Goal: Task Accomplishment & Management: Manage account settings

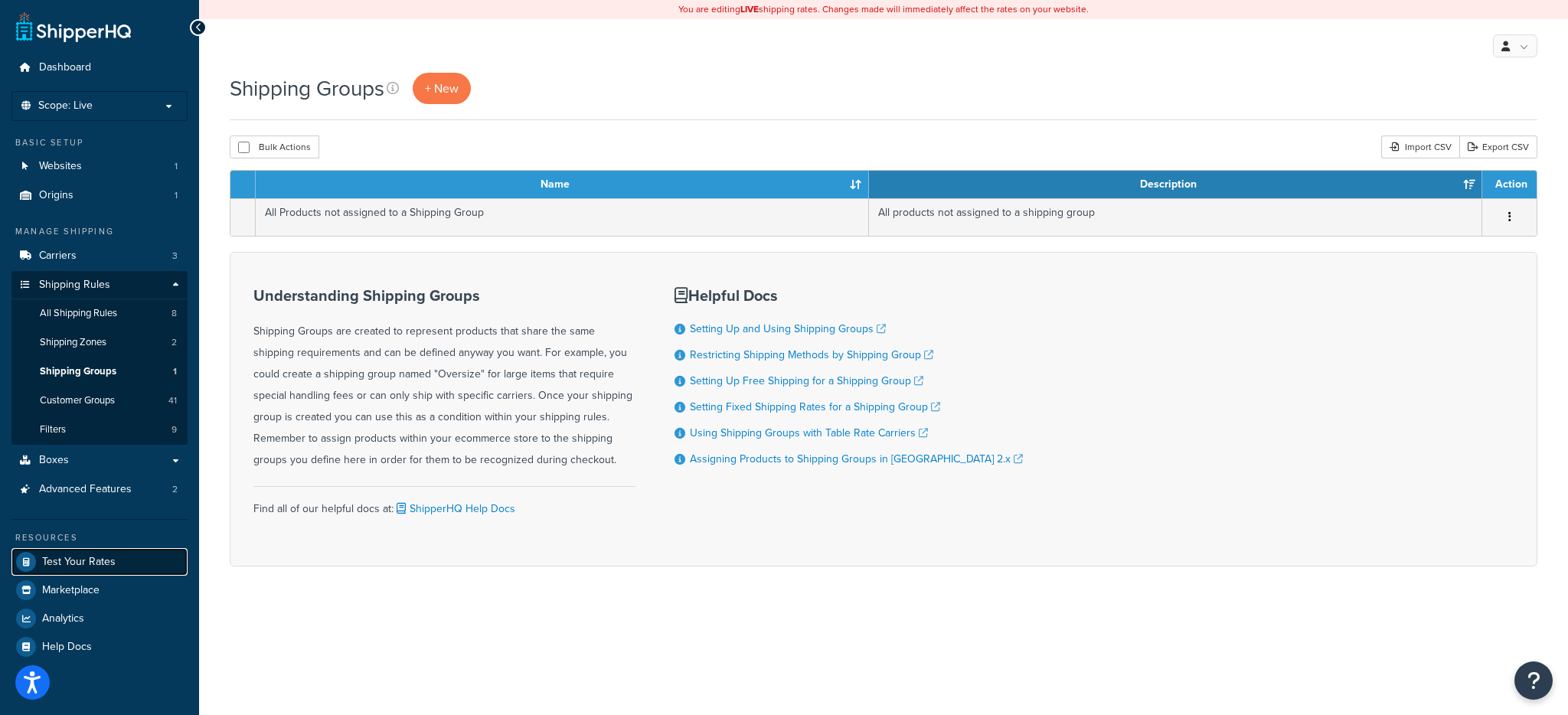
click at [130, 564] on link "Test Your Rates" at bounding box center [99, 562] width 176 height 28
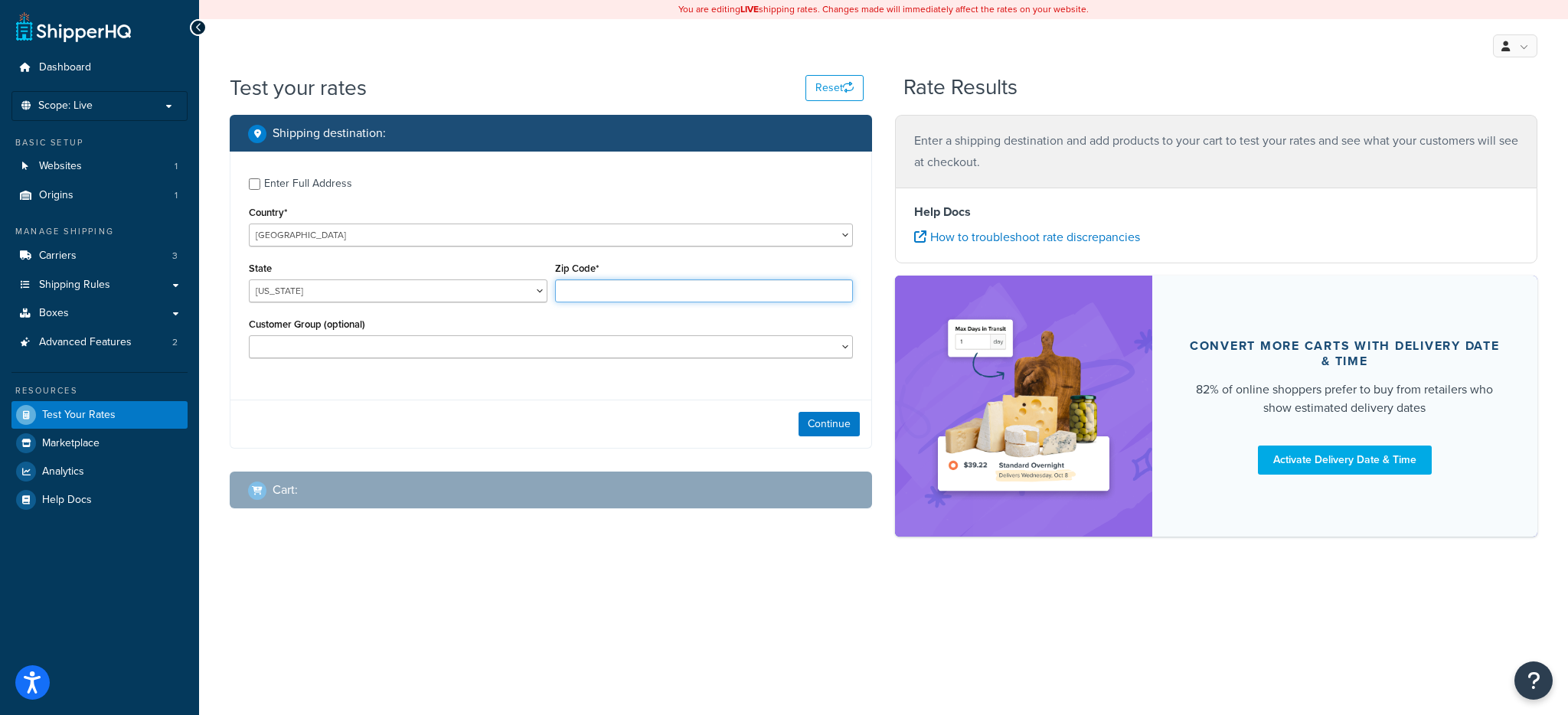
click at [627, 286] on input "Zip Code*" at bounding box center [704, 291] width 299 height 23
type input "78759"
select select "TX"
click at [826, 419] on button "Continue" at bounding box center [829, 424] width 61 height 24
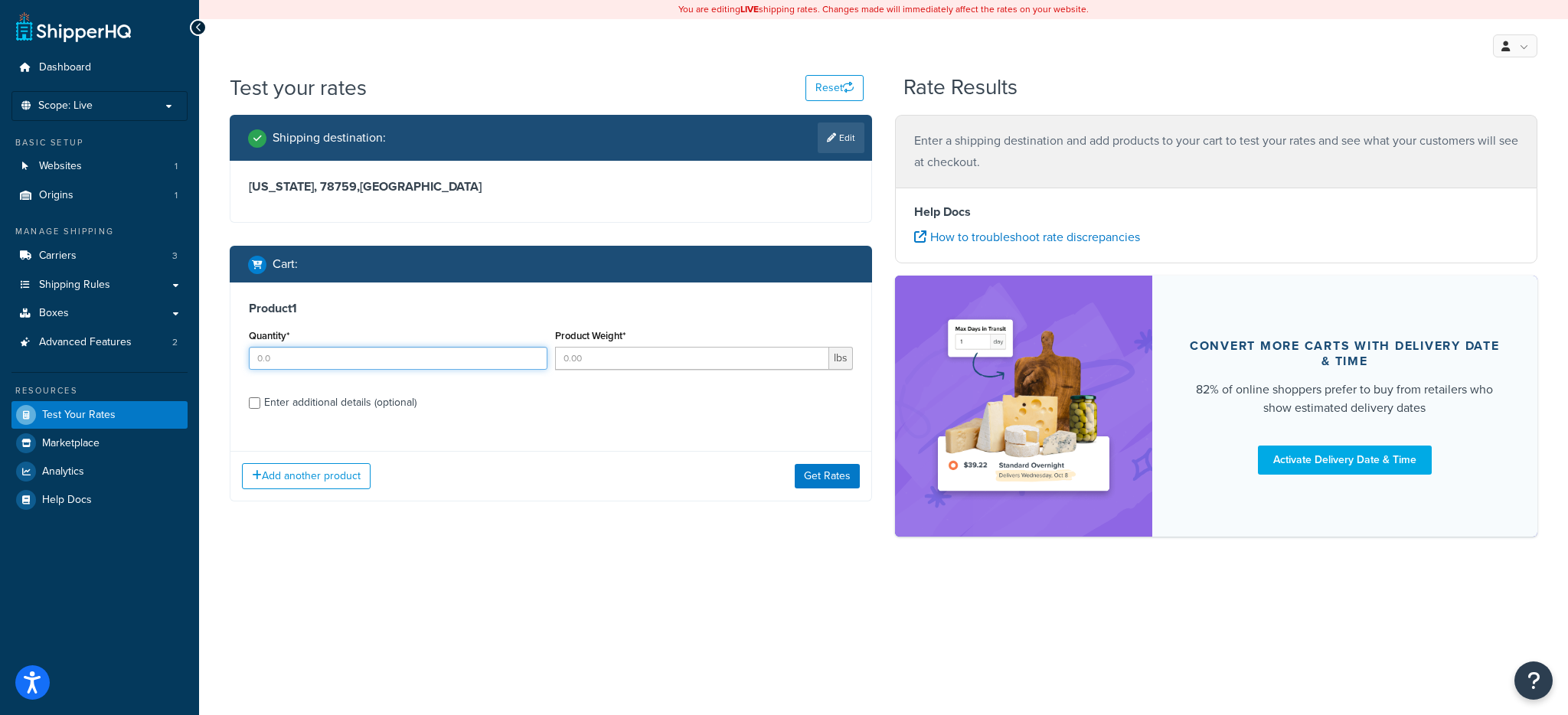
click at [445, 358] on input "Quantity*" at bounding box center [397, 358] width 299 height 23
type input "45"
click at [612, 358] on input "Product Weight*" at bounding box center [692, 358] width 274 height 23
type input "2"
click at [803, 478] on button "Get Rates" at bounding box center [827, 476] width 65 height 24
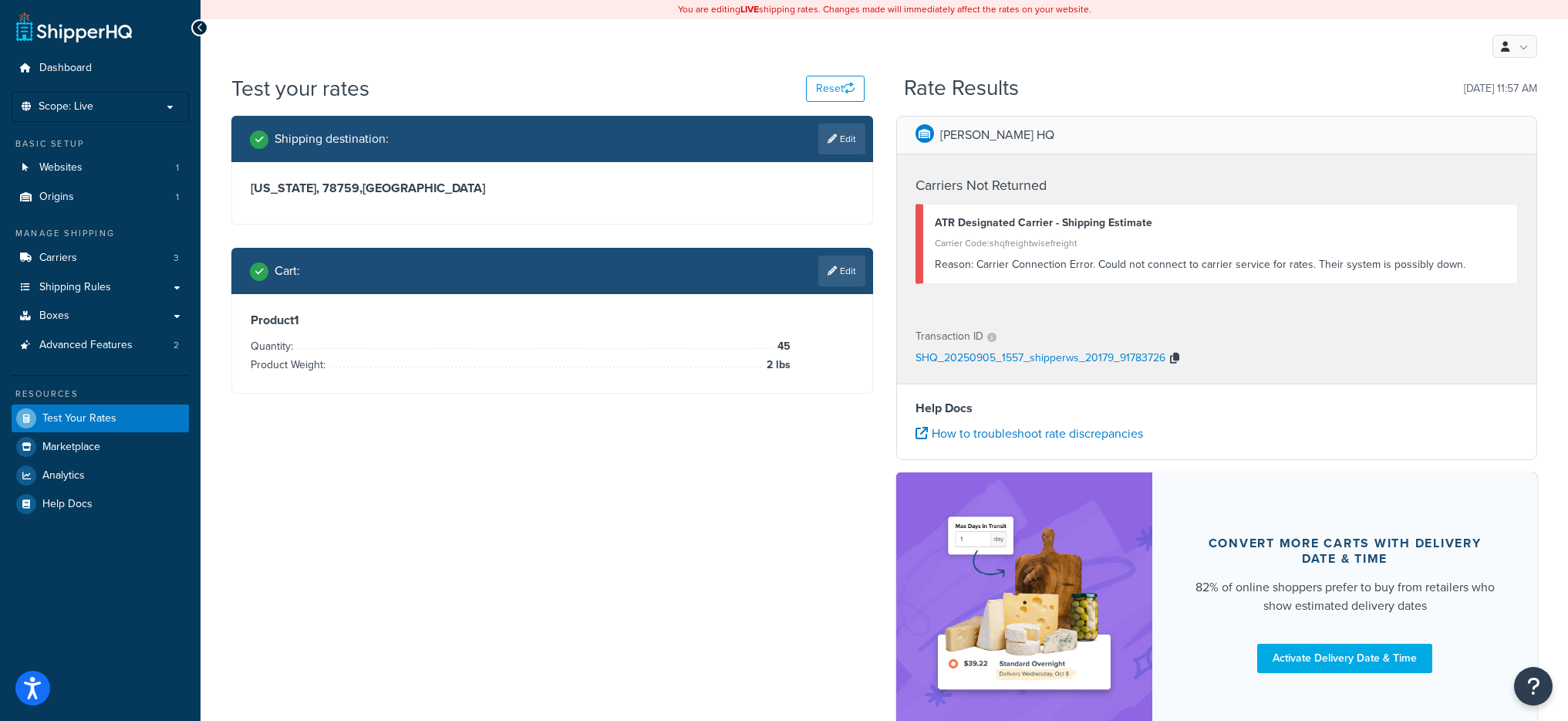
click at [1176, 362] on icon "button" at bounding box center [1174, 358] width 10 height 10
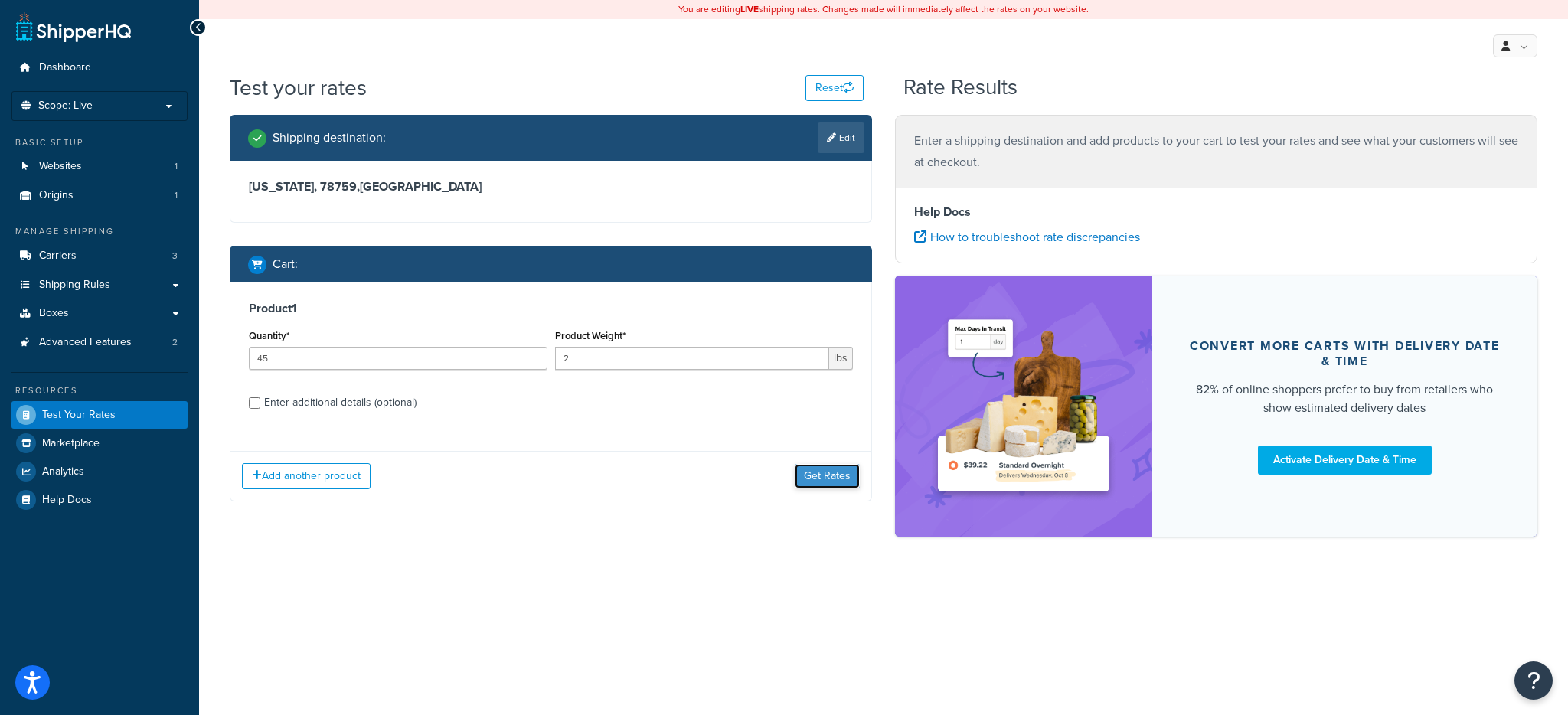
click at [828, 472] on button "Get Rates" at bounding box center [827, 476] width 65 height 24
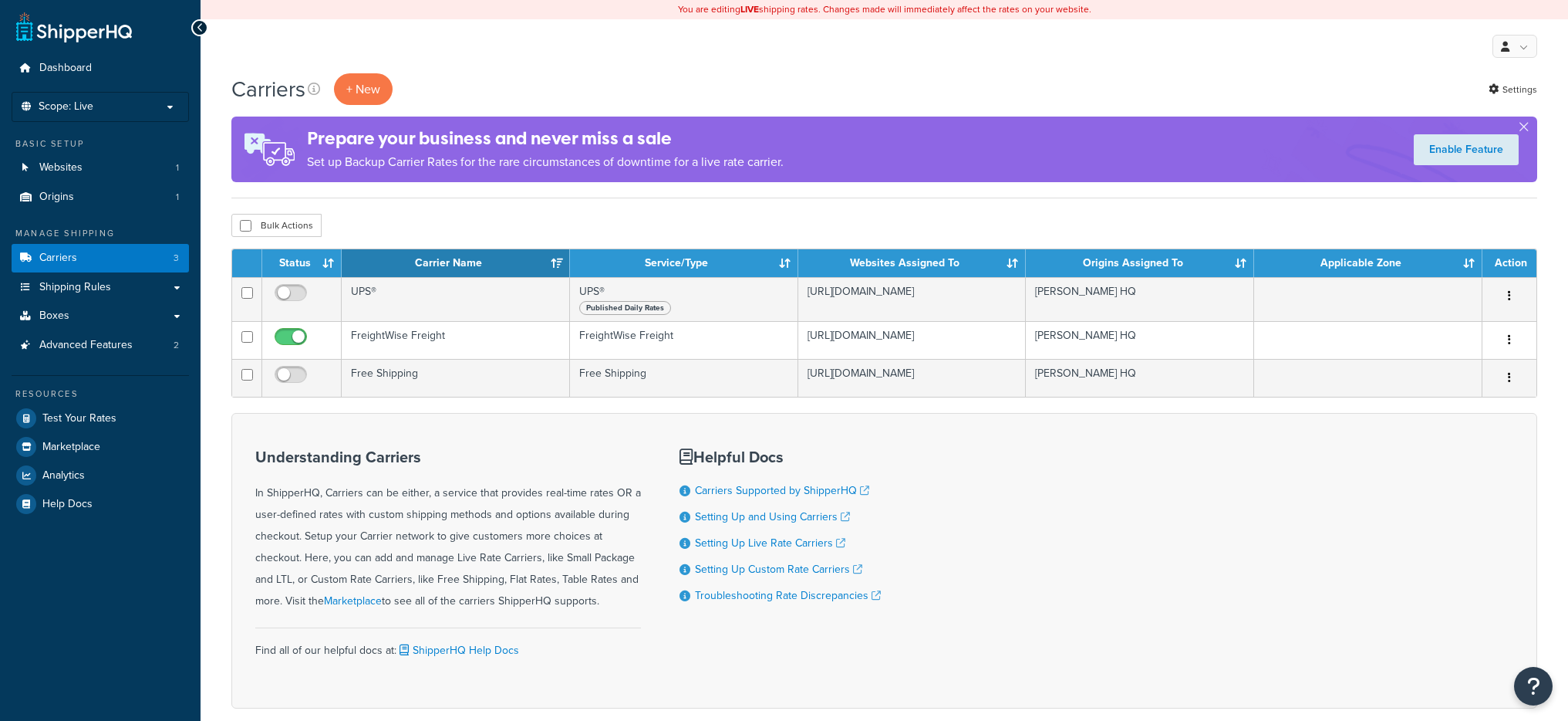
click at [474, 347] on td "FreightWise Freight" at bounding box center [456, 340] width 229 height 38
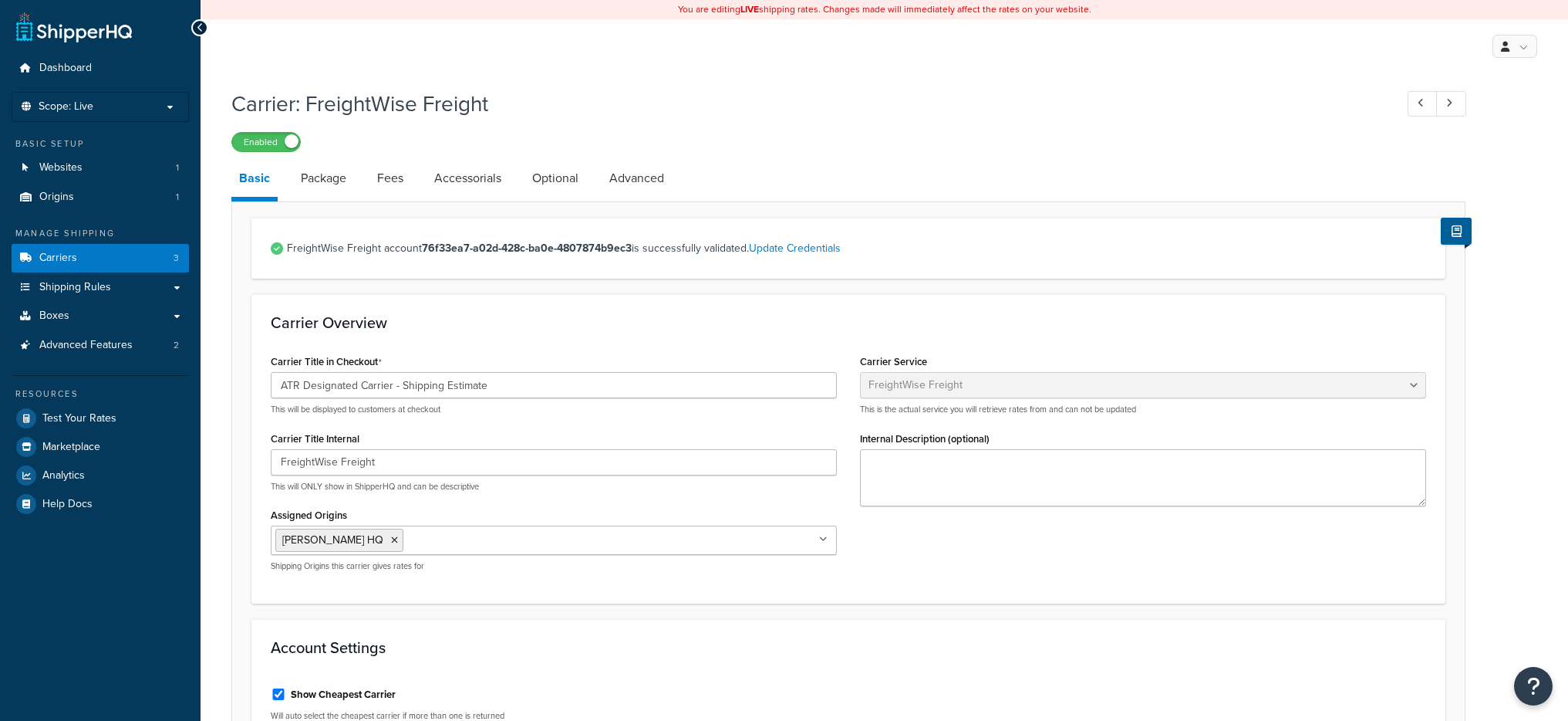
select select "freightWiseFreight"
click at [90, 80] on link "Dashboard" at bounding box center [99, 68] width 177 height 29
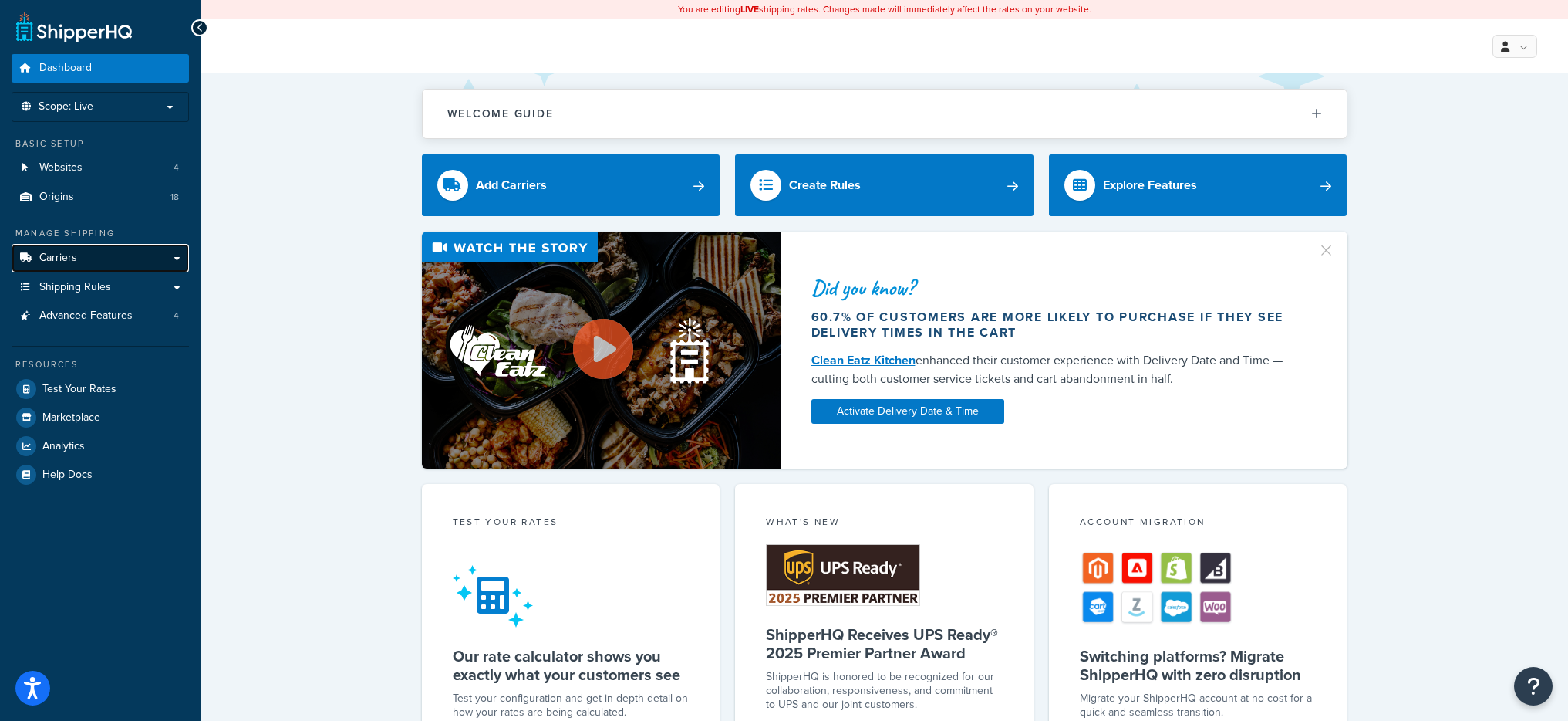
click at [142, 264] on link "Carriers" at bounding box center [99, 258] width 177 height 29
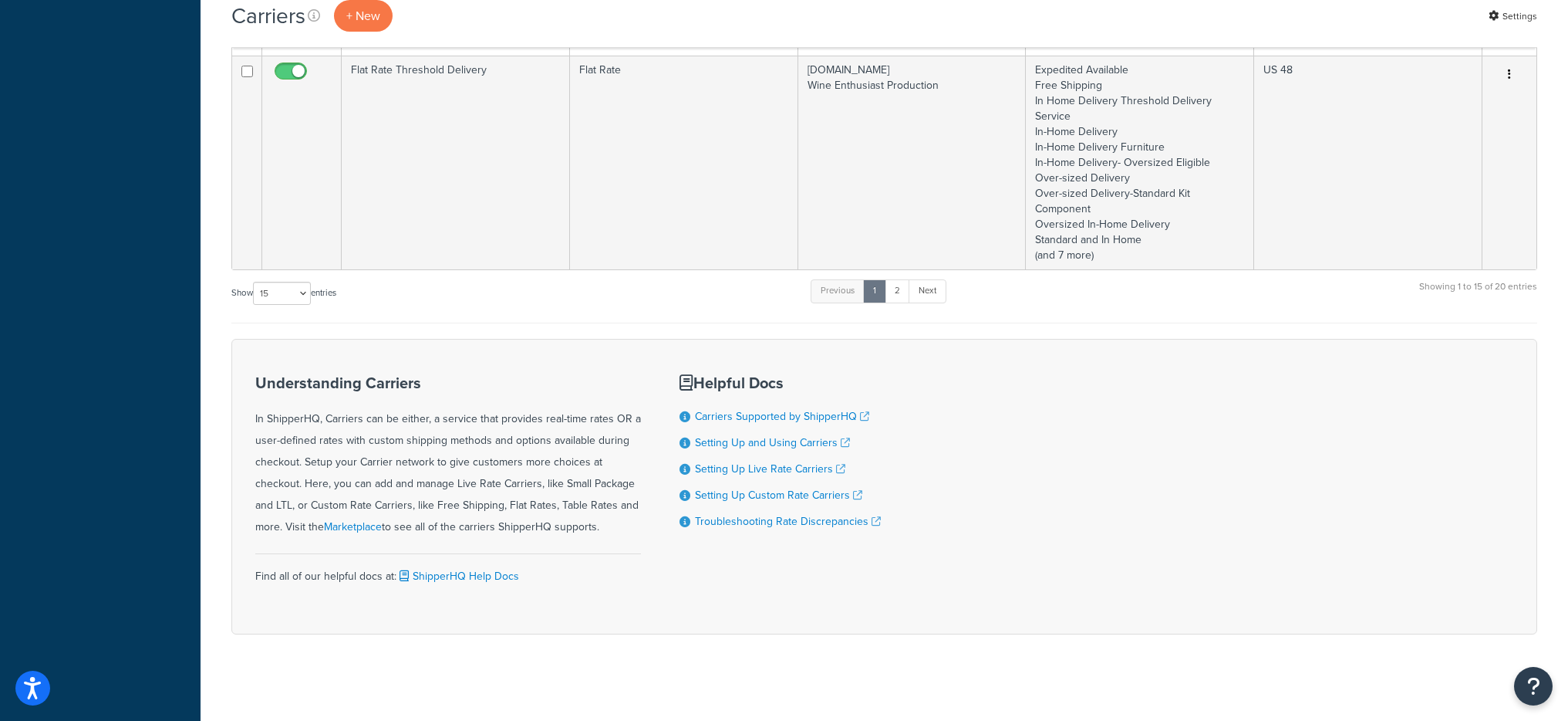
scroll to position [2309, 0]
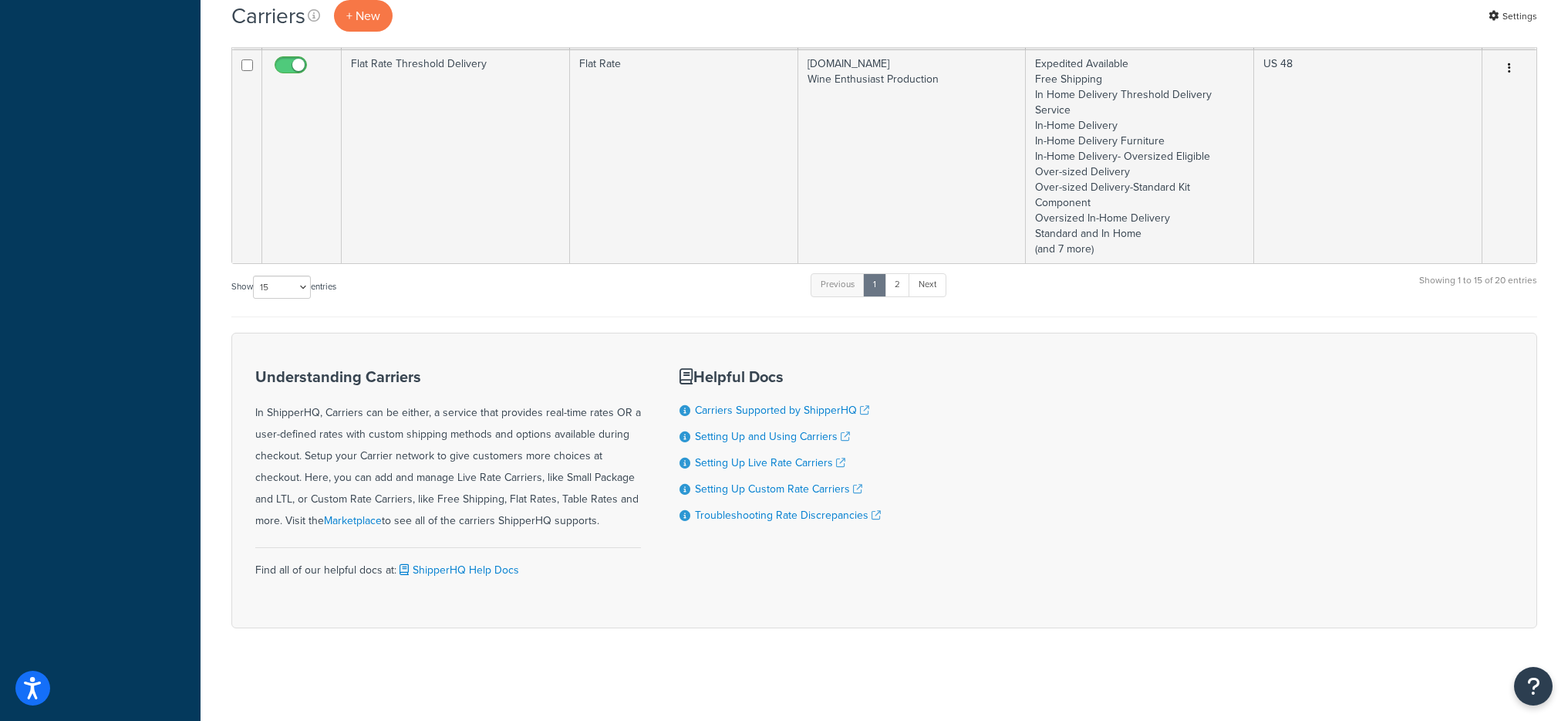
click at [238, 273] on div "Show 10 15 25 50 100 entries" at bounding box center [284, 288] width 105 height 33
click at [257, 283] on select "10 15 25 50 100" at bounding box center [282, 287] width 58 height 24
select select "100"
click at [255, 299] on select "10 15 25 50 100" at bounding box center [282, 287] width 58 height 24
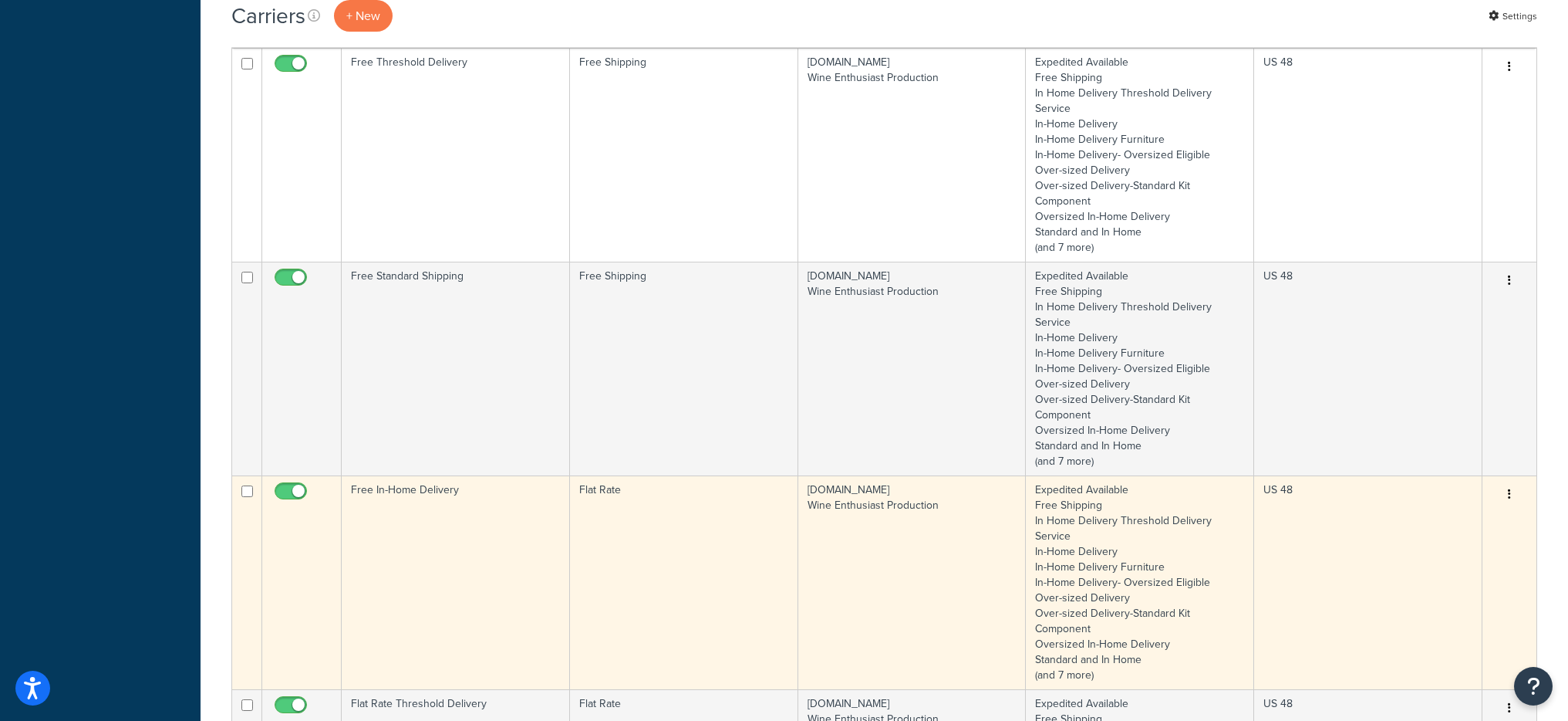
scroll to position [1651, 0]
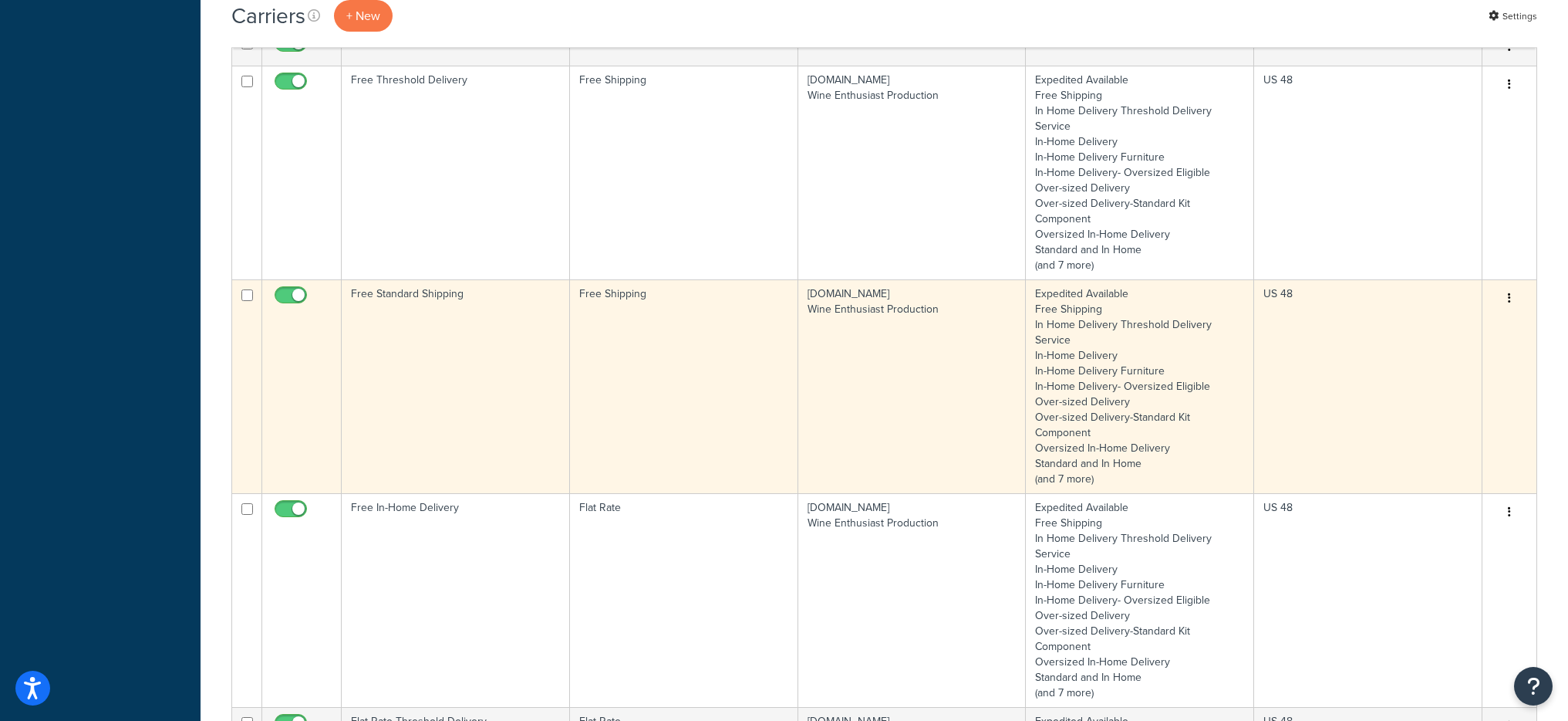
click at [502, 312] on td "Free Standard Shipping" at bounding box center [456, 386] width 229 height 214
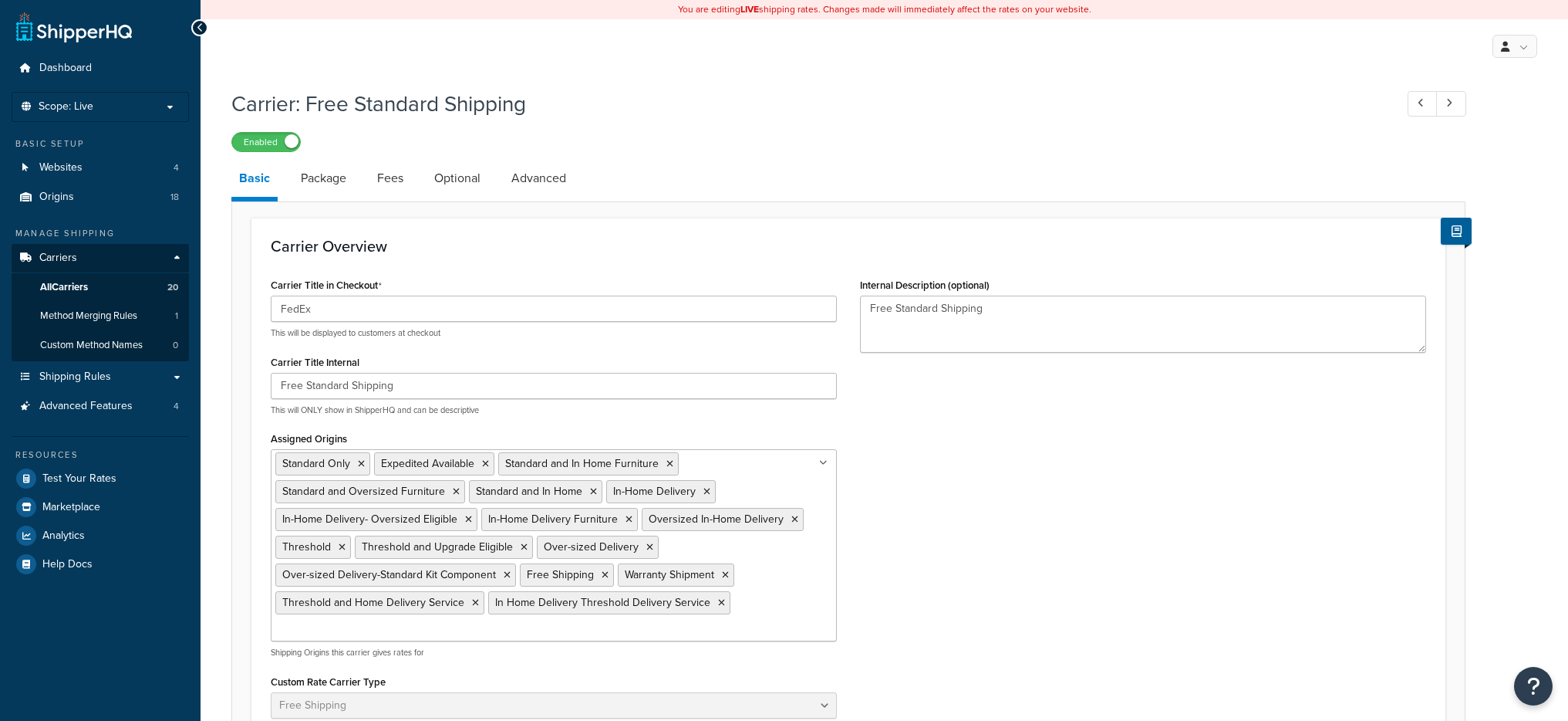
select select "free"
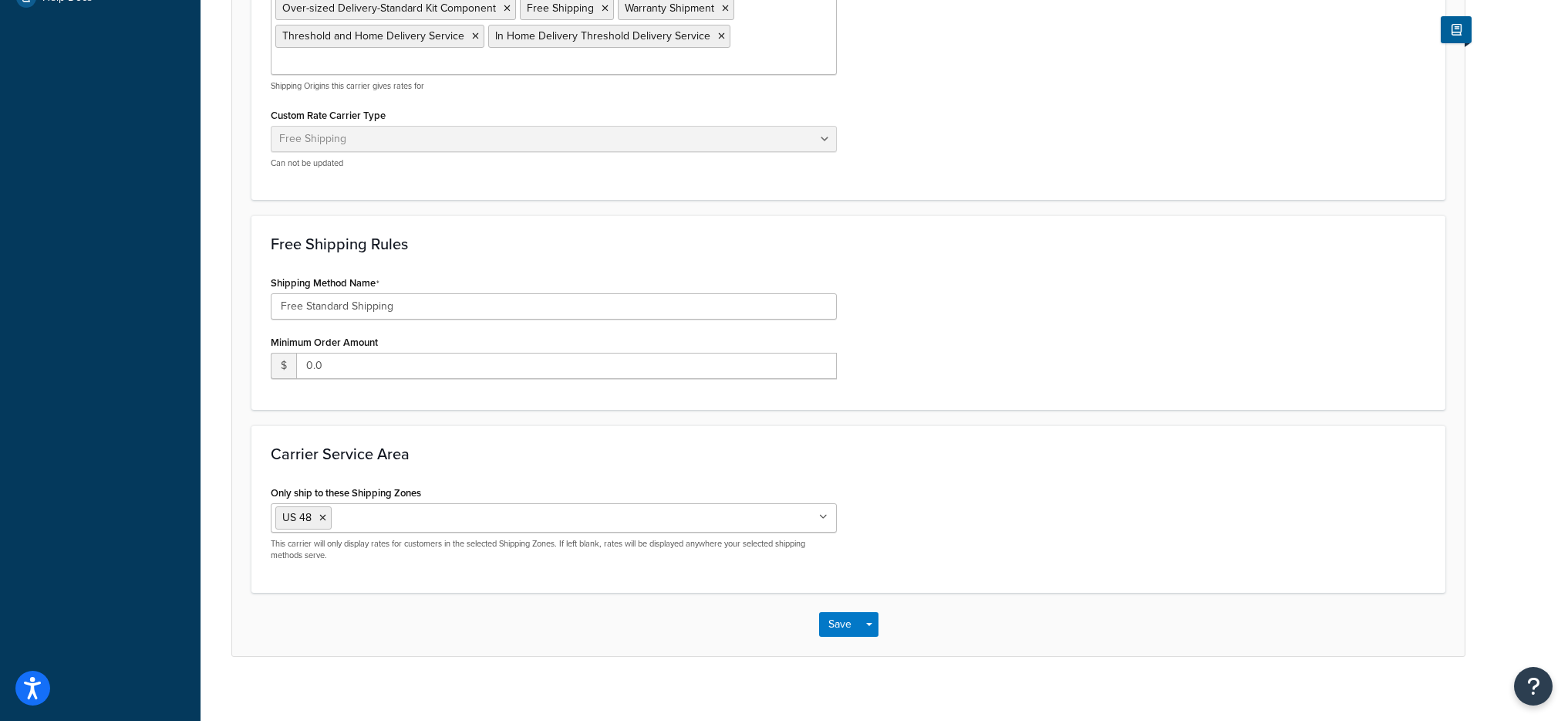
scroll to position [551, 0]
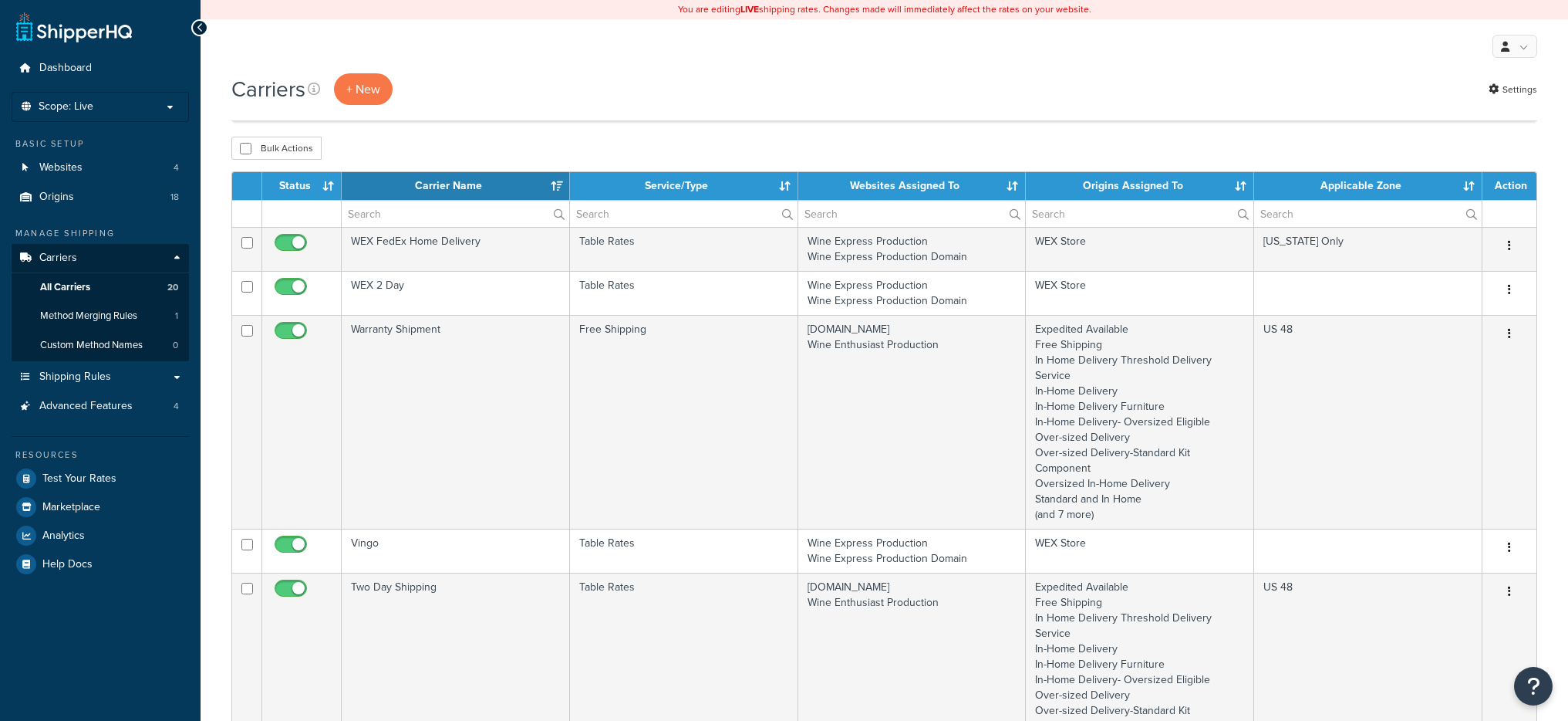
select select "100"
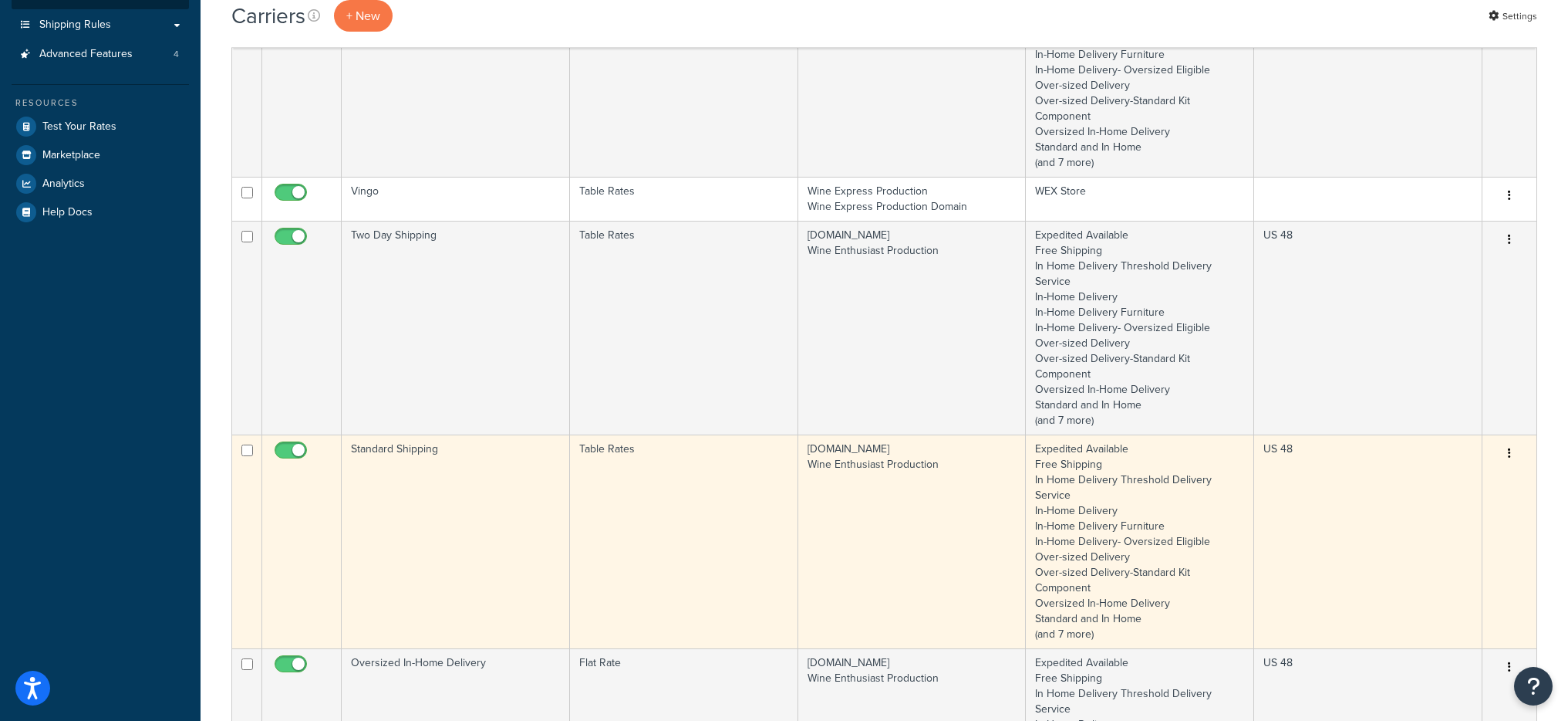
scroll to position [349, 0]
click at [483, 490] on td "Standard Shipping" at bounding box center [456, 543] width 229 height 214
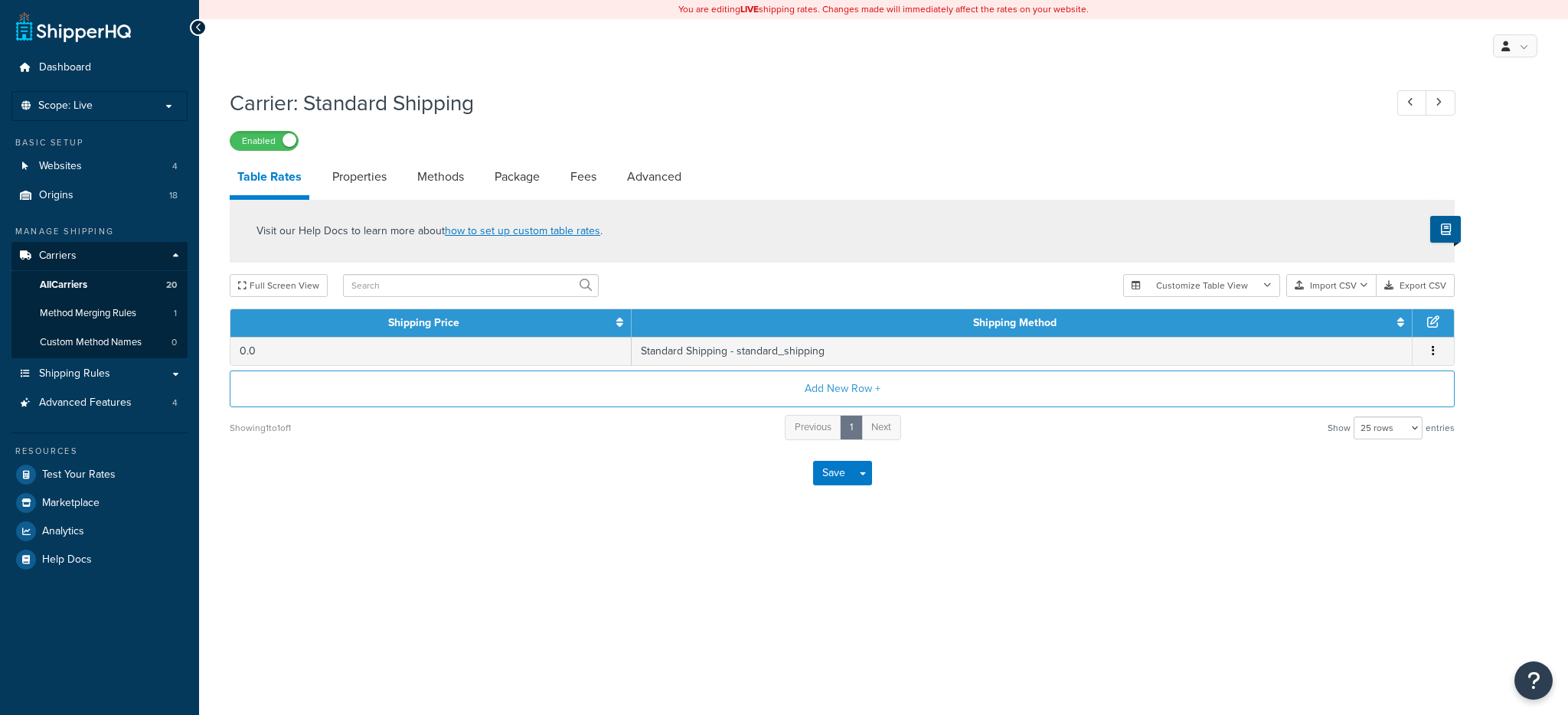
select select "25"
click at [399, 179] on li "Properties" at bounding box center [367, 177] width 85 height 36
click at [350, 190] on link "Properties" at bounding box center [359, 177] width 69 height 36
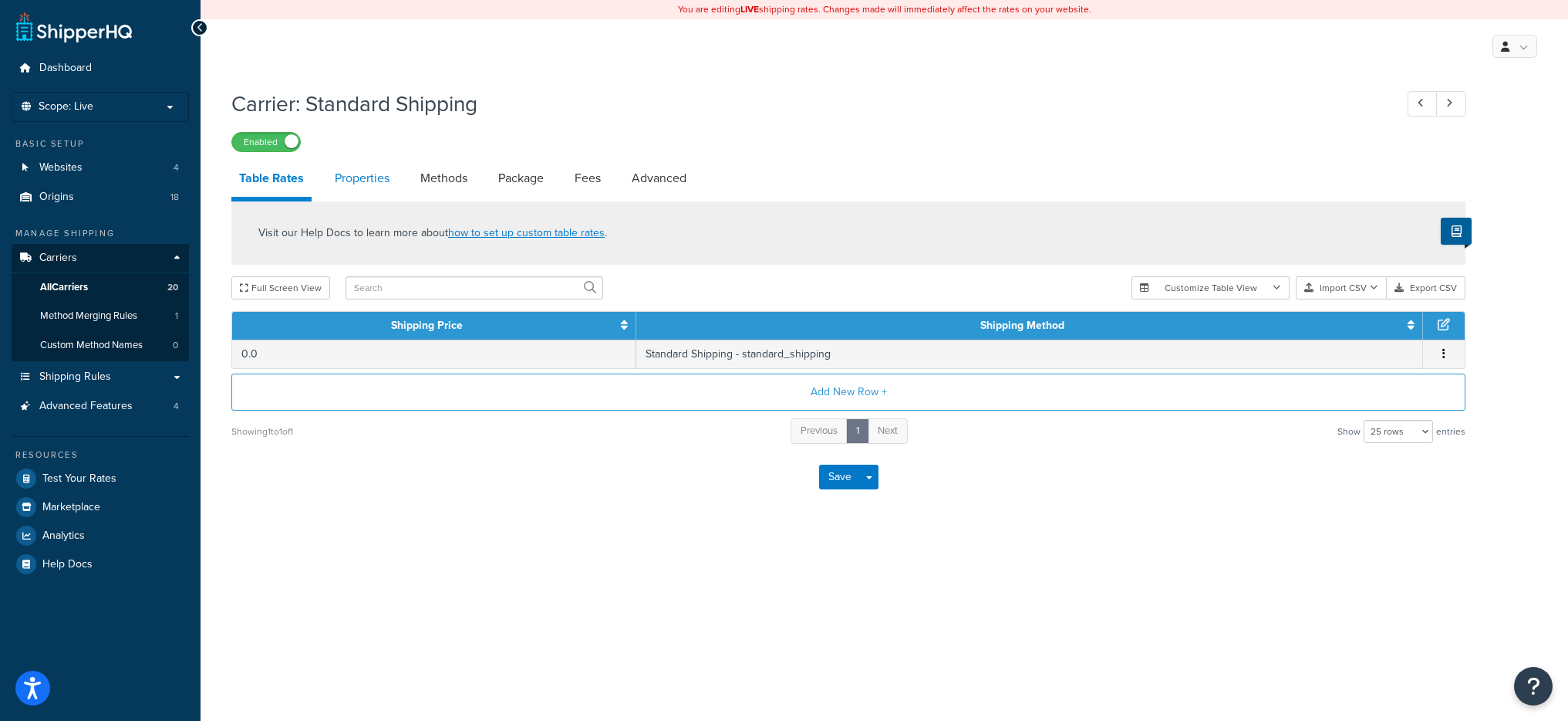
select select "HIGHEST"
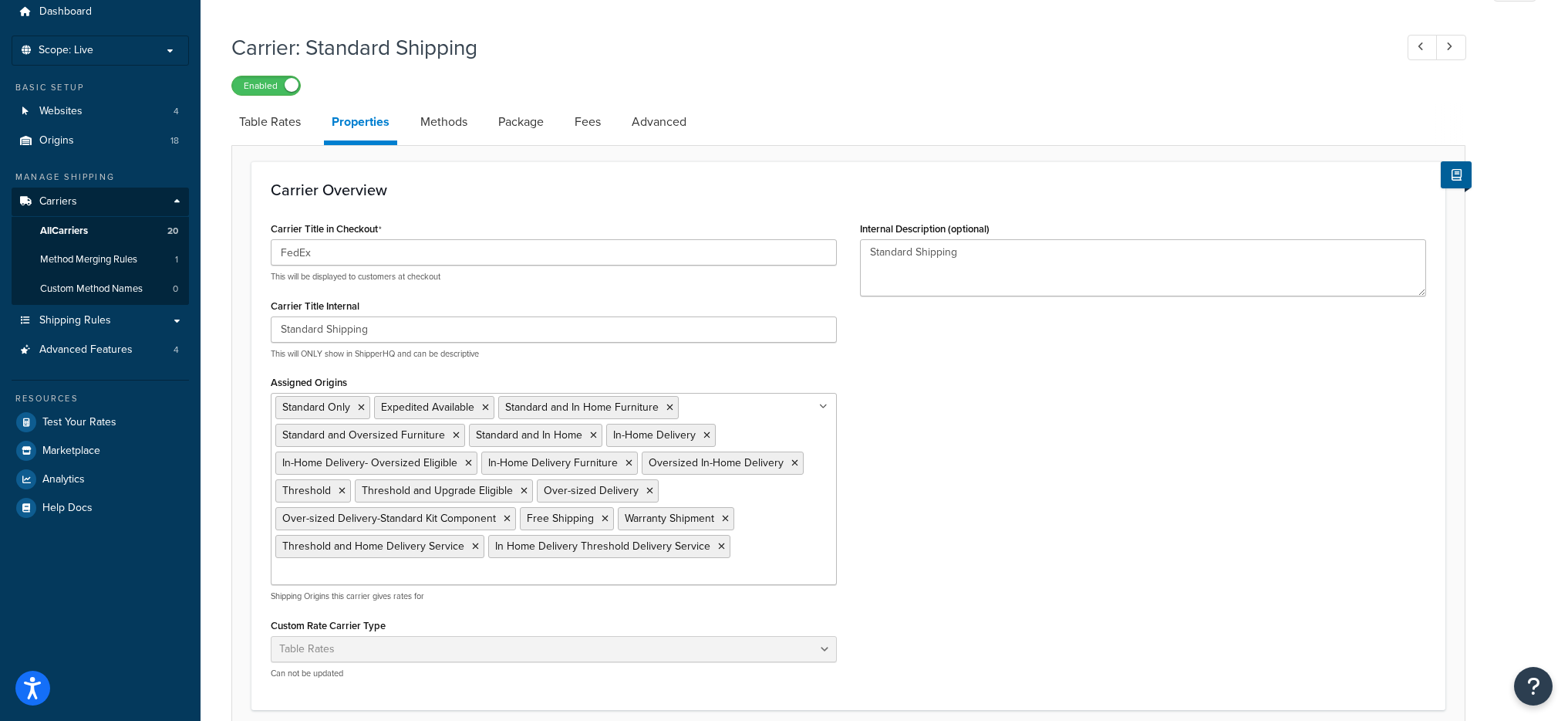
scroll to position [59, 0]
click at [458, 127] on link "Methods" at bounding box center [444, 119] width 63 height 37
select select "25"
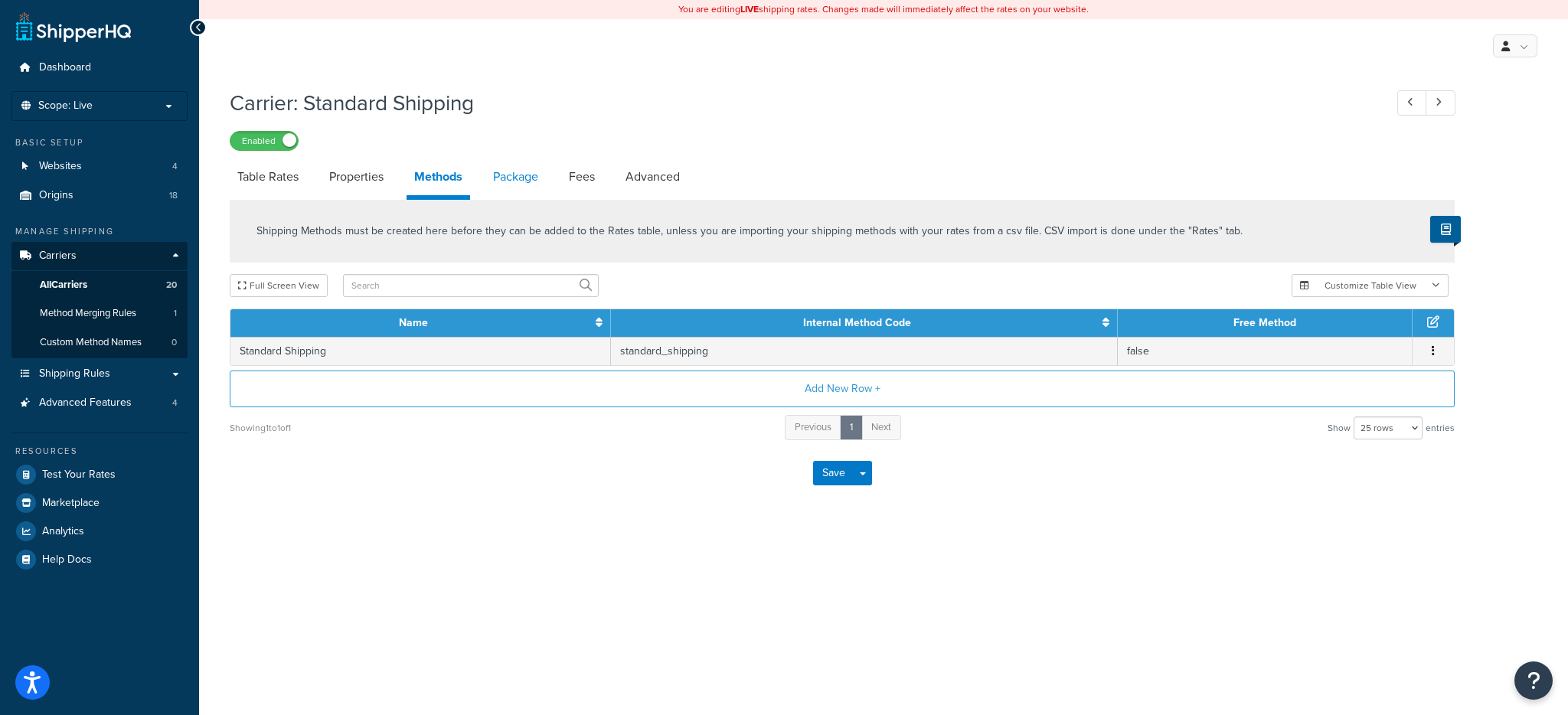
click at [500, 177] on link "Package" at bounding box center [515, 177] width 61 height 36
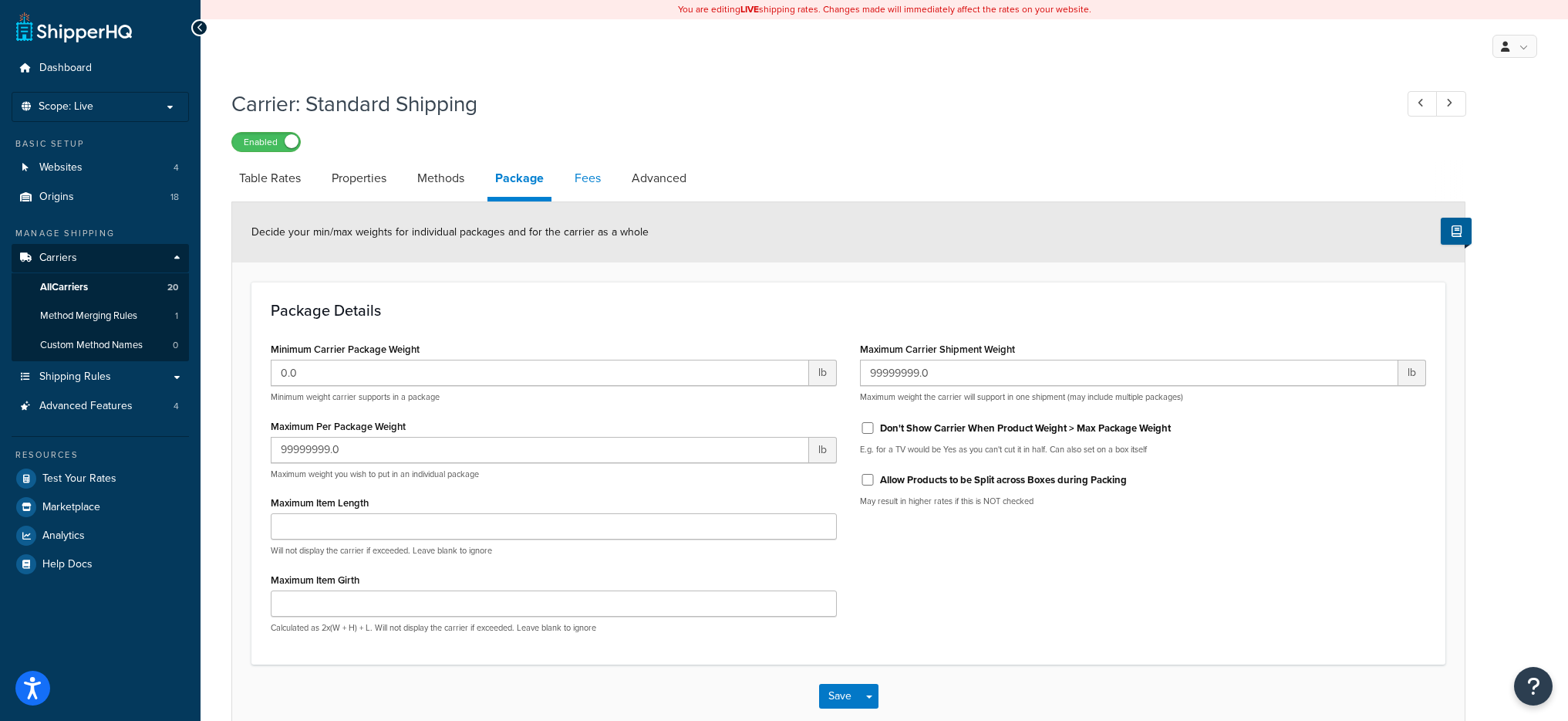
click at [572, 178] on link "Fees" at bounding box center [588, 178] width 42 height 37
select select "AFTER"
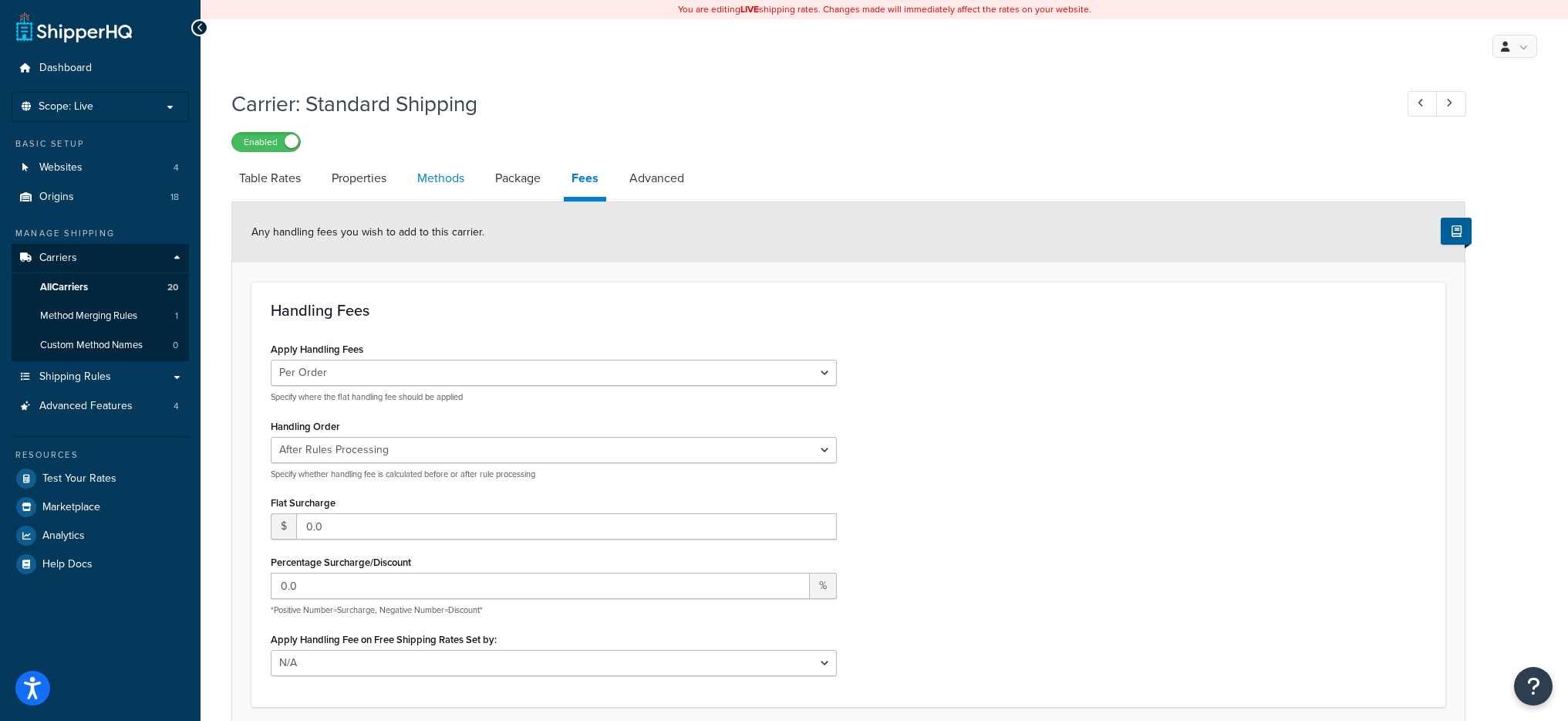
click at [450, 188] on link "Methods" at bounding box center [441, 178] width 63 height 37
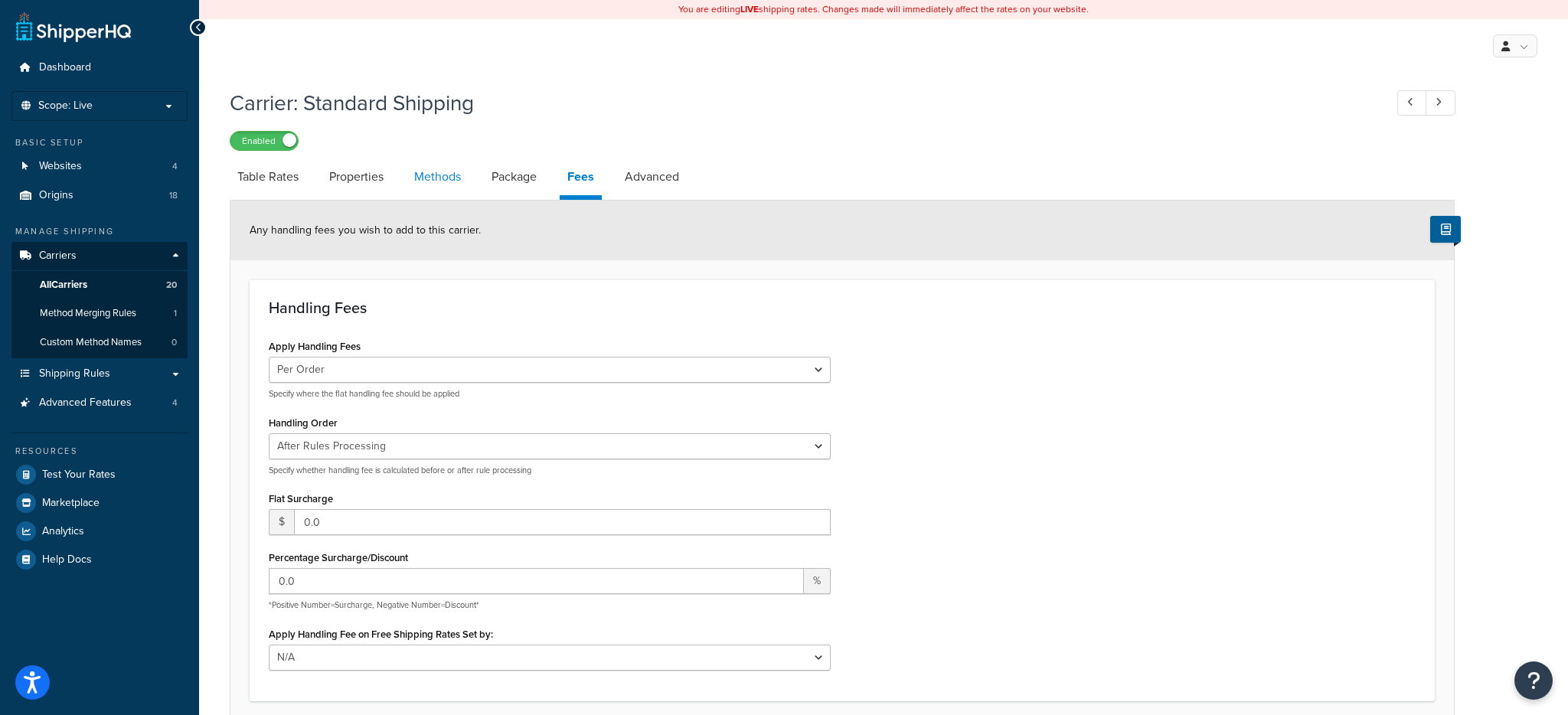
select select "25"
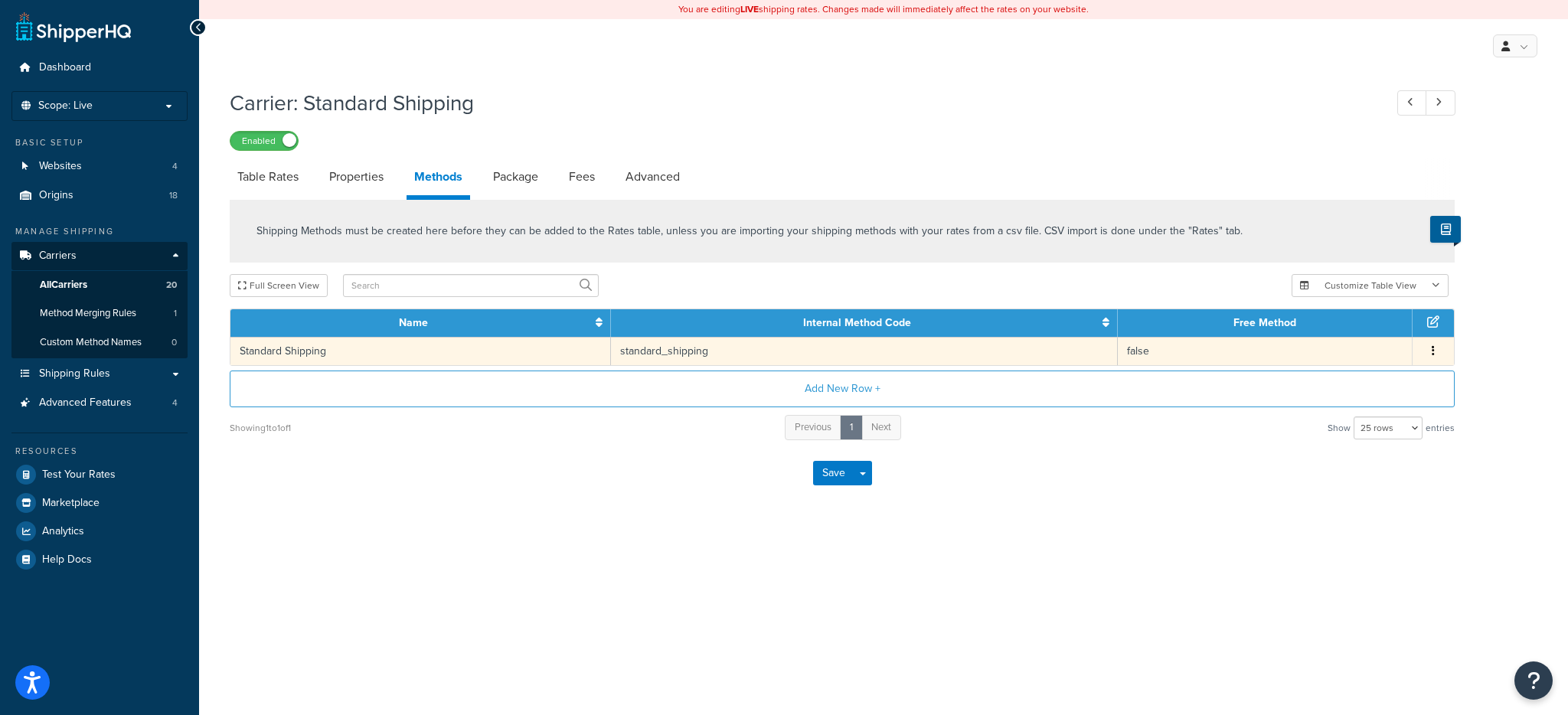
click at [744, 353] on td "standard_shipping" at bounding box center [863, 351] width 507 height 29
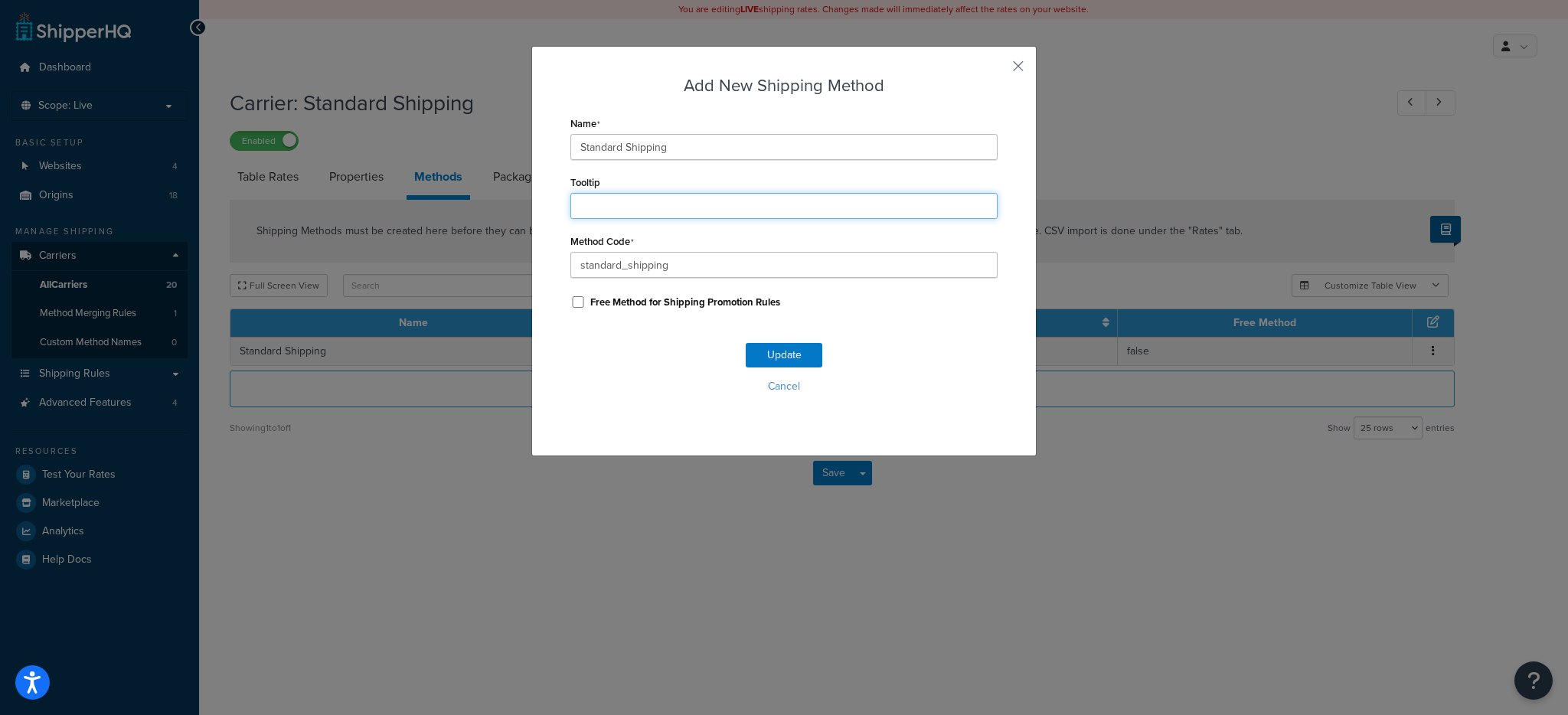
click at [595, 198] on input "Tooltip" at bounding box center [784, 206] width 427 height 26
click at [595, 199] on input "Tooltip" at bounding box center [784, 206] width 427 height 26
click at [997, 69] on button "button" at bounding box center [996, 71] width 3 height 3
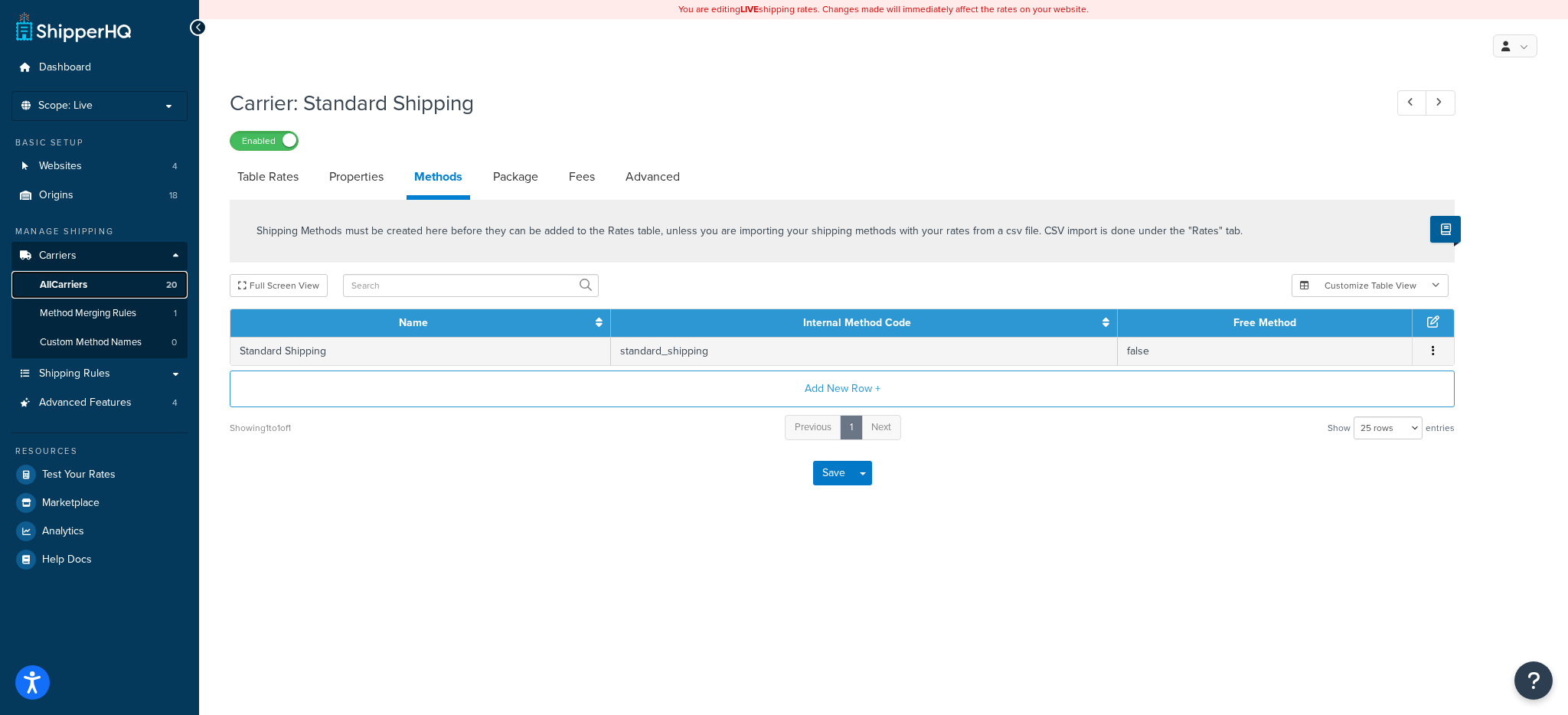
click at [136, 274] on link "All Carriers 20" at bounding box center [99, 285] width 176 height 29
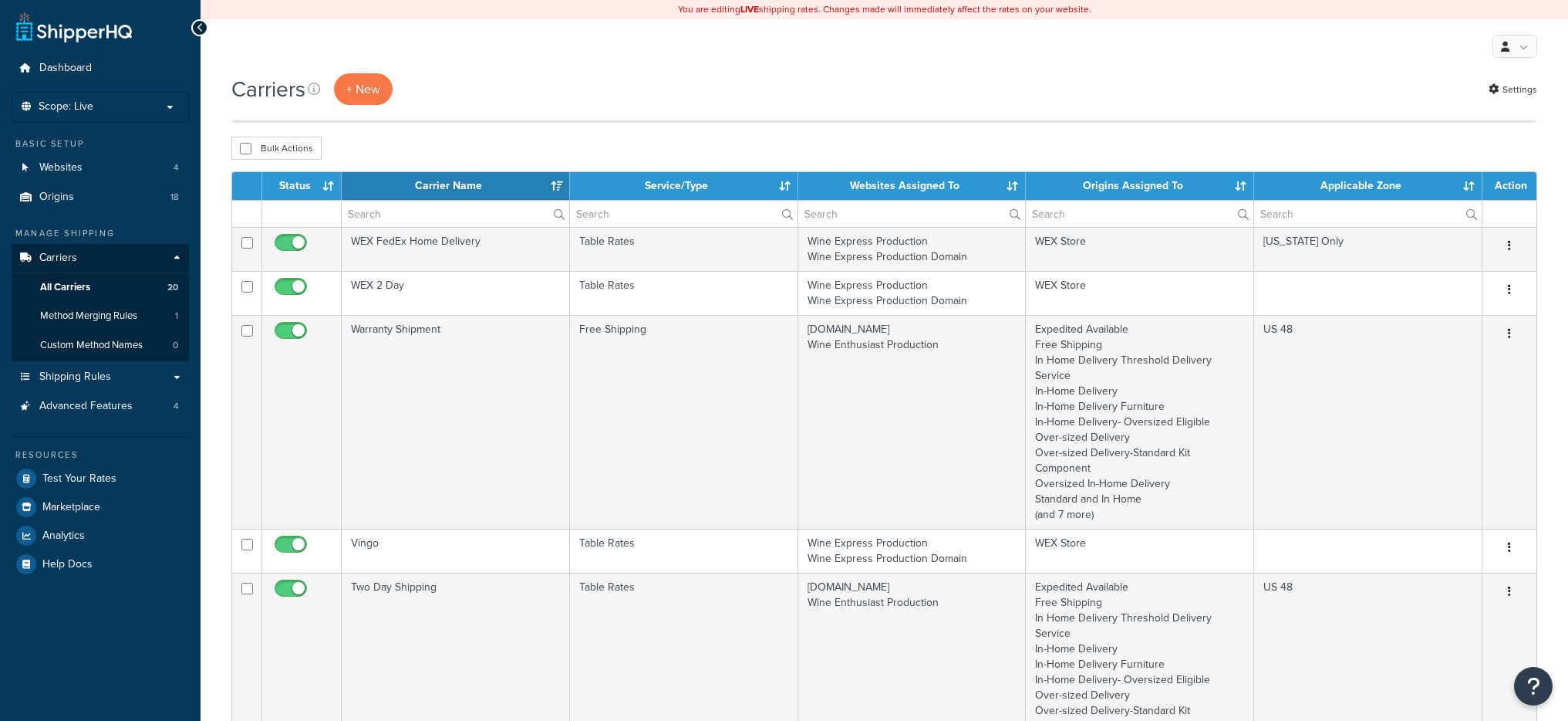
select select "15"
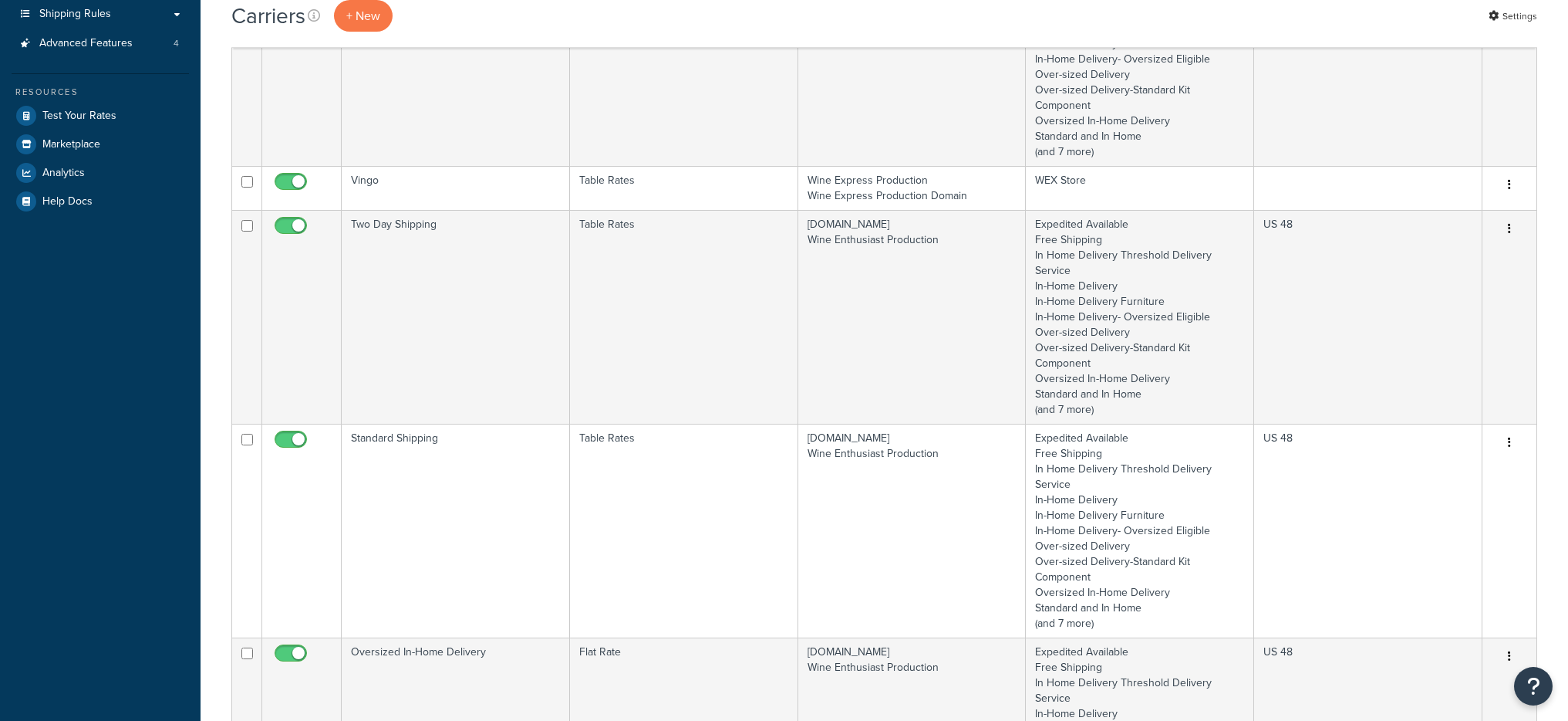
scroll to position [429, 0]
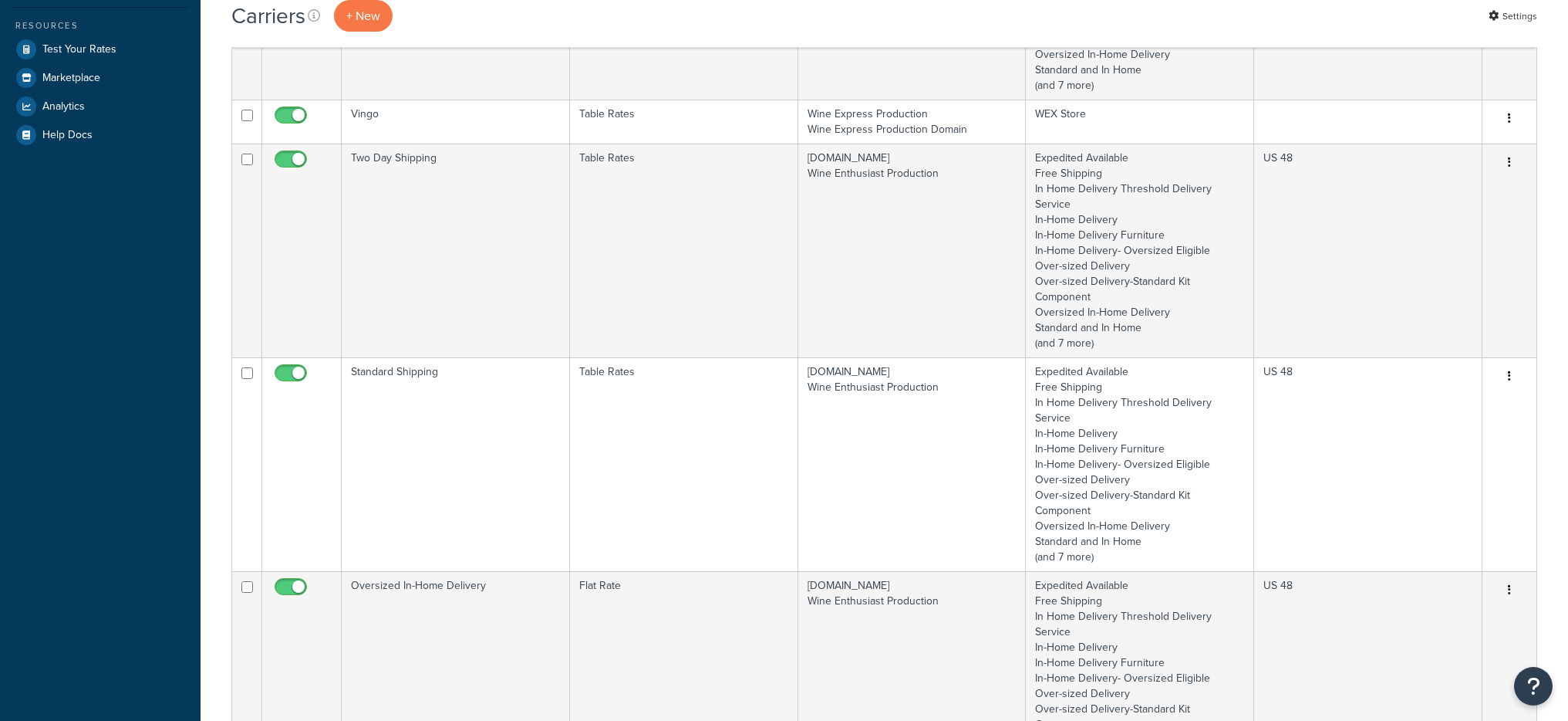
click at [456, 500] on td "Standard Shipping" at bounding box center [456, 464] width 229 height 214
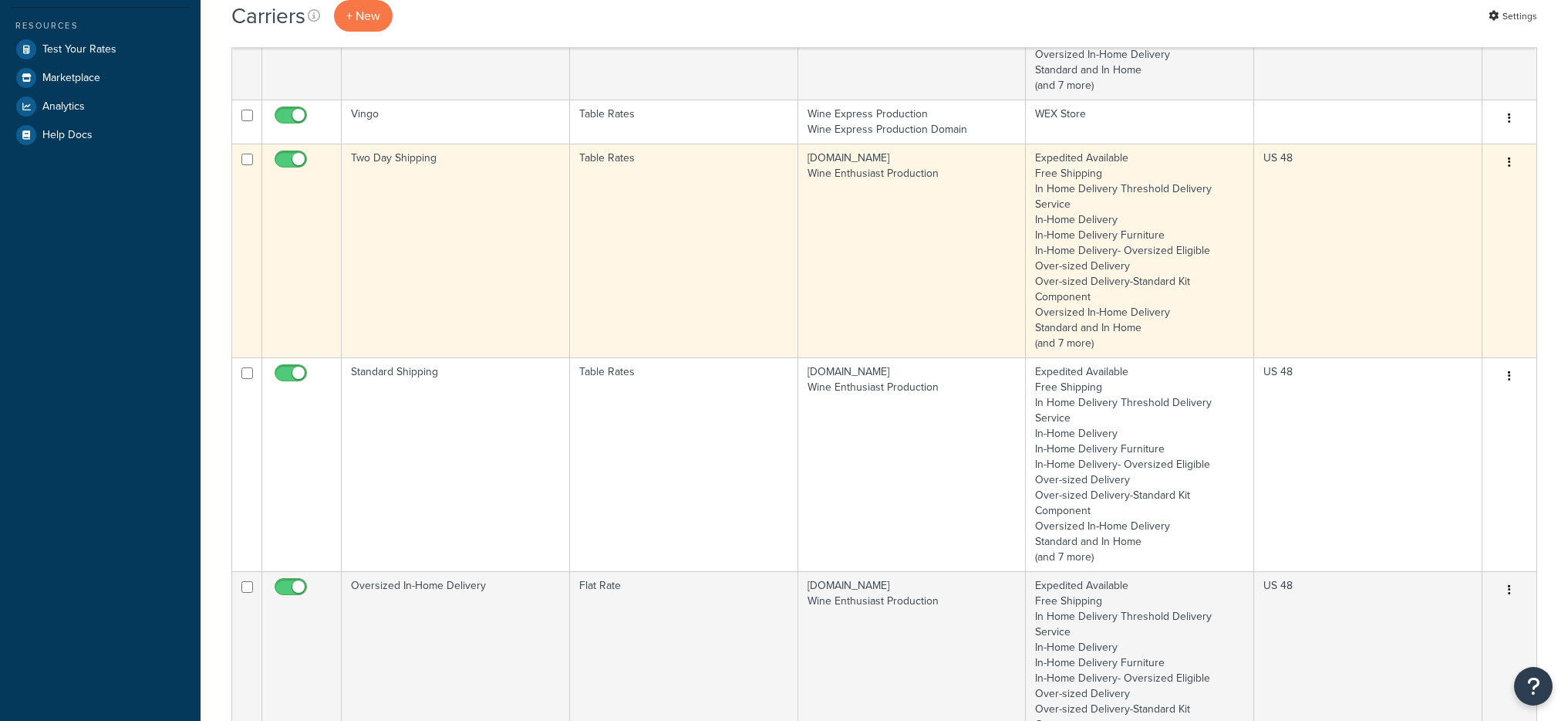
scroll to position [0, 0]
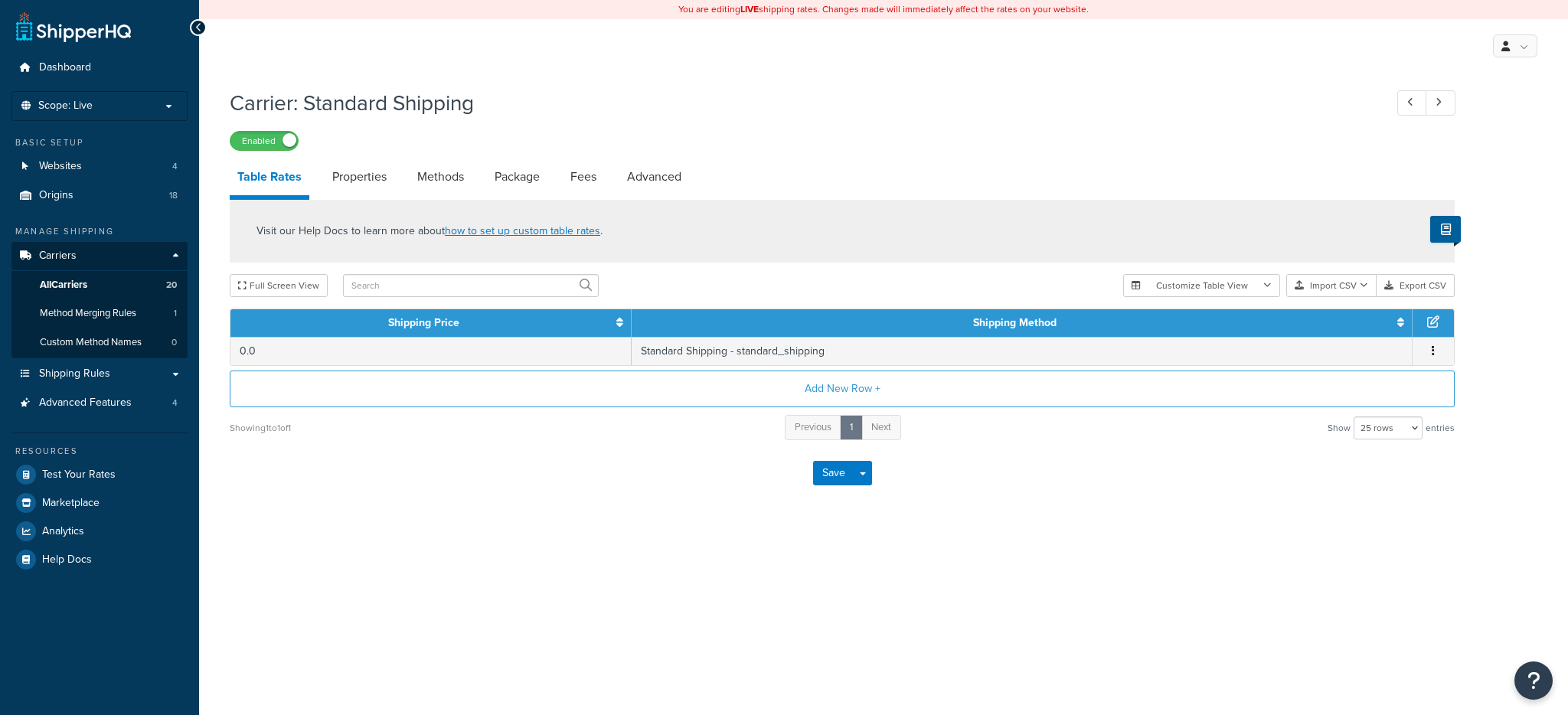
select select "25"
click at [331, 164] on link "Properties" at bounding box center [359, 177] width 69 height 36
select select "HIGHEST"
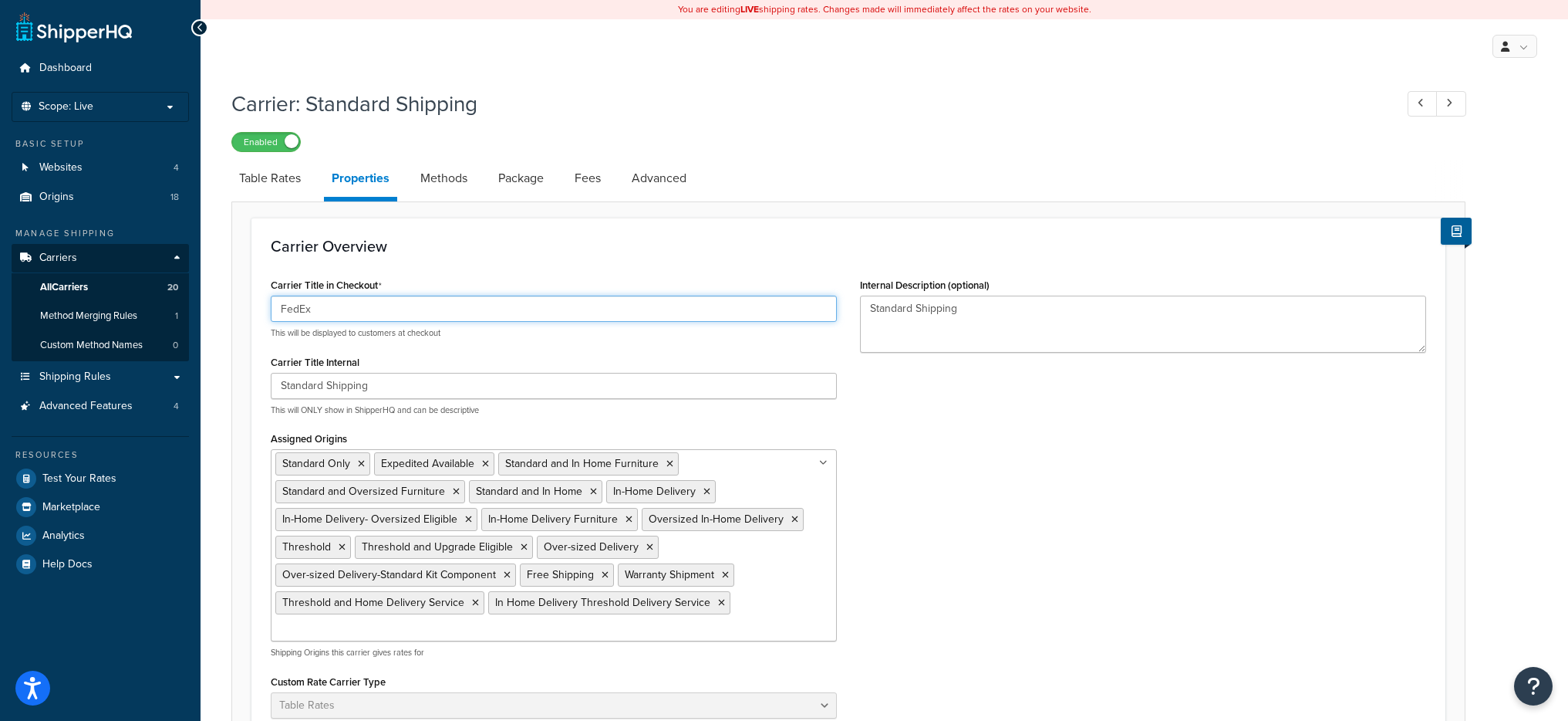
drag, startPoint x: 273, startPoint y: 306, endPoint x: 298, endPoint y: 310, distance: 25.3
click at [298, 310] on input "FedEx" at bounding box center [553, 309] width 566 height 26
click at [453, 178] on link "Methods" at bounding box center [444, 178] width 63 height 37
select select "25"
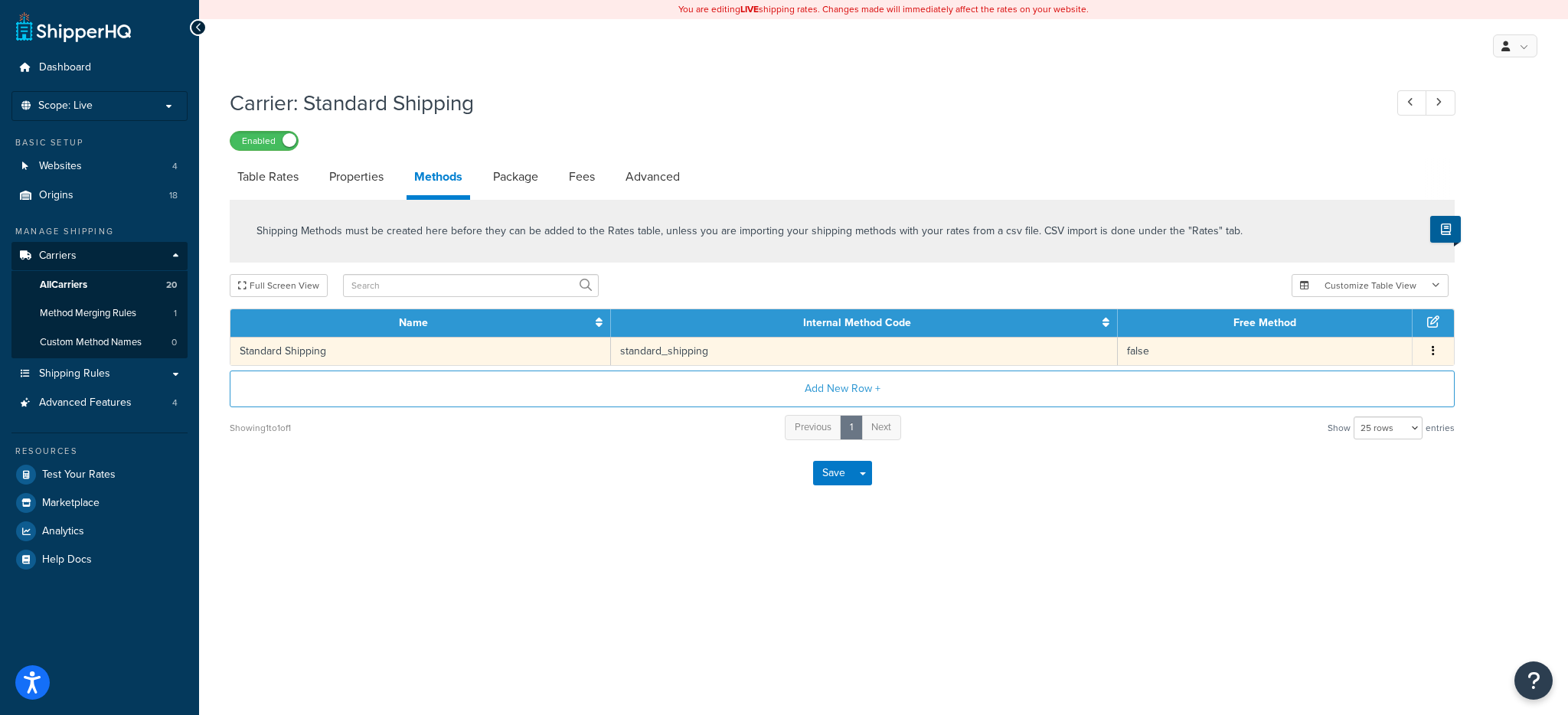
click at [739, 357] on td "standard_shipping" at bounding box center [863, 351] width 507 height 29
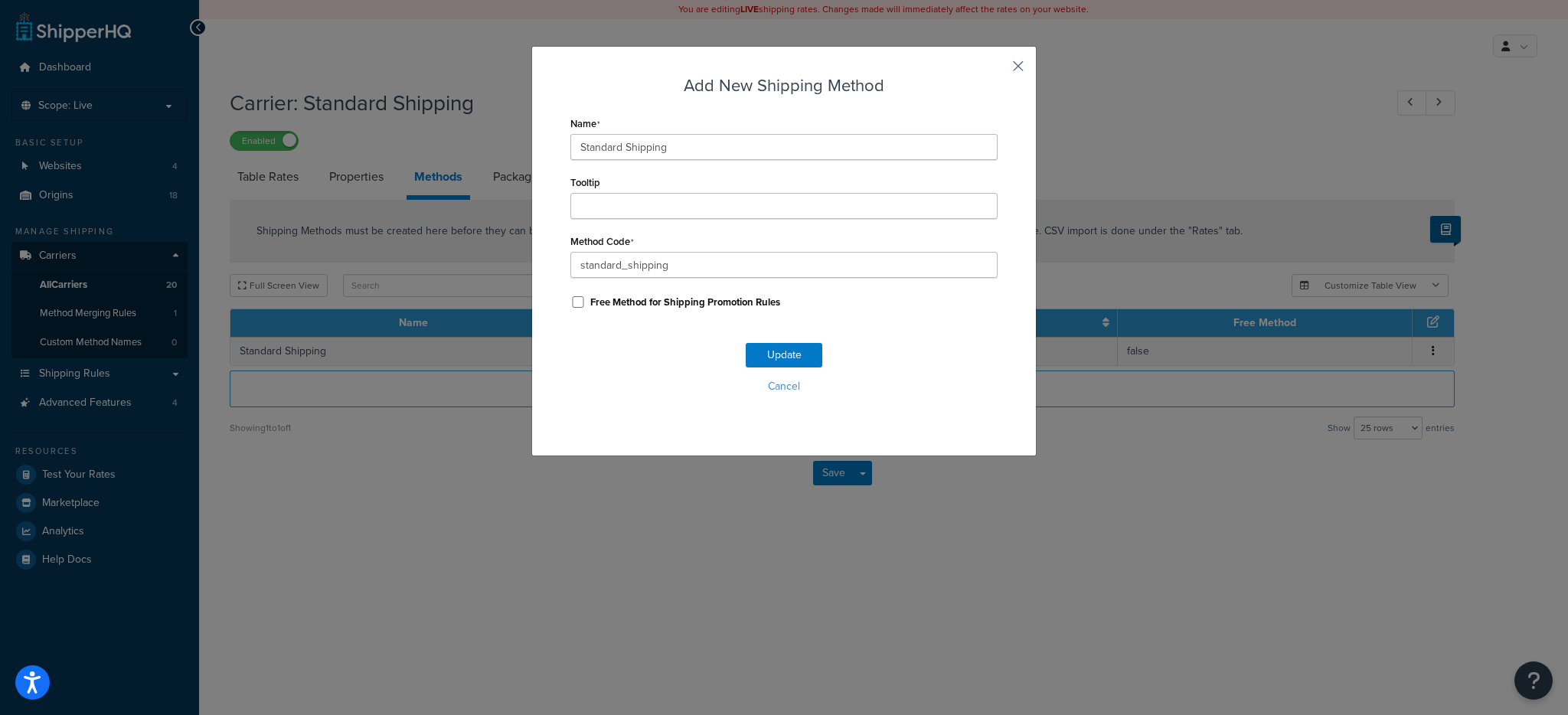
click at [997, 69] on button "button" at bounding box center [996, 71] width 3 height 3
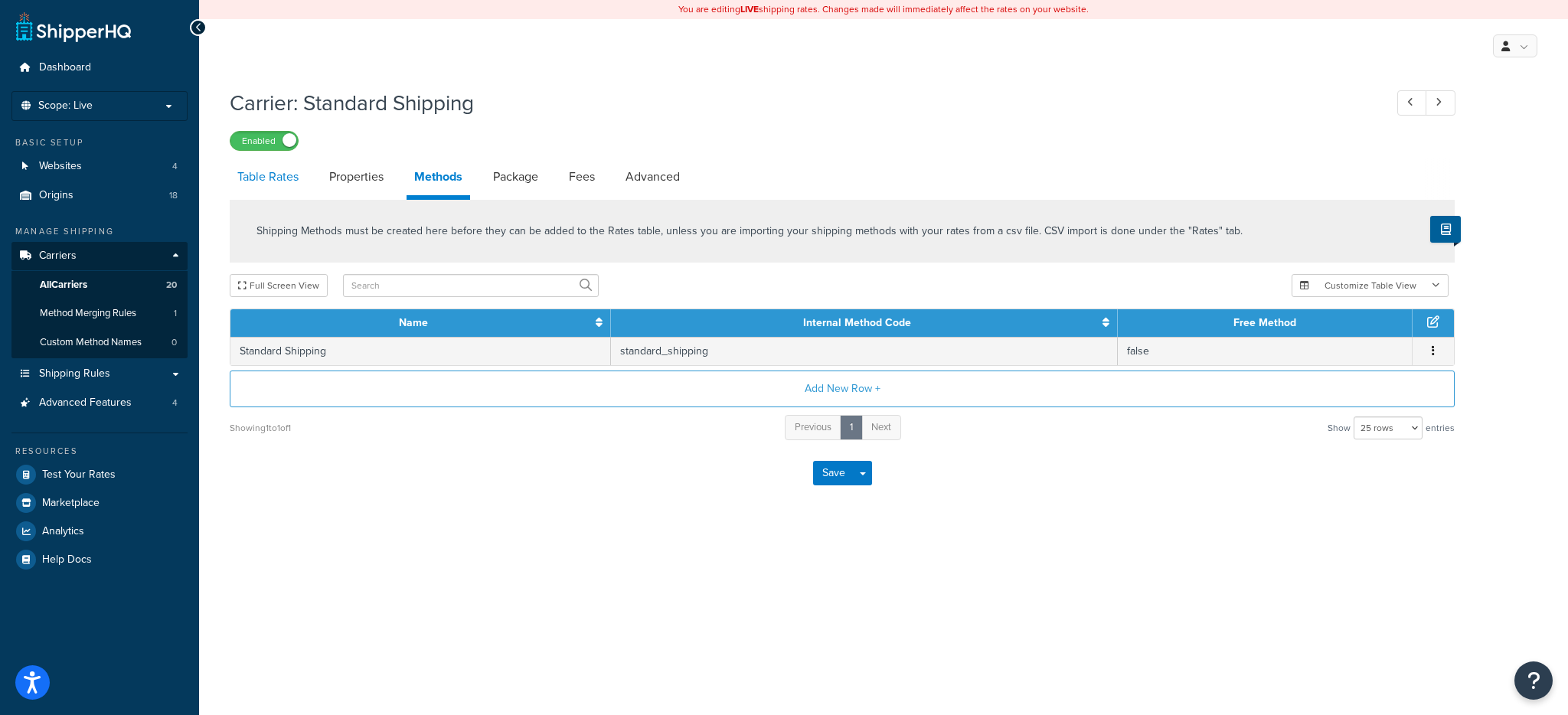
click at [288, 175] on link "Table Rates" at bounding box center [268, 177] width 76 height 36
select select "25"
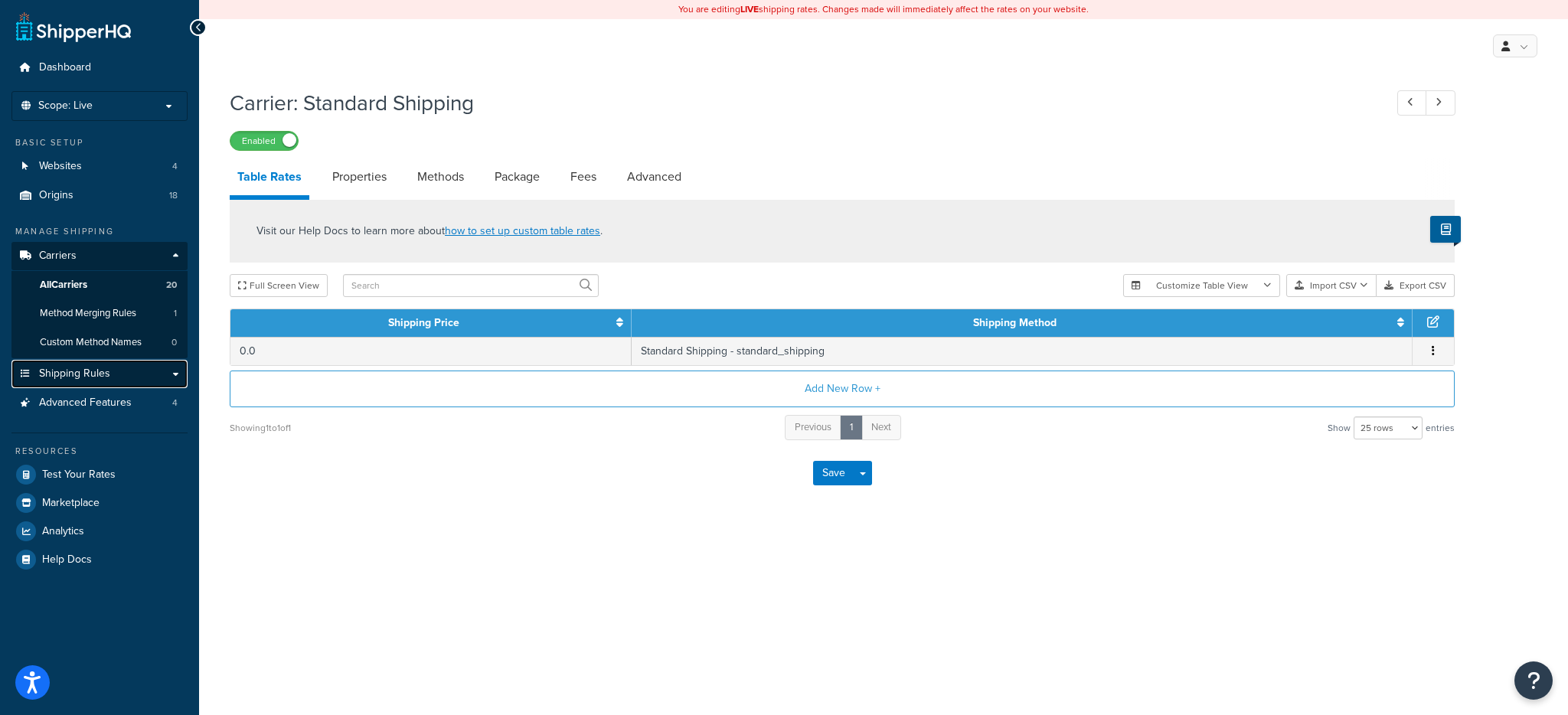
click at [116, 377] on link "Shipping Rules" at bounding box center [99, 374] width 176 height 29
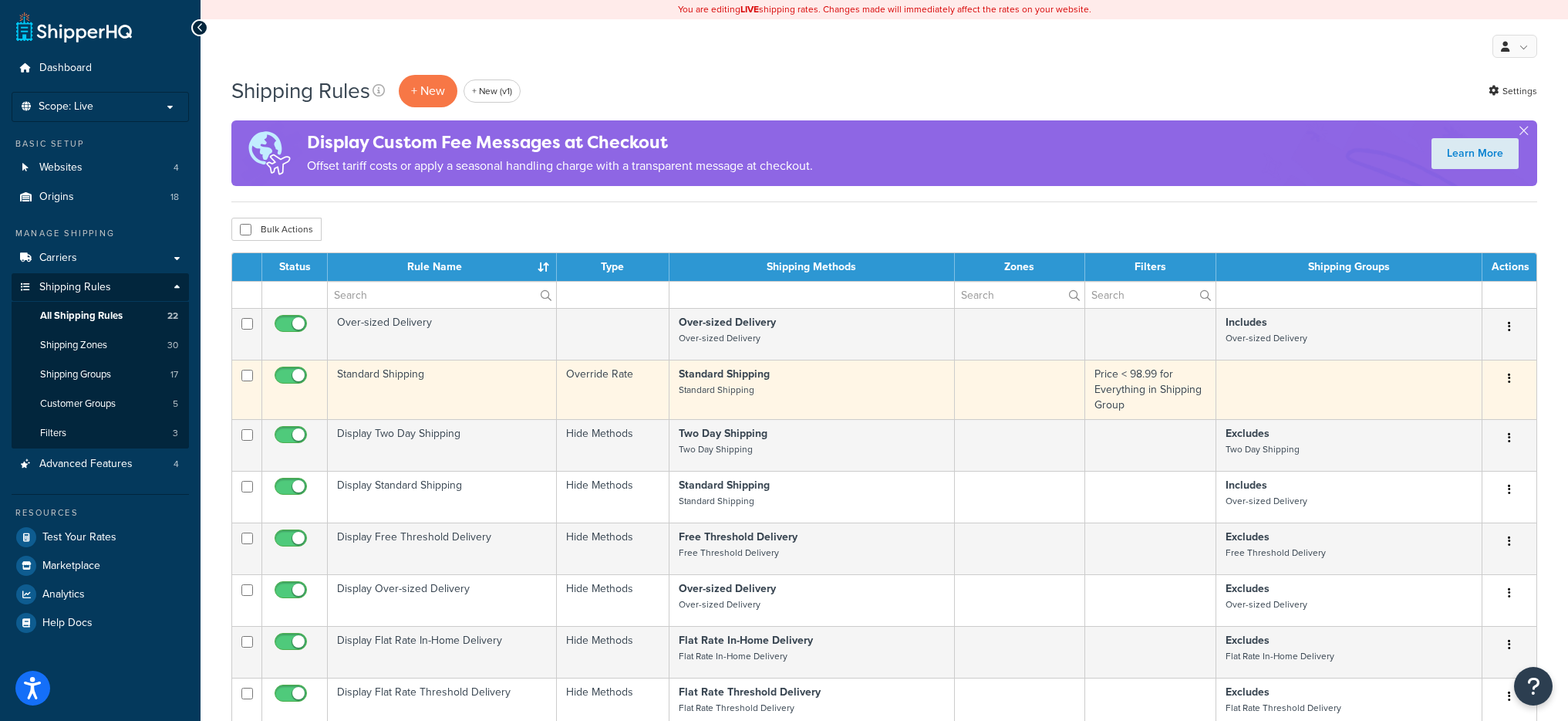
click at [487, 386] on td "Standard Shipping" at bounding box center [442, 389] width 229 height 59
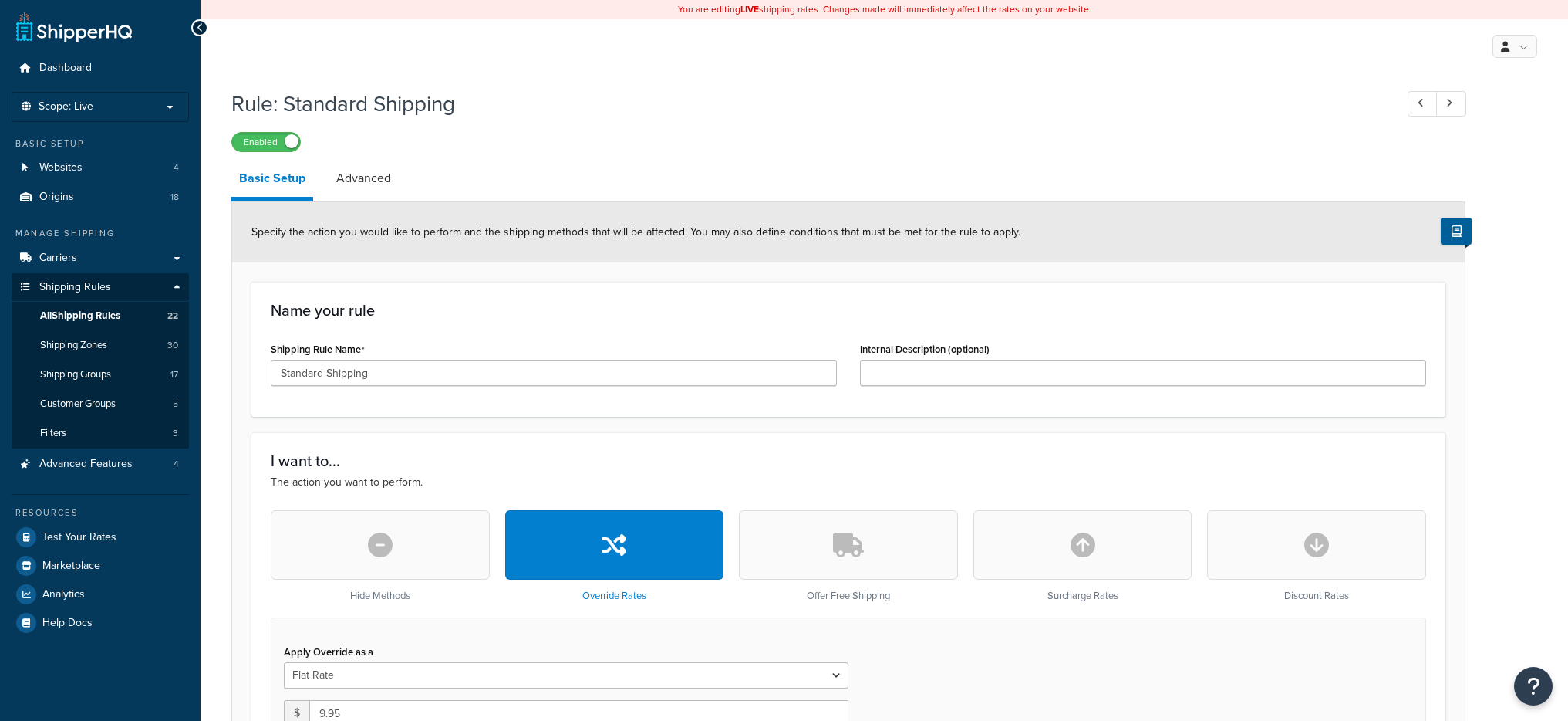
select select "SHIPPING_GROUP"
click at [346, 167] on link "Advanced" at bounding box center [364, 178] width 70 height 37
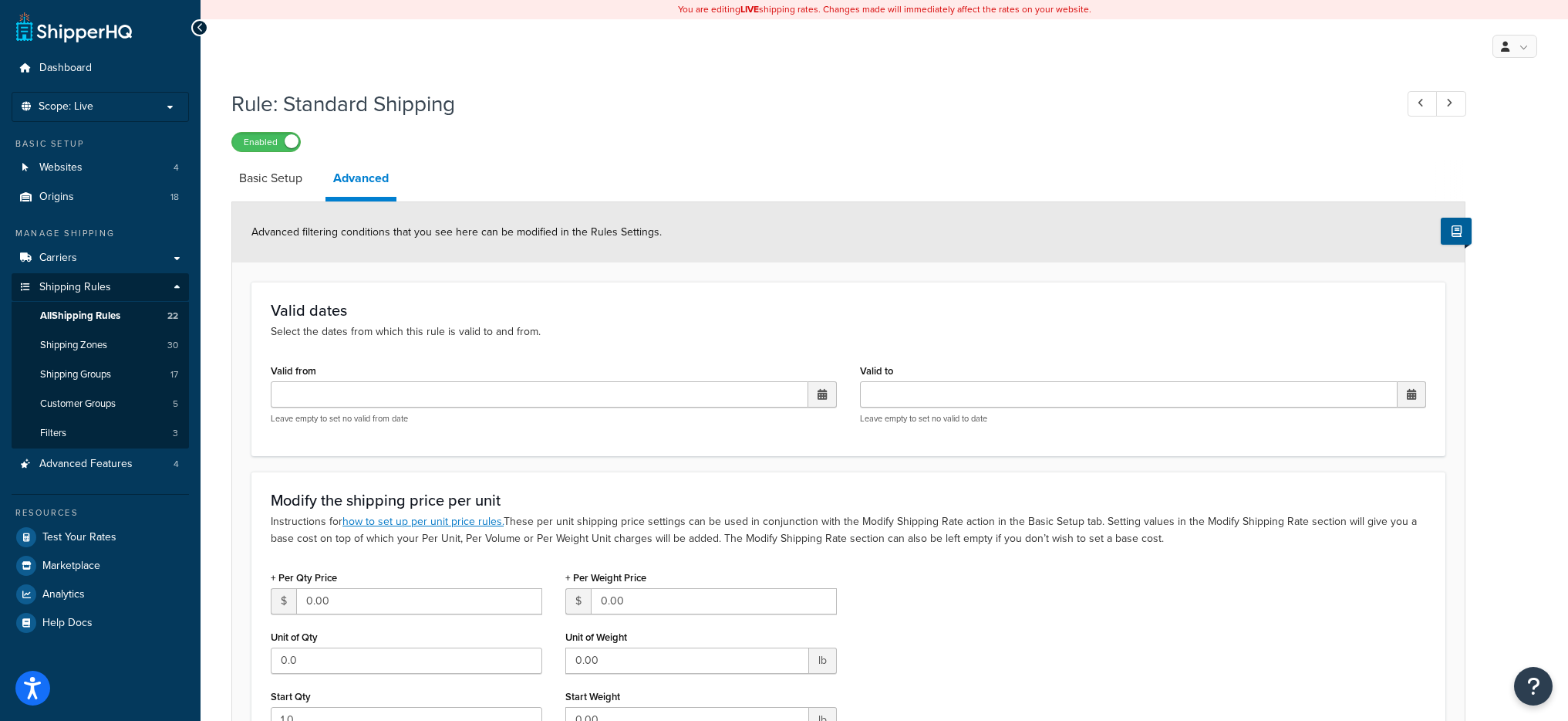
select select "SHIPPING_GROUP"
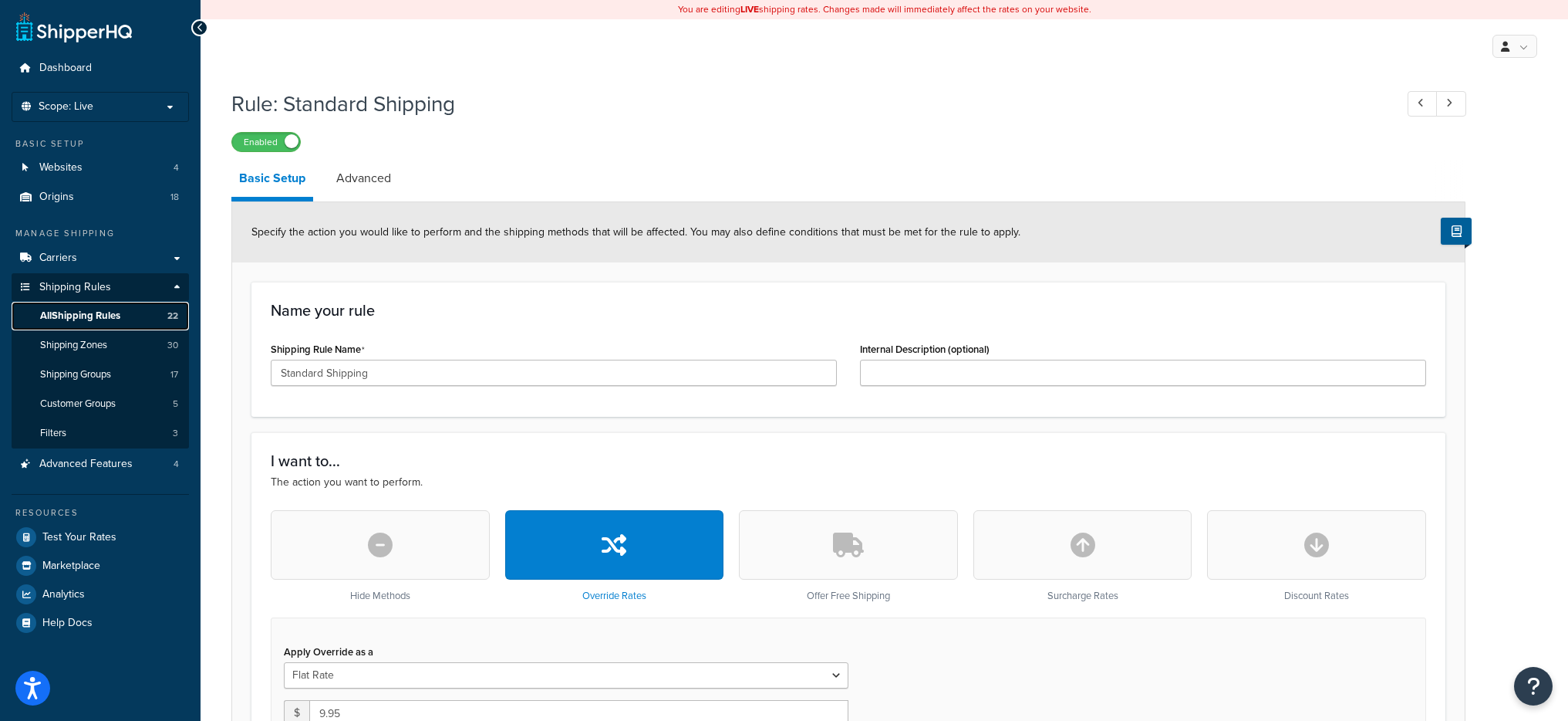
click at [99, 323] on link "All Shipping Rules 22" at bounding box center [99, 316] width 177 height 29
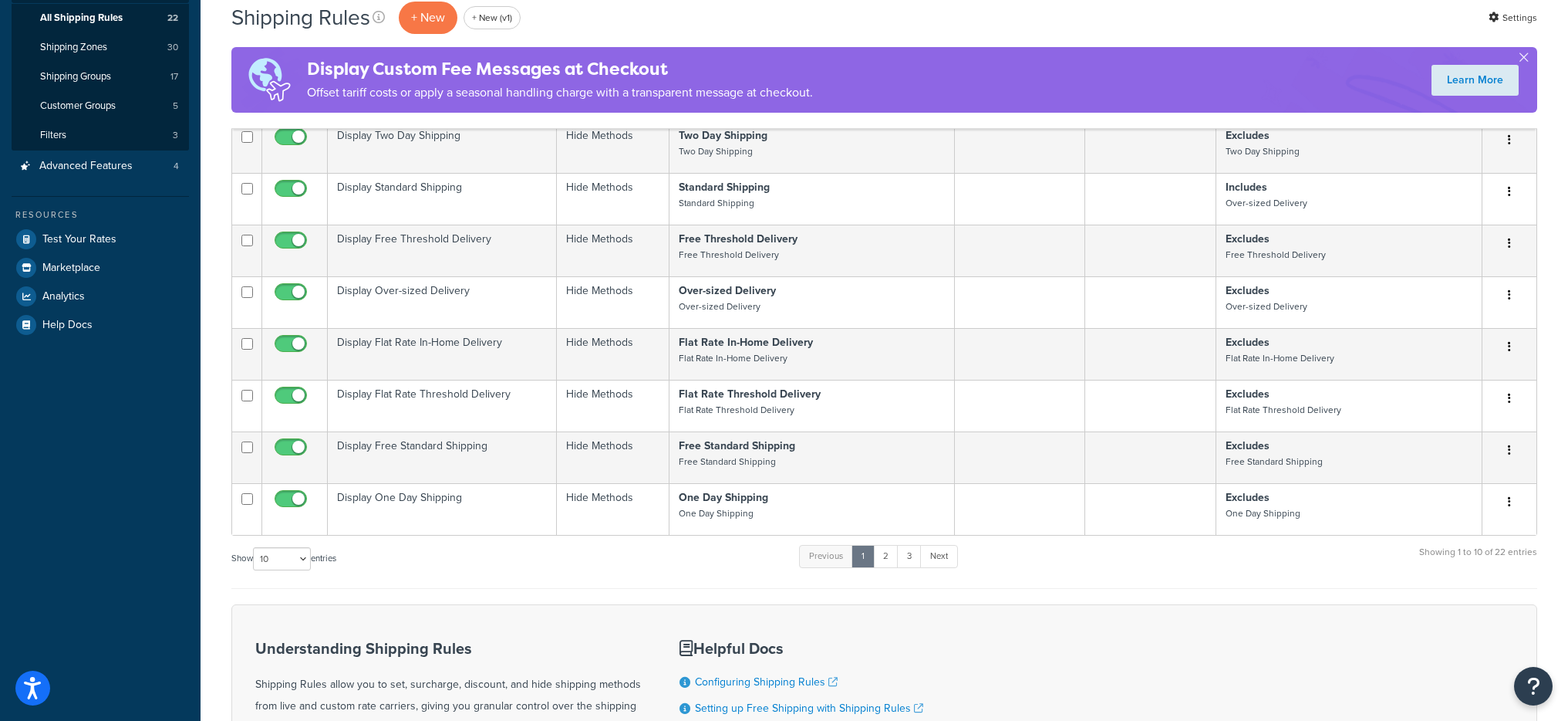
scroll to position [307, 0]
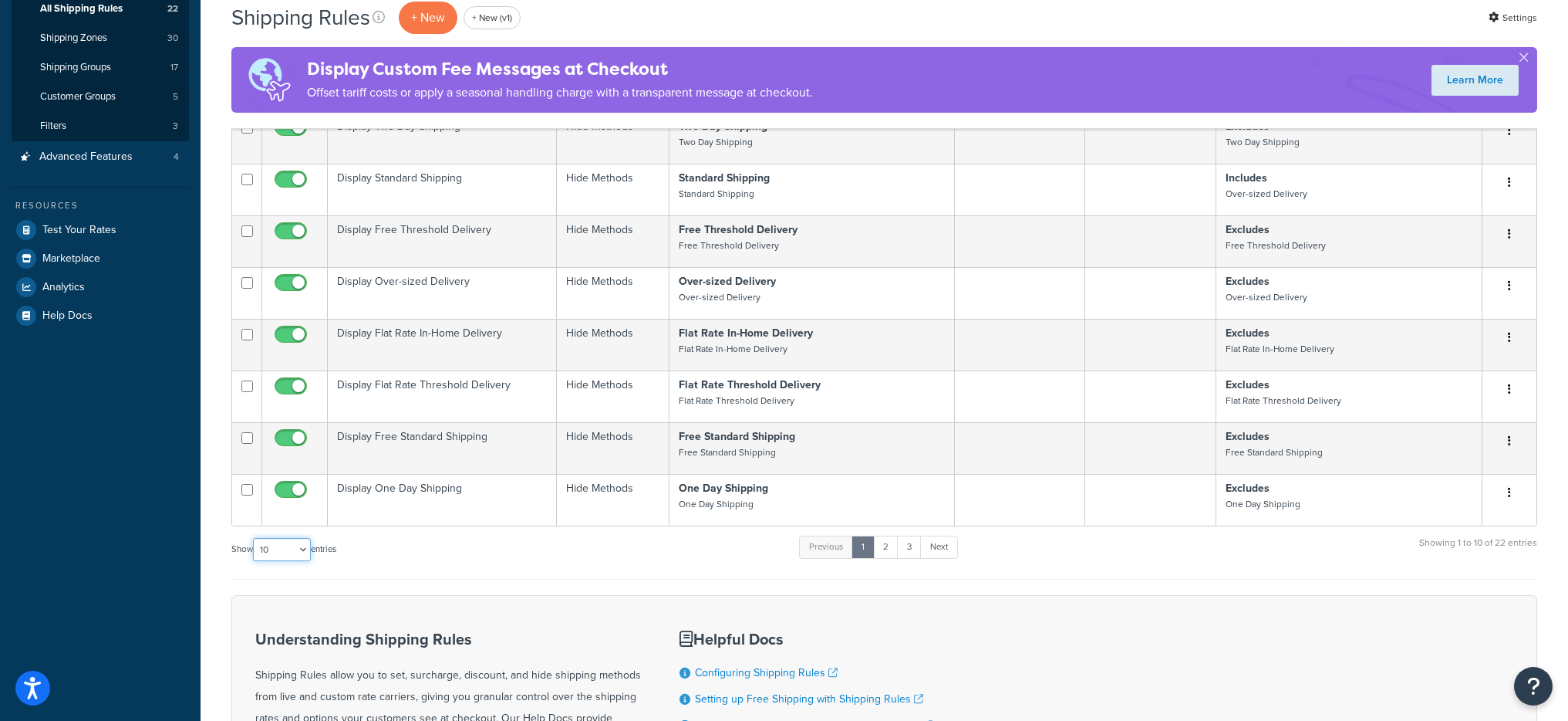
click at [287, 554] on select "10 15 25 50 100 1000" at bounding box center [282, 549] width 58 height 24
select select "1000"
click at [255, 538] on select "10 15 25 50 100 1000" at bounding box center [282, 549] width 58 height 24
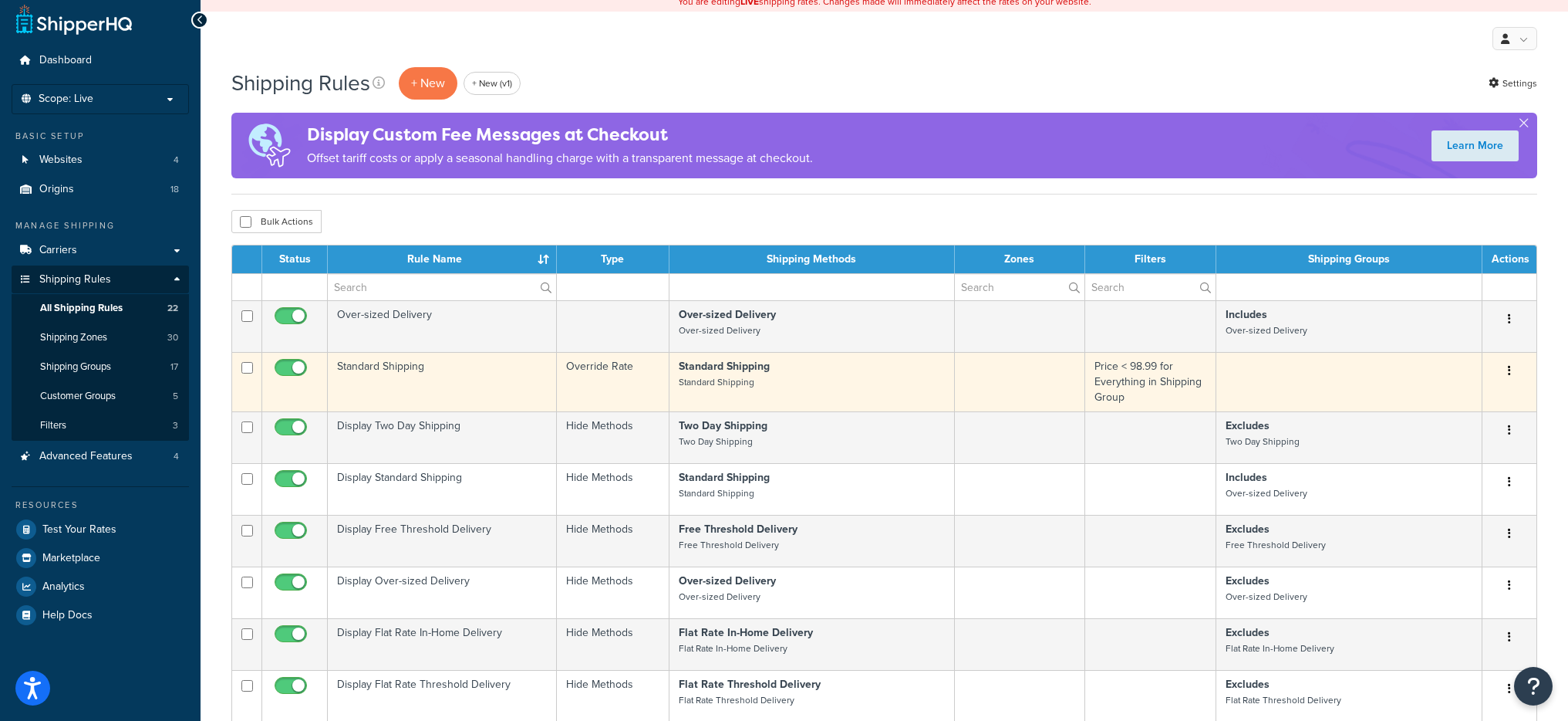
scroll to position [0, 0]
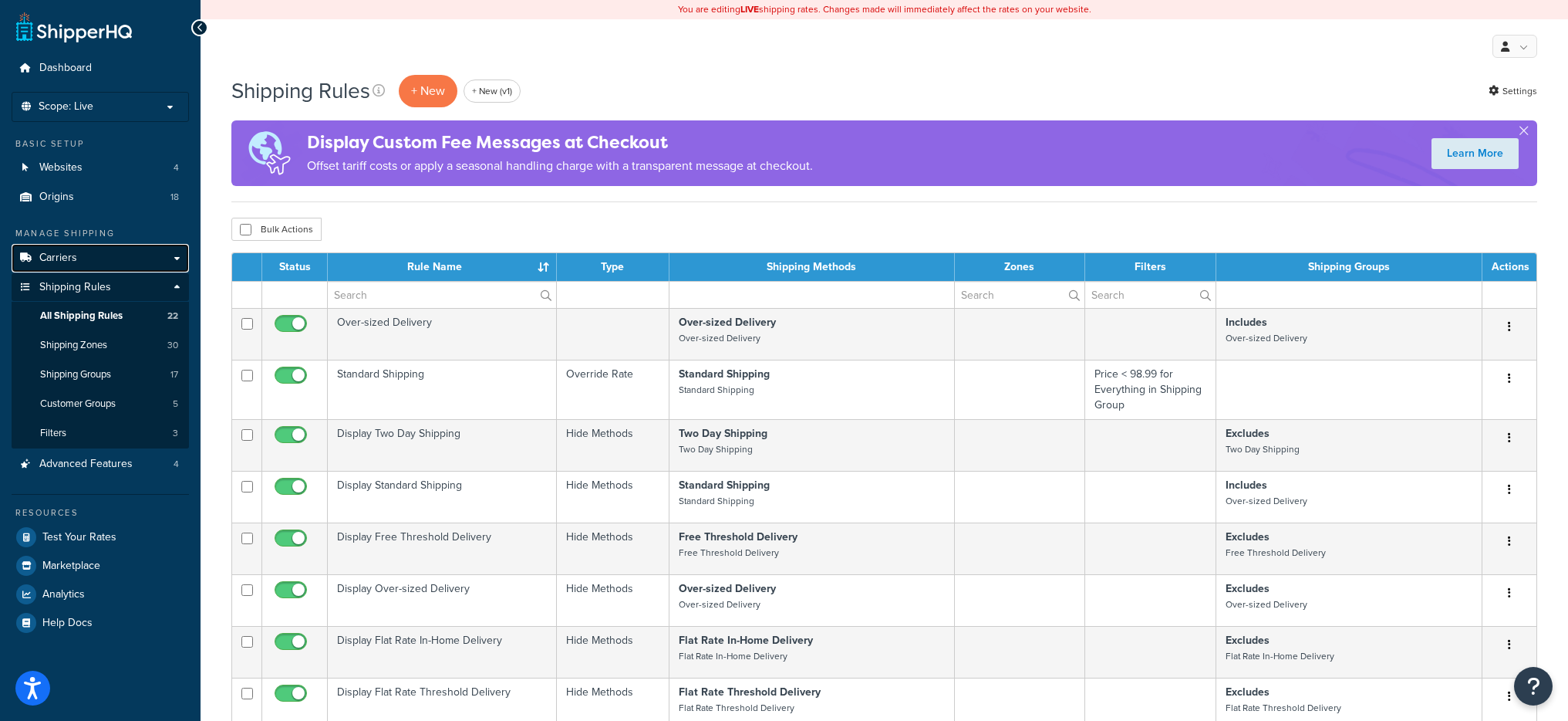
click at [79, 257] on link "Carriers" at bounding box center [99, 258] width 177 height 29
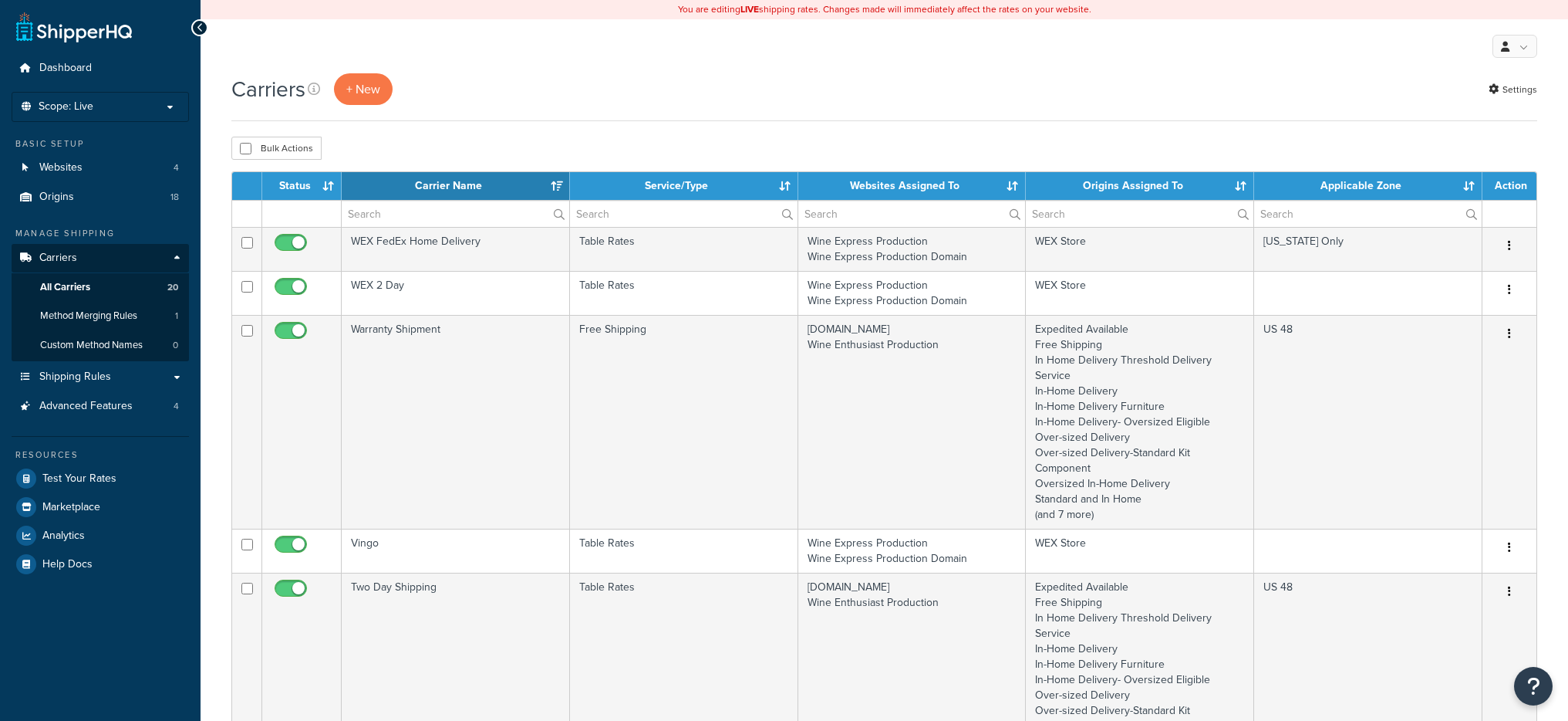
select select "15"
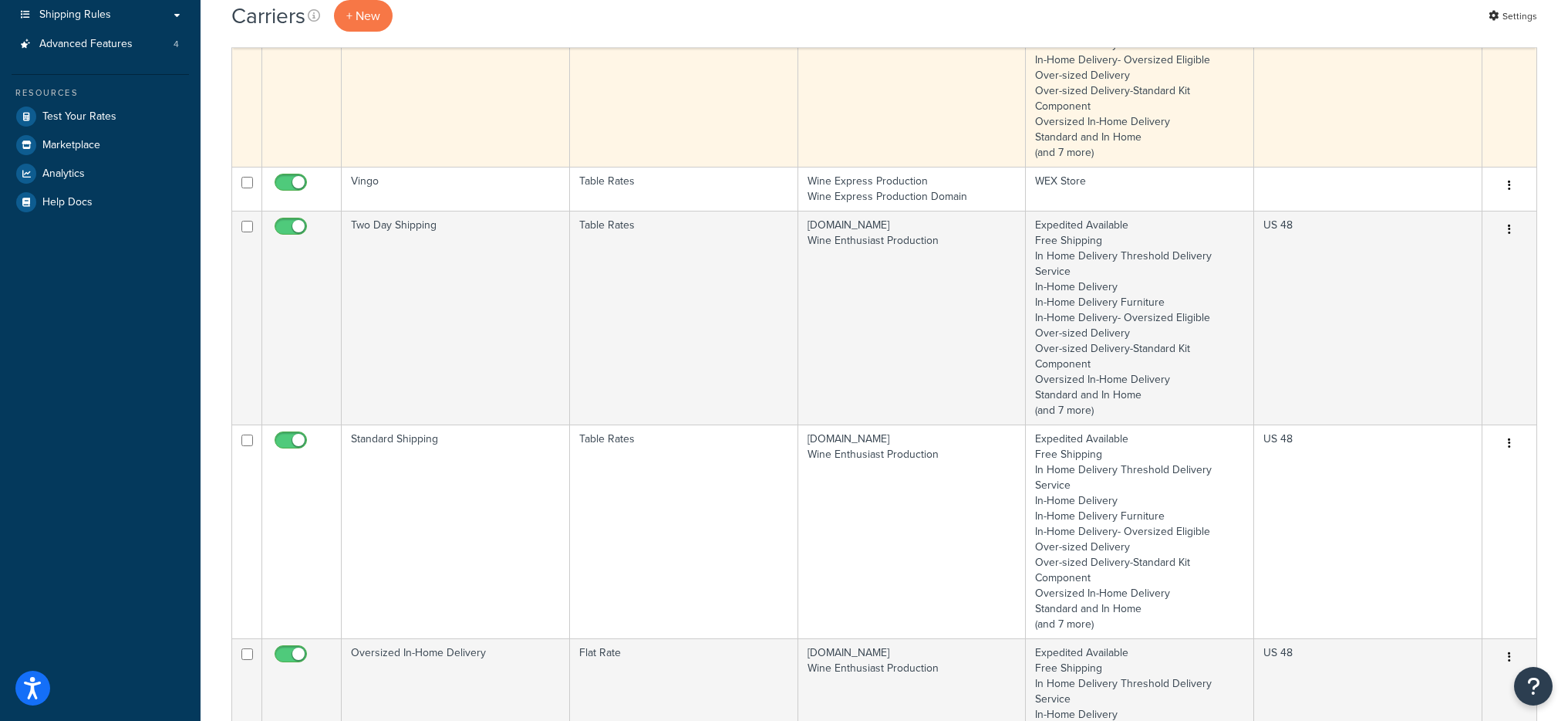
scroll to position [474, 0]
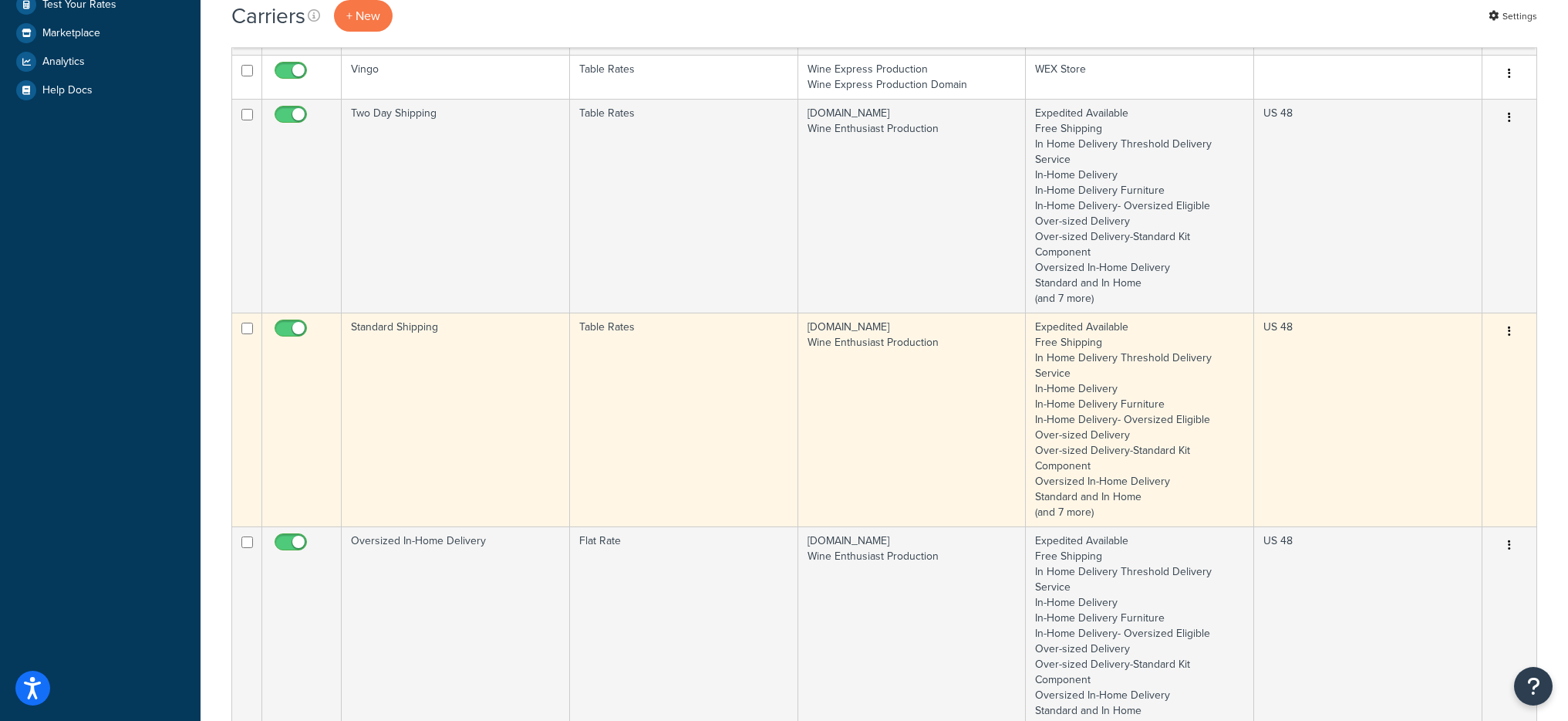
click at [411, 379] on td "Standard Shipping" at bounding box center [456, 419] width 229 height 214
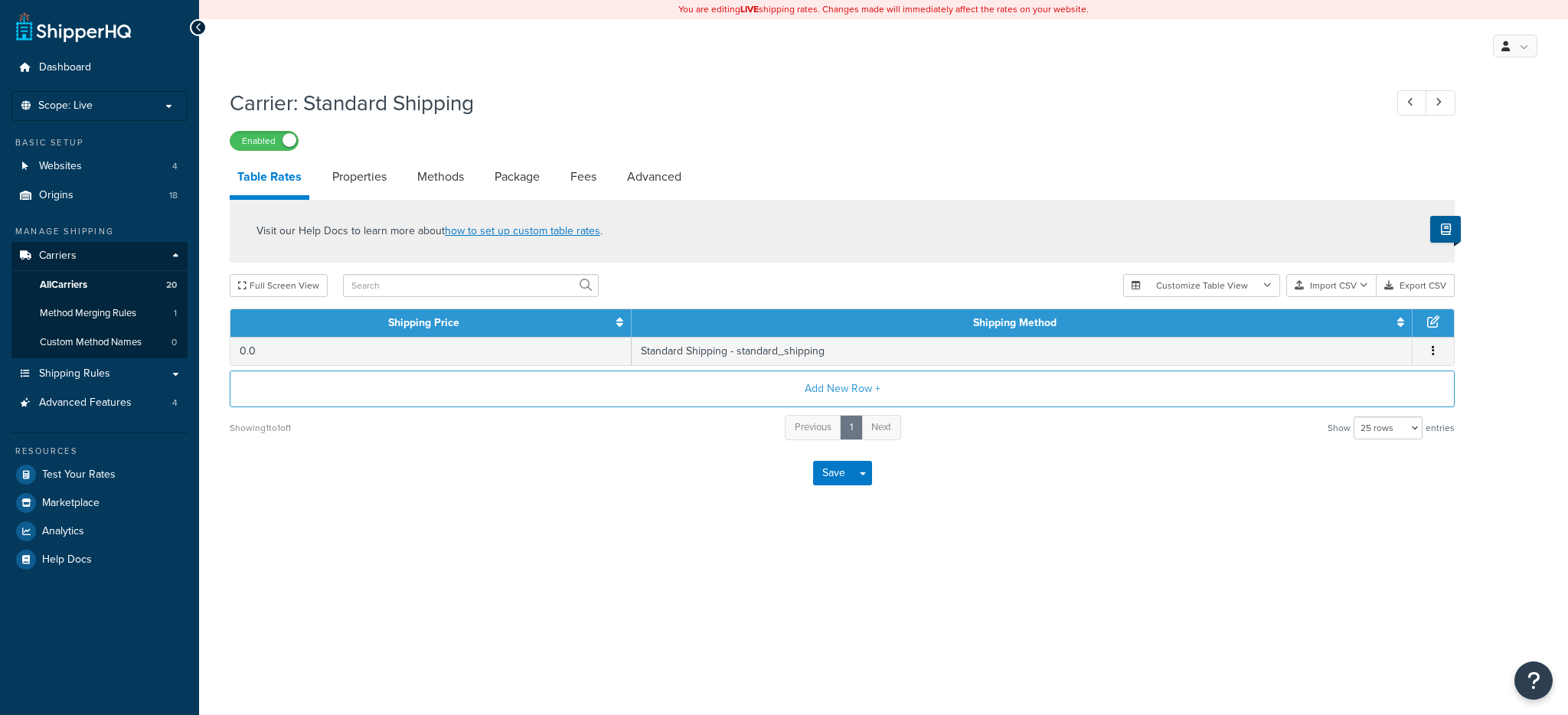
select select "25"
click at [659, 173] on link "Advanced" at bounding box center [654, 177] width 69 height 36
select select "false"
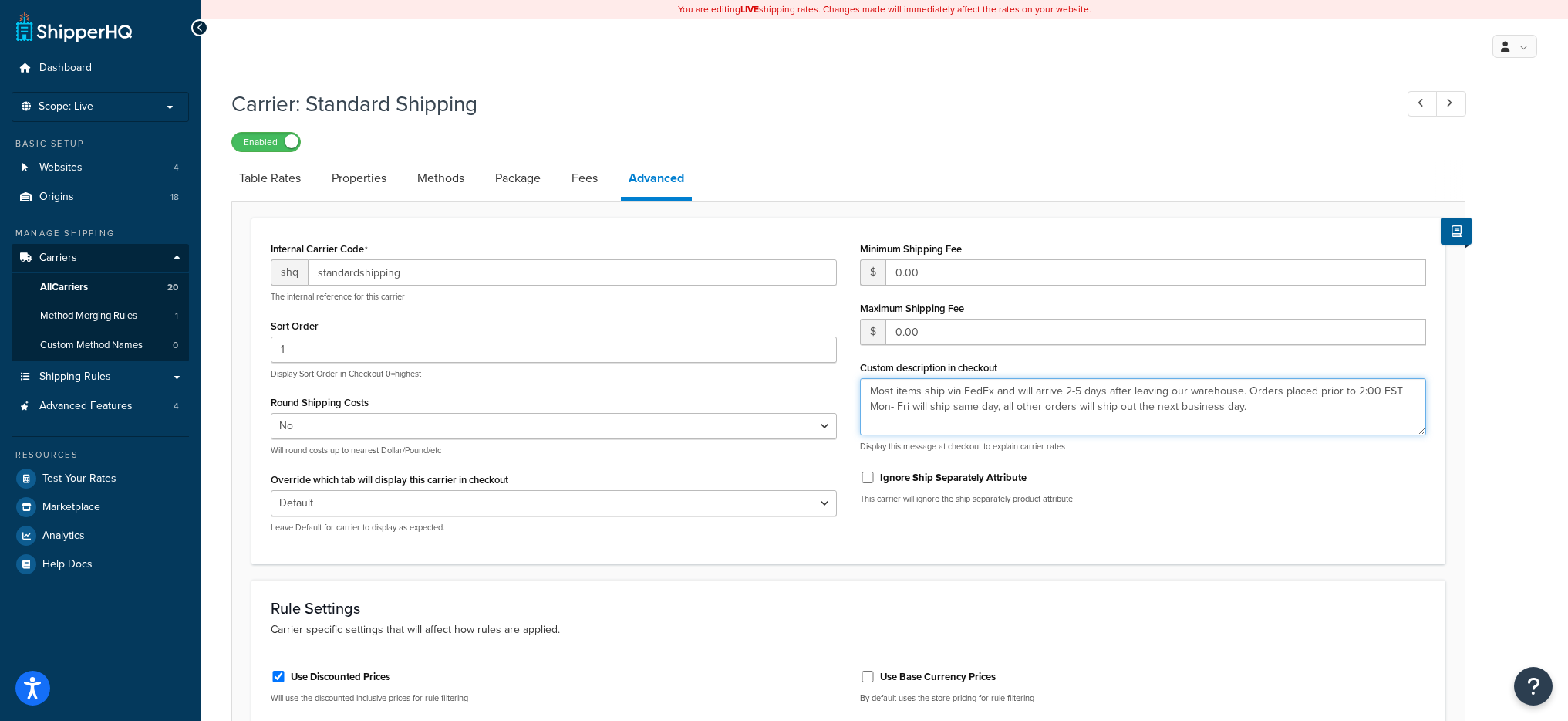
click at [866, 388] on textarea "Most items ship via FedEx and will arrive 2-5 days after leaving our warehouse.…" at bounding box center [1143, 406] width 566 height 57
click at [1495, 457] on div "Carrier: Standard Shipping Enabled Table Rates Properties Methods Package Fees …" at bounding box center [884, 665] width 1367 height 1168
click at [1057, 403] on textarea "Most items ship via FedEx and will arrive 2-5 days after leaving our warehouse.…" at bounding box center [1143, 406] width 566 height 57
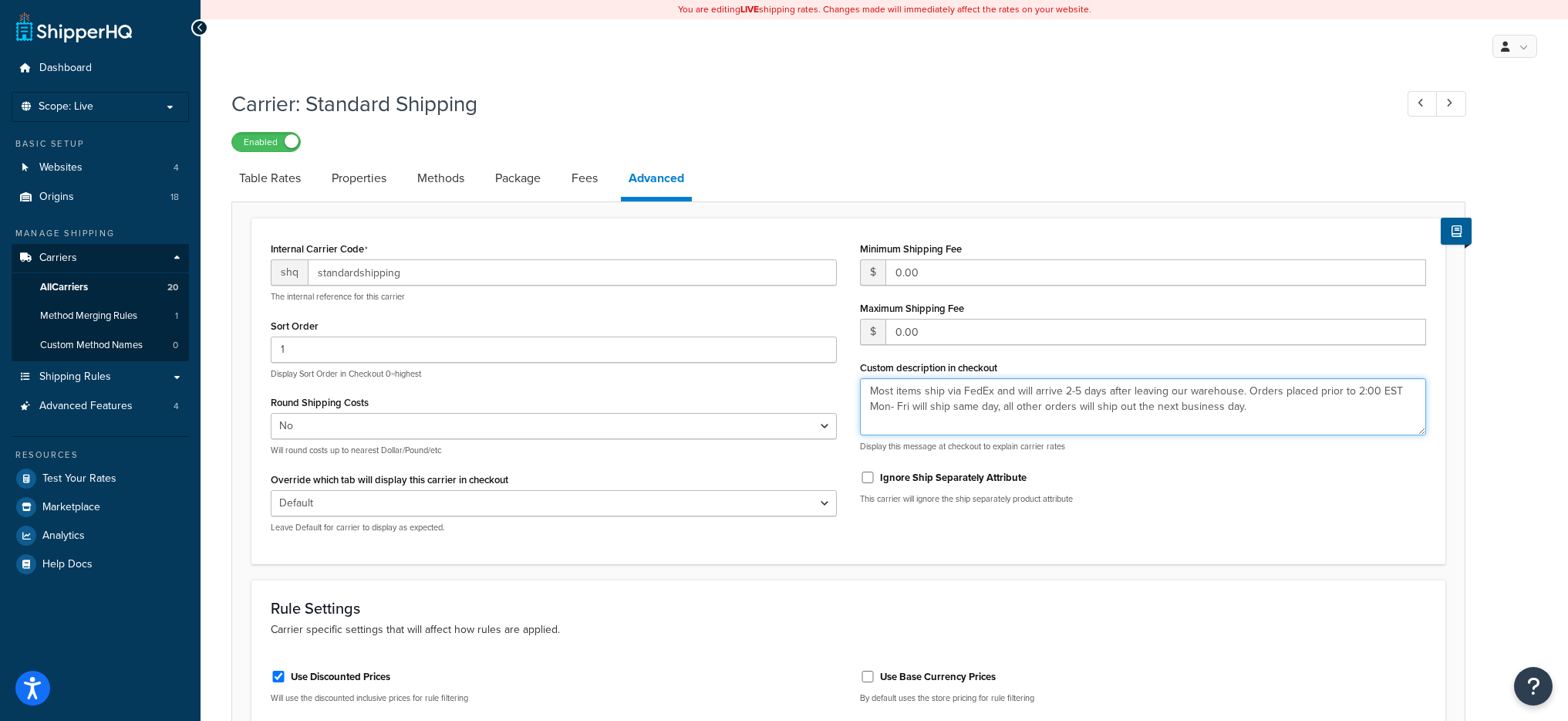
click at [1057, 403] on textarea "Most items ship via FedEx and will arrive 2-5 days after leaving our warehouse.…" at bounding box center [1143, 406] width 566 height 57
click at [1057, 404] on textarea "Most items ship via FedEx and will arrive 2-5 days after leaving our warehouse.…" at bounding box center [1143, 406] width 566 height 57
click at [1468, 409] on div "Carrier: Standard Shipping Enabled Table Rates Properties Methods Package Fees …" at bounding box center [884, 665] width 1367 height 1168
drag, startPoint x: 983, startPoint y: 367, endPoint x: 857, endPoint y: 362, distance: 126.1
click at [857, 362] on div "Minimum Shipping Fee $ 0.00 Maximum Shipping Fee $ 0.00 Custom description in c…" at bounding box center [1142, 376] width 589 height 278
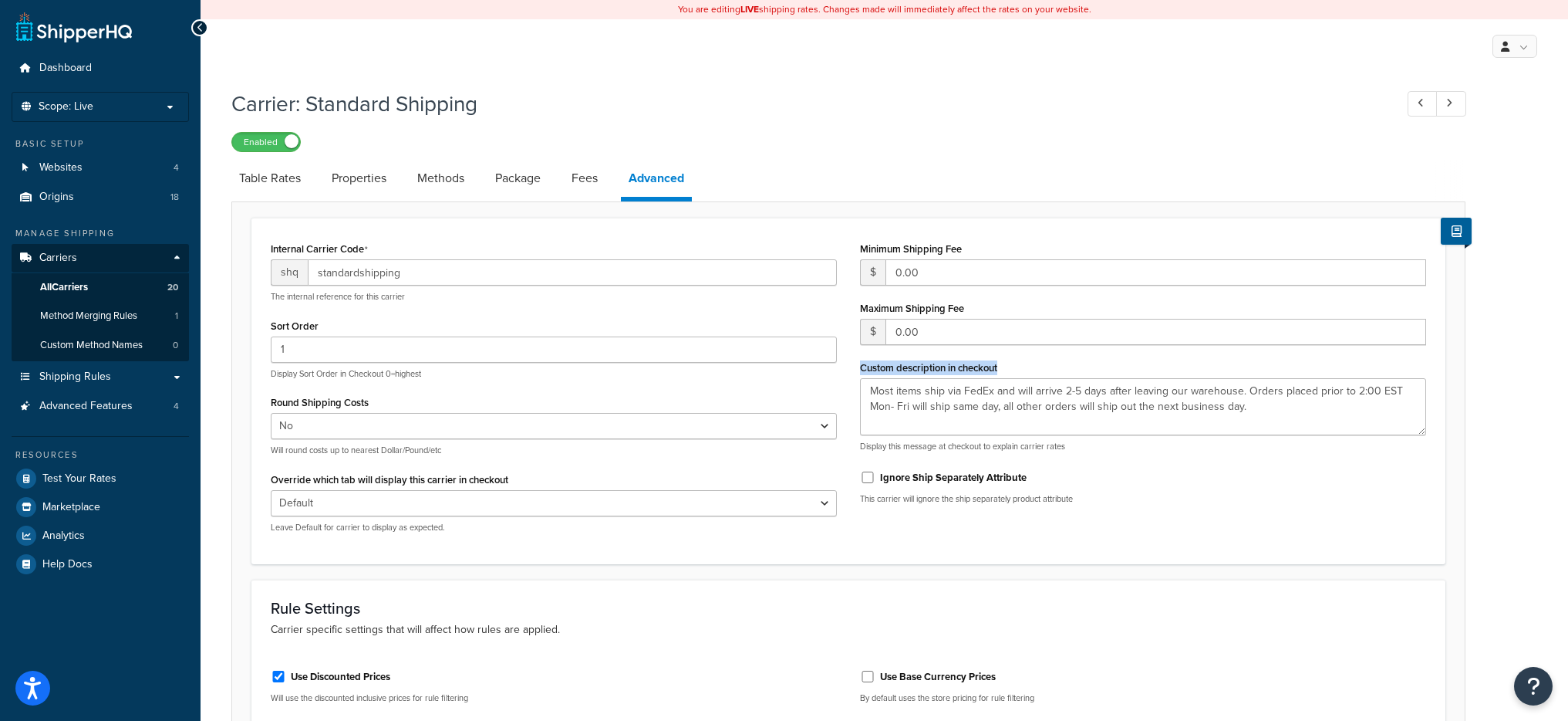
copy label "Custom description in checkout"
click at [841, 154] on div "Carrier: Standard Shipping Enabled Table Rates Properties Methods Package Fees …" at bounding box center [848, 645] width 1234 height 1129
drag, startPoint x: 1037, startPoint y: 367, endPoint x: 860, endPoint y: 365, distance: 177.0
click at [860, 365] on div "Custom description in checkout Most items ship via FedEx and will arrive 2-5 da…" at bounding box center [1143, 404] width 566 height 96
copy label "Custom description in checkout"
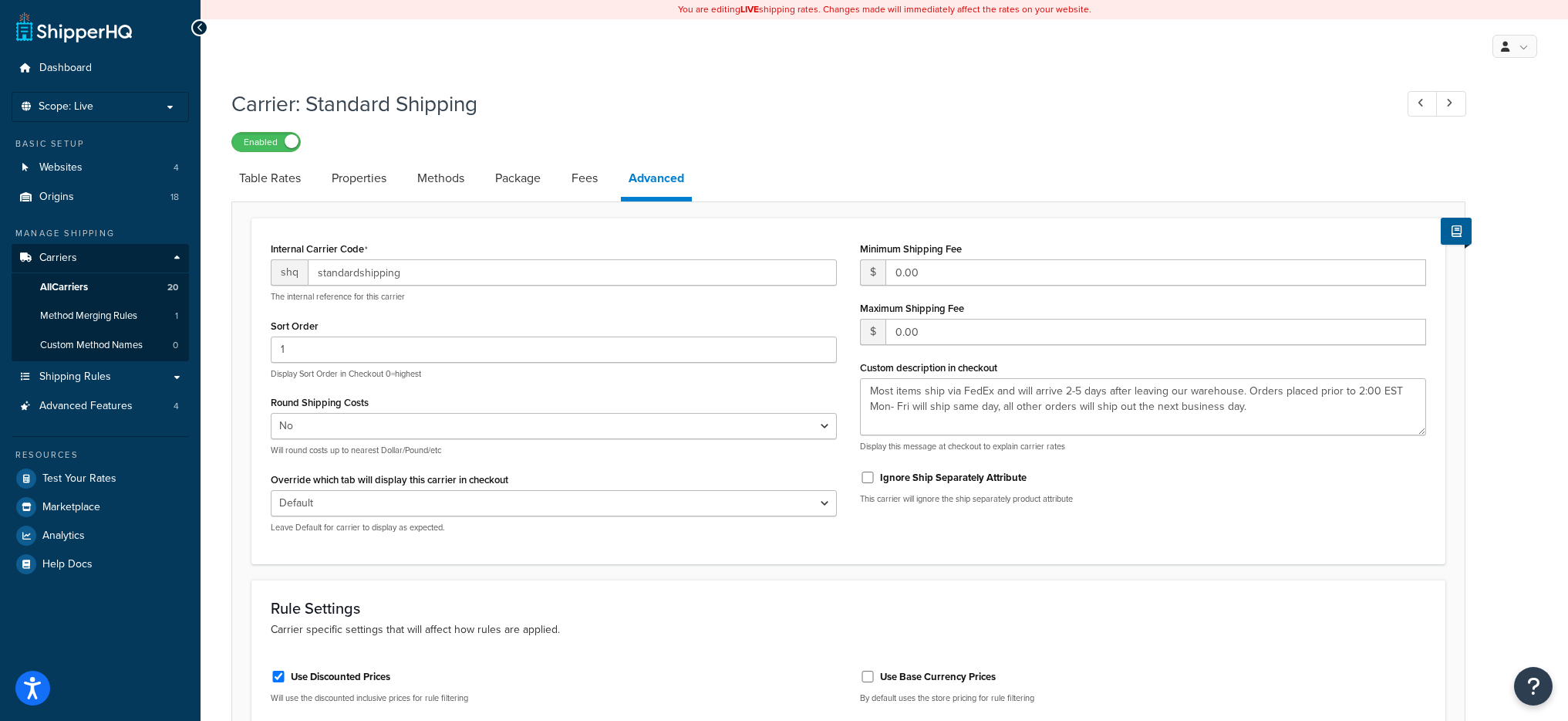
click at [63, 45] on div "Dashboard Scope: Live Basic Setup Websites 4 Origins 18 Manage Shipping Carrier…" at bounding box center [100, 643] width 201 height 1288
click at [79, 70] on span "Dashboard" at bounding box center [65, 68] width 52 height 13
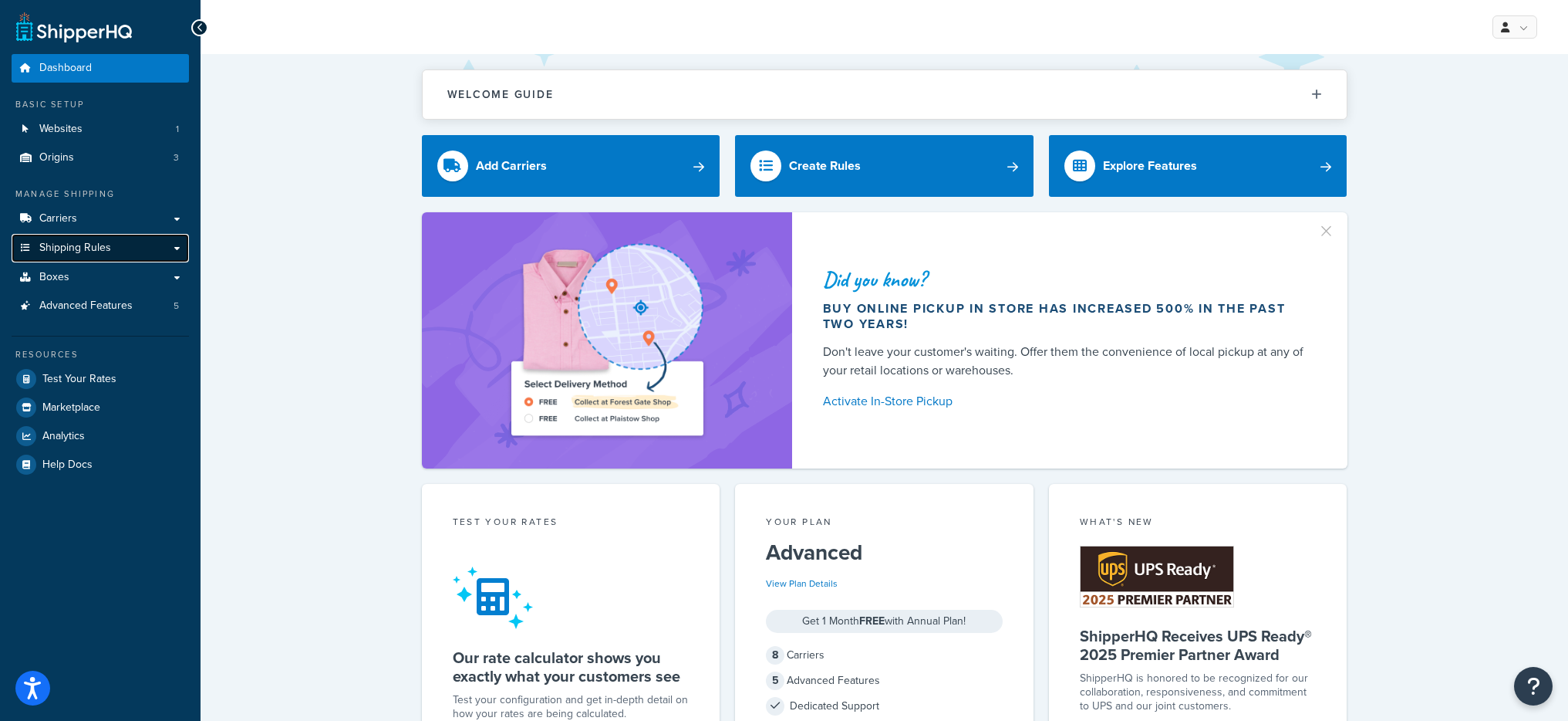
click at [98, 242] on span "Shipping Rules" at bounding box center [75, 248] width 72 height 13
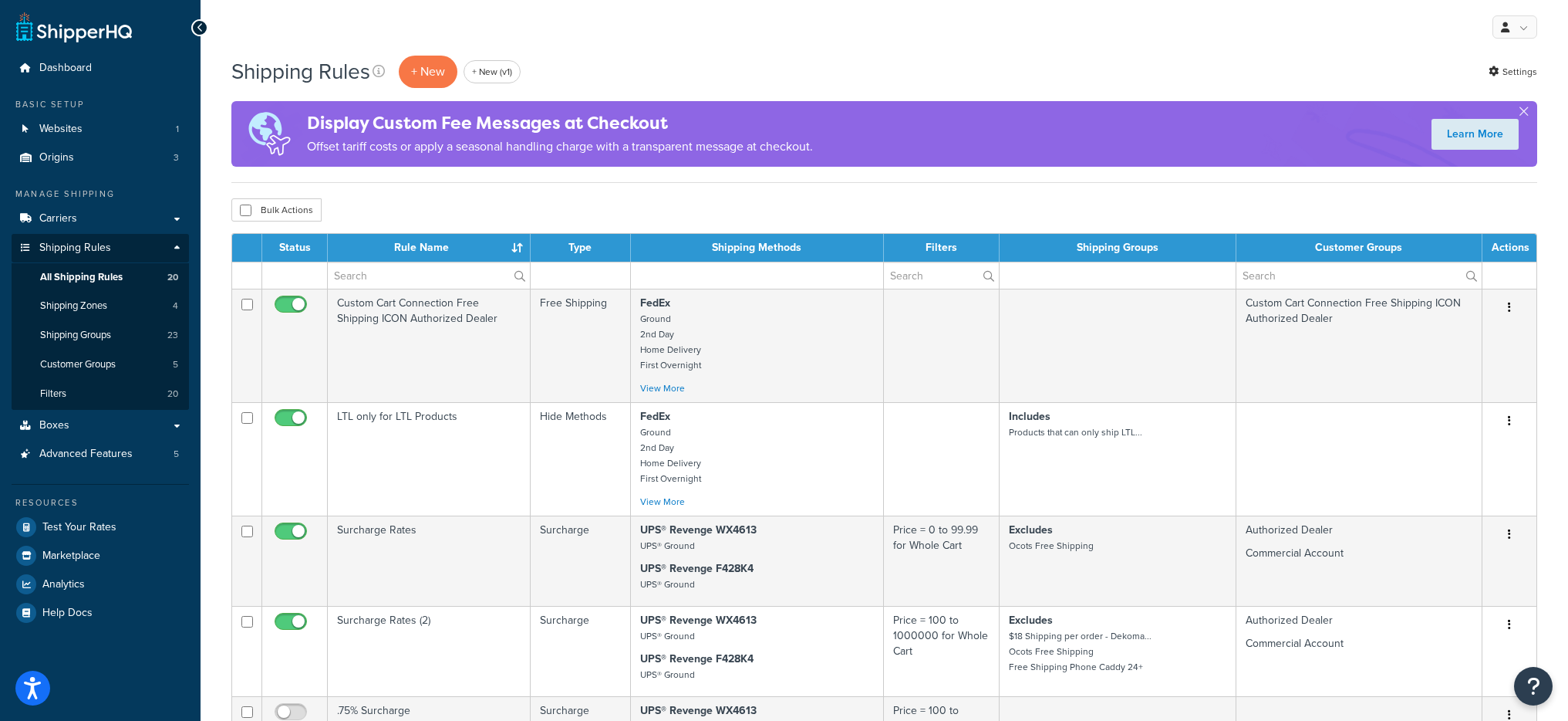
select select "1000"
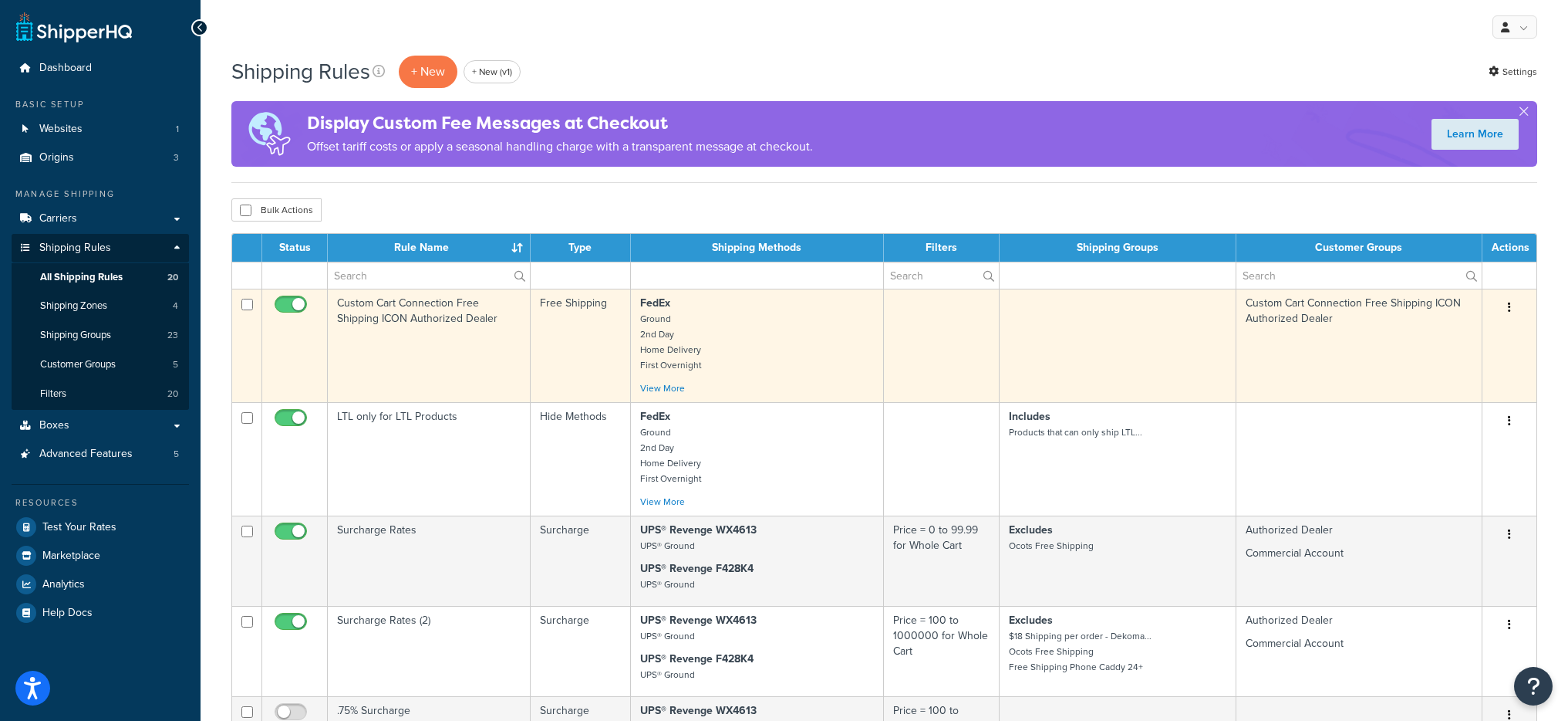
click at [463, 325] on td "Custom Cart Connection Free Shipping ICON Authorized Dealer" at bounding box center [429, 346] width 203 height 113
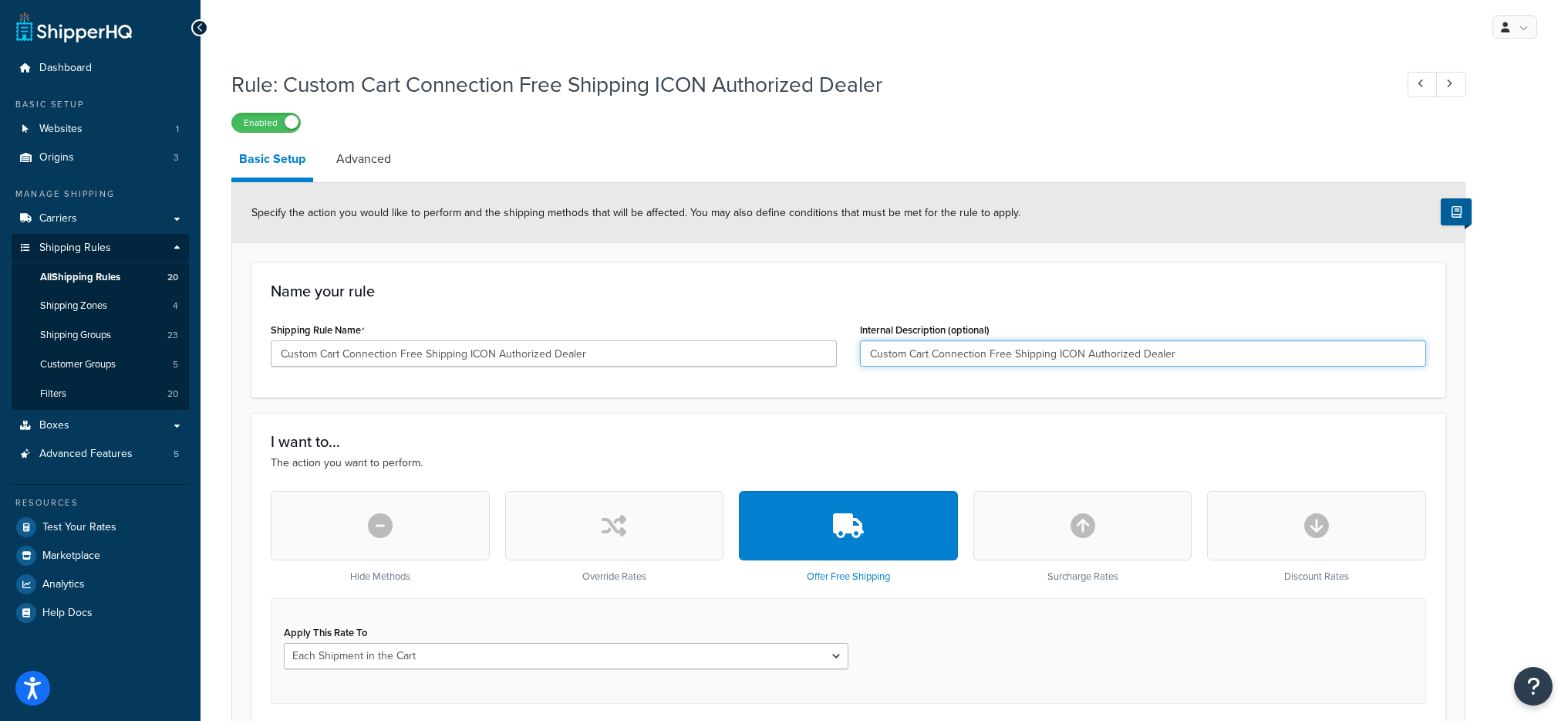
drag, startPoint x: 1208, startPoint y: 352, endPoint x: 888, endPoint y: 333, distance: 320.6
click at [888, 333] on div "Internal Description (optional) Custom Cart Connection Free Shipping ICON Autho…" at bounding box center [1143, 342] width 566 height 48
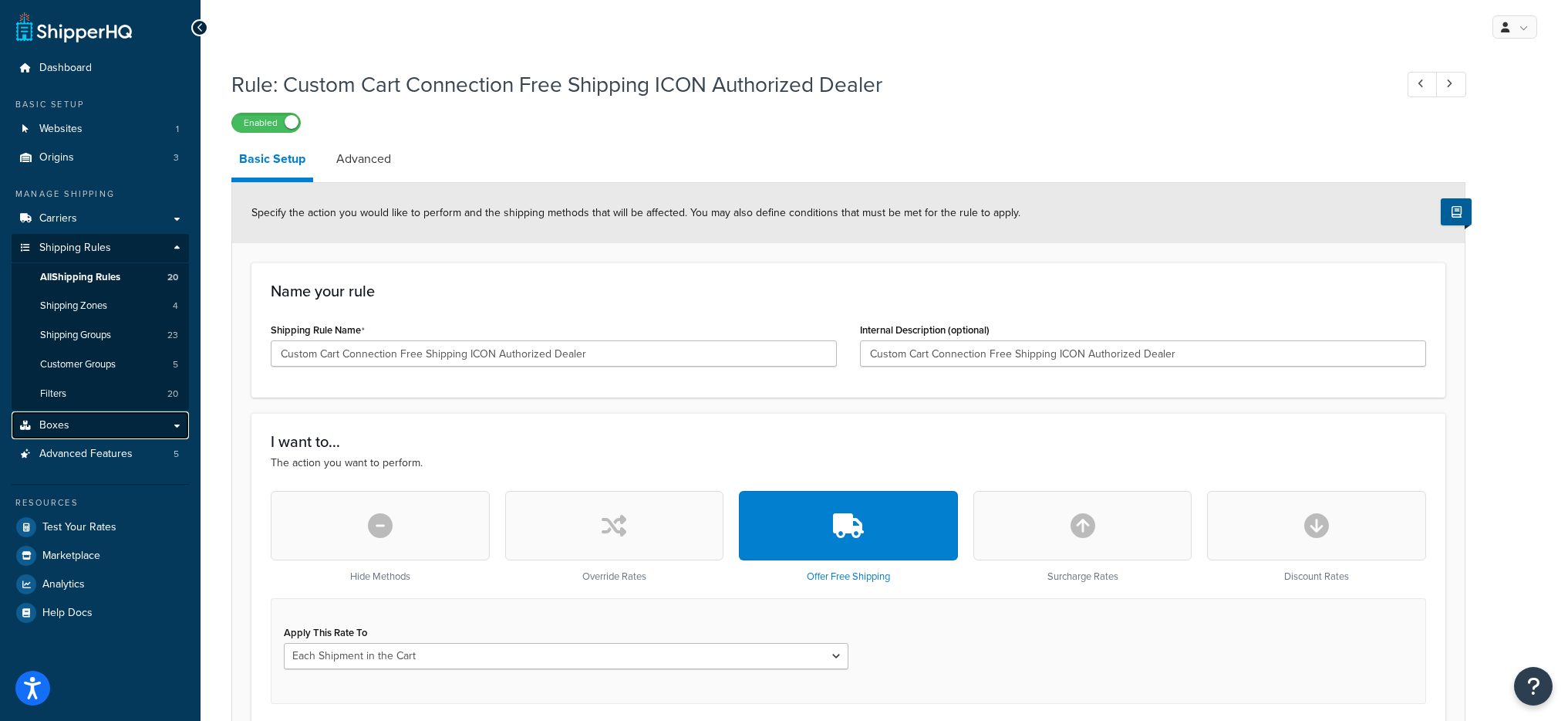
click at [83, 438] on link "Boxes" at bounding box center [99, 425] width 177 height 29
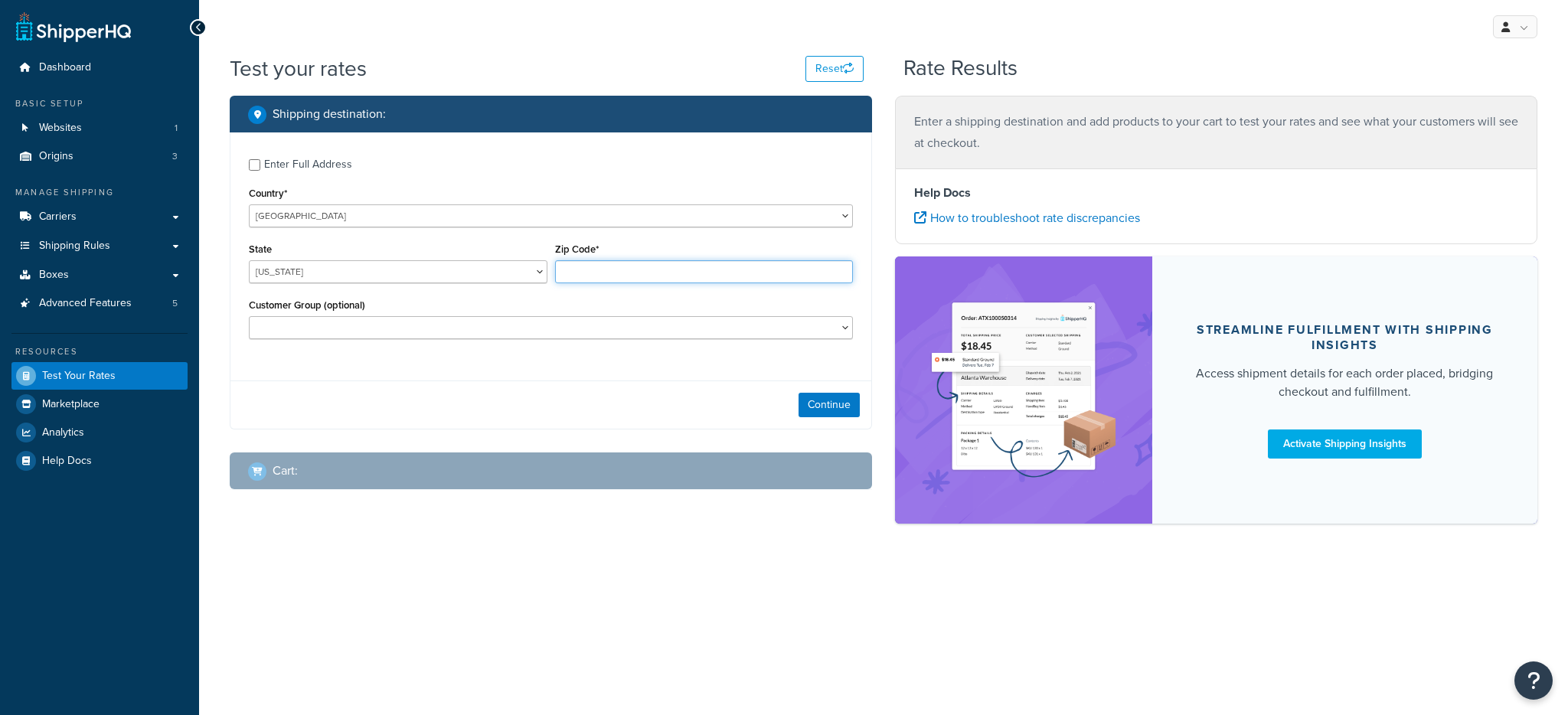
click at [594, 274] on input "Zip Code*" at bounding box center [704, 272] width 299 height 23
type input "78759"
select select "TX"
click at [512, 327] on select "Authorized Dealer Commercial Account Custom Cart Connection Free Shipping ICON …" at bounding box center [551, 327] width 604 height 23
select select "Custom Cart Connection Free Shipping ICON Authorized Dealer"
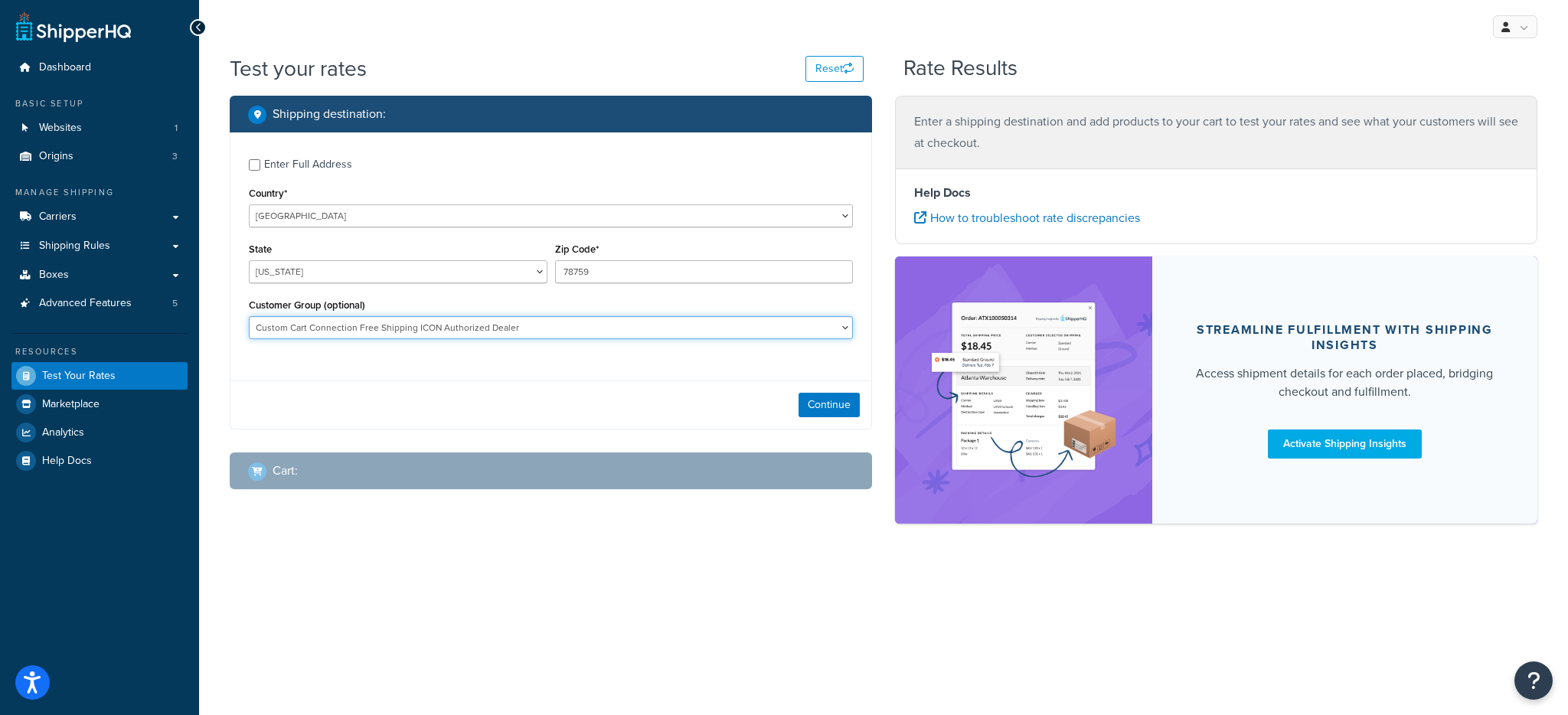
click at [248, 316] on select "Authorized Dealer Commercial Account Custom Cart Connection Free Shipping ICON …" at bounding box center [551, 327] width 604 height 23
click at [838, 407] on button "Continue" at bounding box center [829, 405] width 61 height 24
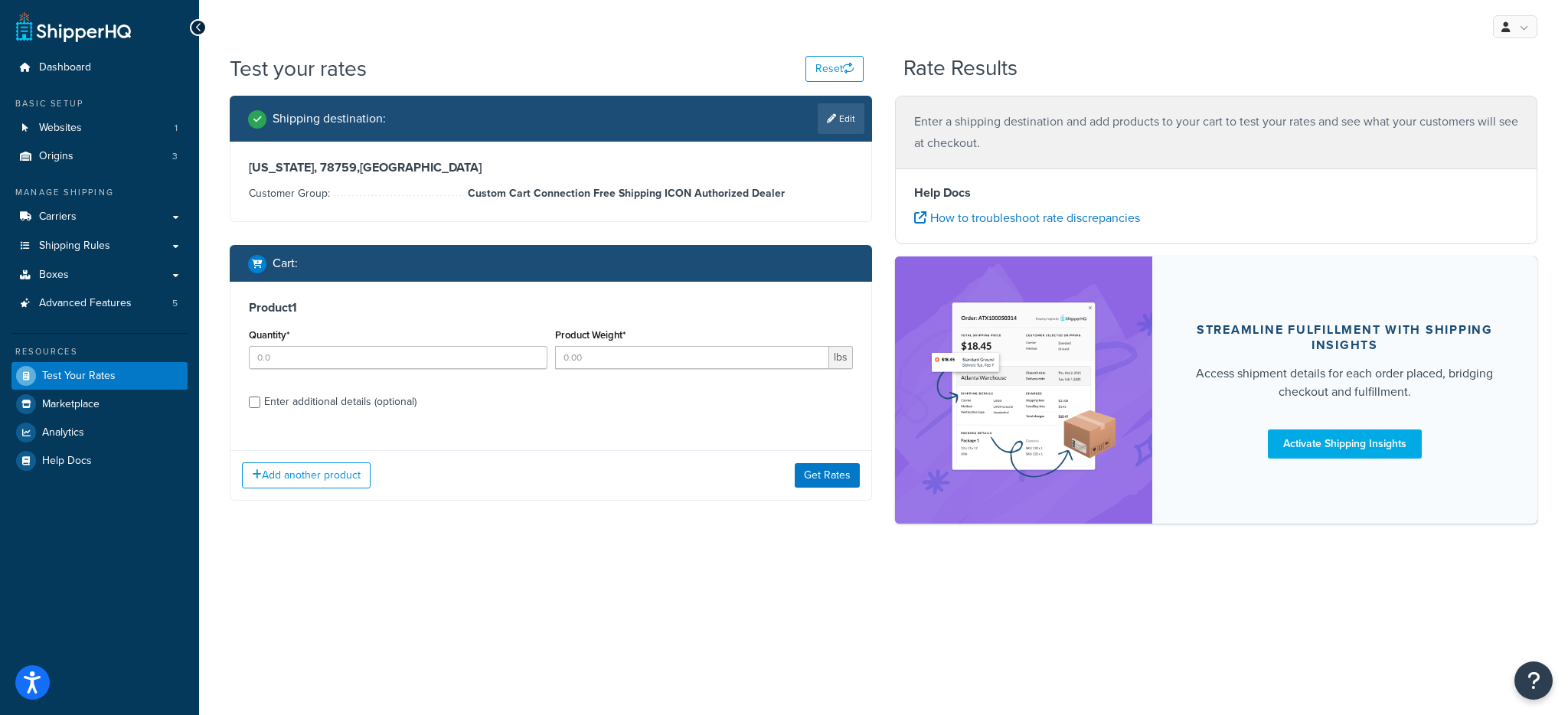
click at [308, 376] on div "Quantity*" at bounding box center [398, 352] width 307 height 56
click at [314, 361] on input "Quantity*" at bounding box center [397, 358] width 299 height 23
type input "1"
click at [625, 343] on div "Product Weight* lbs" at bounding box center [704, 346] width 299 height 44
click at [618, 352] on input "Product Weight*" at bounding box center [692, 358] width 274 height 23
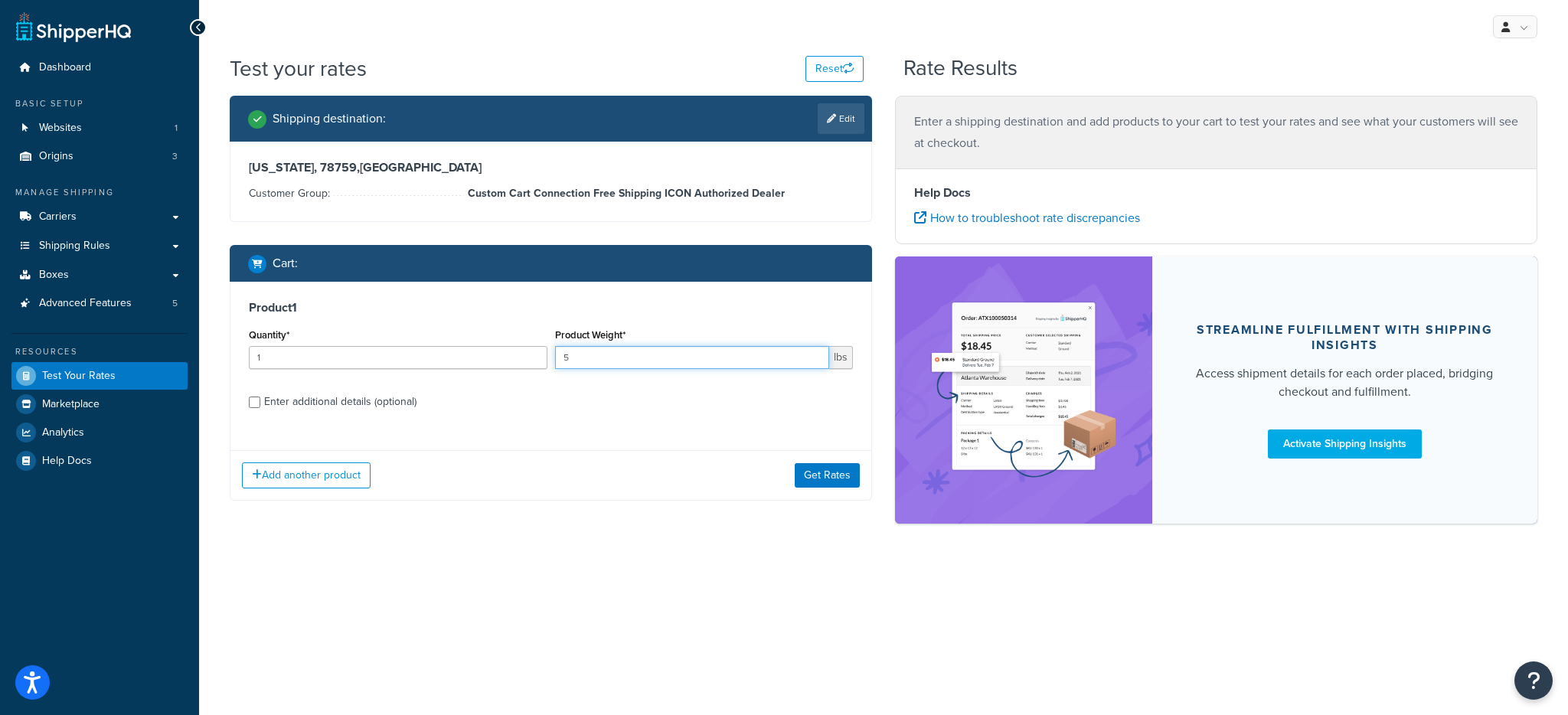
type input "5"
click at [855, 516] on div "Shipping destination : Edit Texas, 78759 , United States Customer Group: Custom…" at bounding box center [551, 310] width 665 height 428
click at [837, 486] on button "Get Rates" at bounding box center [827, 475] width 65 height 24
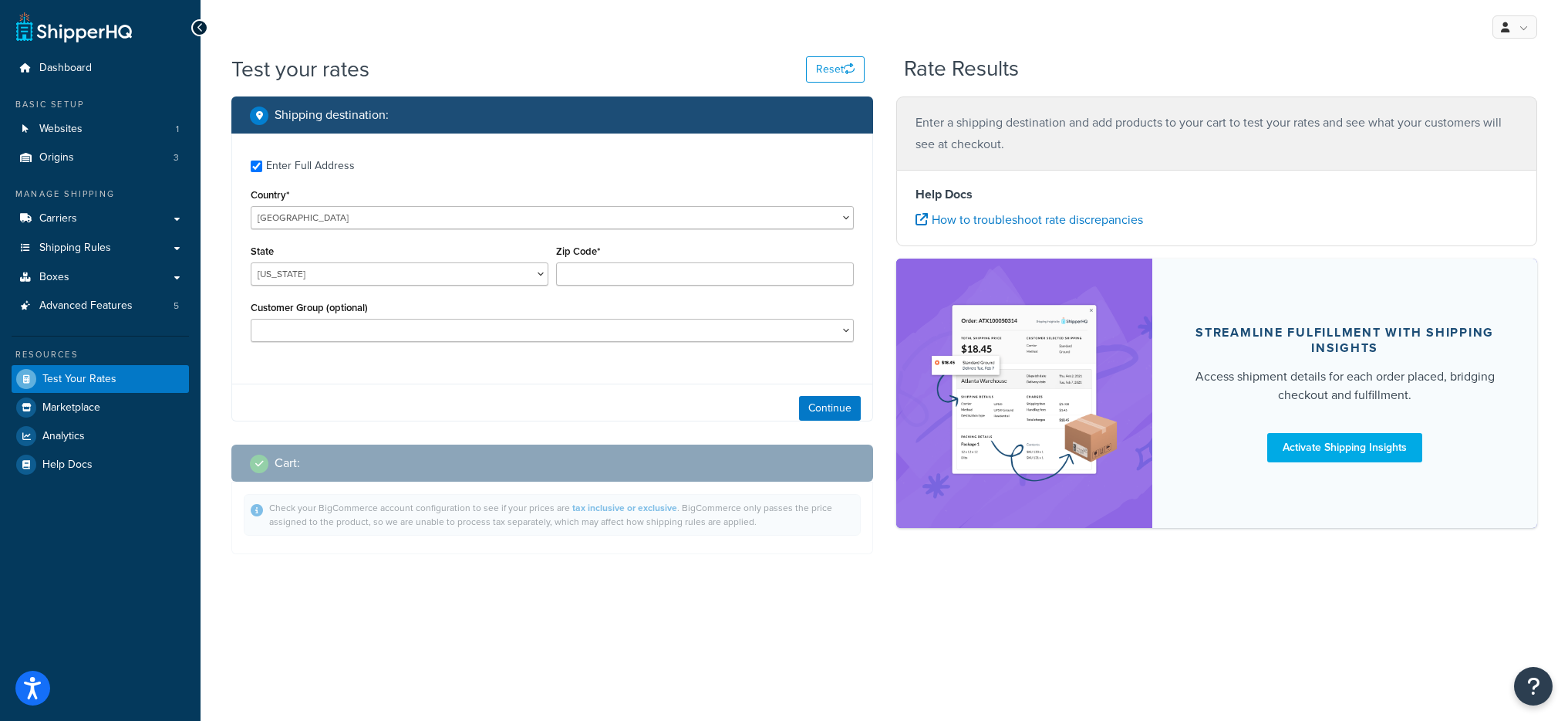
checkbox input "true"
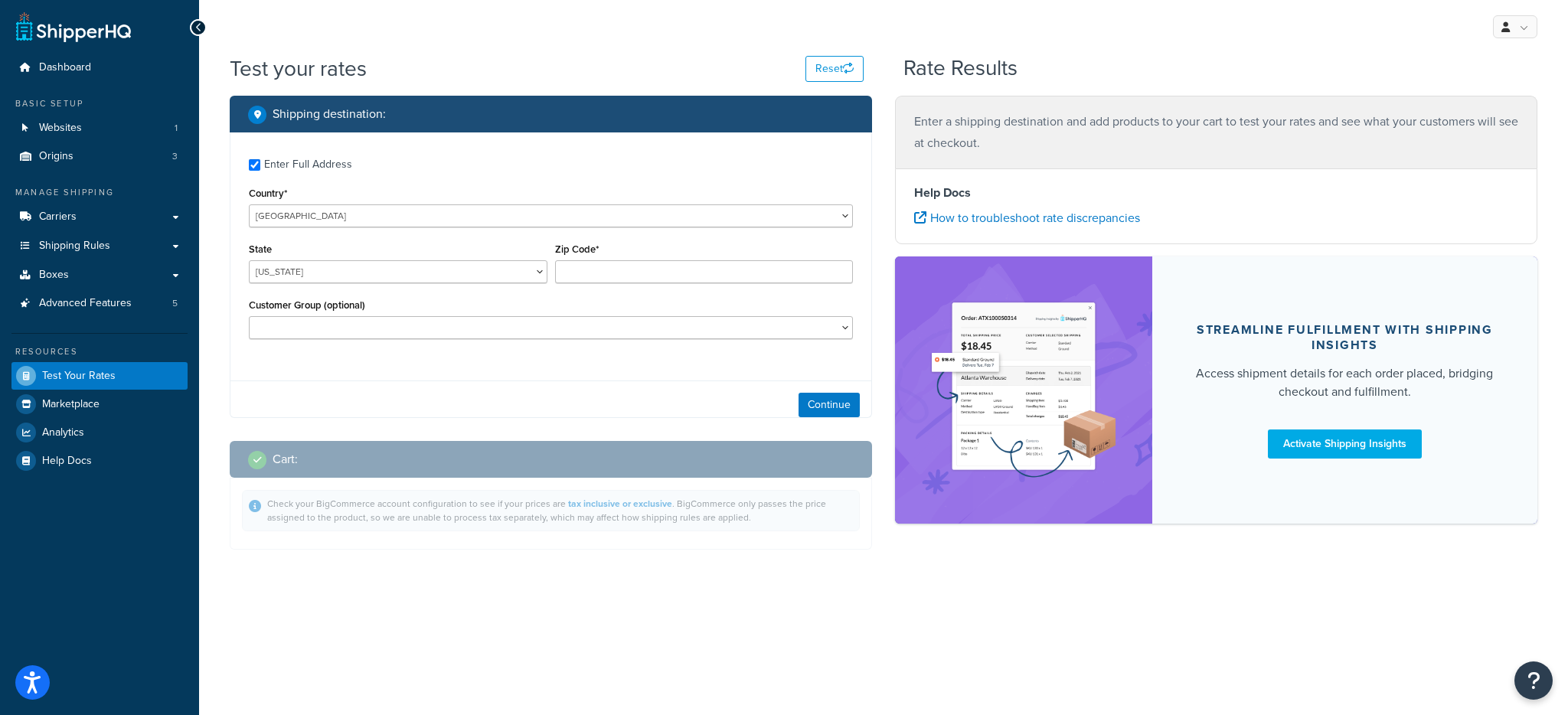
type input "33401"
select select "FL"
select select "Custom Cart Connection Free Shipping ICON Authorized Dealer"
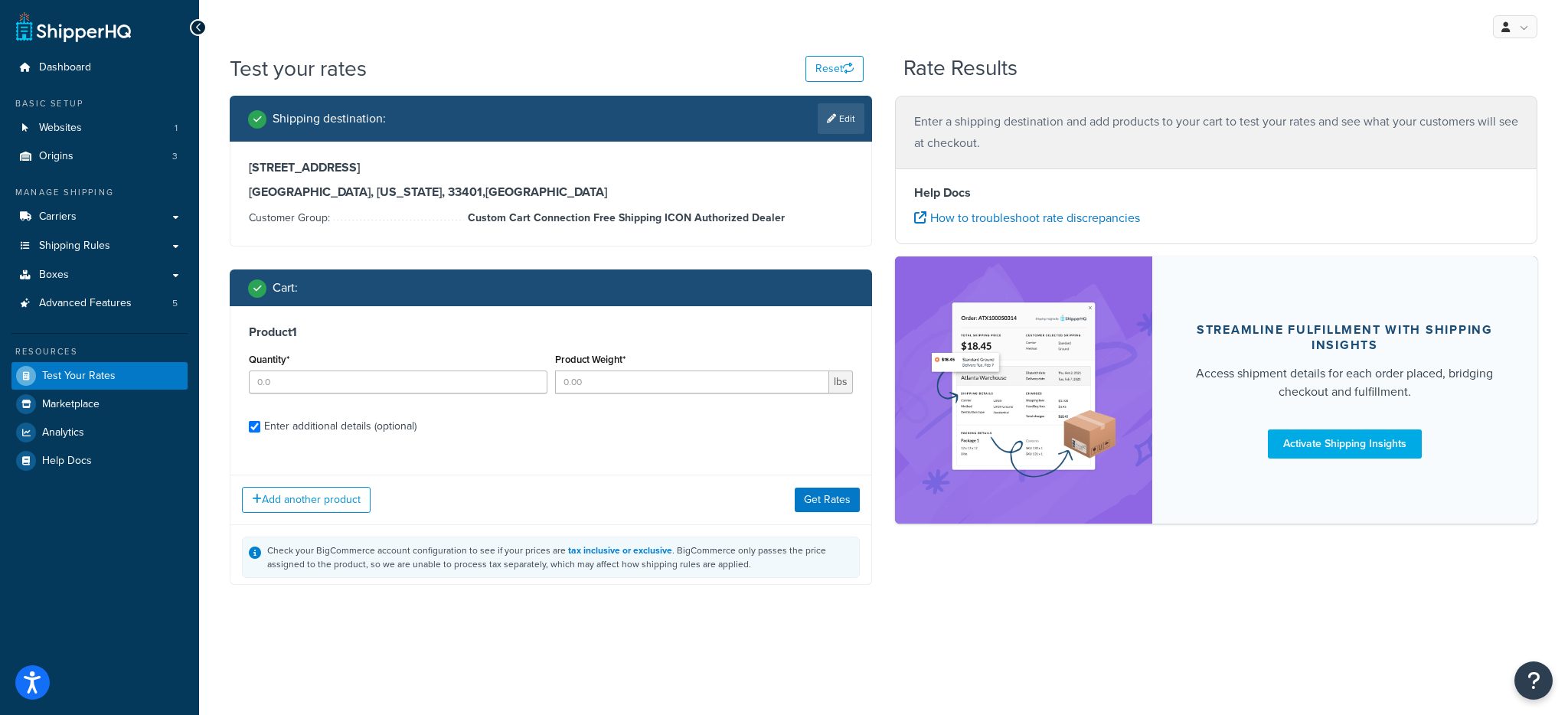
checkbox input "true"
type input "1"
type input "87"
select select "65595"
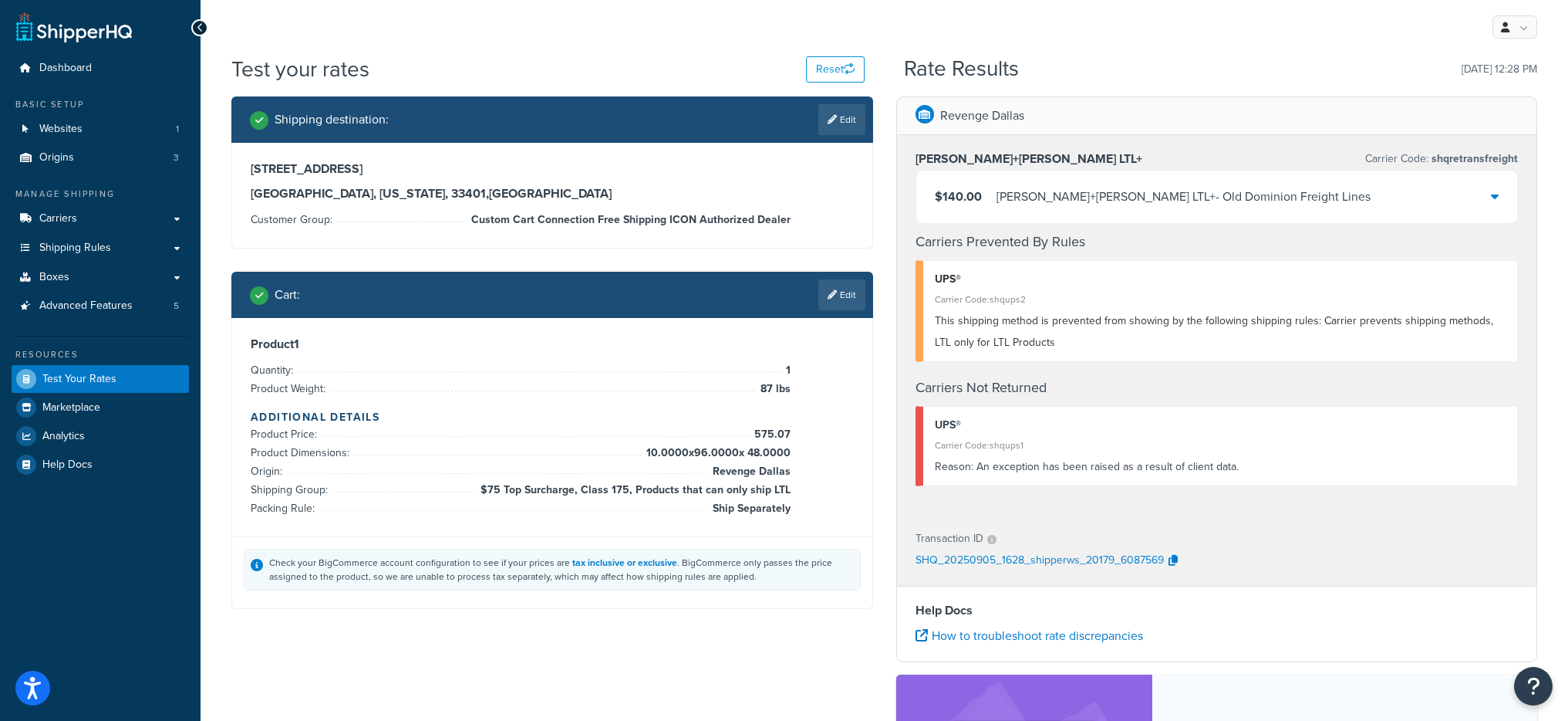
click at [996, 220] on div "$140.00 Kuehne+Nagel LTL+ - Old Dominion Freight Lines" at bounding box center [1217, 196] width 602 height 52
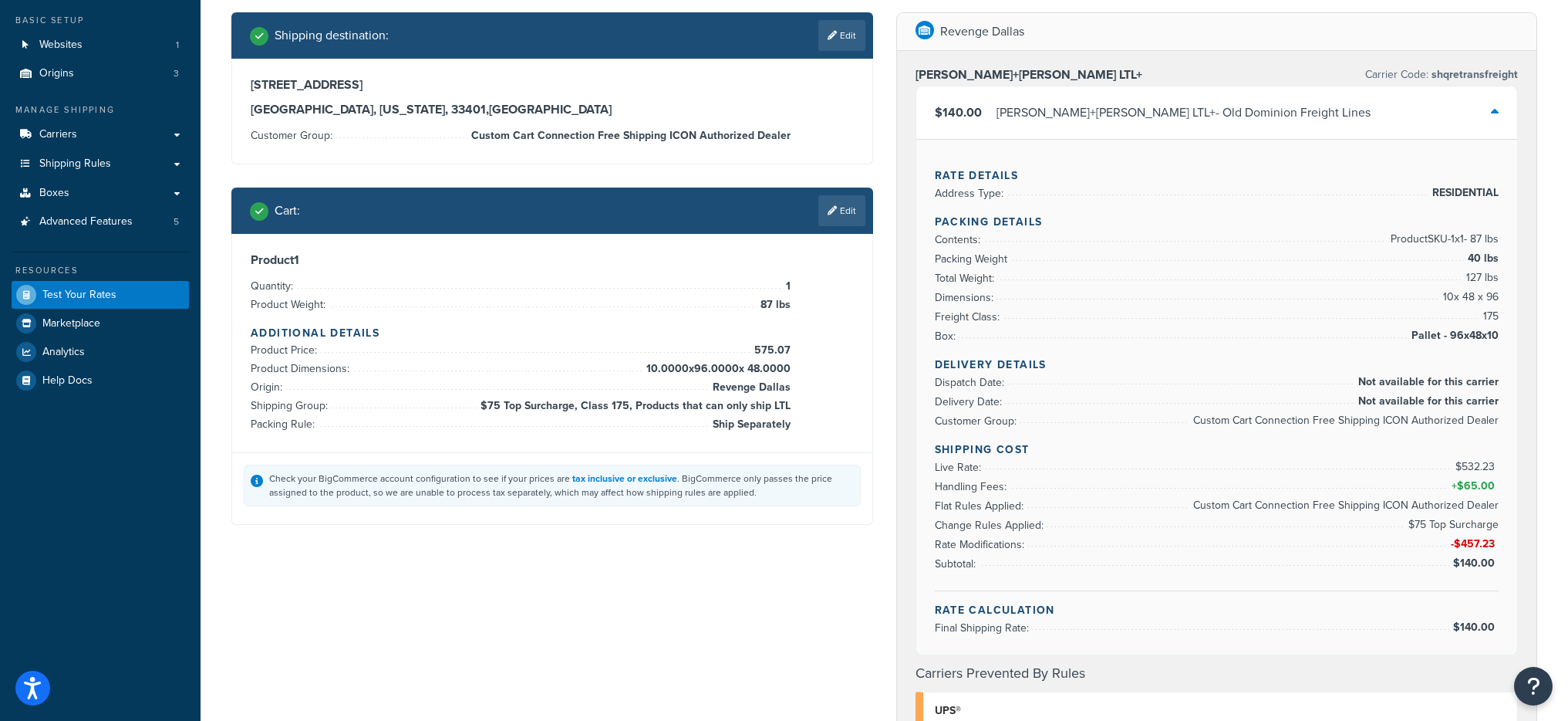
scroll to position [87, 0]
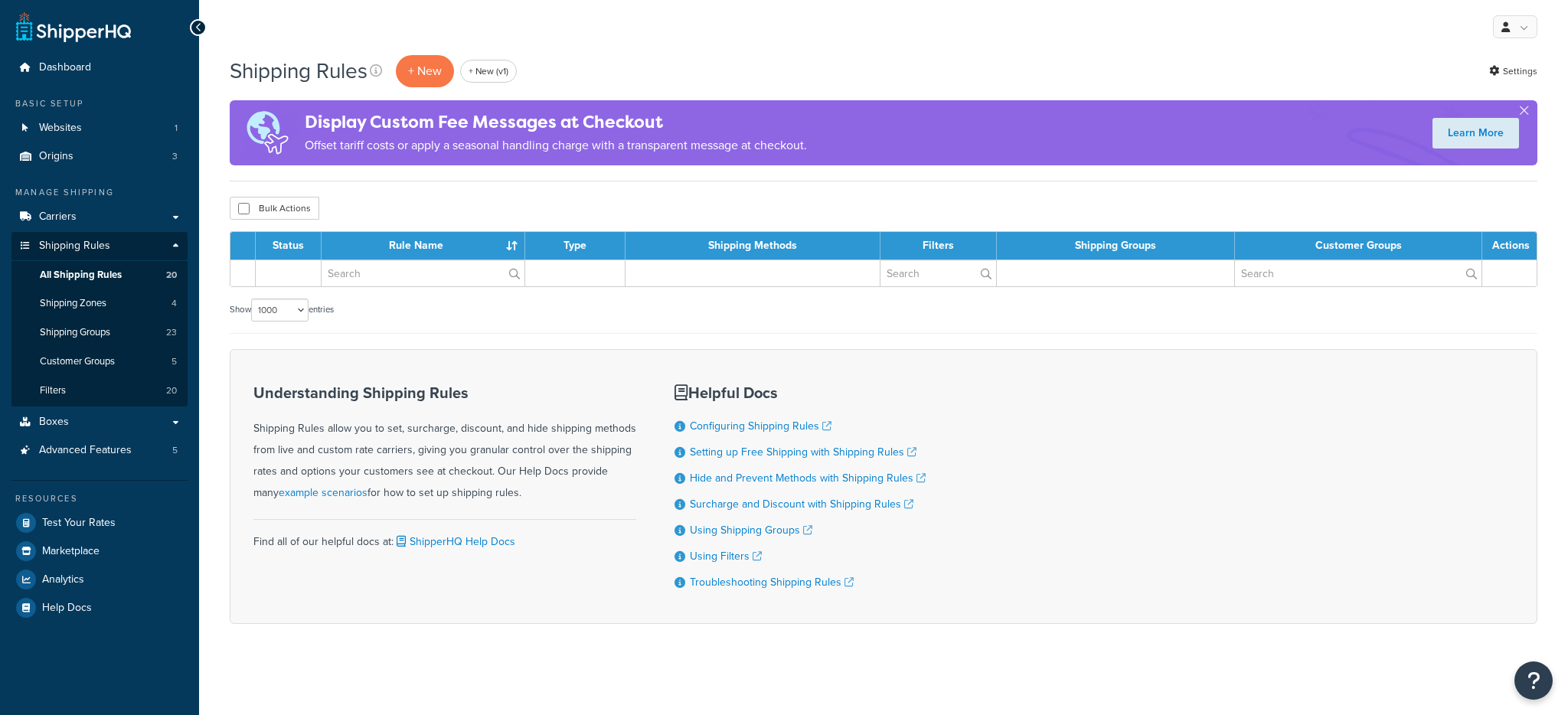
select select "1000"
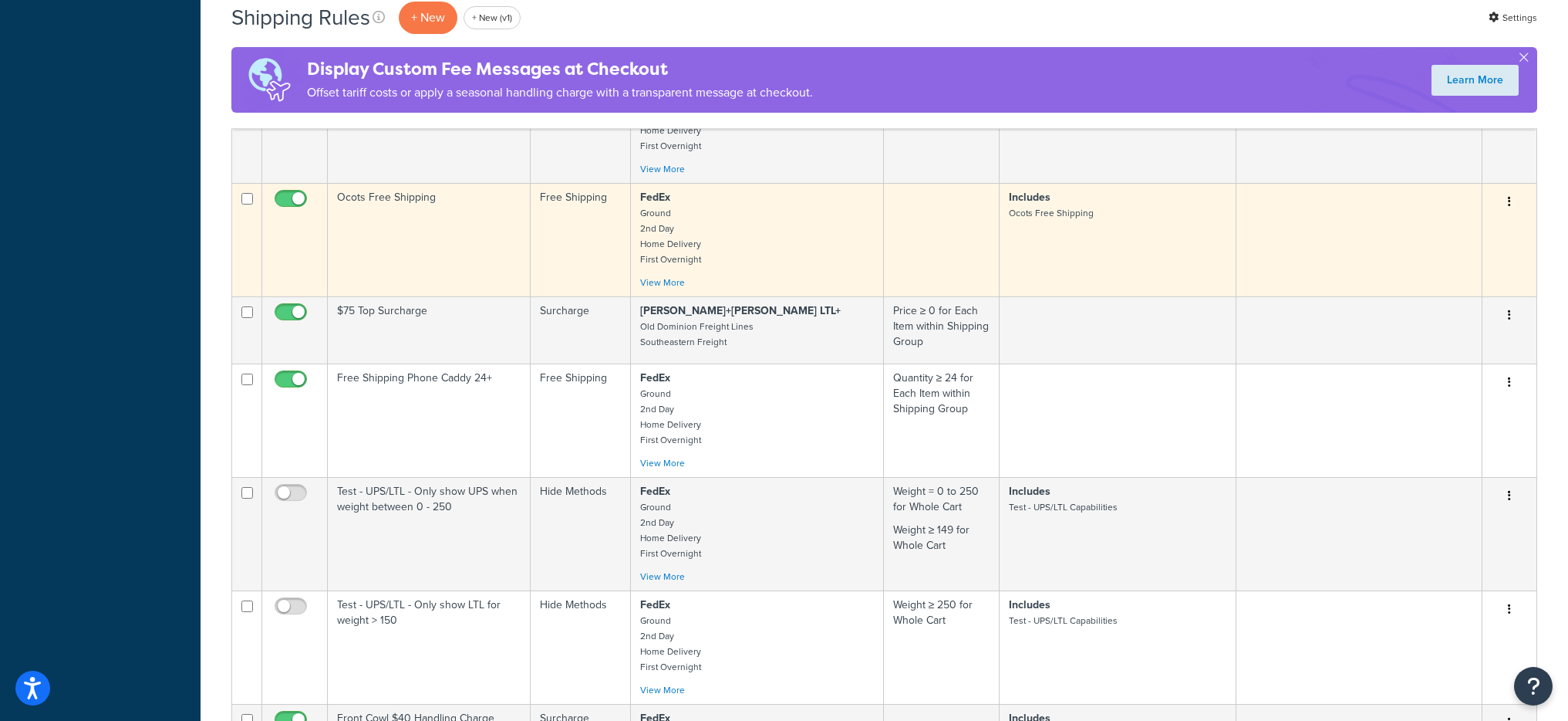
scroll to position [1318, 0]
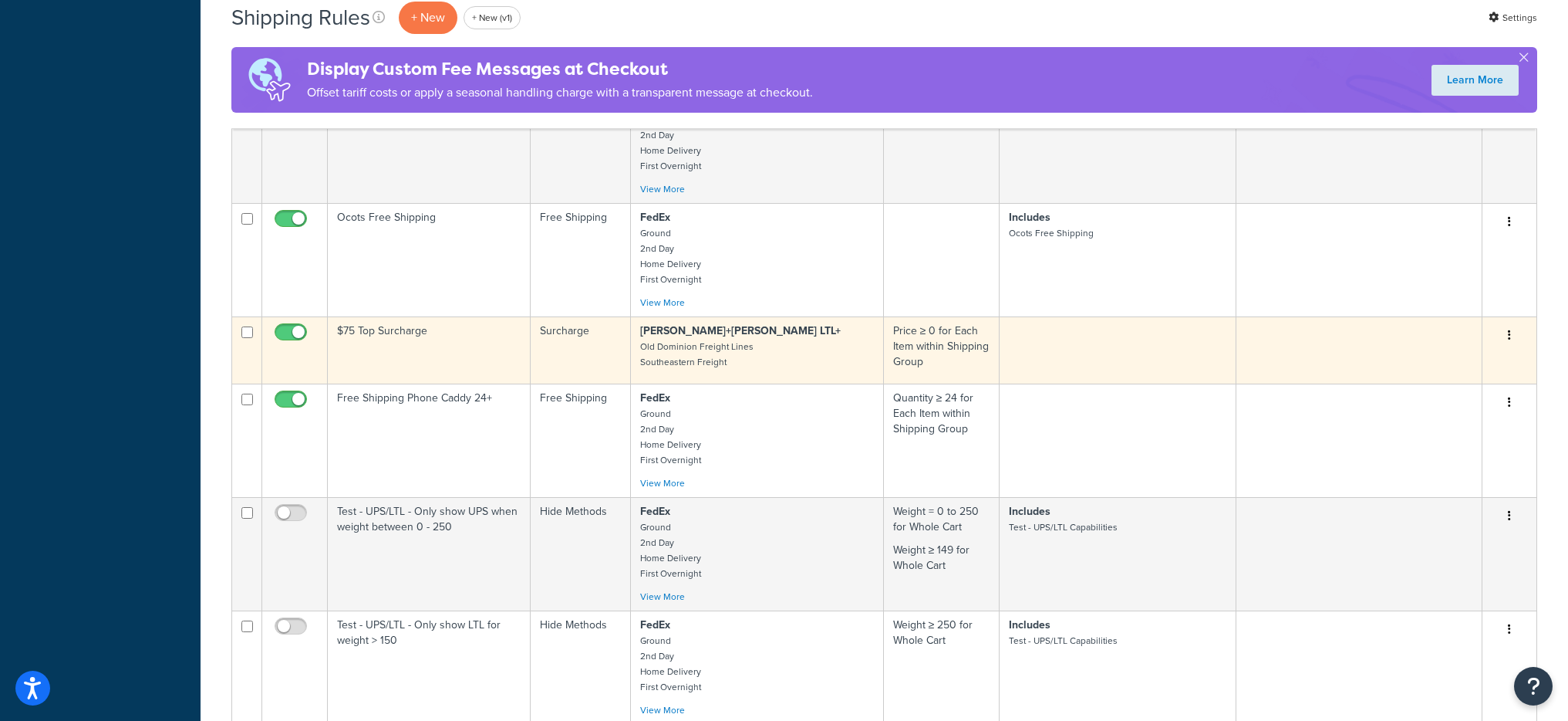
click at [450, 336] on td "$75 Top Surcharge" at bounding box center [429, 349] width 203 height 67
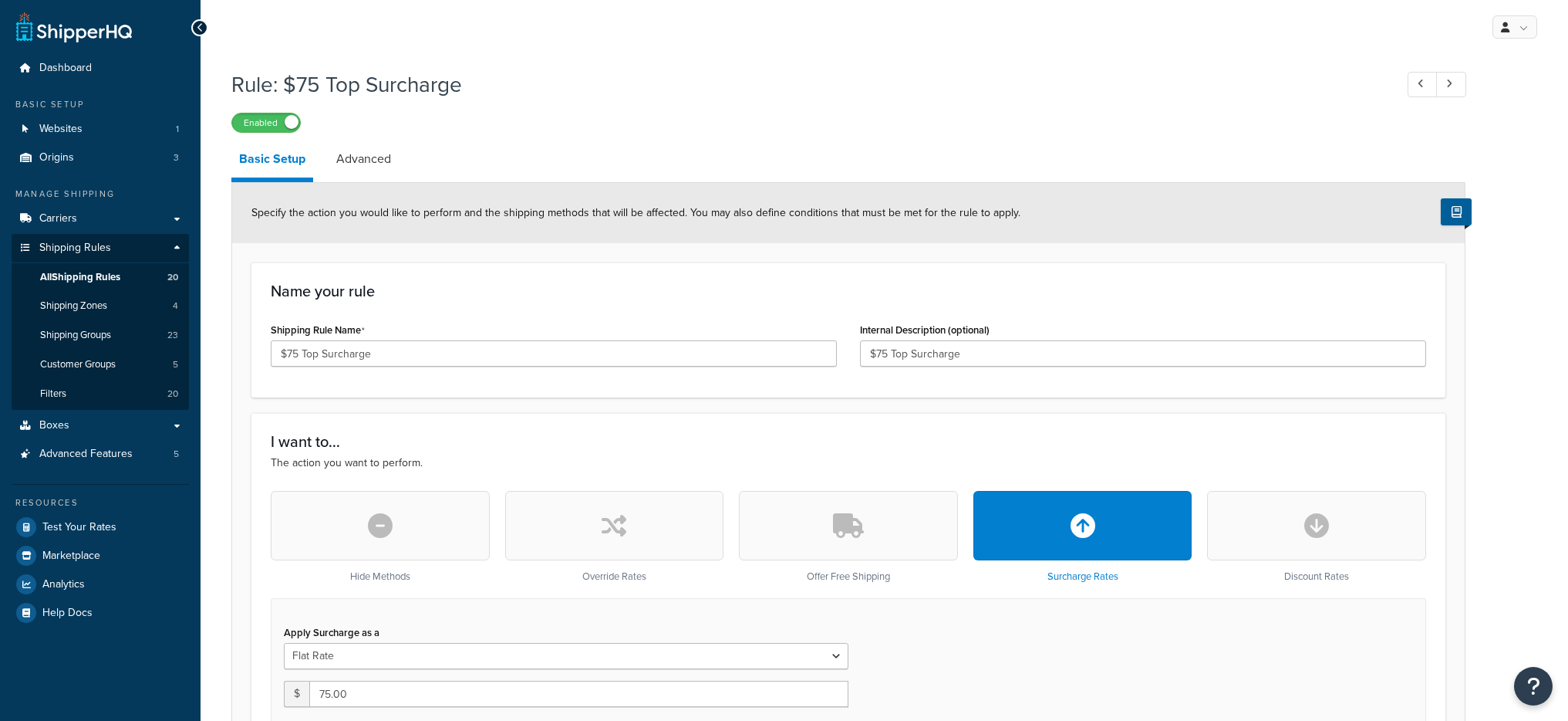
select select "ITEM"
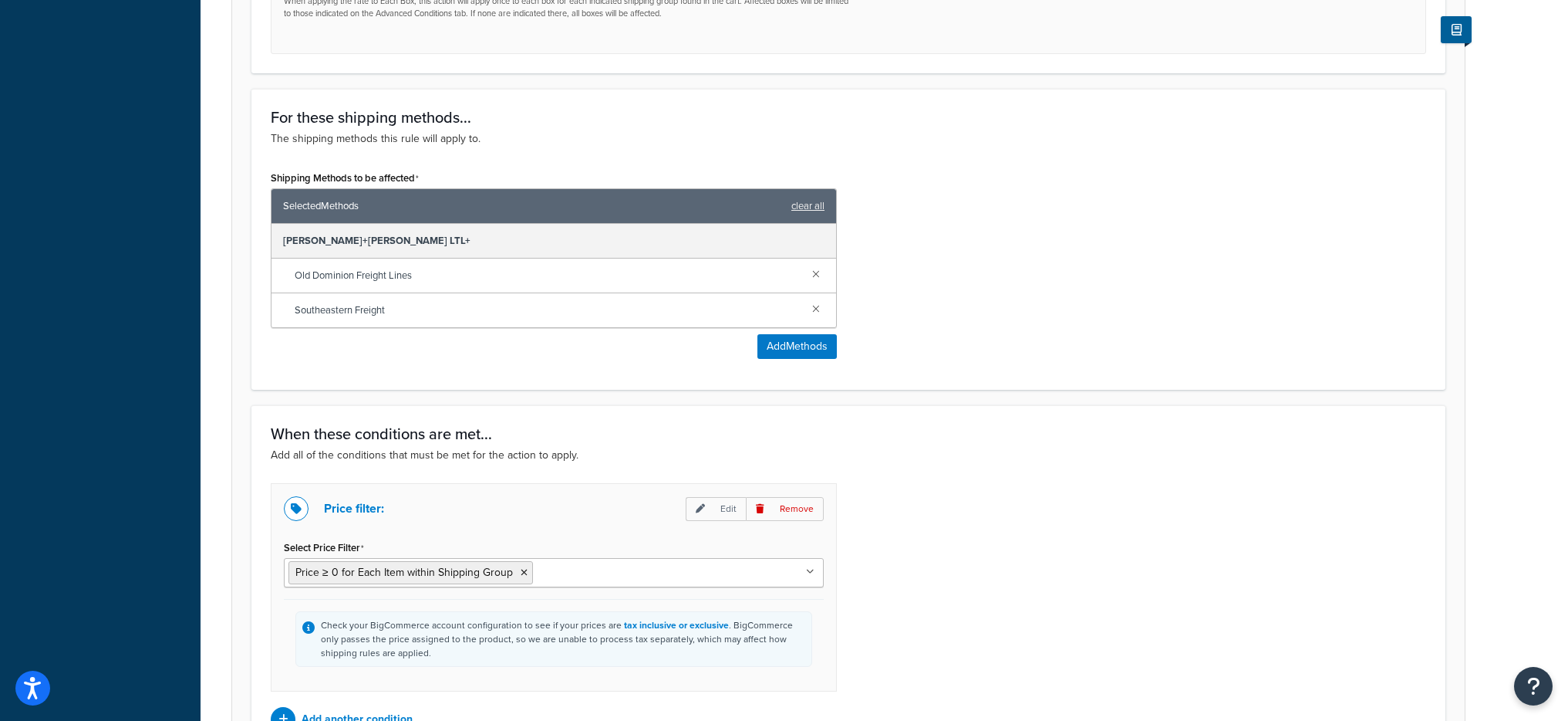
scroll to position [1010, 0]
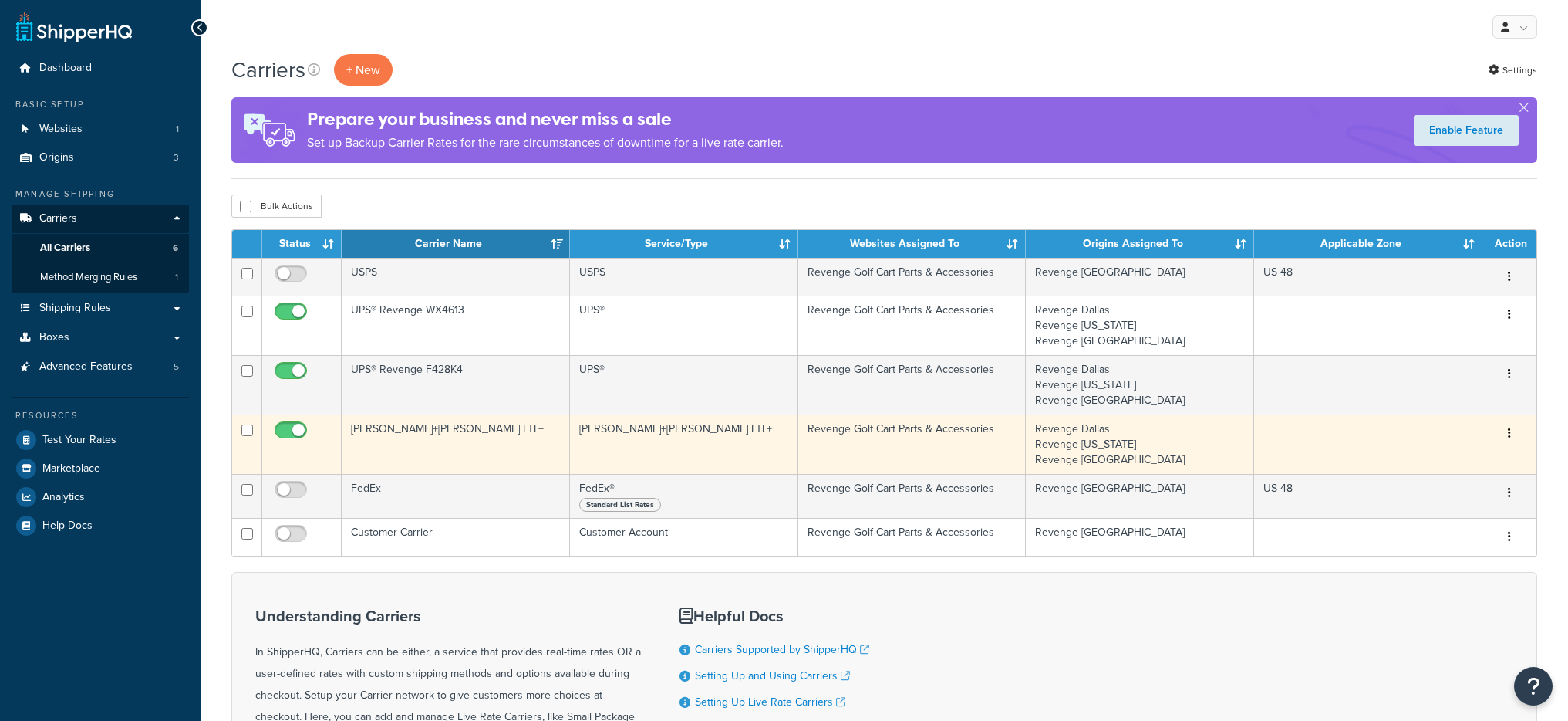
click at [459, 447] on td "[PERSON_NAME]+[PERSON_NAME] LTL+" at bounding box center [456, 444] width 229 height 59
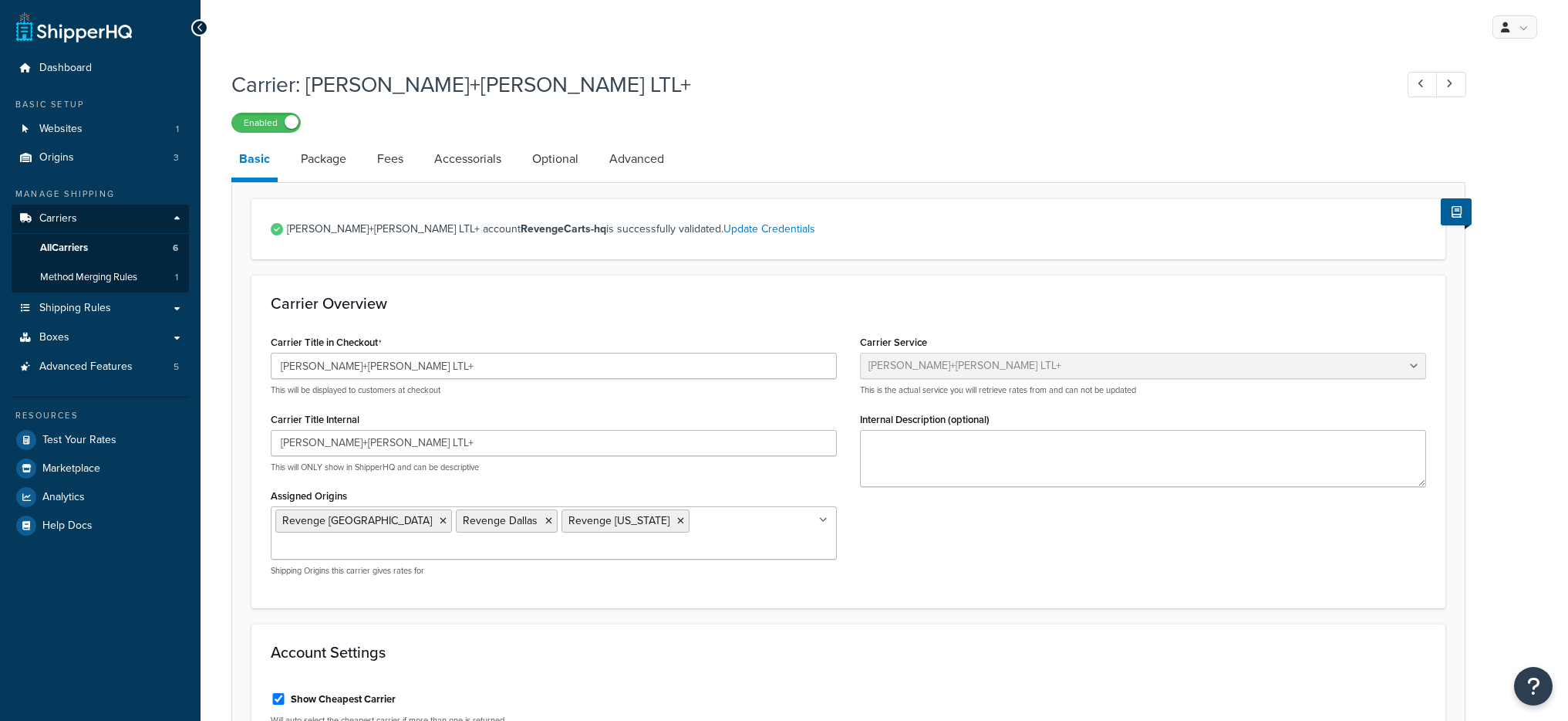
select select "reTransFreight"
click at [533, 158] on link "Optional" at bounding box center [555, 159] width 62 height 37
select select "65"
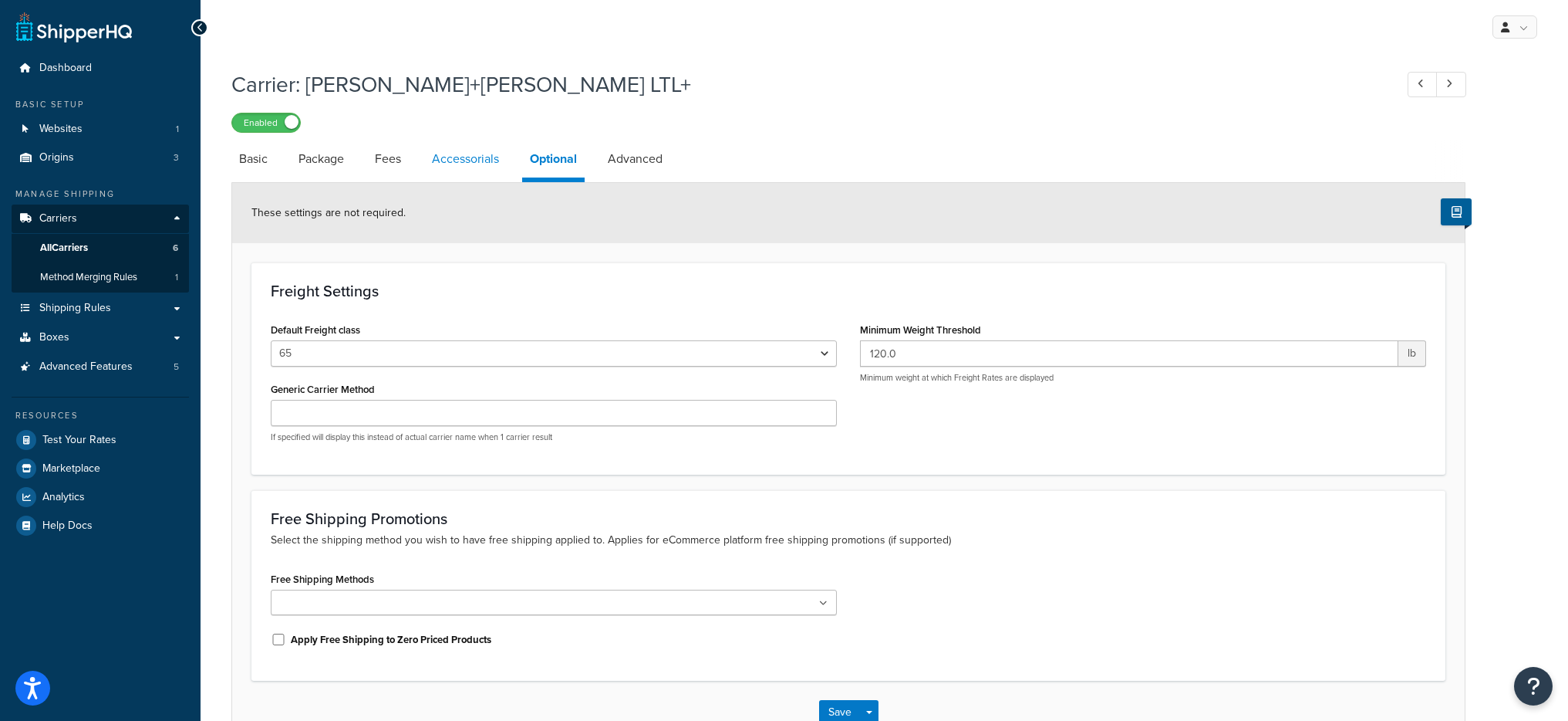
click at [481, 169] on link "Accessorials" at bounding box center [465, 159] width 83 height 37
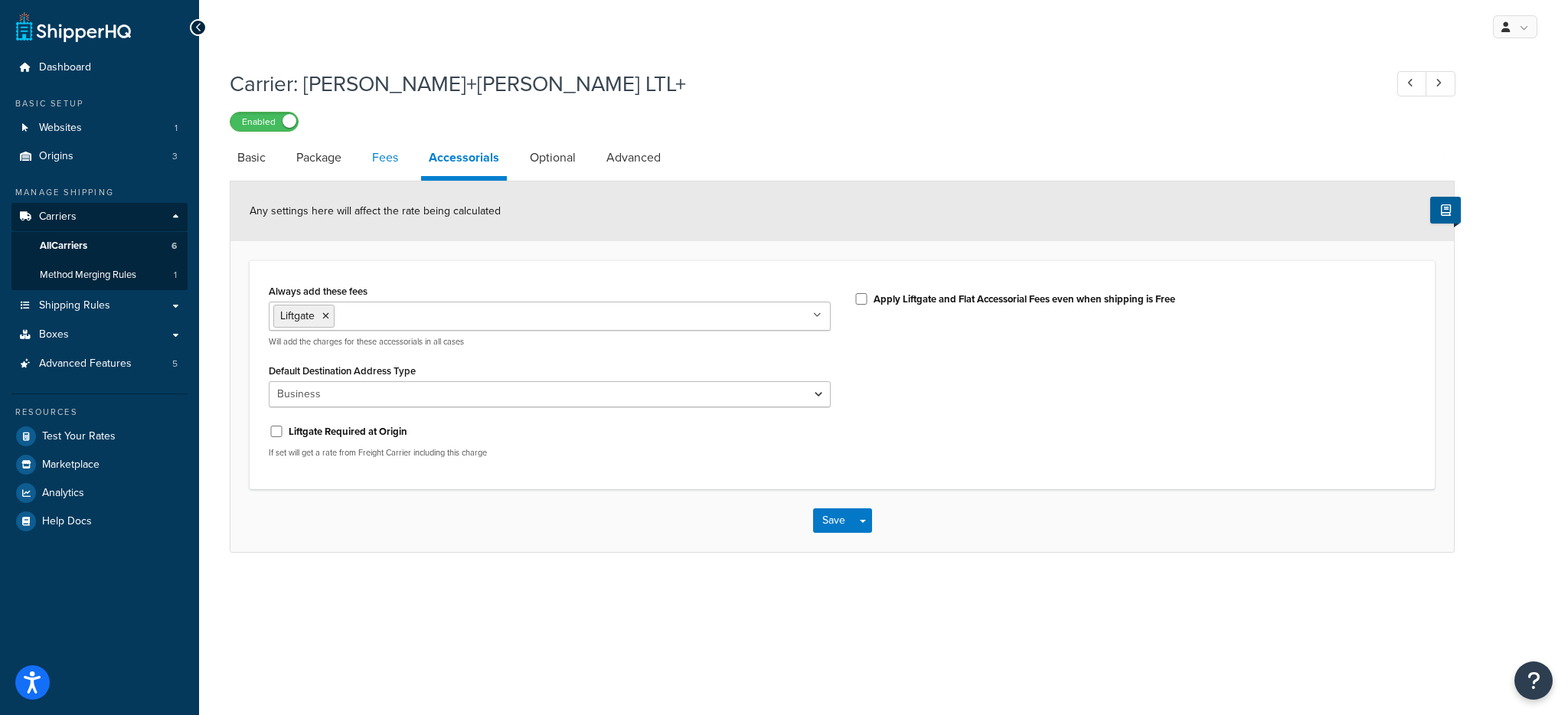
click at [369, 168] on link "Fees" at bounding box center [385, 158] width 42 height 36
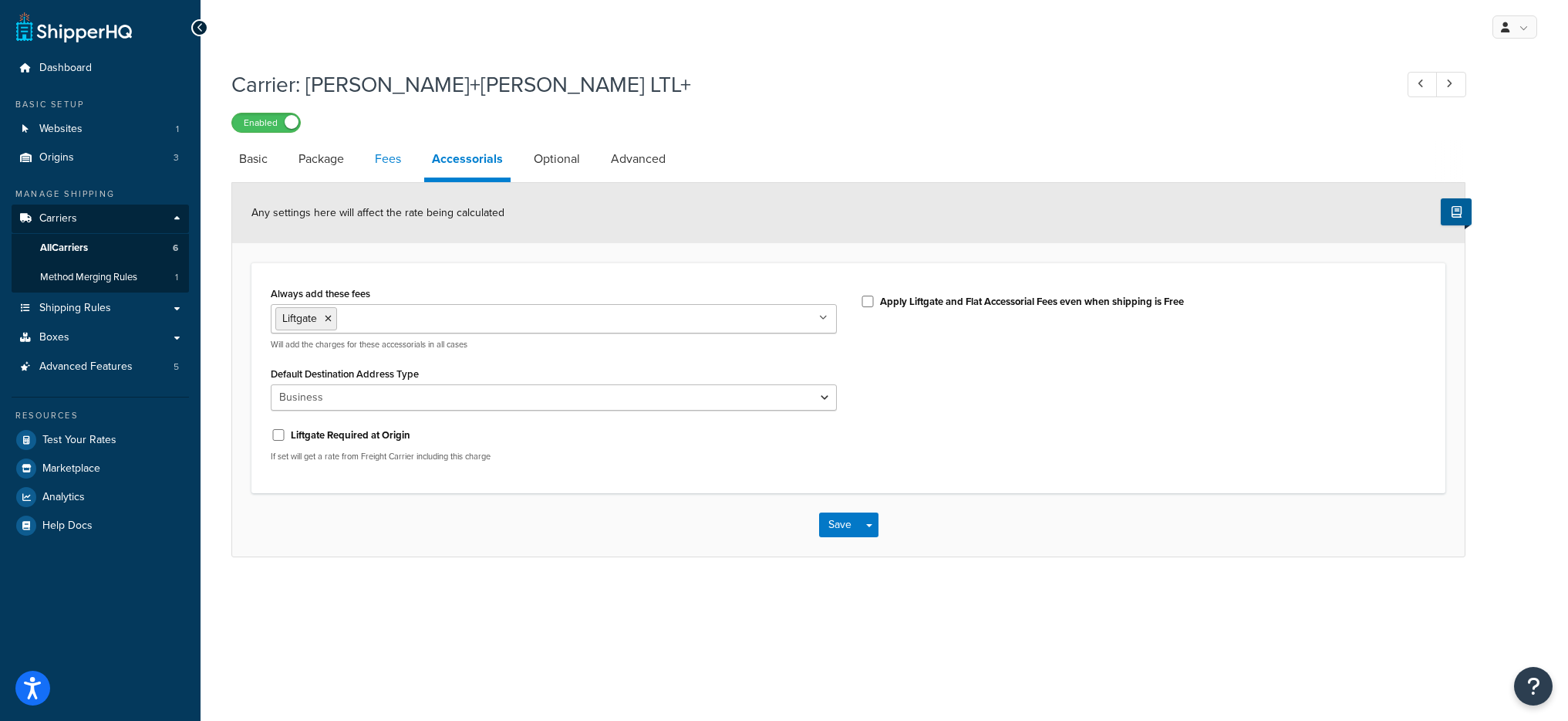
select select "AFTER"
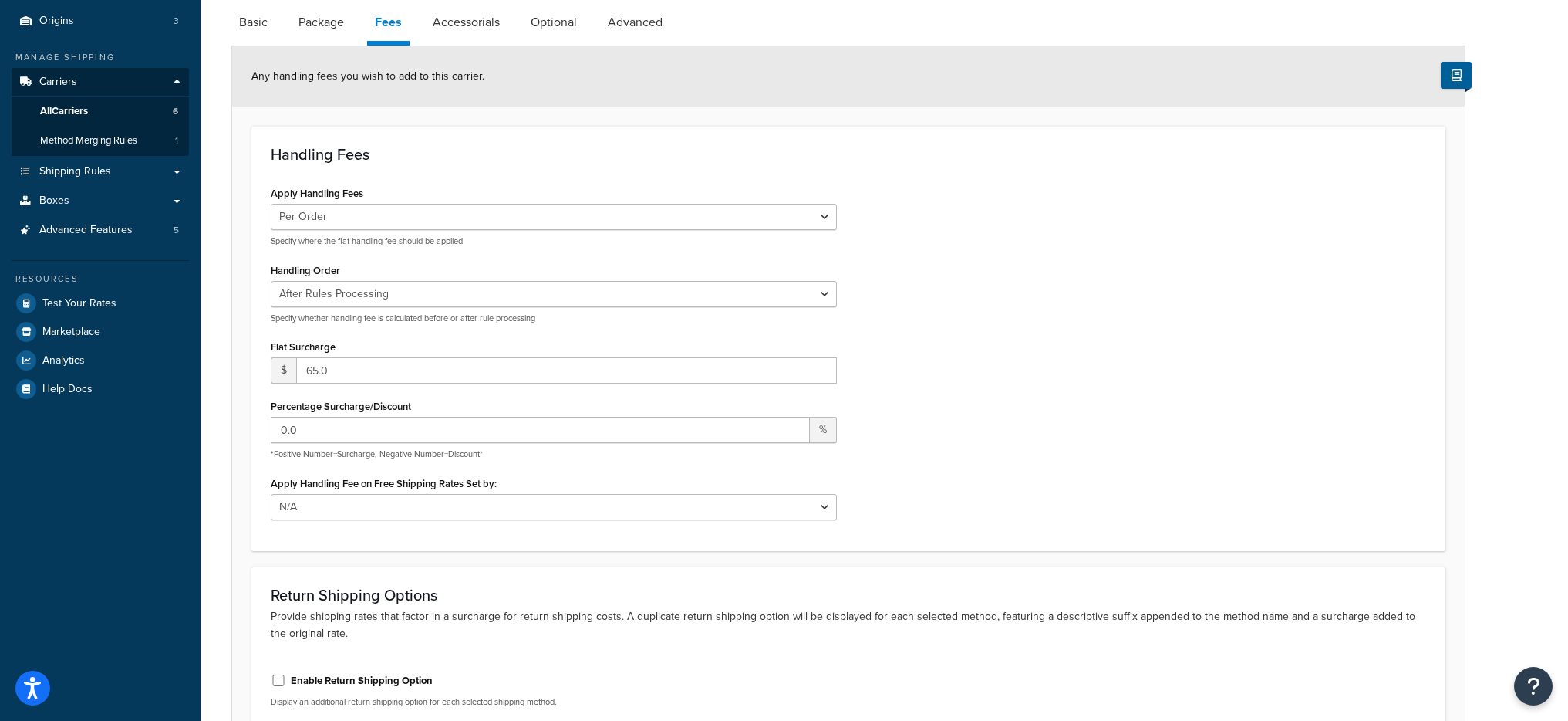
scroll to position [137, 0]
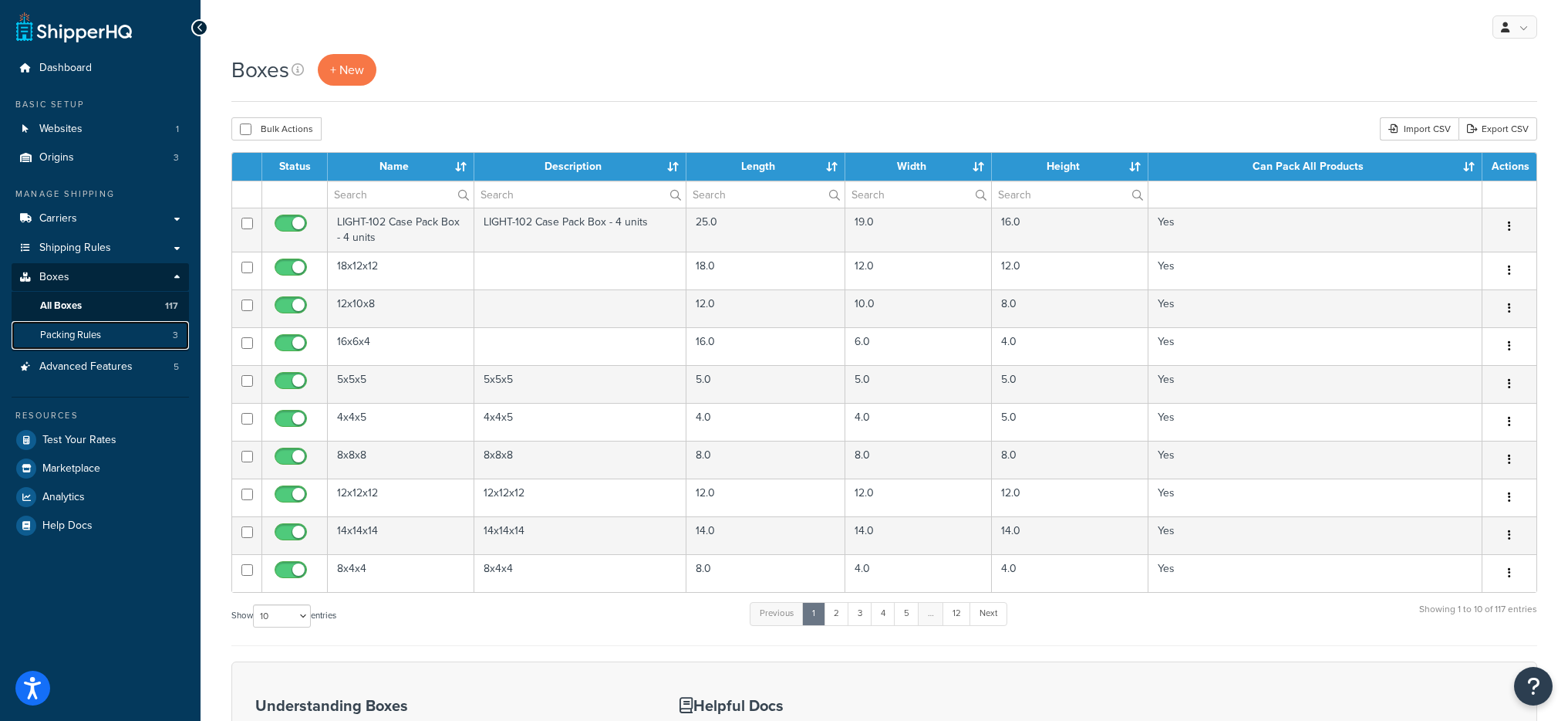
click at [153, 335] on link "Packing Rules 3" at bounding box center [99, 335] width 177 height 29
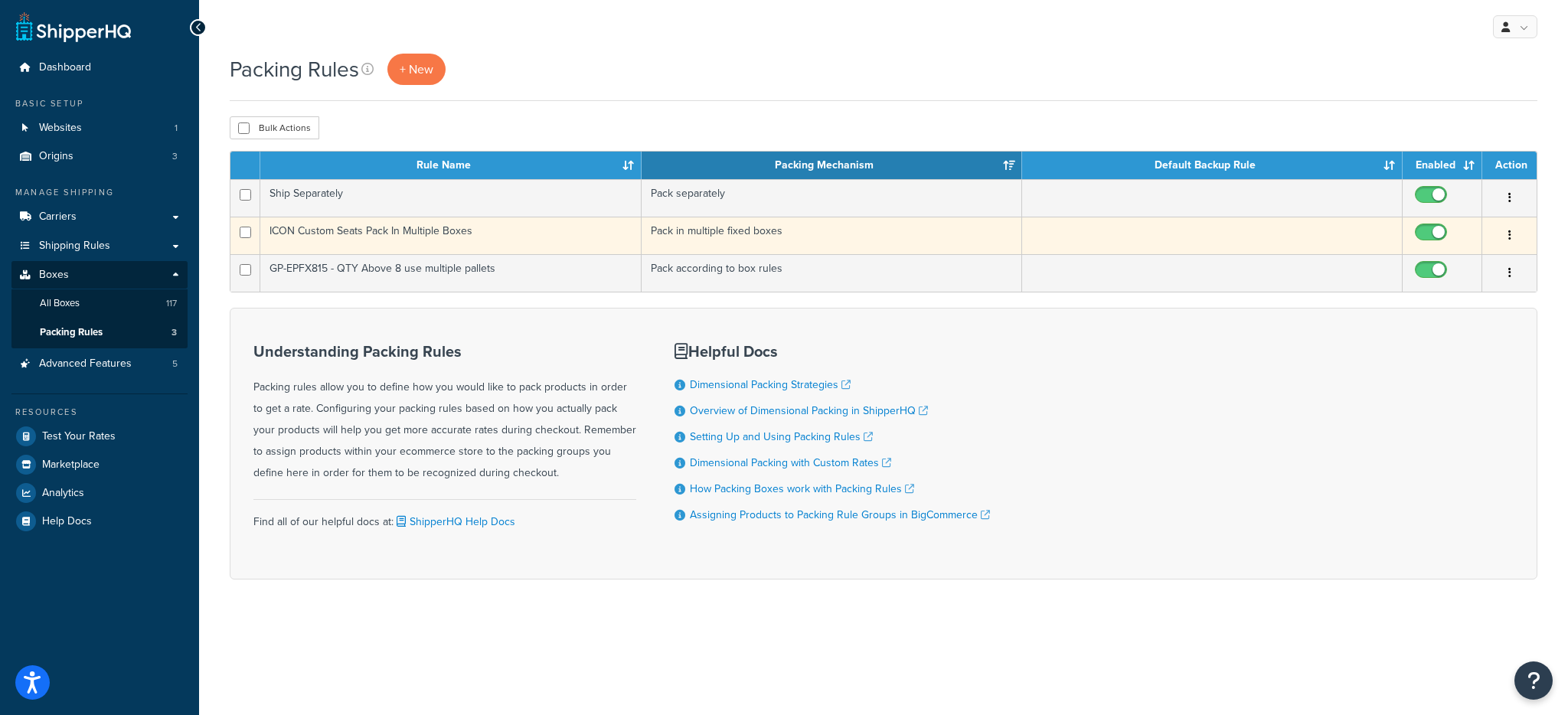
click at [516, 233] on td "ICON Custom Seats Pack In Multiple Boxes" at bounding box center [450, 235] width 380 height 37
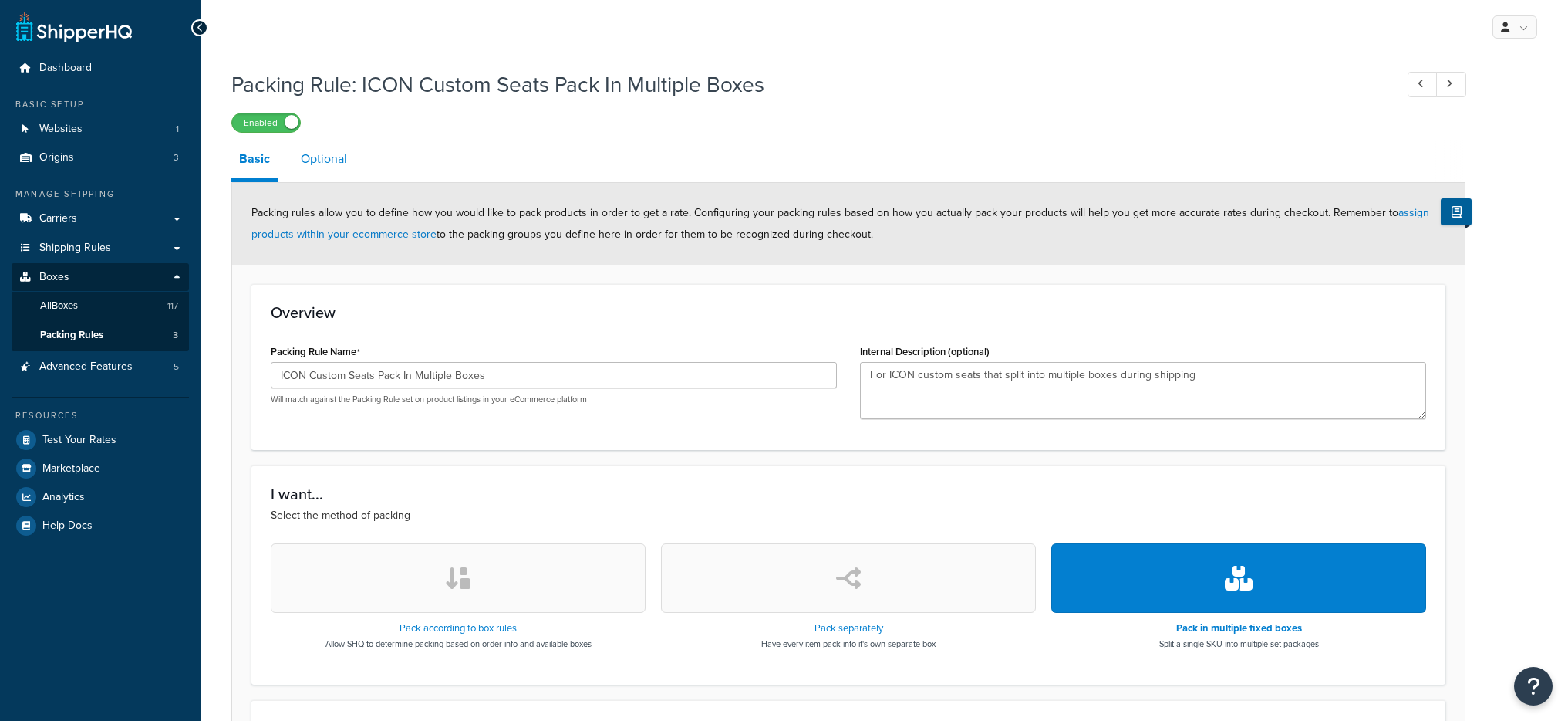
click at [320, 149] on link "Optional" at bounding box center [324, 159] width 62 height 37
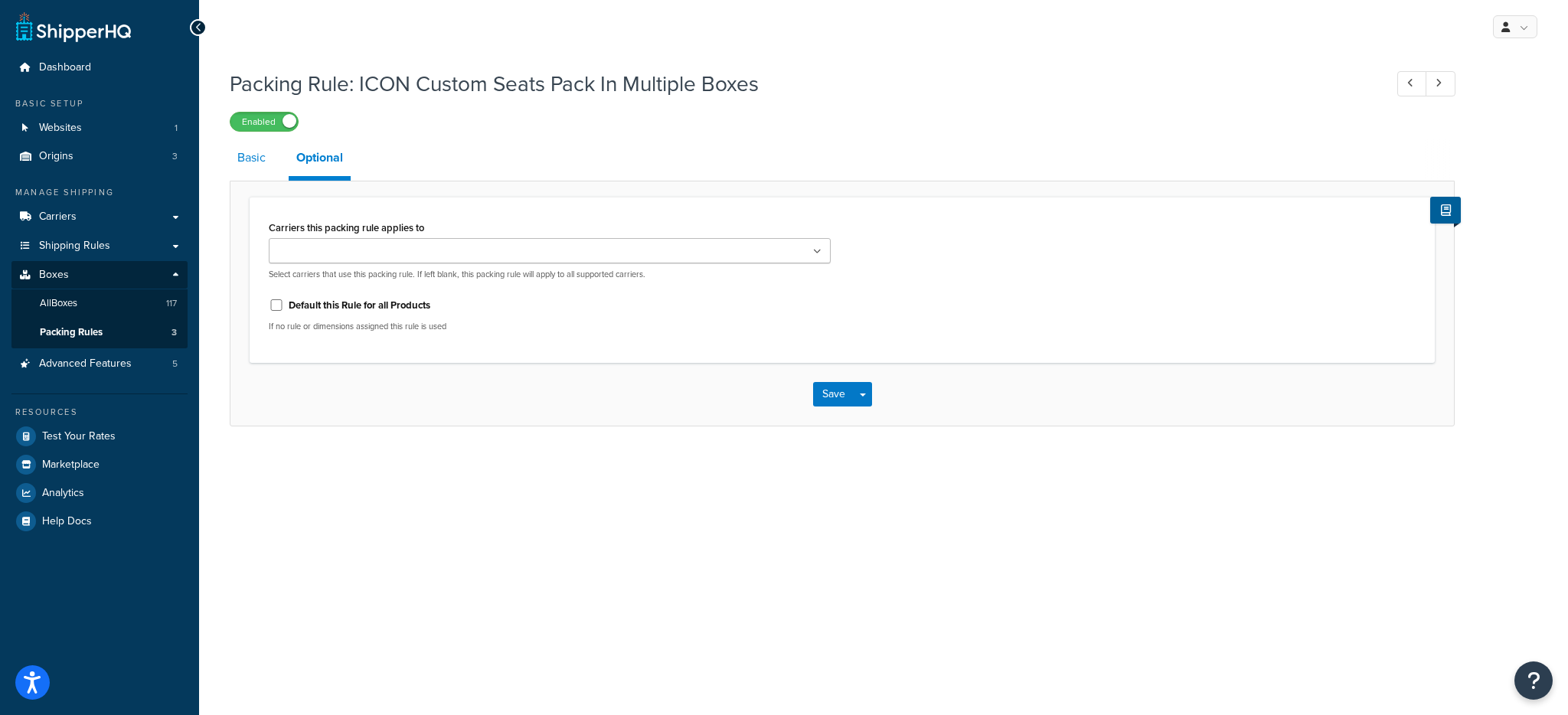
click at [271, 158] on link "Basic" at bounding box center [251, 158] width 43 height 36
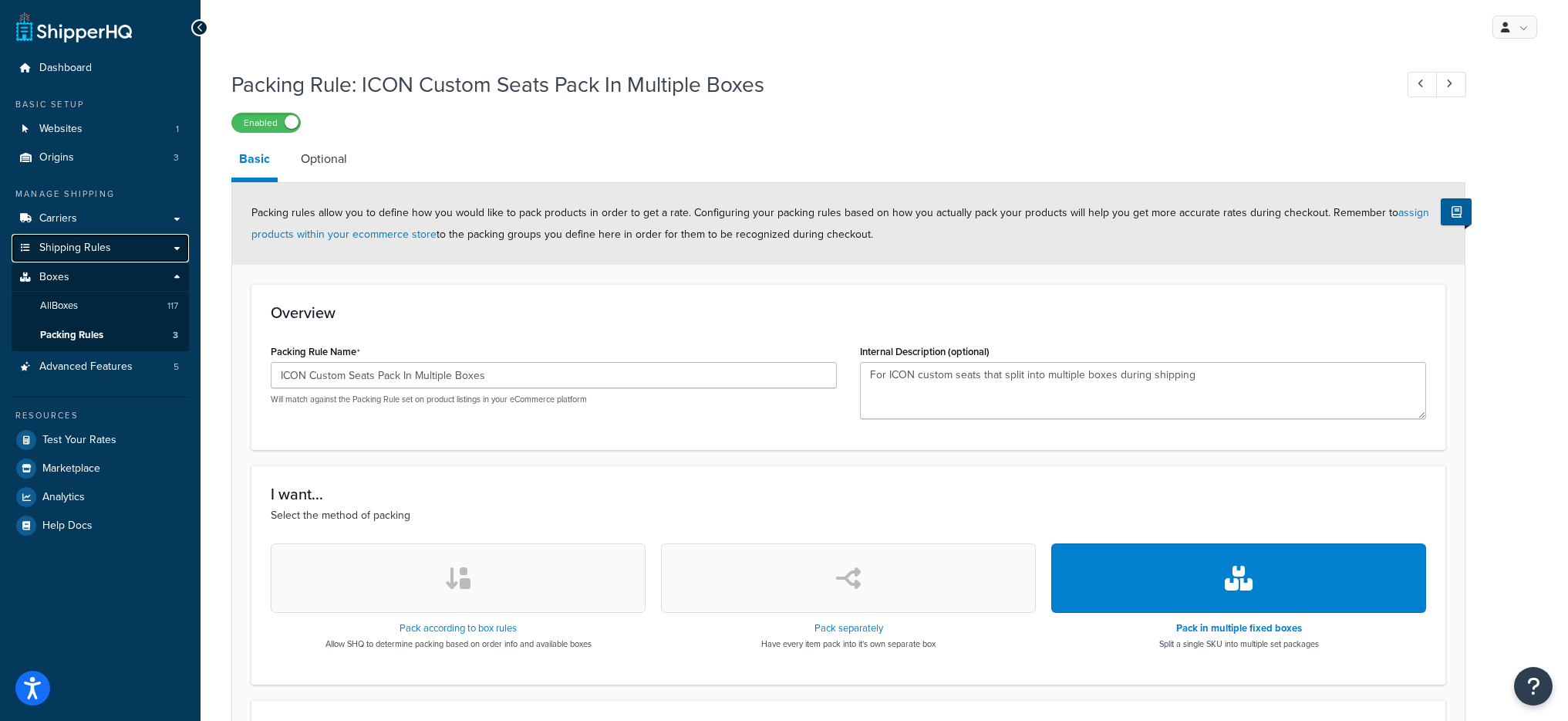
click at [93, 252] on span "Shipping Rules" at bounding box center [75, 248] width 72 height 13
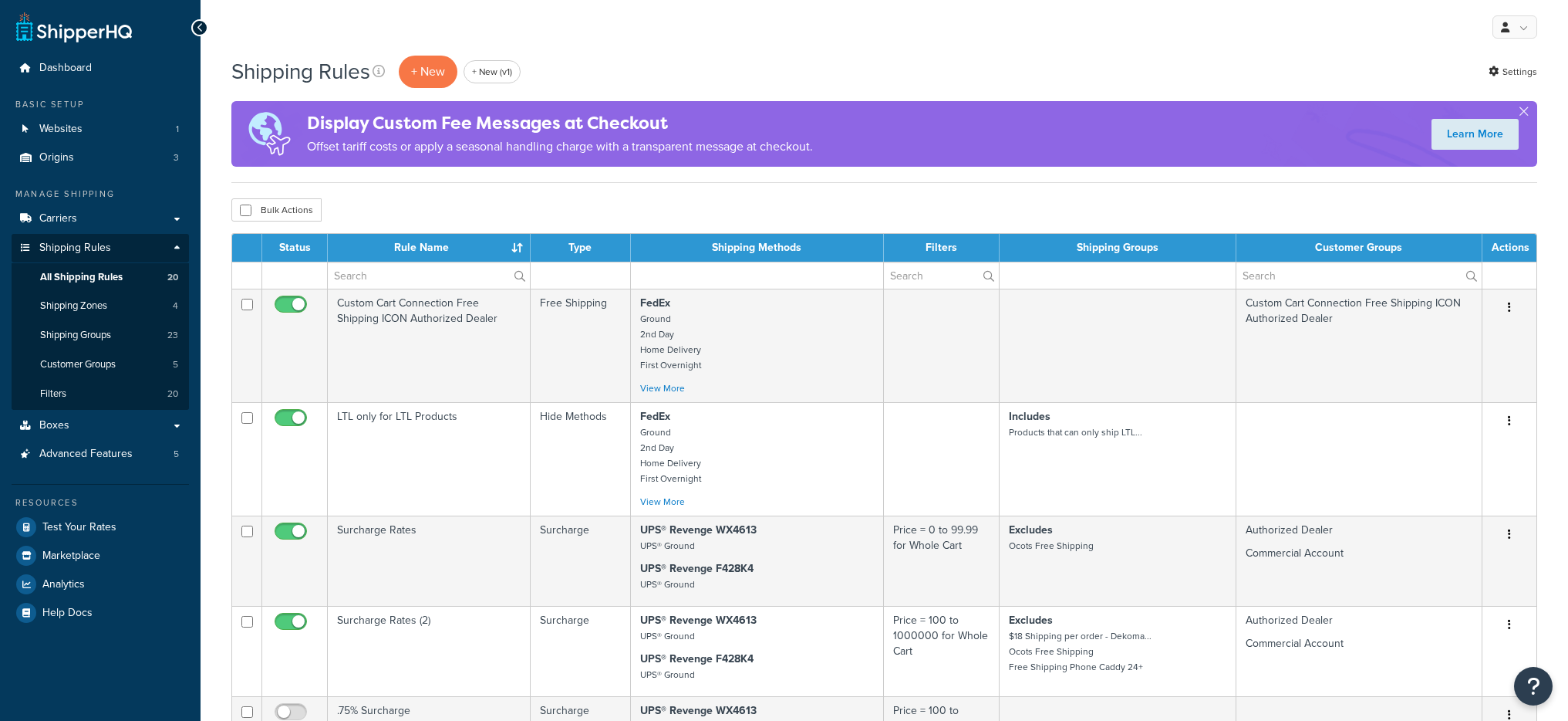
select select "1000"
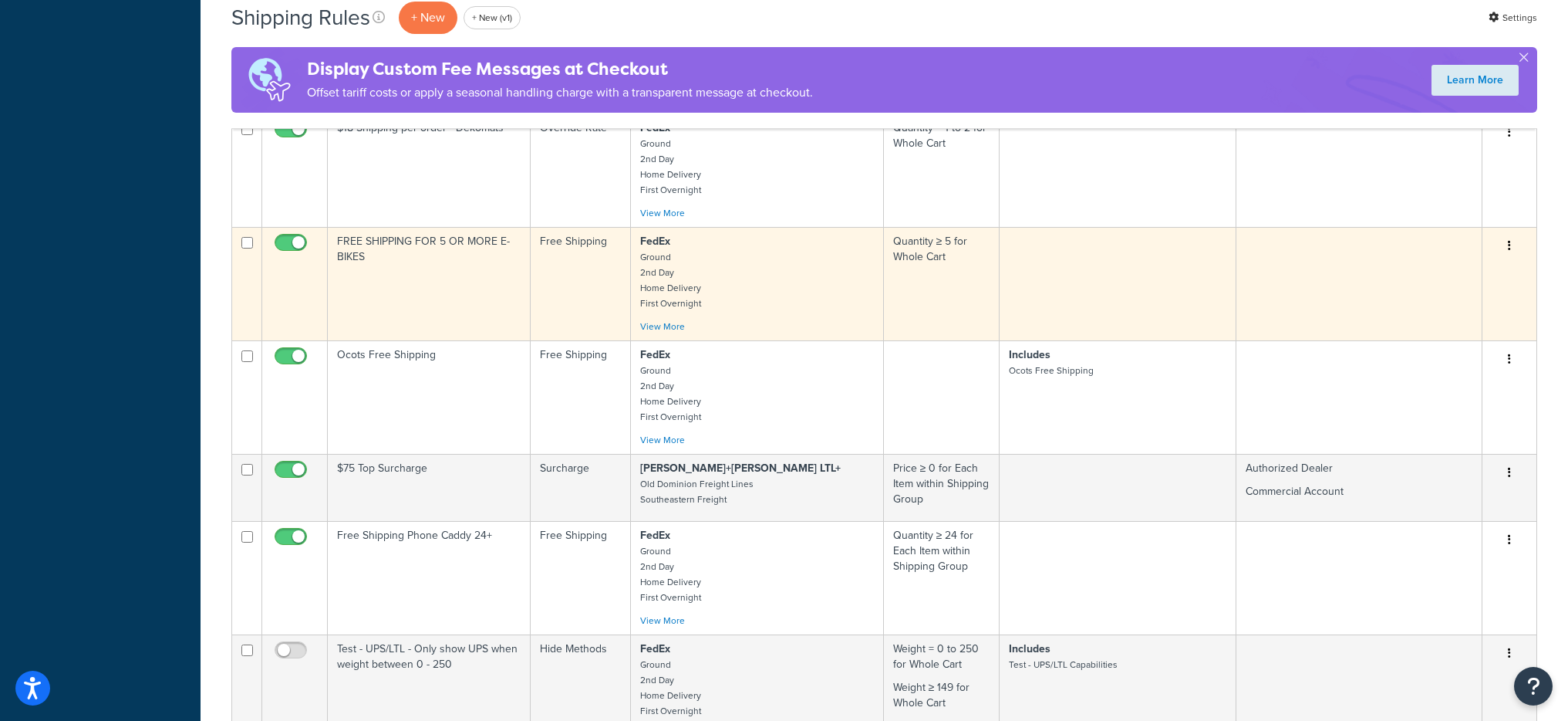
scroll to position [1198, 0]
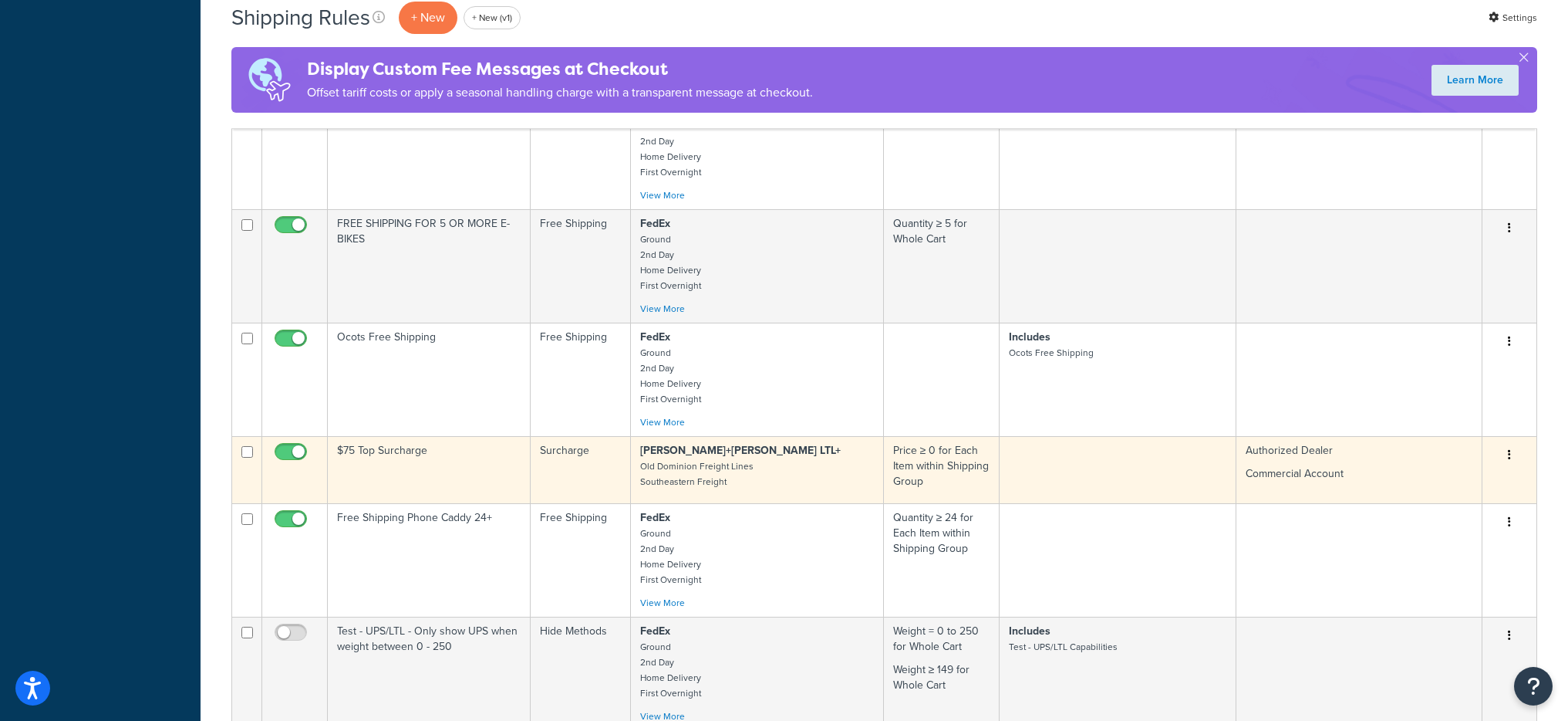
click at [407, 454] on td "$75 Top Surcharge" at bounding box center [429, 469] width 203 height 67
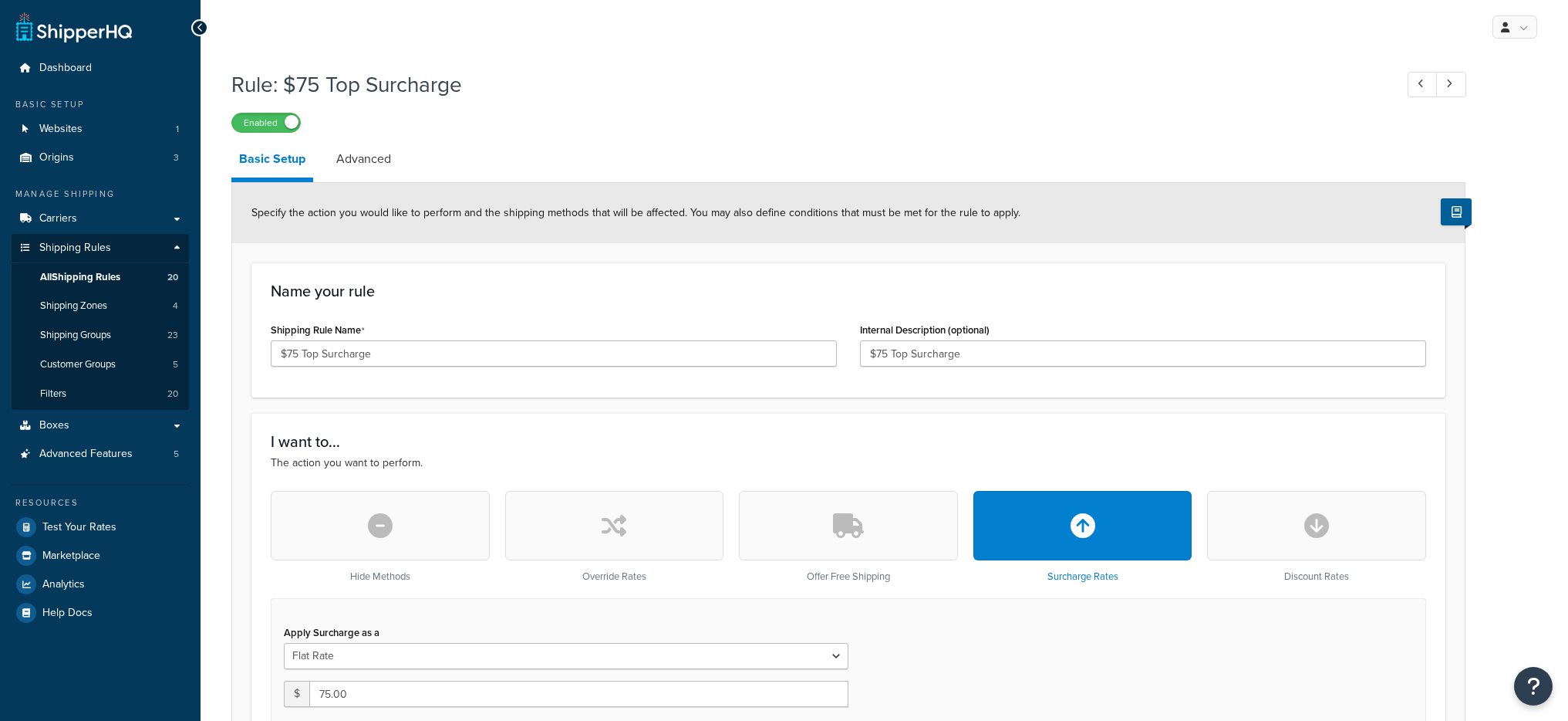
select select "ITEM"
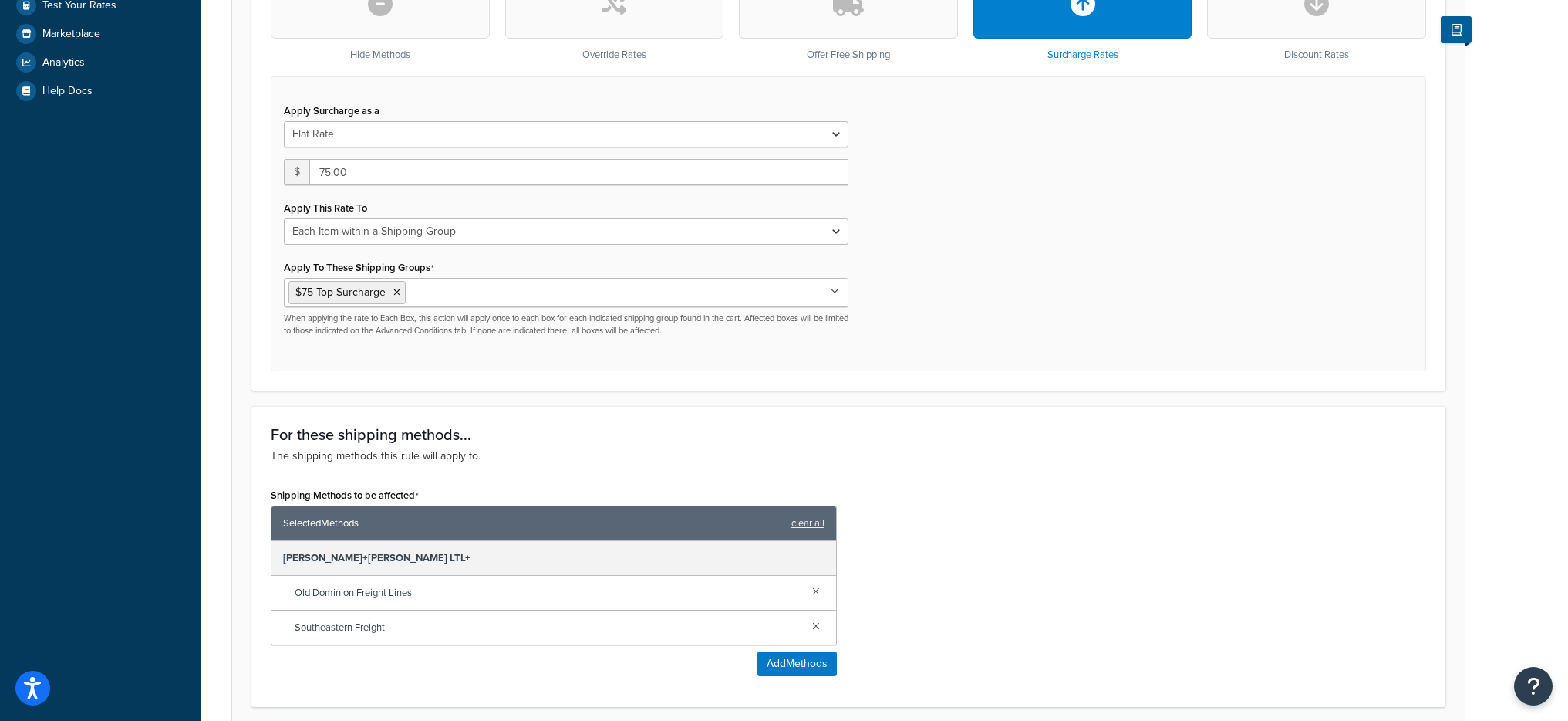
scroll to position [424, 0]
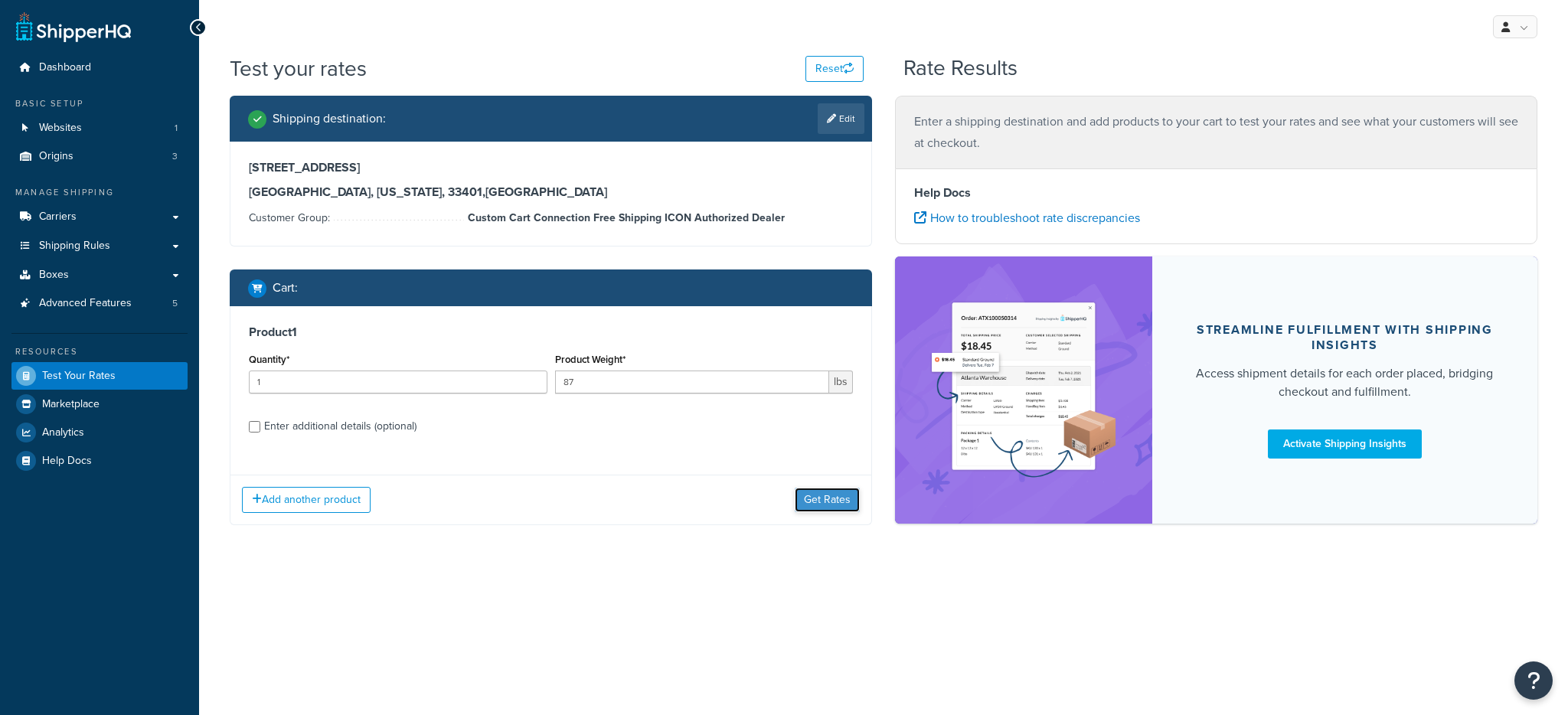
click at [821, 505] on button "Get Rates" at bounding box center [827, 499] width 65 height 24
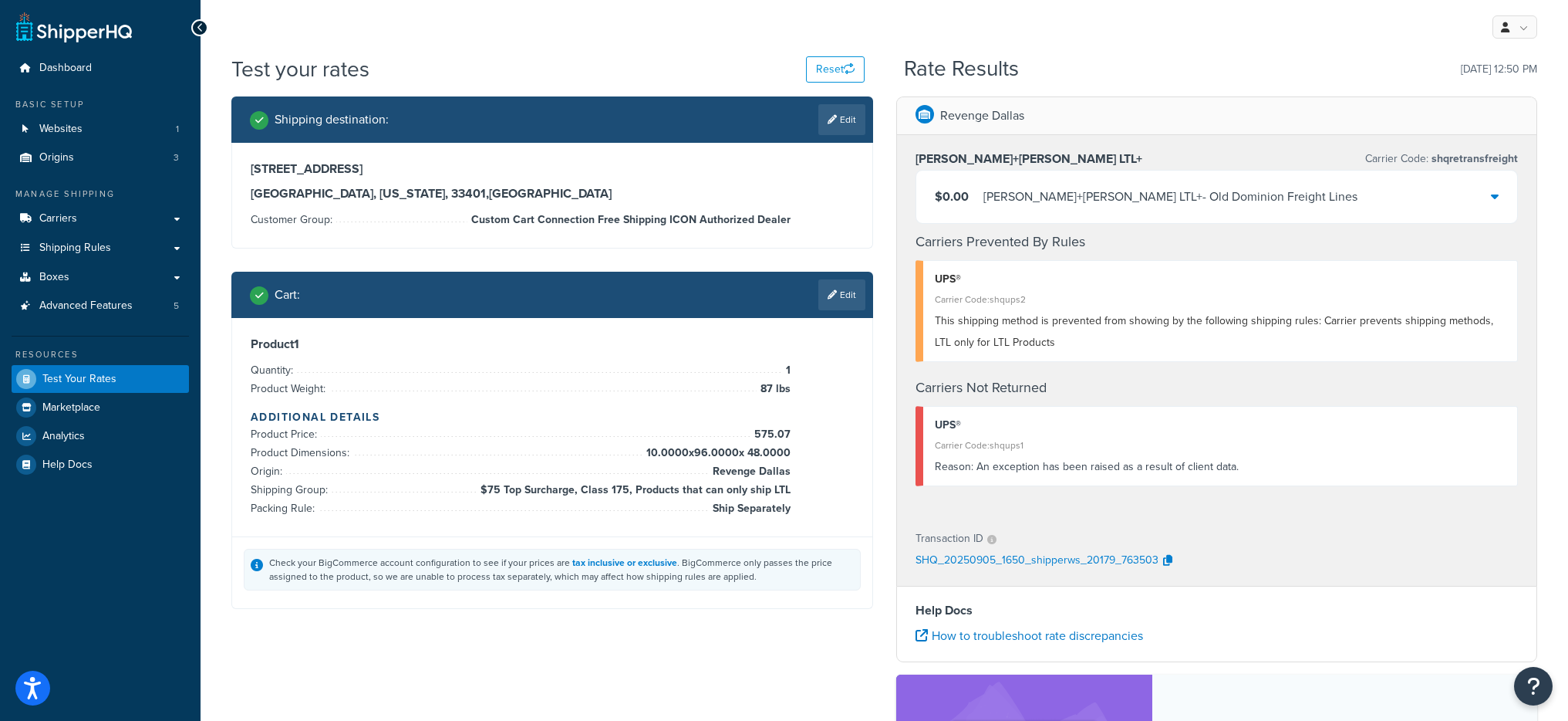
click at [1060, 214] on div "$0.00 [PERSON_NAME]+[PERSON_NAME] LTL+ - Old Dominion Freight Lines" at bounding box center [1217, 196] width 602 height 52
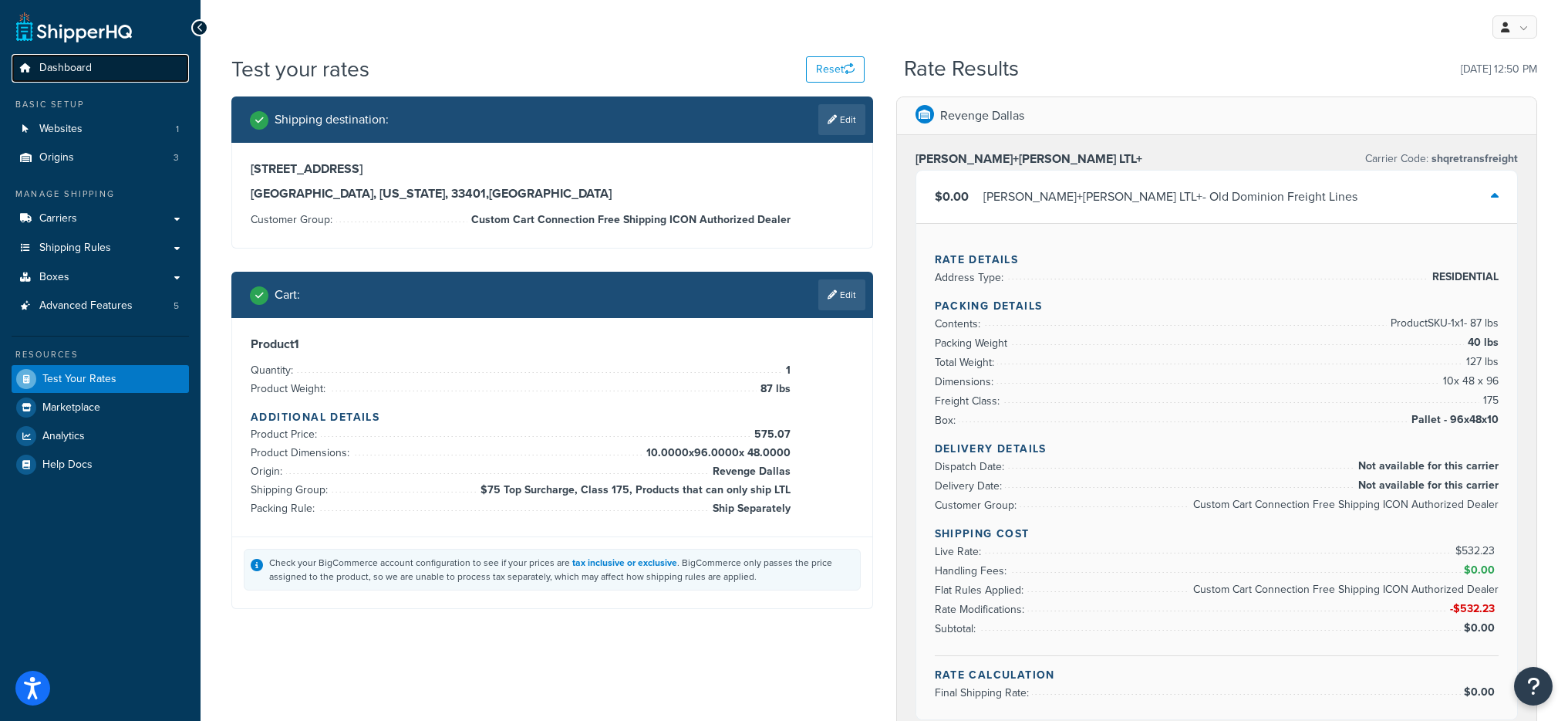
click at [123, 73] on link "Dashboard" at bounding box center [99, 68] width 177 height 29
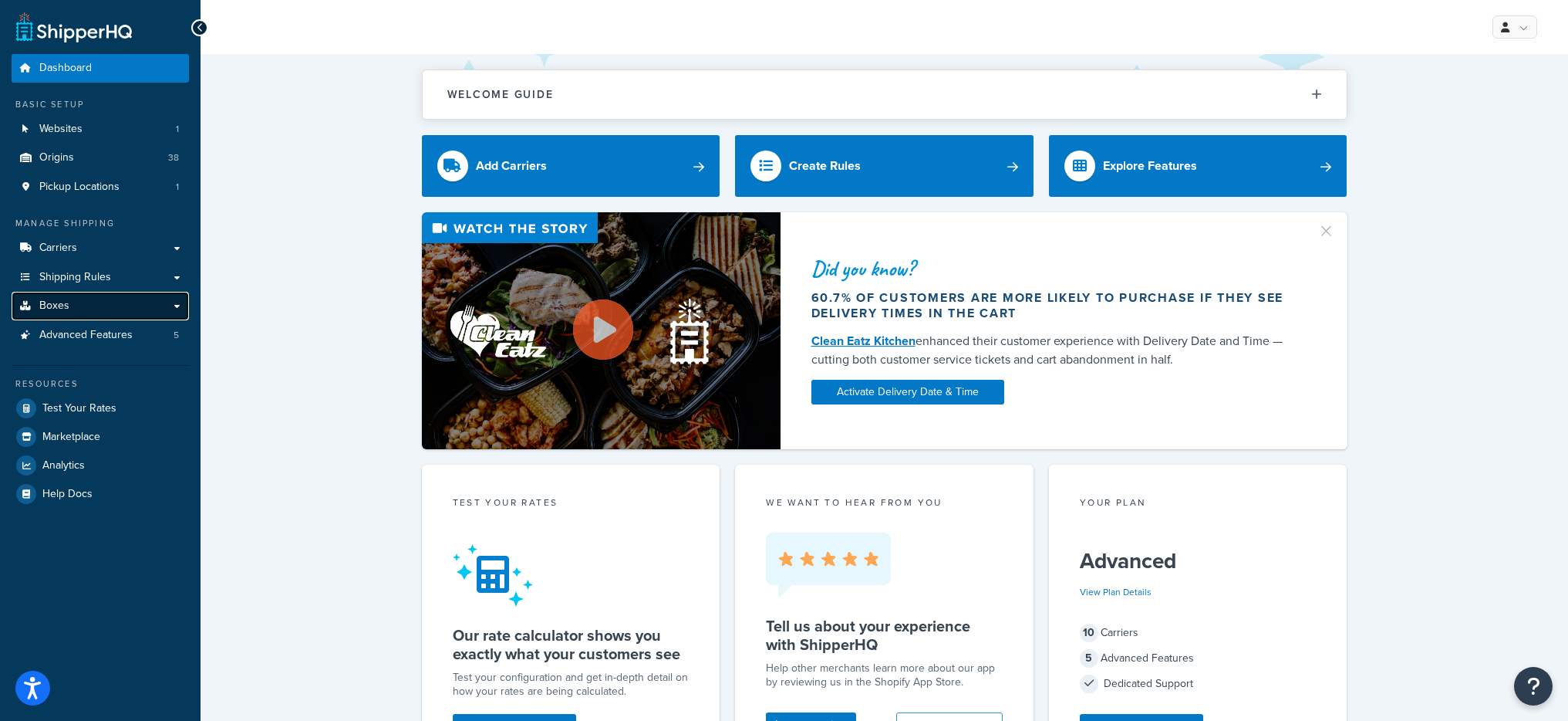
click at [143, 295] on link "Boxes" at bounding box center [99, 306] width 177 height 29
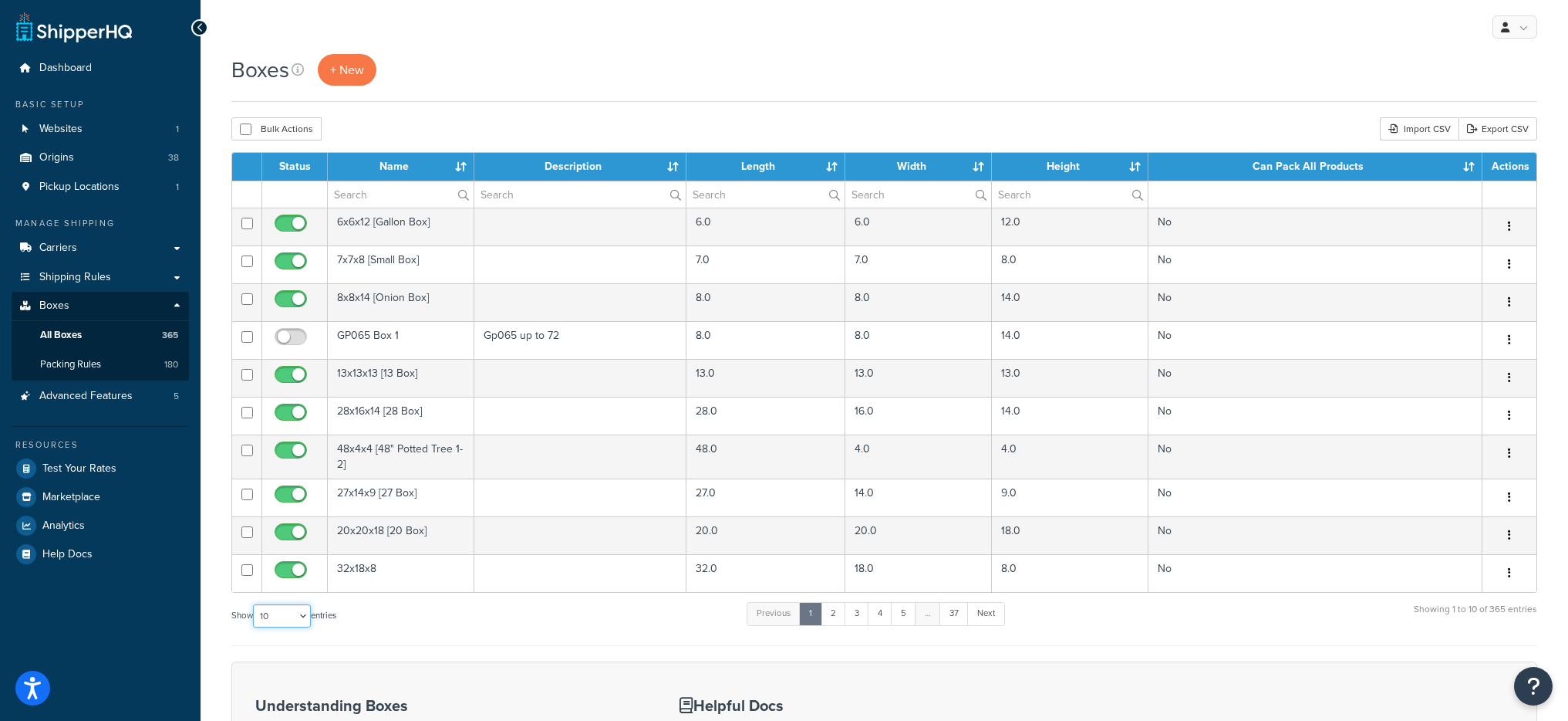
click at [296, 615] on select "10 15 25 50 100 1000" at bounding box center [282, 615] width 58 height 24
select select "1000"
click at [255, 604] on select "10 15 25 50 100 1000" at bounding box center [282, 615] width 58 height 24
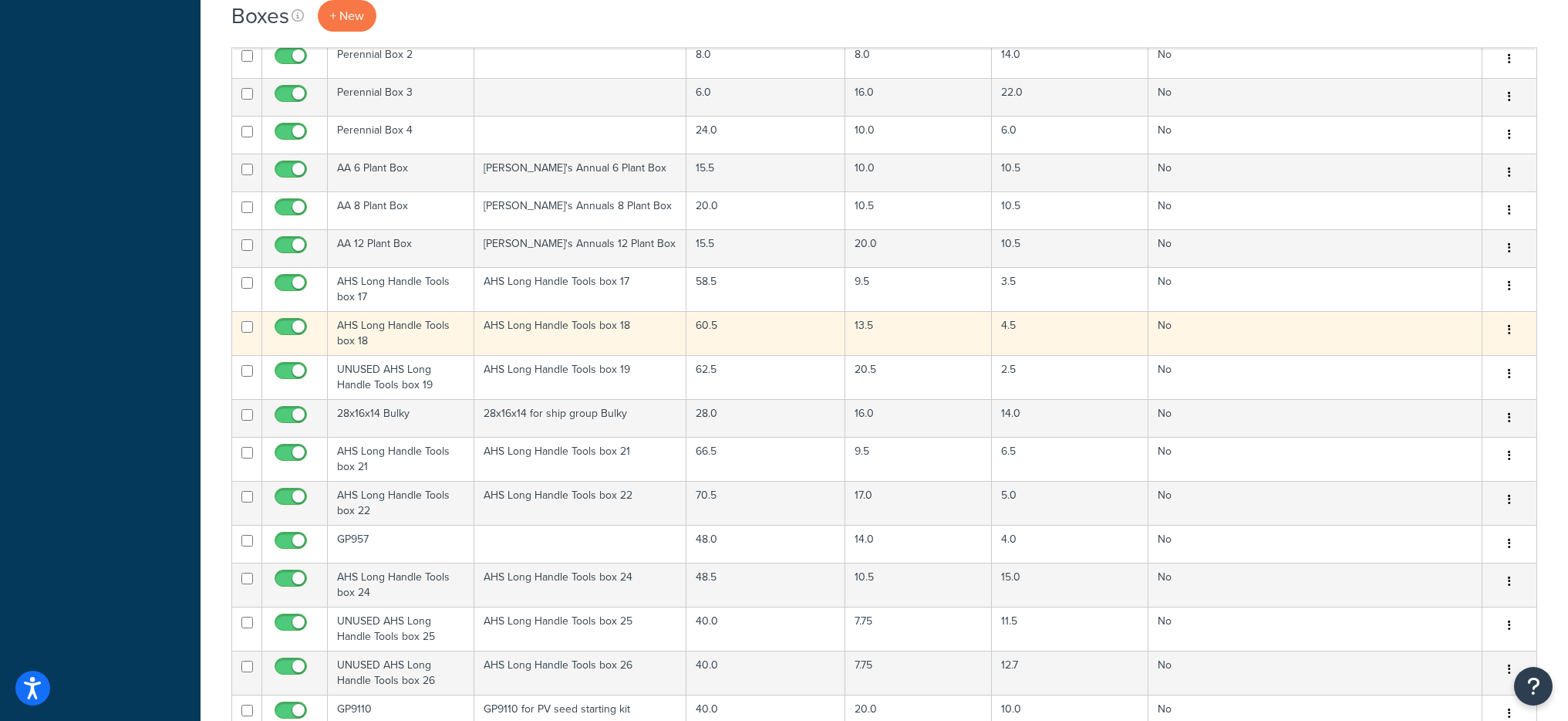
scroll to position [1837, 0]
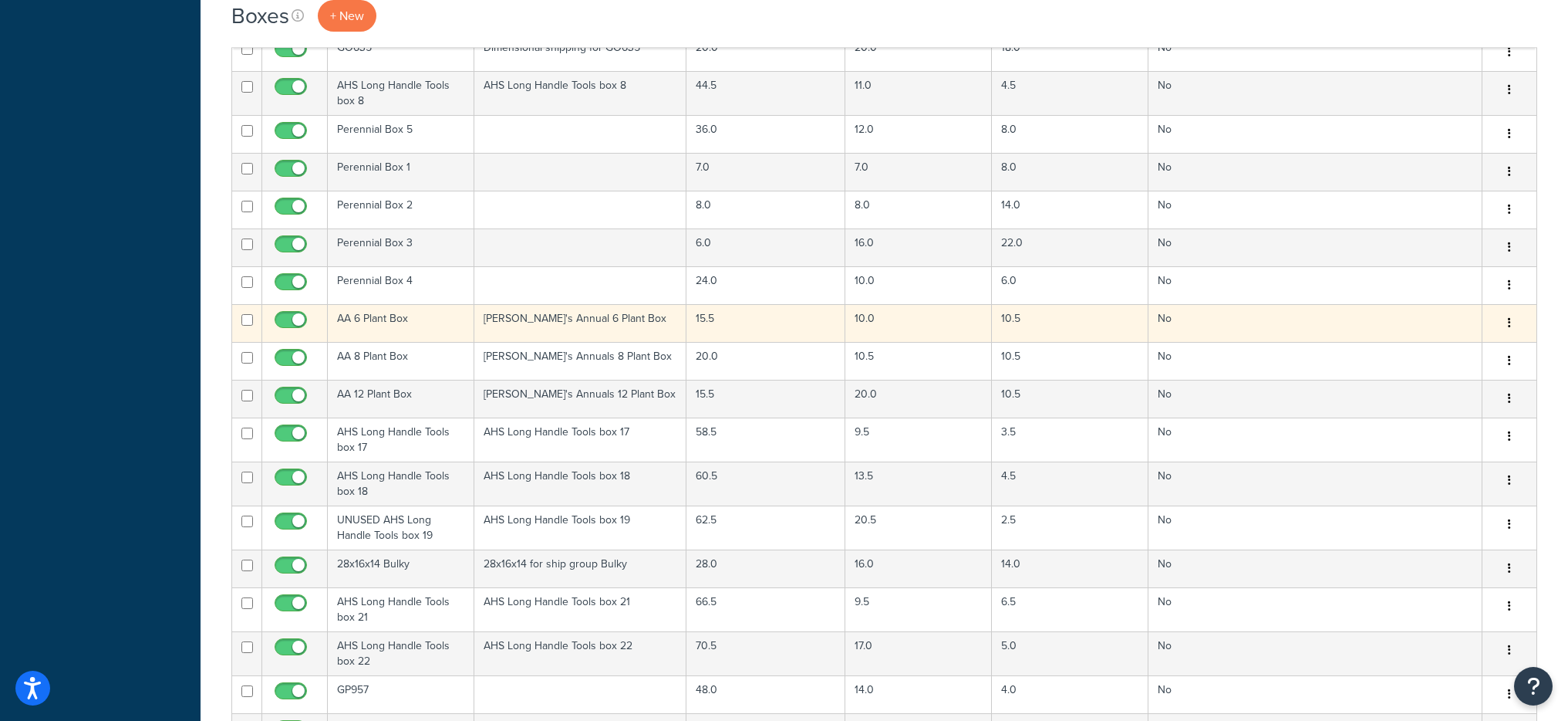
click at [412, 312] on td "AA 6 Plant Box" at bounding box center [401, 322] width 147 height 38
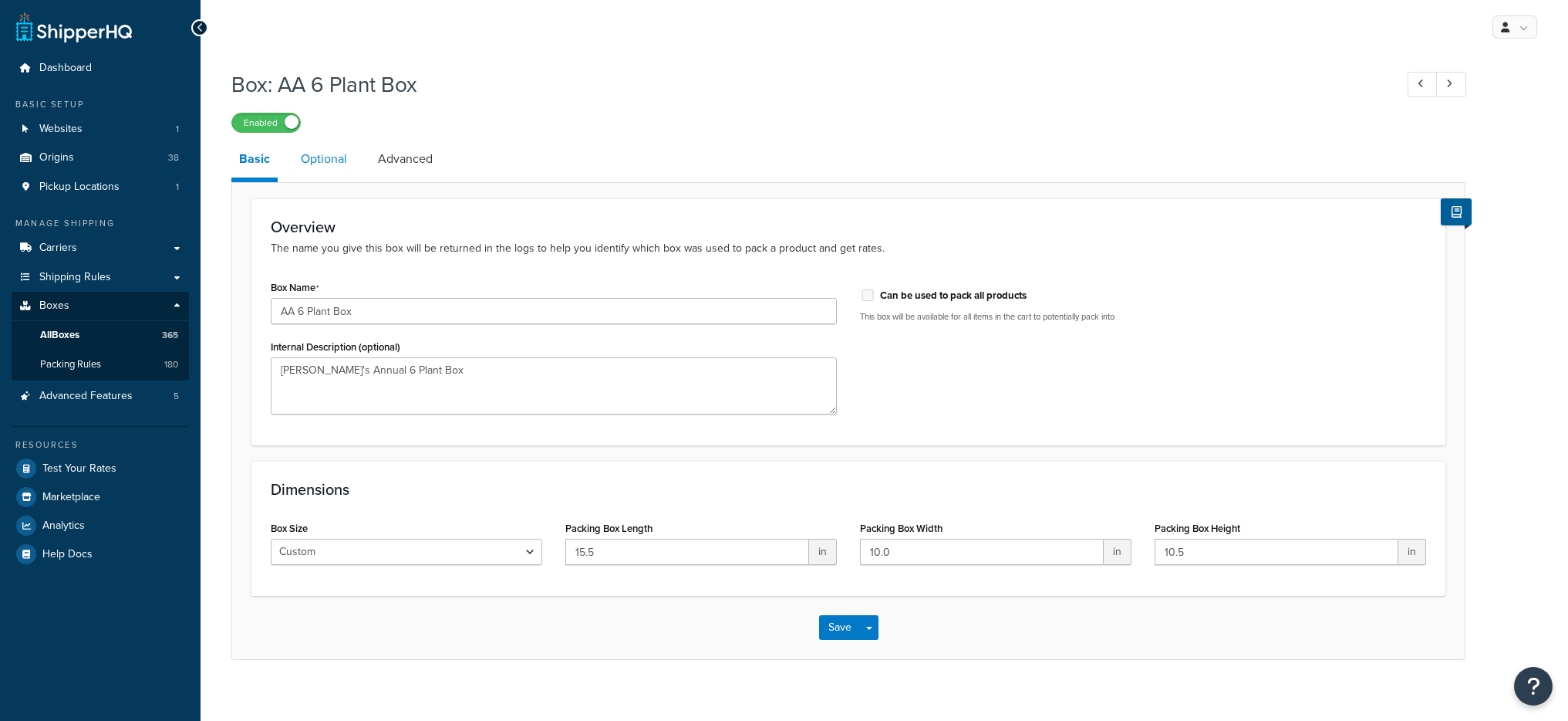
click at [336, 151] on link "Optional" at bounding box center [324, 159] width 62 height 37
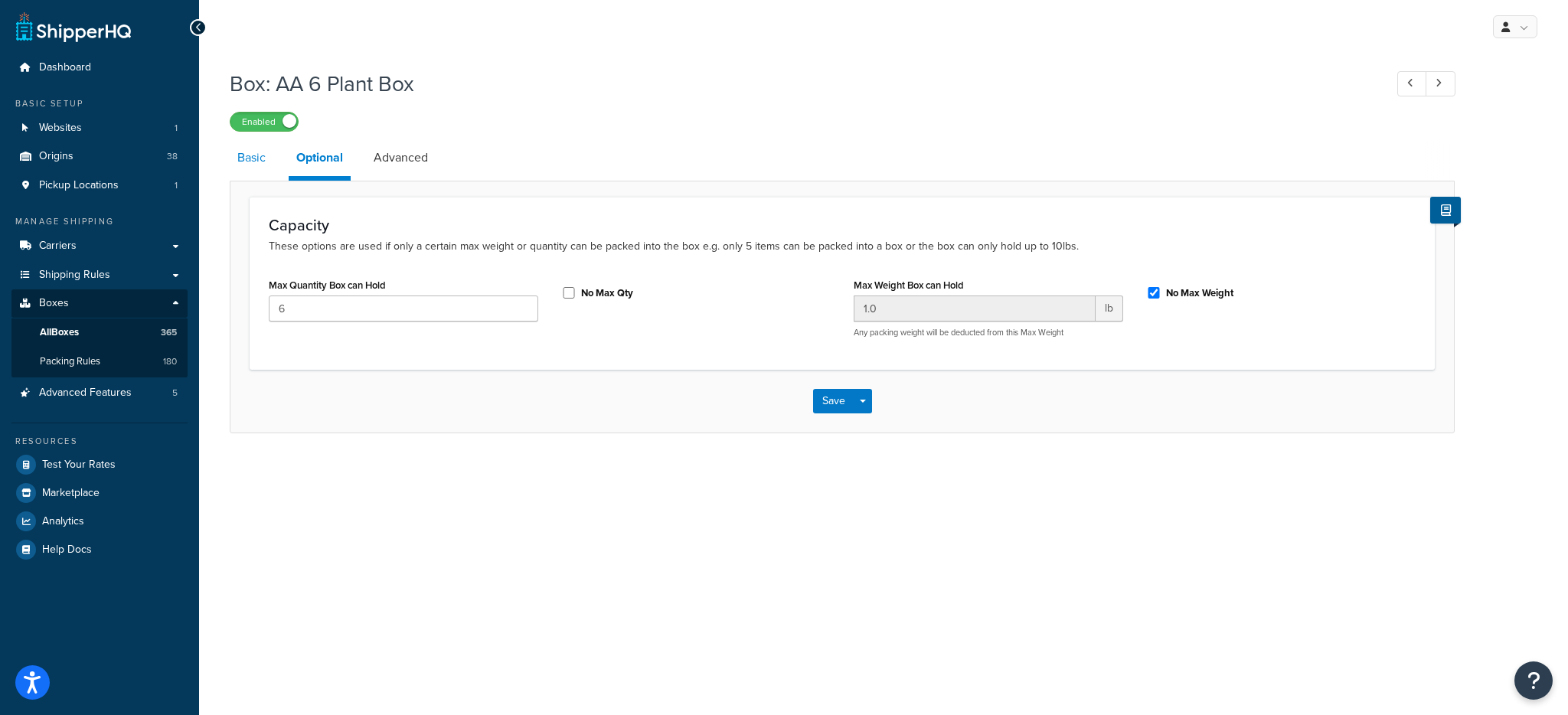
click at [247, 158] on link "Basic" at bounding box center [251, 158] width 43 height 36
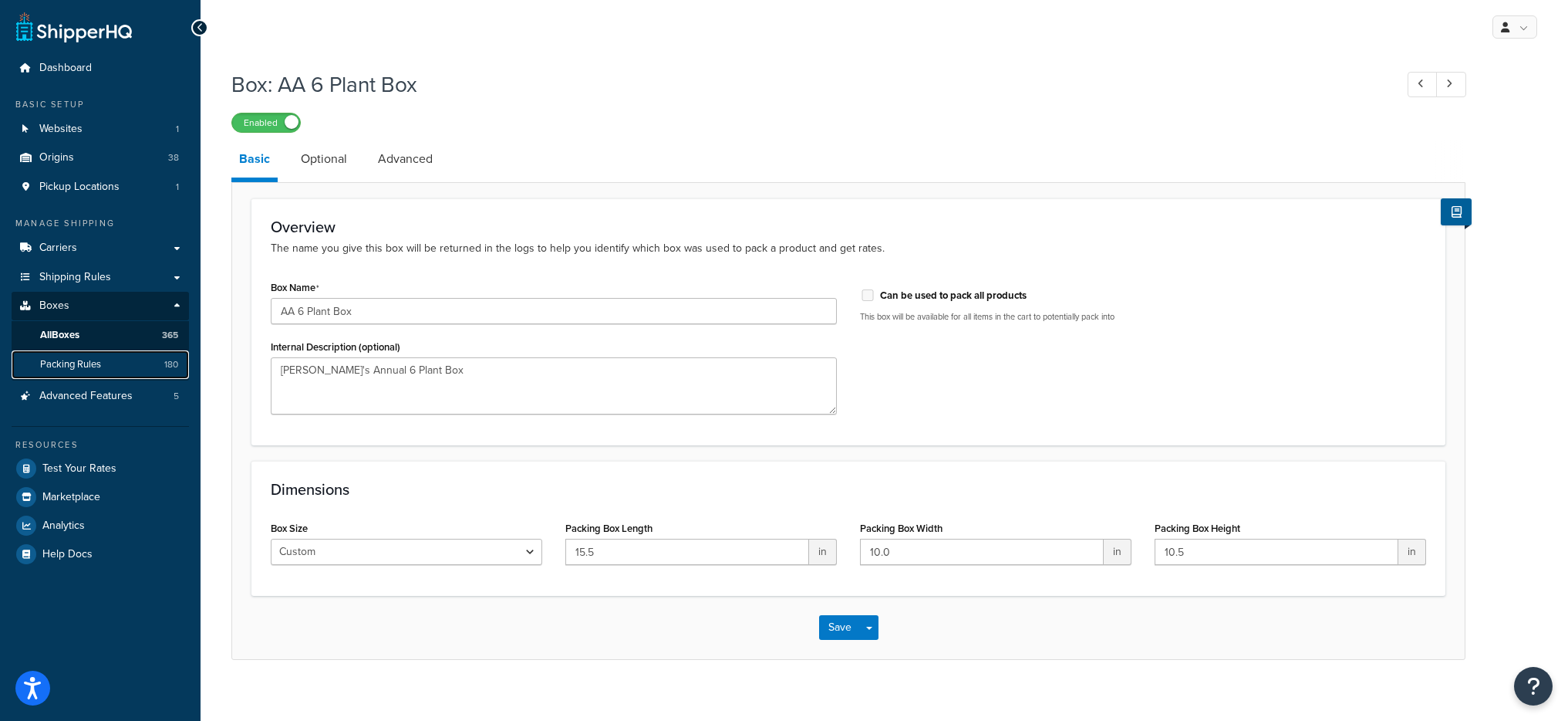
click at [91, 365] on span "Packing Rules" at bounding box center [71, 364] width 61 height 13
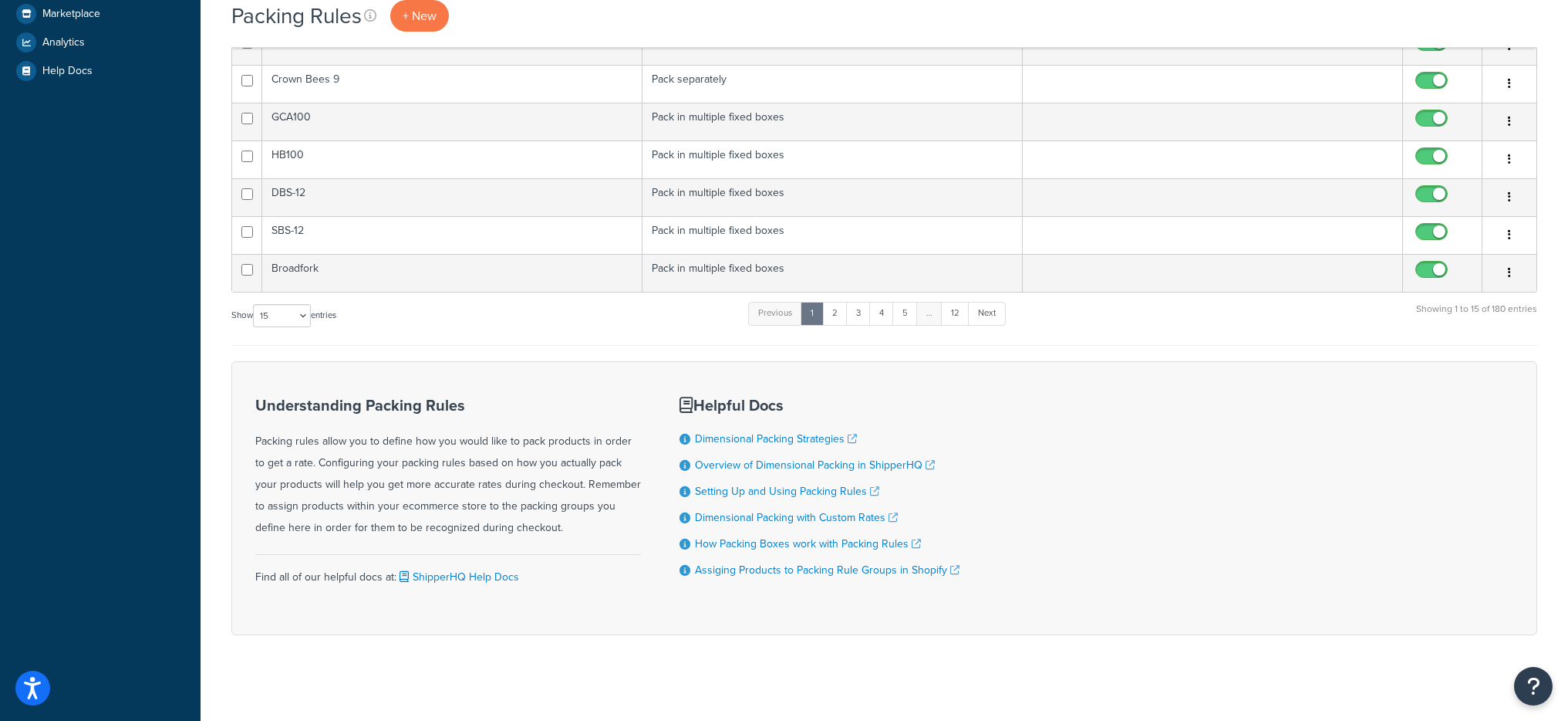
scroll to position [490, 0]
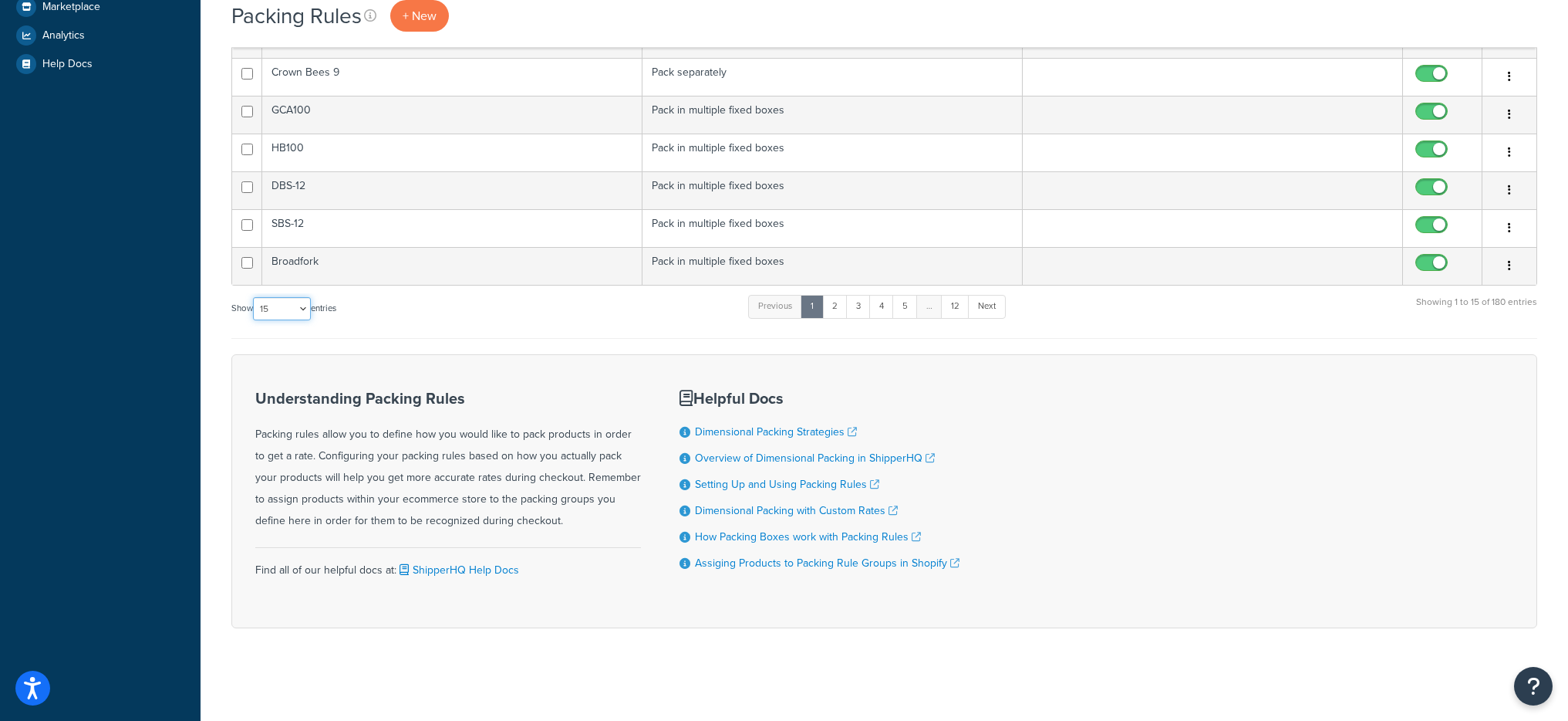
click at [281, 316] on select "10 15 25 50 100" at bounding box center [282, 308] width 58 height 24
select select "100"
click at [255, 320] on select "10 15 25 50 100" at bounding box center [282, 308] width 58 height 24
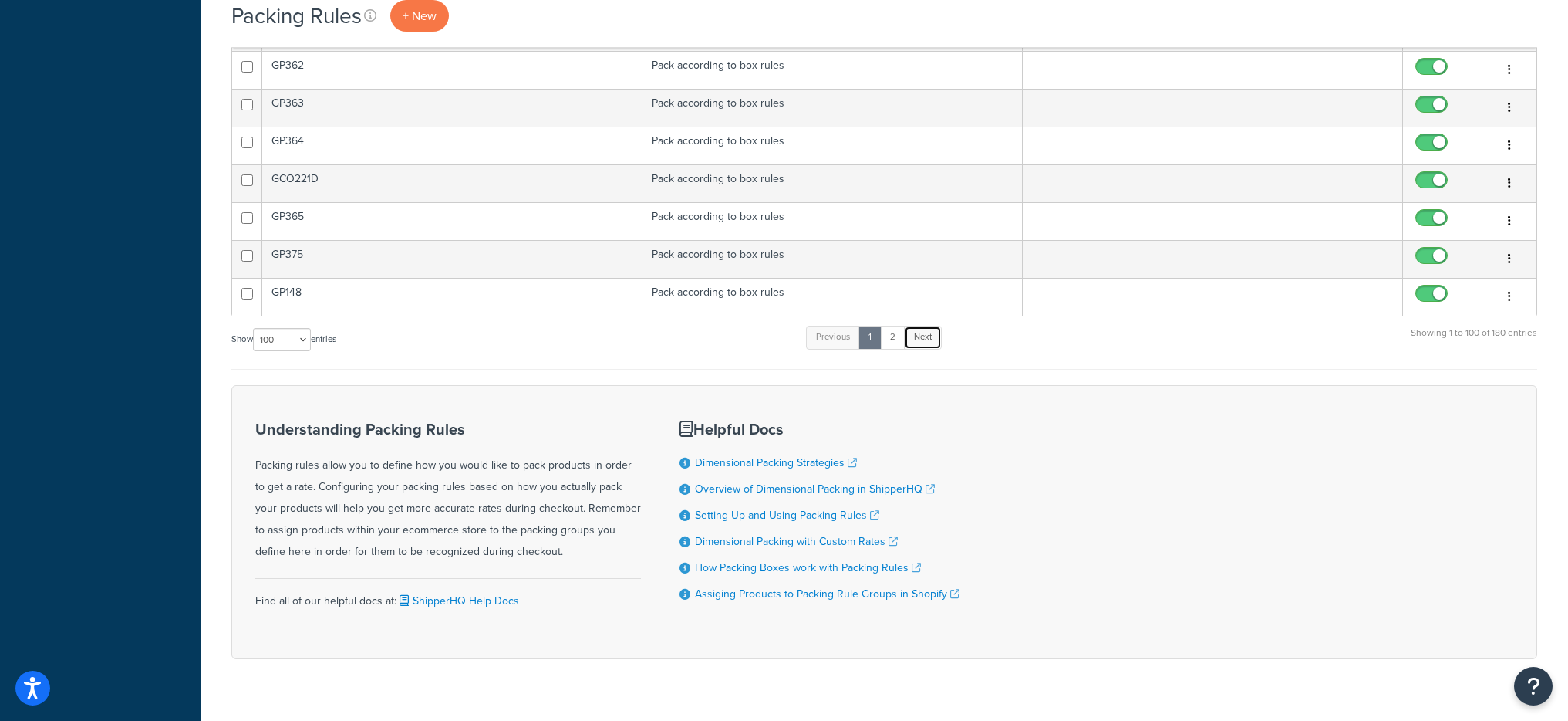
click at [921, 342] on link "Next" at bounding box center [922, 337] width 38 height 24
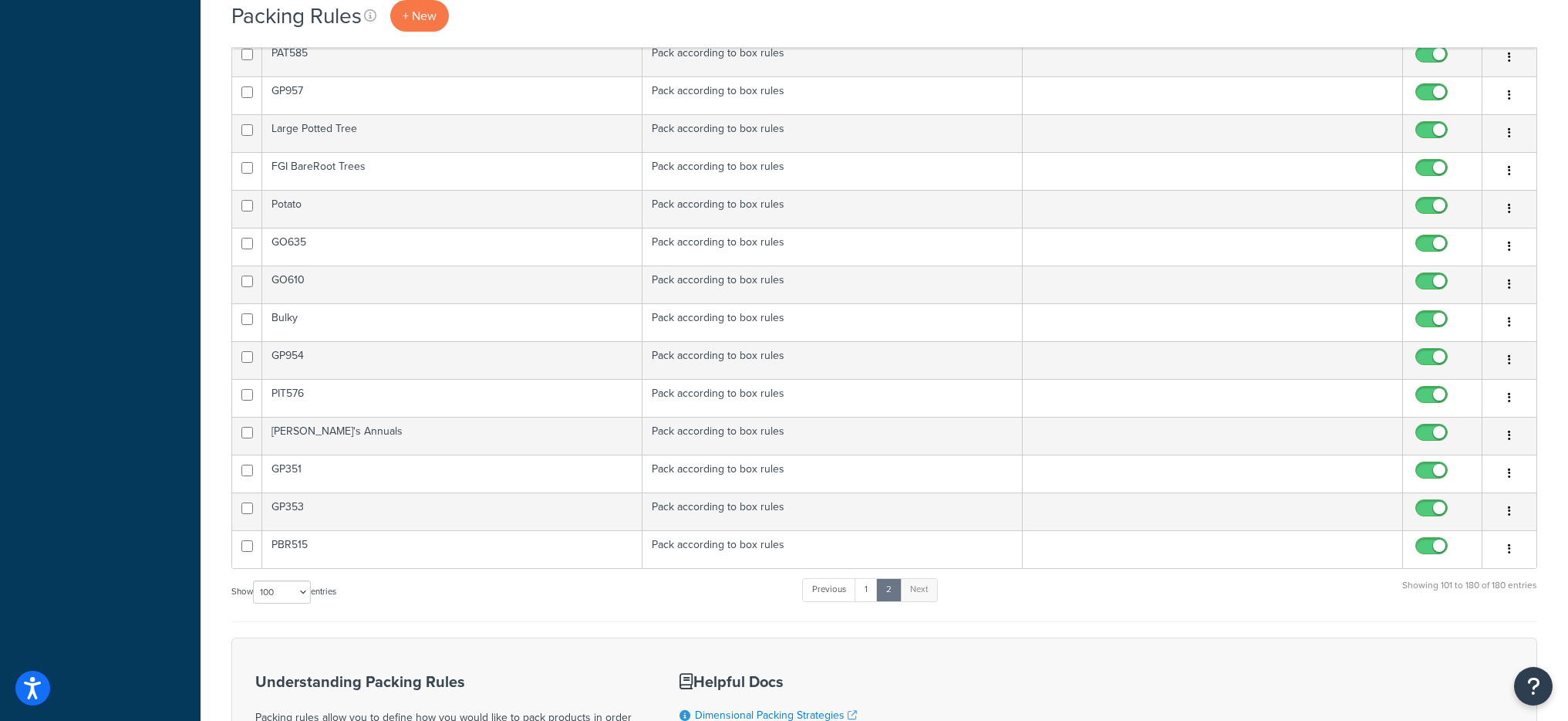
scroll to position [2668, 0]
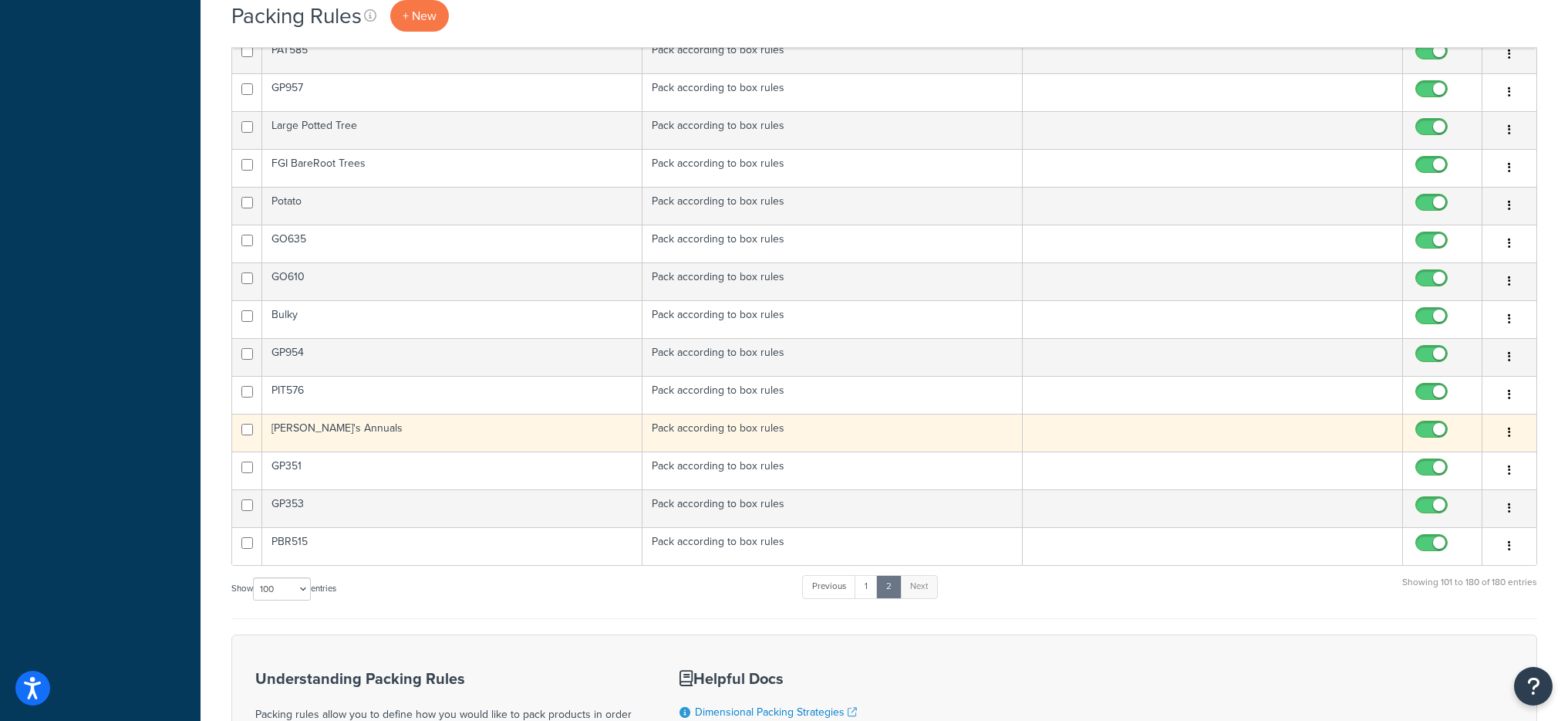
click at [589, 426] on td "Annie's Annuals" at bounding box center [453, 432] width 380 height 38
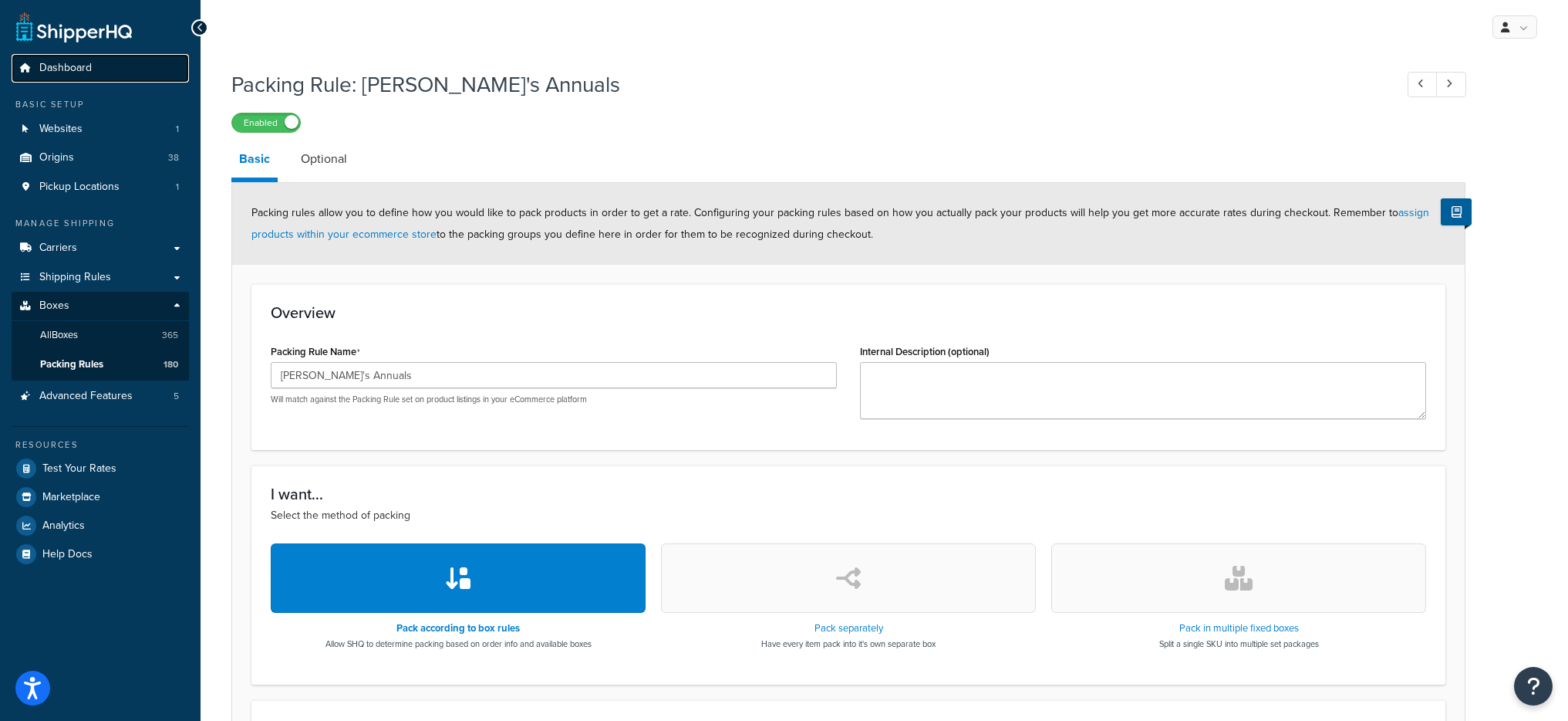
click at [140, 73] on link "Dashboard" at bounding box center [99, 68] width 177 height 29
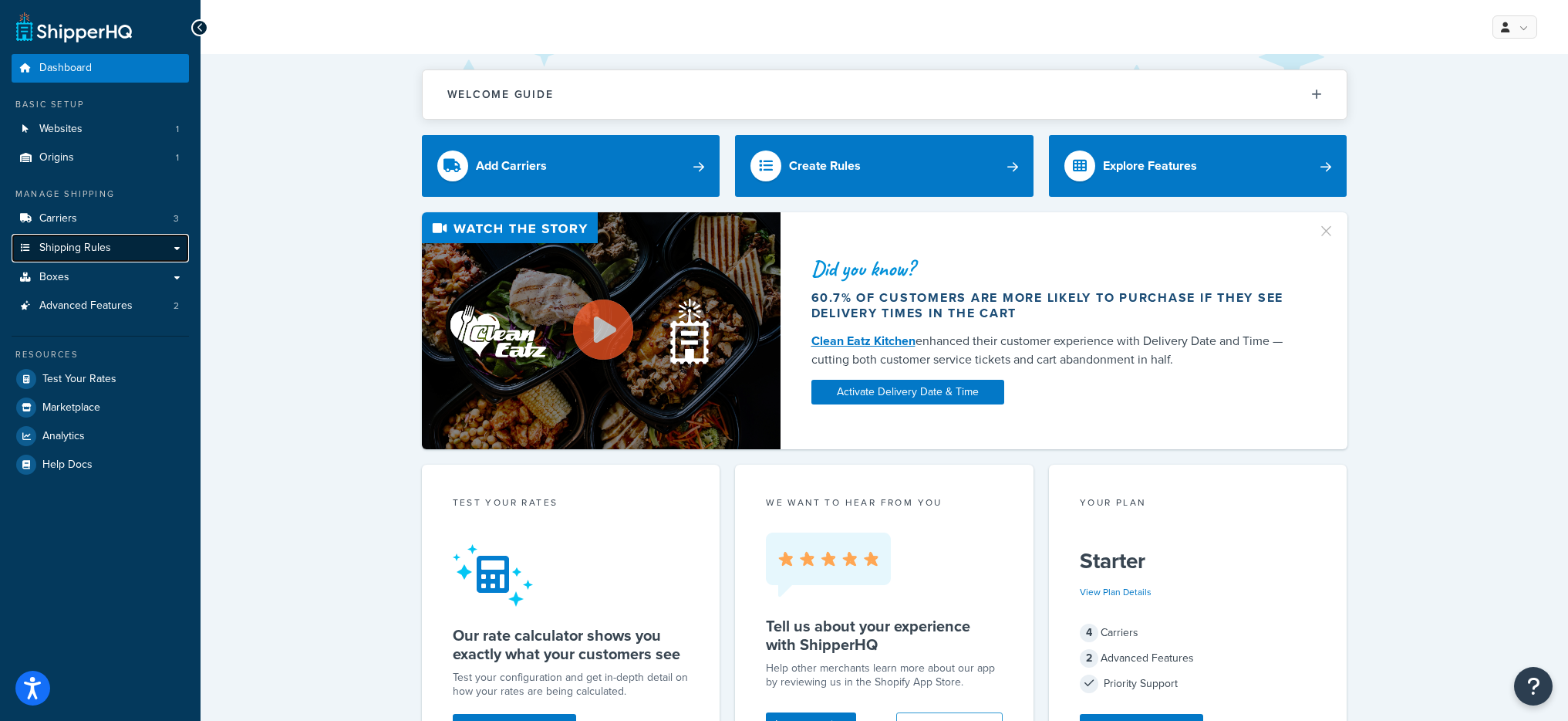
click at [94, 244] on span "Shipping Rules" at bounding box center [75, 248] width 72 height 13
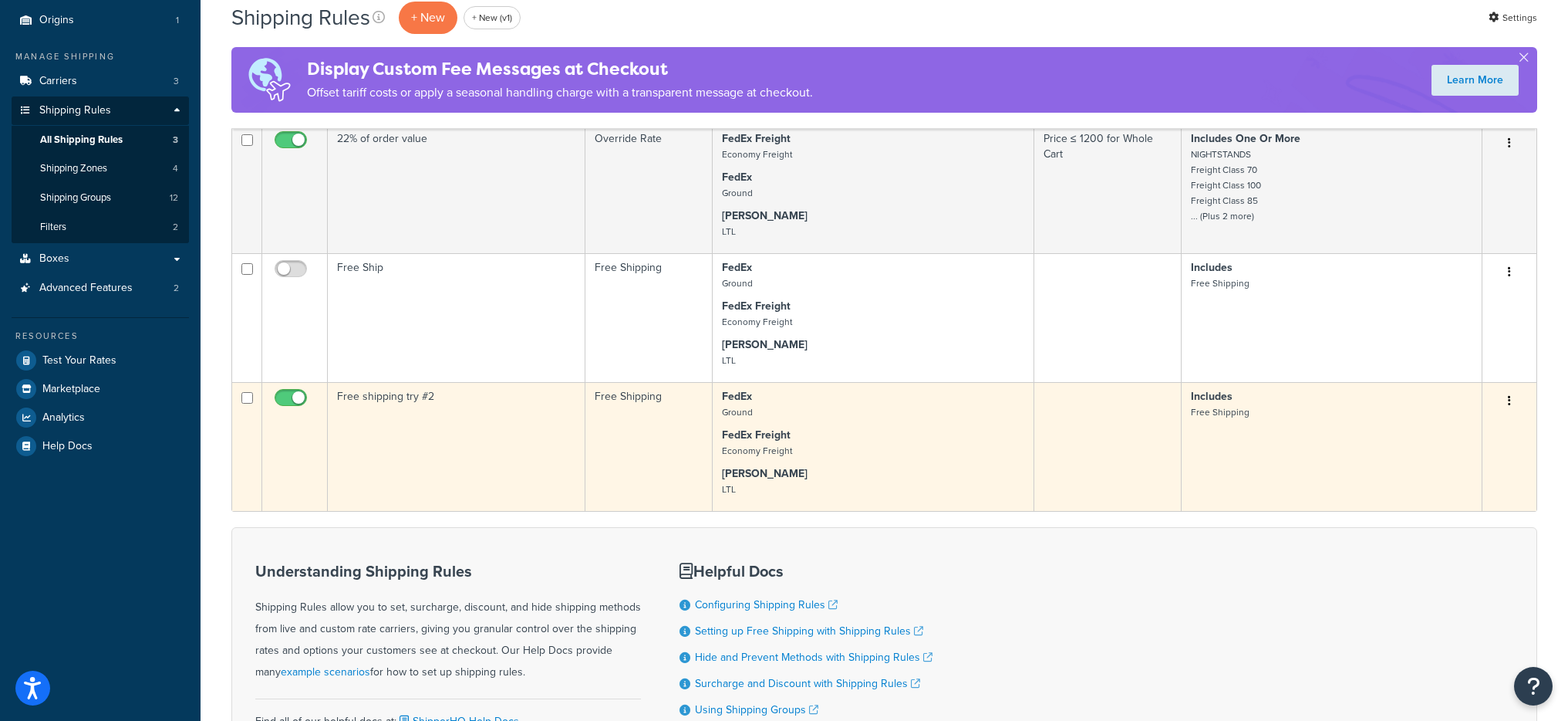
click at [515, 433] on td "Free shipping try #2" at bounding box center [456, 447] width 257 height 129
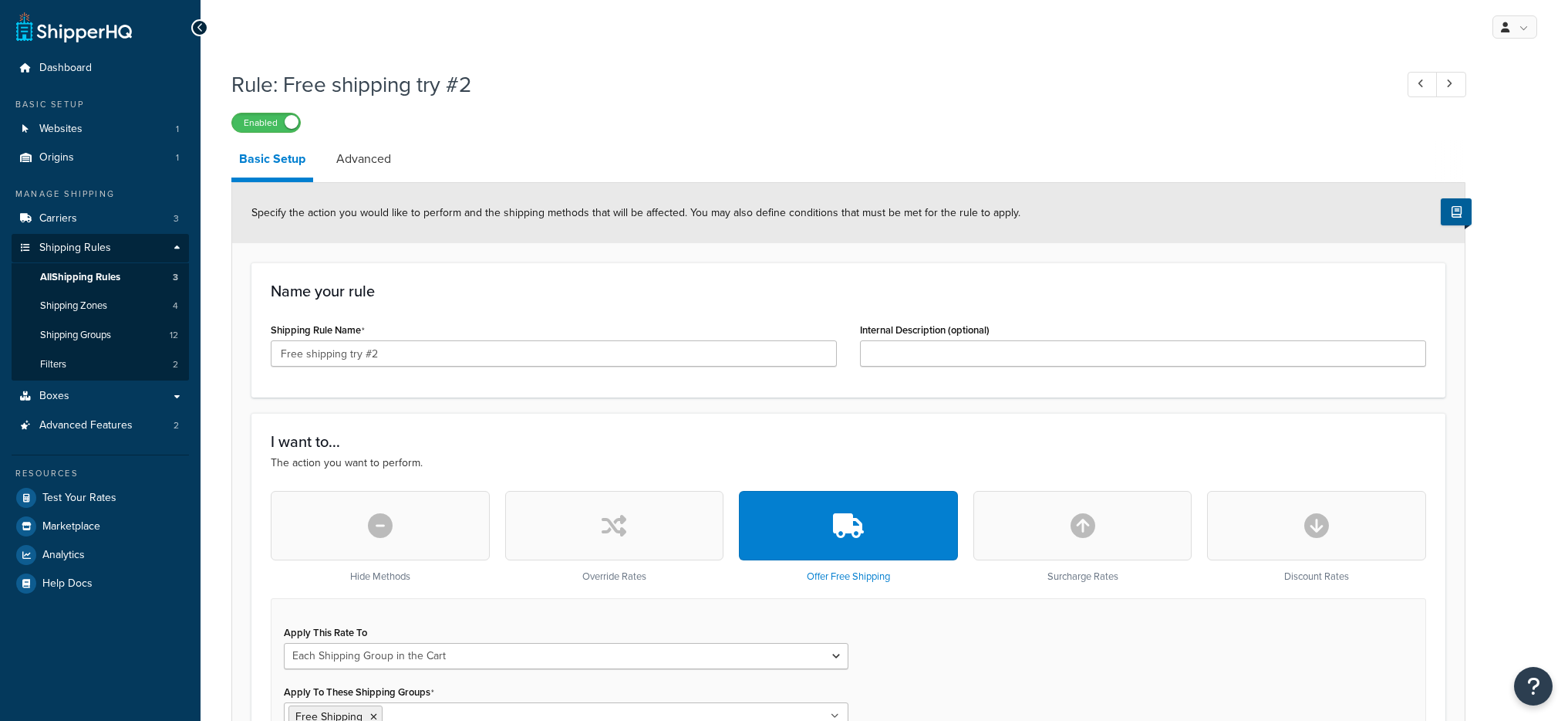
select select "SHIPPING_GROUP"
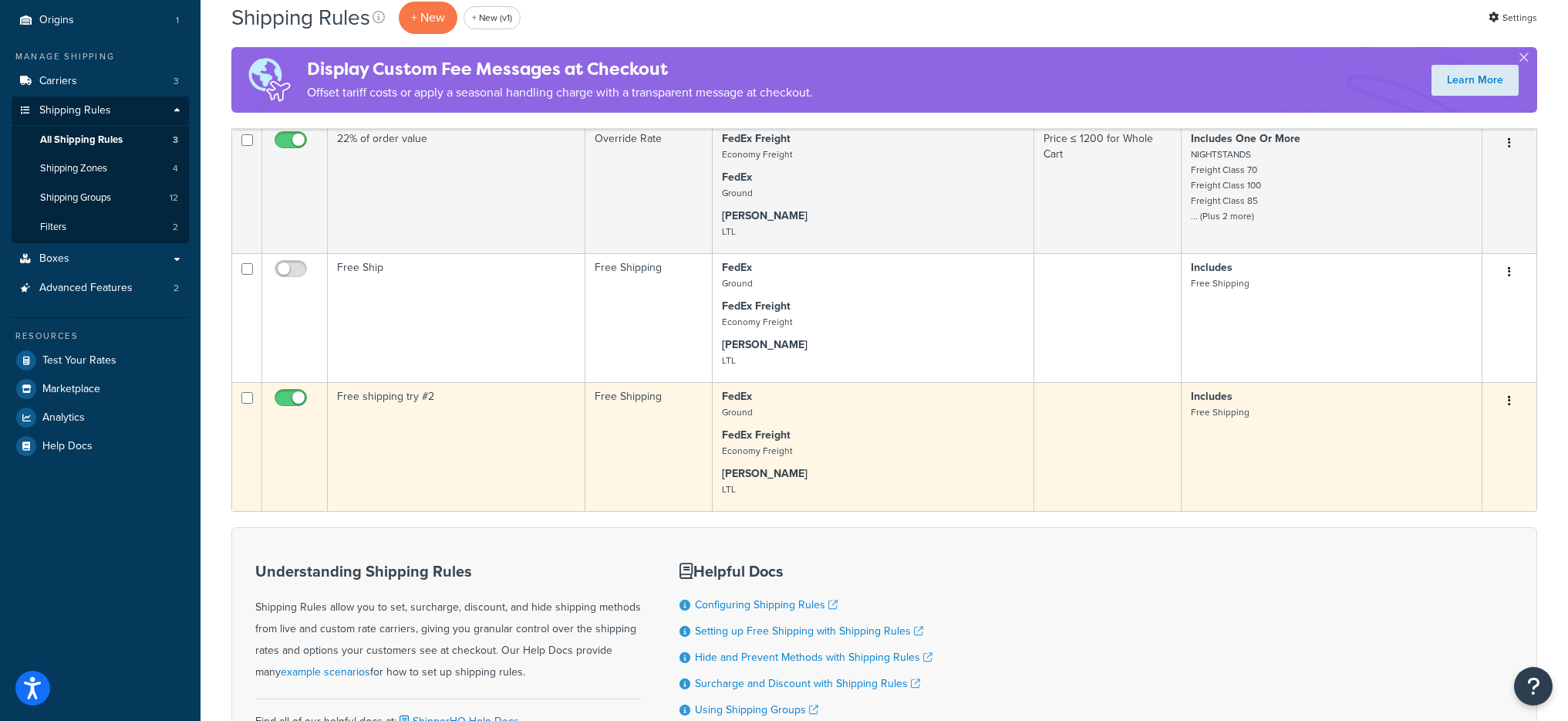
click at [788, 433] on strong "FedEx Freight" at bounding box center [756, 435] width 69 height 17
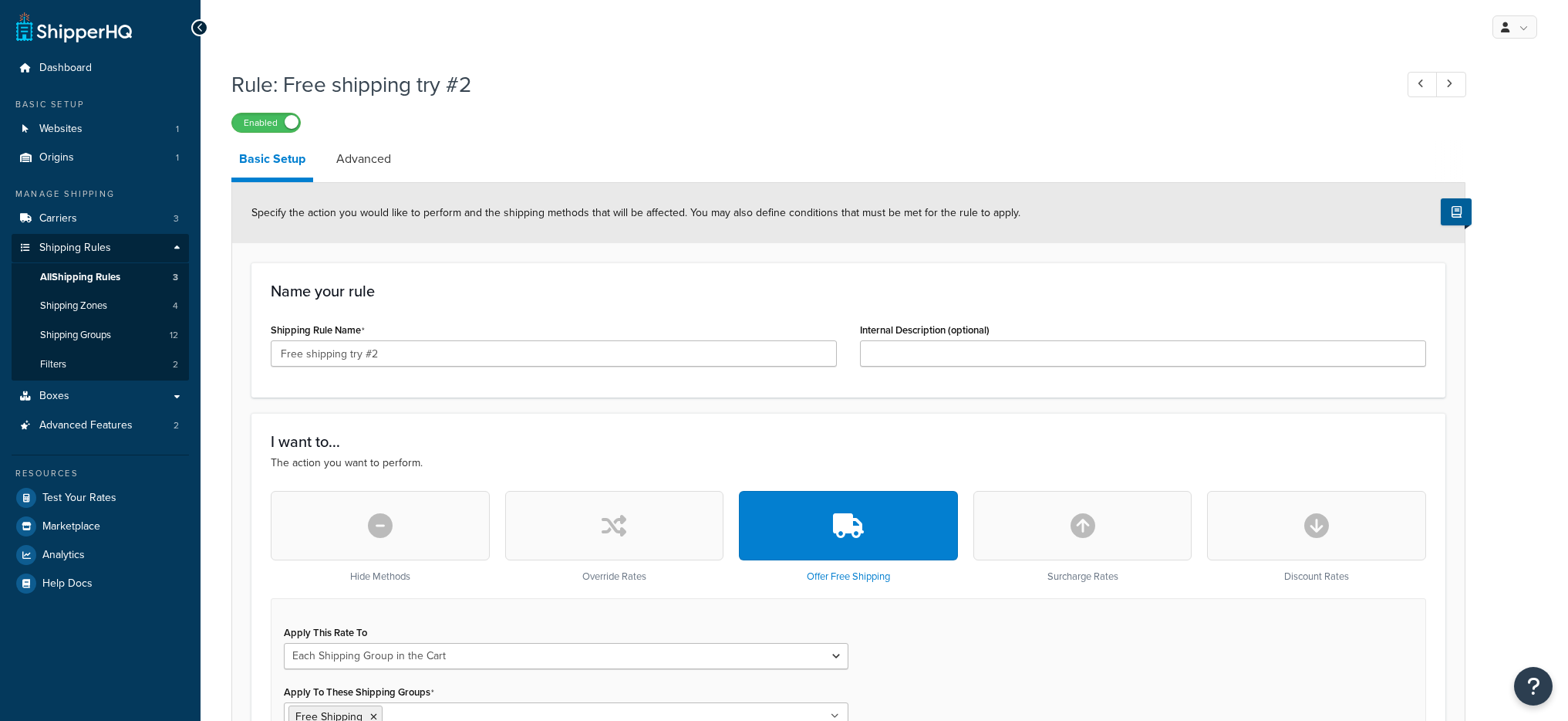
select select "SHIPPING_GROUP"
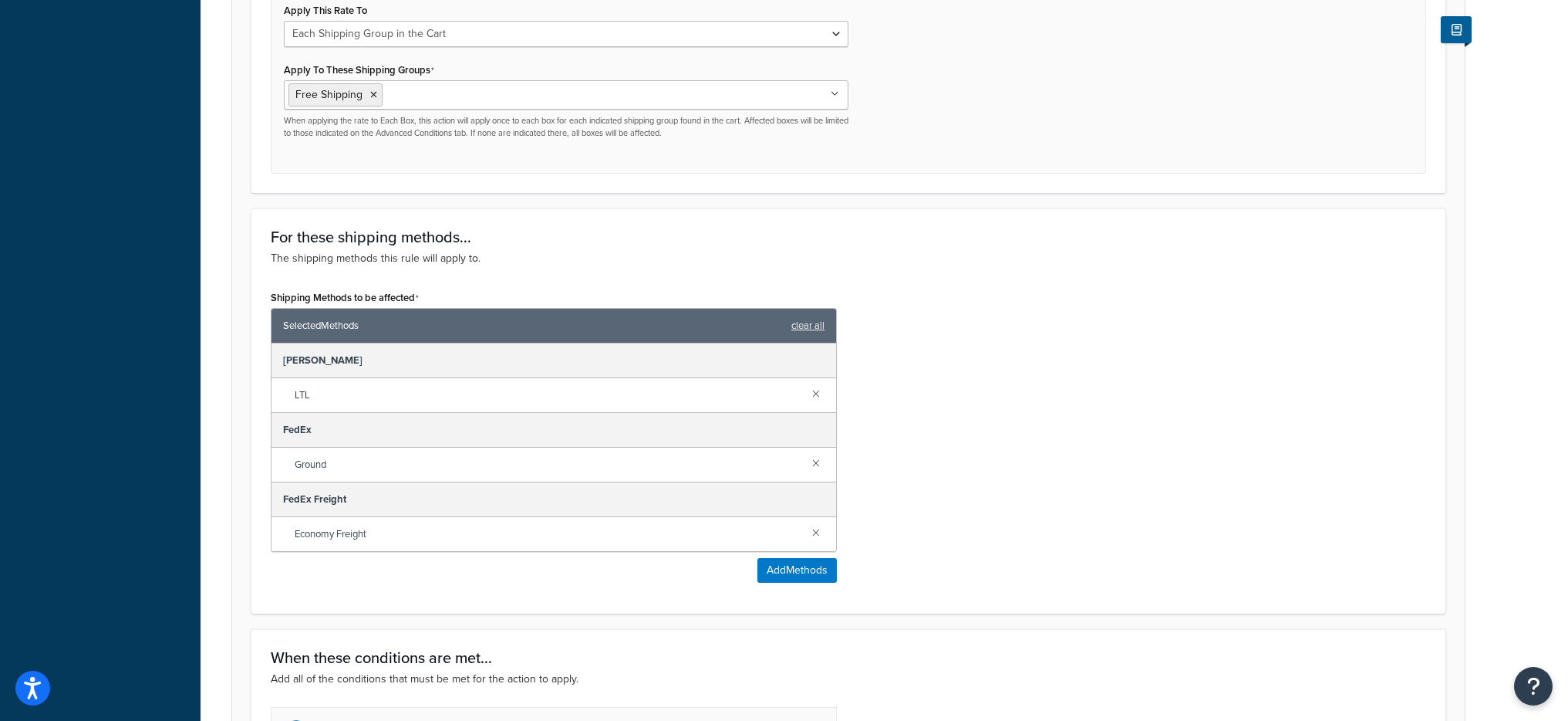
scroll to position [323, 0]
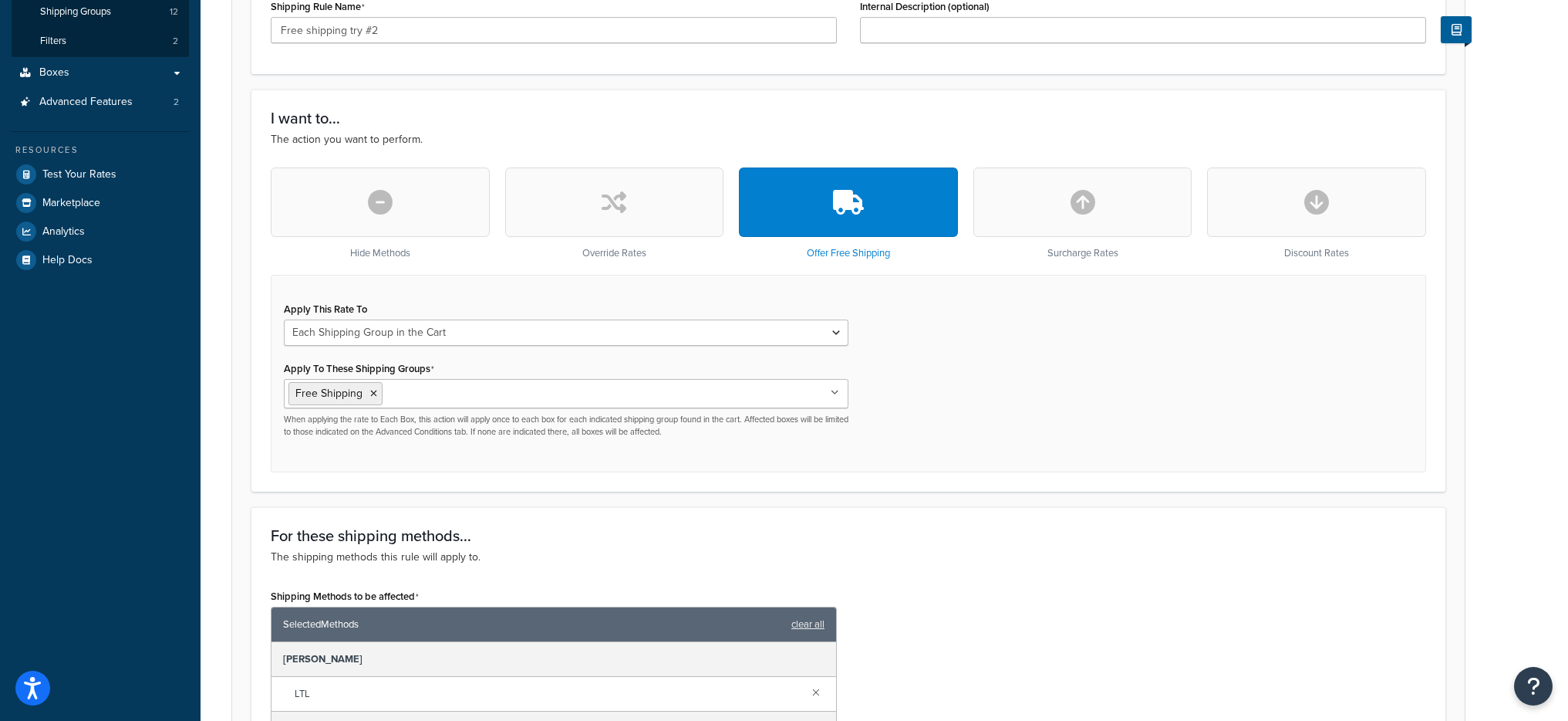
click at [1308, 208] on icon "button" at bounding box center [1317, 202] width 24 height 24
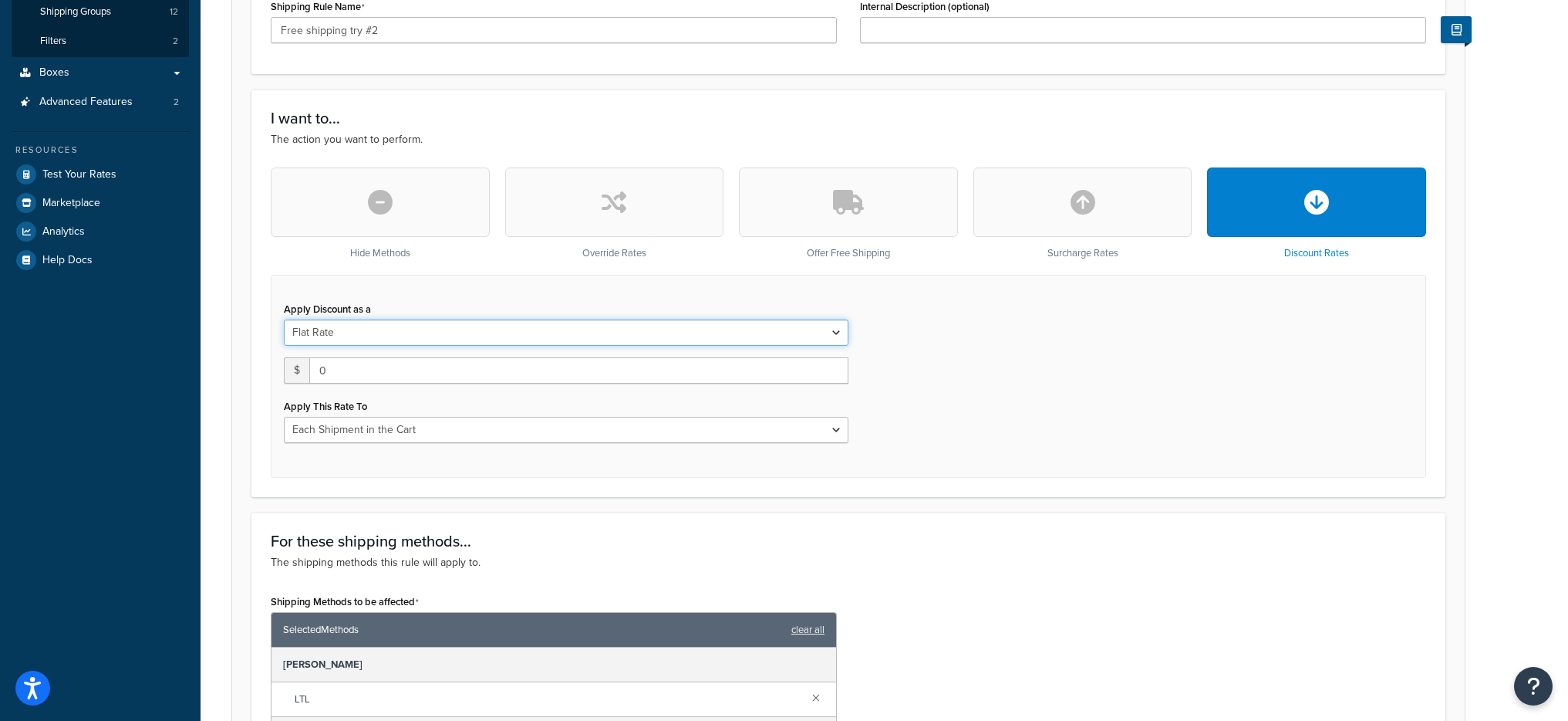
click at [489, 333] on select "Flat Rate Percentage Flat Rate & Percentage" at bounding box center [565, 333] width 565 height 26
select select "PERCENTAGE"
click at [284, 319] on select "Flat Rate Percentage Flat Rate & Percentage" at bounding box center [565, 333] width 565 height 26
select select "ORDER"
click at [447, 378] on input "0.0" at bounding box center [405, 370] width 243 height 26
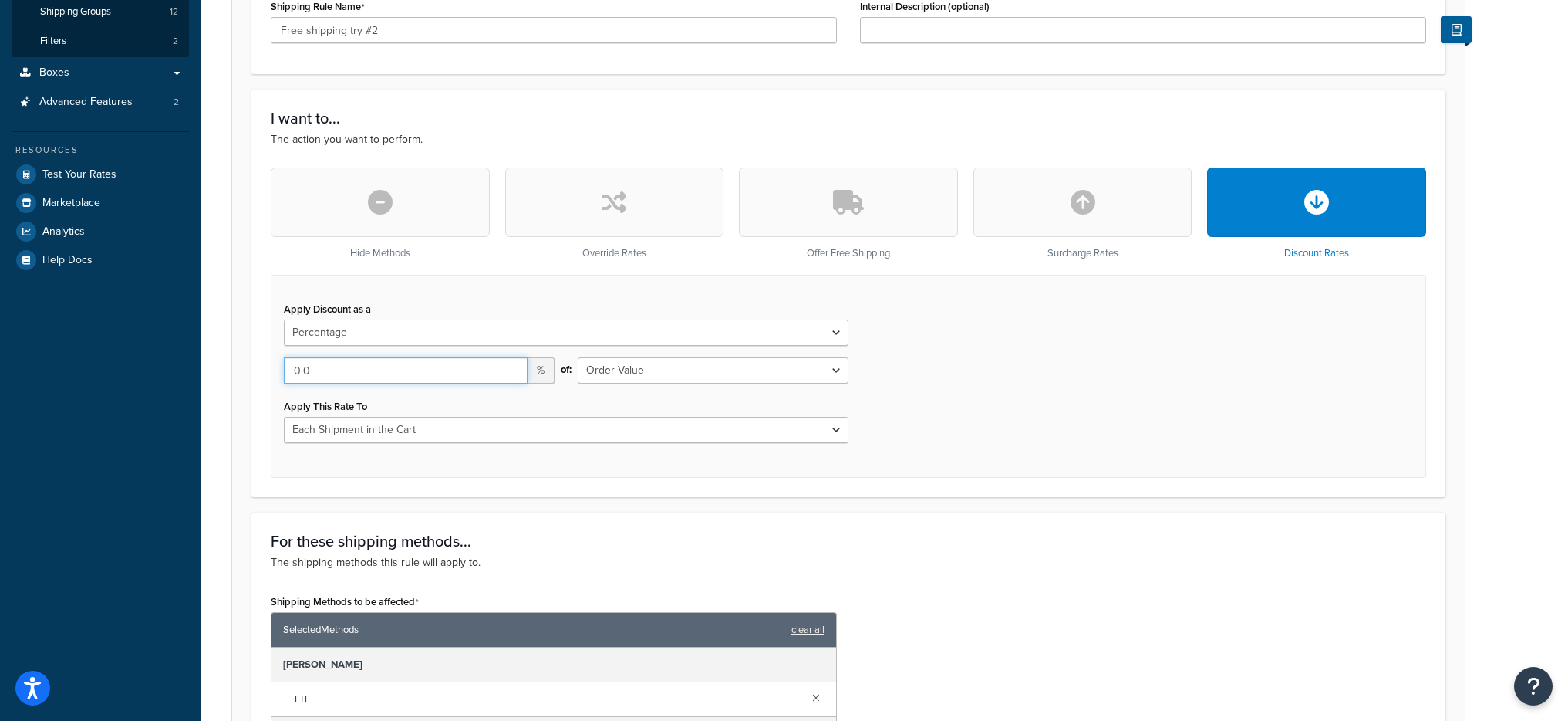
click at [447, 378] on input "0.0" at bounding box center [405, 370] width 243 height 26
type input "100"
click at [648, 373] on select "Shipping Price Order Value" at bounding box center [713, 370] width 270 height 26
select select "SHIPPING"
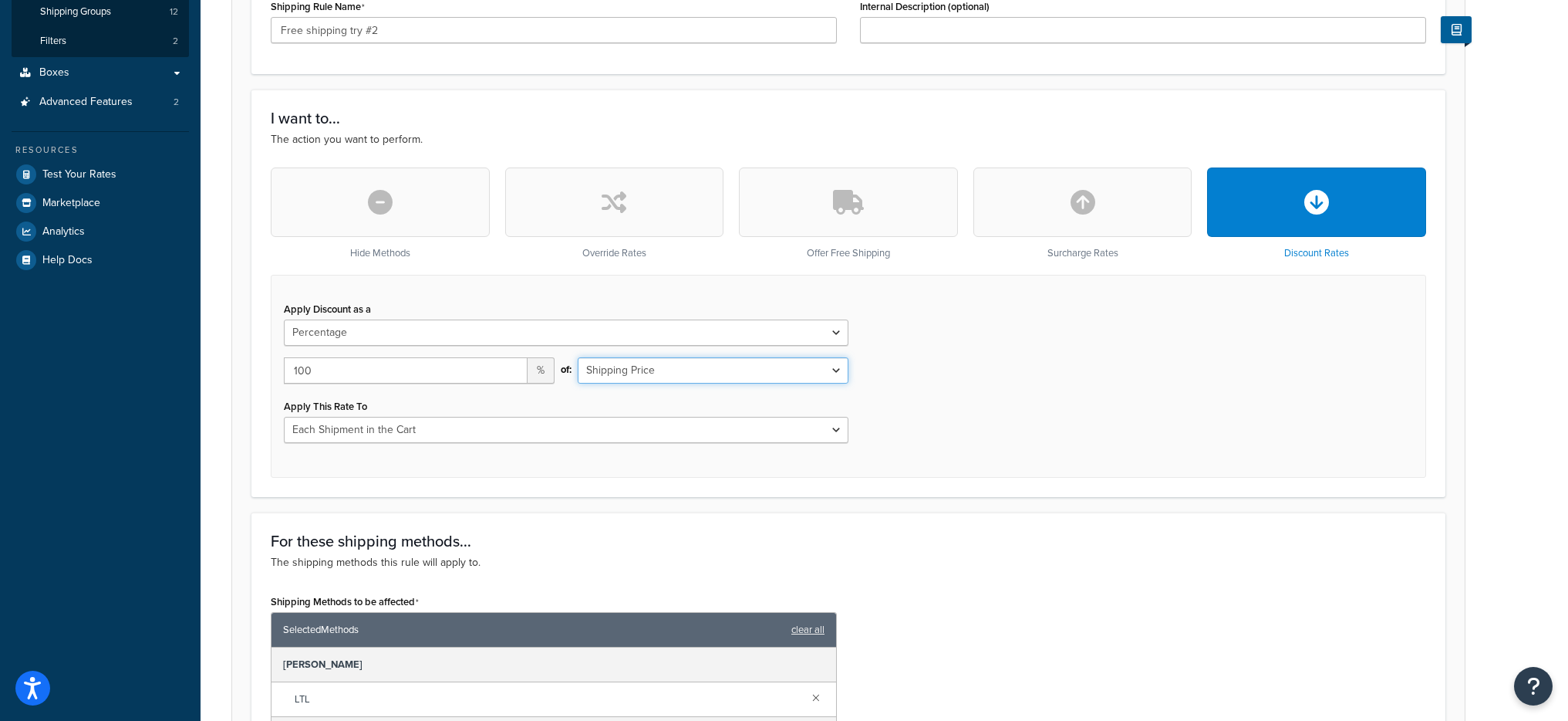
click at [578, 357] on select "Shipping Price Order Value" at bounding box center [713, 370] width 270 height 26
click at [962, 424] on div "Apply Discount as a Flat Rate Percentage Flat Rate & Percentage 100 % of: Shipp…" at bounding box center [848, 376] width 1155 height 203
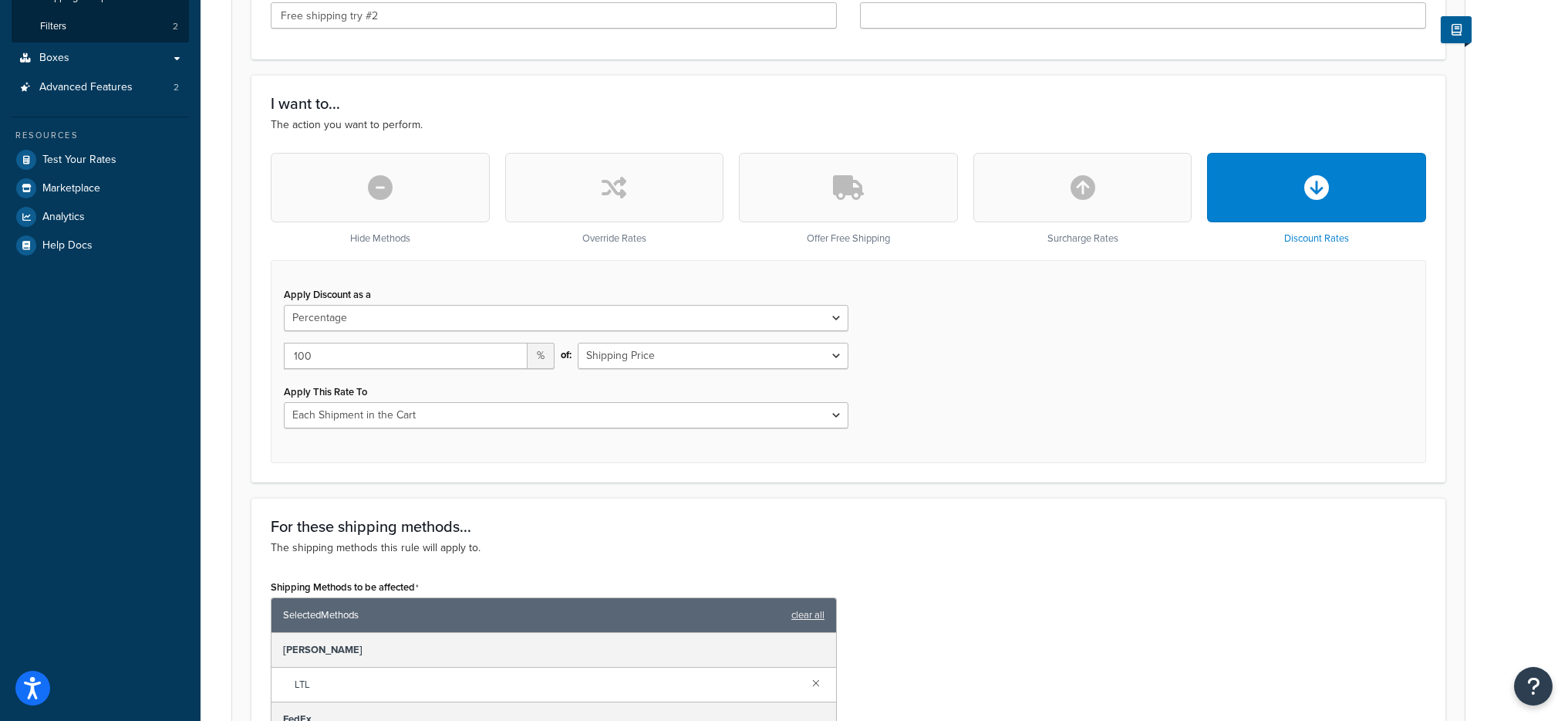
scroll to position [250, 0]
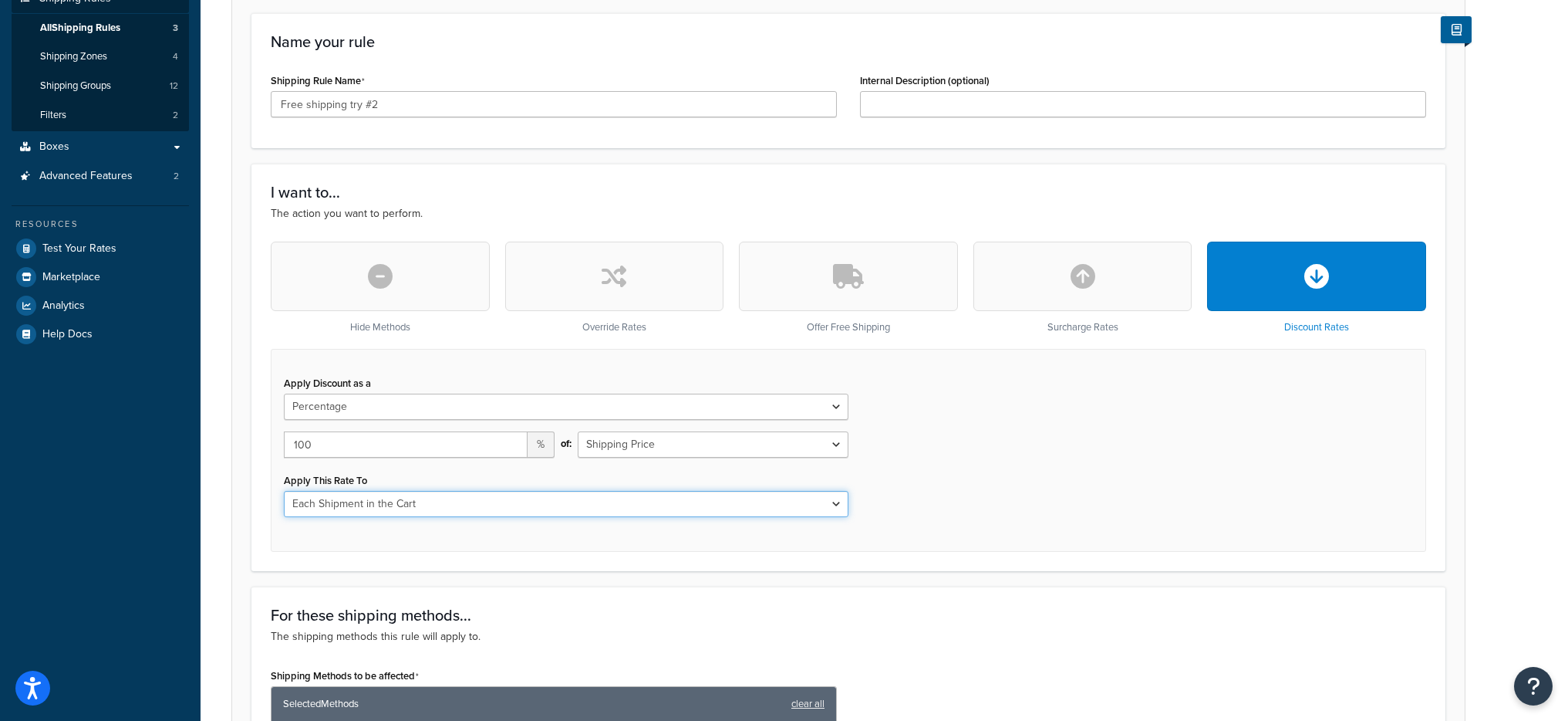
click at [537, 509] on select "Each Shipment in the Cart Each Shipping Group in the Cart Each Item within a Sh…" at bounding box center [565, 504] width 565 height 26
select select "SHIPPING_GROUP"
click at [284, 491] on select "Each Shipment in the Cart Each Shipping Group in the Cart Each Item within a Sh…" at bounding box center [565, 504] width 565 height 26
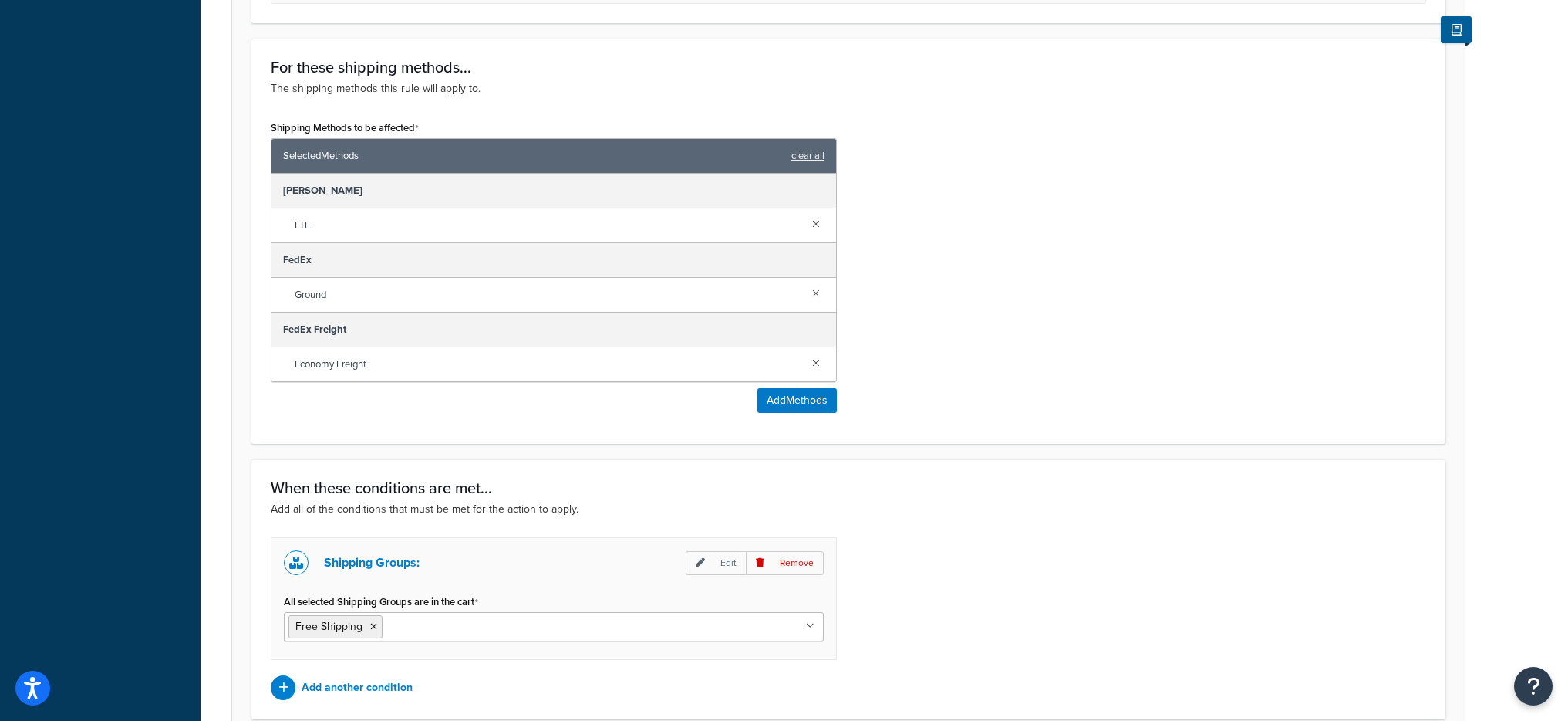
scroll to position [1028, 0]
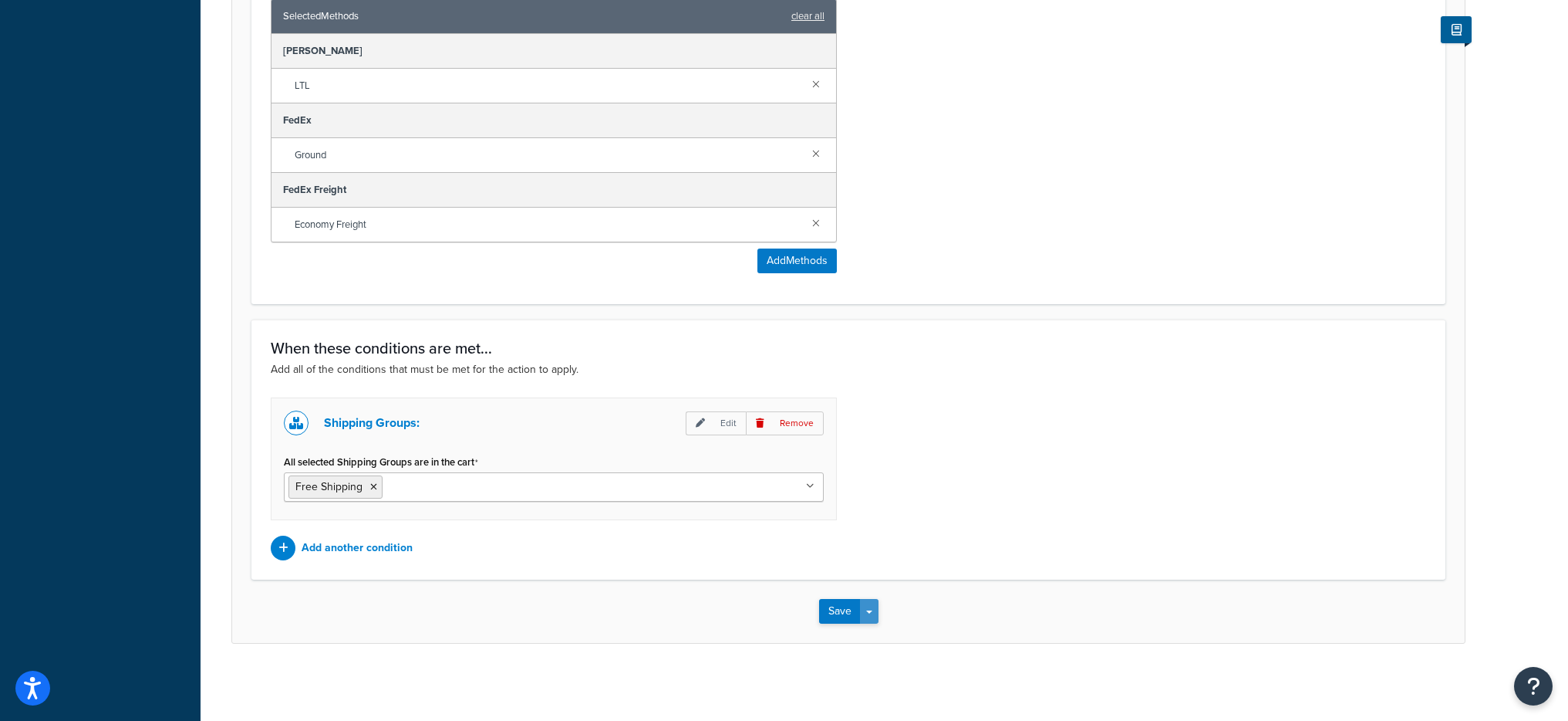
click at [867, 616] on button "Save Dropdown" at bounding box center [869, 611] width 18 height 24
click at [870, 638] on button "Save and Edit" at bounding box center [894, 639] width 149 height 32
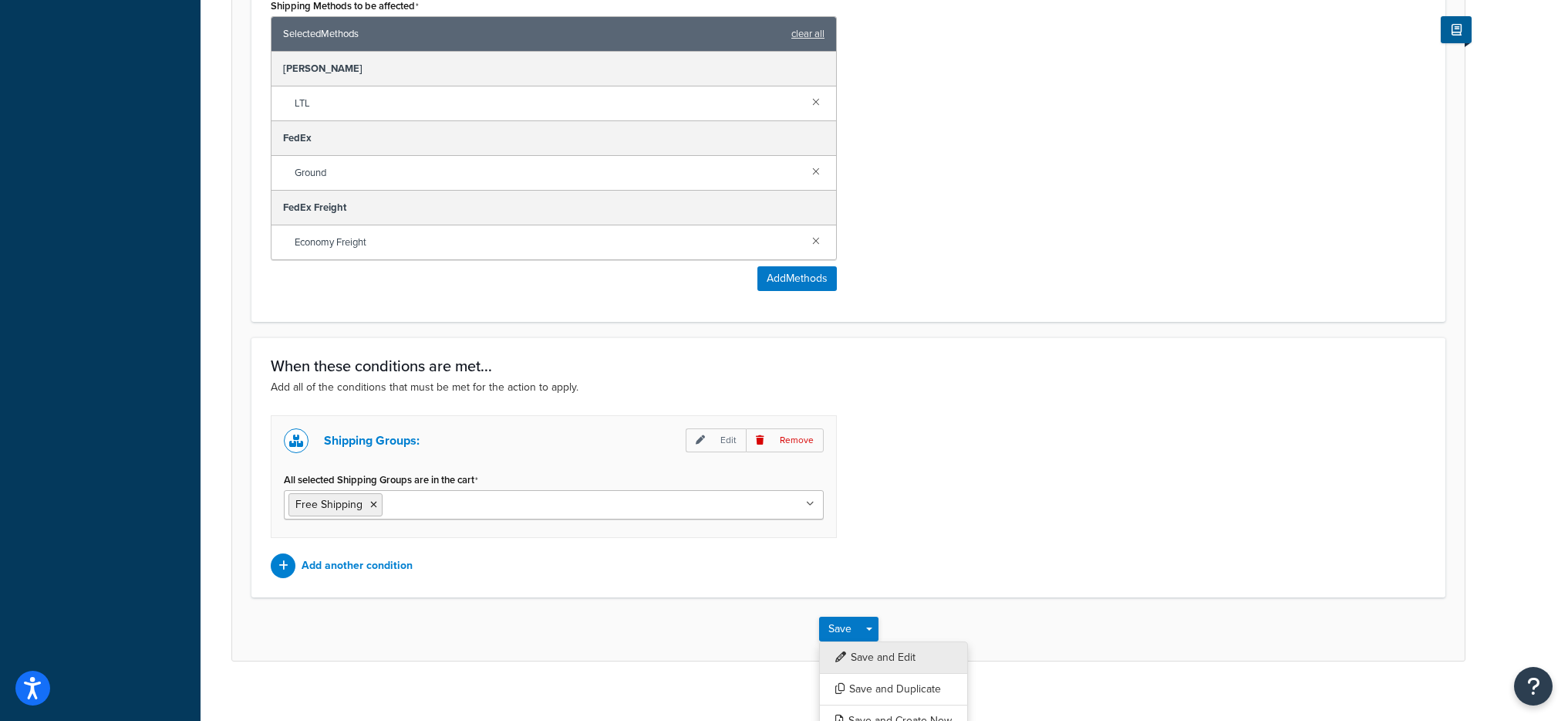
click at [916, 649] on button "Save and Edit" at bounding box center [894, 657] width 149 height 32
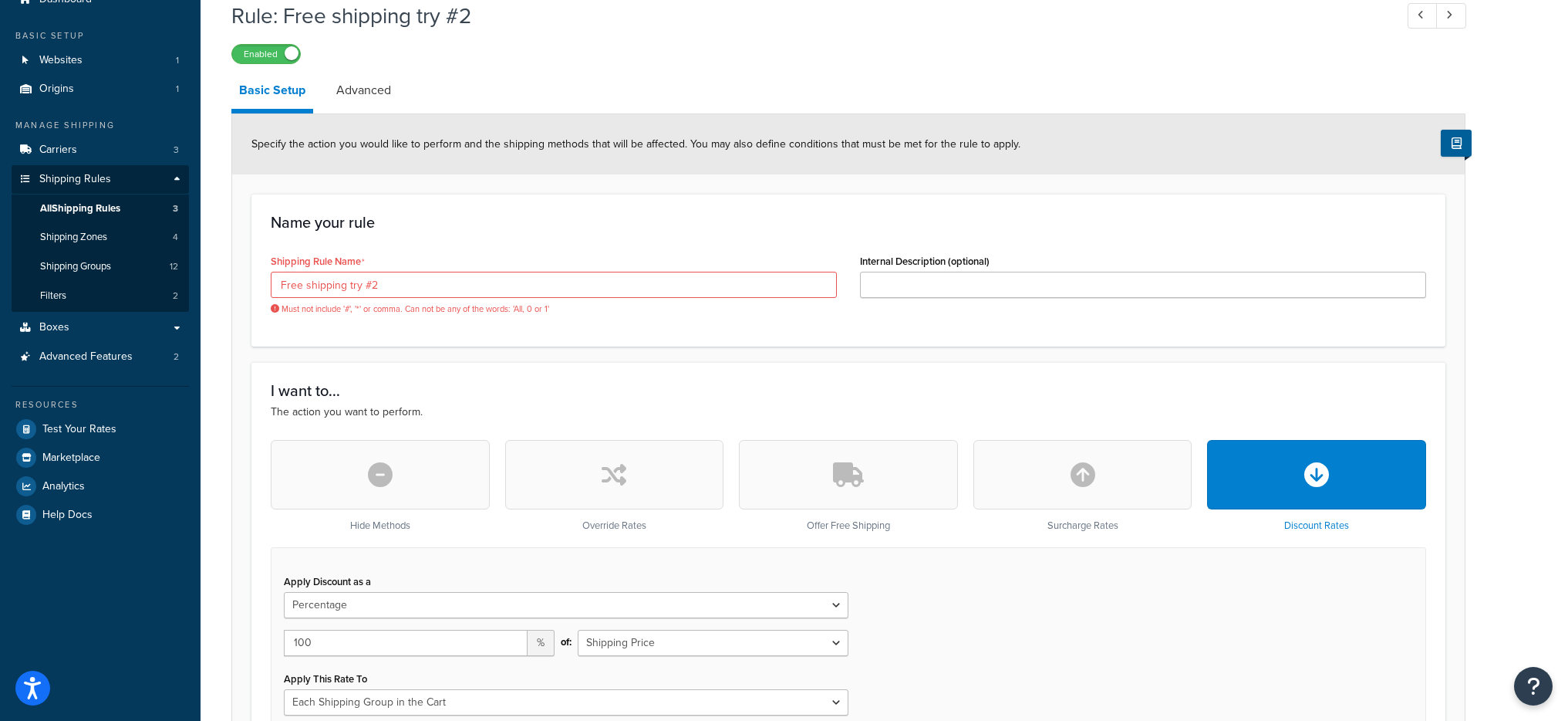
scroll to position [59, 0]
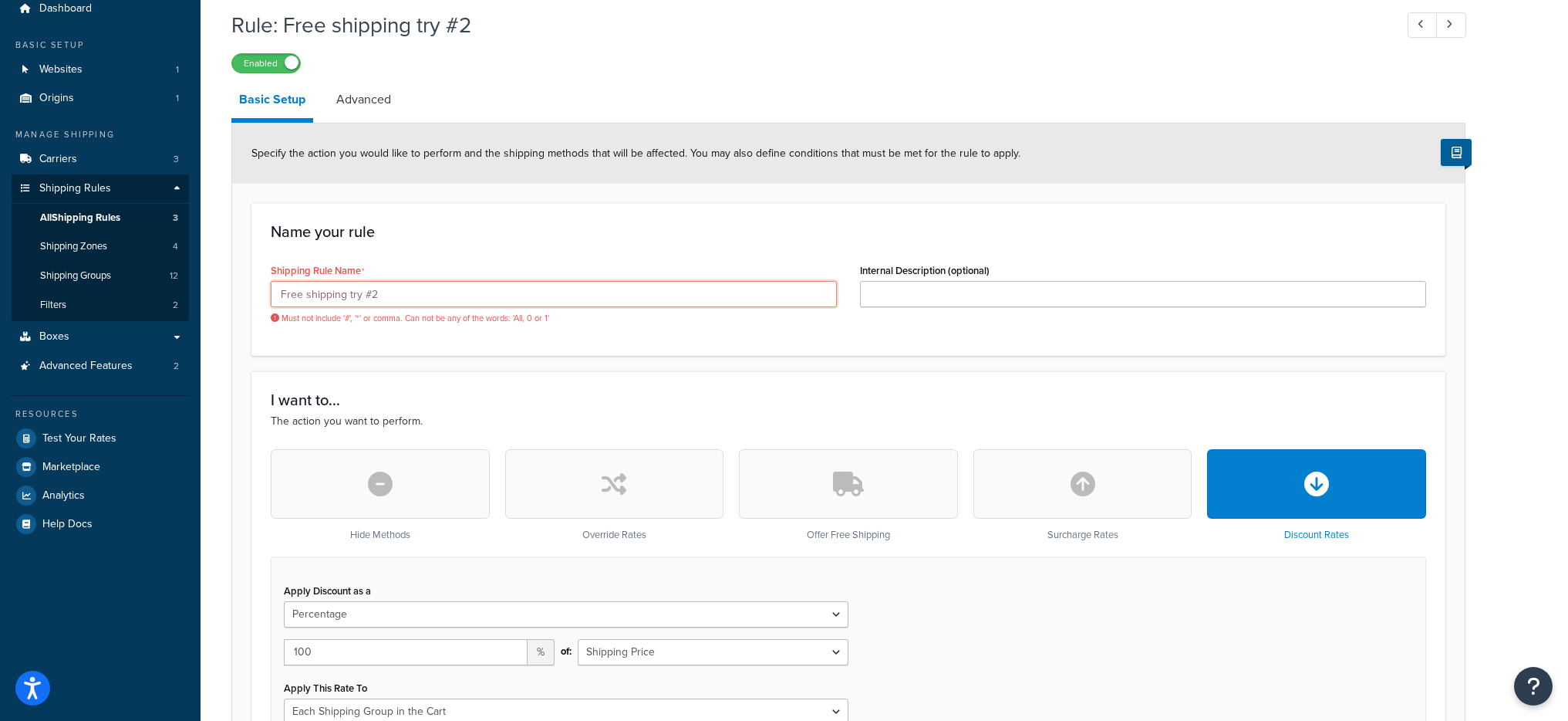
click at [368, 290] on input "Free shipping try #2" at bounding box center [553, 294] width 566 height 26
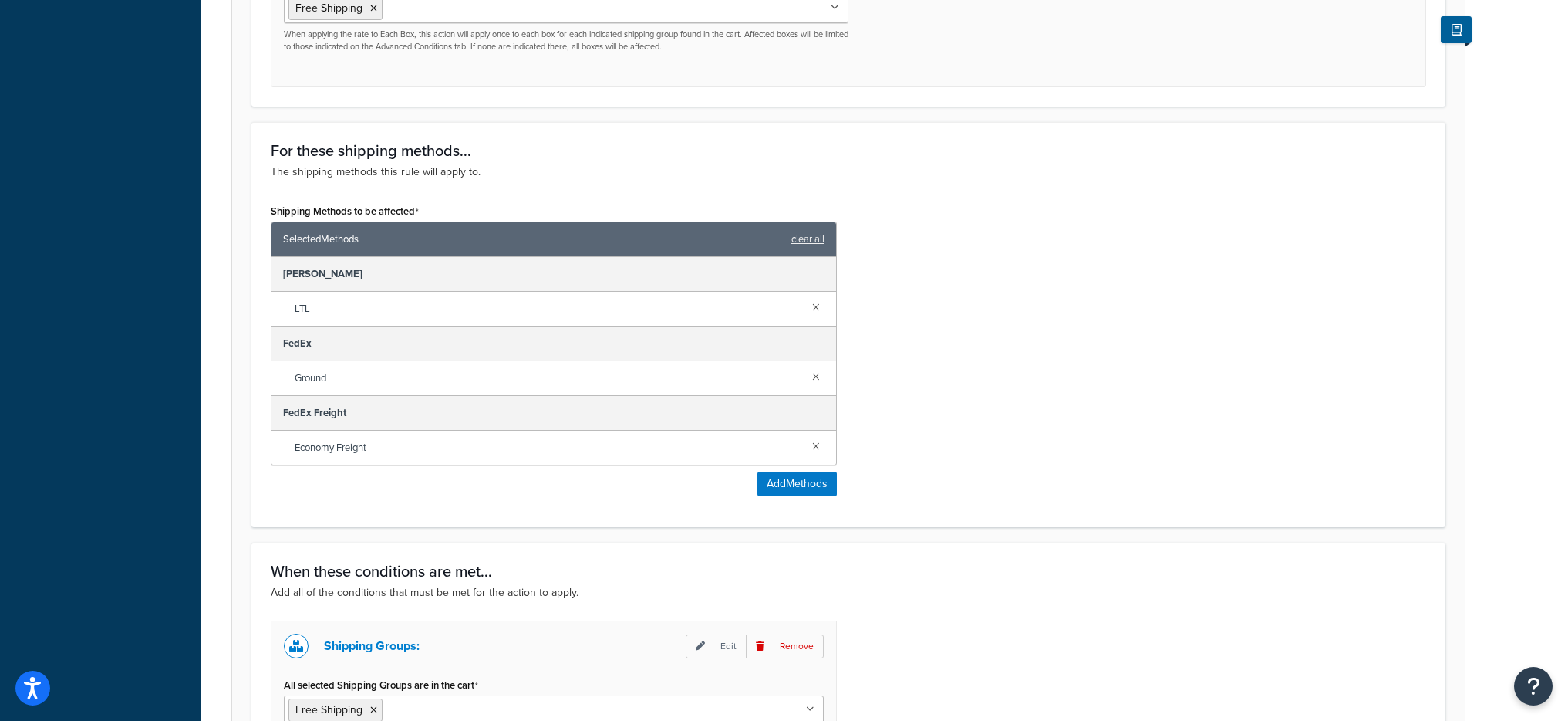
scroll to position [1028, 0]
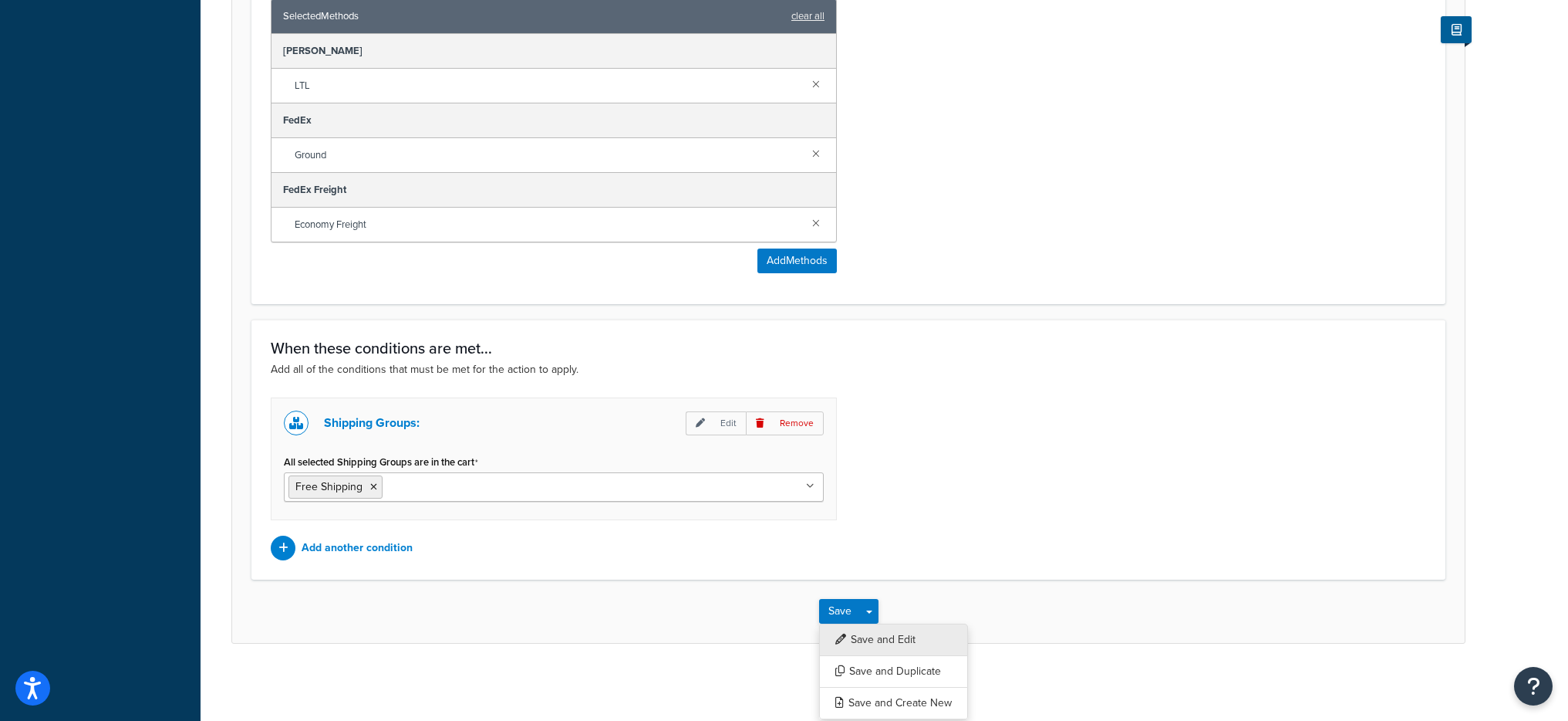
type input "Free shipping try 2"
click at [862, 630] on button "Save and Edit" at bounding box center [894, 639] width 149 height 32
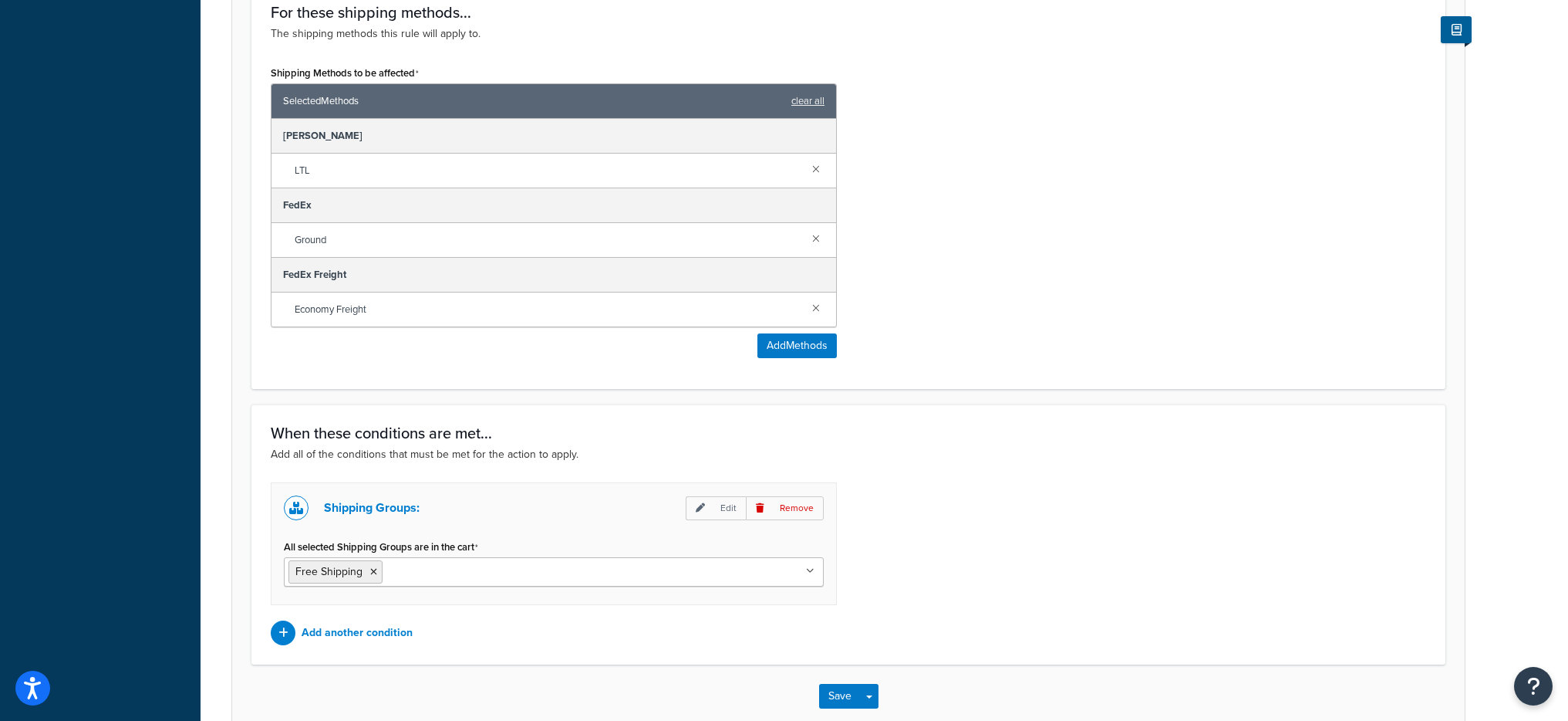
scroll to position [0, 0]
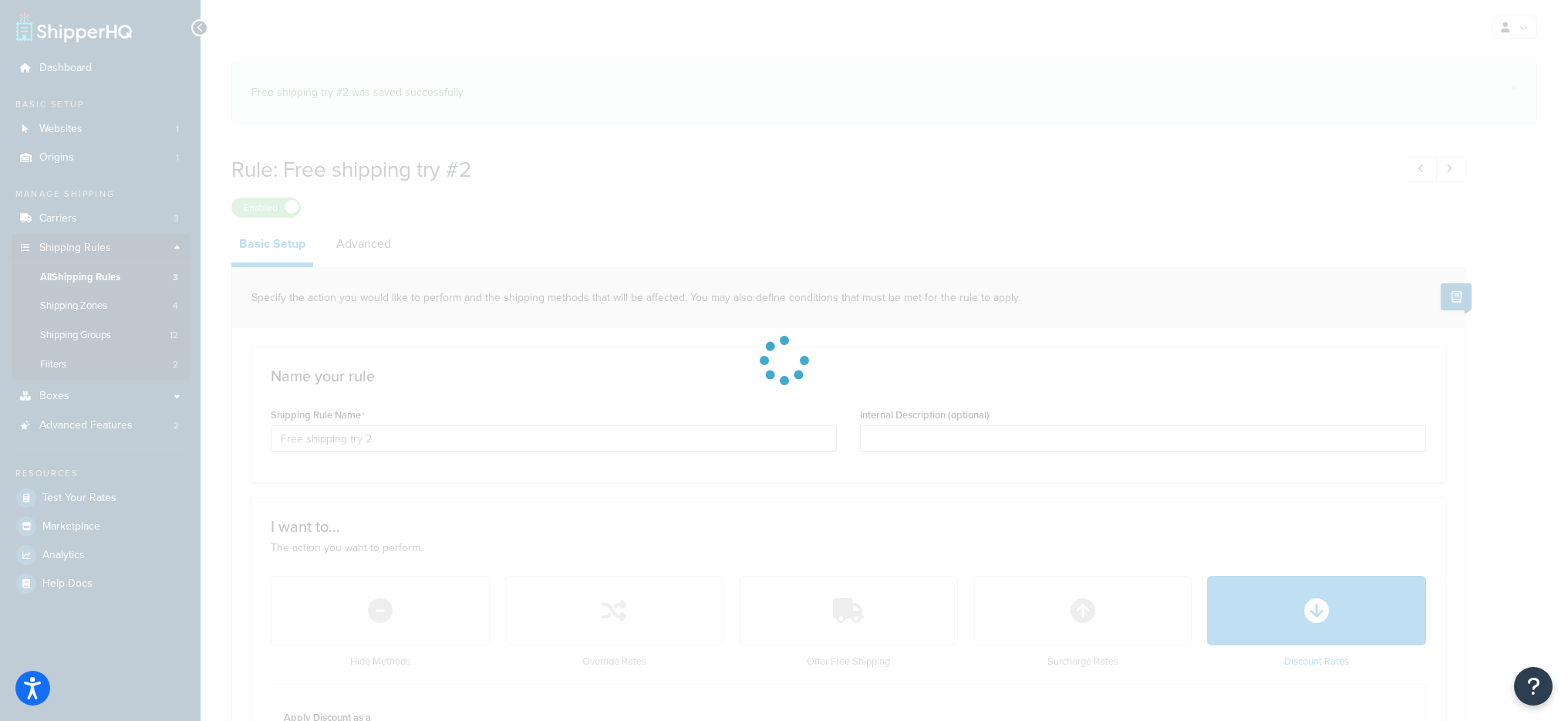
select select "PERCENTAGE"
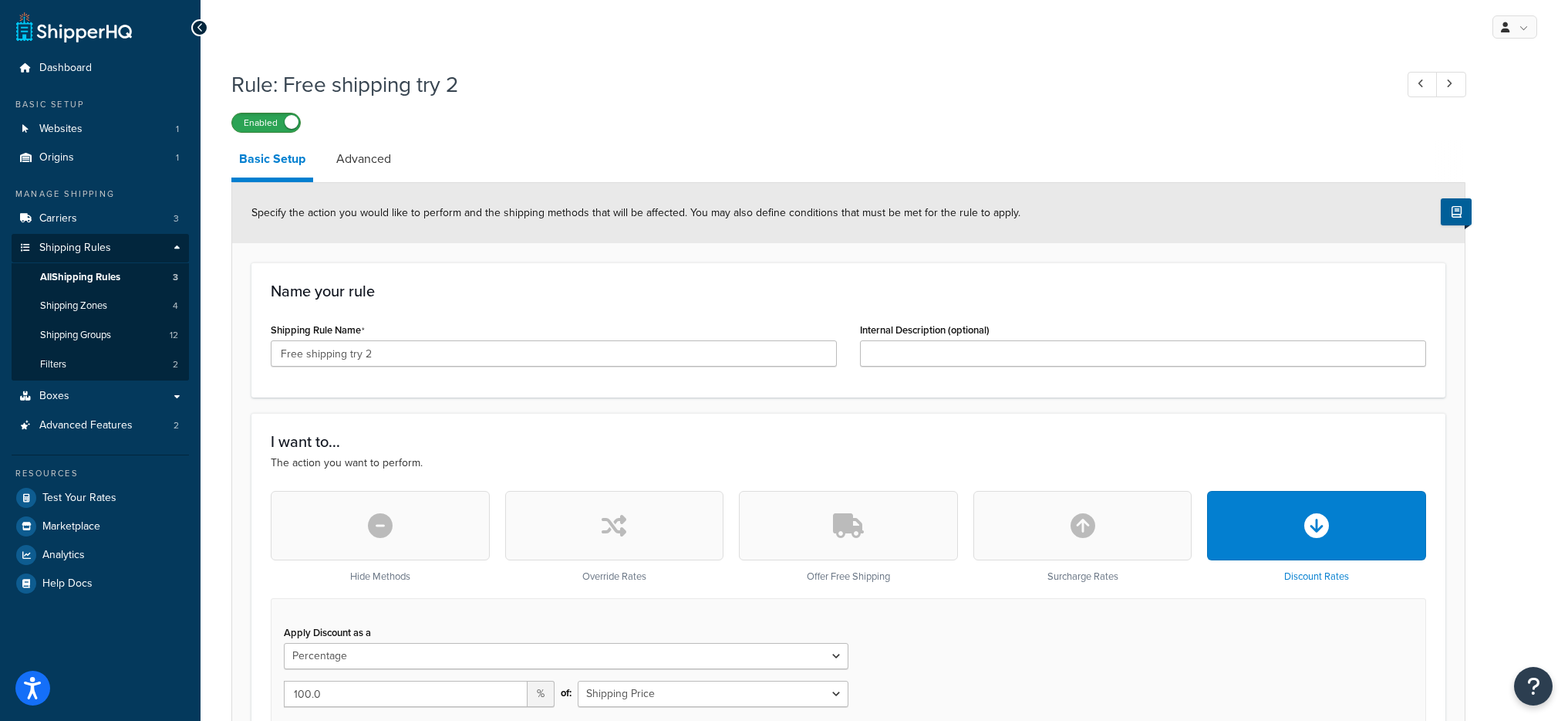
click at [291, 113] on label "Enabled" at bounding box center [266, 122] width 68 height 18
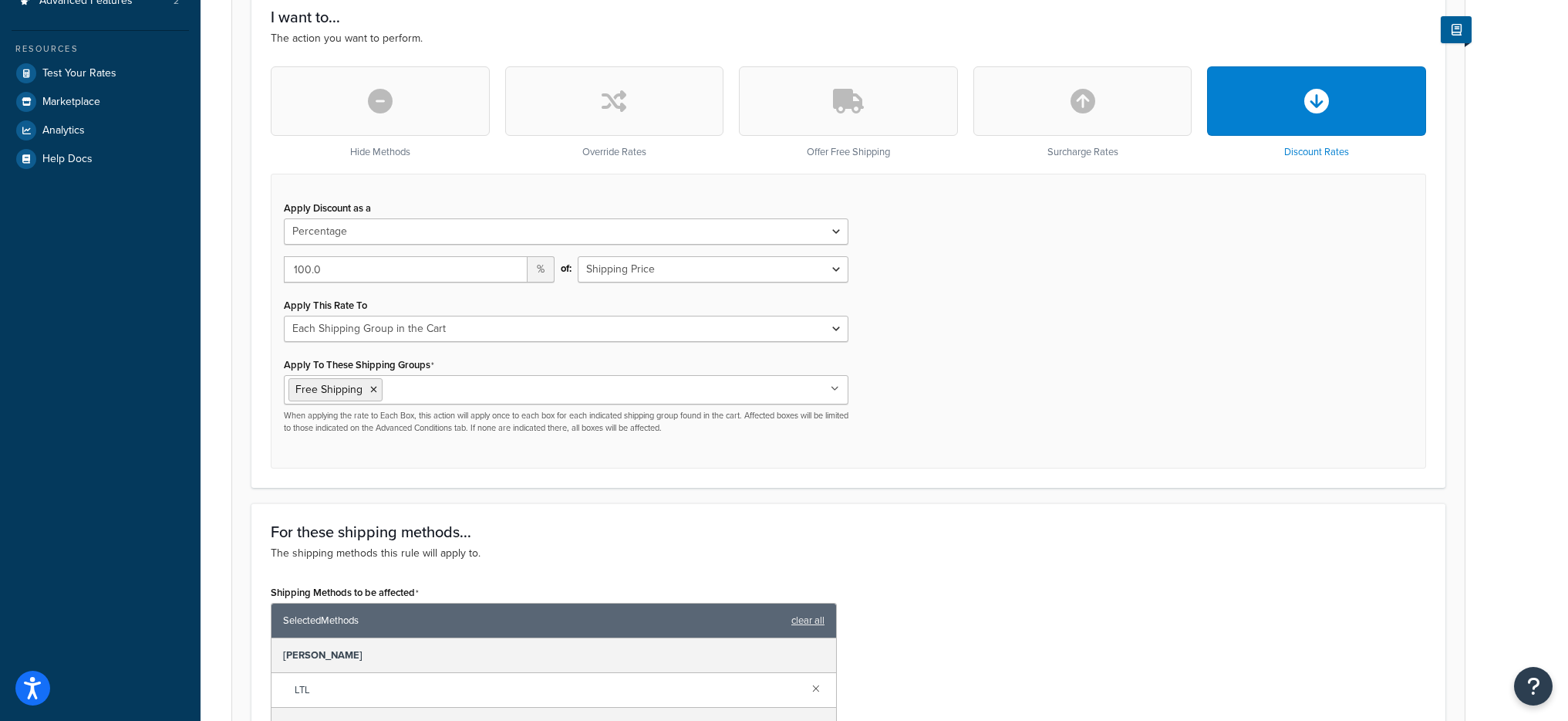
scroll to position [494, 0]
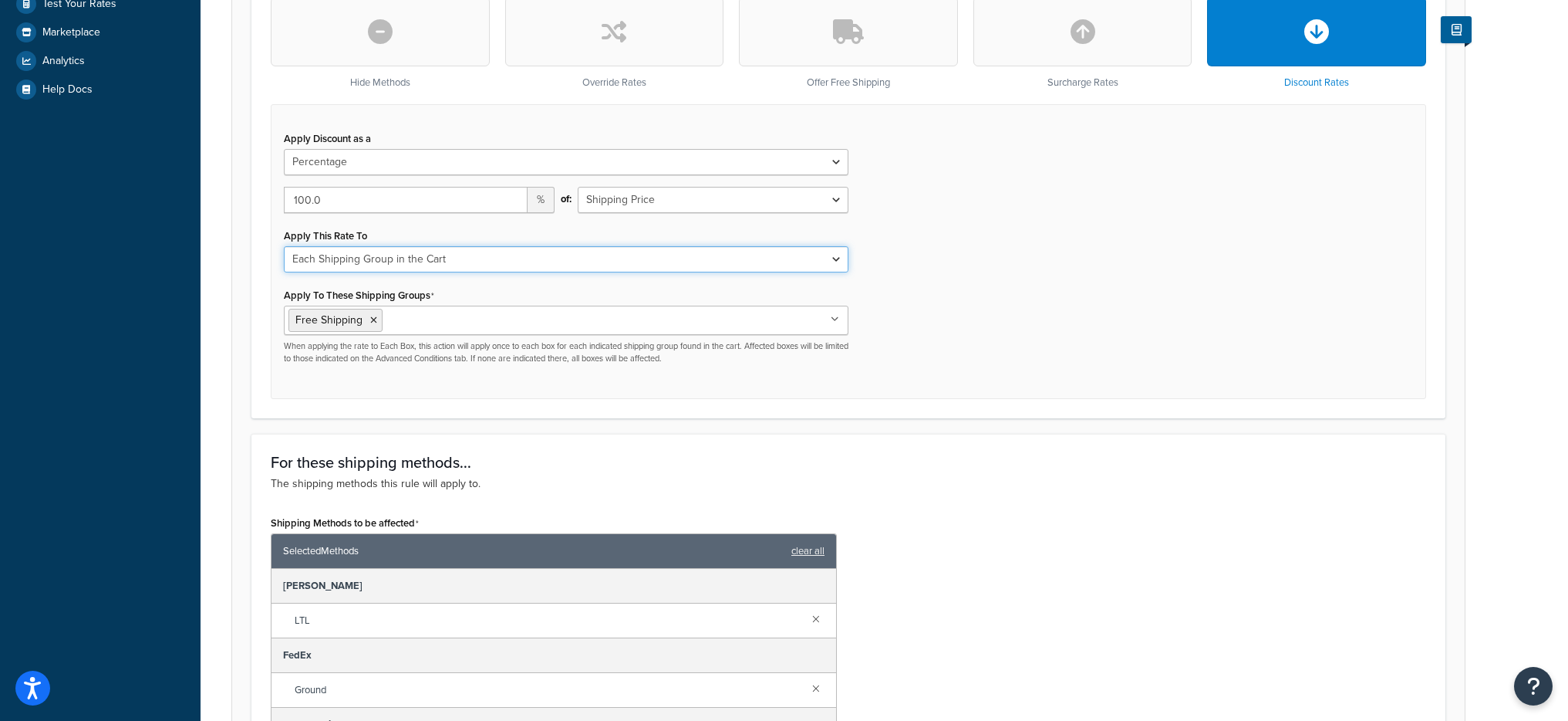
click at [542, 259] on select "Each Shipment in the Cart Each Shipping Group in the Cart Each Item within a Sh…" at bounding box center [565, 259] width 565 height 26
select select "ITEM"
click at [284, 246] on select "Each Shipment in the Cart Each Shipping Group in the Cart Each Item within a Sh…" at bounding box center [565, 259] width 565 height 26
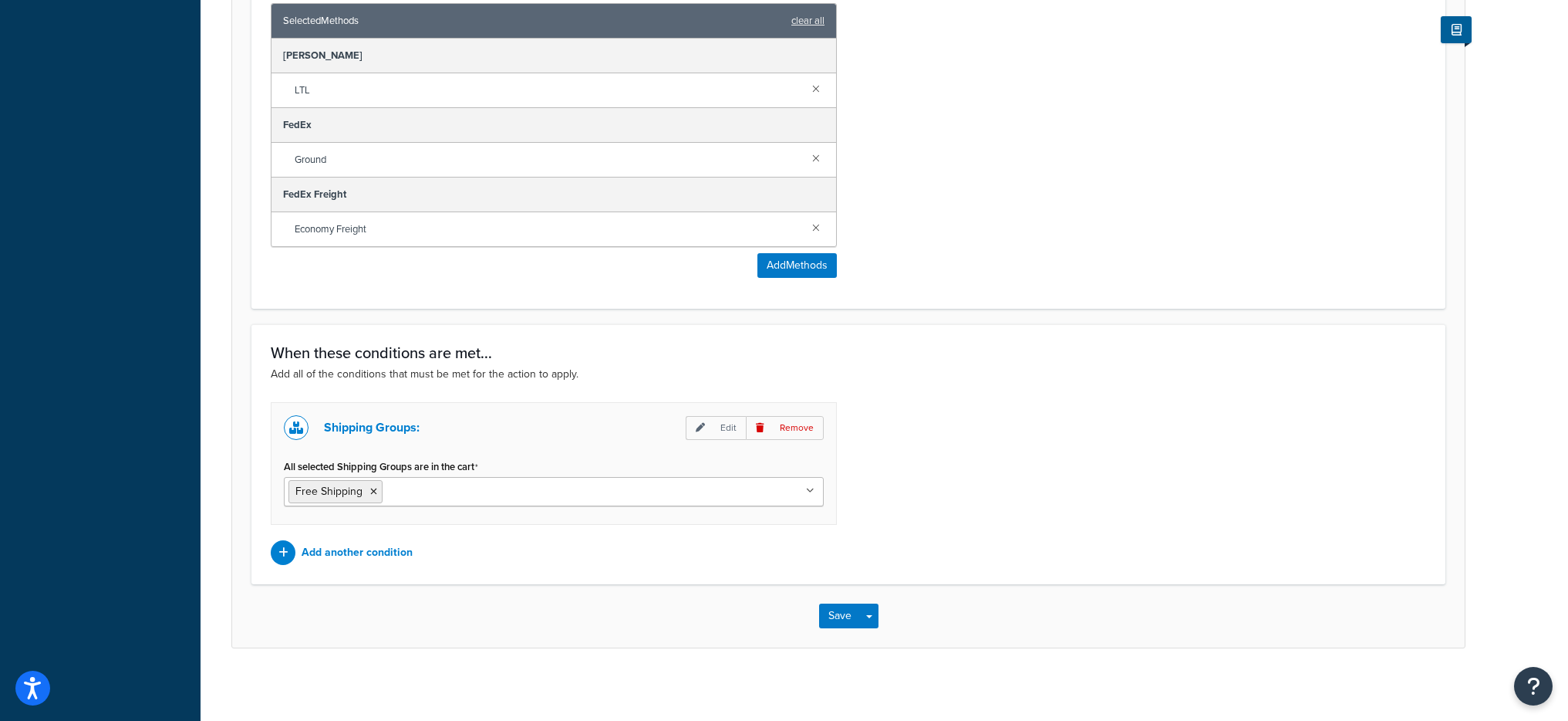
scroll to position [1028, 0]
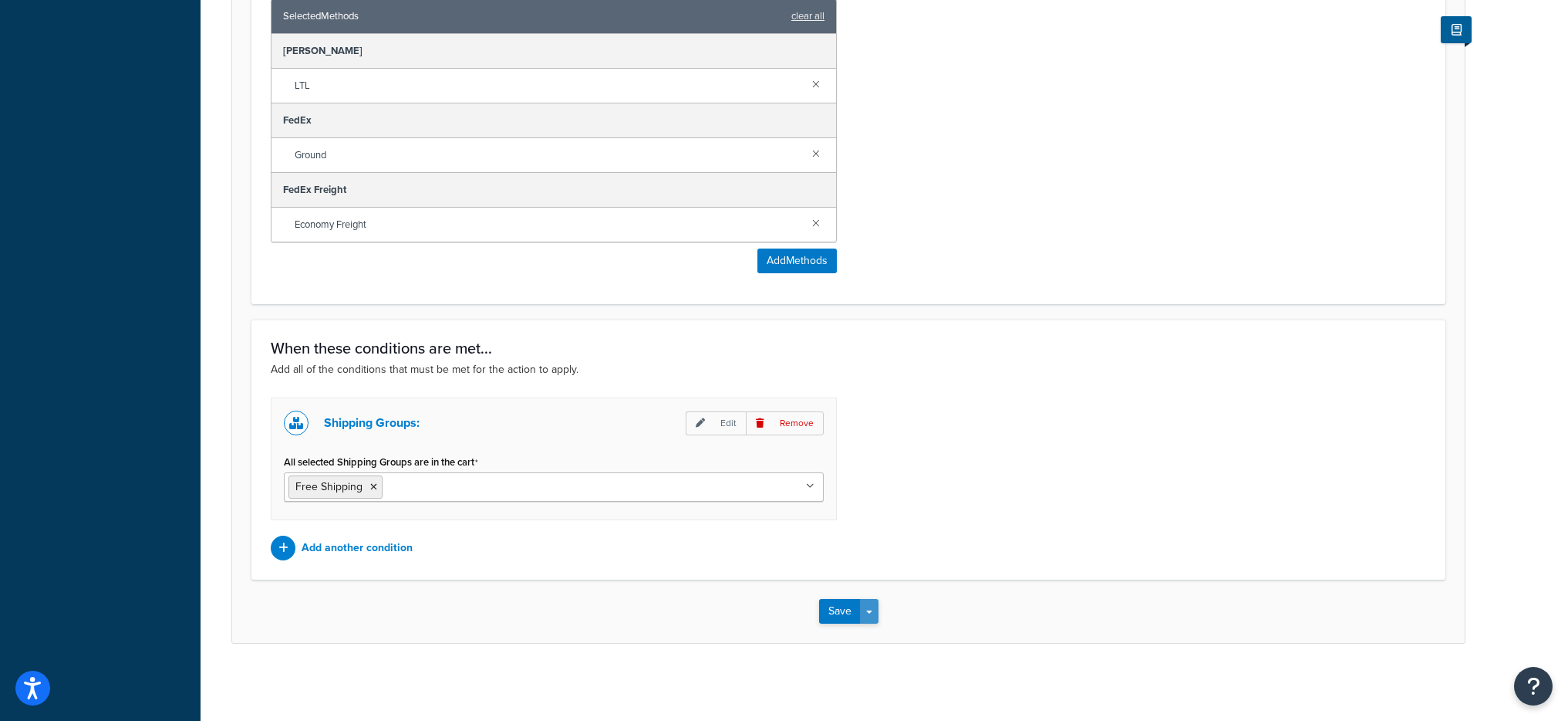
click at [874, 622] on button "Save Dropdown" at bounding box center [869, 611] width 18 height 24
click at [879, 635] on button "Save and Edit" at bounding box center [894, 639] width 149 height 32
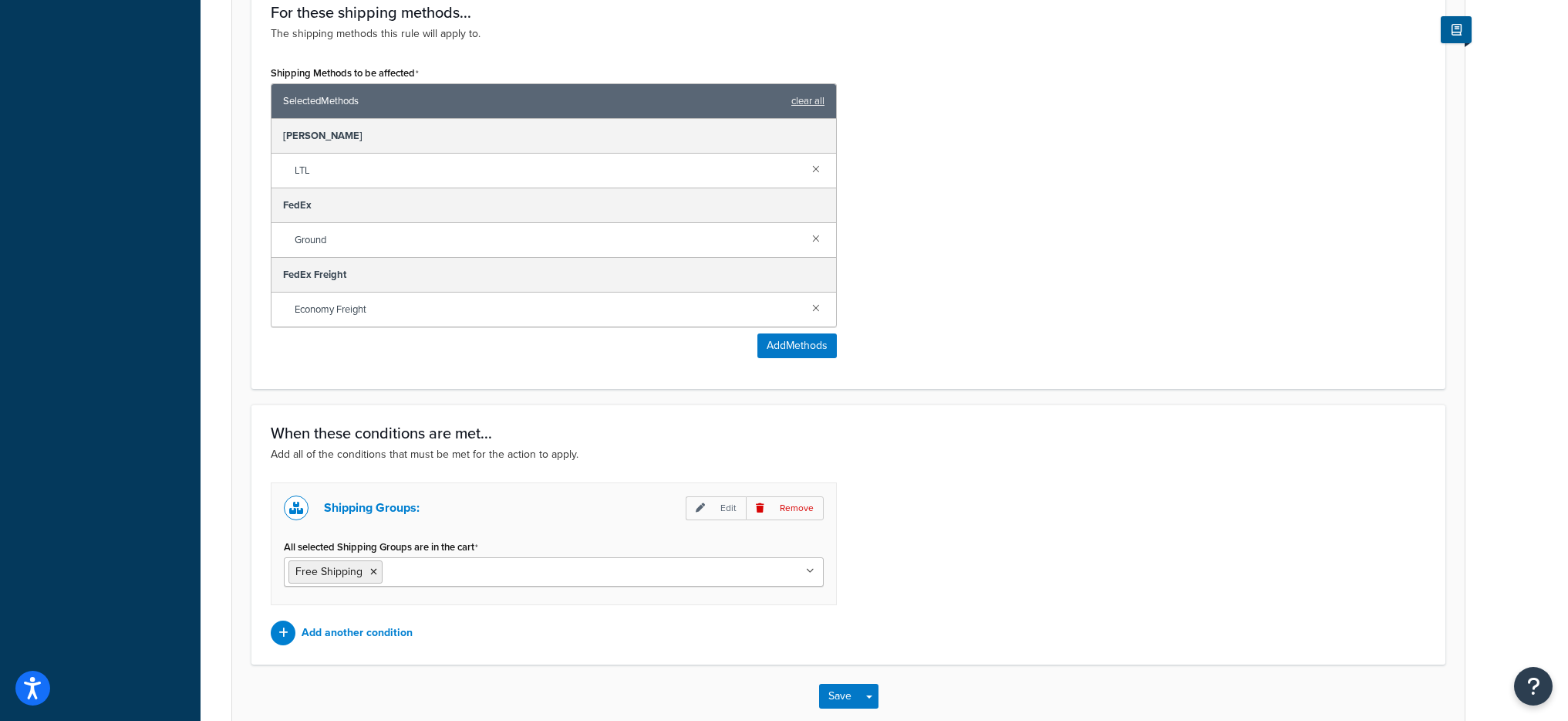
scroll to position [0, 0]
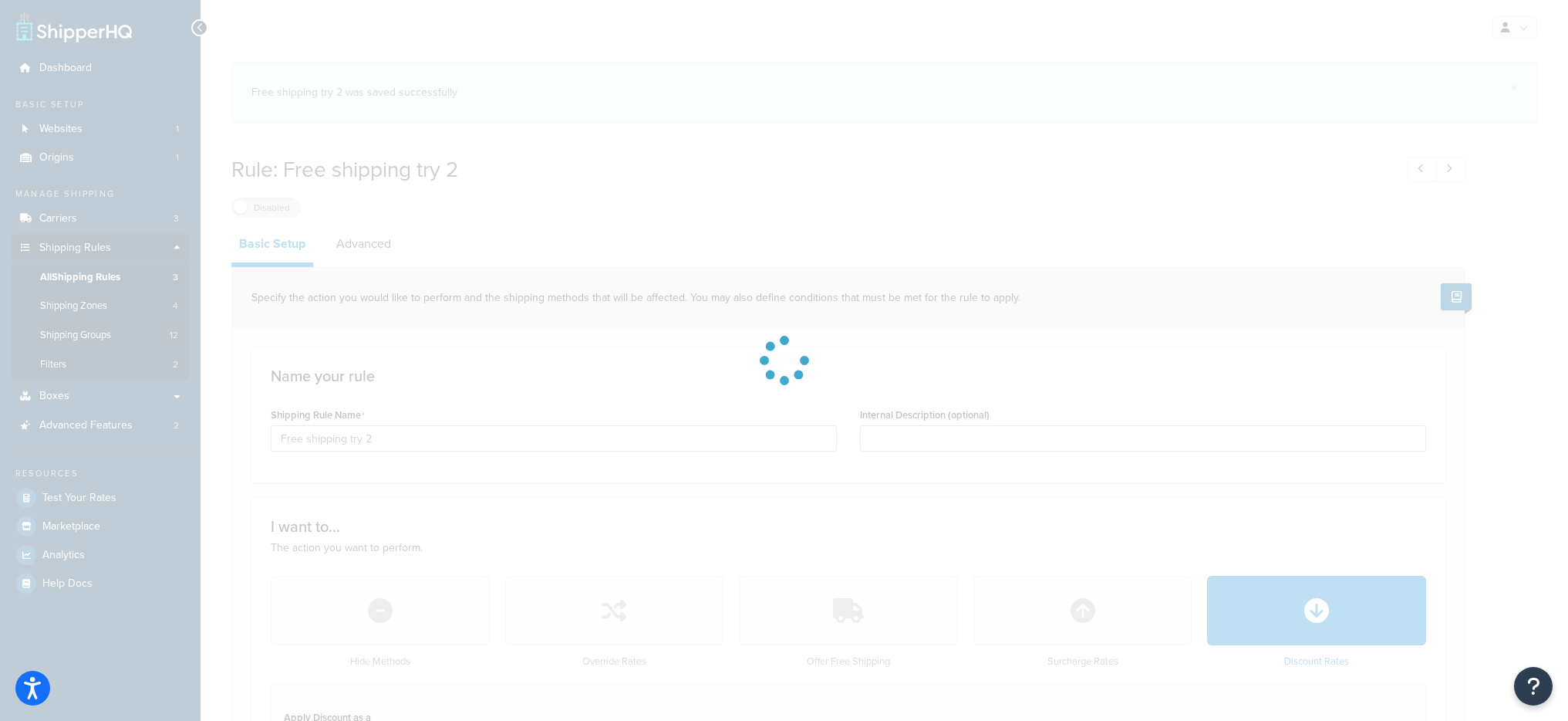
select select "PERCENTAGE"
select select "ITEM"
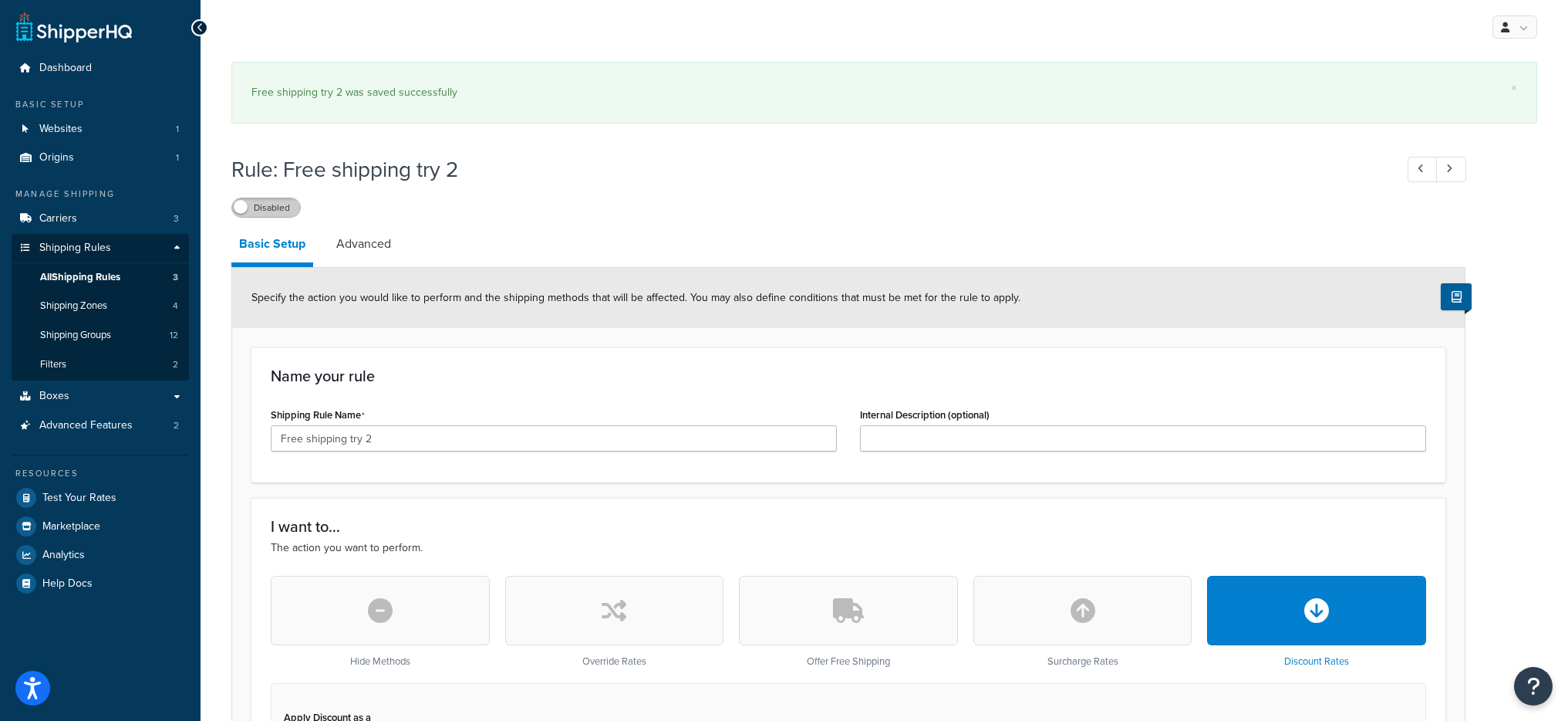
click at [263, 210] on label "Disabled" at bounding box center [266, 207] width 68 height 18
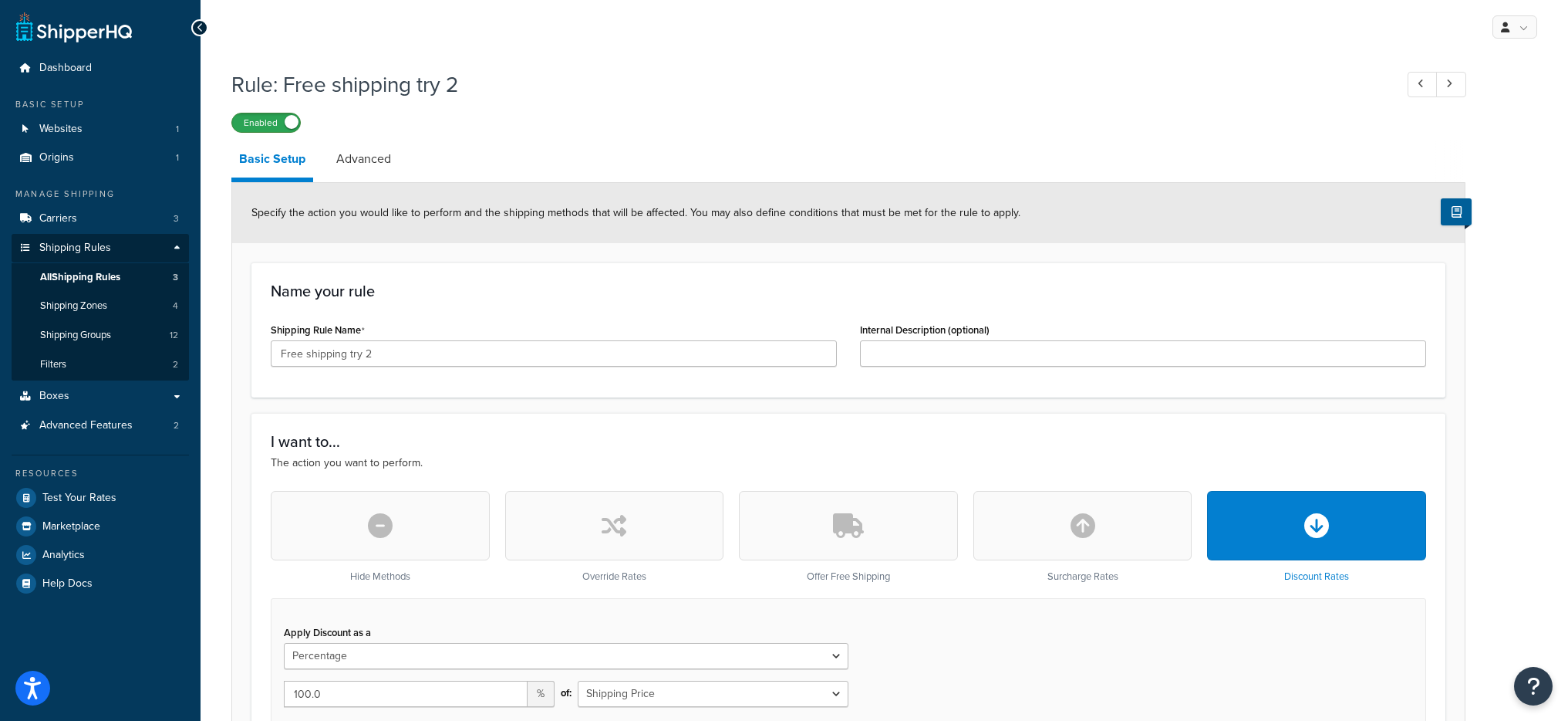
click at [275, 117] on label "Enabled" at bounding box center [266, 122] width 68 height 18
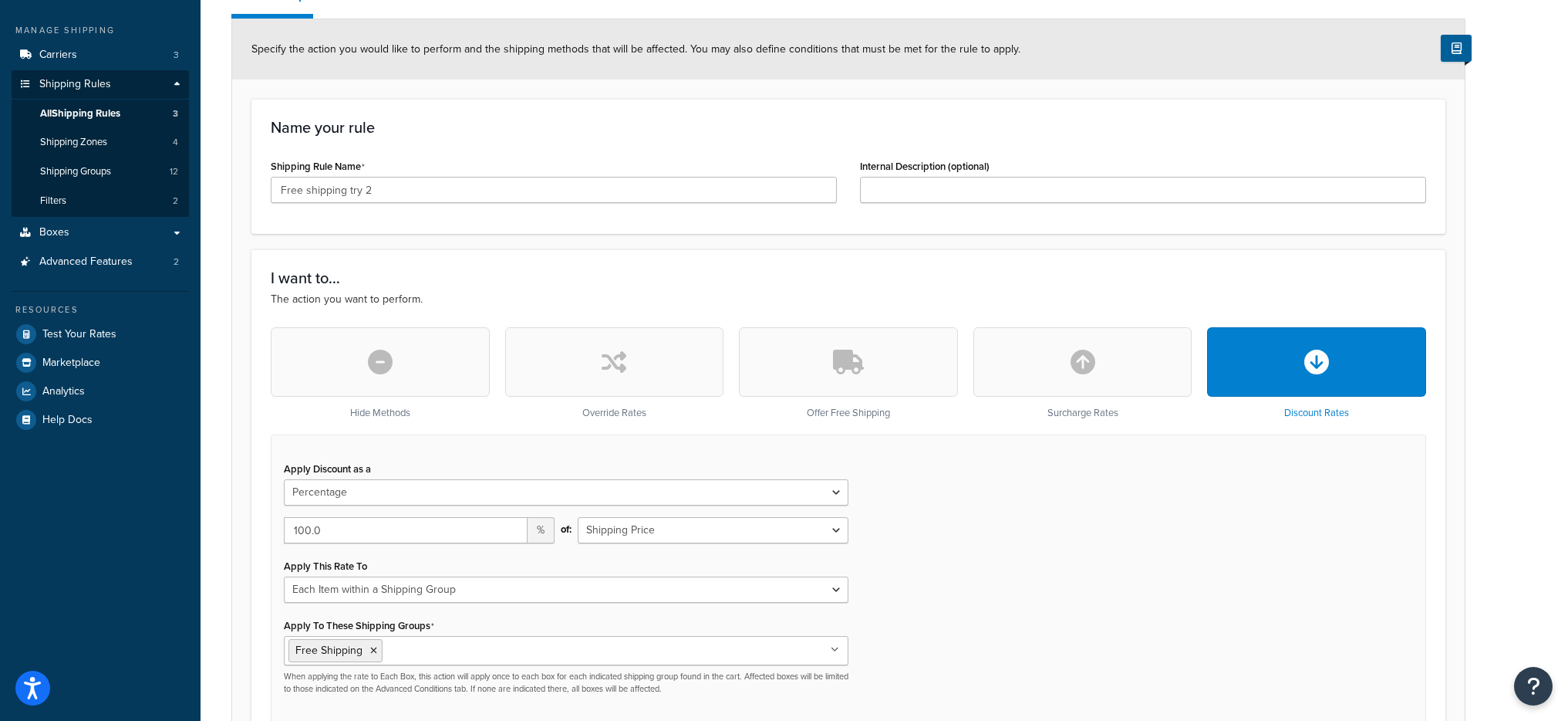
scroll to position [316, 0]
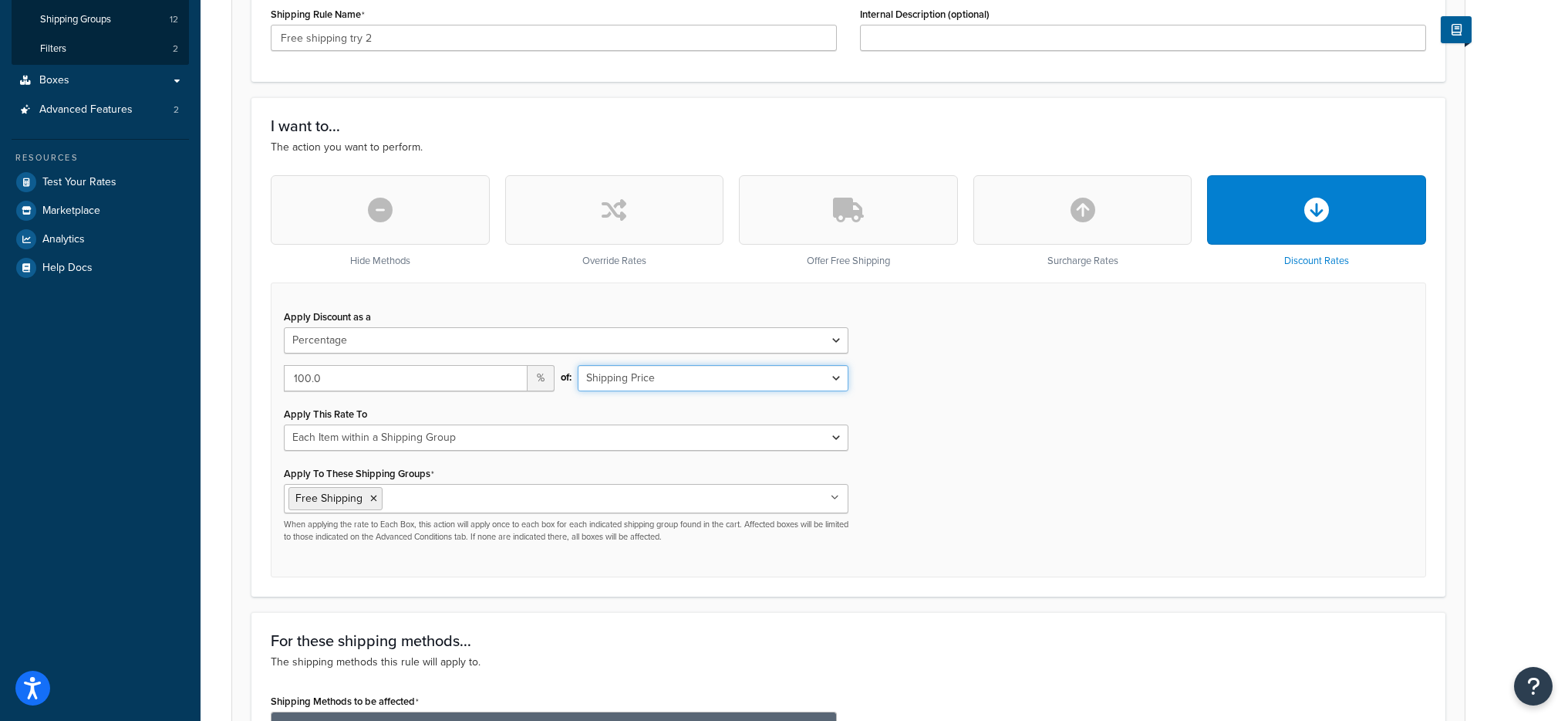
click at [722, 381] on select "Shipping Price Order Value" at bounding box center [713, 378] width 270 height 26
click at [828, 209] on button "button" at bounding box center [848, 210] width 219 height 70
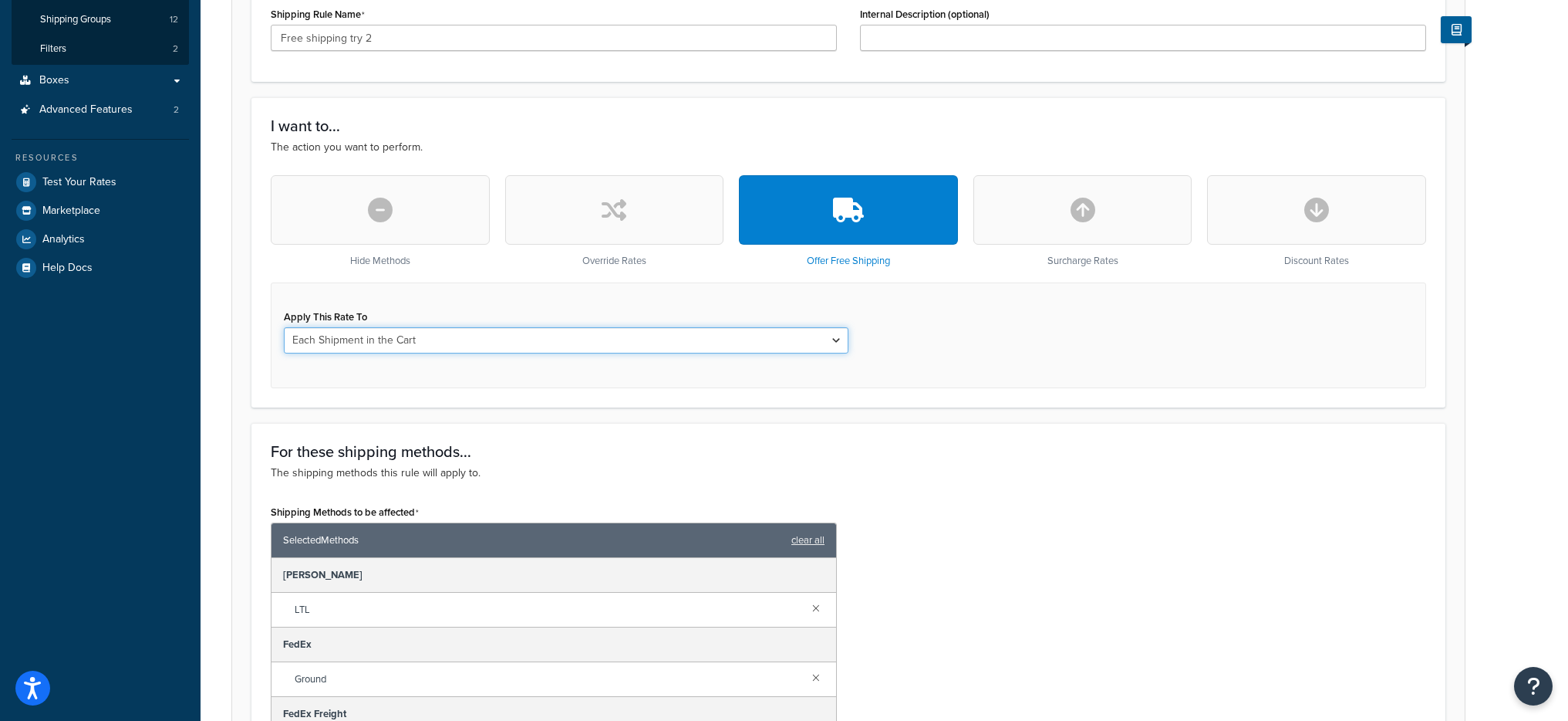
click at [681, 347] on select "Each Shipment in the Cart Each Shipping Group in the Cart Each Item within a Sh…" at bounding box center [565, 340] width 565 height 26
select select "SHIPPING_GROUP"
click at [284, 327] on select "Each Shipment in the Cart Each Shipping Group in the Cart Each Item within a Sh…" at bounding box center [565, 340] width 565 height 26
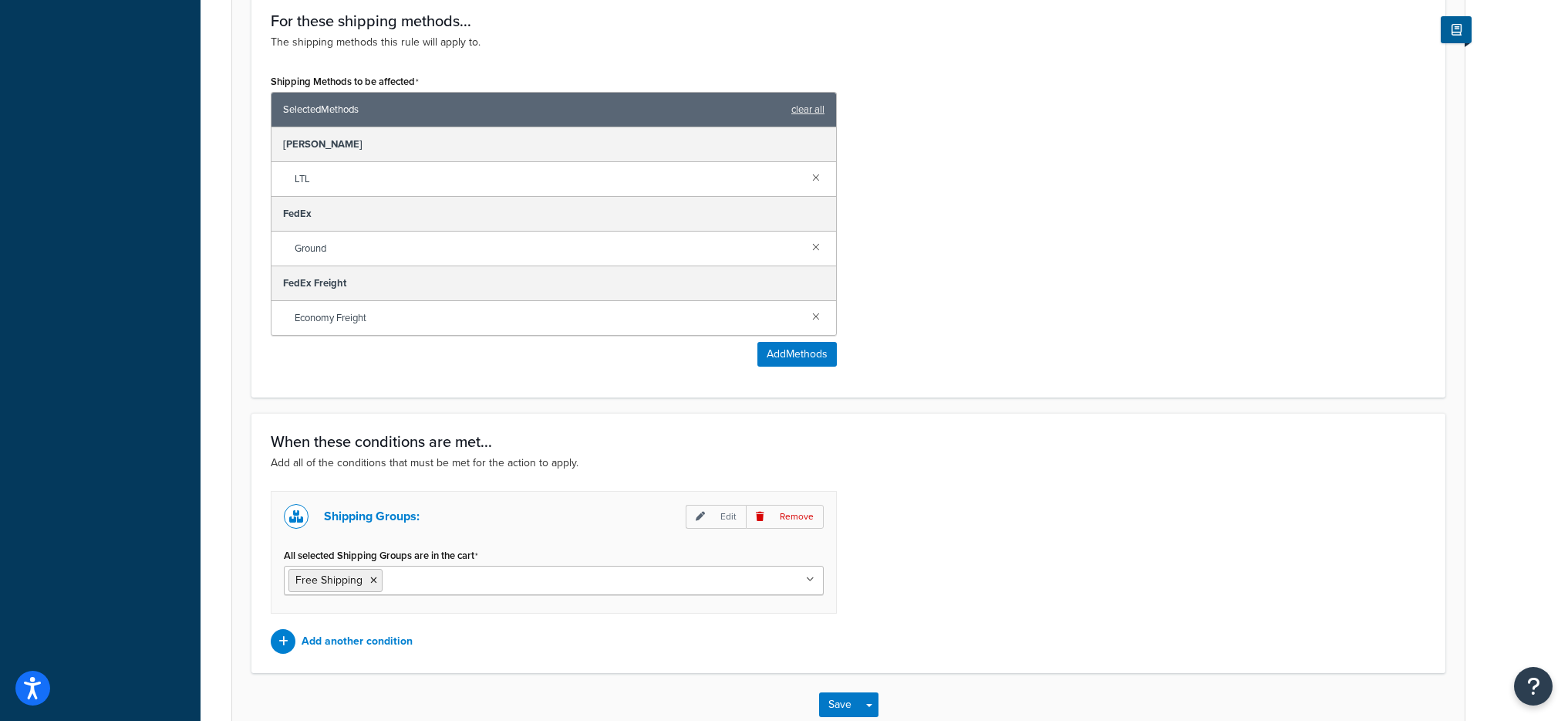
scroll to position [931, 0]
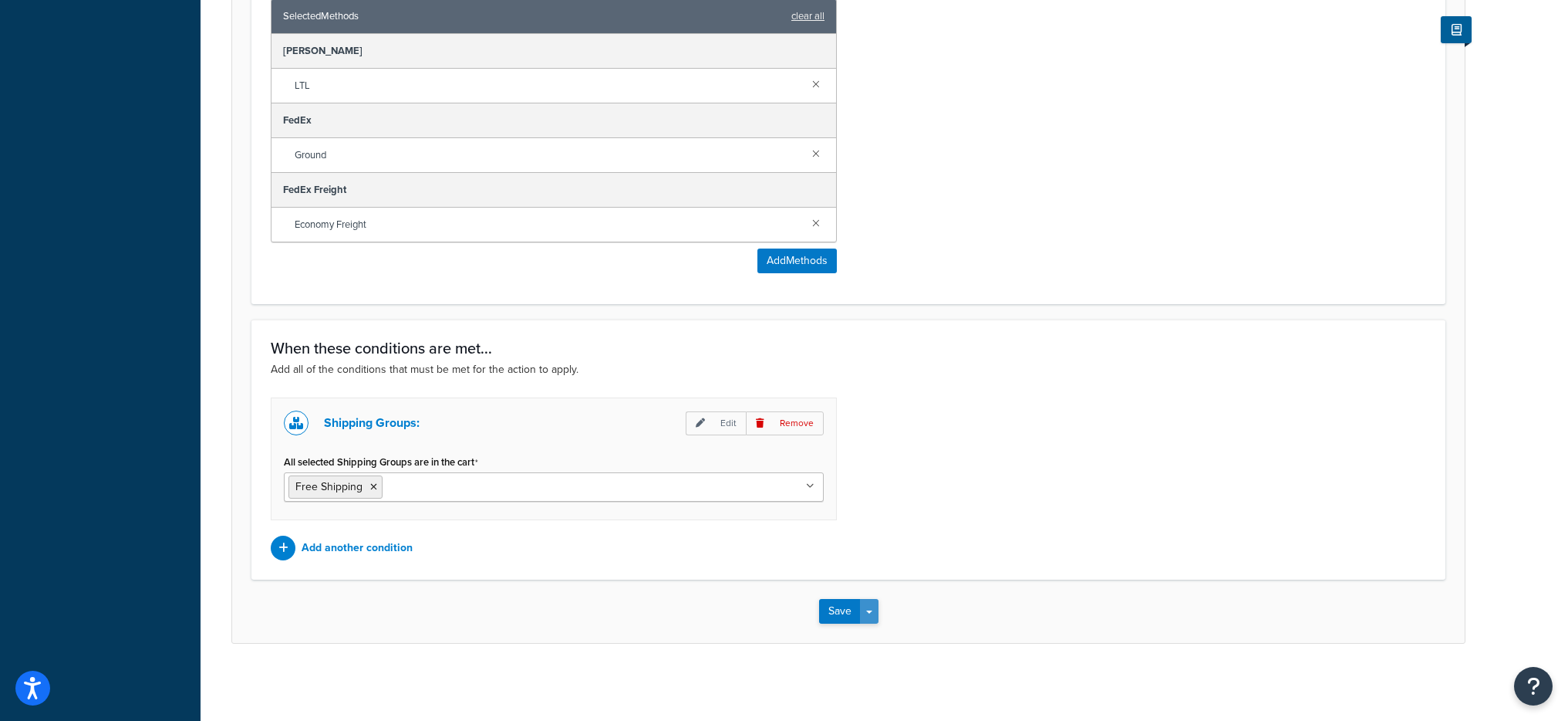
click at [862, 605] on button "Save Dropdown" at bounding box center [869, 611] width 18 height 24
click at [881, 629] on button "Save and Edit" at bounding box center [894, 639] width 149 height 32
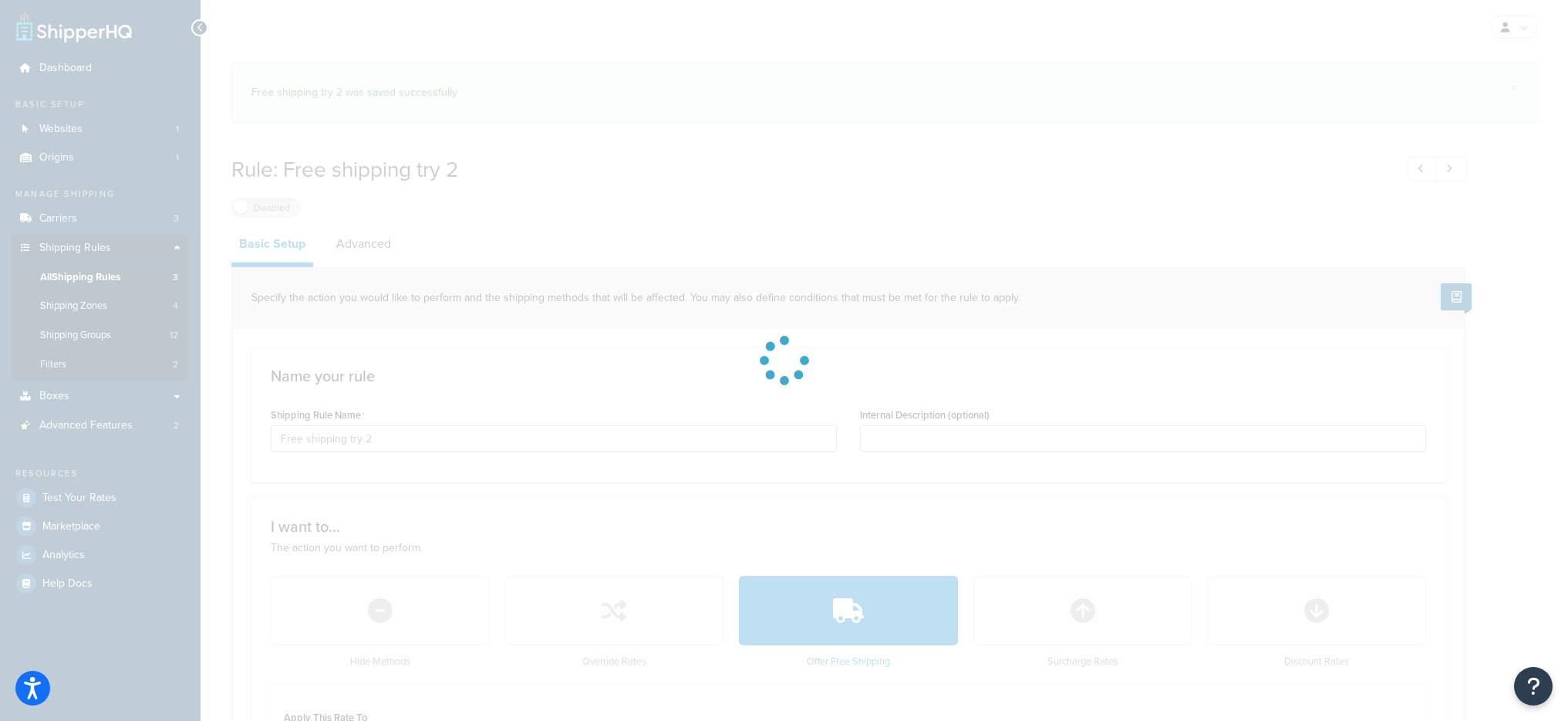
select select "SHIPPING_GROUP"
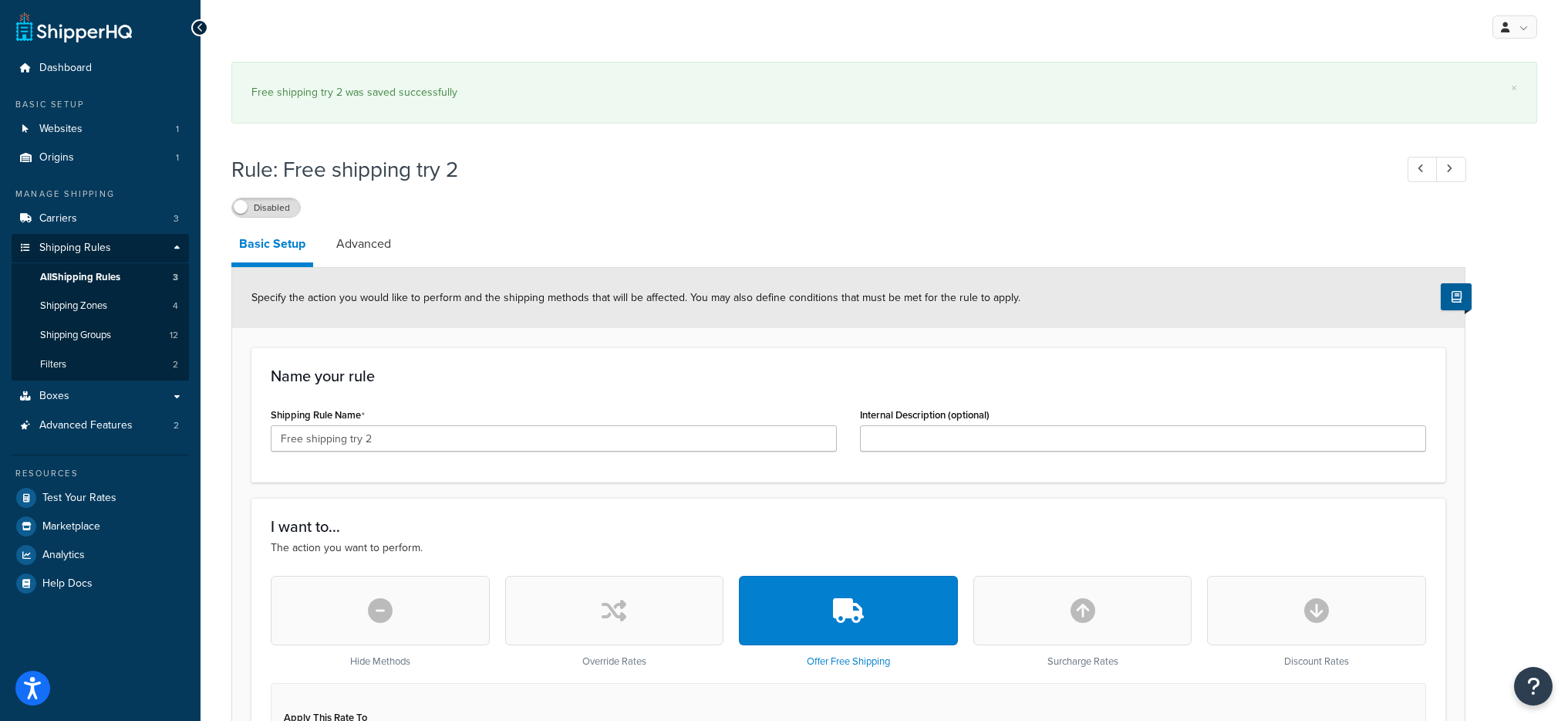
click at [249, 175] on div "Rule: Free shipping try 2 Disabled" at bounding box center [848, 182] width 1234 height 71
click at [263, 191] on div "Rule: Free shipping try 2 Disabled" at bounding box center [848, 182] width 1234 height 71
click at [264, 198] on label "Disabled" at bounding box center [266, 207] width 68 height 18
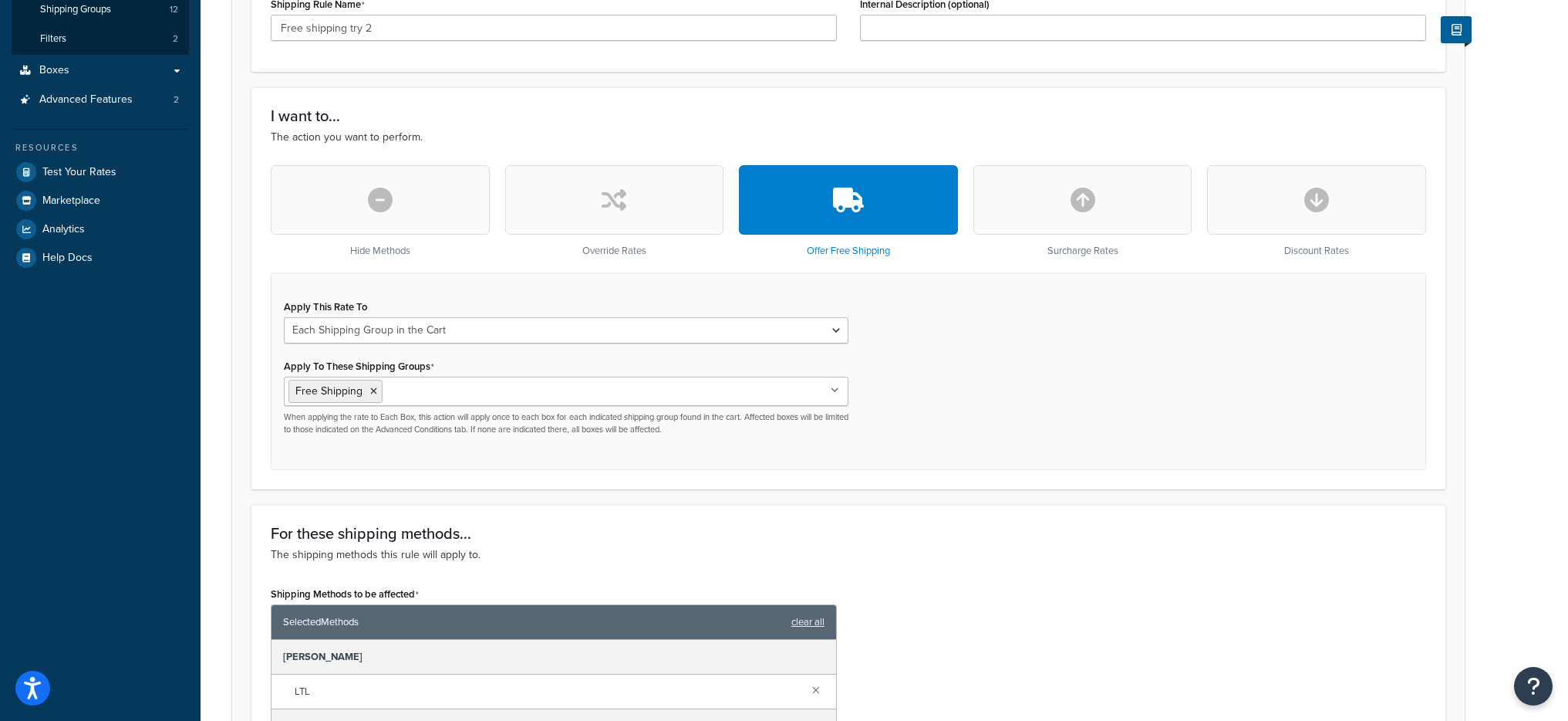
scroll to position [81, 0]
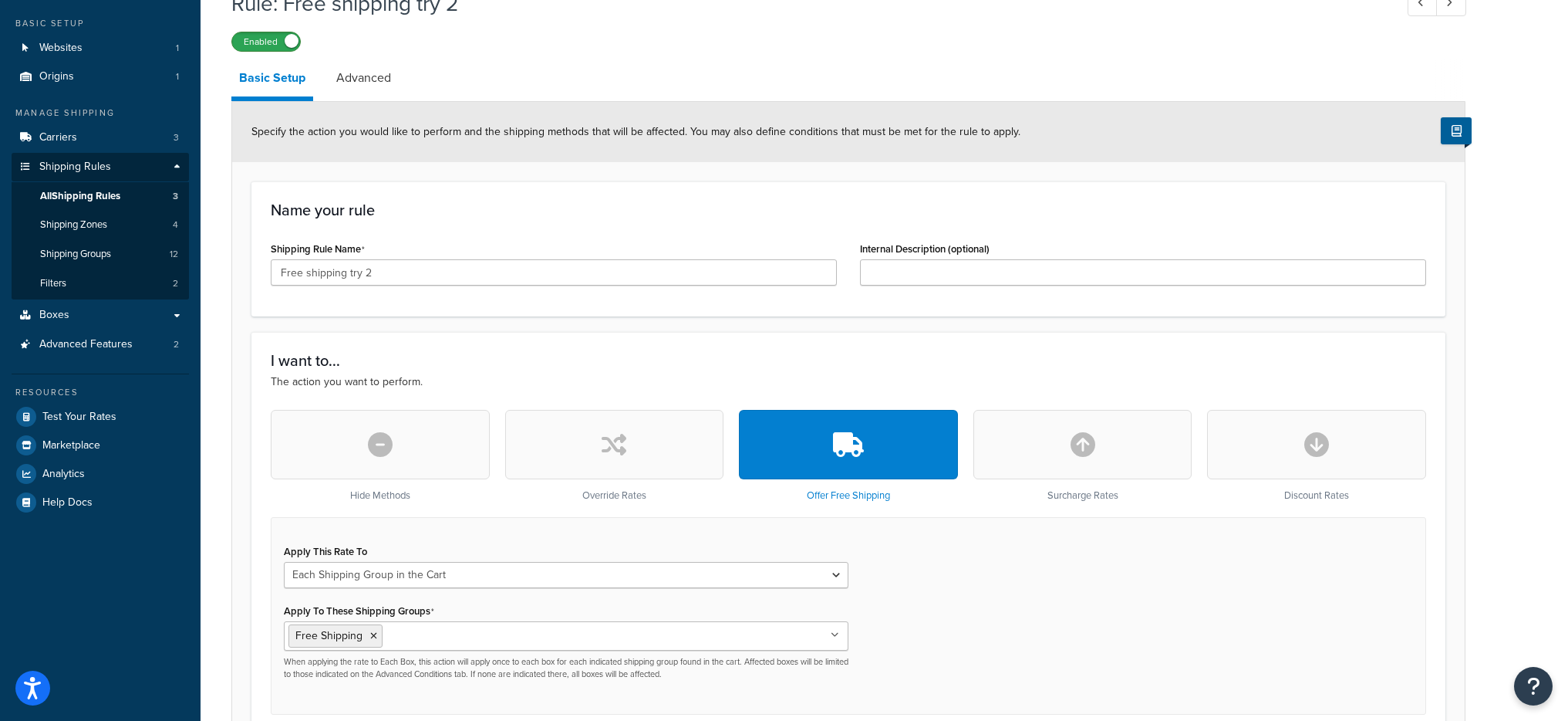
click at [289, 49] on label "Enabled" at bounding box center [266, 41] width 68 height 18
click at [265, 35] on label "Disabled" at bounding box center [266, 41] width 68 height 18
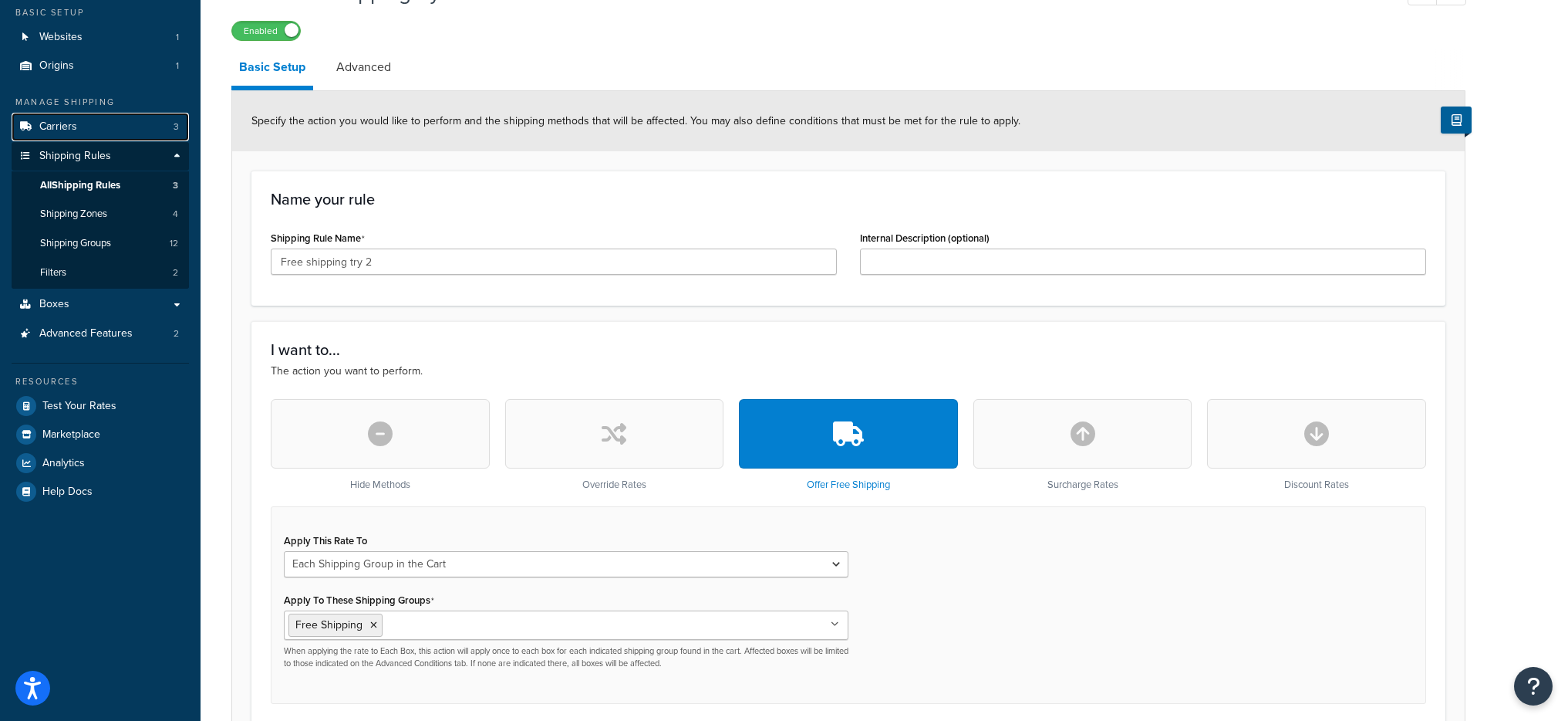
scroll to position [0, 0]
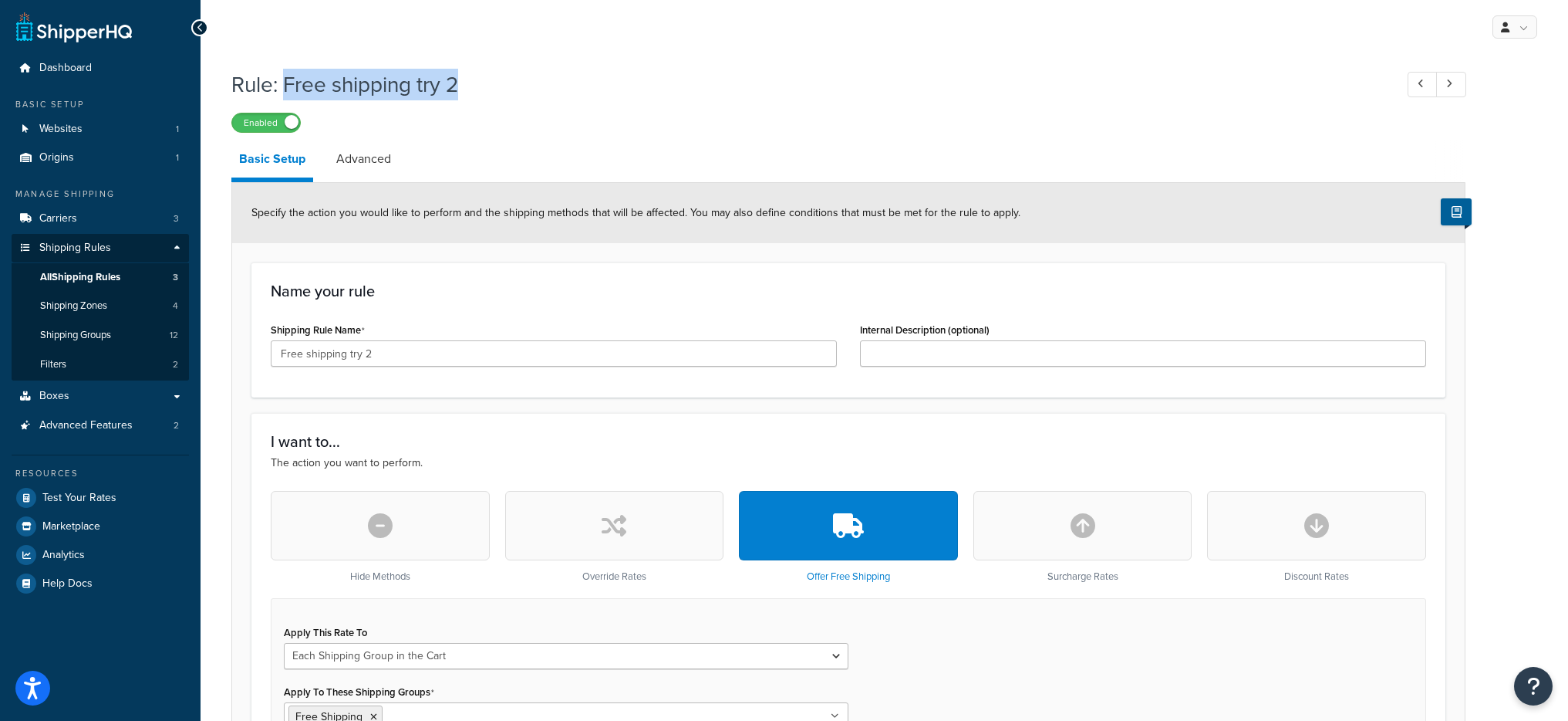
drag, startPoint x: 476, startPoint y: 86, endPoint x: 284, endPoint y: 91, distance: 192.1
click at [284, 91] on h1 "Rule: Free shipping try 2" at bounding box center [805, 85] width 1147 height 30
copy h1 "Free shipping try 2"
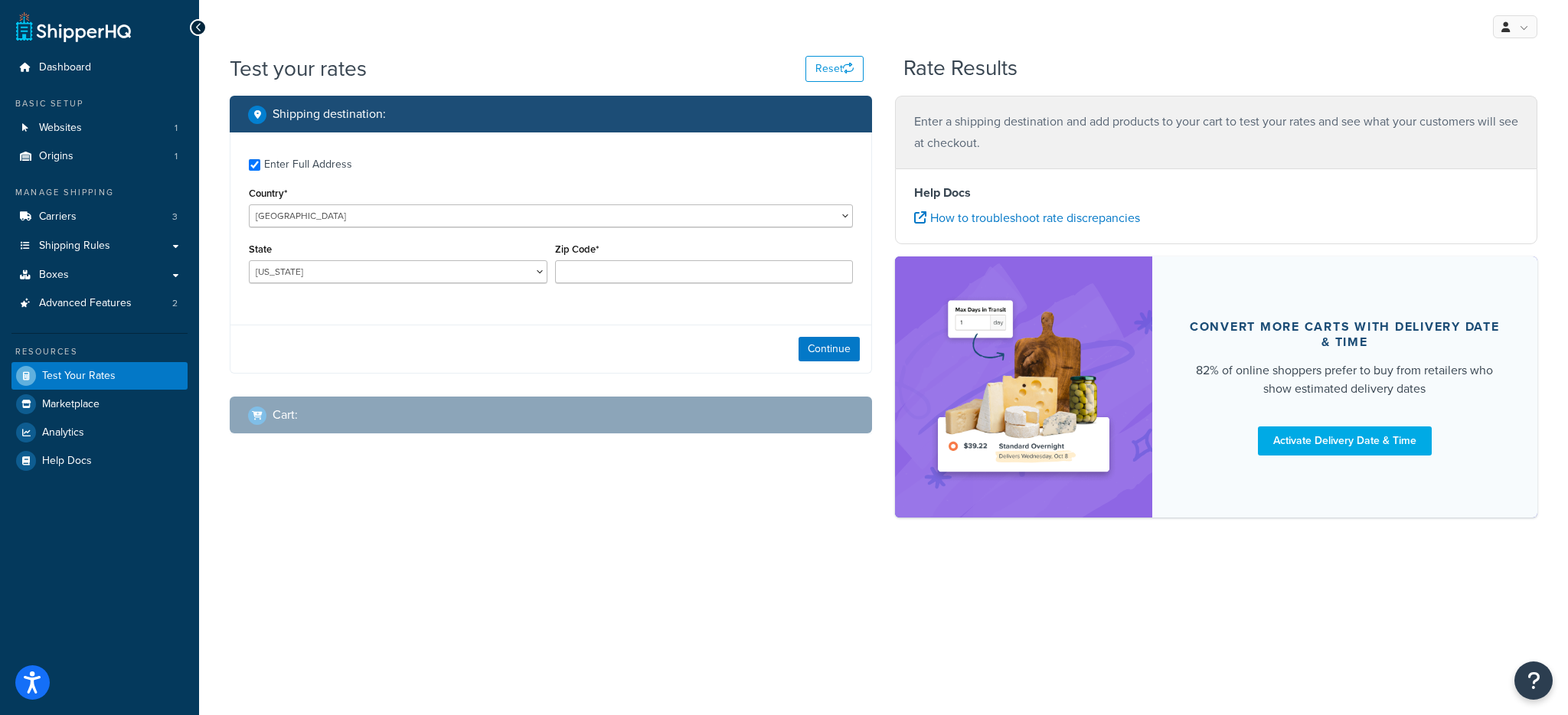
checkbox input "true"
type input "78759"
select select "[GEOGRAPHIC_DATA]"
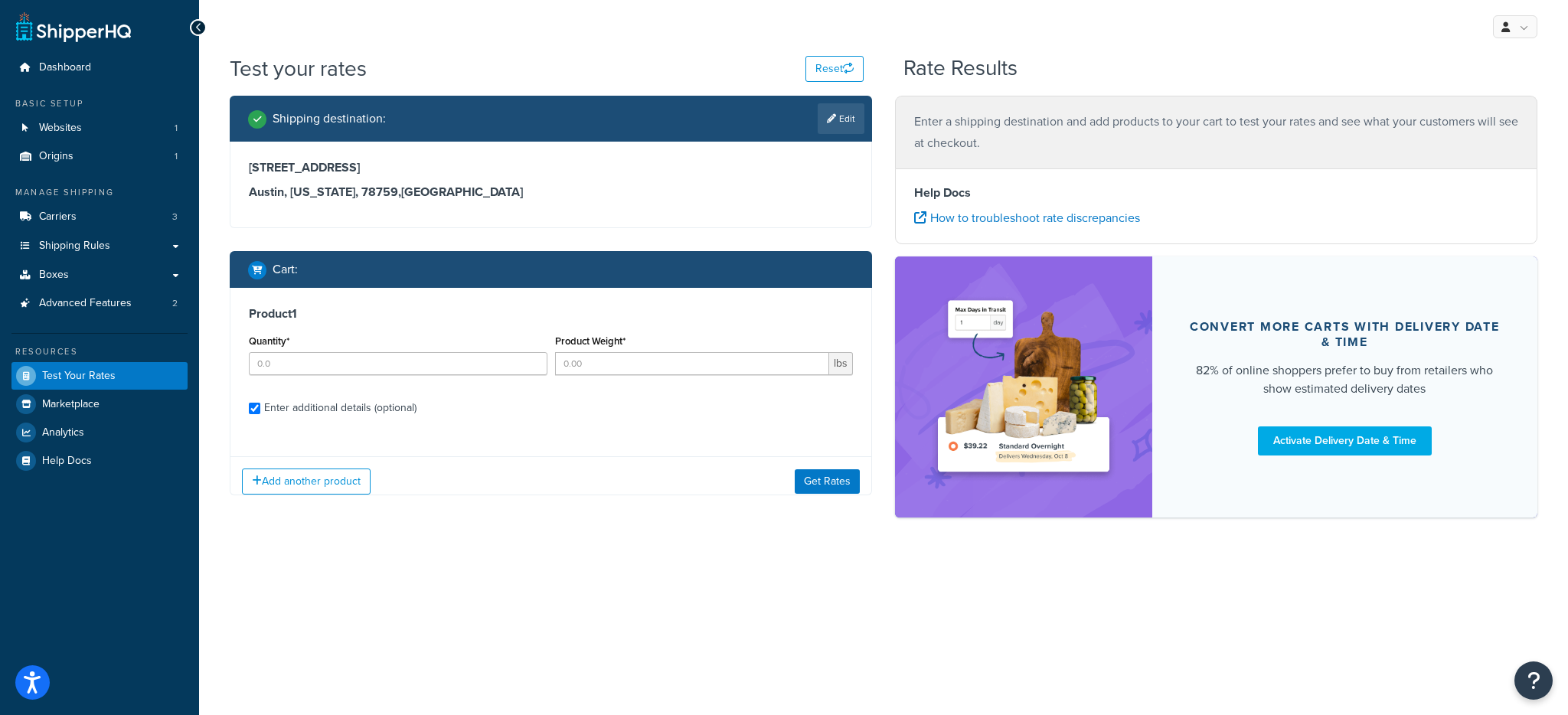
checkbox input "true"
type input "1"
type input "156.6846"
type input "1360"
type input "86"
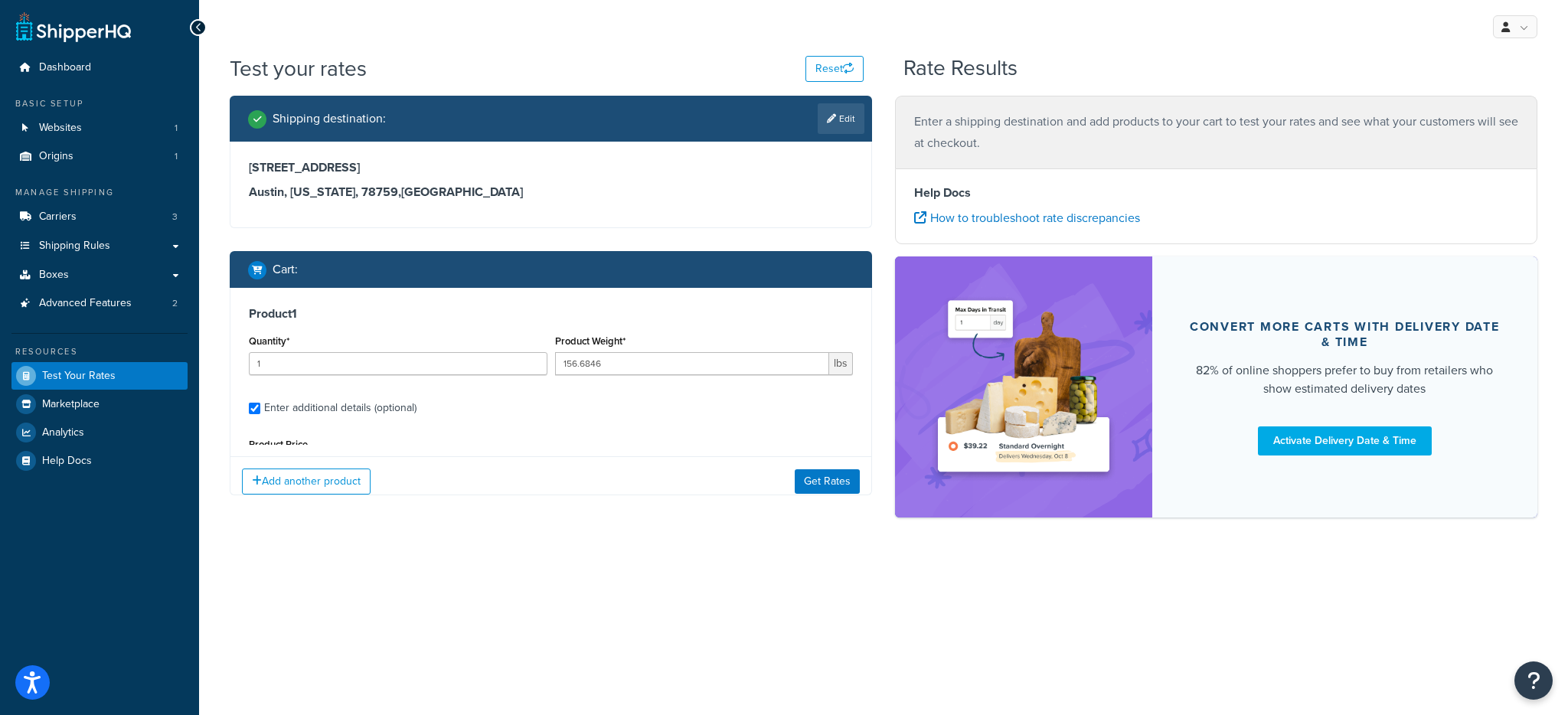
type input "29"
type input "25"
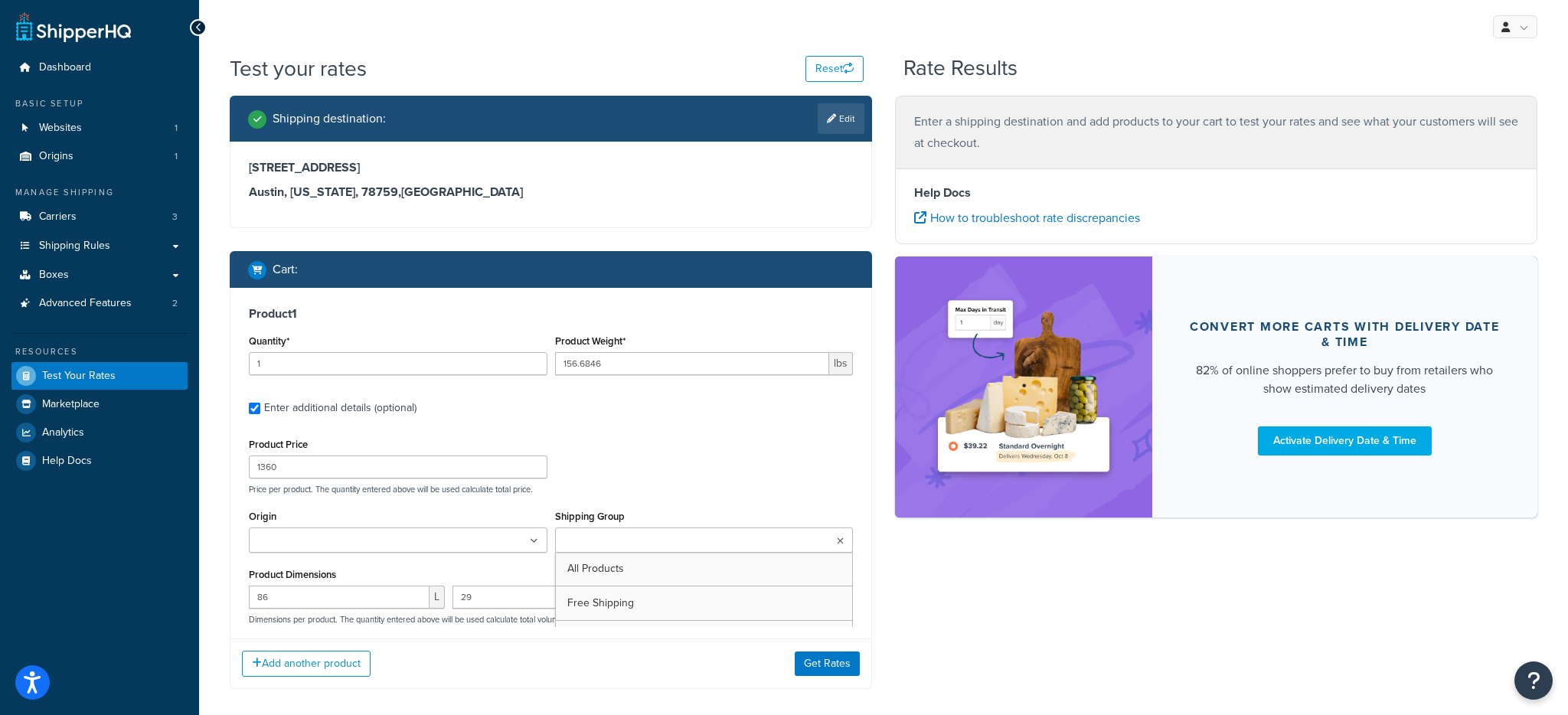
scroll to position [99, 0]
type input "1"
type input "1.0009"
type input "50"
type input "10"
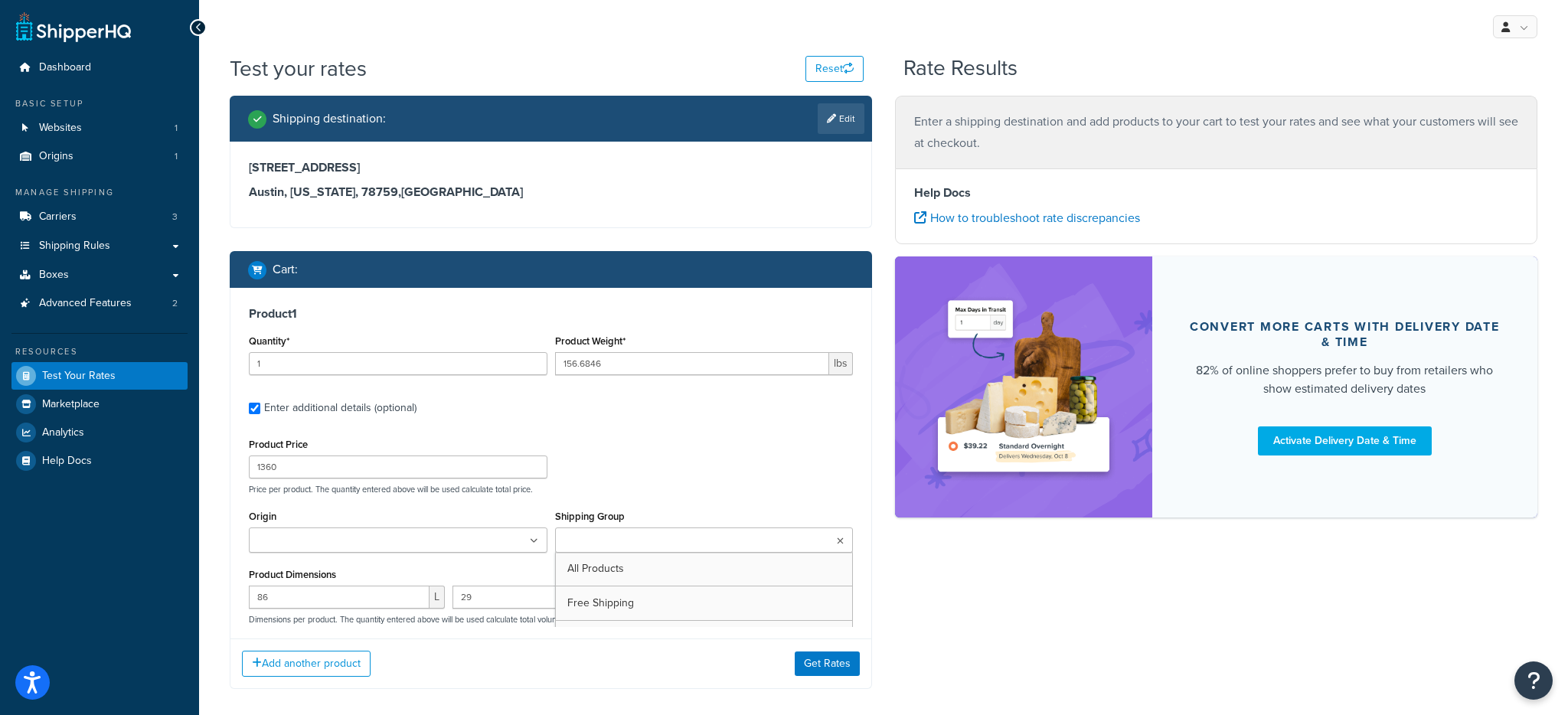
type input "10"
type input "1"
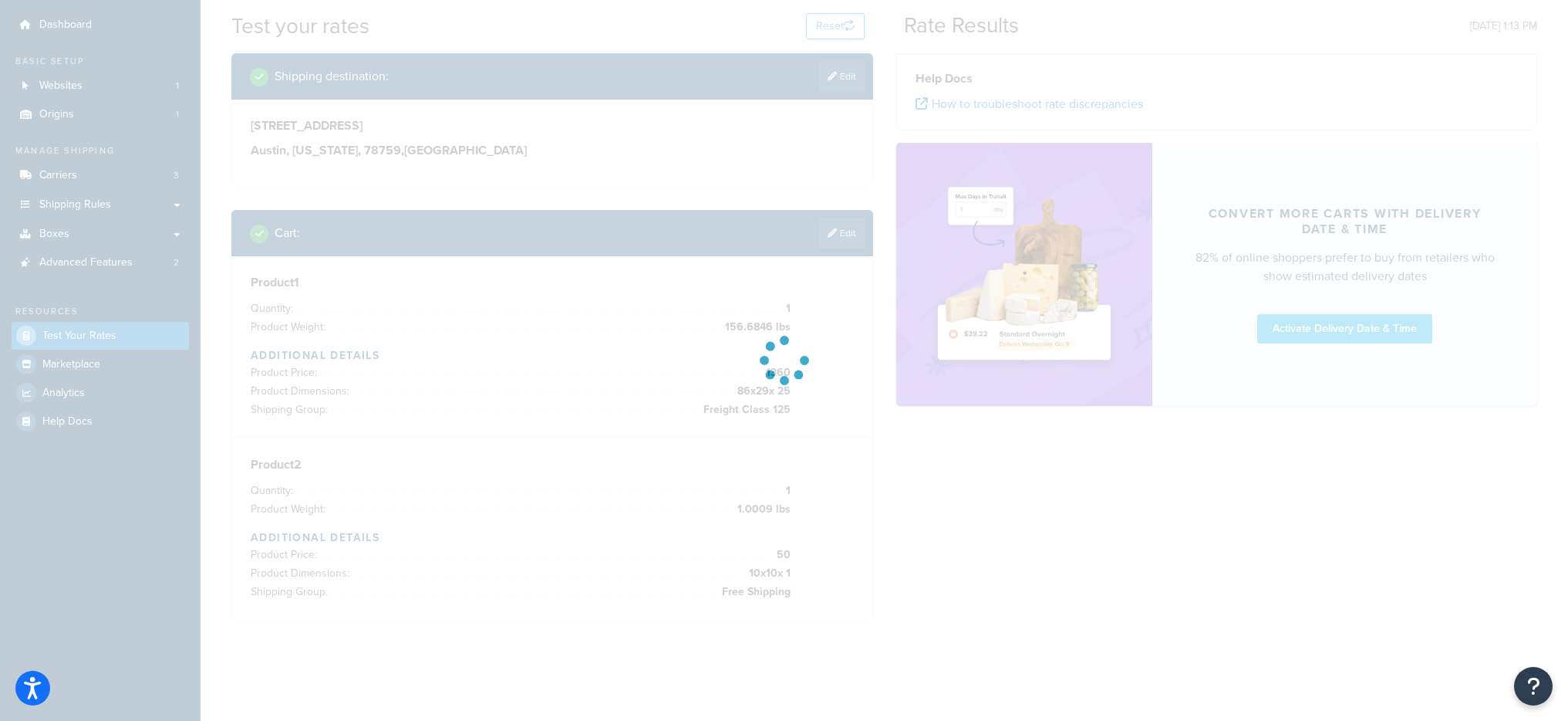
scroll to position [44, 0]
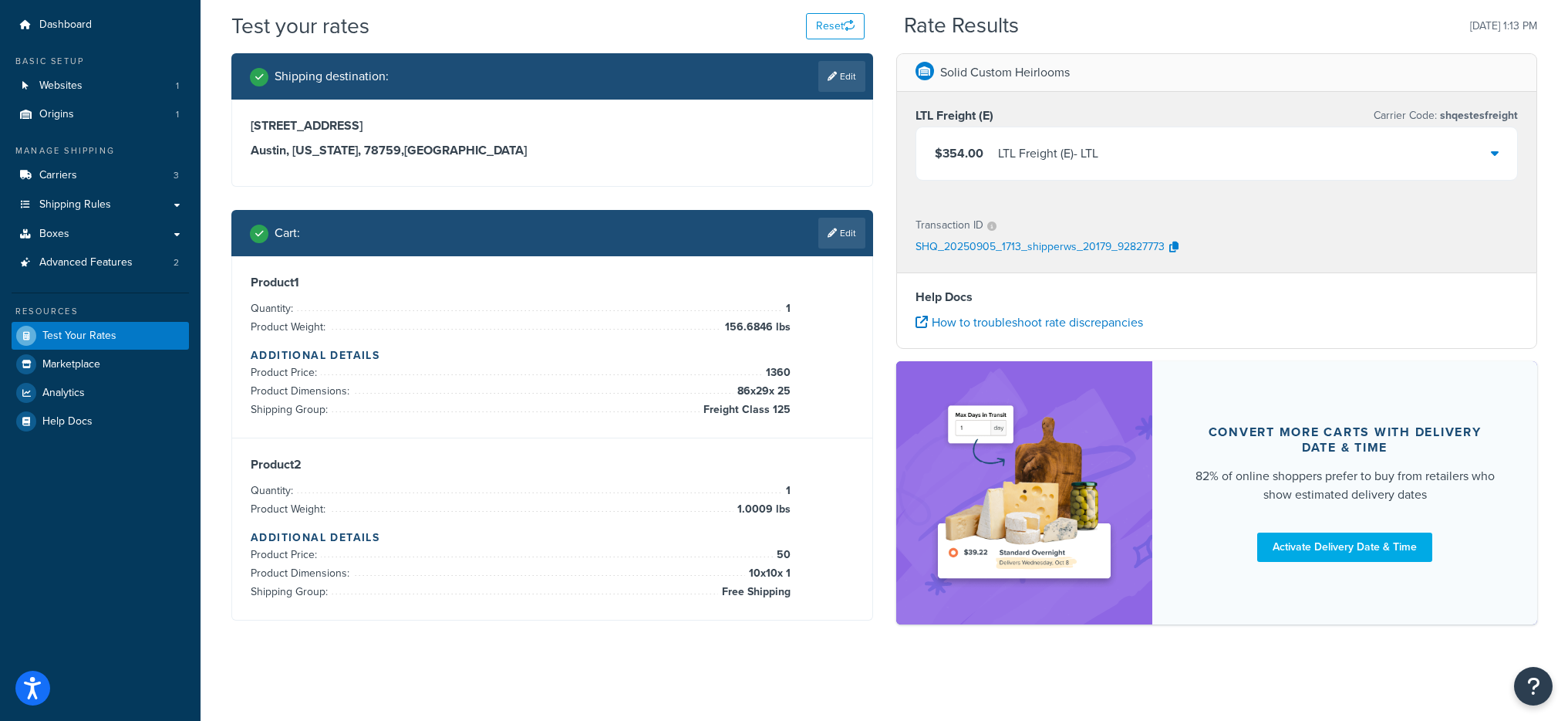
click at [1102, 169] on div "$354.00 LTL Freight (E) - LTL" at bounding box center [1217, 154] width 602 height 52
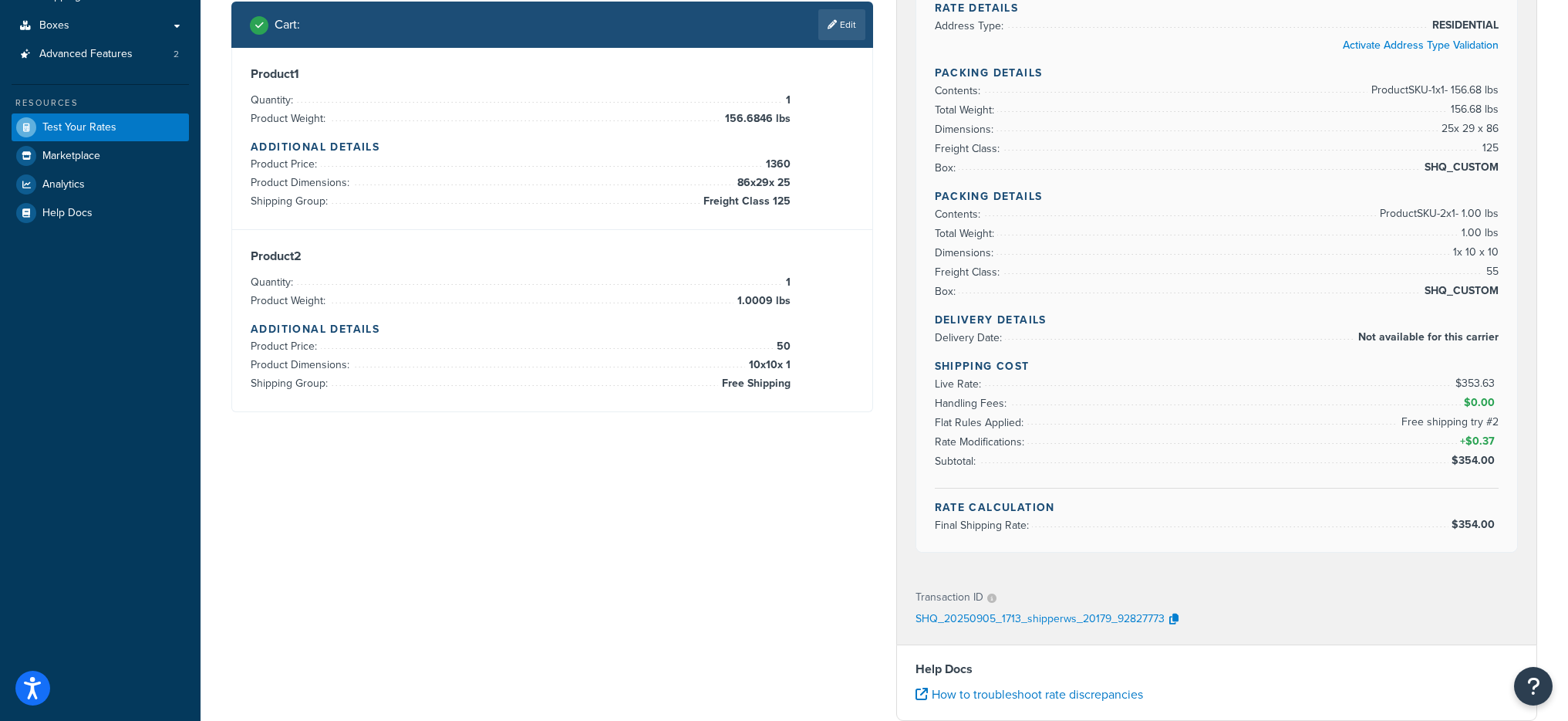
scroll to position [242, 0]
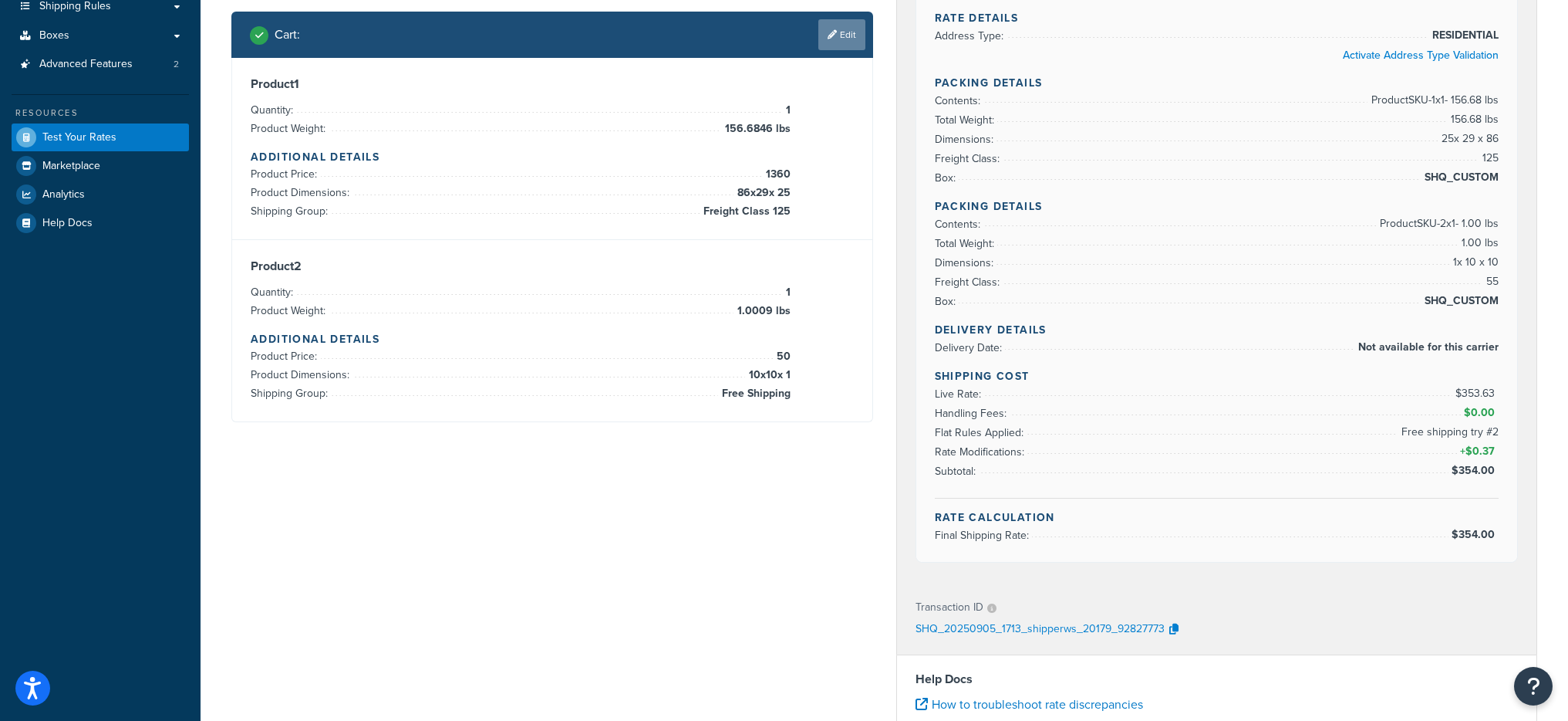
click at [828, 35] on icon at bounding box center [832, 34] width 10 height 10
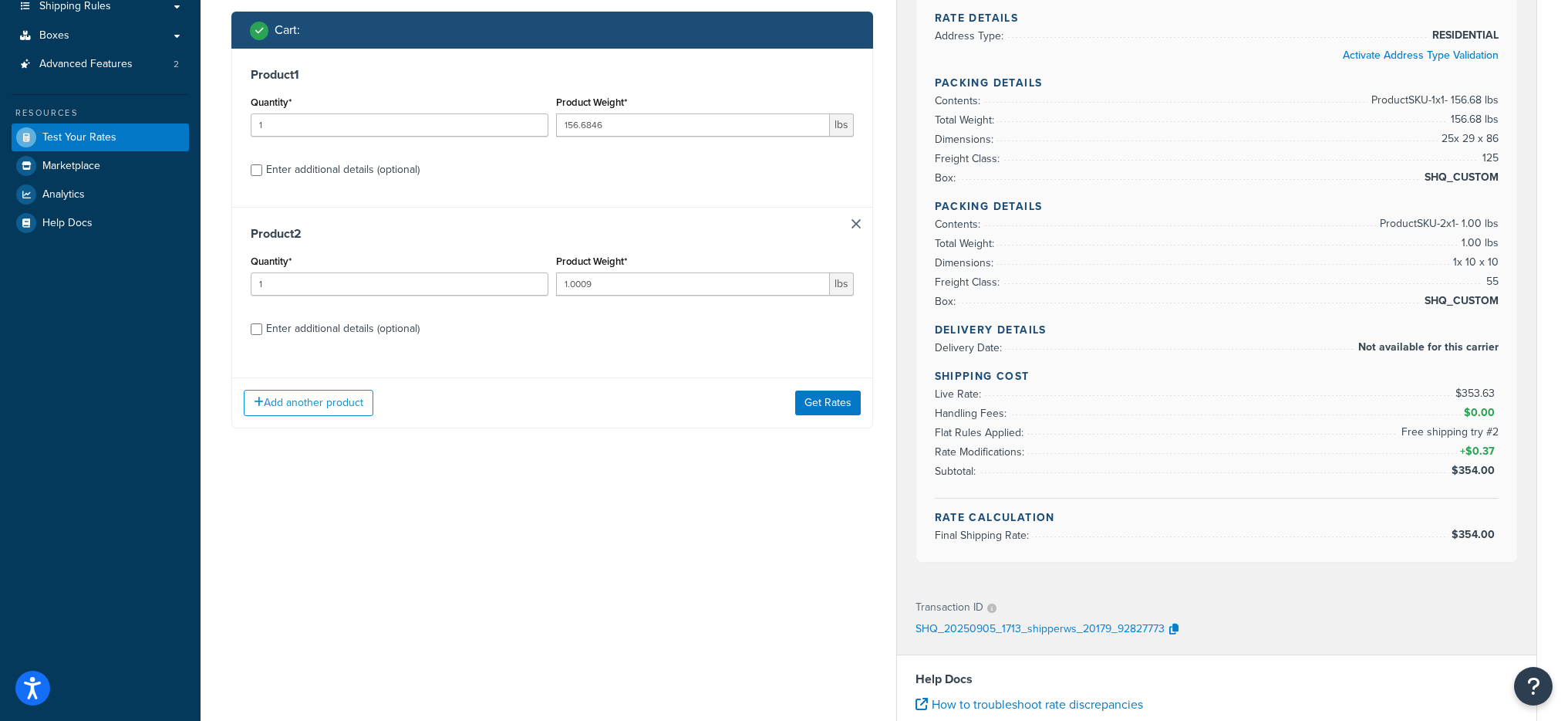
click at [273, 332] on div "Enter additional details (optional)" at bounding box center [343, 328] width 154 height 22
click at [263, 332] on input "Enter additional details (optional)" at bounding box center [256, 328] width 11 height 11
checkbox input "true"
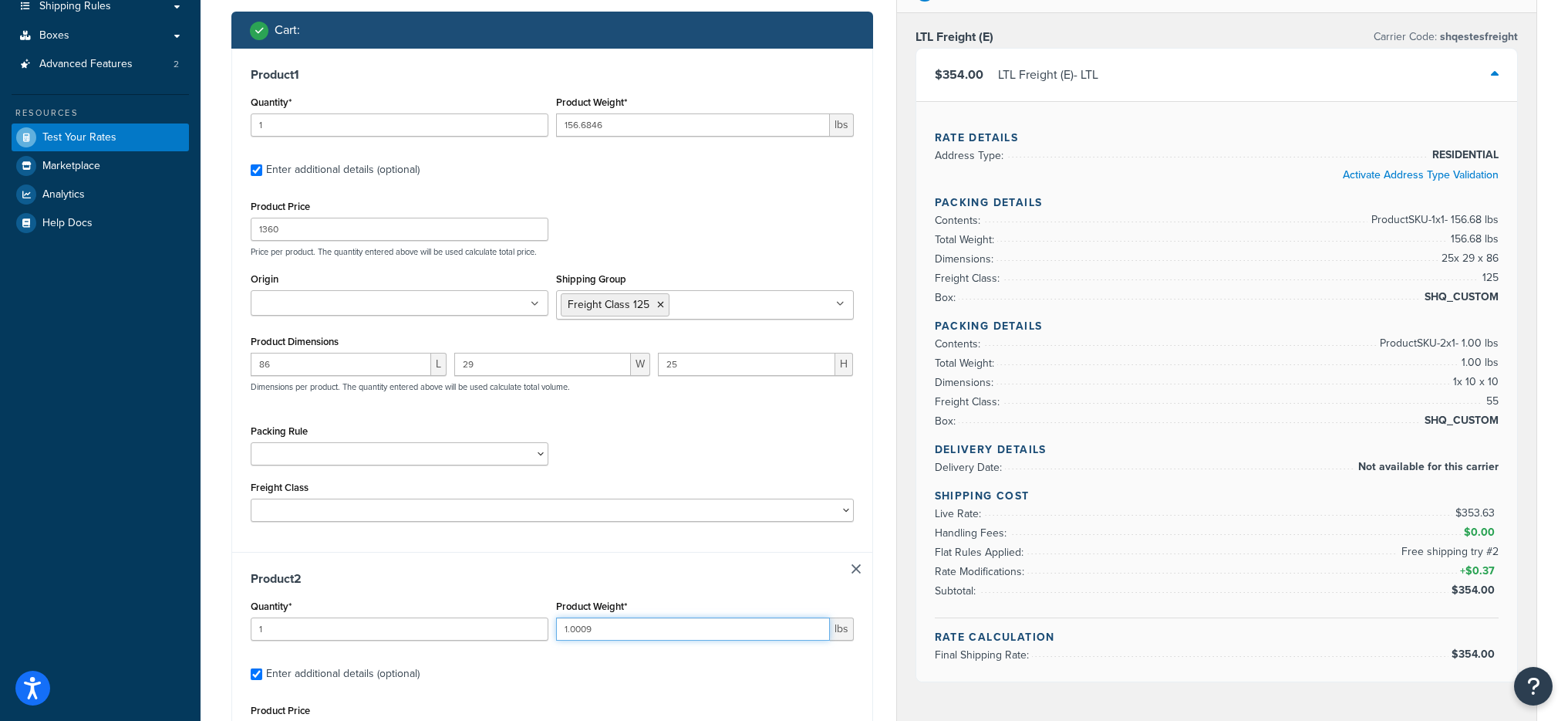
click at [612, 621] on input "1.0009" at bounding box center [693, 628] width 274 height 24
click at [612, 622] on input "1.0009" at bounding box center [693, 628] width 274 height 24
type input "10"
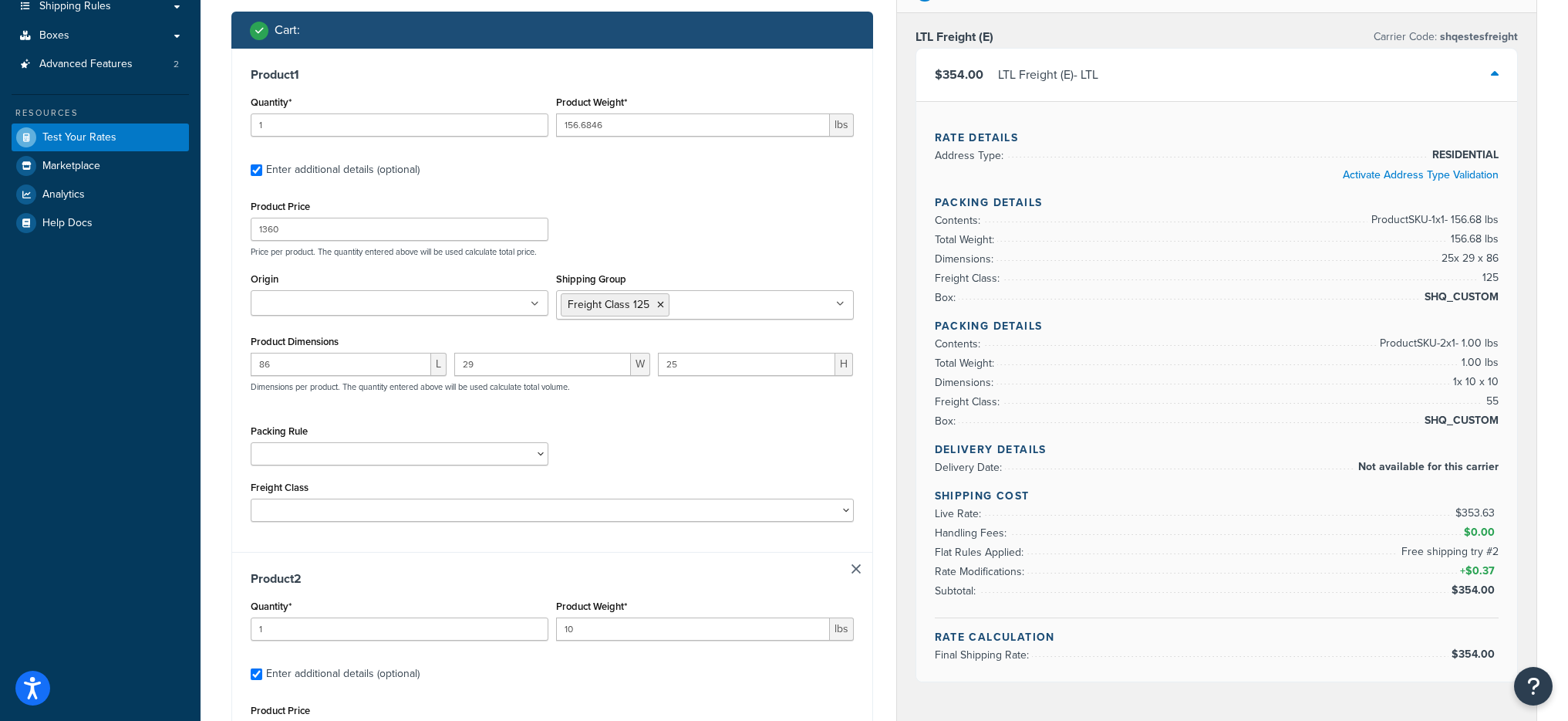
click at [738, 546] on div "Product 1 Quantity* 1 Product Weight* 156.6846 lbs Enter additional details (op…" at bounding box center [552, 300] width 640 height 503
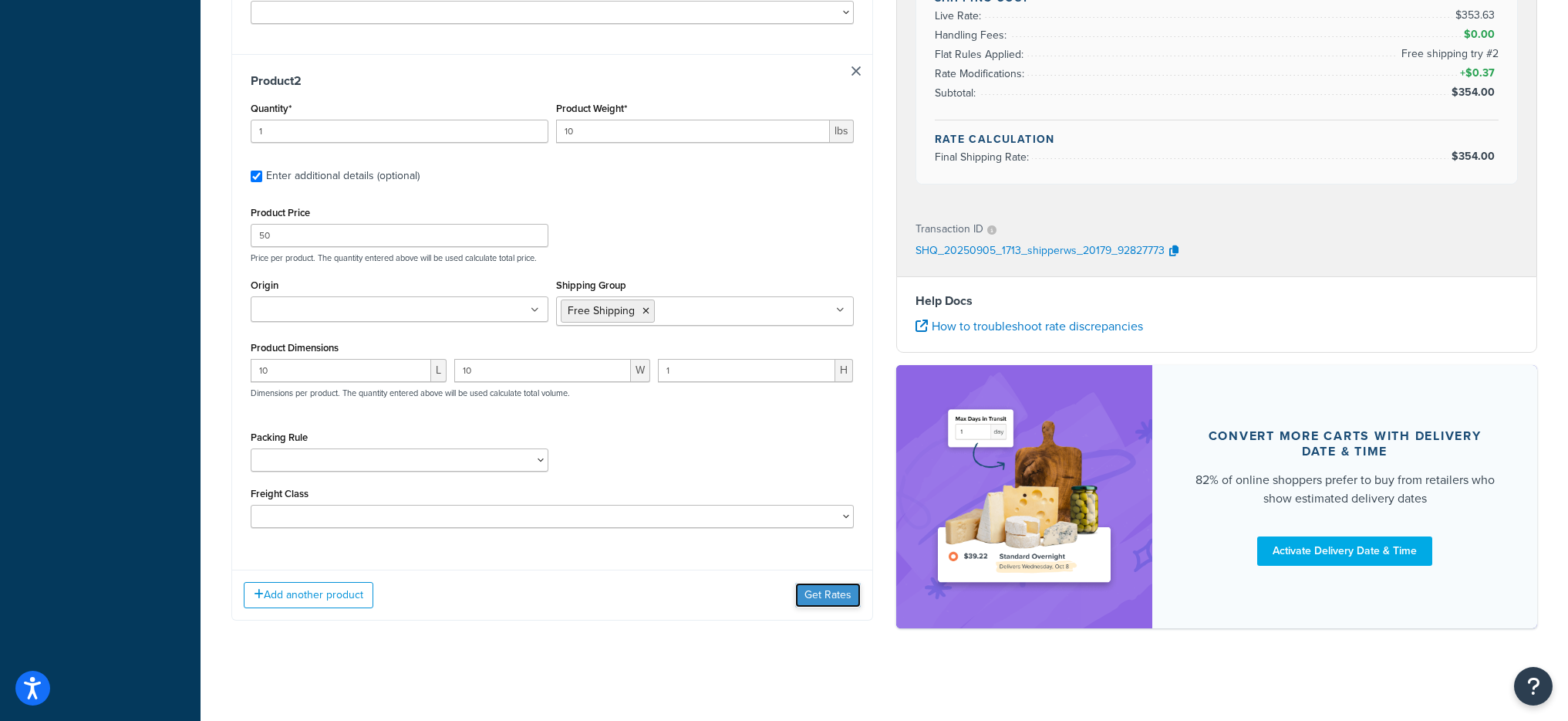
click at [822, 589] on button "Get Rates" at bounding box center [827, 594] width 65 height 24
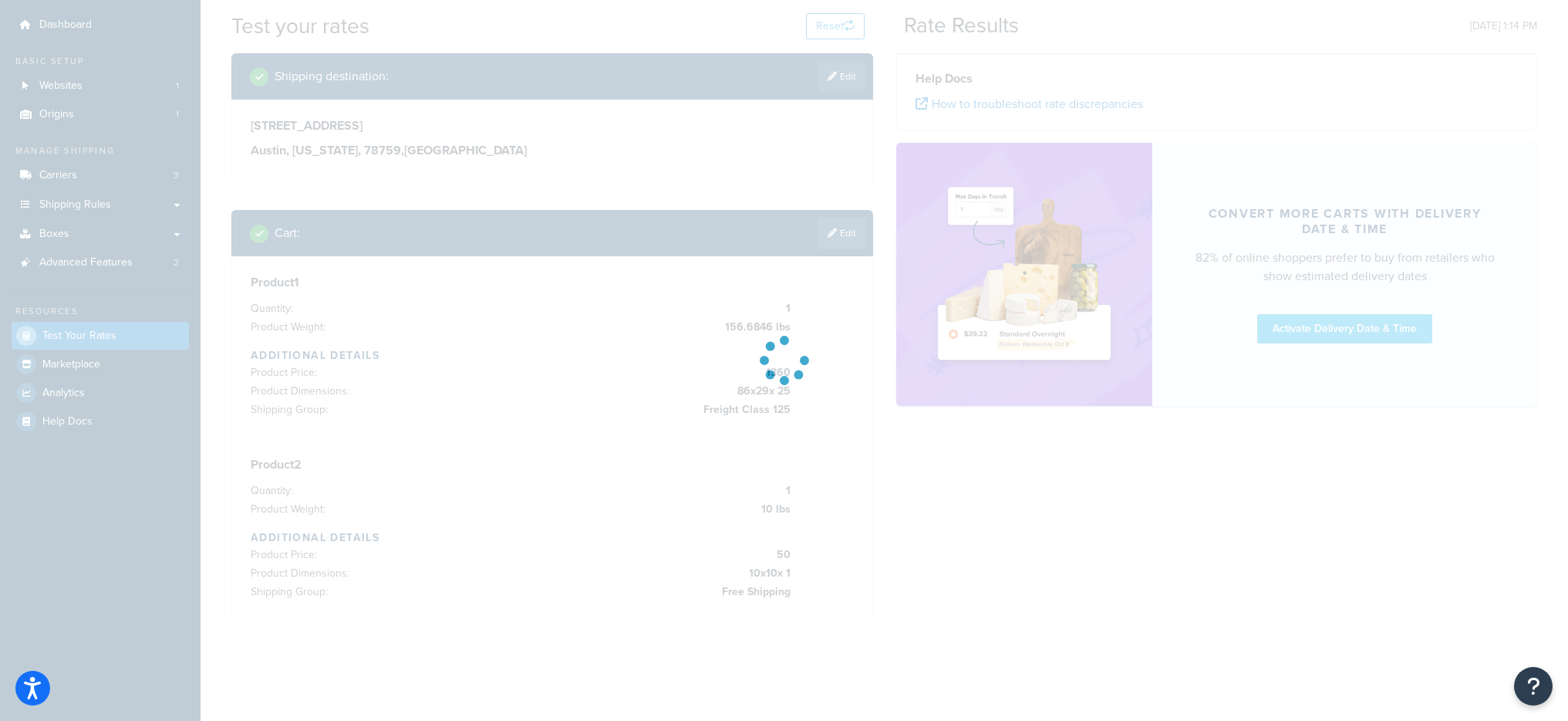
scroll to position [0, 0]
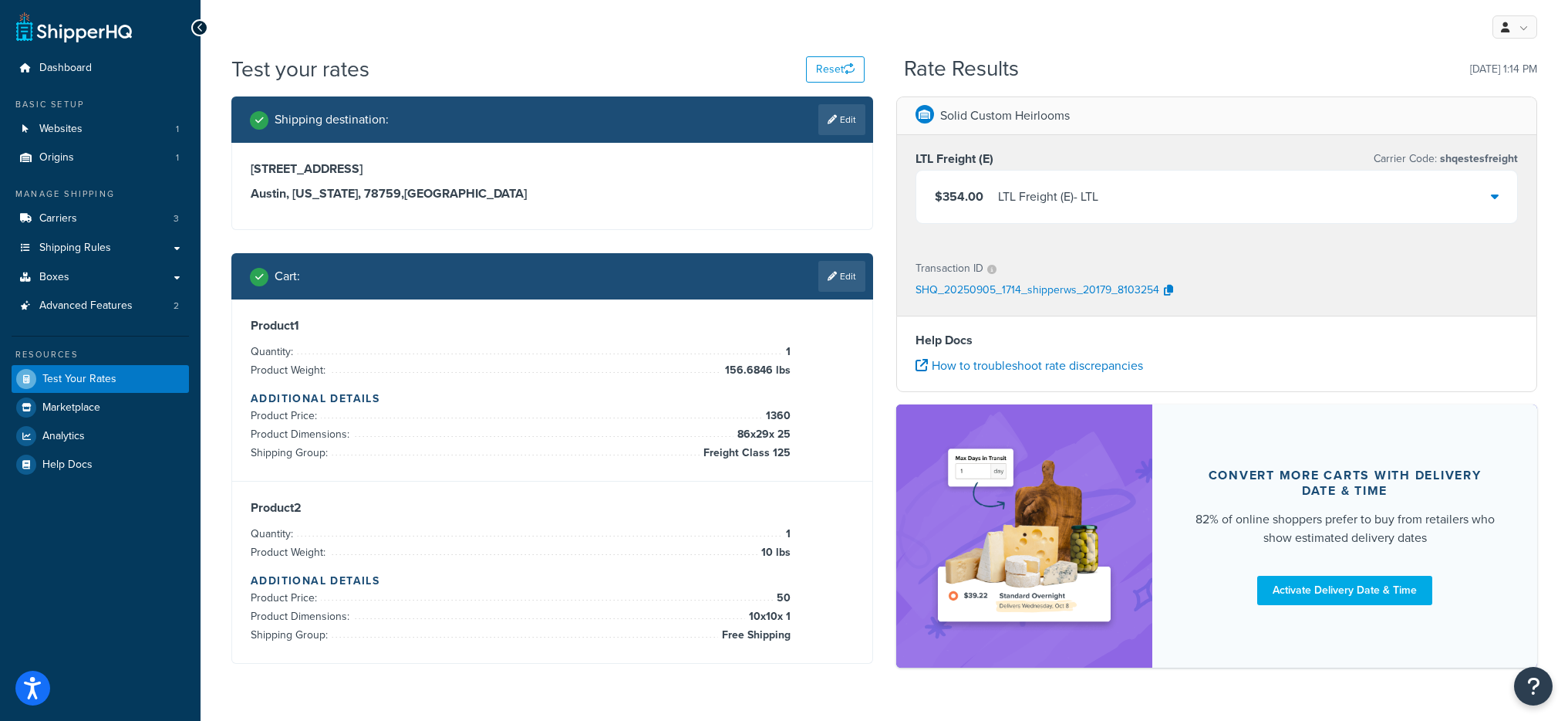
click at [1037, 214] on div "$354.00 LTL Freight (E) - LTL" at bounding box center [1217, 196] width 602 height 52
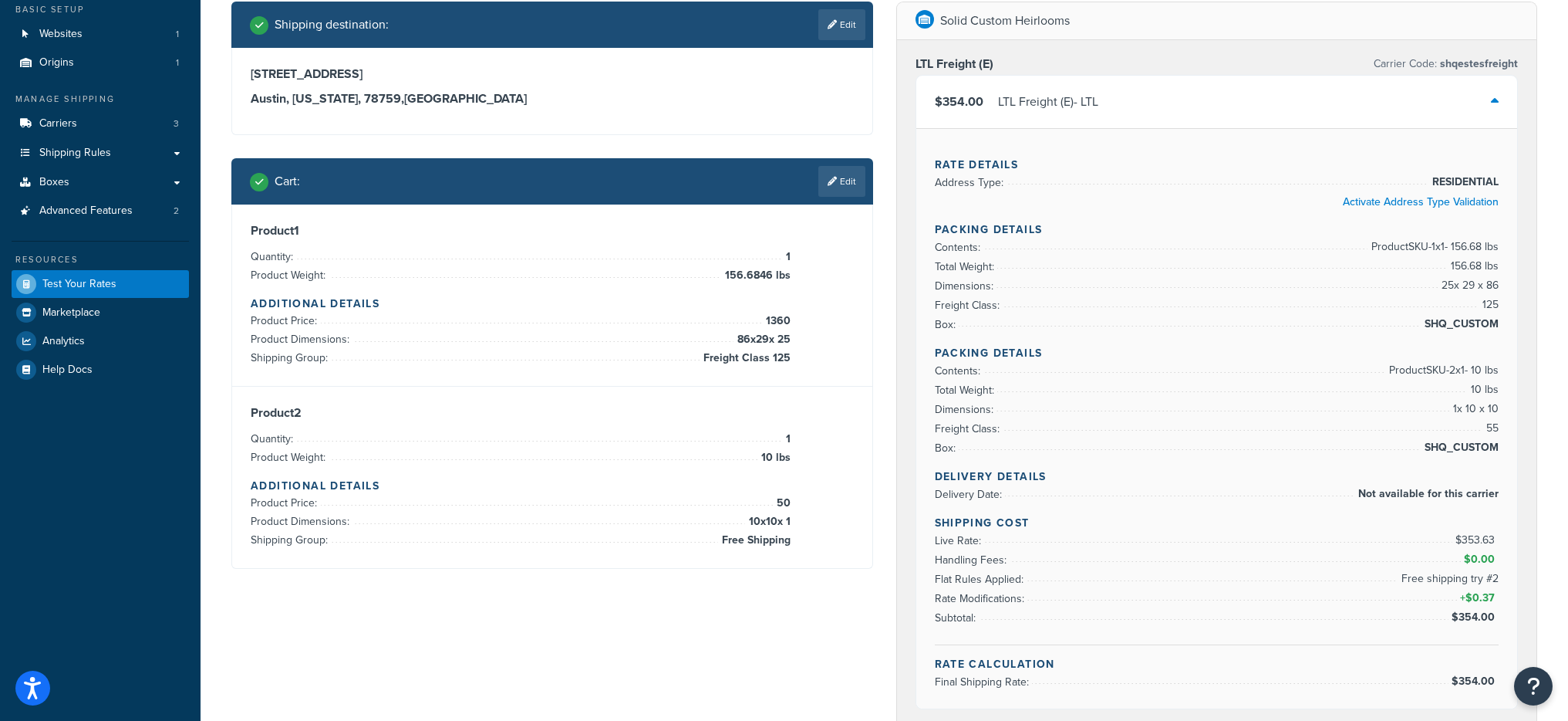
scroll to position [113, 0]
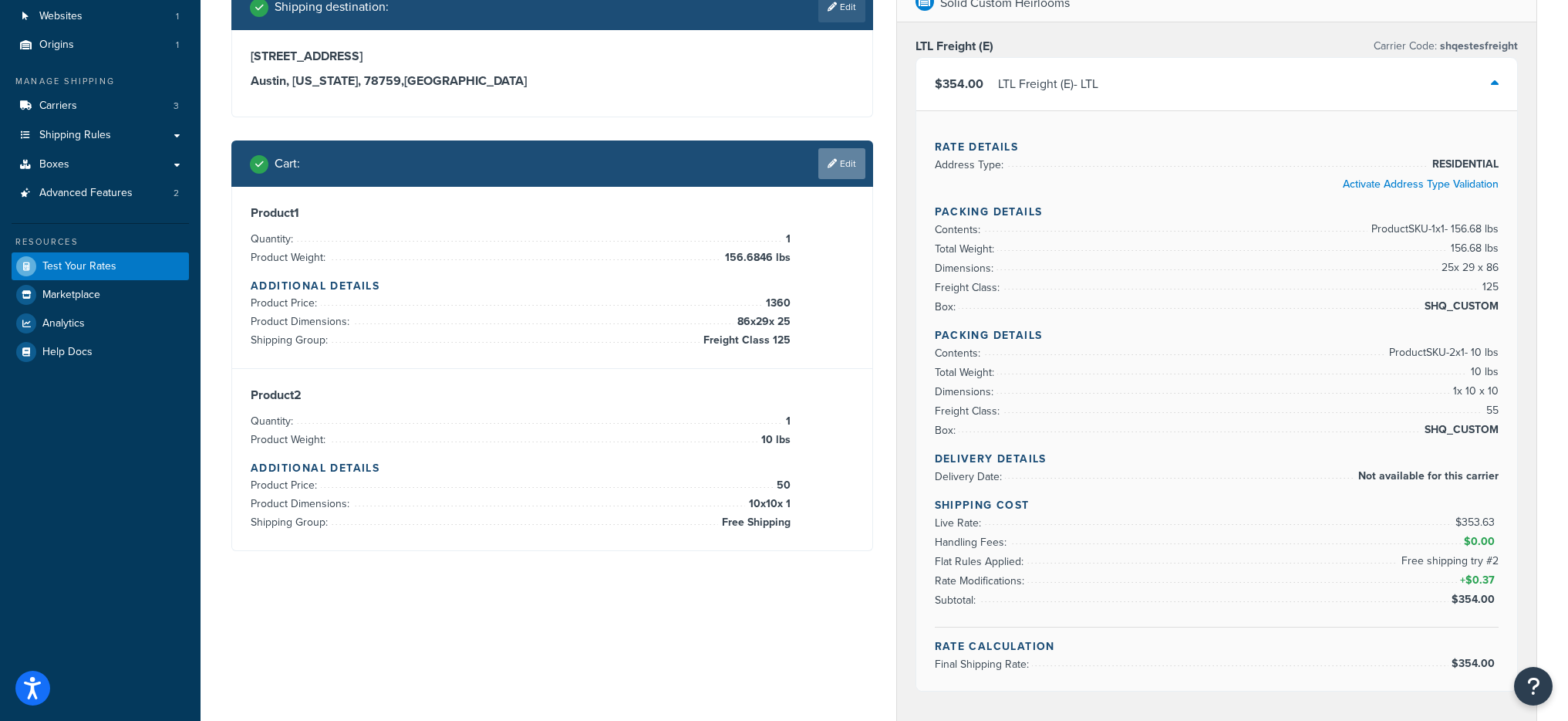
click at [825, 176] on link "Edit" at bounding box center [842, 163] width 47 height 31
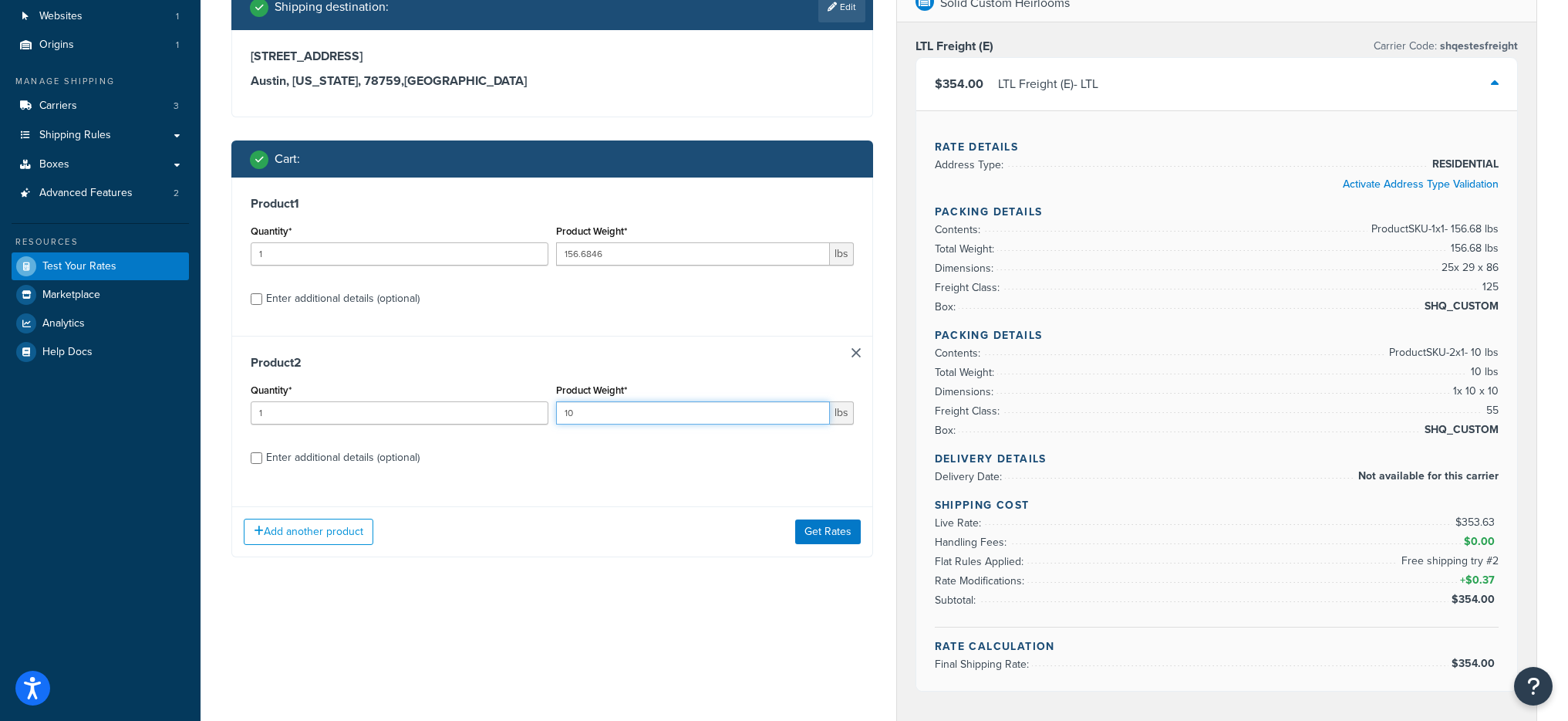
click at [612, 409] on input "10" at bounding box center [693, 413] width 274 height 24
type input "50"
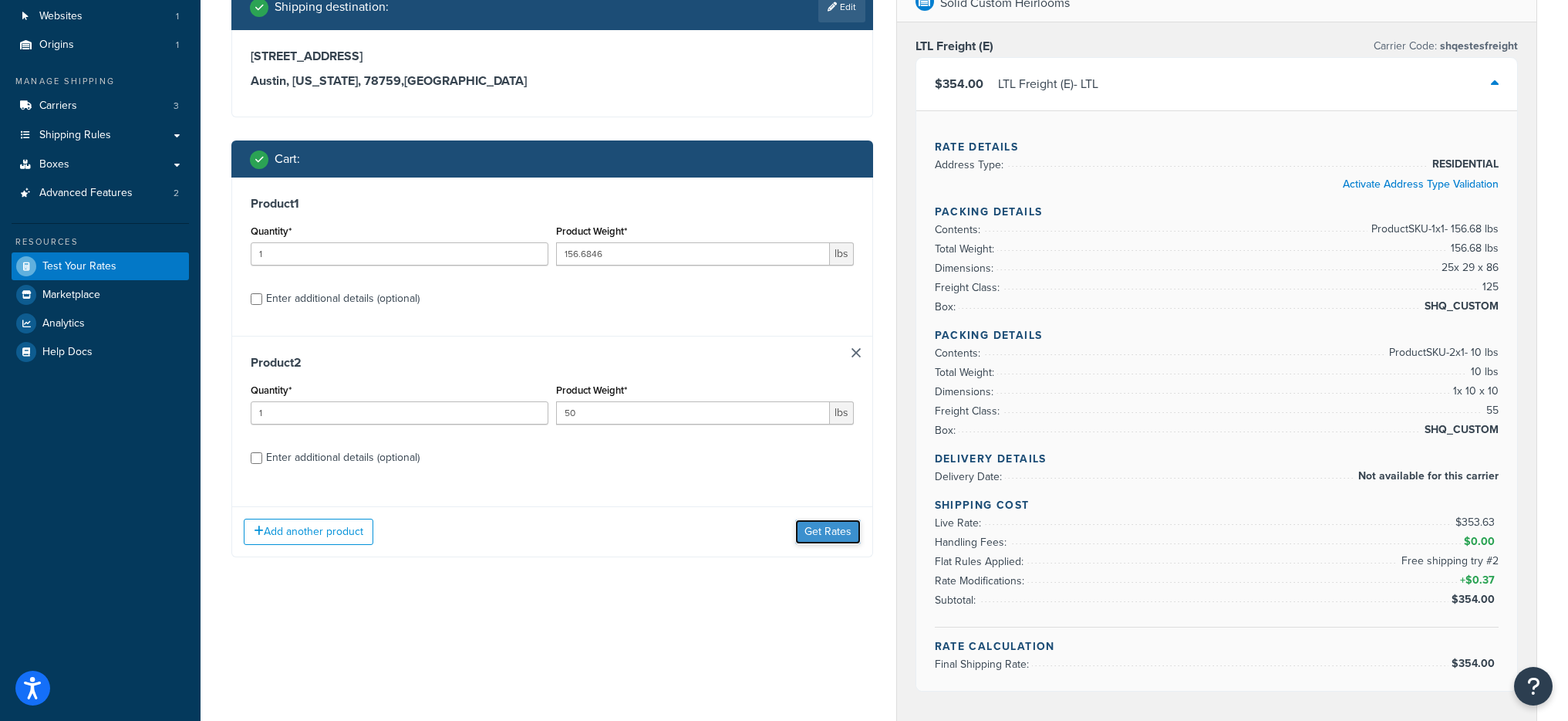
click at [835, 522] on button "Get Rates" at bounding box center [827, 532] width 65 height 24
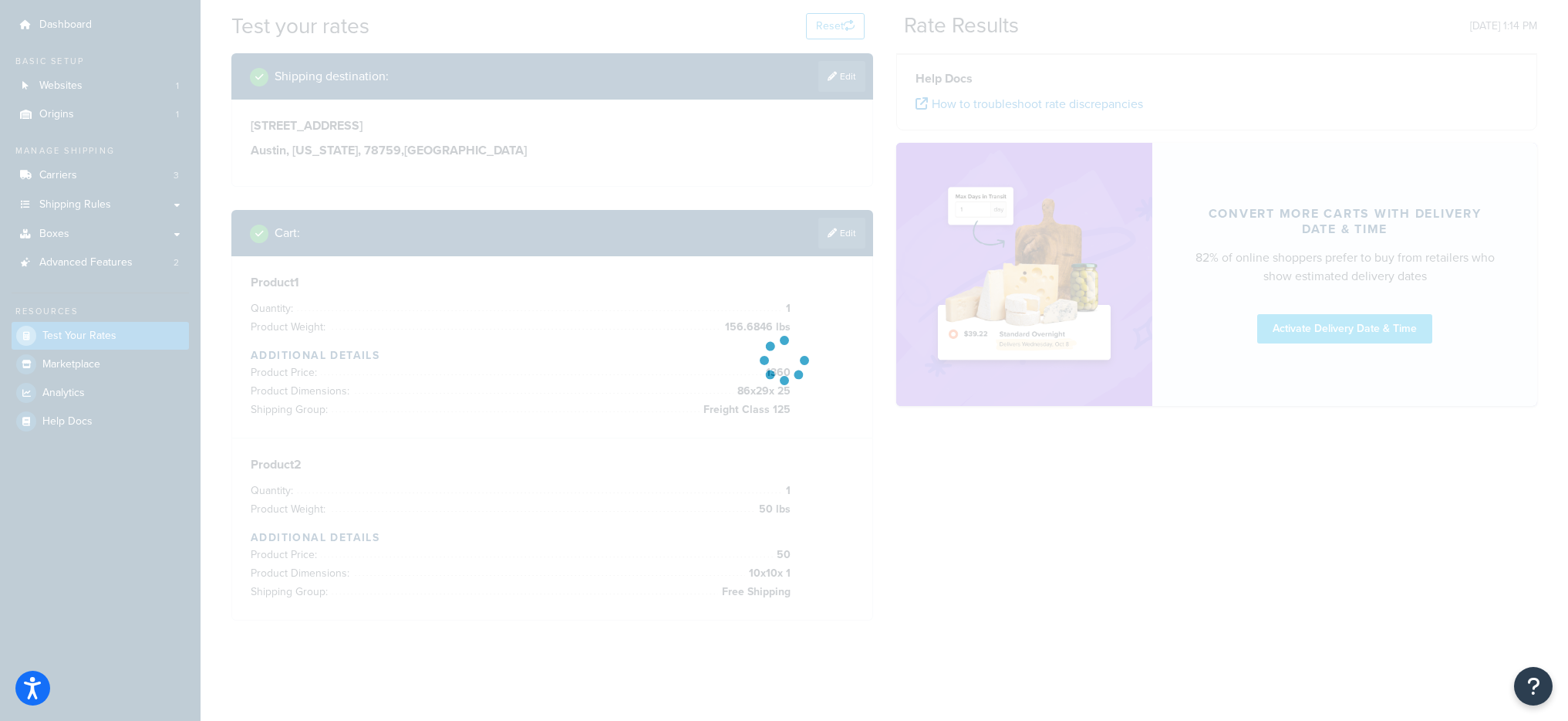
scroll to position [44, 0]
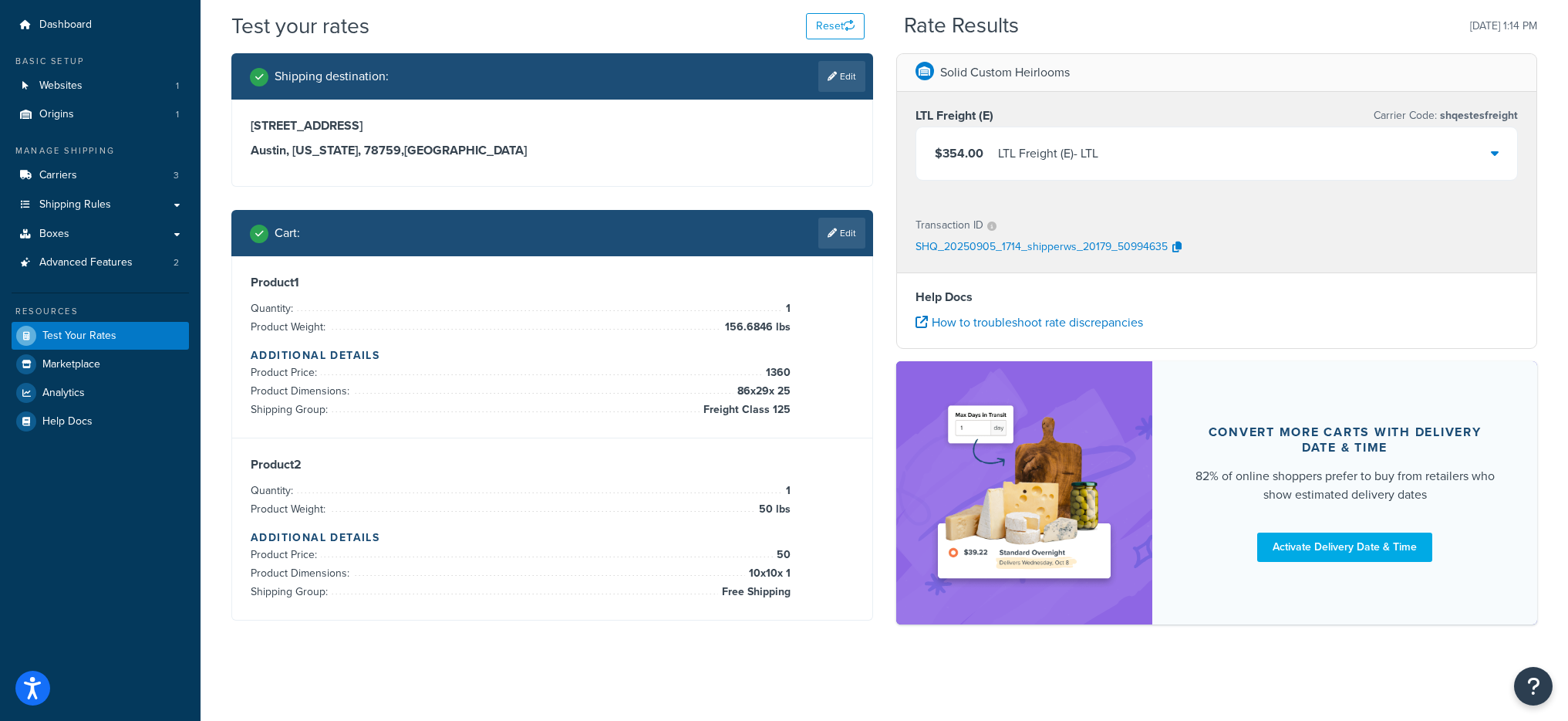
click at [1048, 147] on div "LTL Freight (E) - LTL" at bounding box center [1048, 154] width 100 height 22
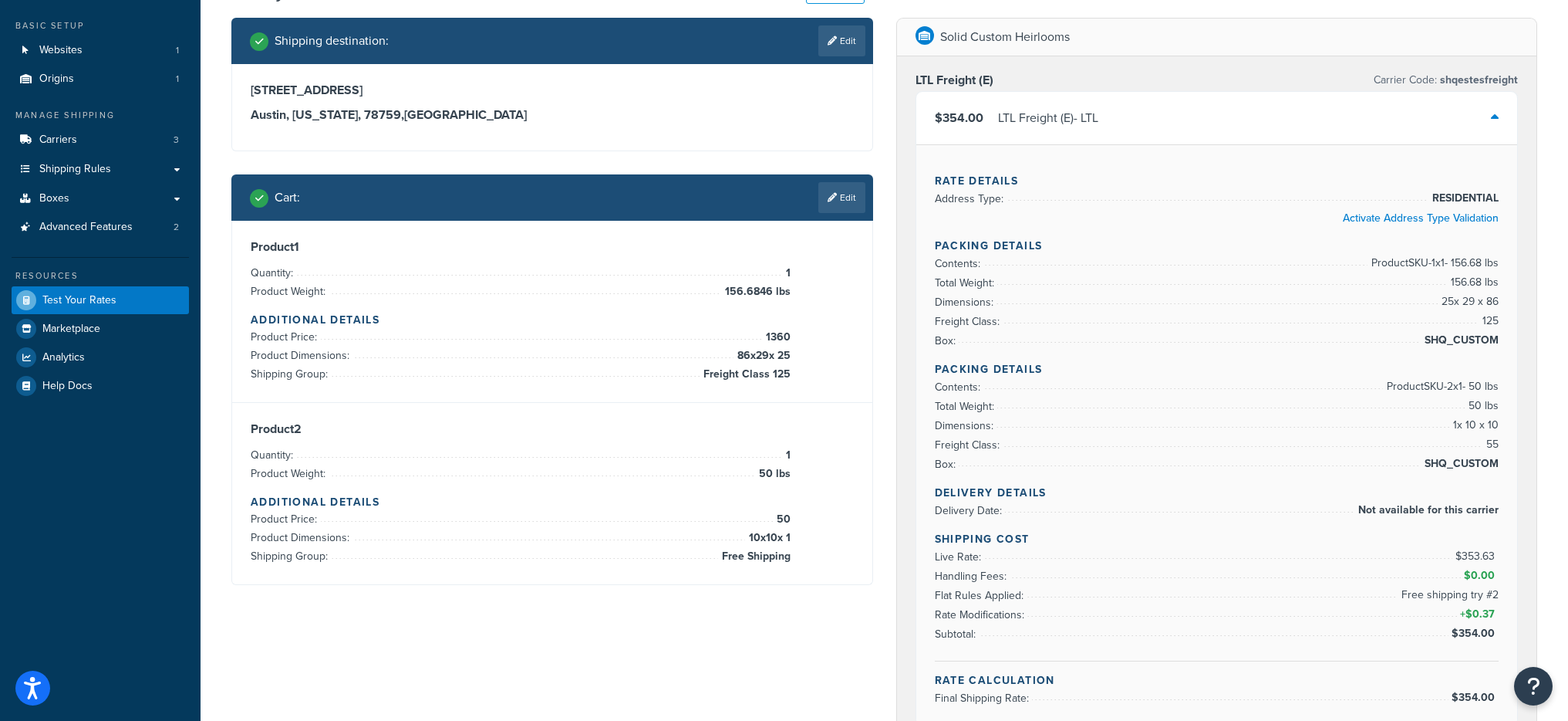
scroll to position [113, 0]
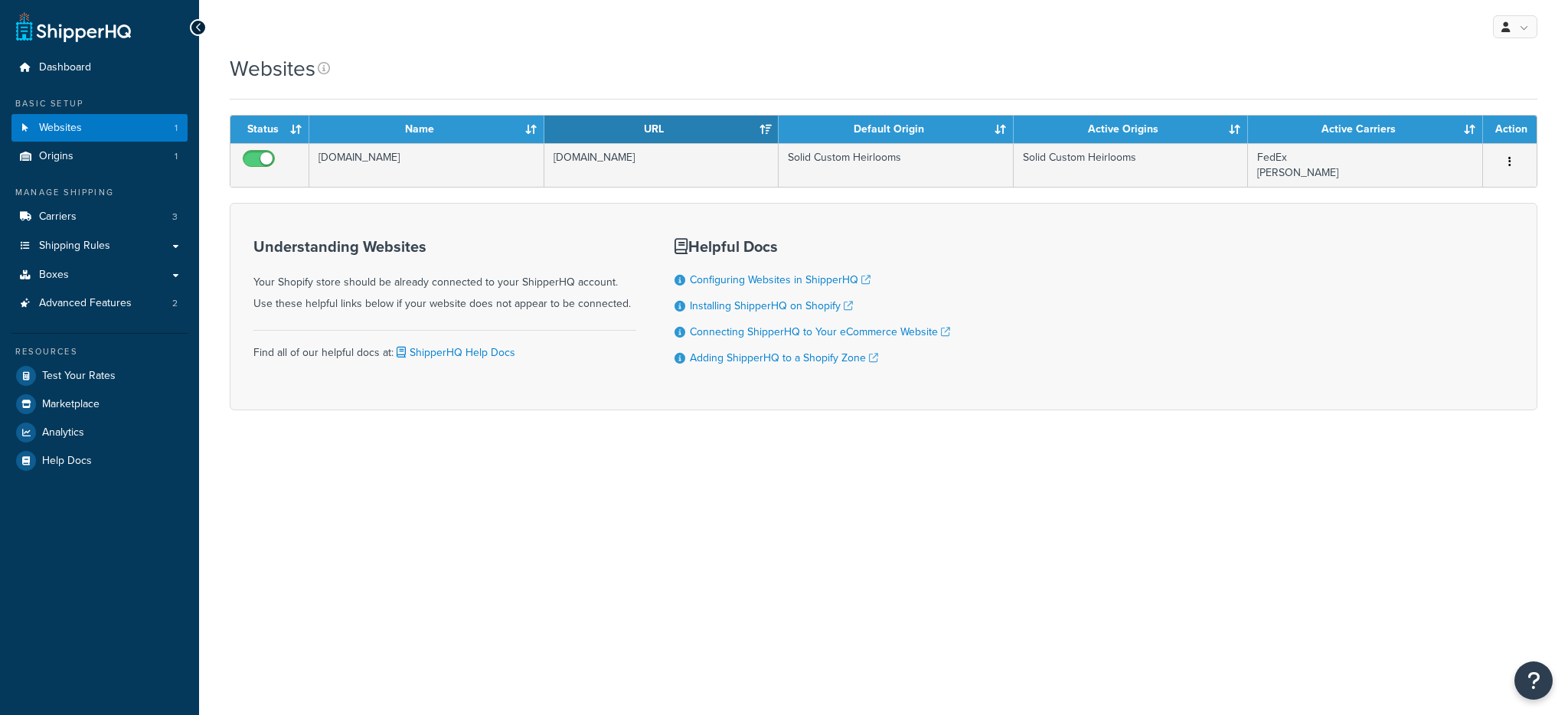
click at [461, 164] on td "[DOMAIN_NAME]" at bounding box center [426, 164] width 235 height 43
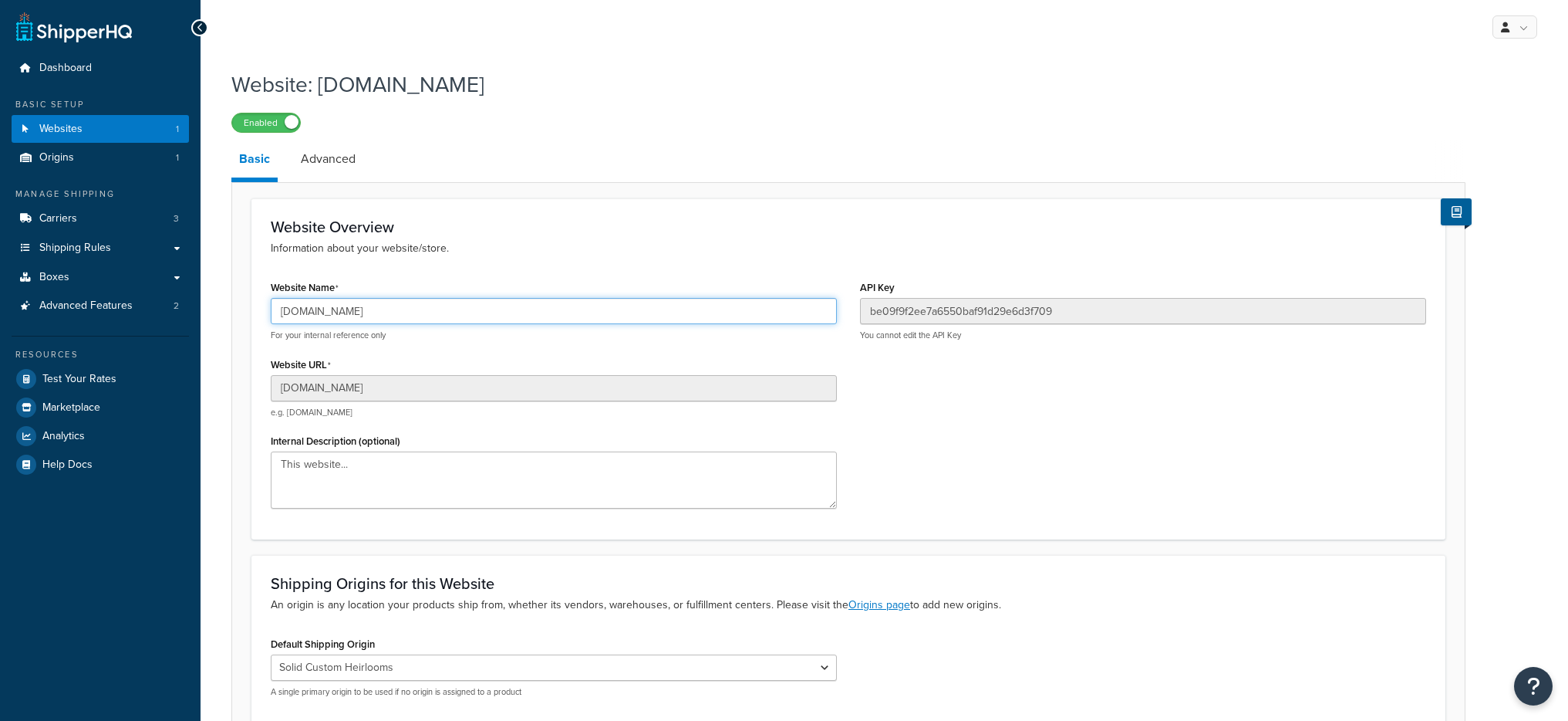
click at [429, 303] on input "[DOMAIN_NAME]" at bounding box center [553, 311] width 566 height 26
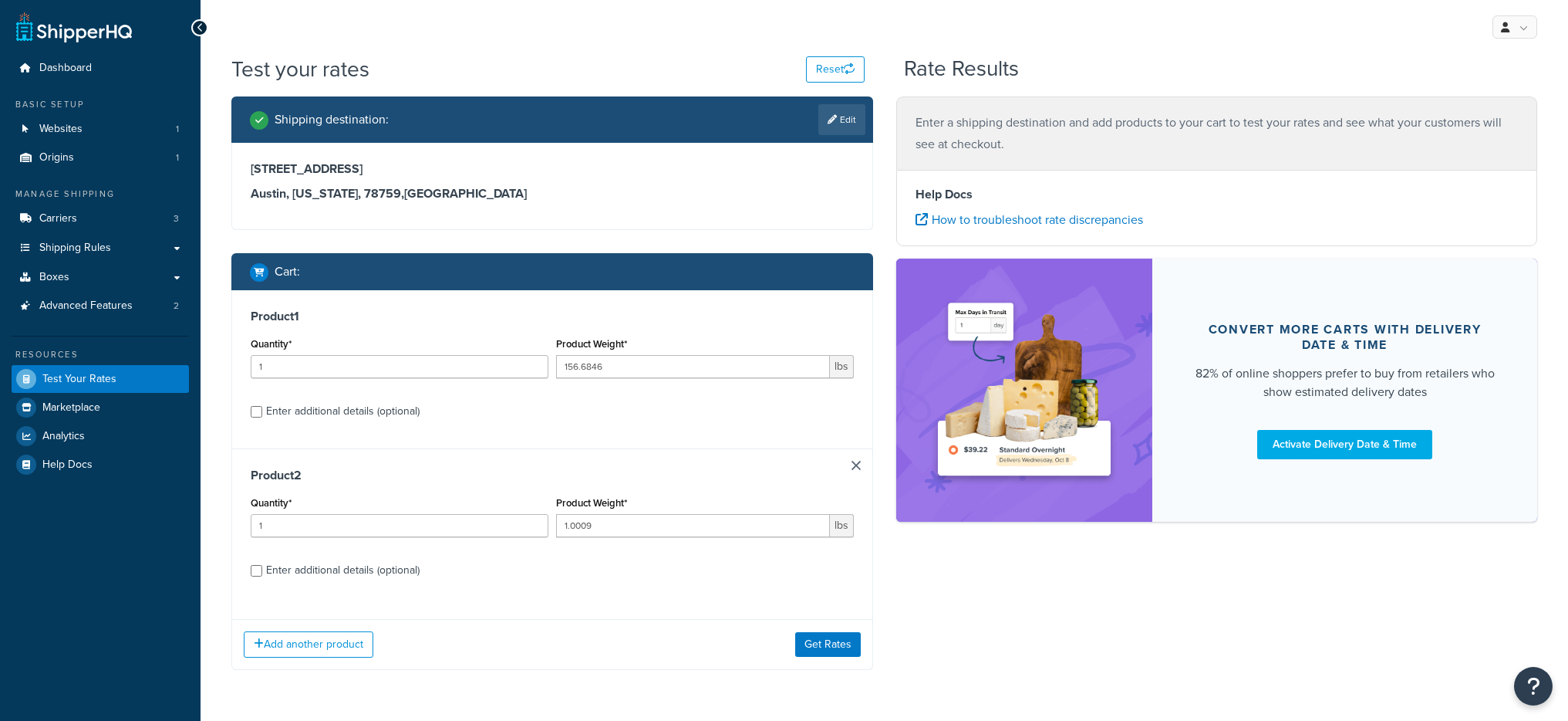
scroll to position [50, 0]
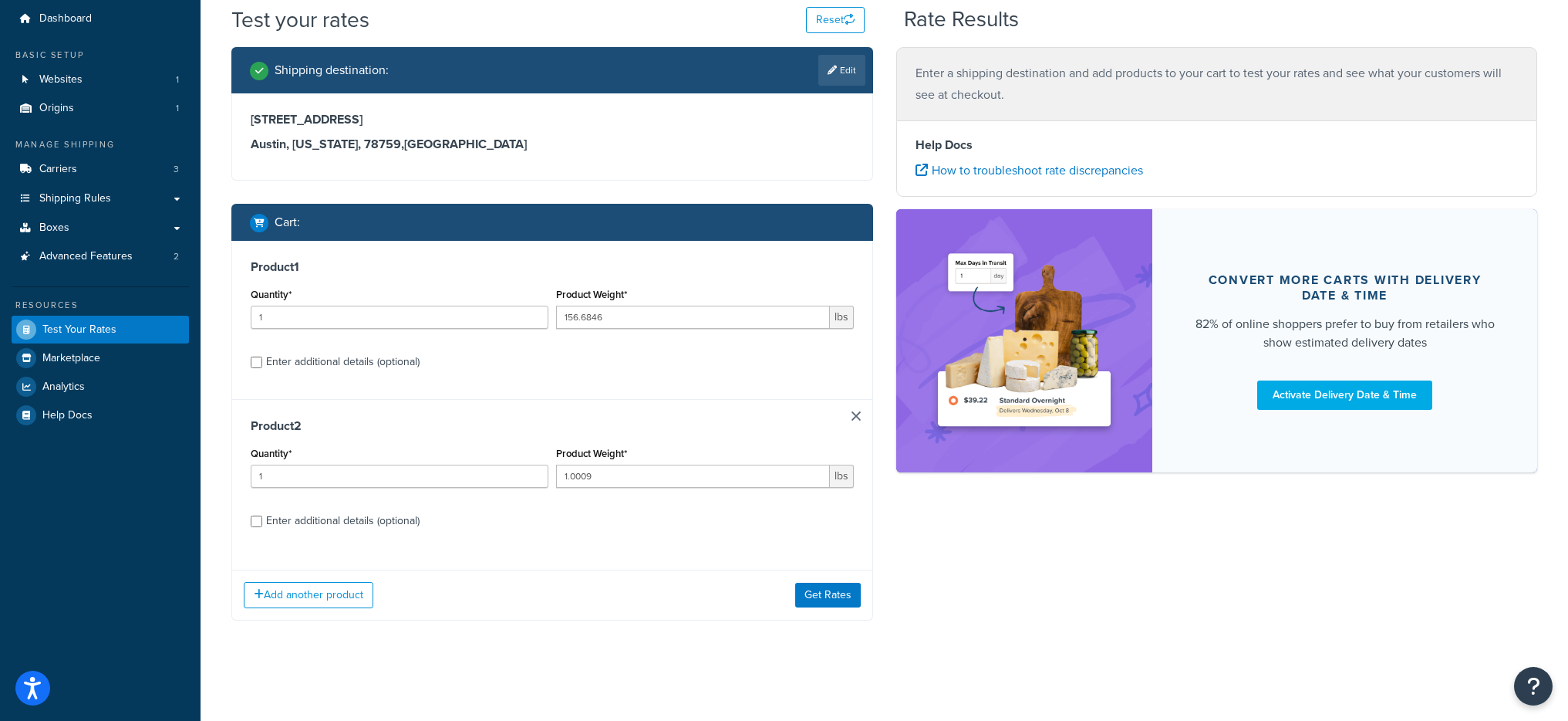
click at [855, 413] on link at bounding box center [856, 415] width 10 height 10
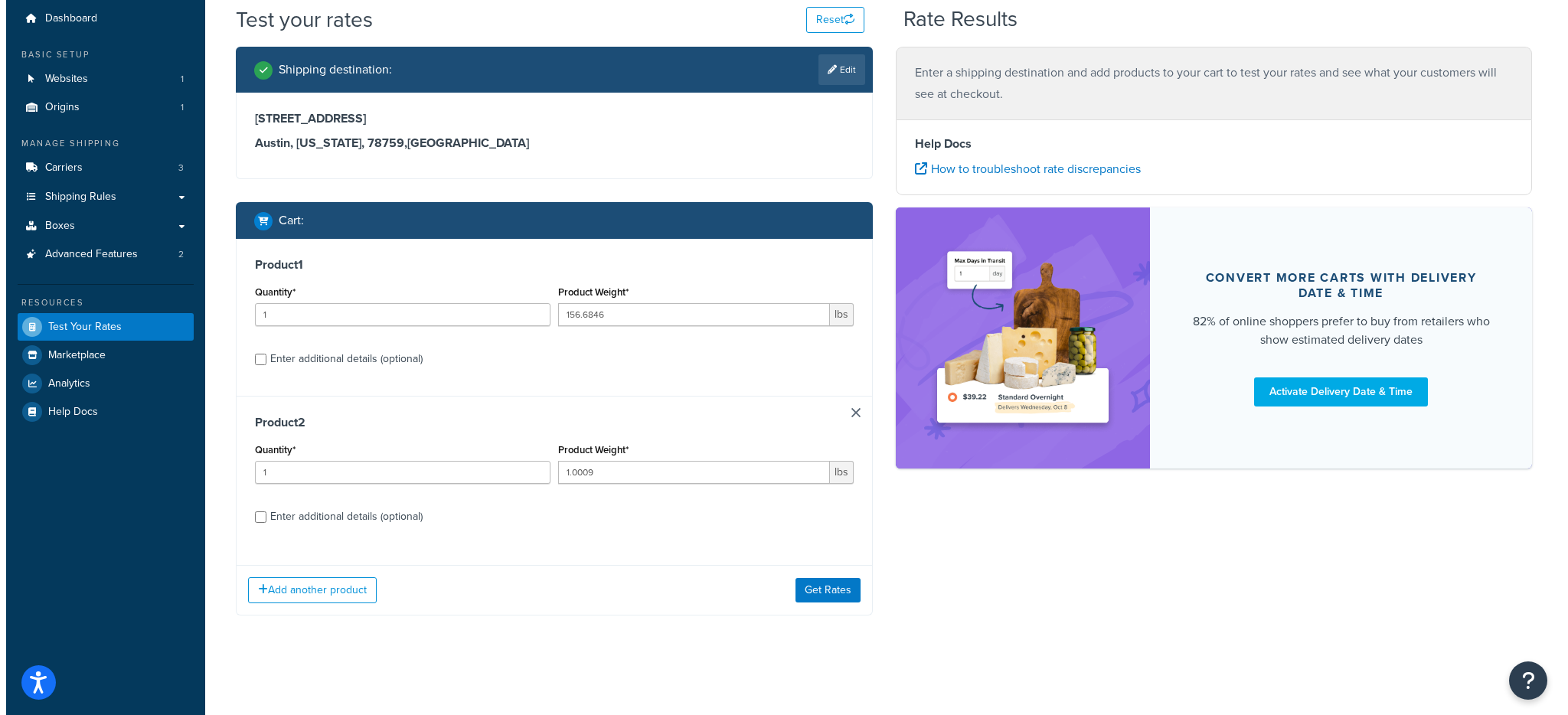
scroll to position [0, 0]
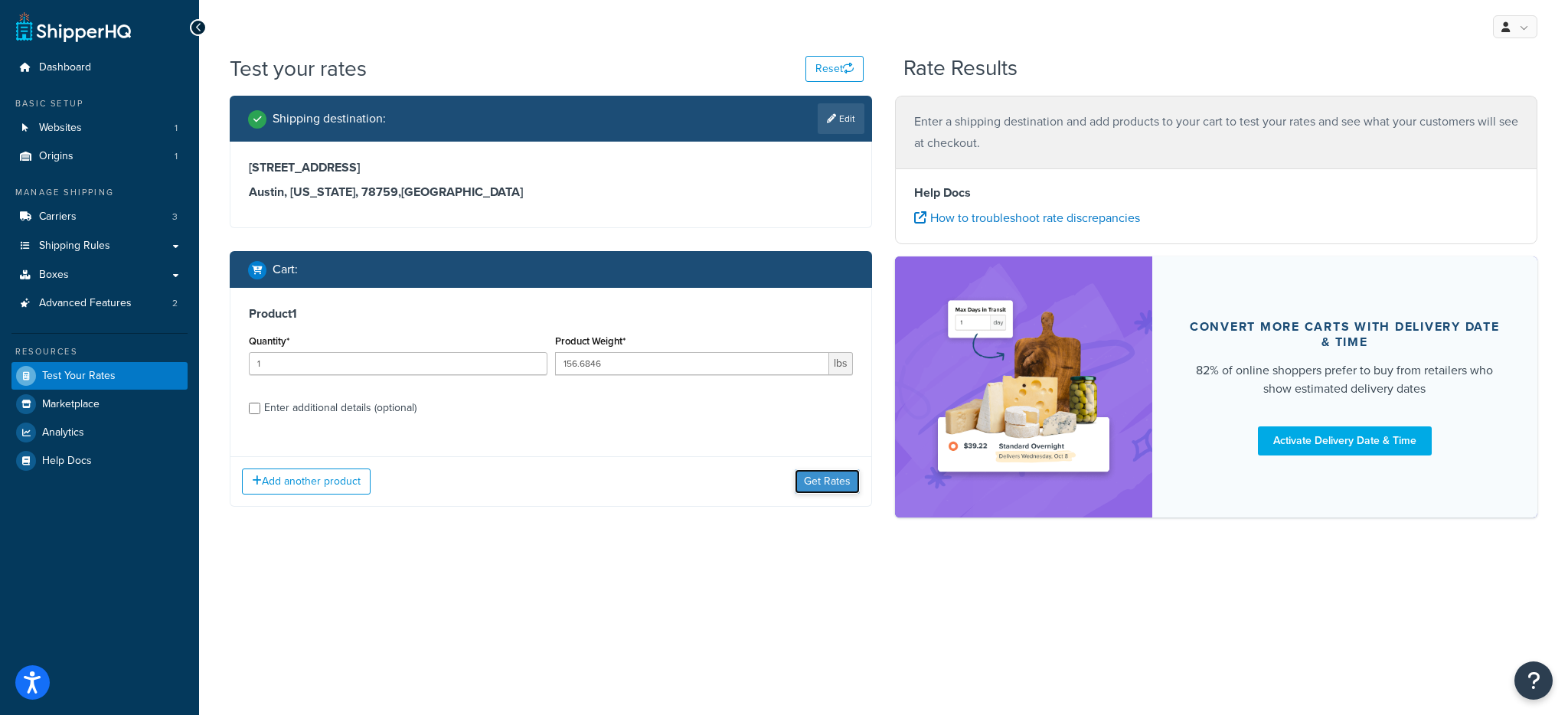
click at [823, 480] on button "Get Rates" at bounding box center [827, 481] width 65 height 24
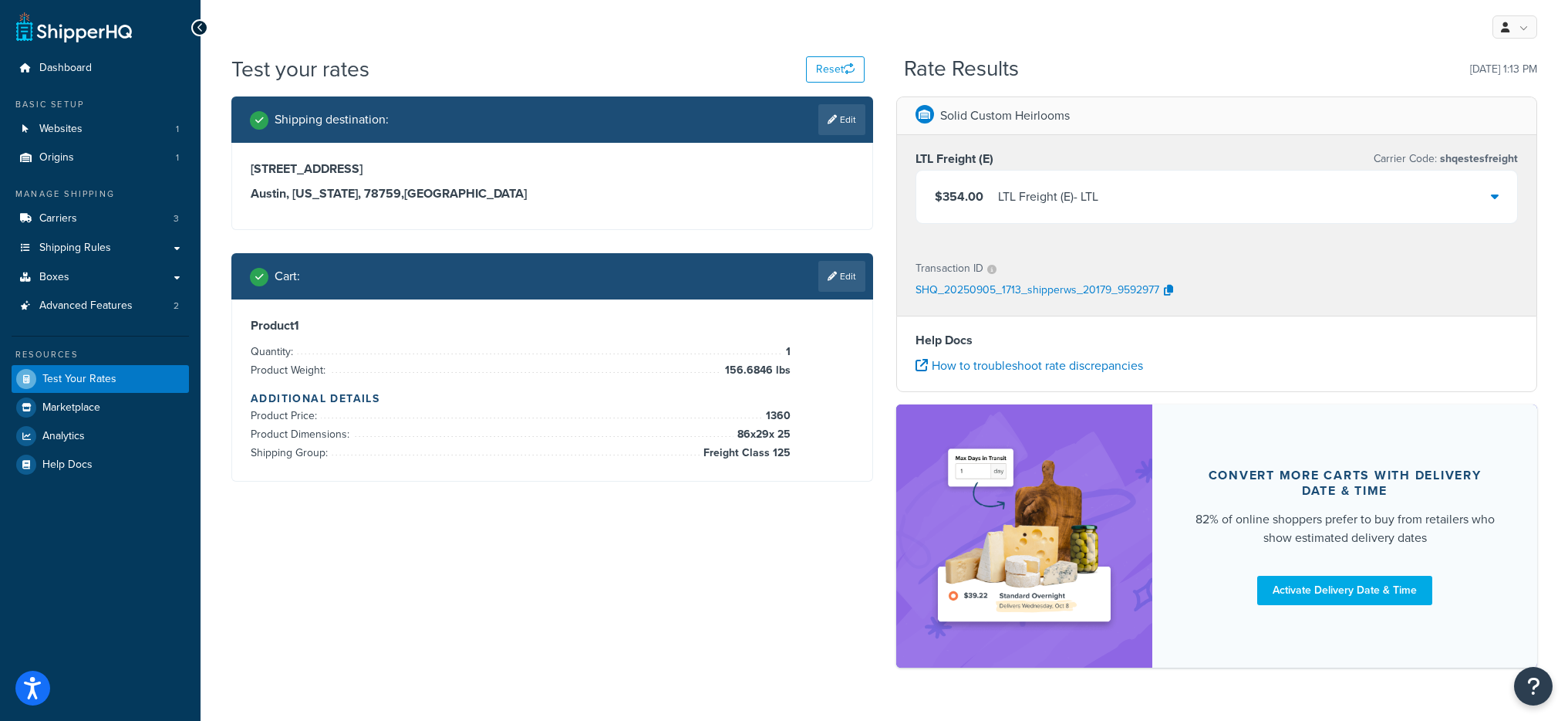
click at [1109, 177] on div "$354.00 LTL Freight (E) - LTL" at bounding box center [1217, 196] width 602 height 52
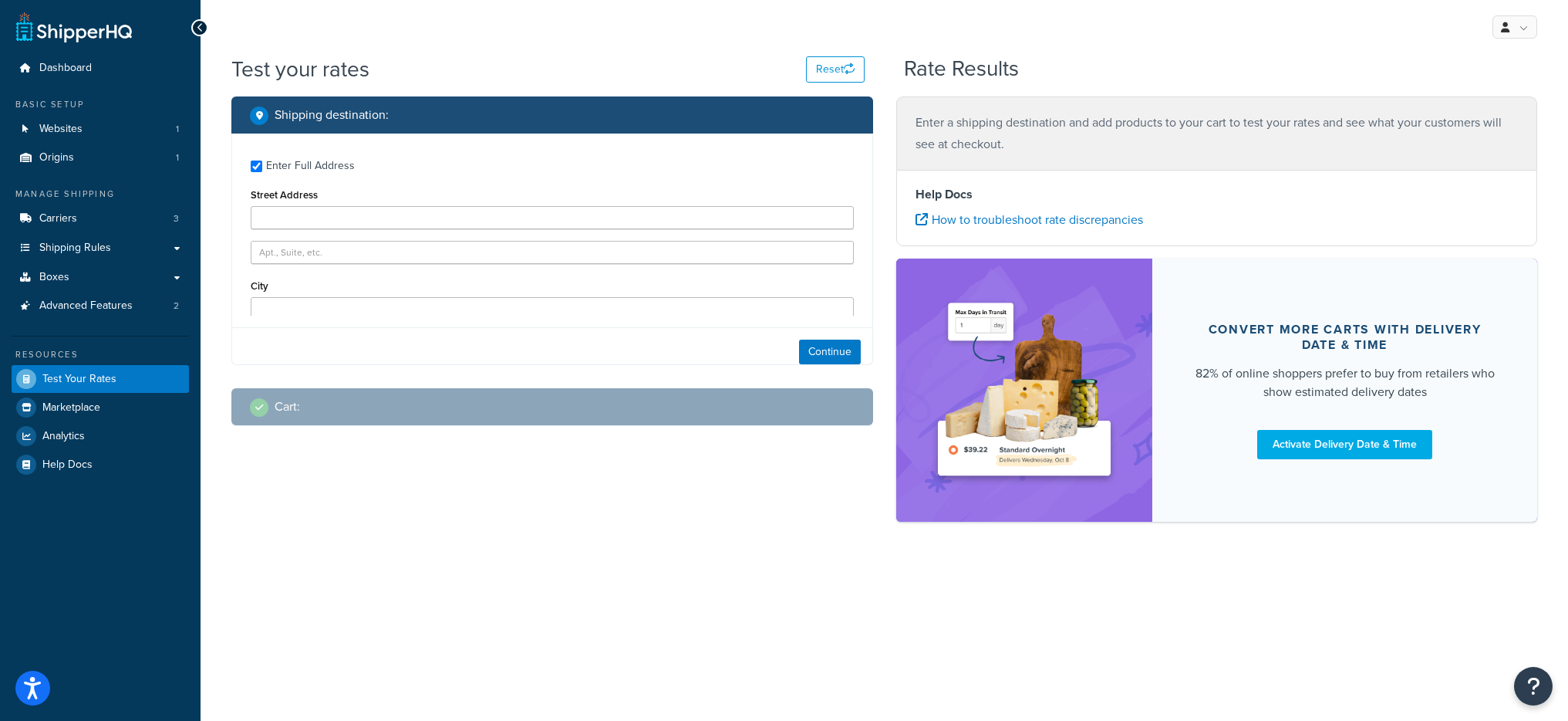
type input "[GEOGRAPHIC_DATA]"
type input "black123"
type input "Austin"
type input "78759"
select select "[GEOGRAPHIC_DATA]"
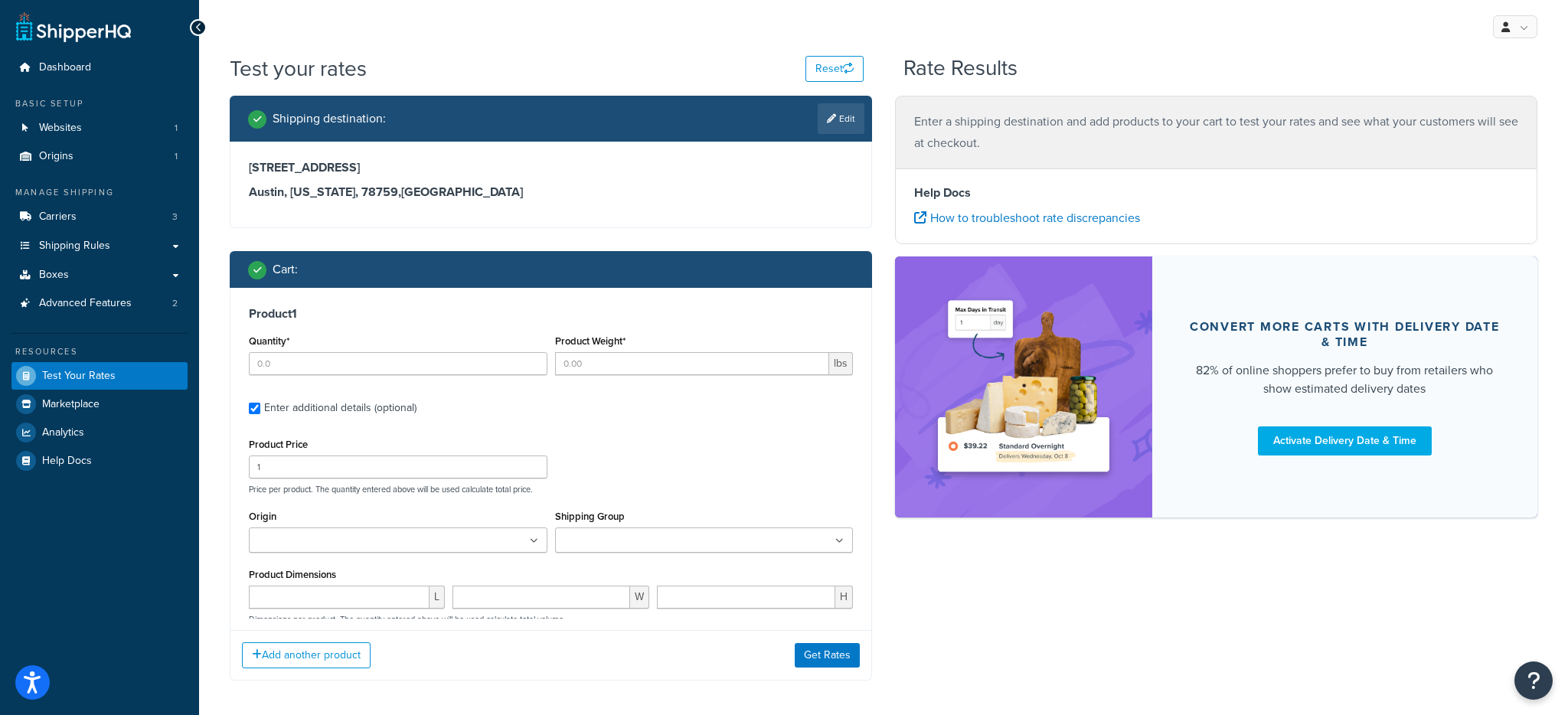
type input "1"
type input "156.6846"
type input "1360"
type input "86"
type input "29"
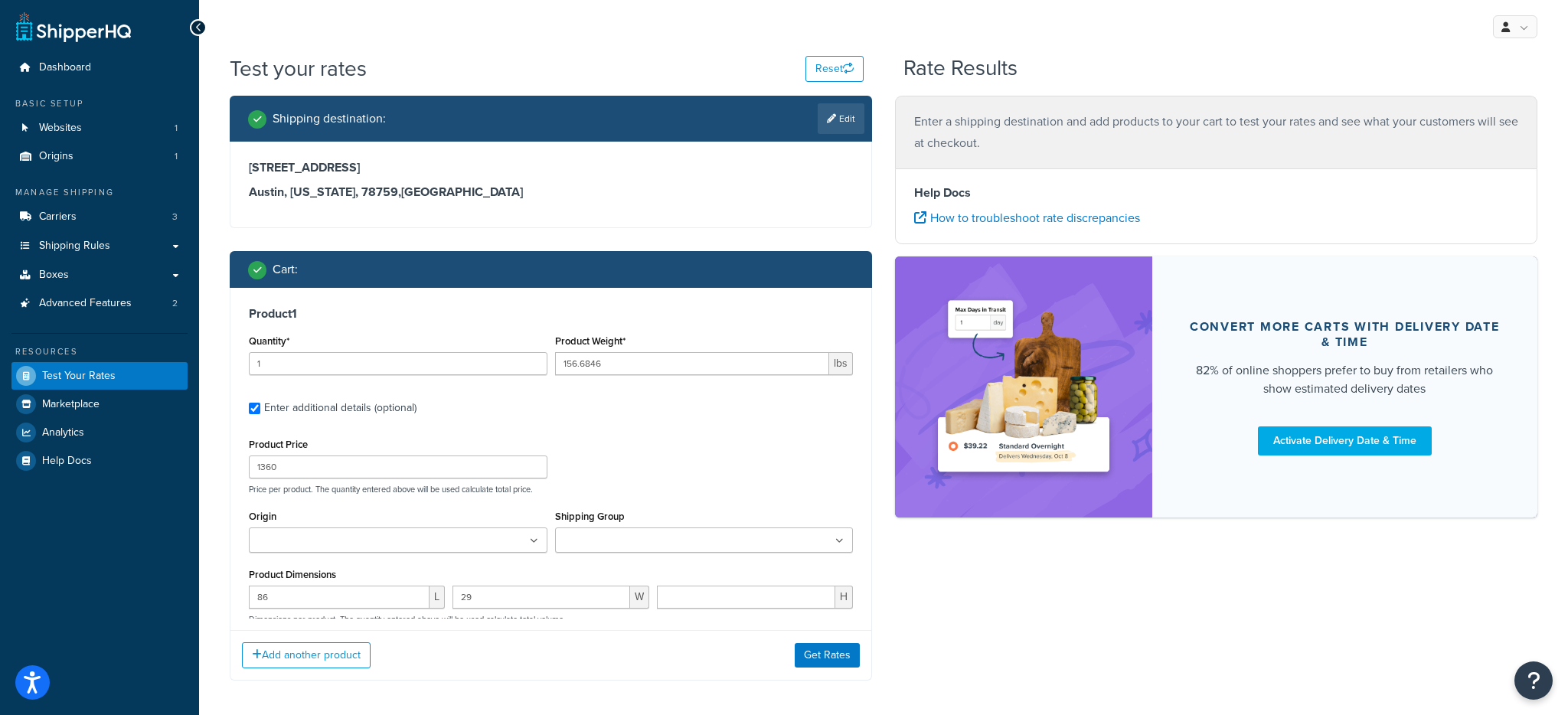
type input "25"
type input "1"
type input "1.0009"
type input "50"
type input "10"
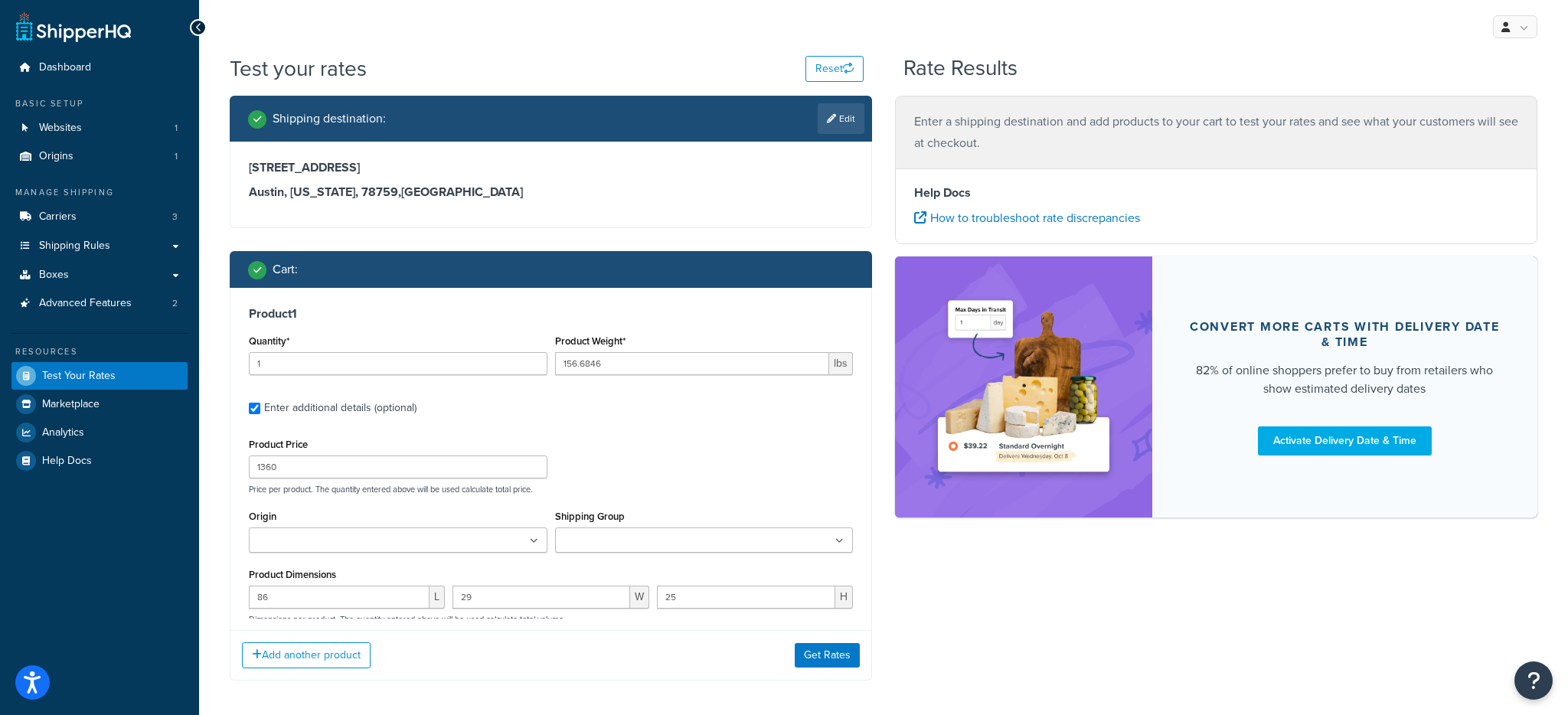
type input "10"
type input "1"
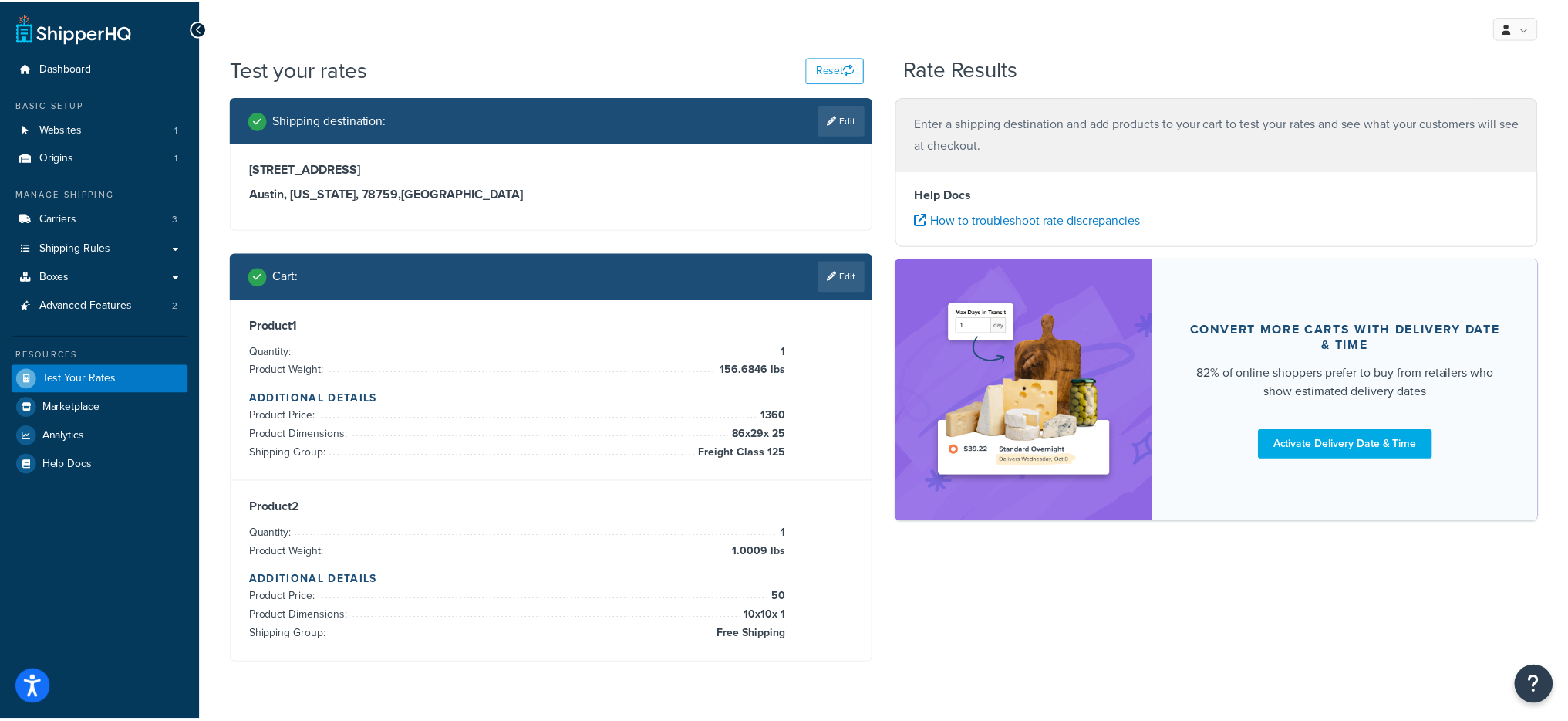
scroll to position [230, 0]
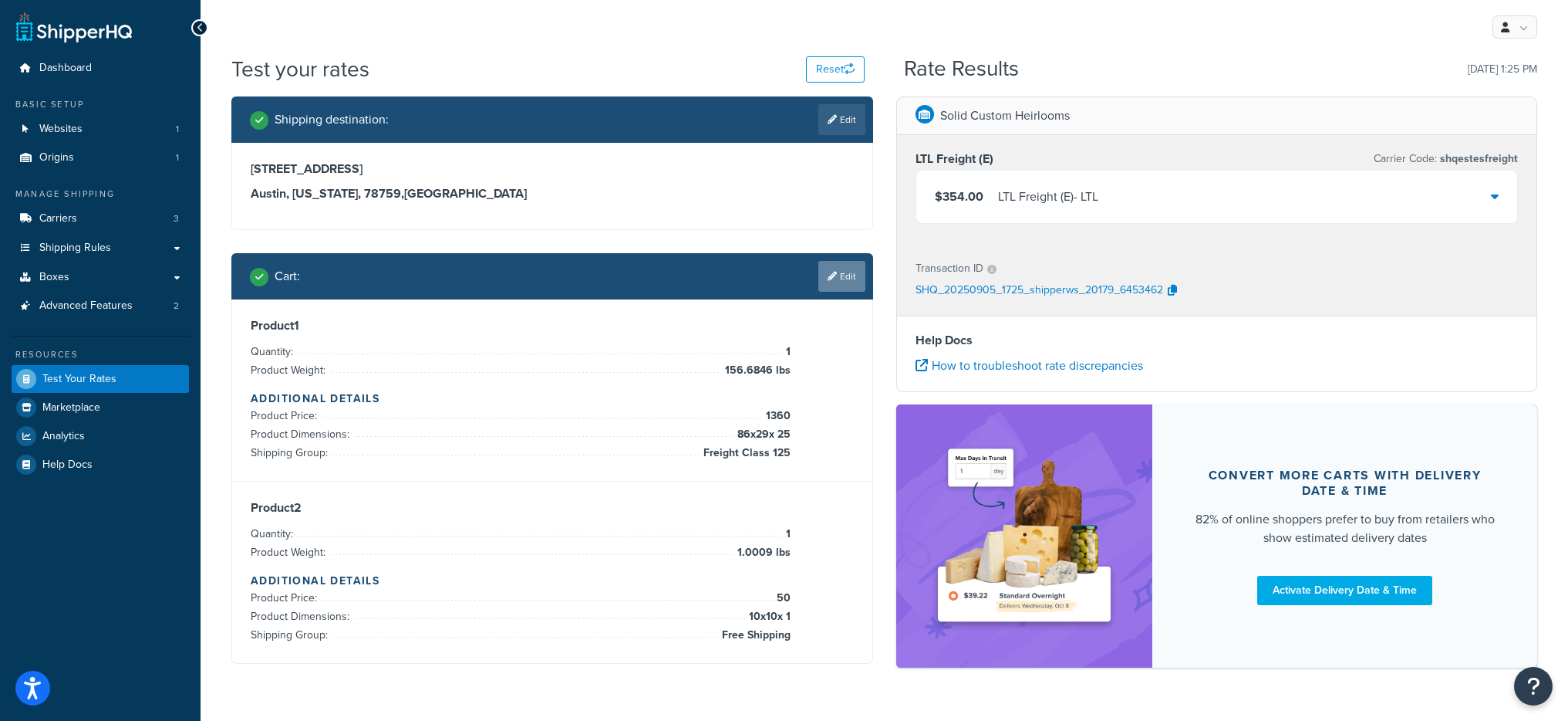
click at [835, 288] on link "Edit" at bounding box center [842, 276] width 47 height 31
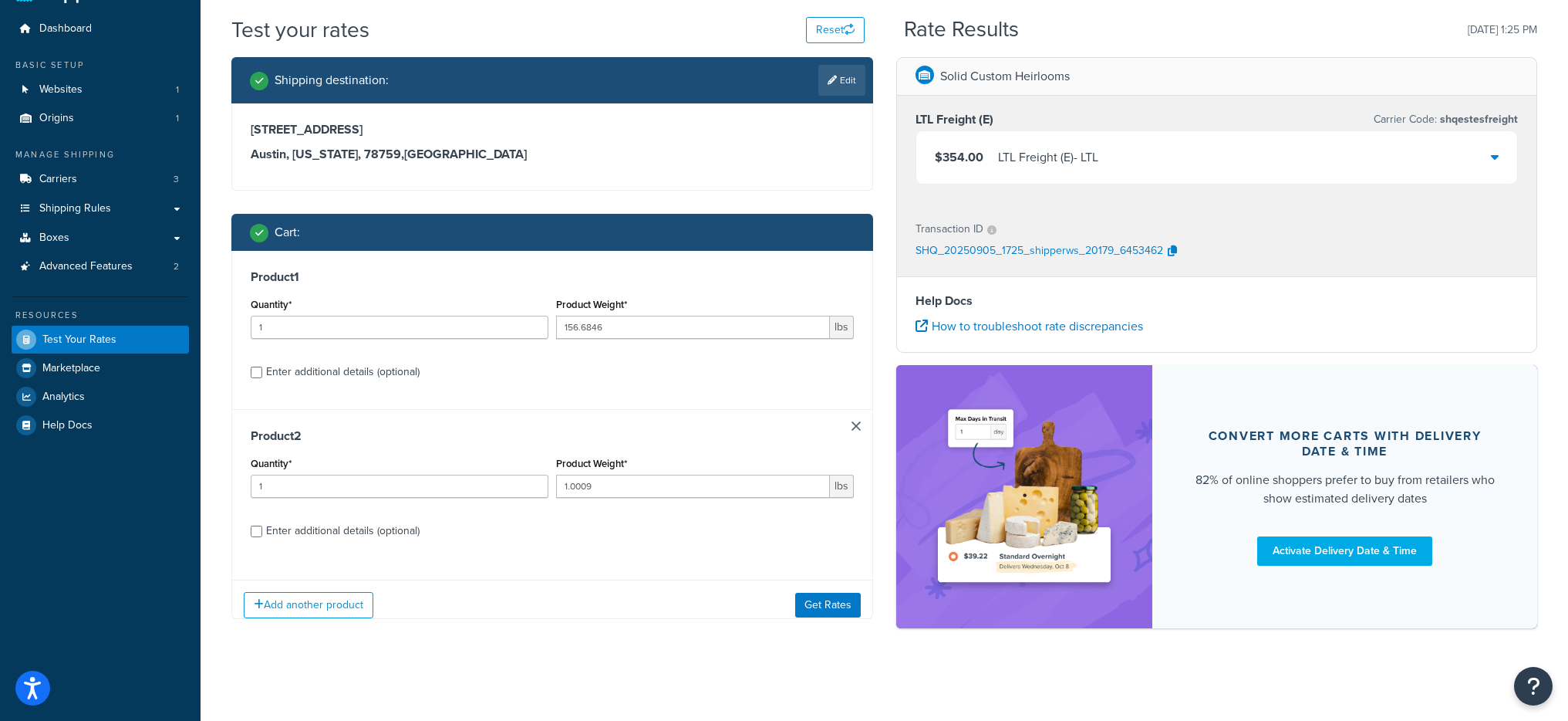
scroll to position [0, 0]
click at [266, 378] on div "Enter additional details (optional)" at bounding box center [343, 372] width 154 height 22
click at [263, 378] on input "Enter additional details (optional)" at bounding box center [256, 372] width 11 height 11
checkbox input "true"
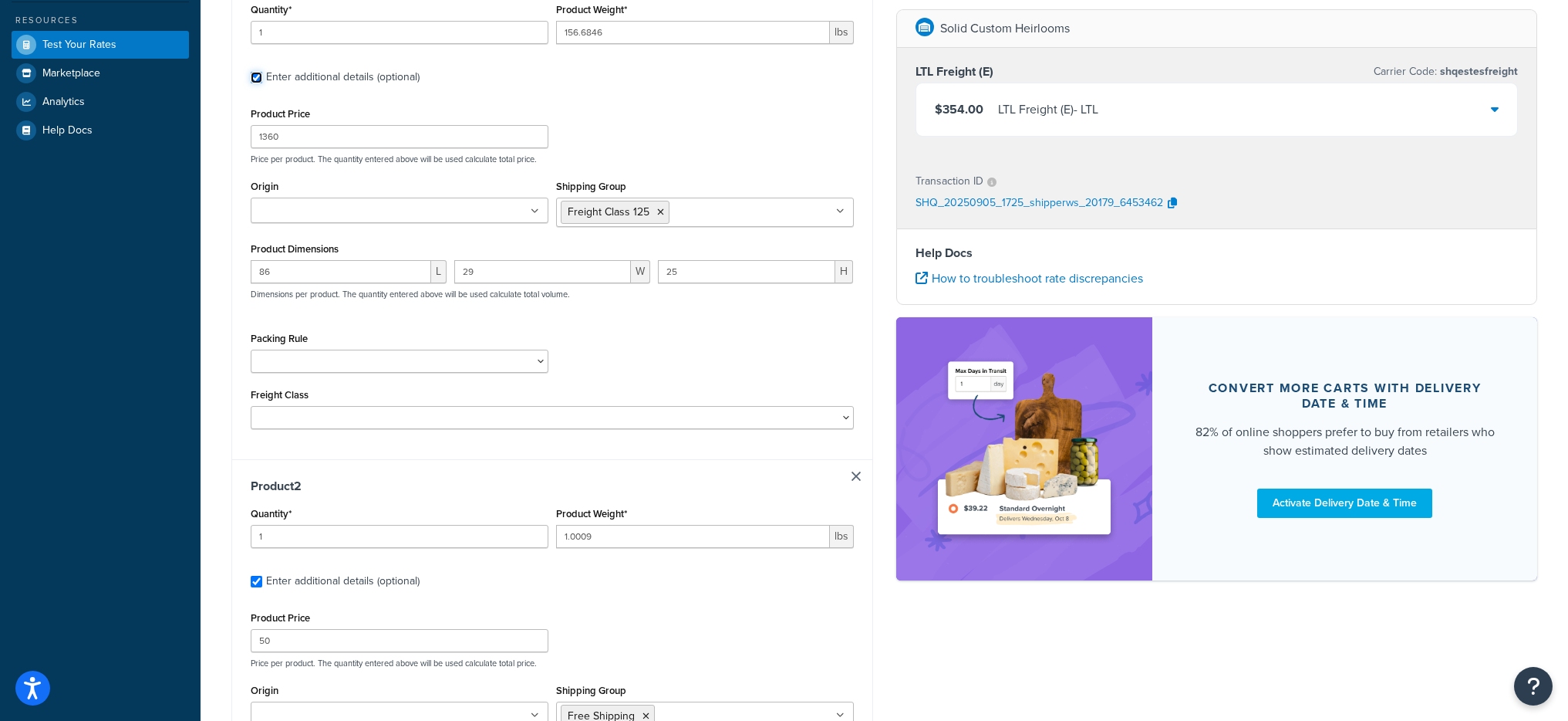
scroll to position [20, 0]
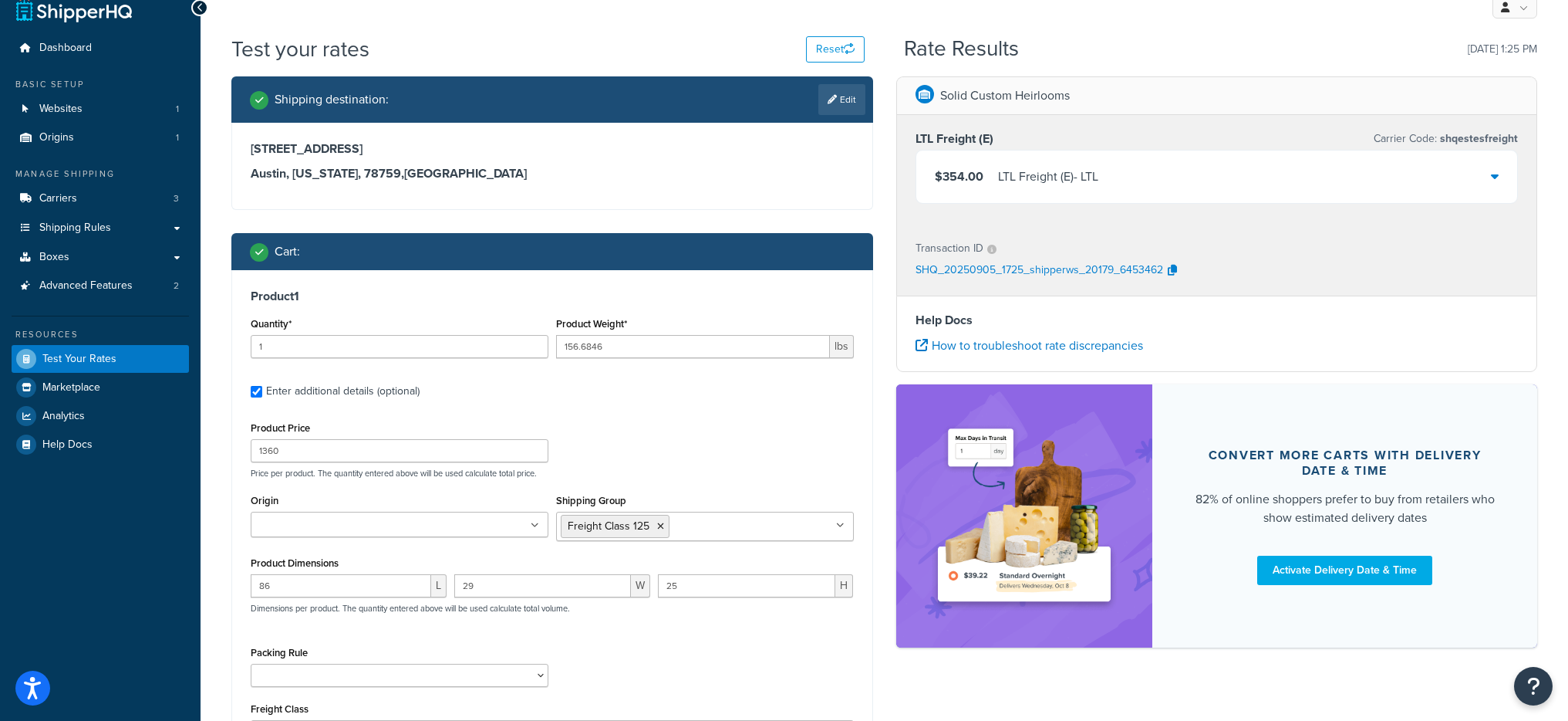
click at [633, 367] on div "Product Weight* 156.6846 lbs" at bounding box center [705, 341] width 305 height 57
click at [629, 357] on input "156.6846" at bounding box center [693, 347] width 274 height 24
click at [624, 351] on input "156.6846" at bounding box center [693, 347] width 274 height 24
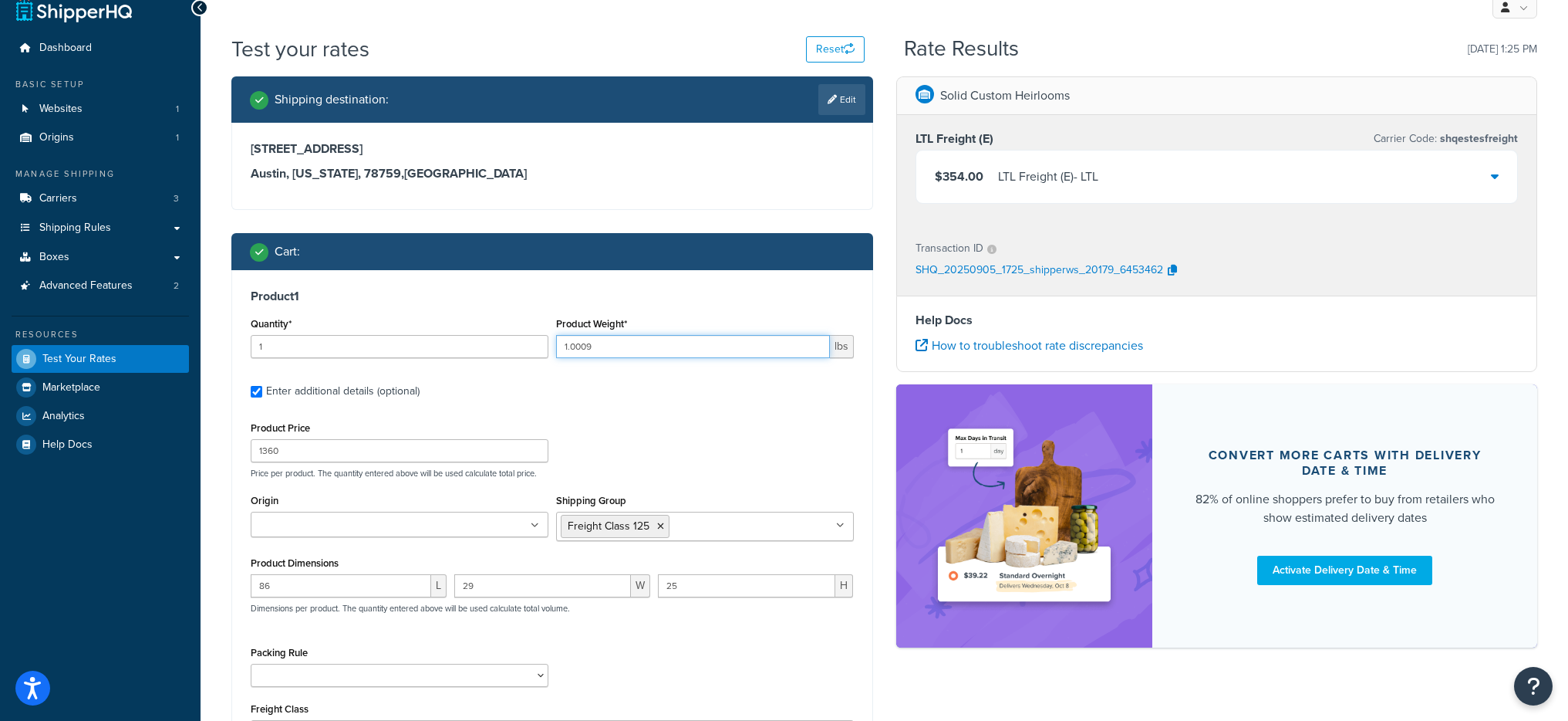
type input "1.0009"
click at [276, 449] on input "1360" at bounding box center [399, 450] width 298 height 24
type input "50"
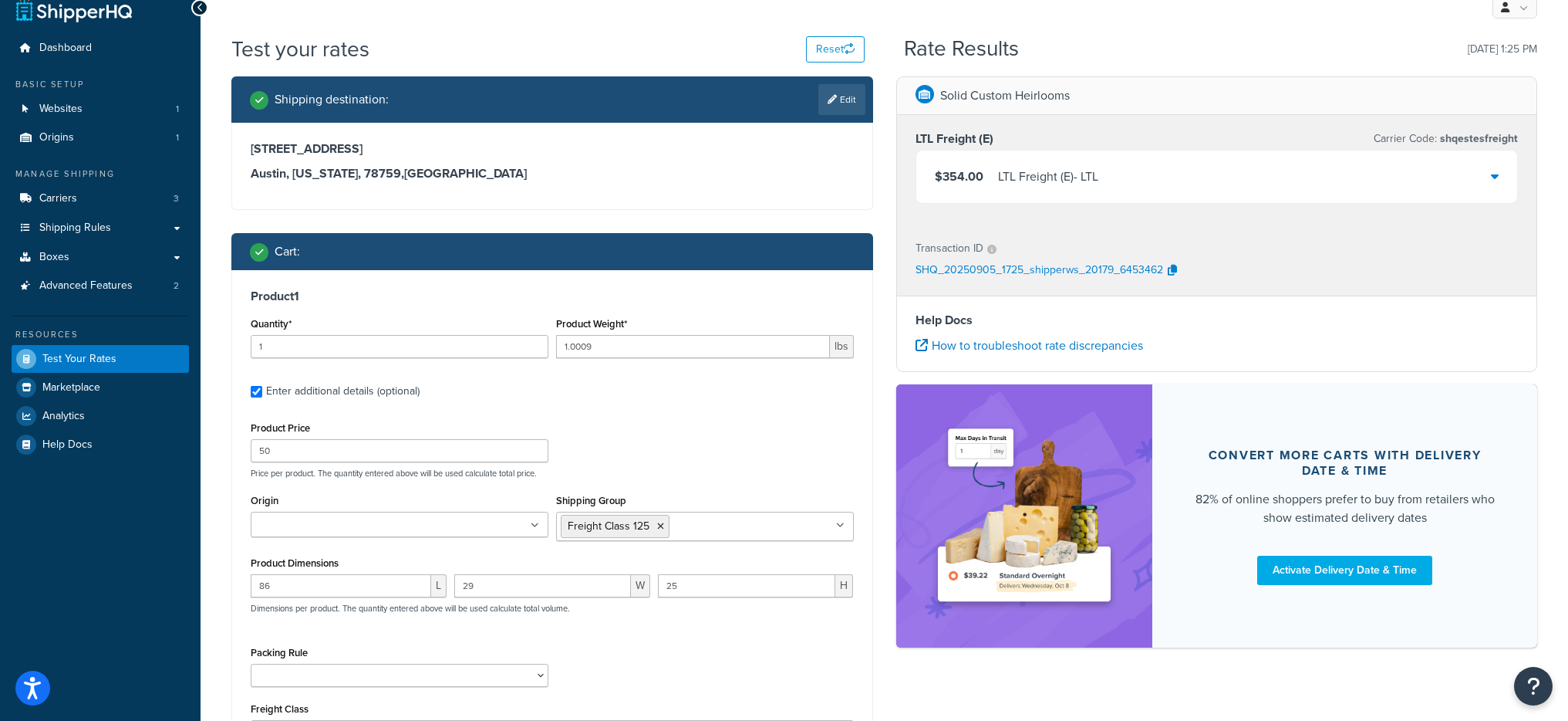
click at [229, 455] on div "Shipping destination : Edit 9600 Great Hills Trail, black123 Austin, Texas, 787…" at bounding box center [552, 720] width 665 height 1287
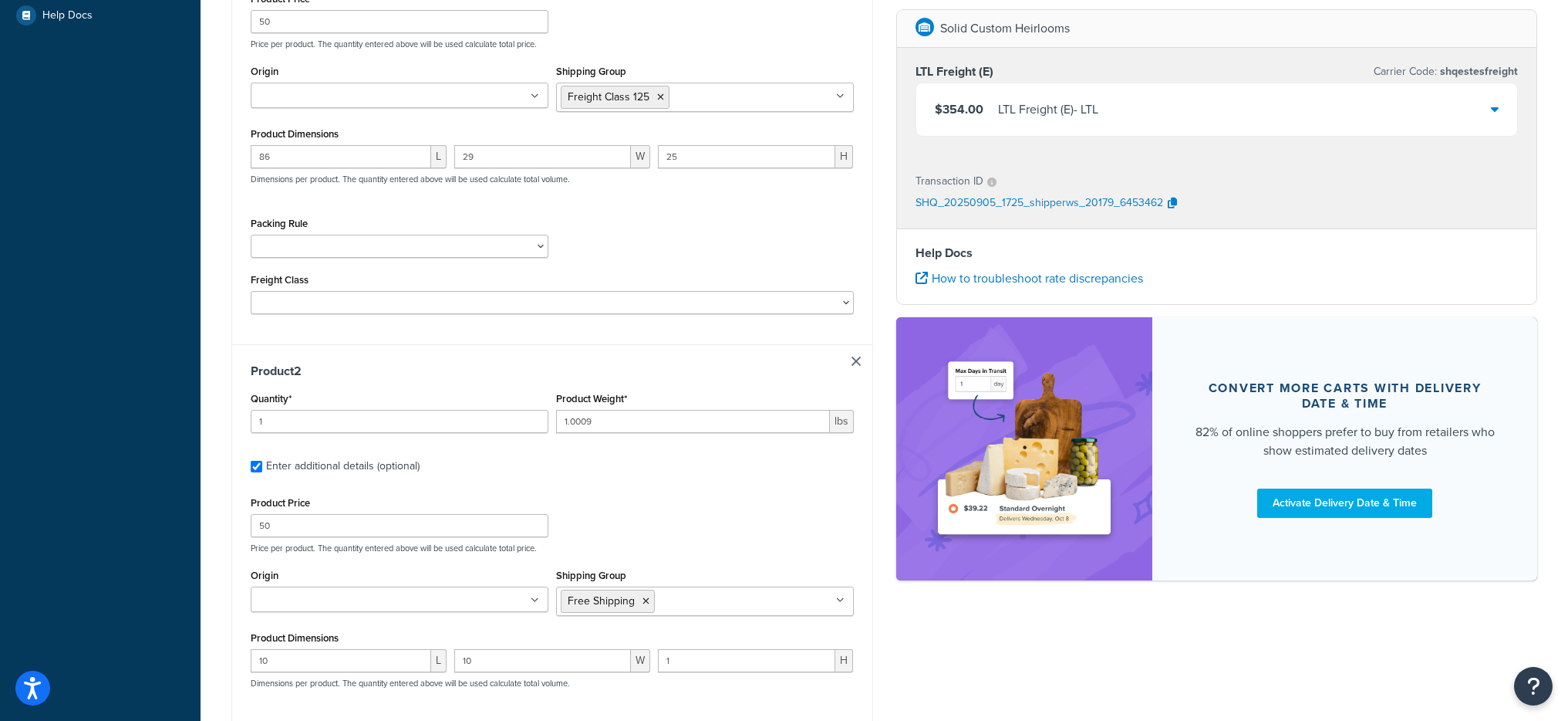
scroll to position [337, 0]
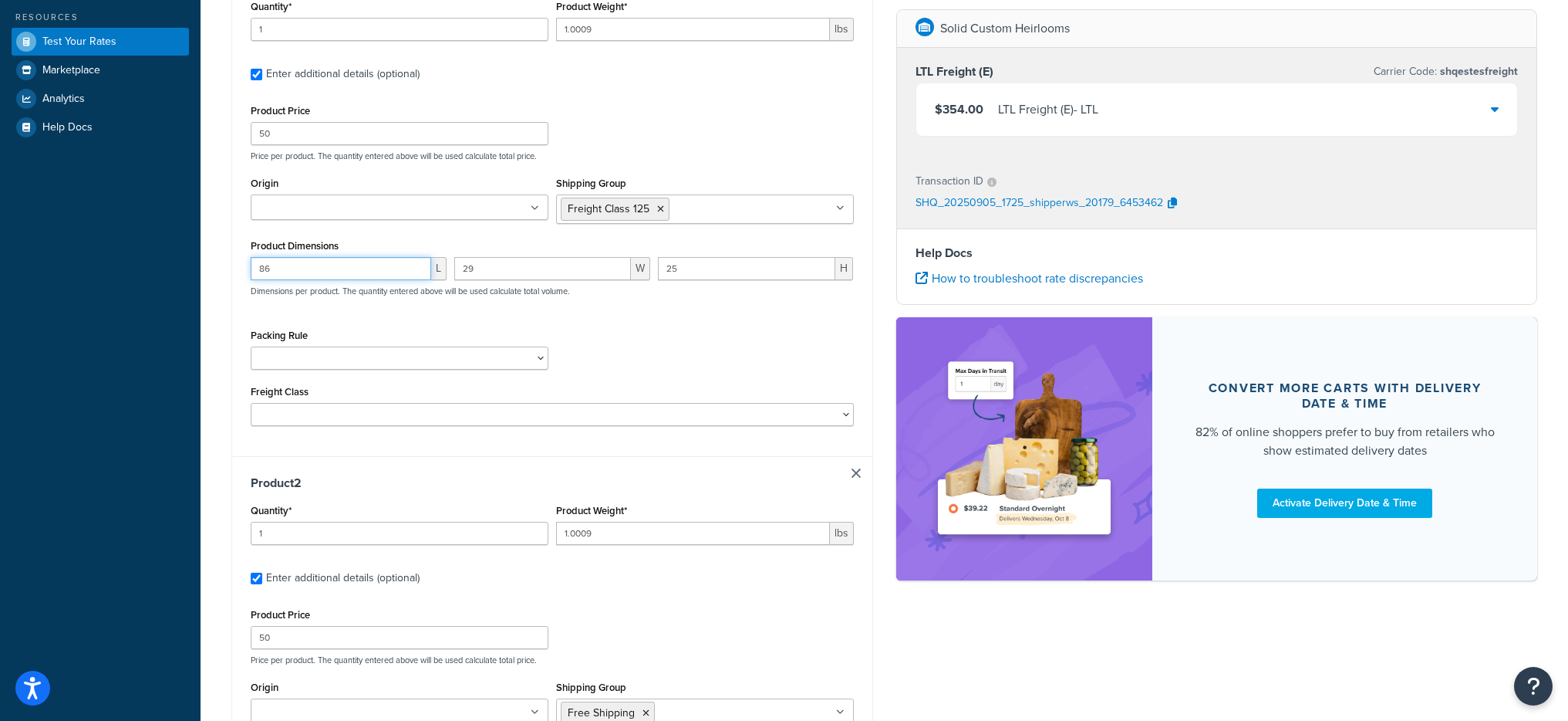
click at [304, 273] on input "86" at bounding box center [340, 268] width 181 height 24
type input "10"
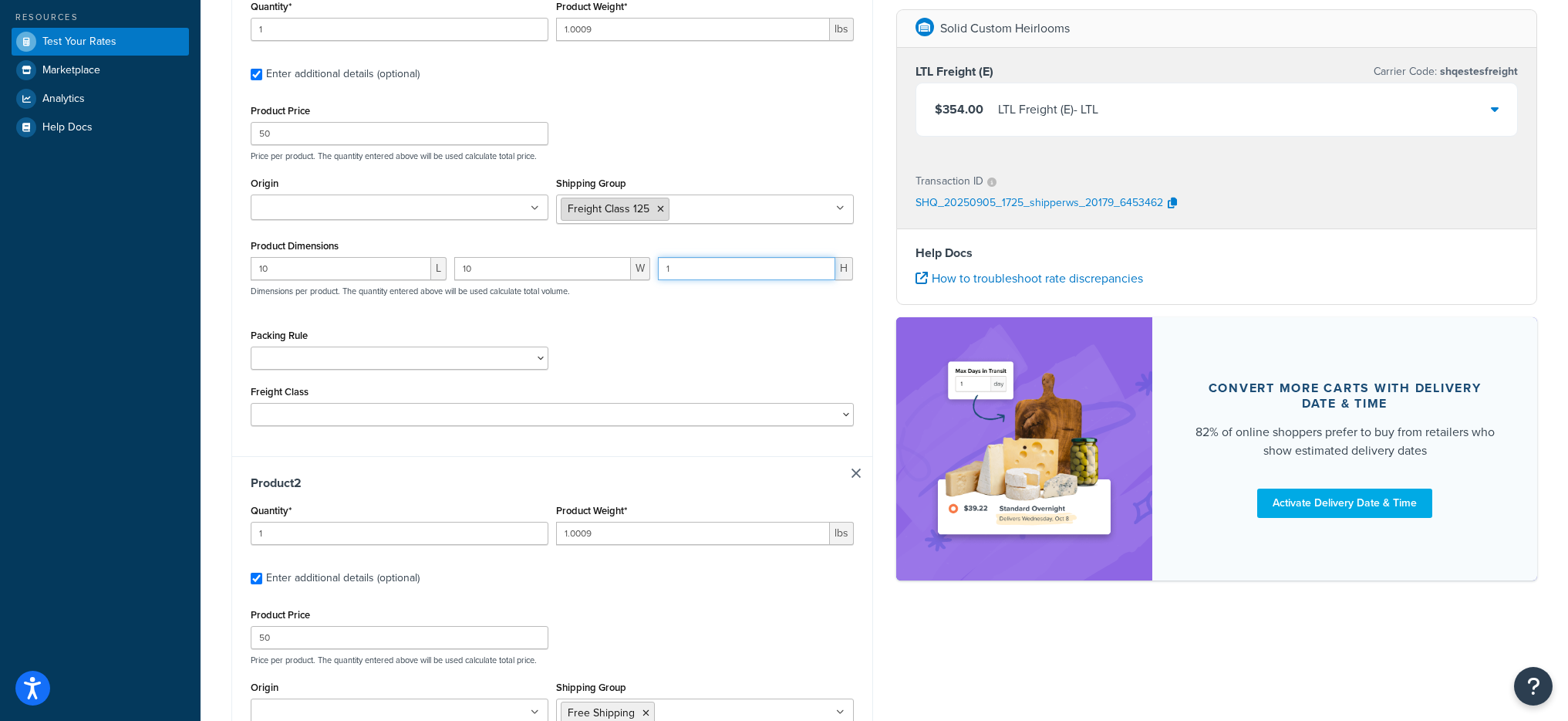
type input "1"
click at [657, 206] on icon at bounding box center [661, 209] width 7 height 10
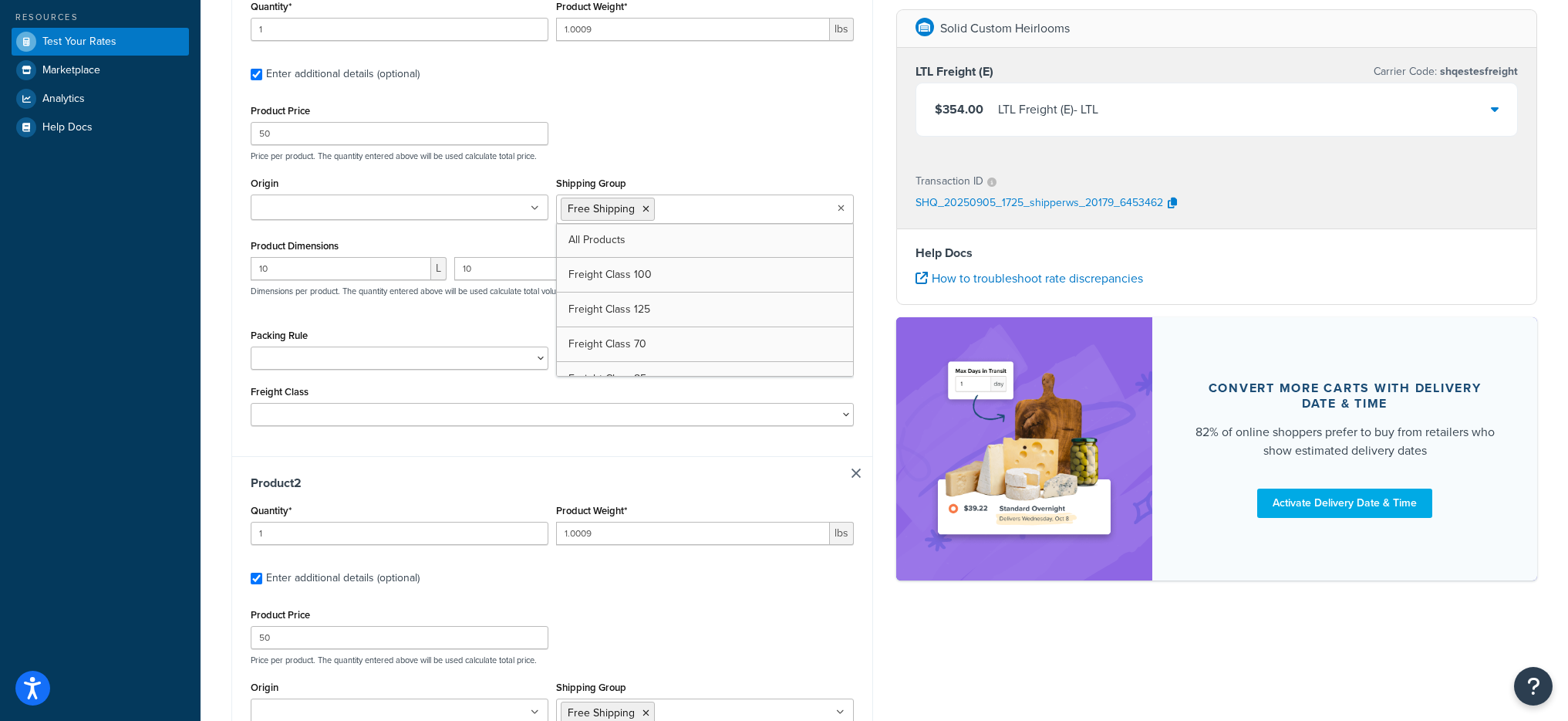
click at [168, 274] on div "Dashboard Basic Setup Websites 1 Origins 1 Manage Shipping Carriers 3 Shipping …" at bounding box center [100, 393] width 201 height 1460
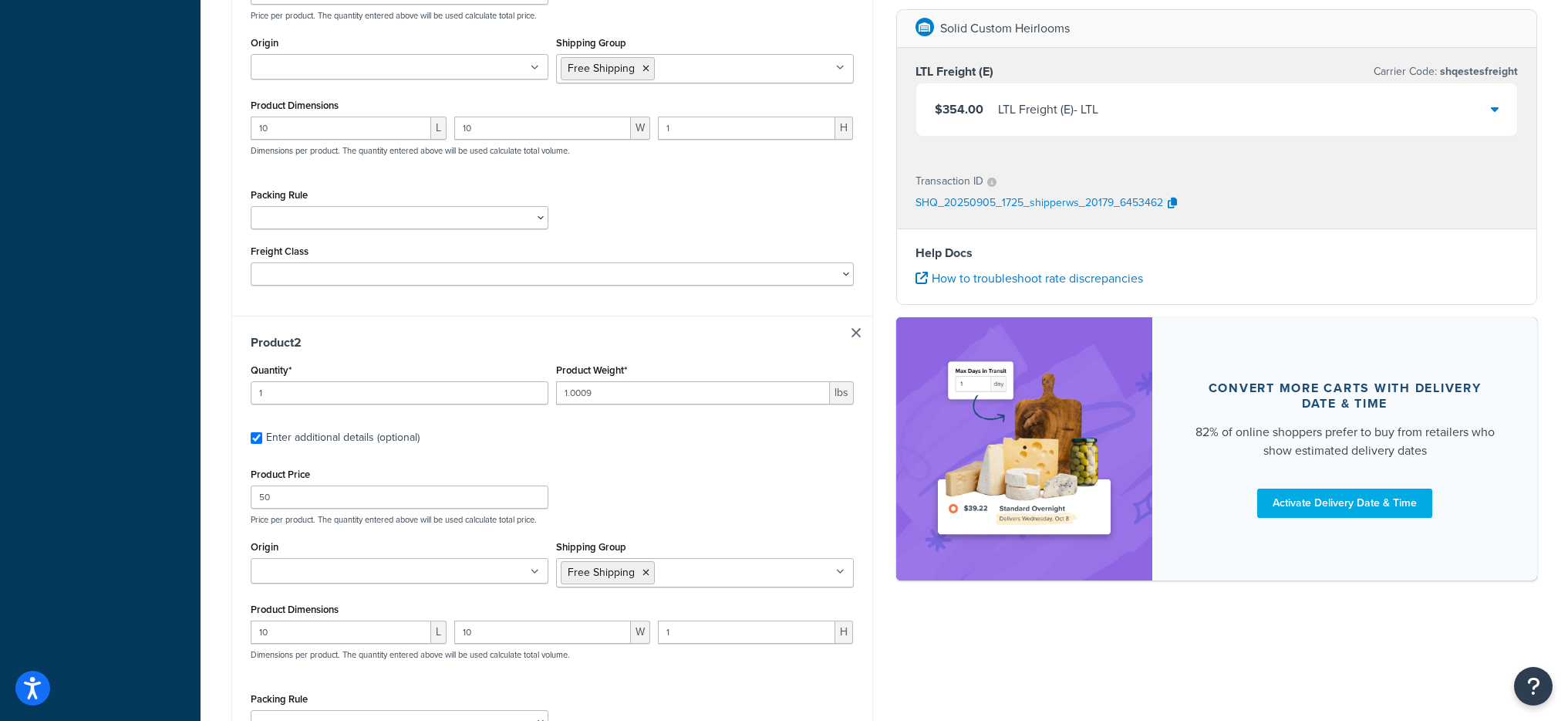
scroll to position [421, 0]
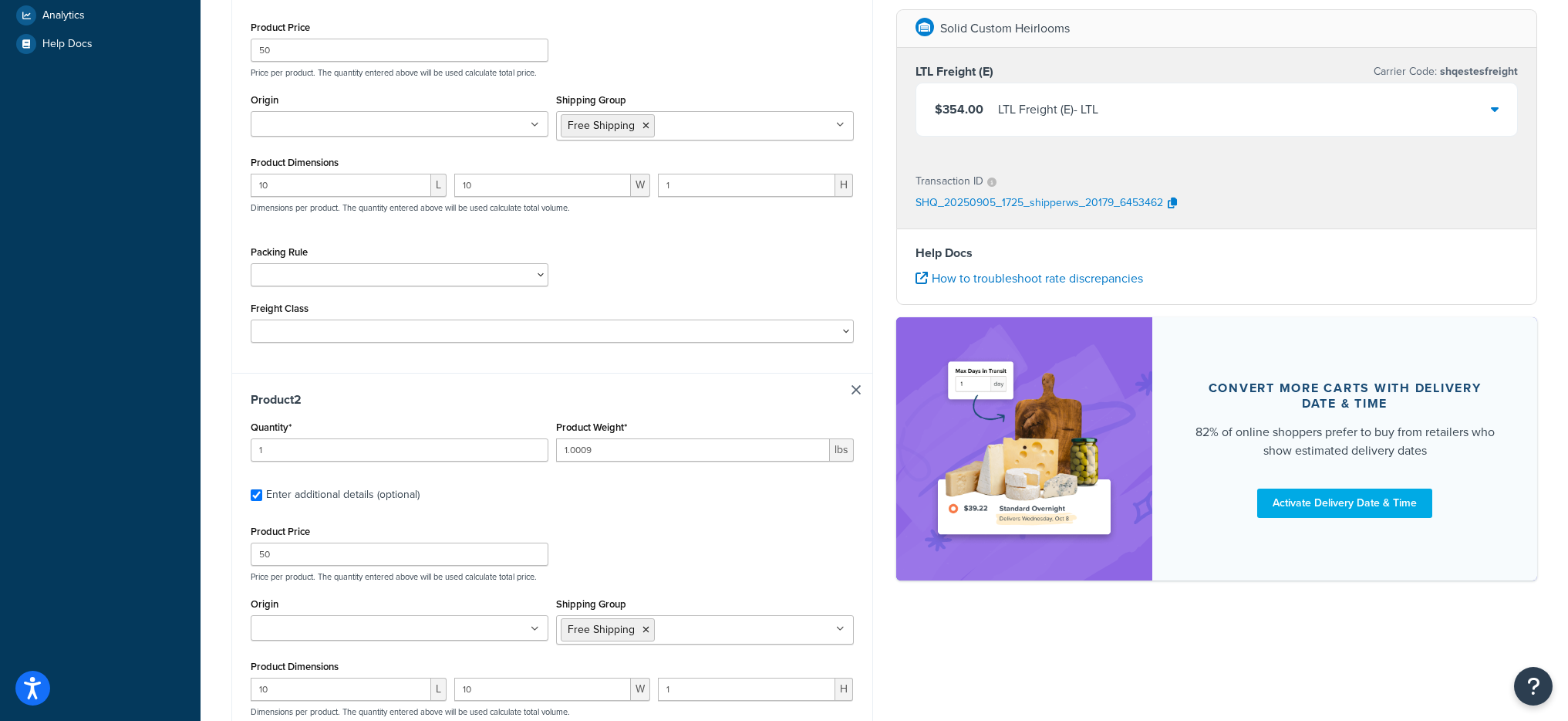
click at [854, 388] on link at bounding box center [856, 389] width 10 height 10
checkbox input "false"
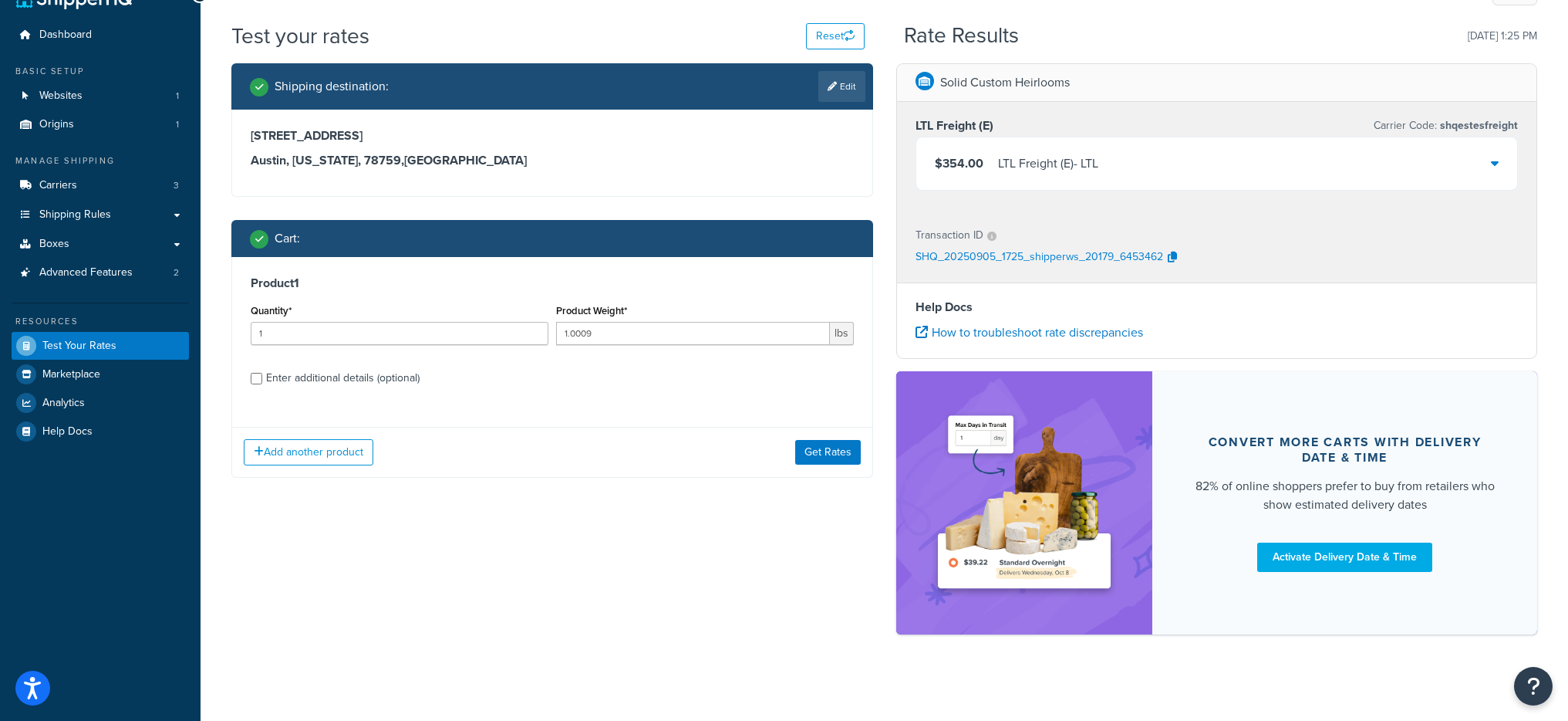
scroll to position [19, 0]
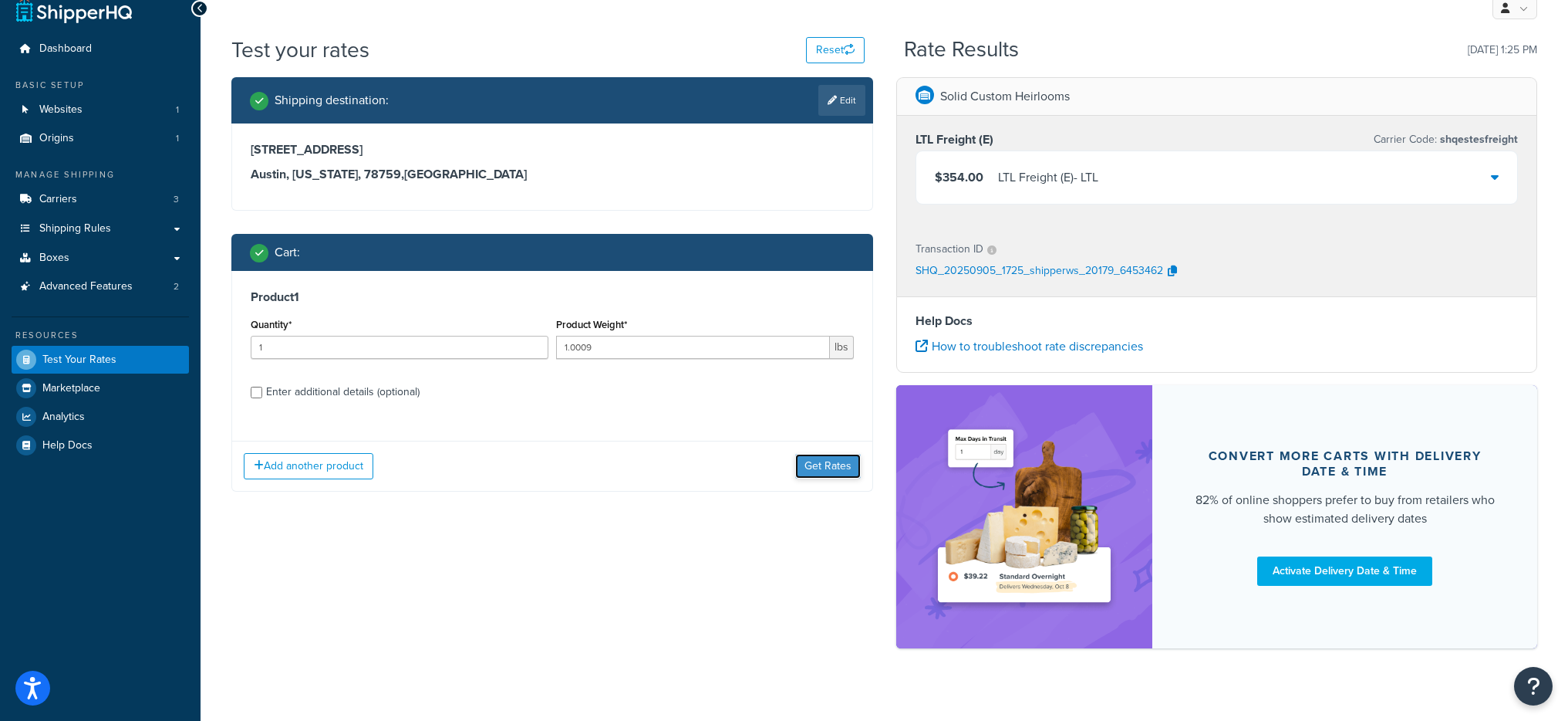
click at [832, 468] on button "Get Rates" at bounding box center [827, 466] width 65 height 24
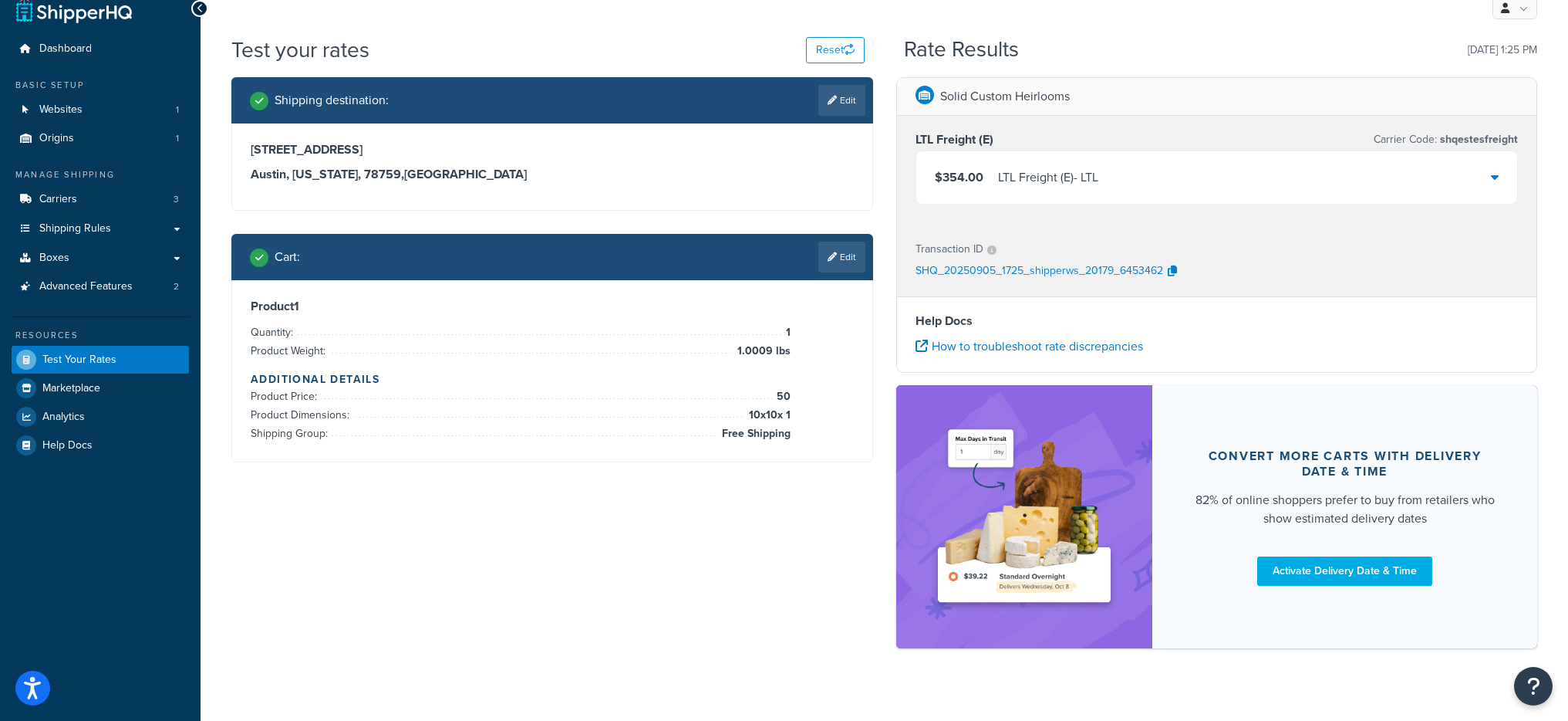
scroll to position [0, 0]
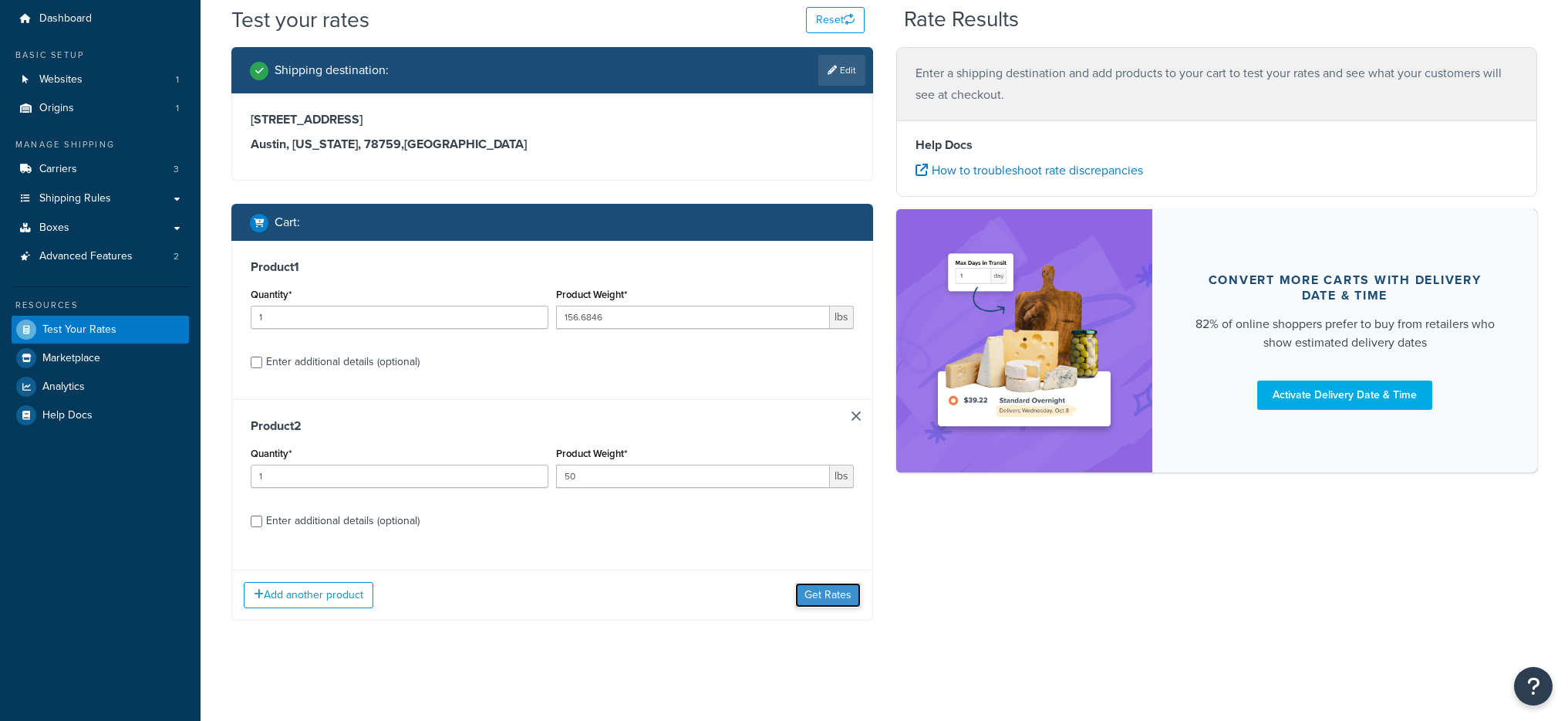
click at [821, 596] on button "Get Rates" at bounding box center [827, 594] width 65 height 24
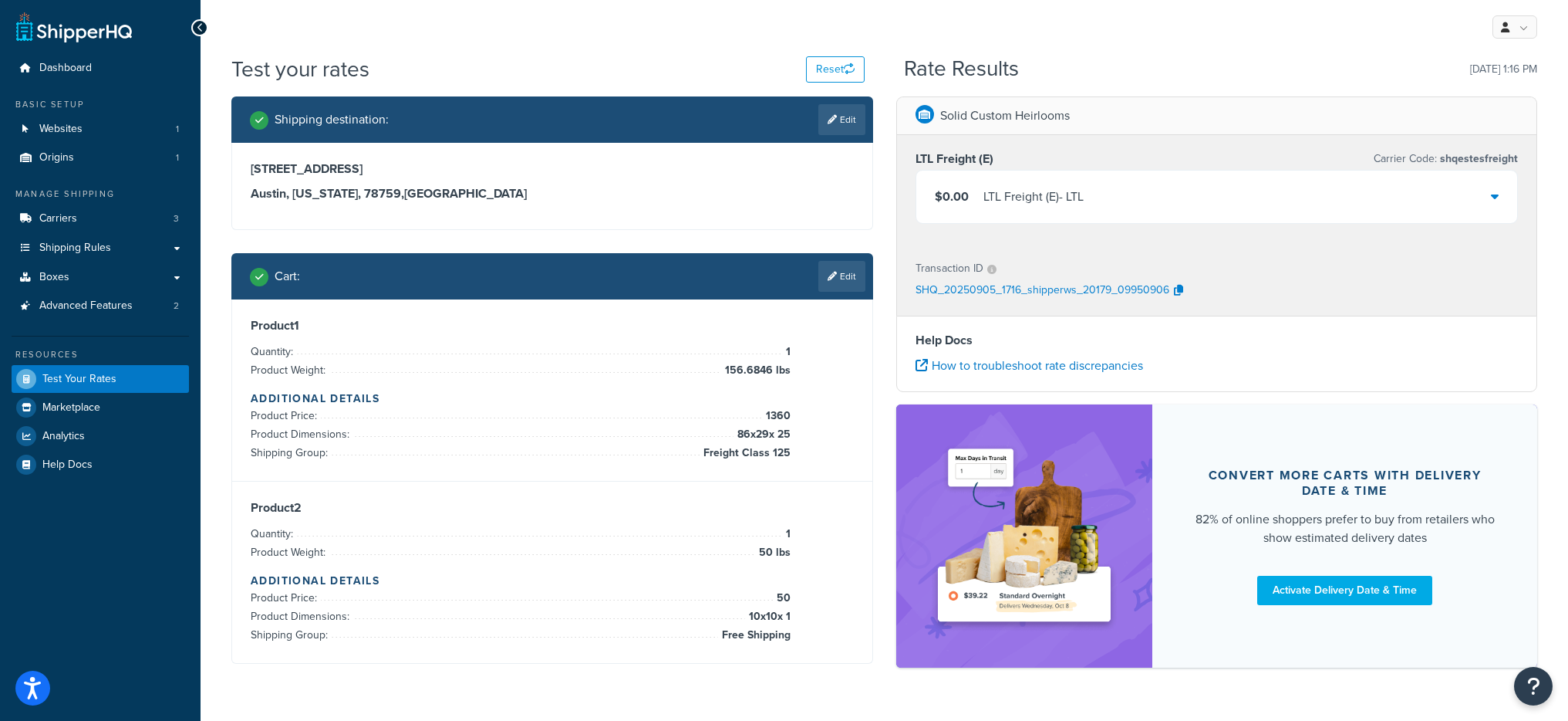
click at [1075, 209] on div "$0.00 LTL Freight (E) - LTL" at bounding box center [1217, 196] width 602 height 52
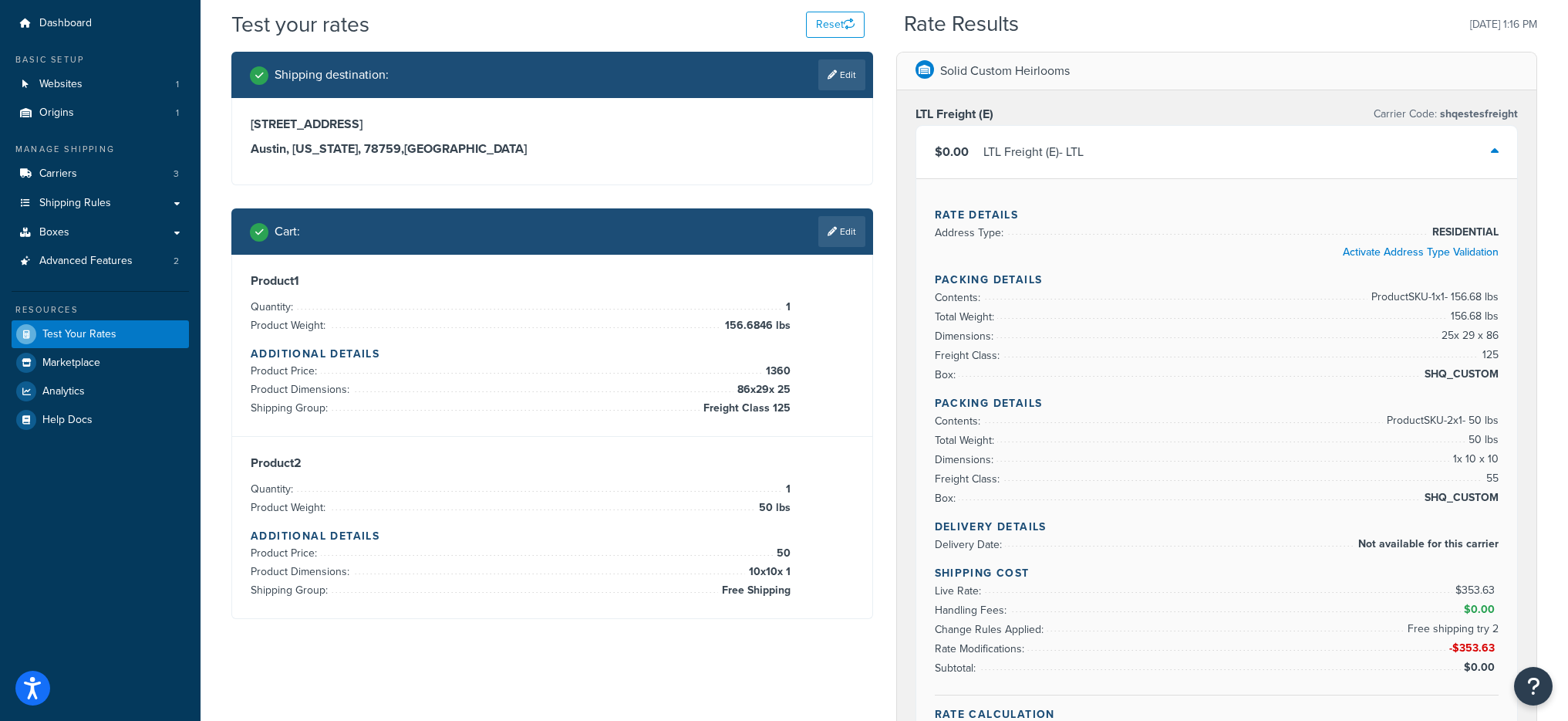
scroll to position [121, 0]
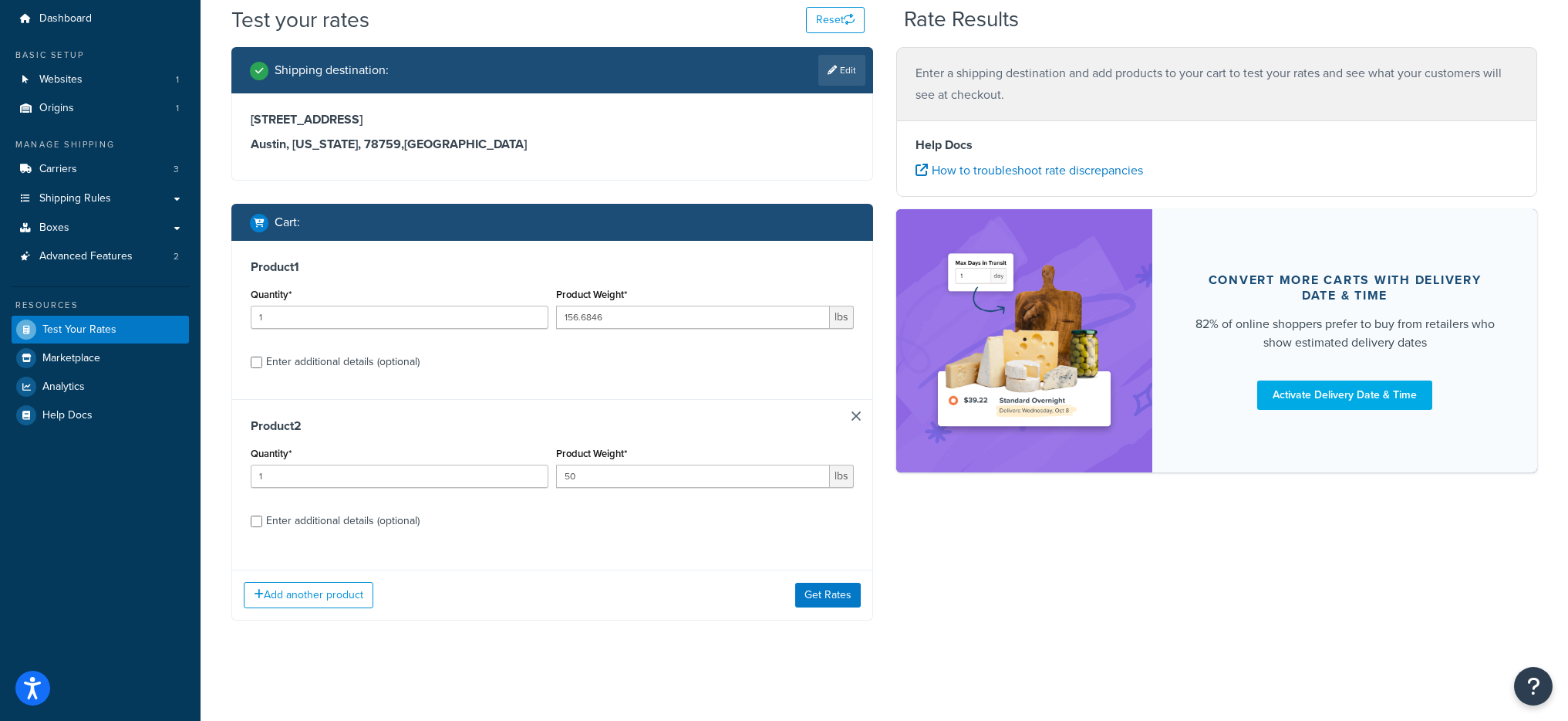
click at [798, 609] on div "Add another product Get Rates" at bounding box center [552, 594] width 640 height 50
click at [807, 602] on button "Get Rates" at bounding box center [827, 594] width 65 height 24
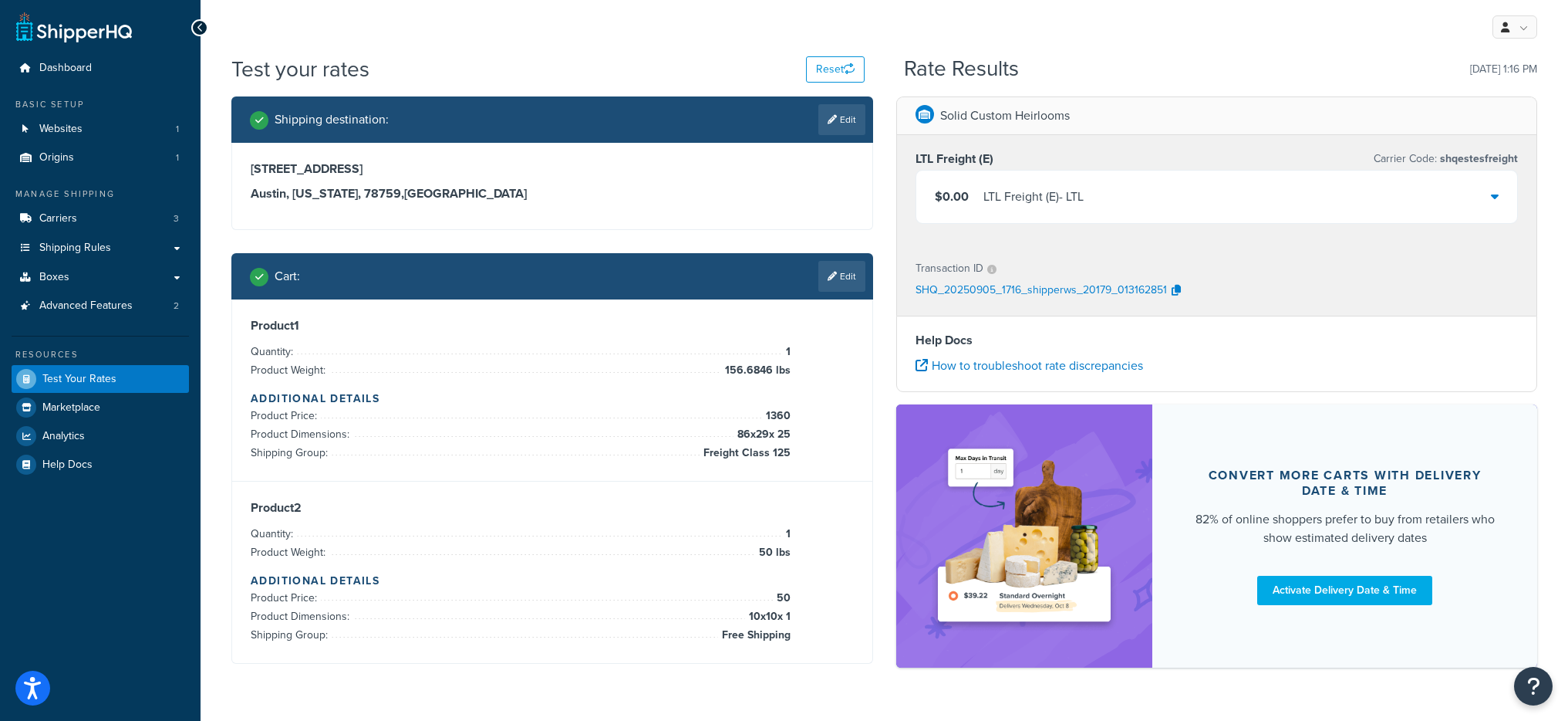
click at [1058, 208] on div "LTL Freight (E) - LTL" at bounding box center [1033, 196] width 100 height 22
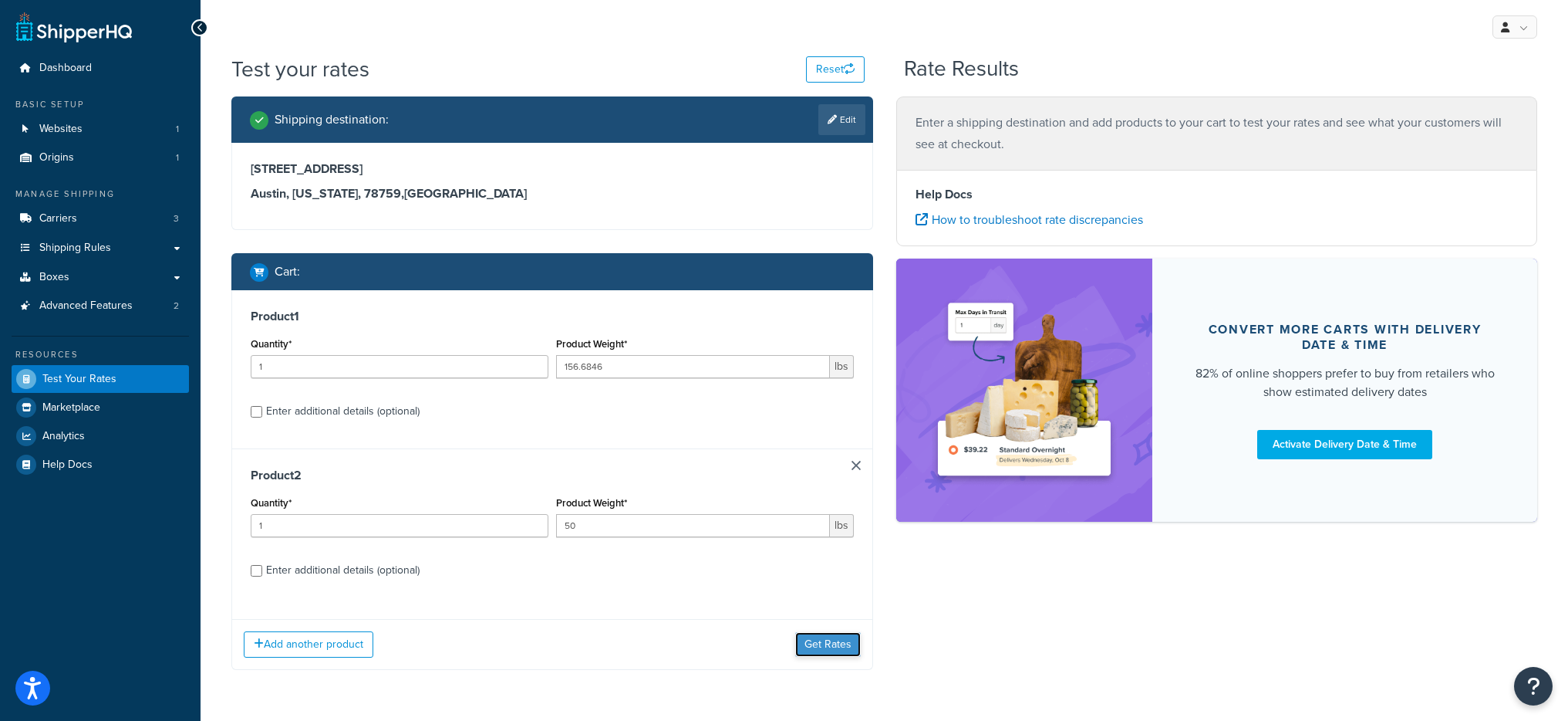
click at [842, 633] on button "Get Rates" at bounding box center [827, 644] width 65 height 24
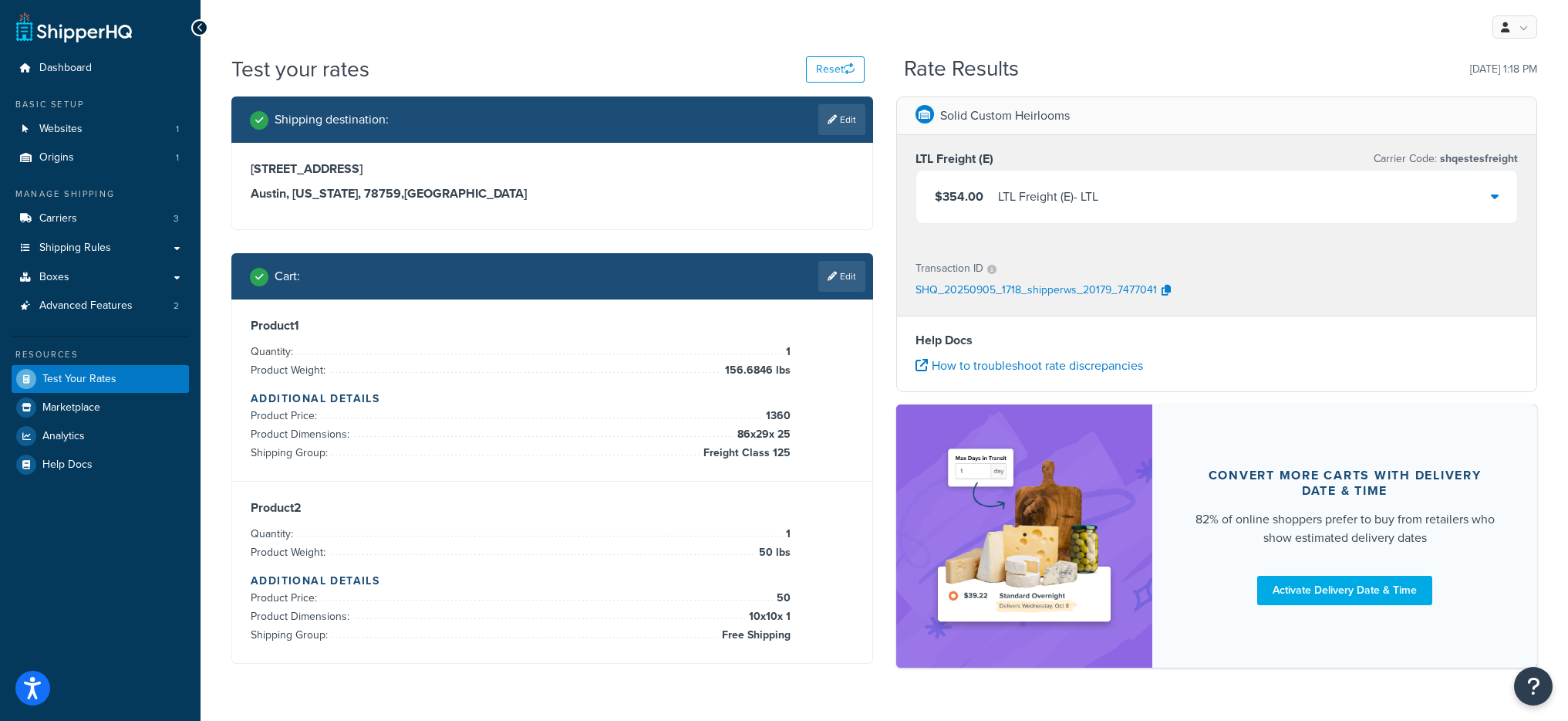
click at [1045, 195] on div "LTL Freight (E) - LTL" at bounding box center [1048, 196] width 100 height 22
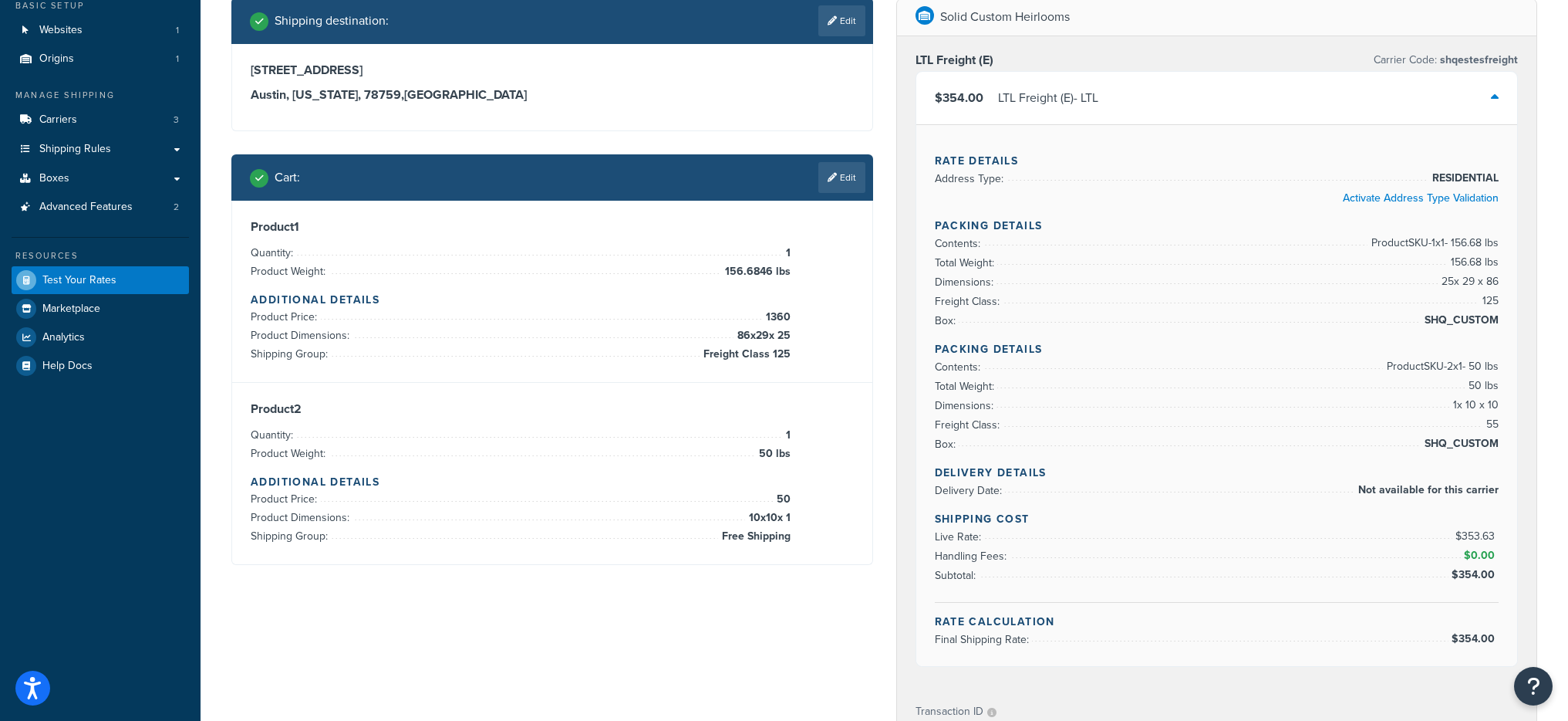
scroll to position [85, 0]
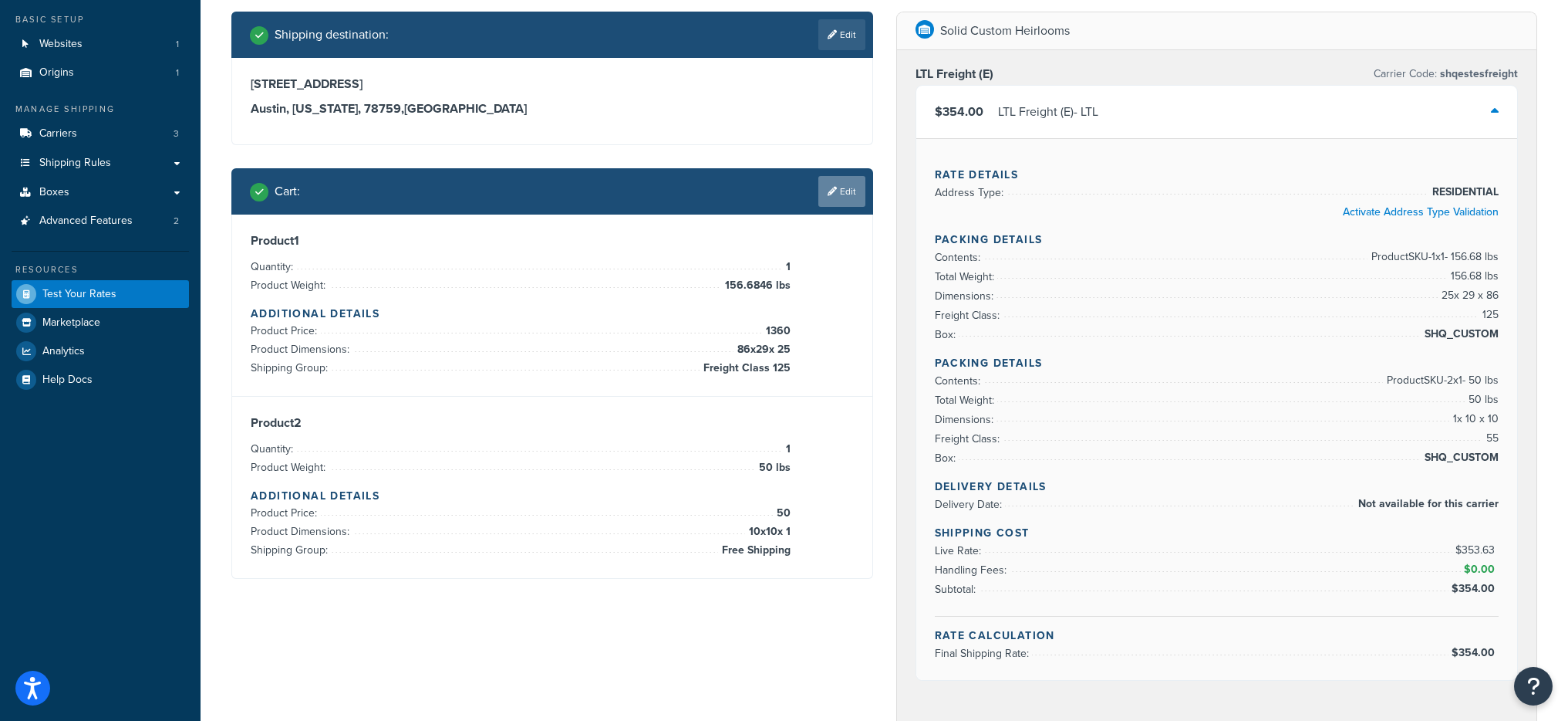
click at [839, 195] on link "Edit" at bounding box center [842, 191] width 47 height 31
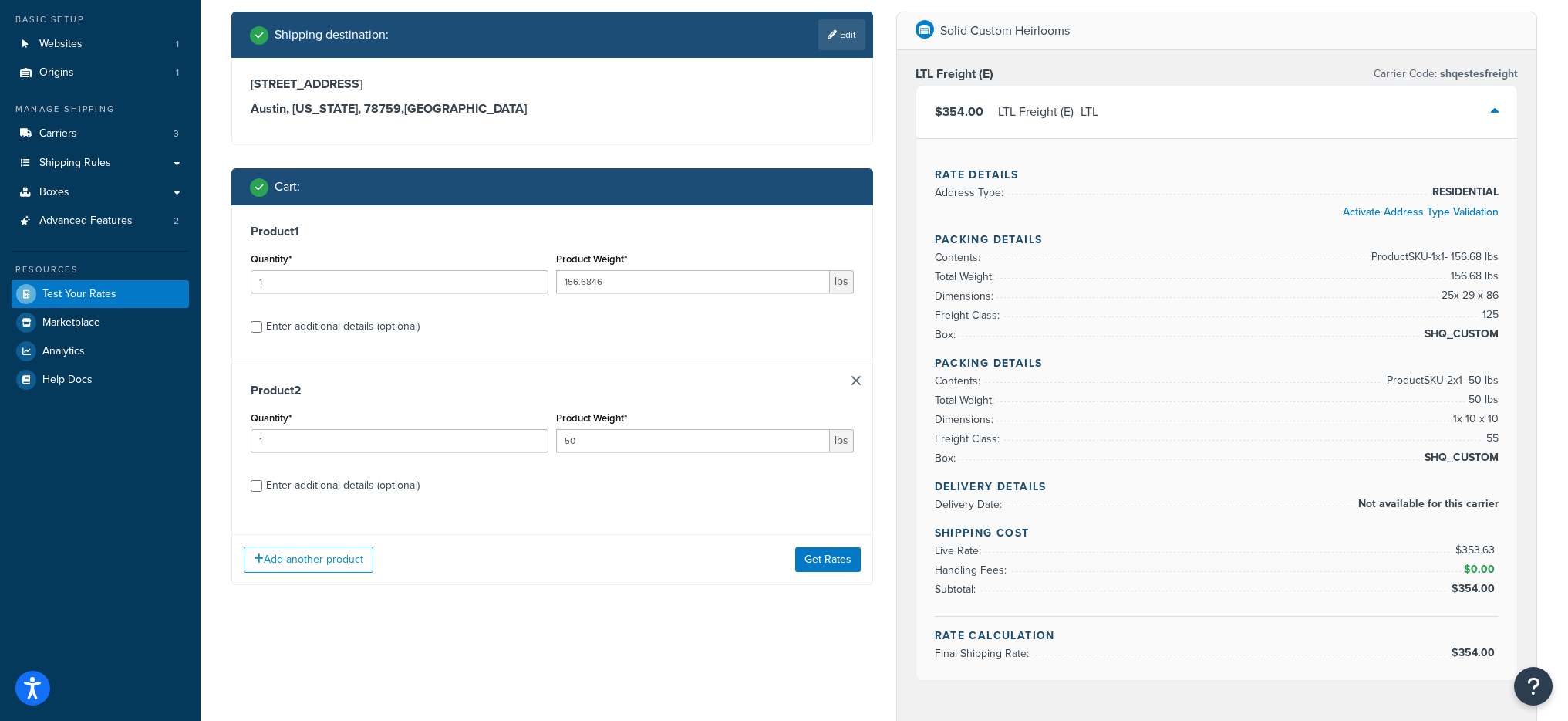
click at [582, 422] on label "Product Weight*" at bounding box center [591, 417] width 71 height 11
click at [582, 429] on input "50" at bounding box center [693, 441] width 274 height 24
click at [583, 434] on input "50" at bounding box center [693, 441] width 274 height 24
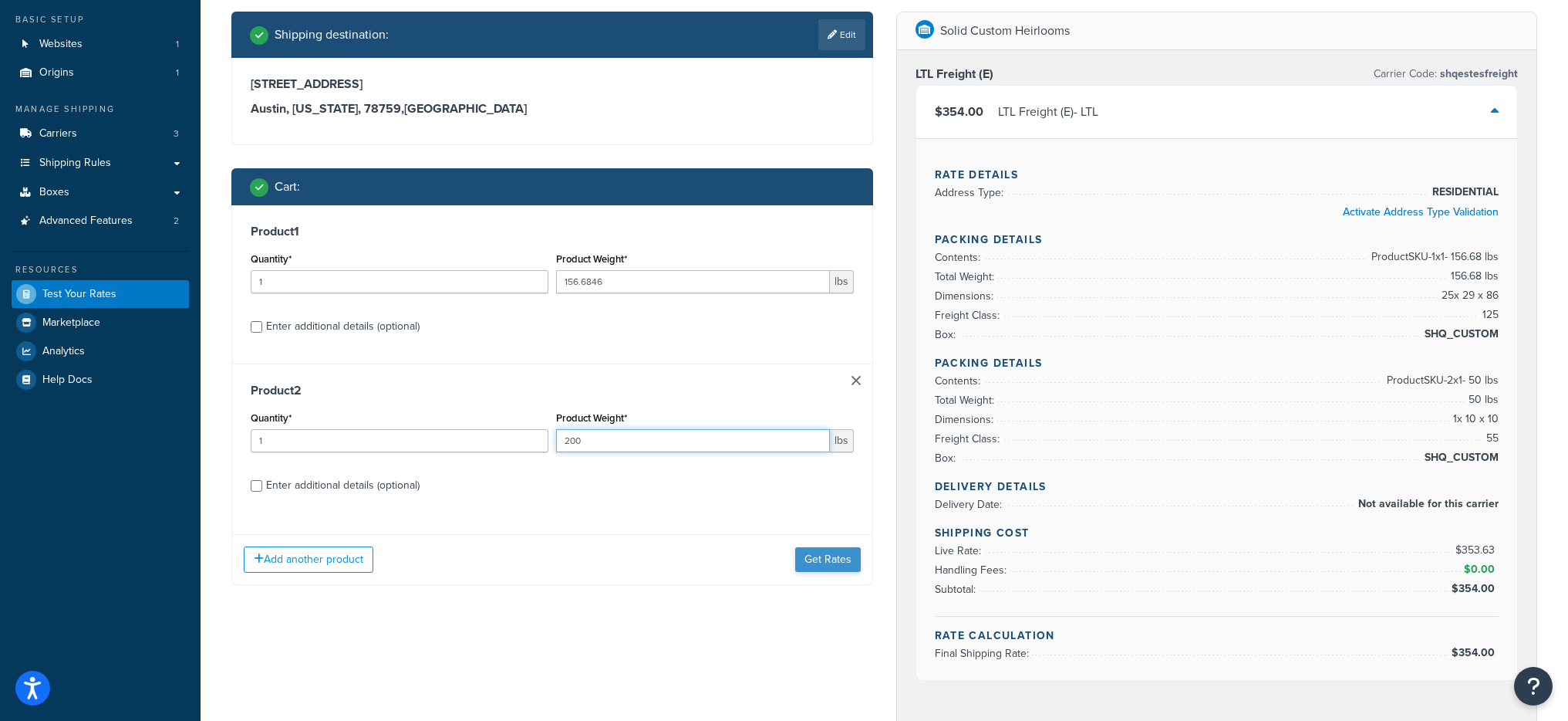
type input "200"
click at [858, 560] on button "Get Rates" at bounding box center [827, 560] width 65 height 24
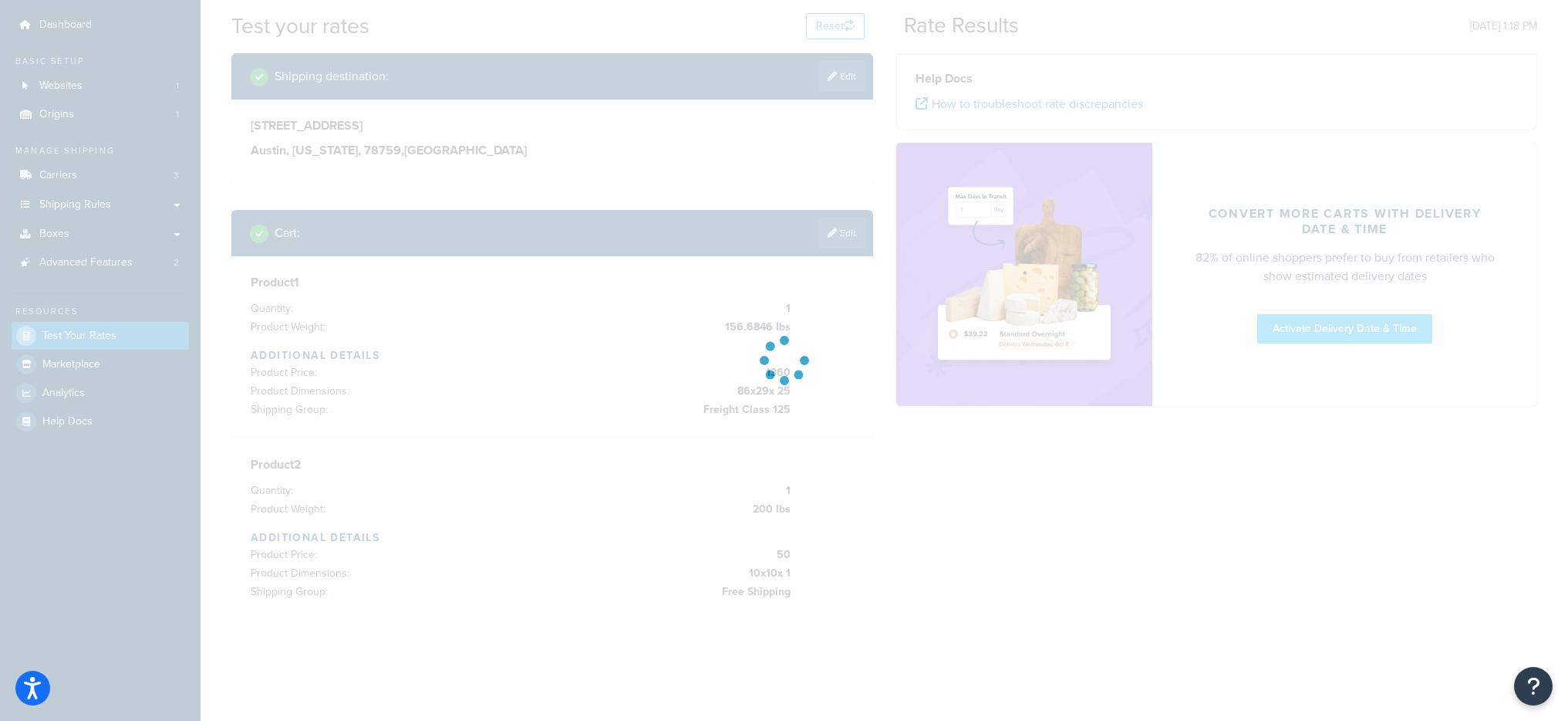
scroll to position [44, 0]
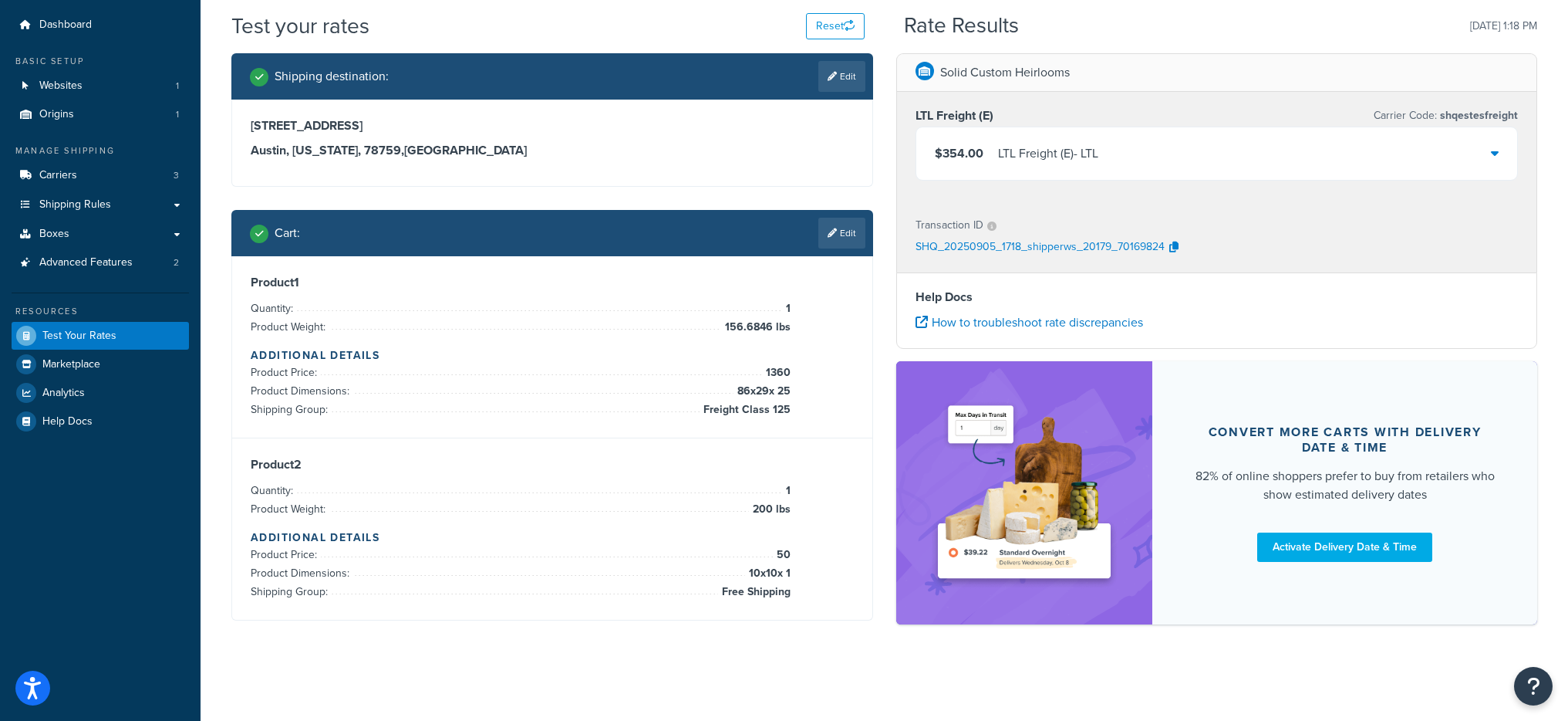
click at [1070, 145] on div "LTL Freight (E) - LTL" at bounding box center [1048, 154] width 100 height 22
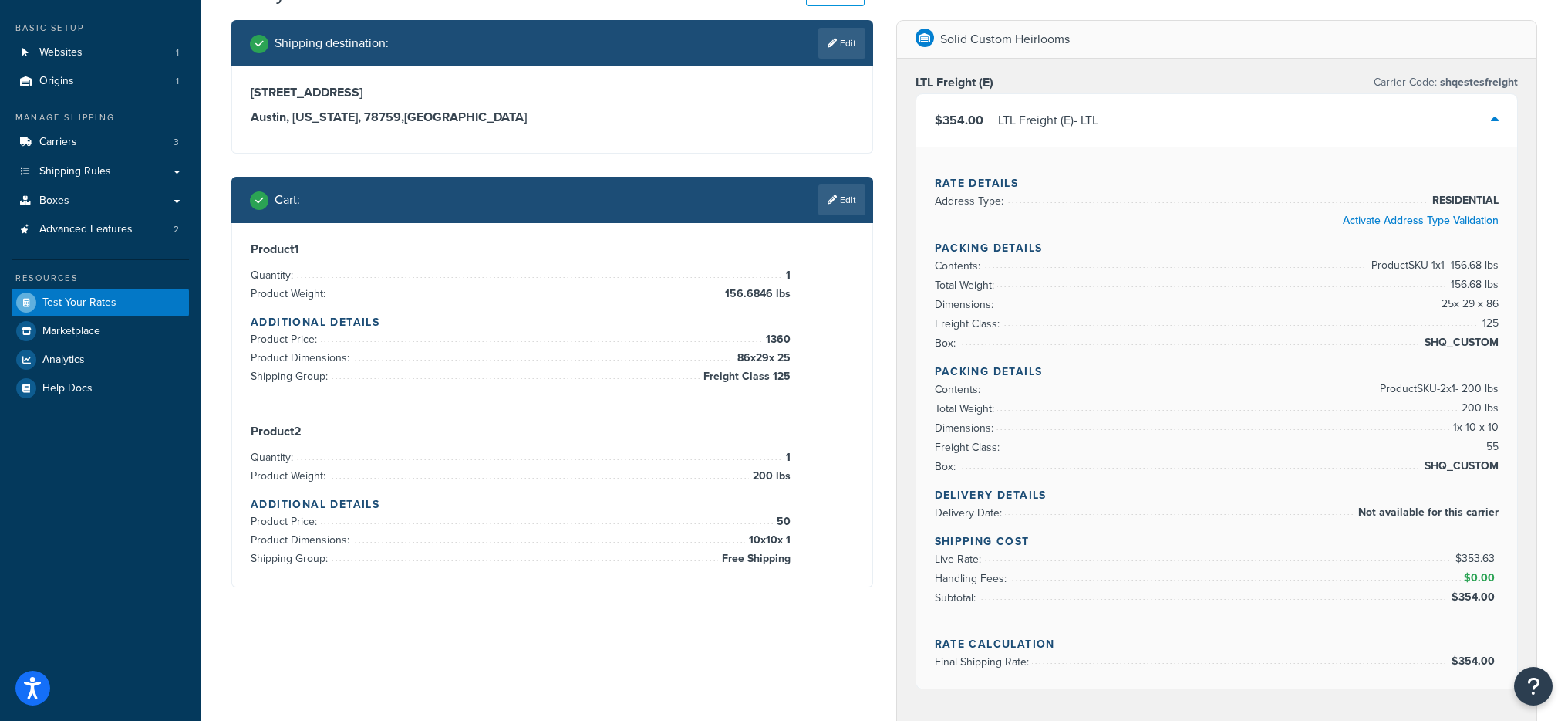
scroll to position [85, 0]
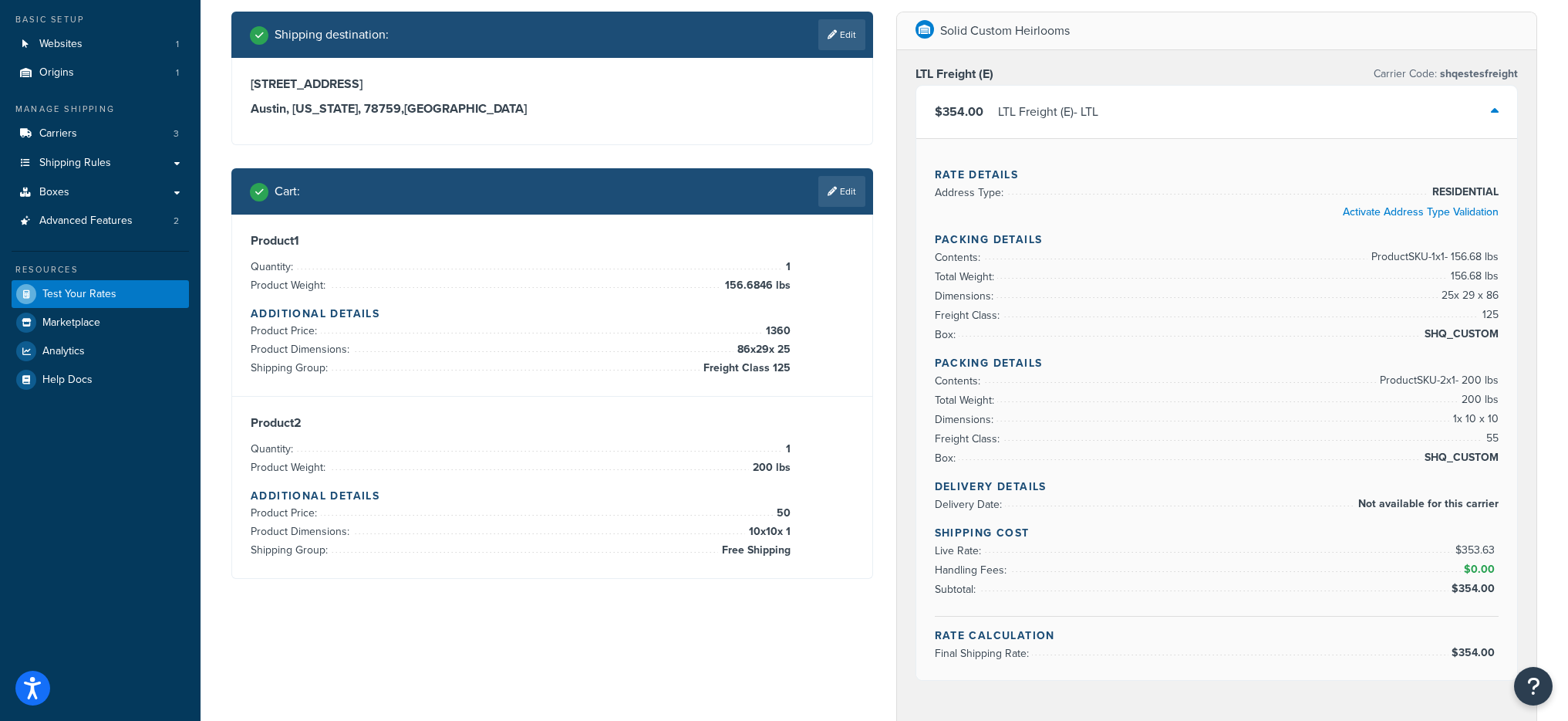
click at [828, 216] on div "Product 1 Quantity: 1 Product Weight: 156.6846 lbs Additional Details Product P…" at bounding box center [552, 306] width 640 height 182
click at [832, 210] on div "Cart : Edit" at bounding box center [552, 191] width 642 height 46
click at [837, 193] on link "Edit" at bounding box center [842, 191] width 47 height 31
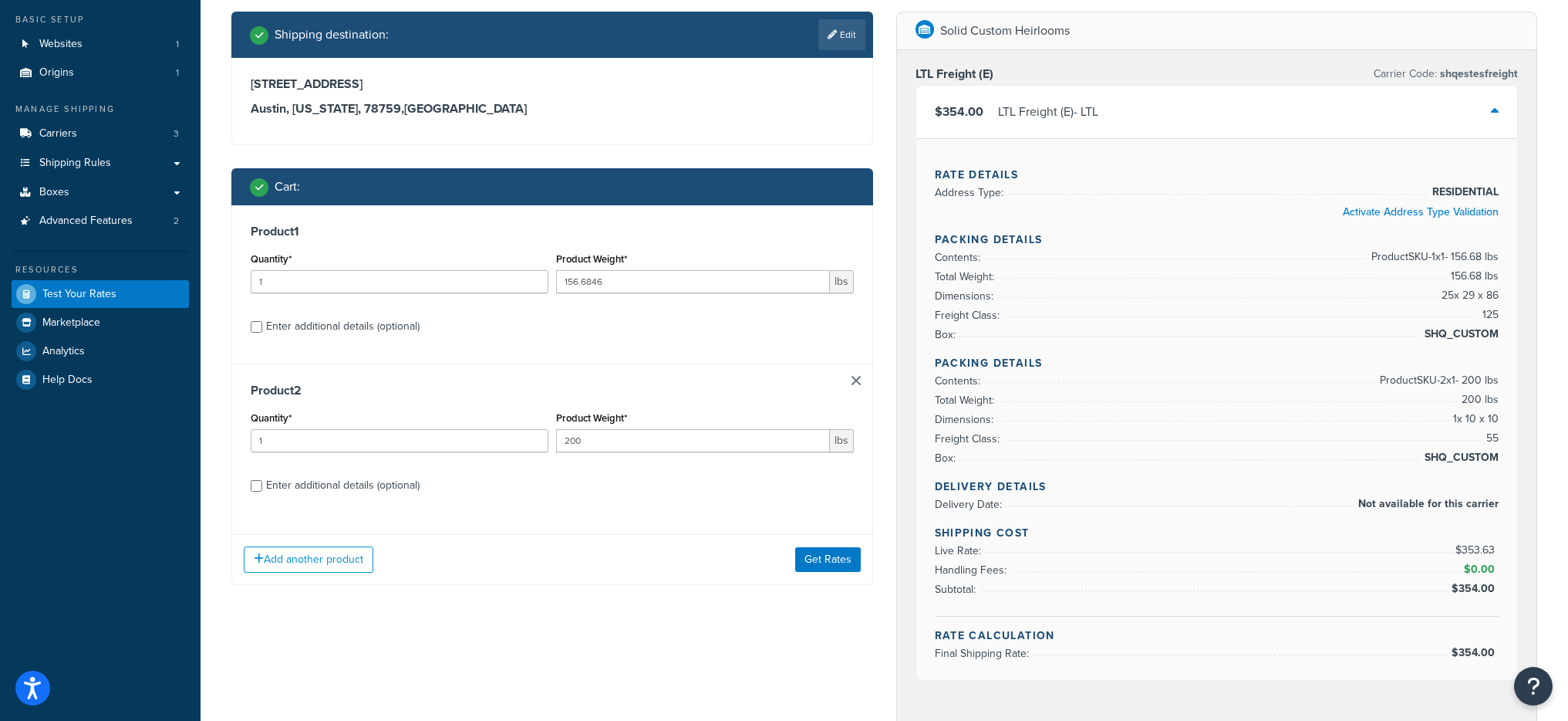
click at [286, 332] on div "Enter additional details (optional)" at bounding box center [343, 326] width 154 height 22
click at [263, 332] on input "Enter additional details (optional)" at bounding box center [256, 326] width 11 height 11
checkbox input "true"
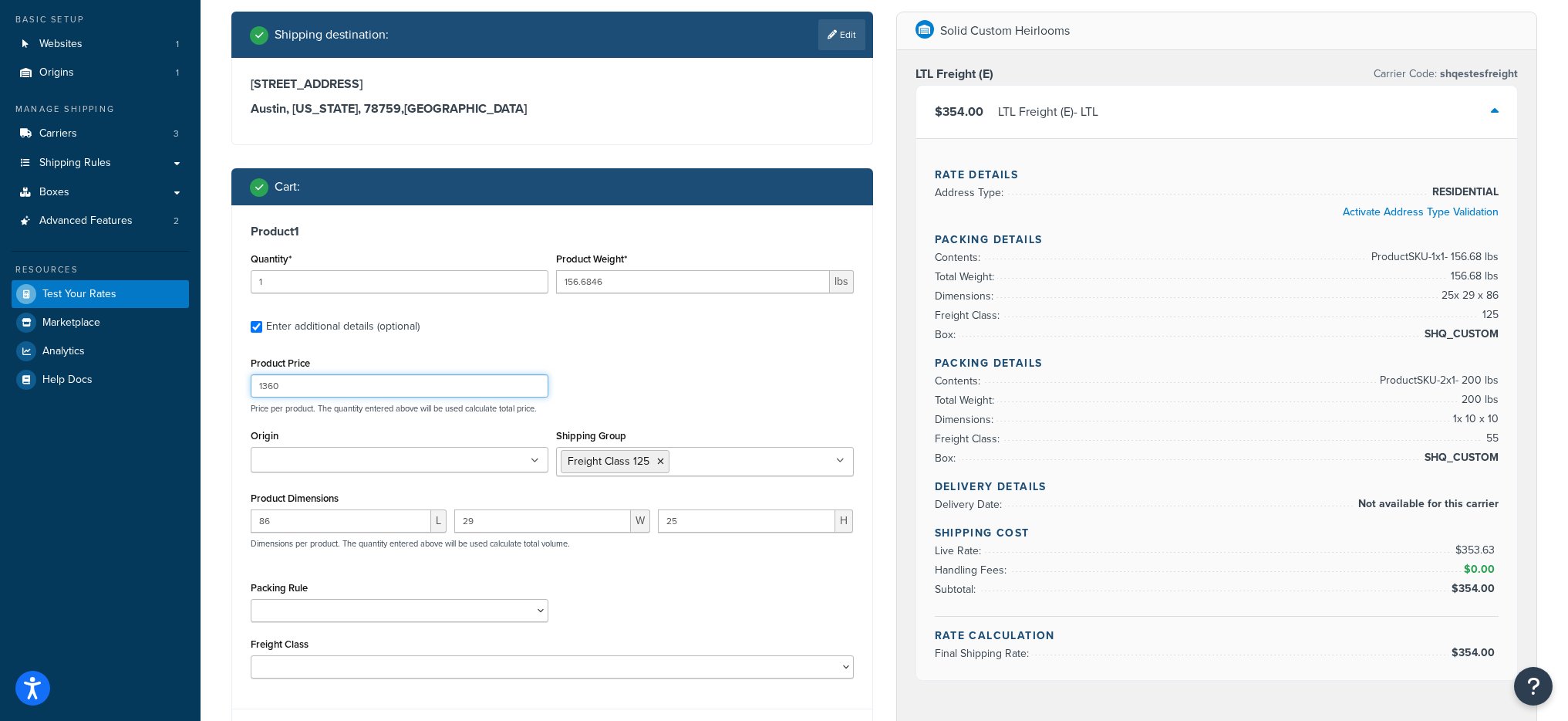
click at [324, 391] on input "1360" at bounding box center [399, 386] width 298 height 24
type input "400"
click at [642, 356] on div "Product Price 400 Price per product. The quantity entered above will be used ca…" at bounding box center [552, 383] width 611 height 61
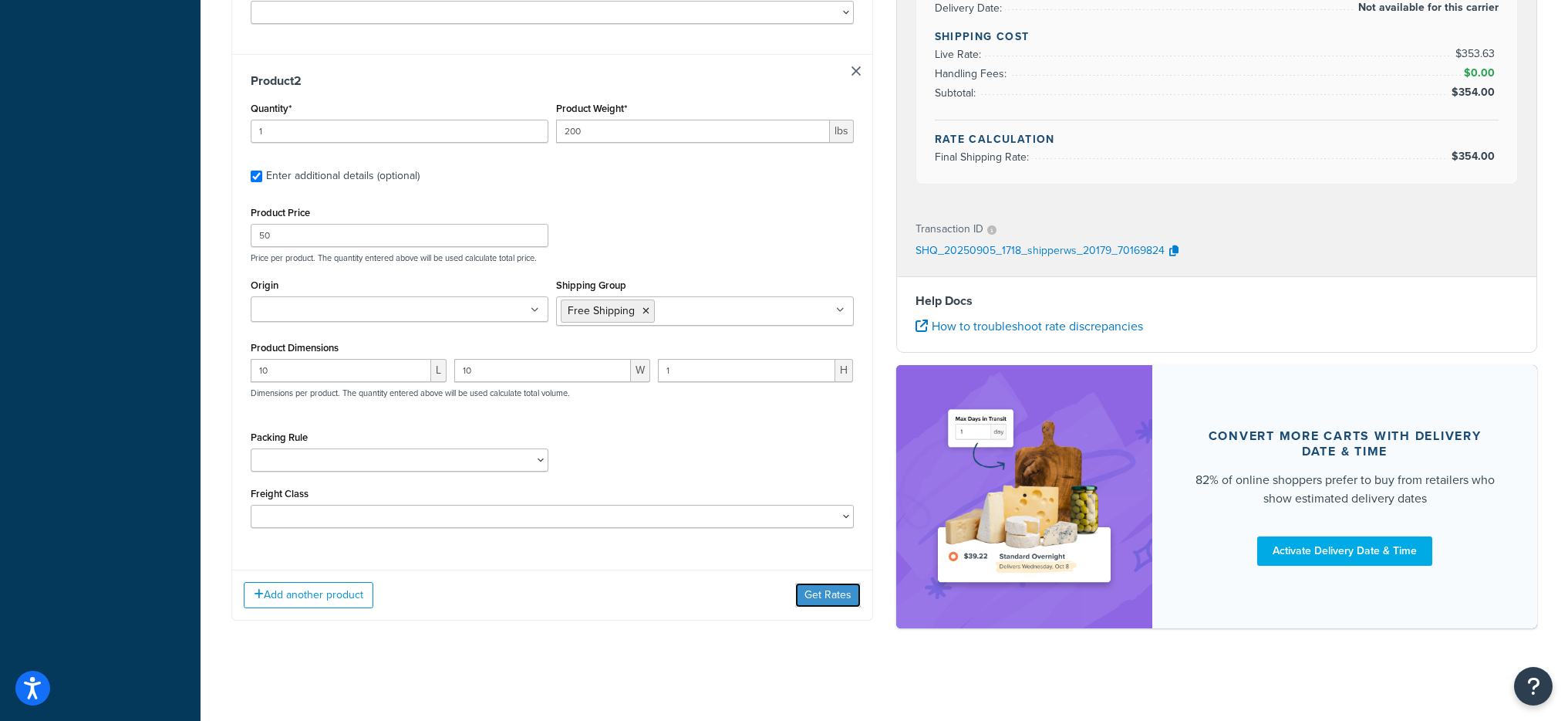
click at [835, 603] on button "Get Rates" at bounding box center [827, 594] width 65 height 24
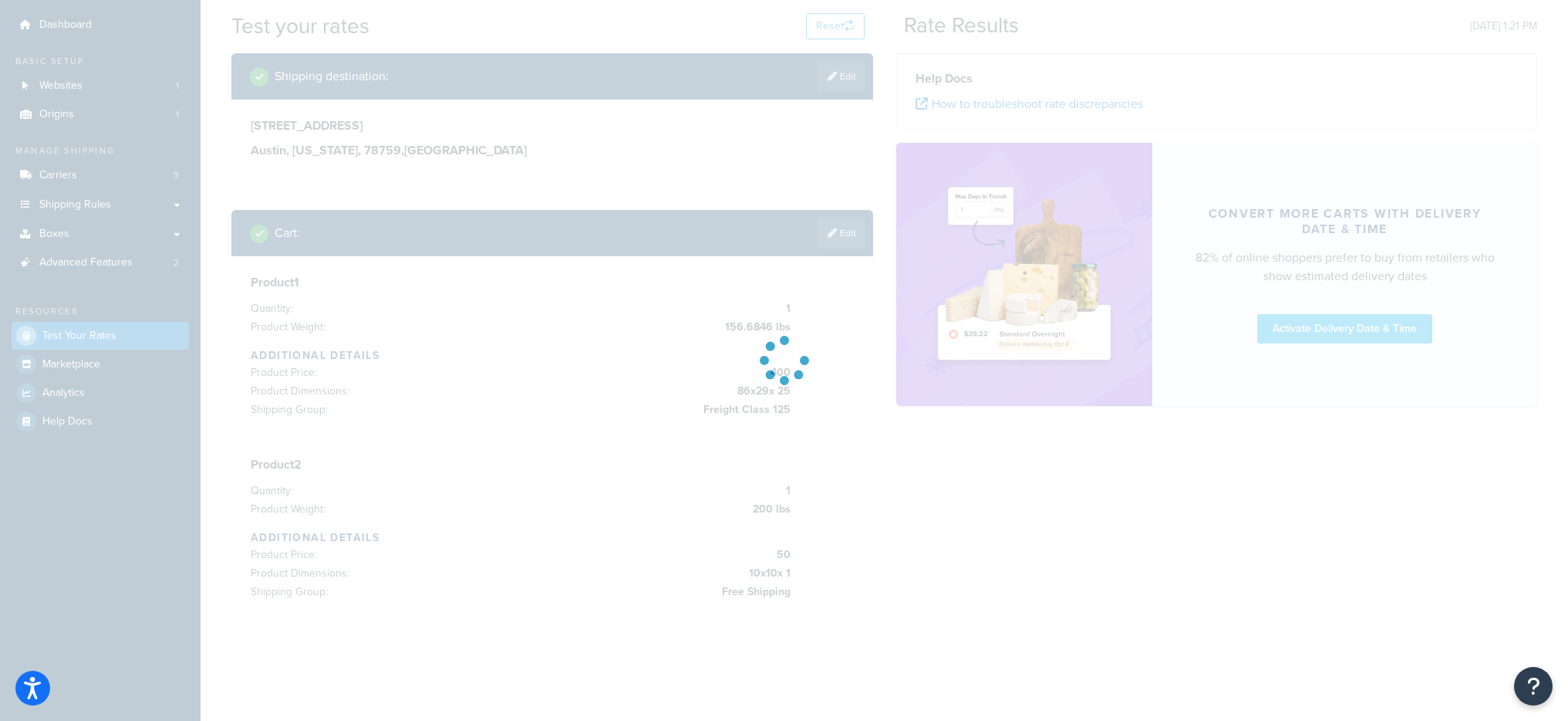
scroll to position [0, 0]
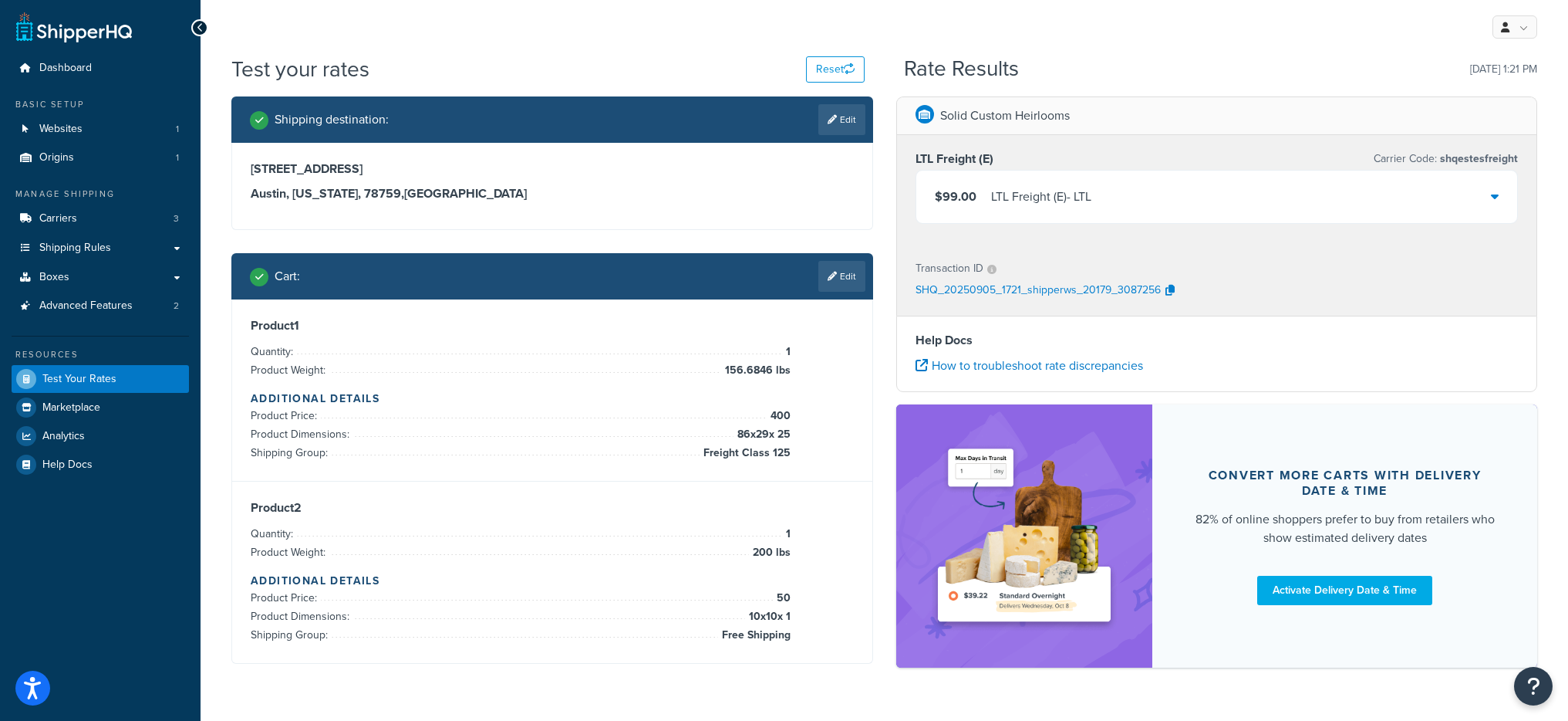
click at [1027, 215] on div "$99.00 LTL Freight (E) - LTL" at bounding box center [1217, 196] width 602 height 52
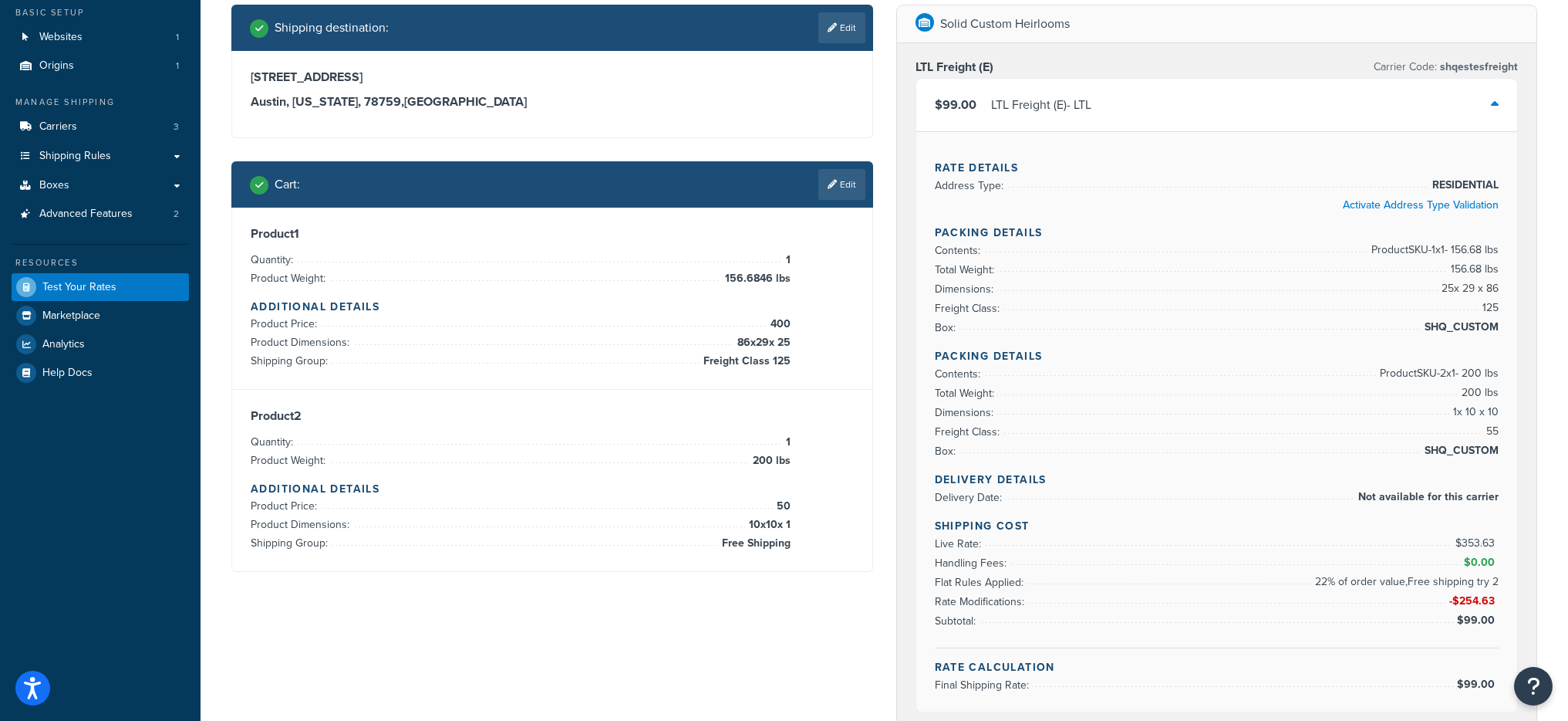
scroll to position [91, 0]
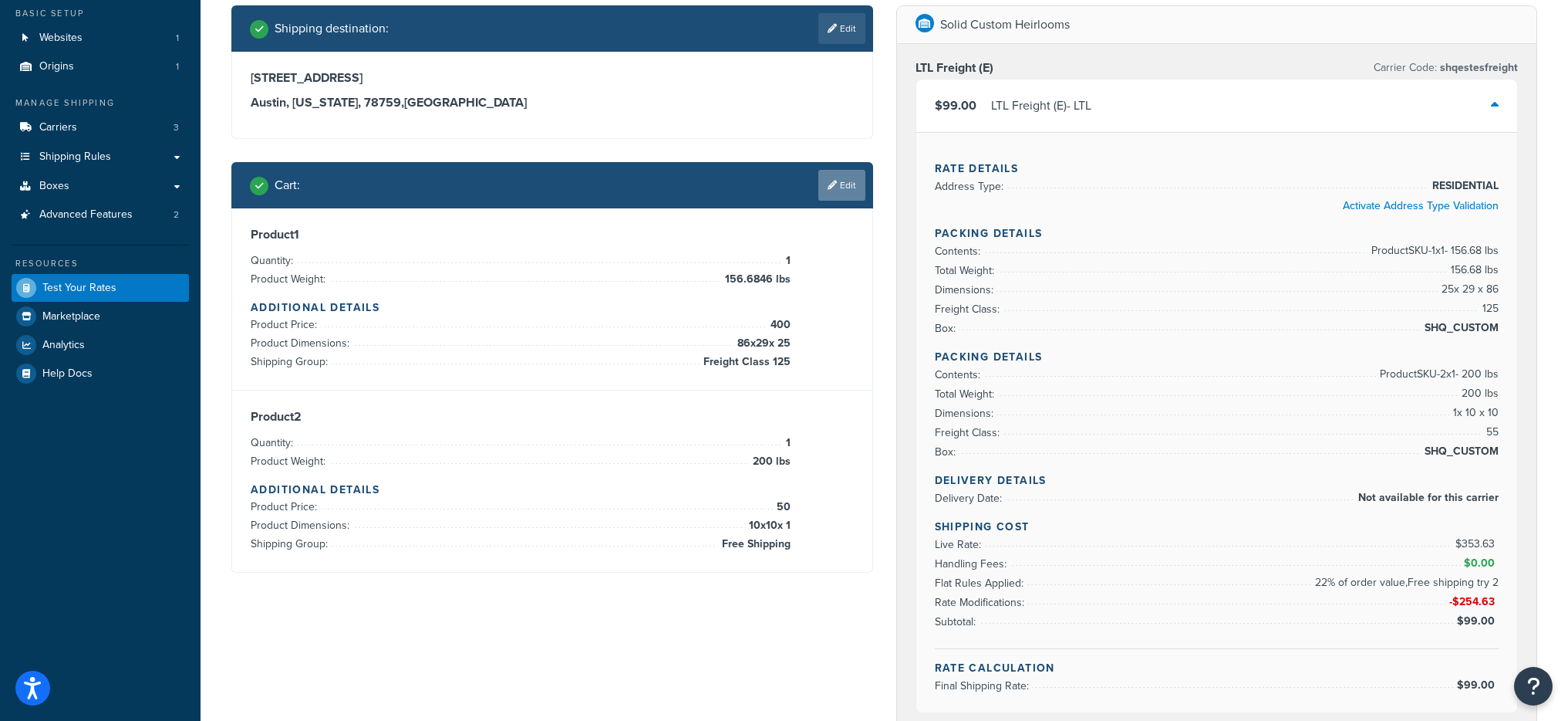
click at [828, 184] on icon at bounding box center [832, 185] width 10 height 10
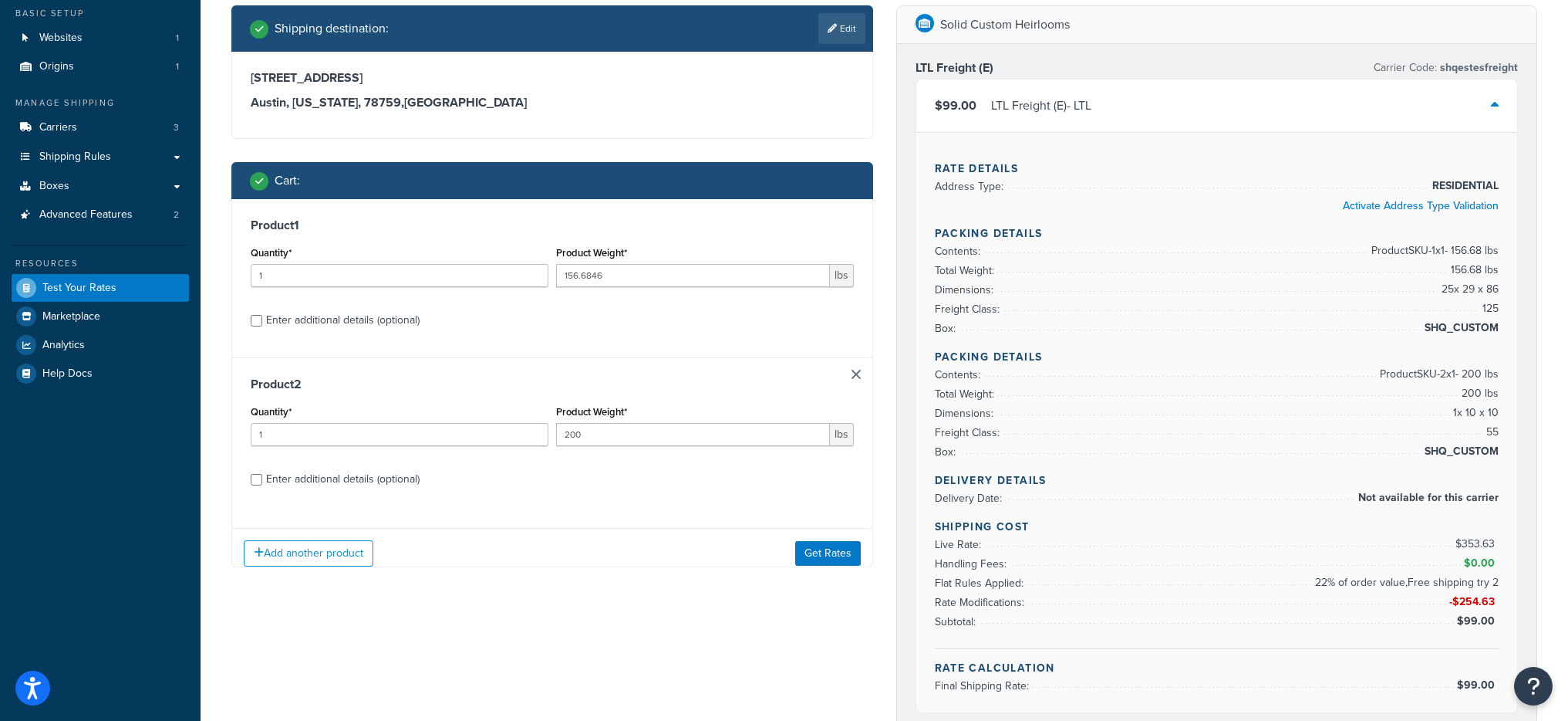
click at [320, 312] on div "Enter additional details (optional)" at bounding box center [343, 320] width 154 height 22
click at [263, 315] on input "Enter additional details (optional)" at bounding box center [256, 320] width 11 height 11
checkbox input "true"
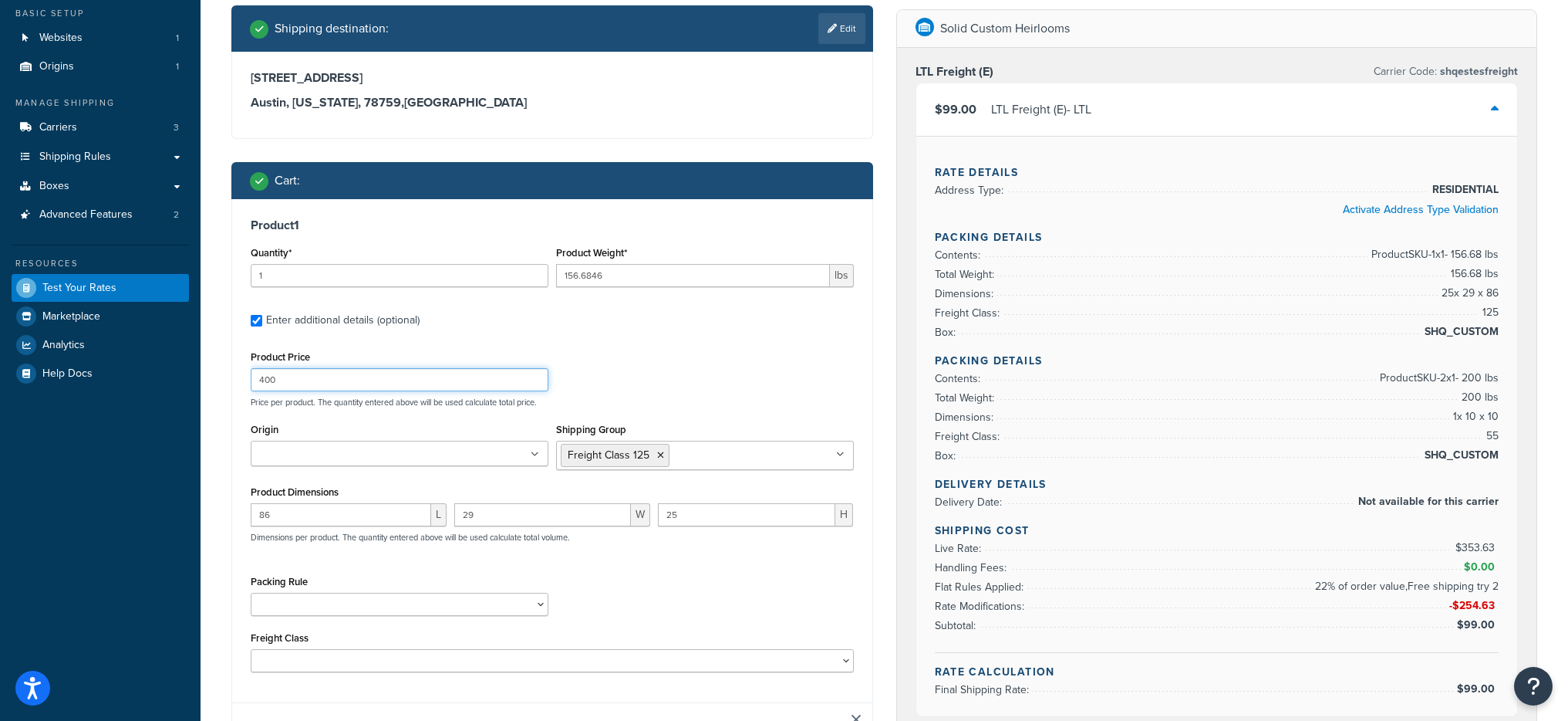
click at [342, 381] on input "400" at bounding box center [399, 380] width 298 height 24
paste input "136"
type input "1360"
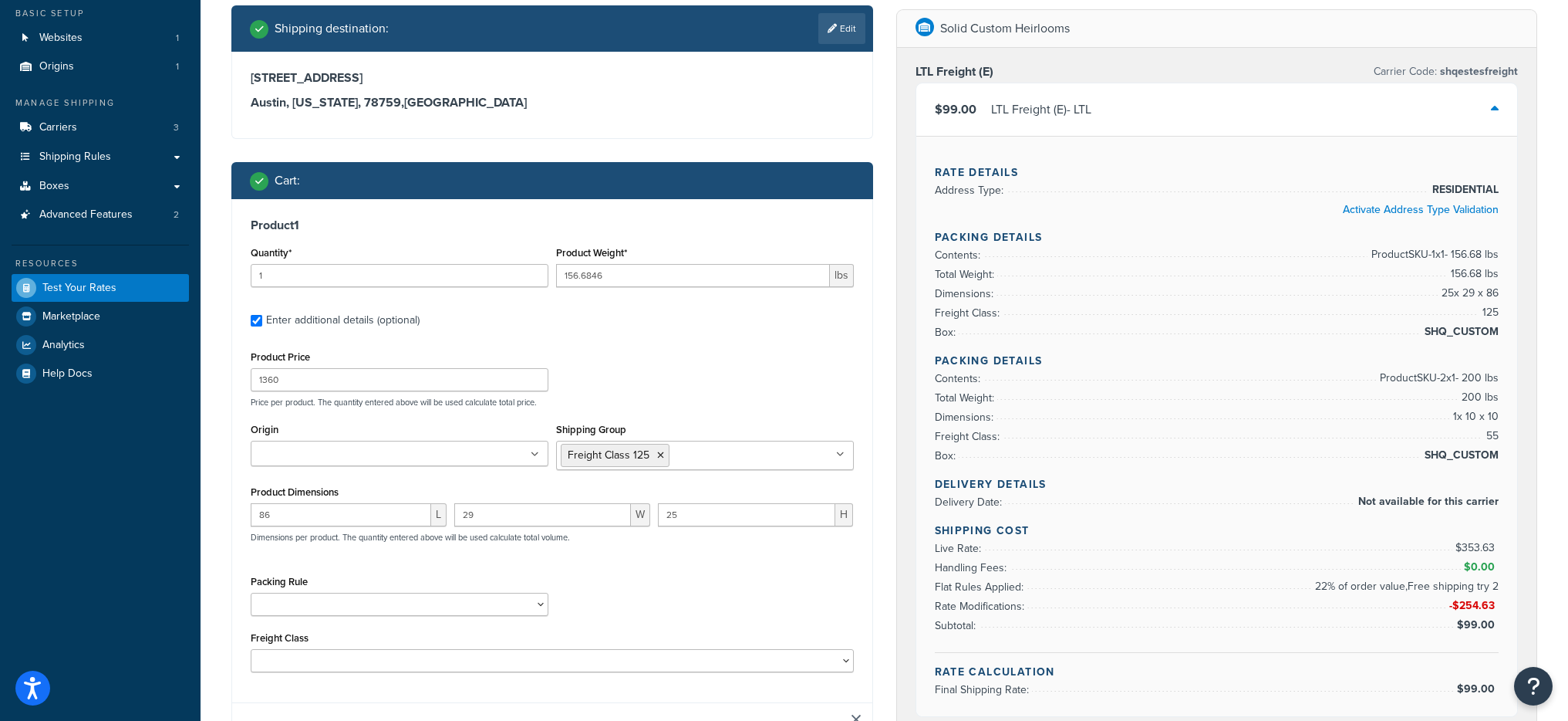
click at [652, 356] on div "Product Price 1360 Price per product. The quantity entered above will be used c…" at bounding box center [552, 377] width 611 height 61
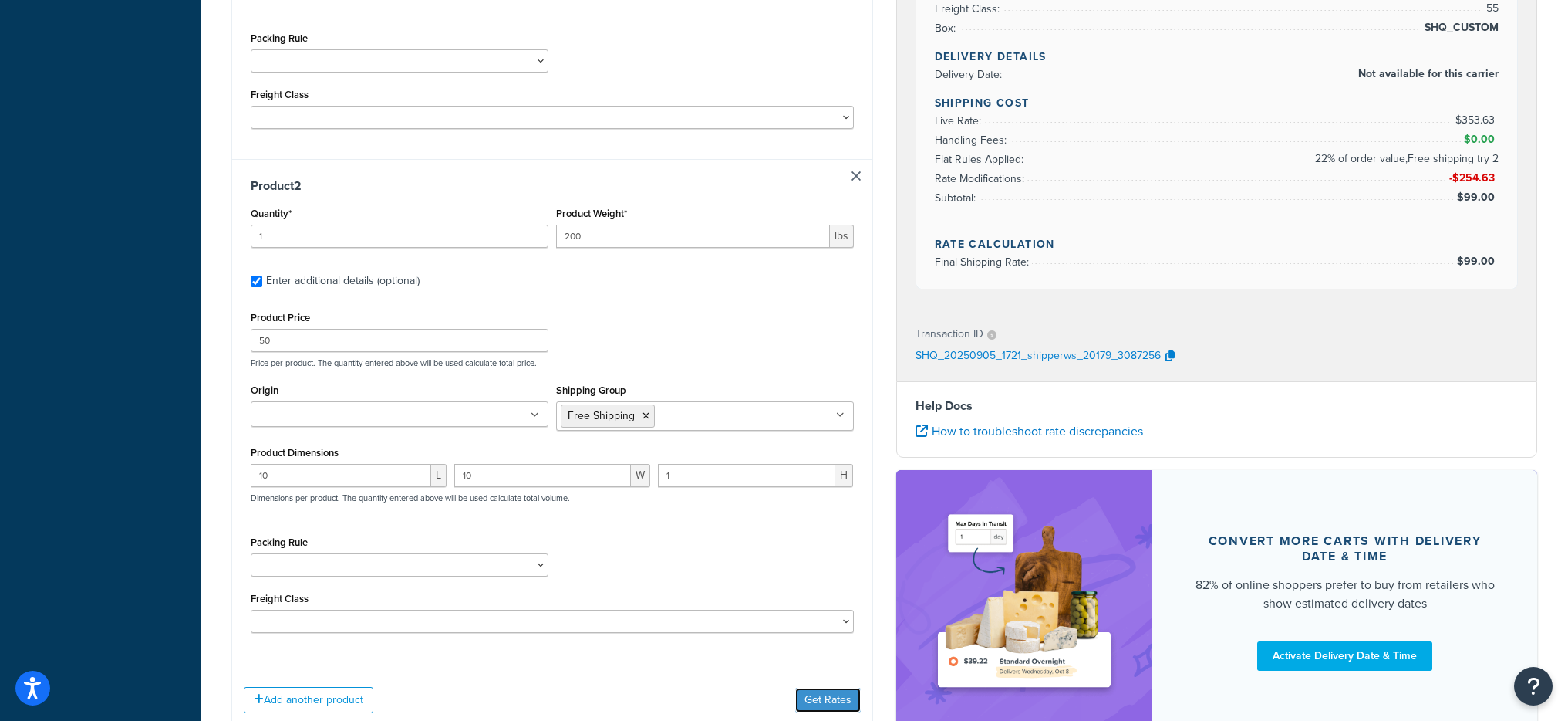
click at [814, 697] on button "Get Rates" at bounding box center [827, 700] width 65 height 24
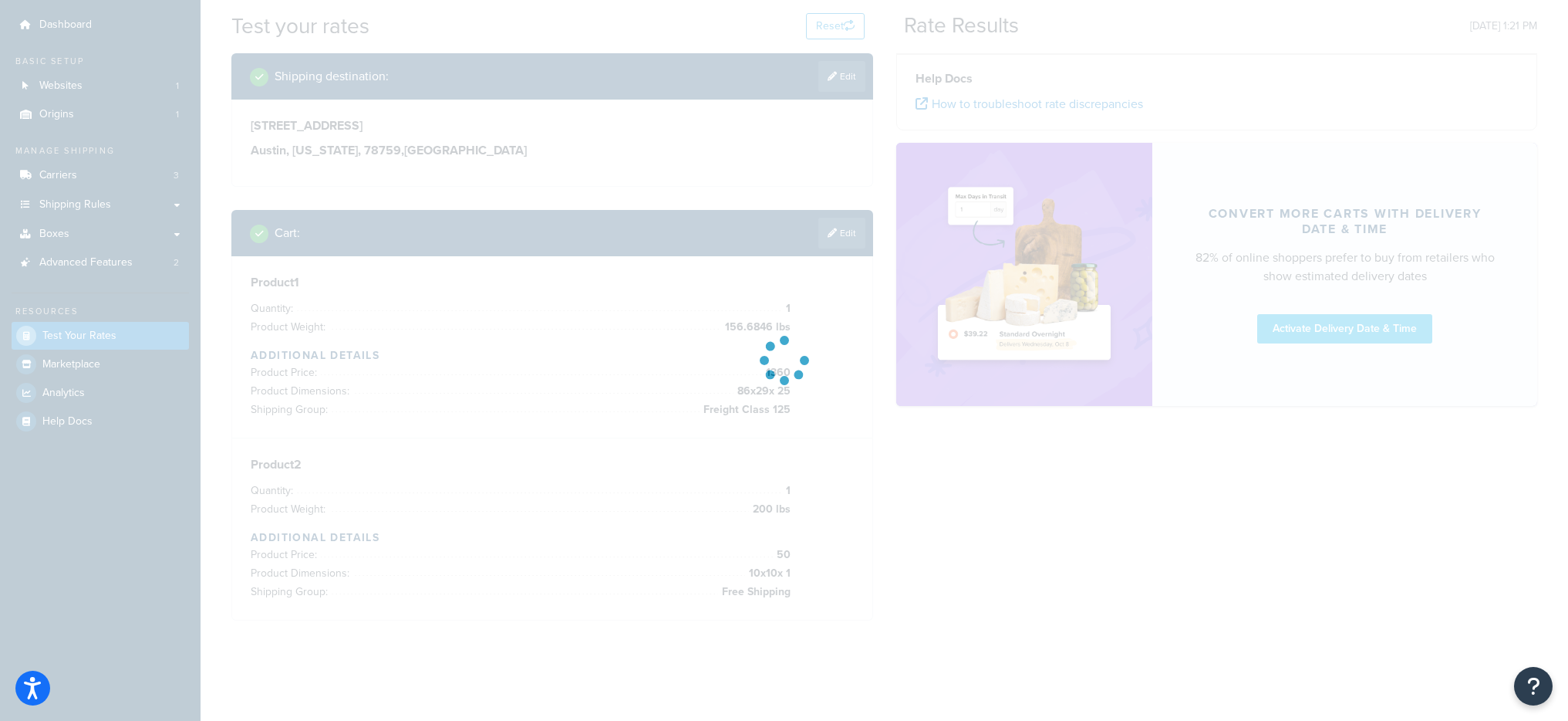
scroll to position [0, 0]
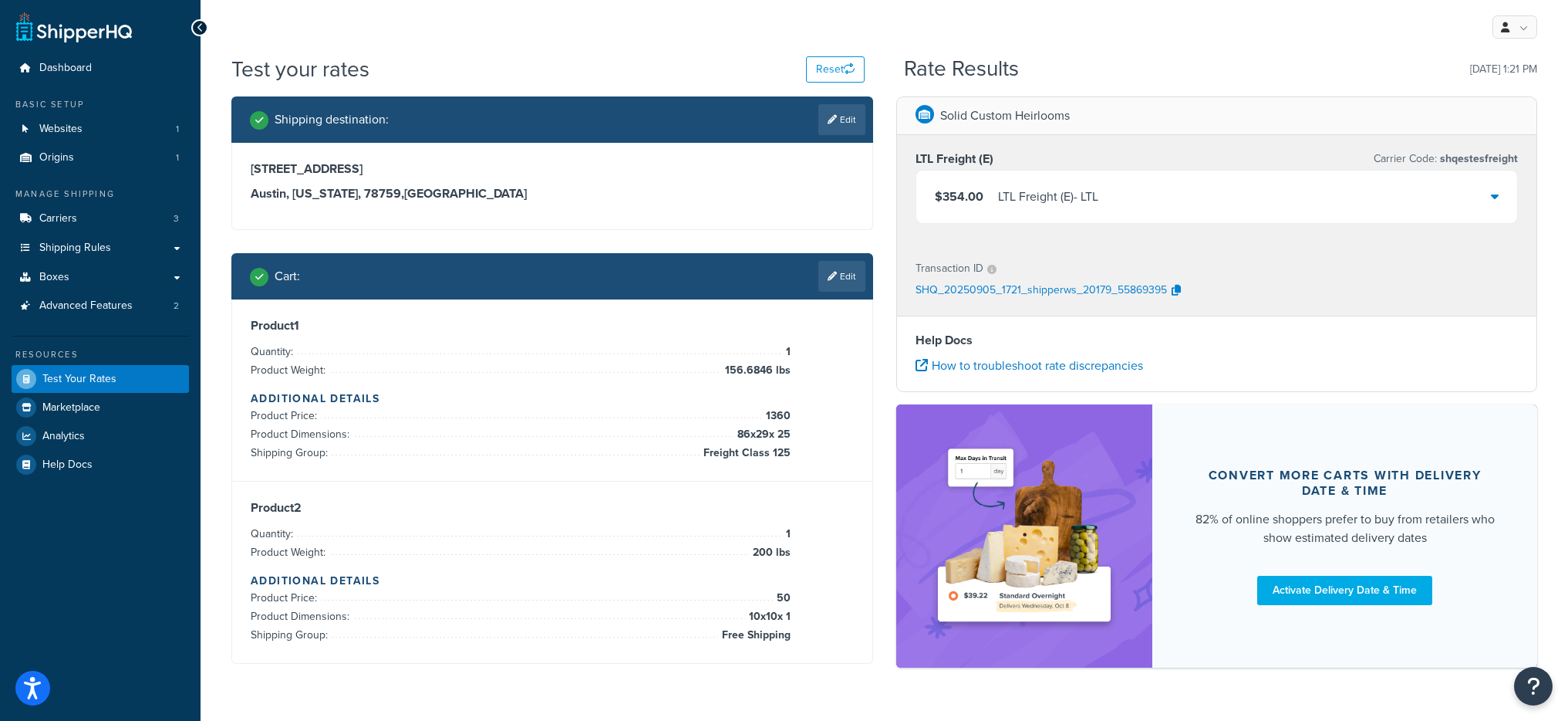
click at [1045, 209] on div "$354.00 LTL Freight (E) - LTL" at bounding box center [1217, 196] width 602 height 52
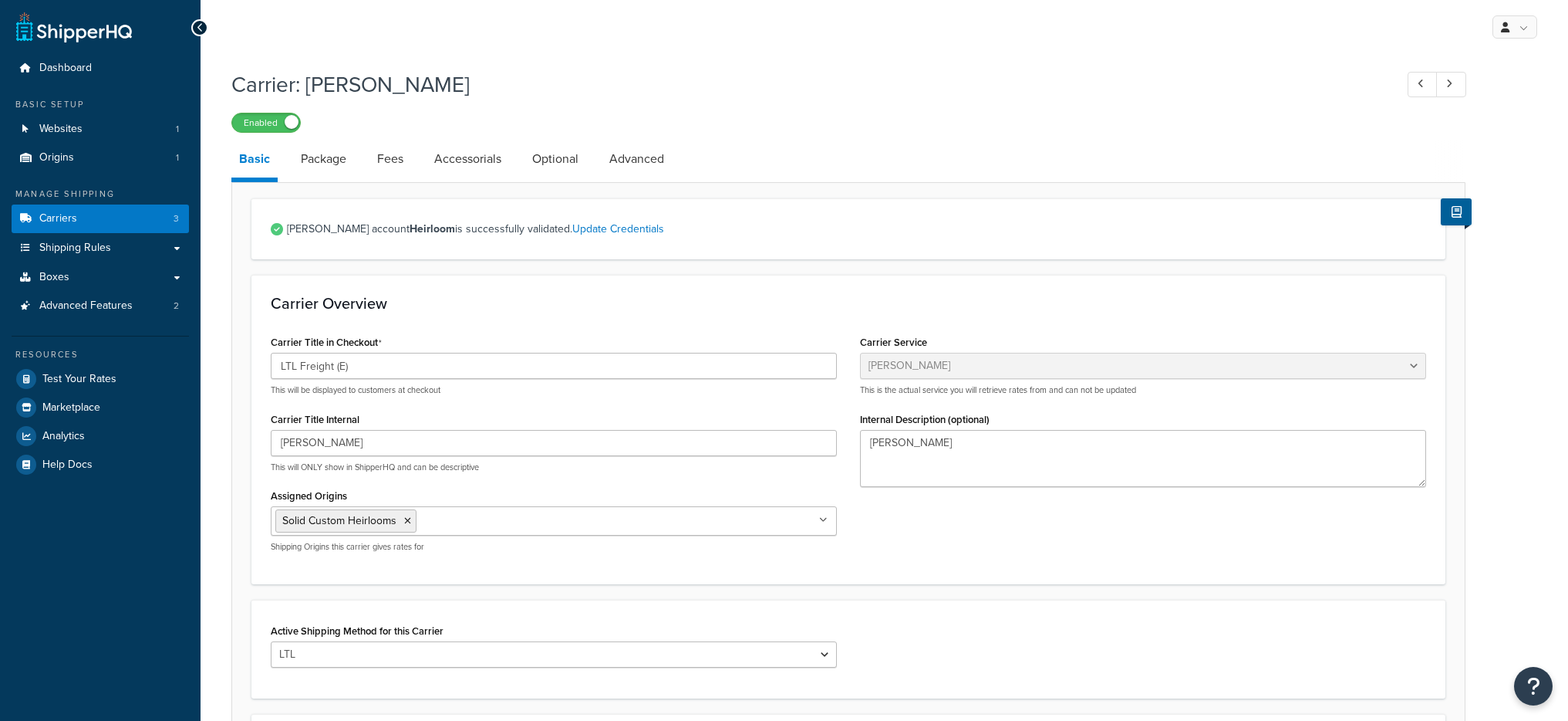
select select "estesFreight"
click at [468, 176] on link "Accessorials" at bounding box center [468, 159] width 83 height 37
select select "residential"
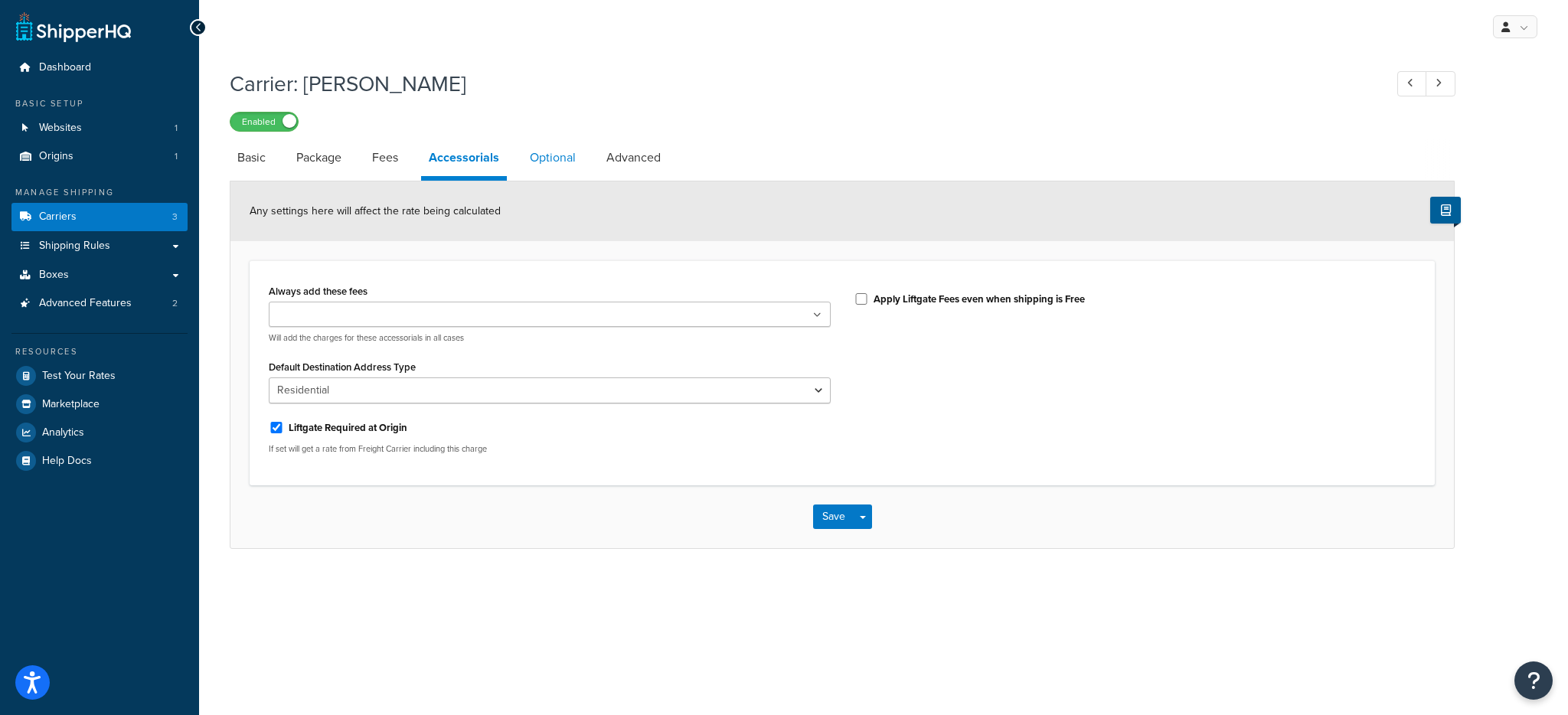
click at [545, 168] on link "Optional" at bounding box center [552, 158] width 61 height 36
select select "55"
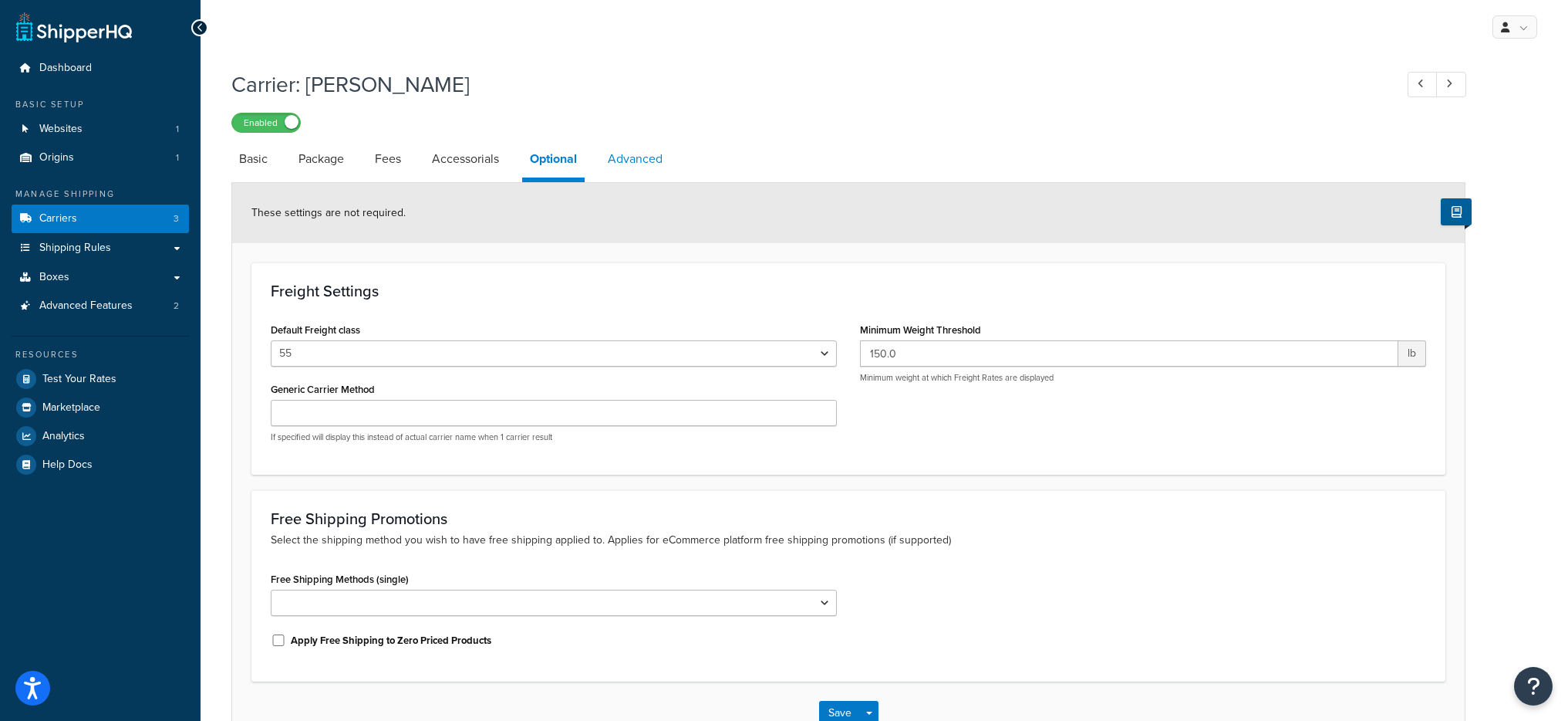
click at [611, 166] on link "Advanced" at bounding box center [635, 159] width 70 height 37
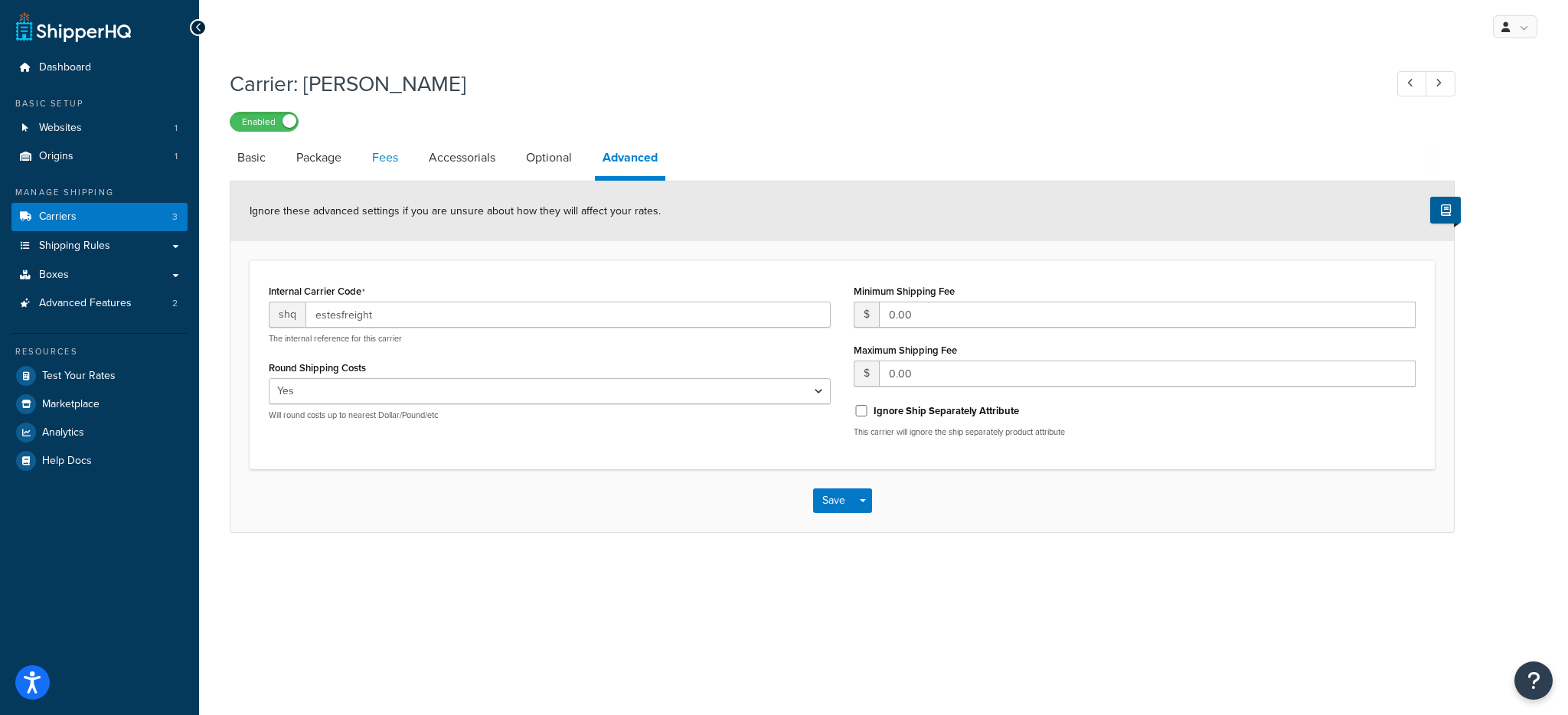
click at [380, 169] on link "Fees" at bounding box center [385, 158] width 42 height 36
select select "AFTER"
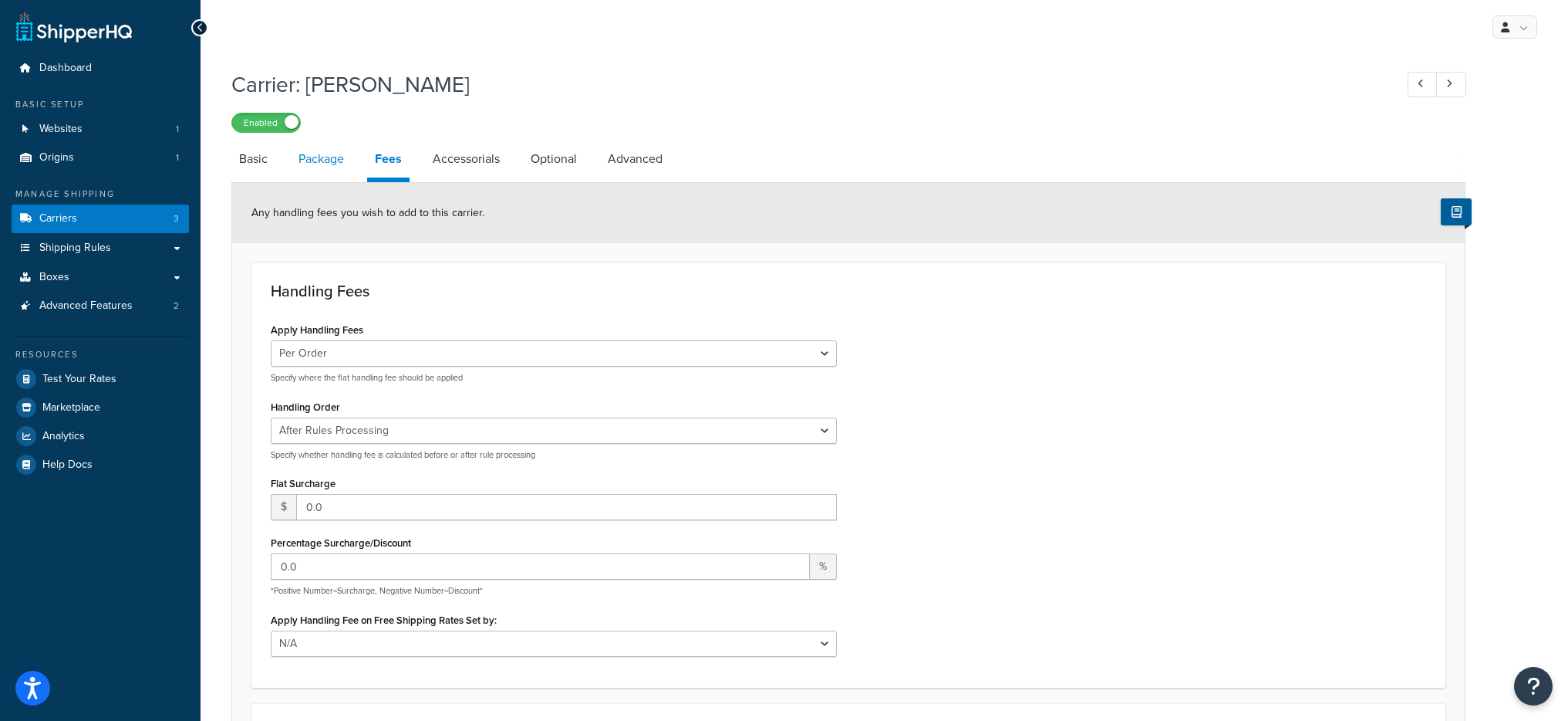
click at [320, 169] on link "Package" at bounding box center [321, 159] width 61 height 37
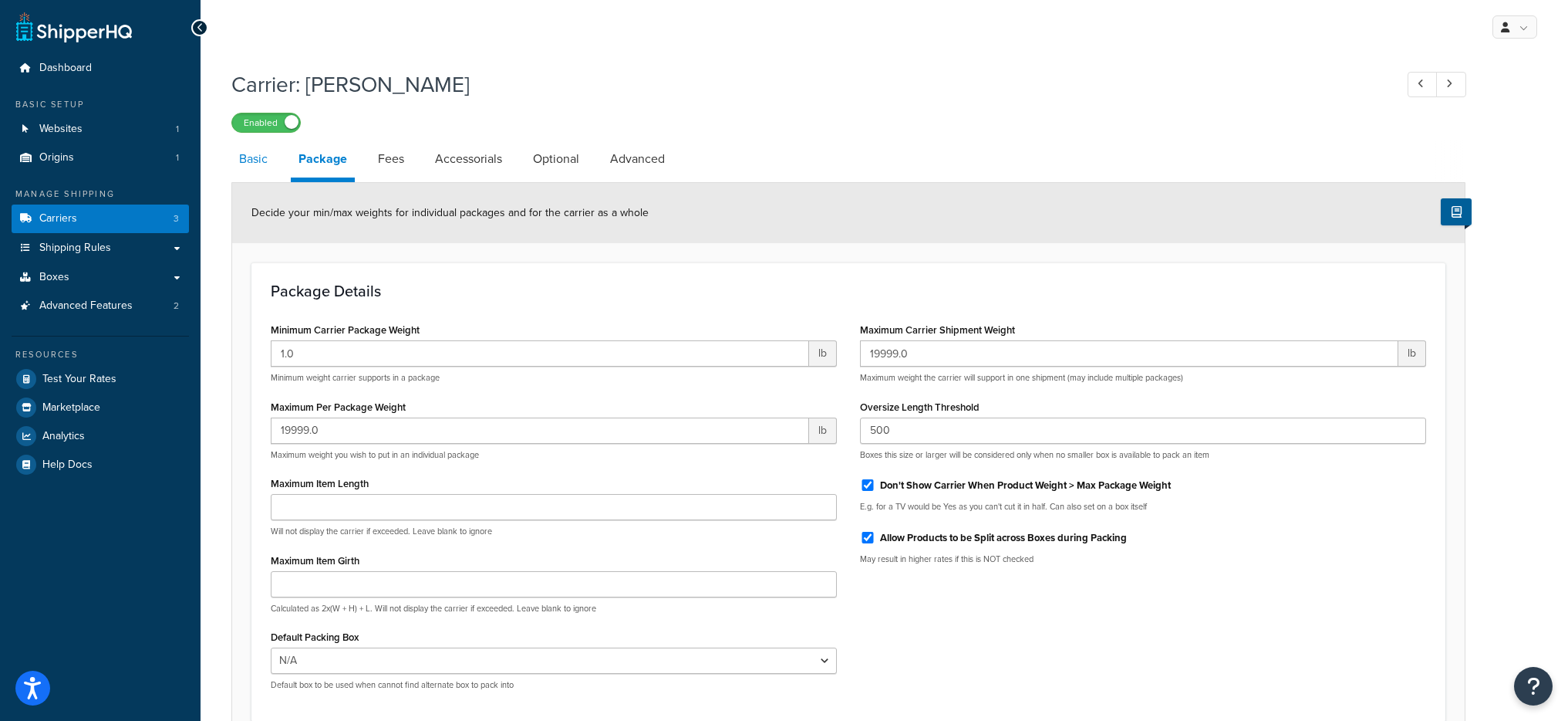
click at [248, 163] on link "Basic" at bounding box center [253, 159] width 44 height 37
select select "estesFreight"
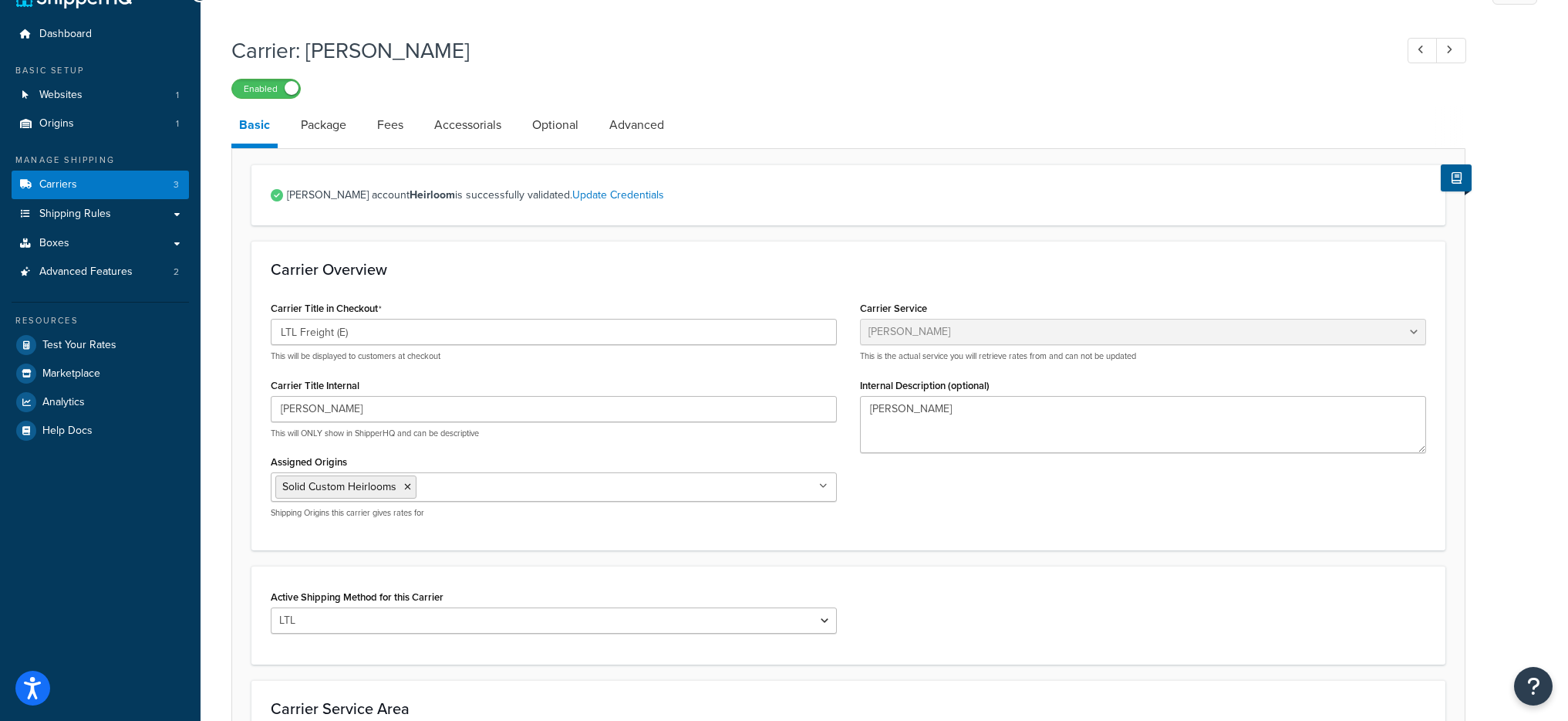
scroll to position [33, 0]
click at [480, 141] on link "Accessorials" at bounding box center [468, 126] width 83 height 37
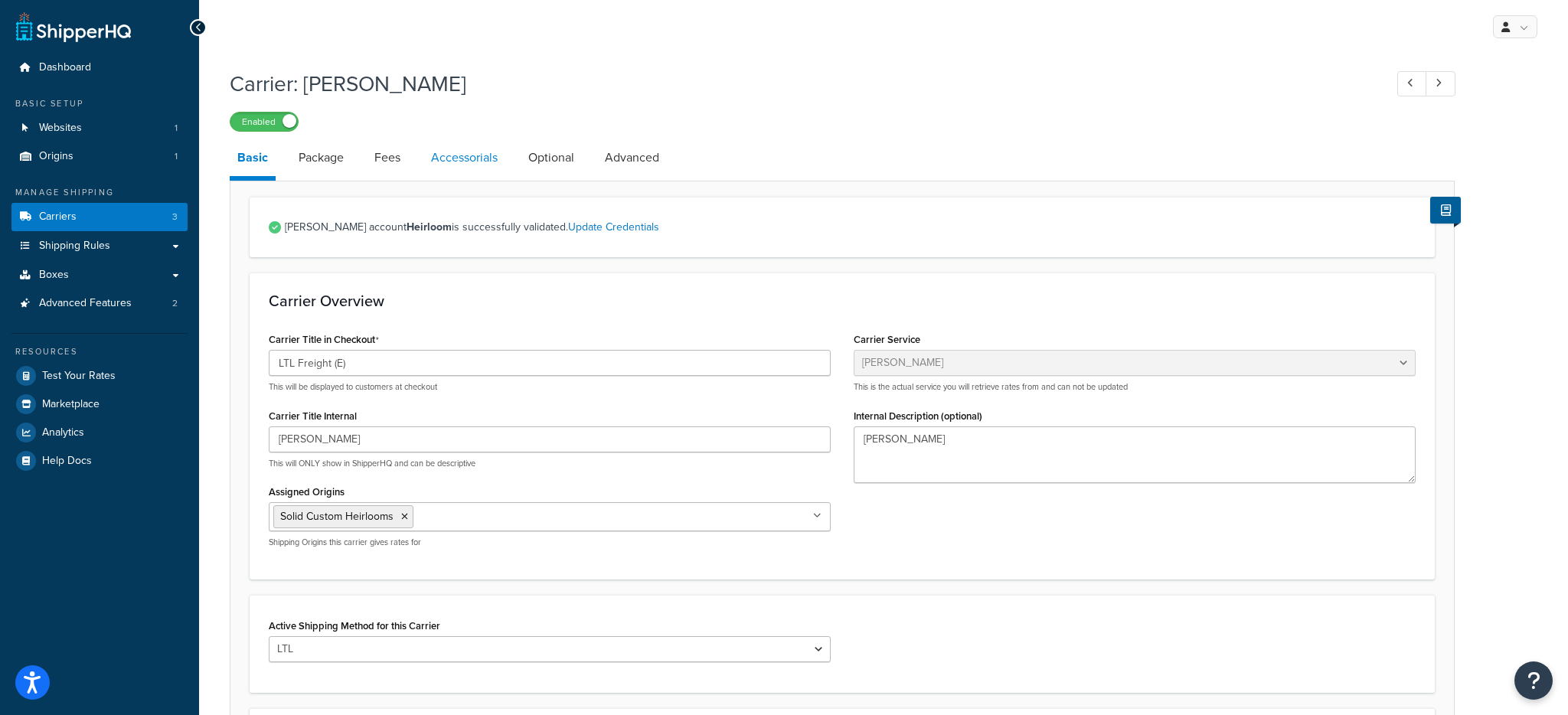
select select "residential"
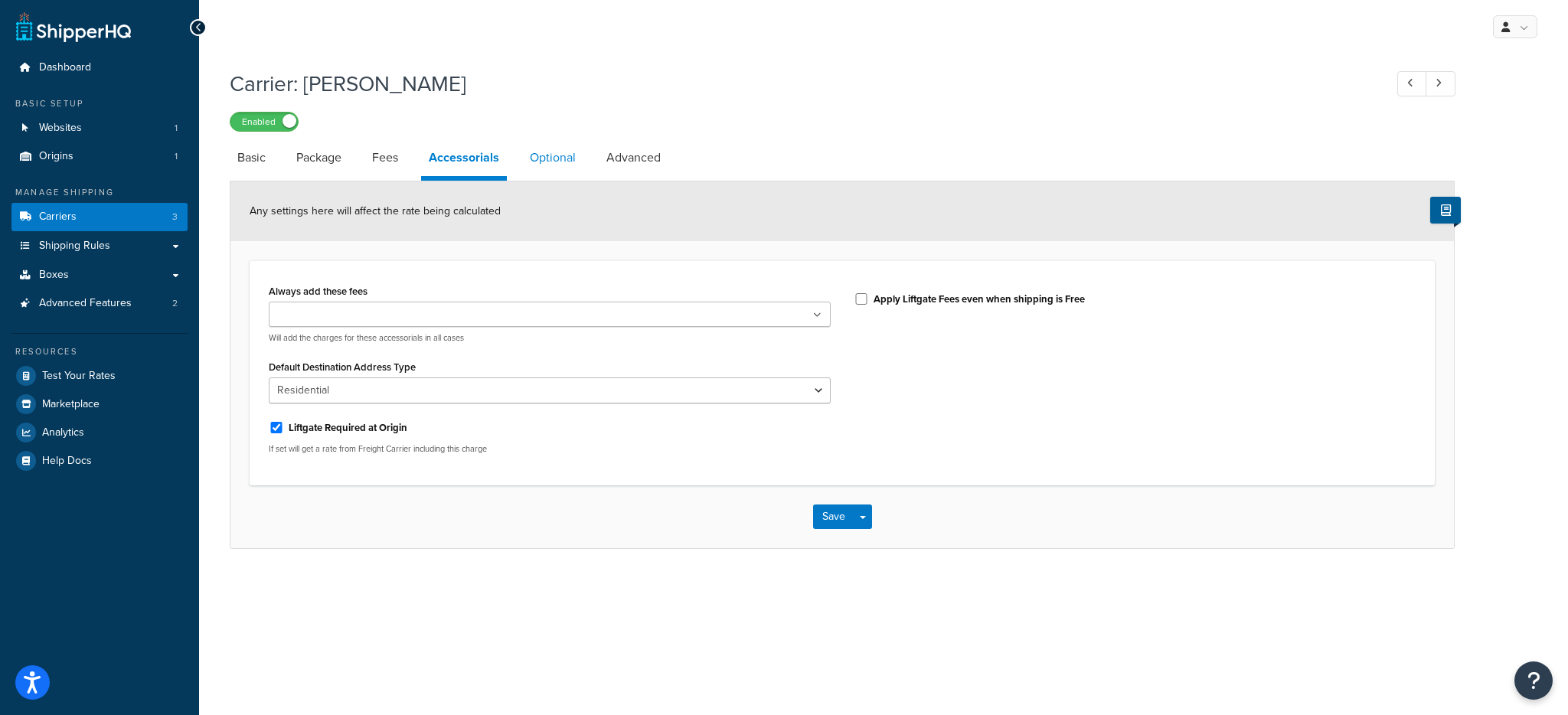
click at [547, 158] on link "Optional" at bounding box center [552, 158] width 61 height 36
select select "55"
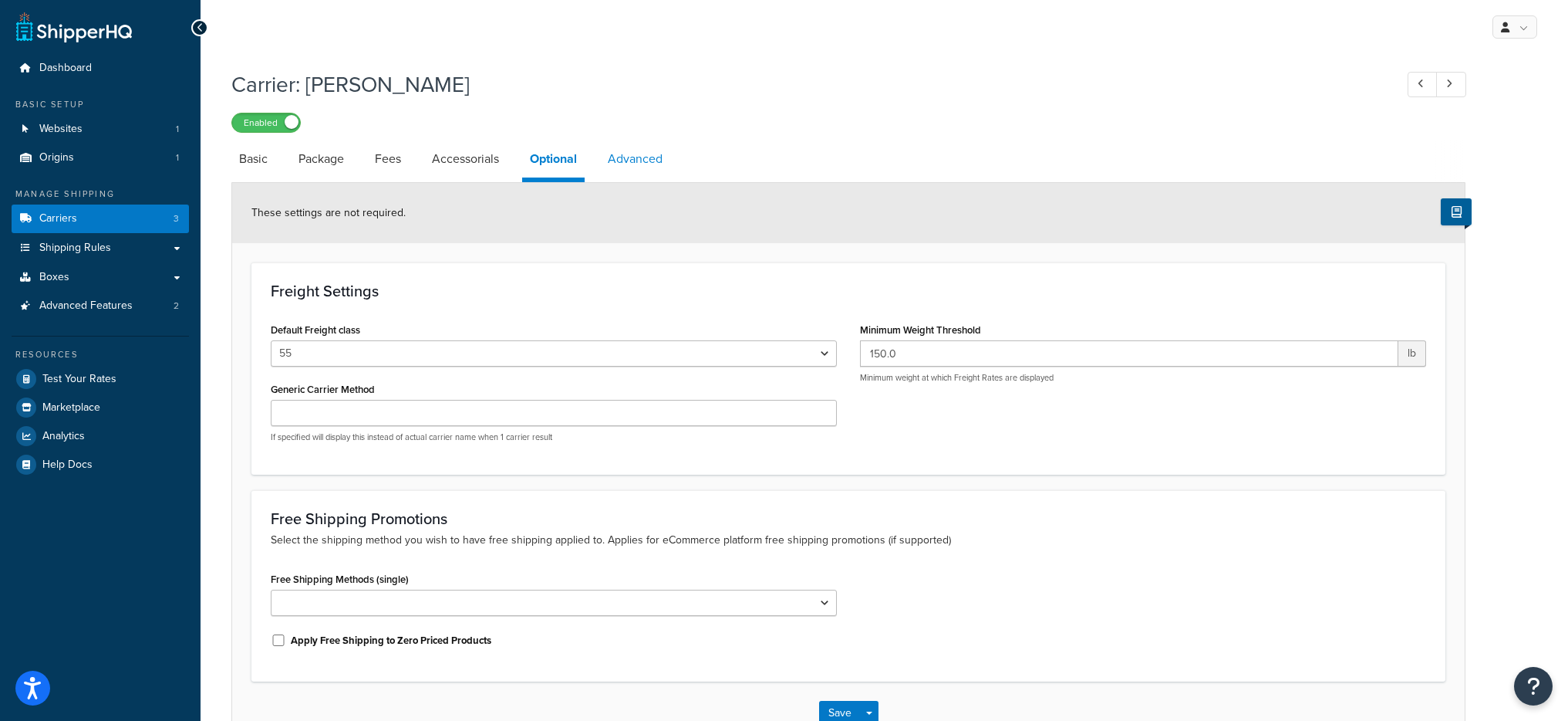
click at [633, 162] on link "Advanced" at bounding box center [635, 159] width 70 height 37
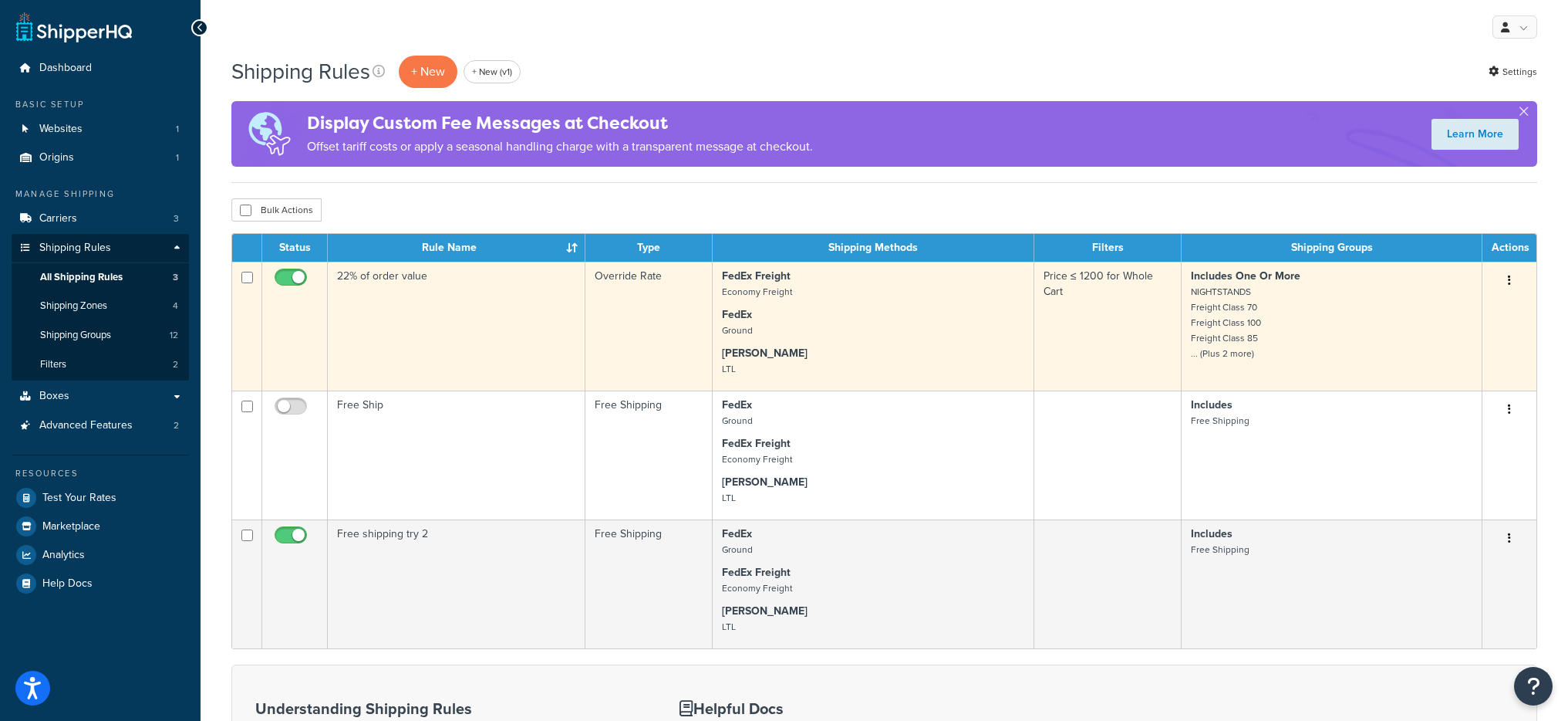
click at [602, 349] on td "Override Rate" at bounding box center [649, 326] width 127 height 129
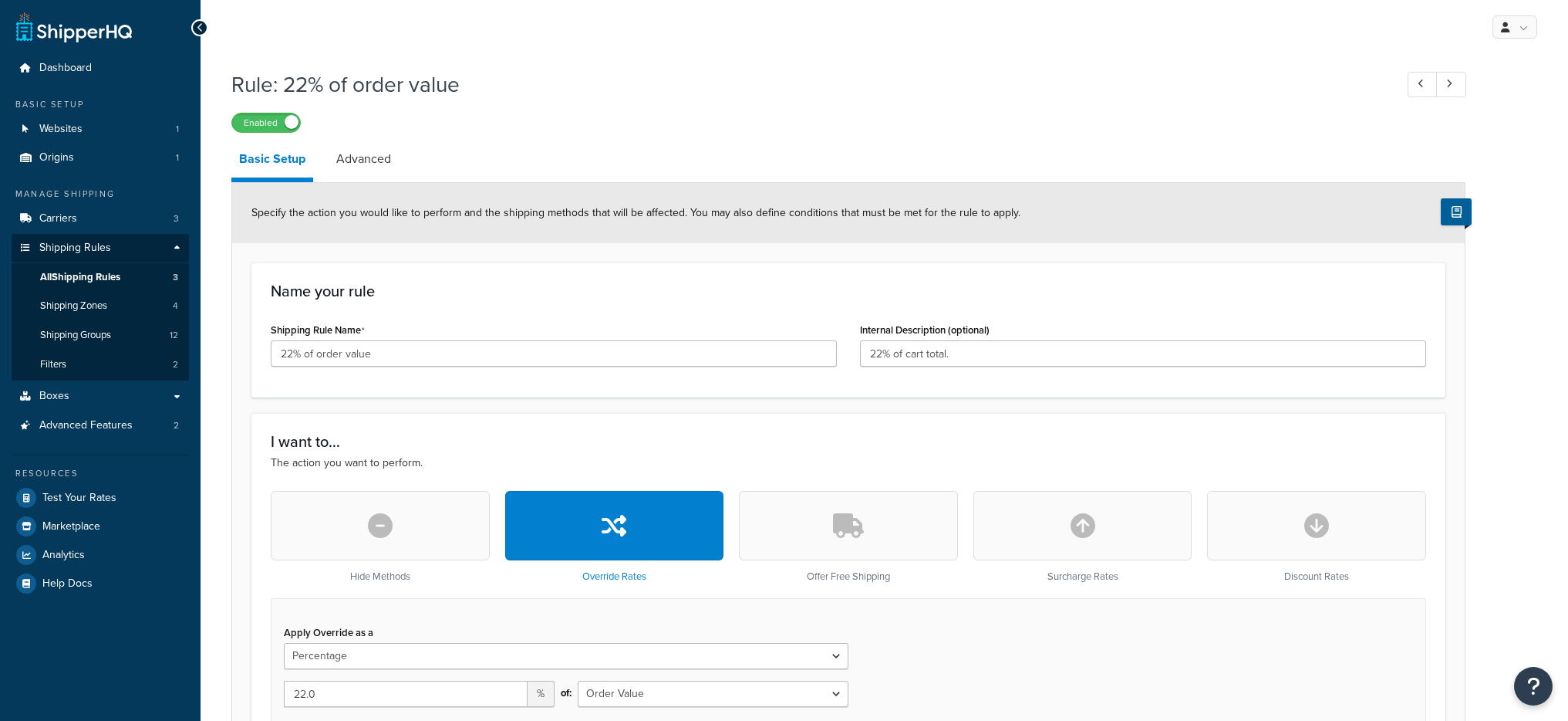
select select "PERCENTAGE"
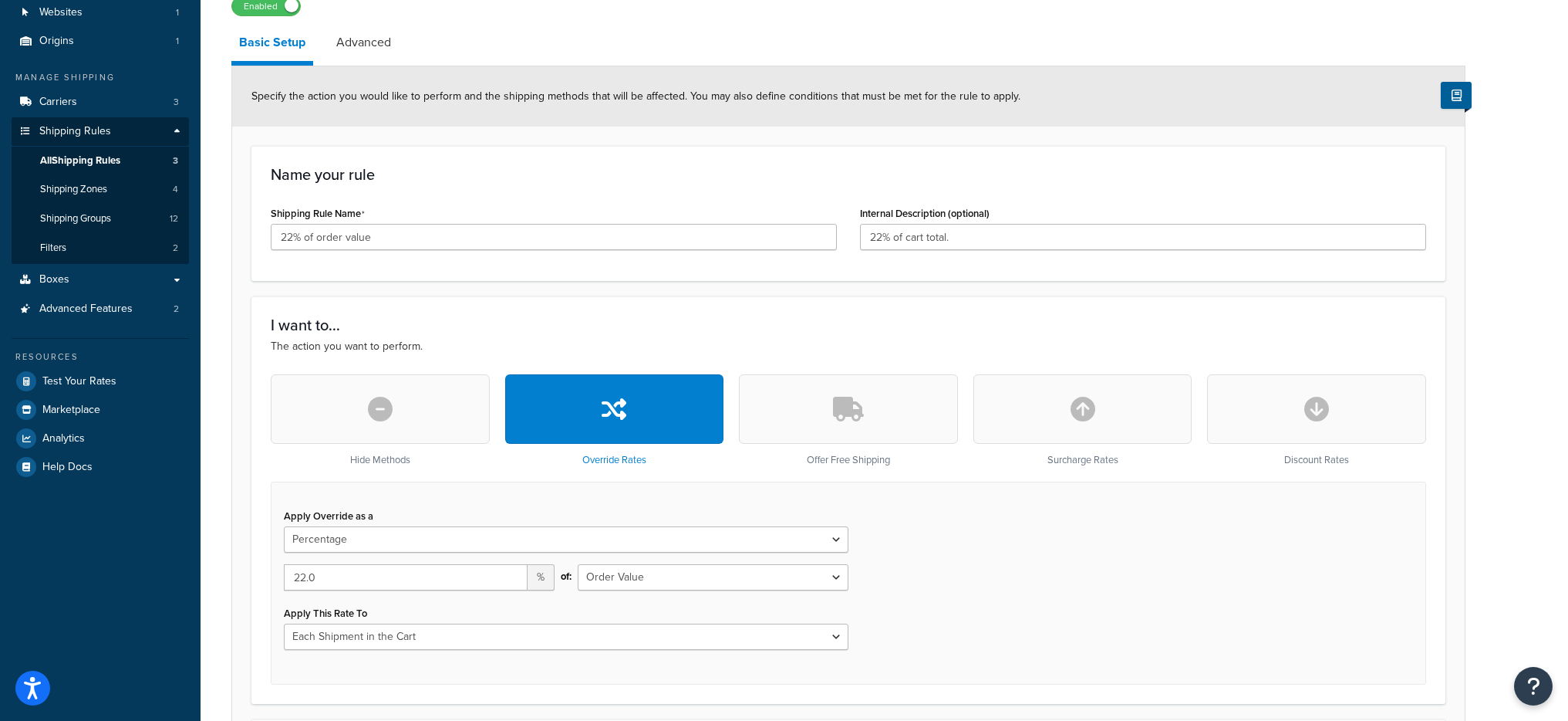
scroll to position [108, 0]
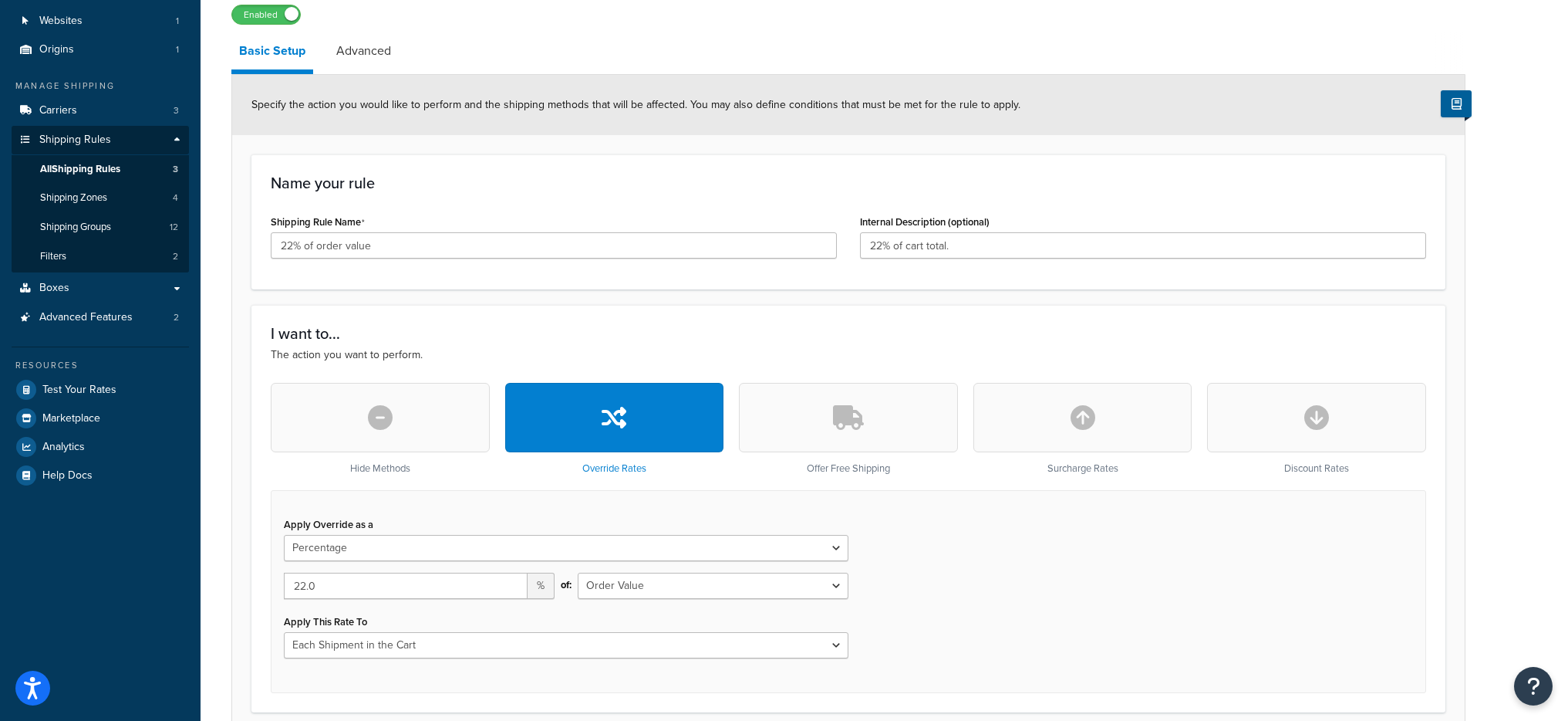
click at [360, 64] on link "Advanced" at bounding box center [364, 51] width 70 height 37
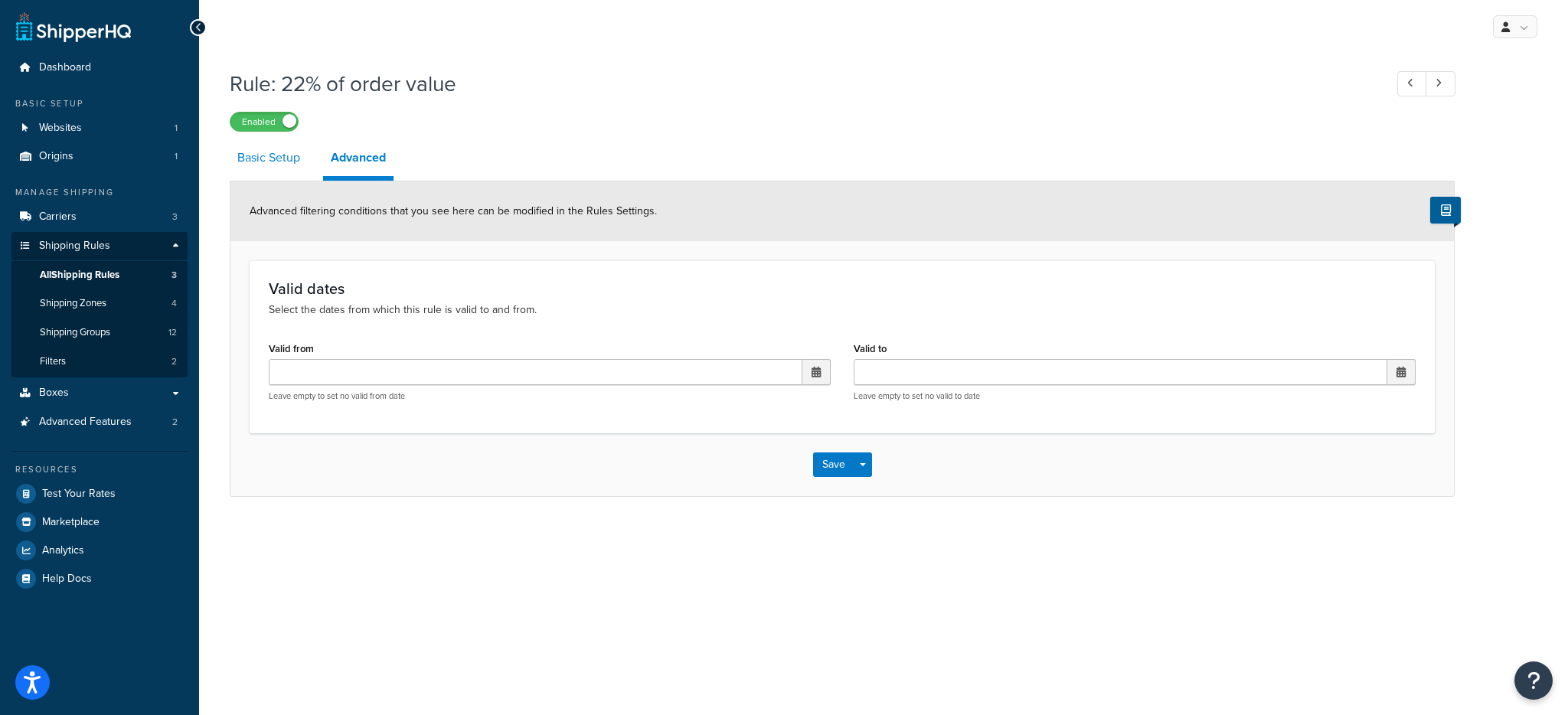
click at [261, 164] on link "Basic Setup" at bounding box center [268, 158] width 78 height 36
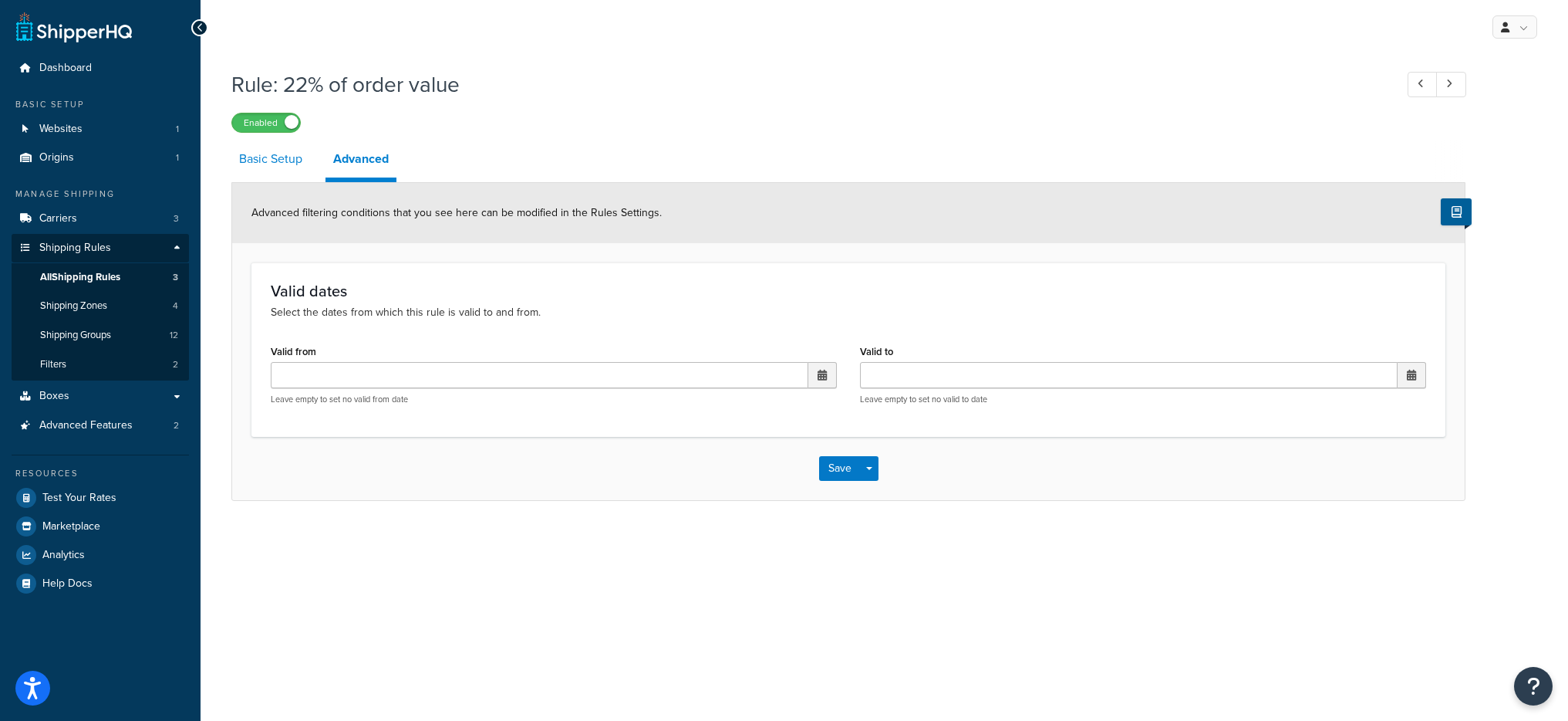
select select "PERCENTAGE"
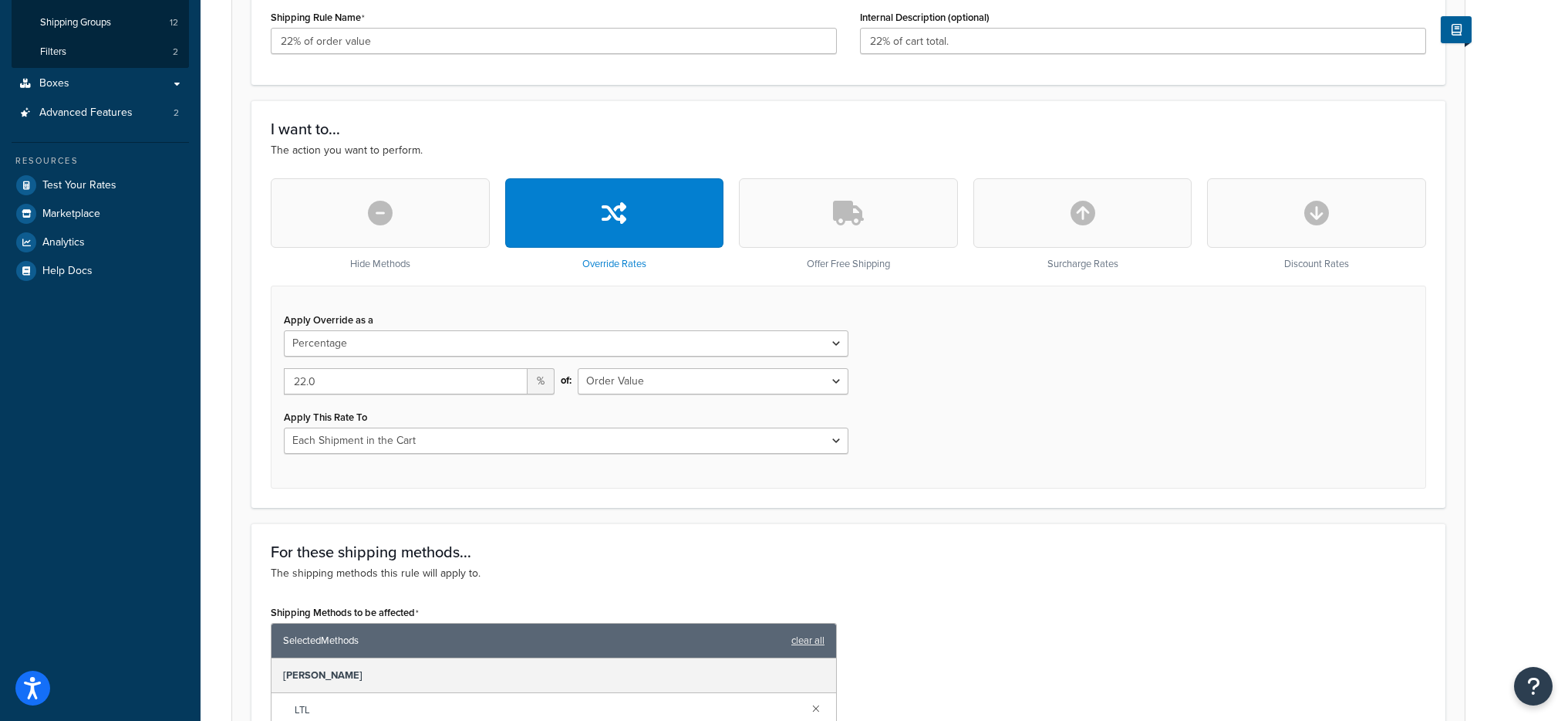
scroll to position [316, 0]
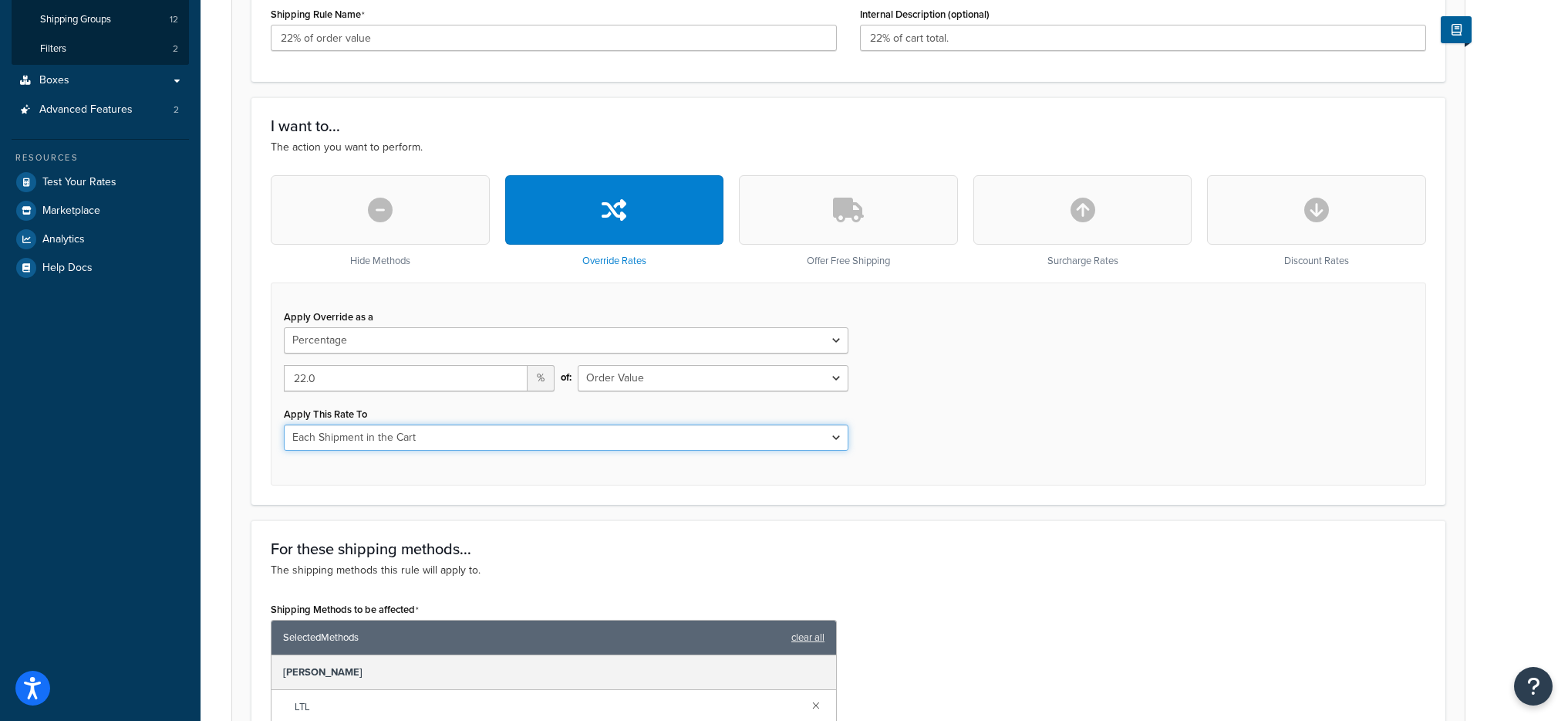
click at [529, 441] on select "Each Shipment in the Cart Each Shipping Group in the Cart Each Item within a Sh…" at bounding box center [565, 437] width 565 height 26
select select "SHIPPING_GROUP"
click at [284, 424] on select "Each Shipment in the Cart Each Shipping Group in the Cart Each Item within a Sh…" at bounding box center [565, 437] width 565 height 26
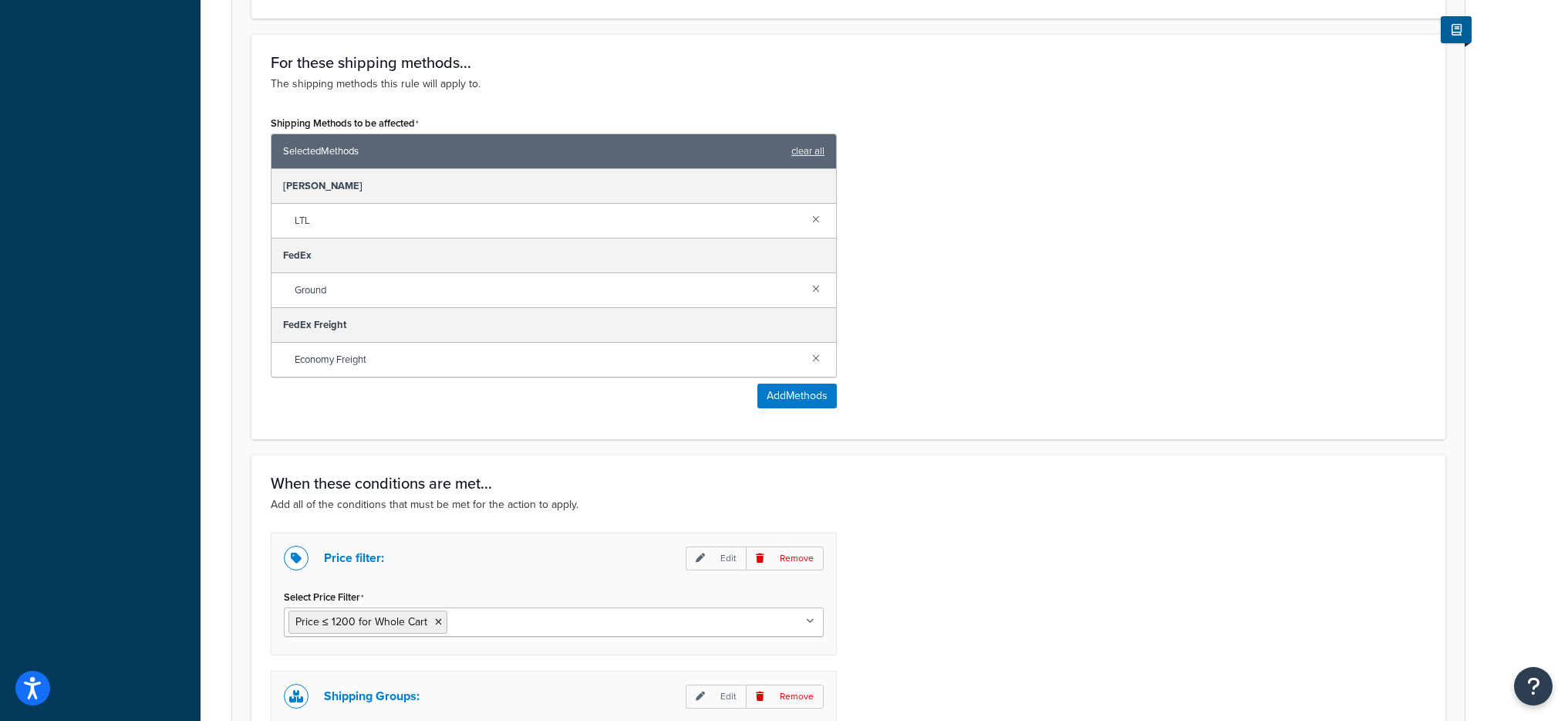
scroll to position [561, 0]
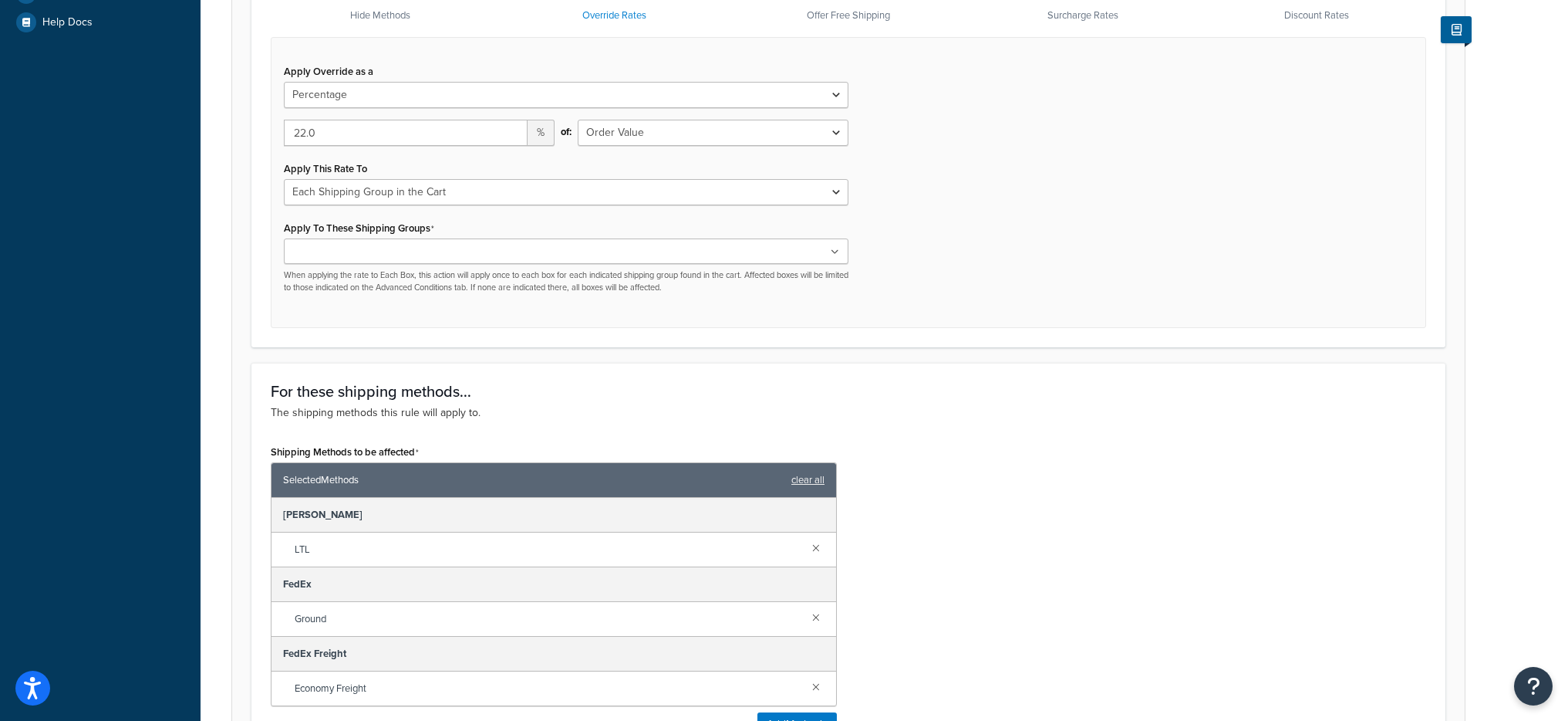
click at [464, 233] on div "Apply To These Shipping Groups All Products Free Shipping Freight Class 100 Fre…" at bounding box center [565, 255] width 565 height 77
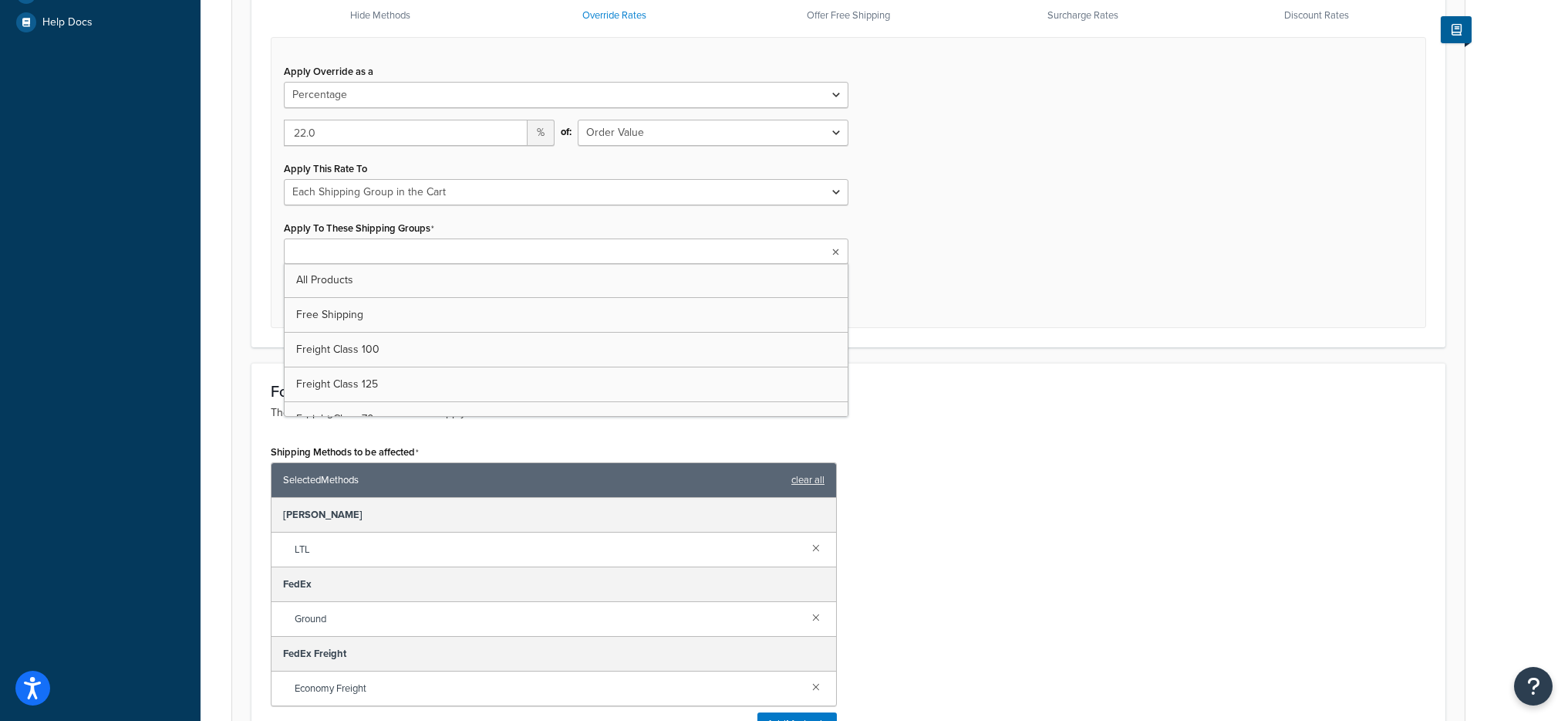
click at [463, 240] on ul at bounding box center [565, 251] width 565 height 25
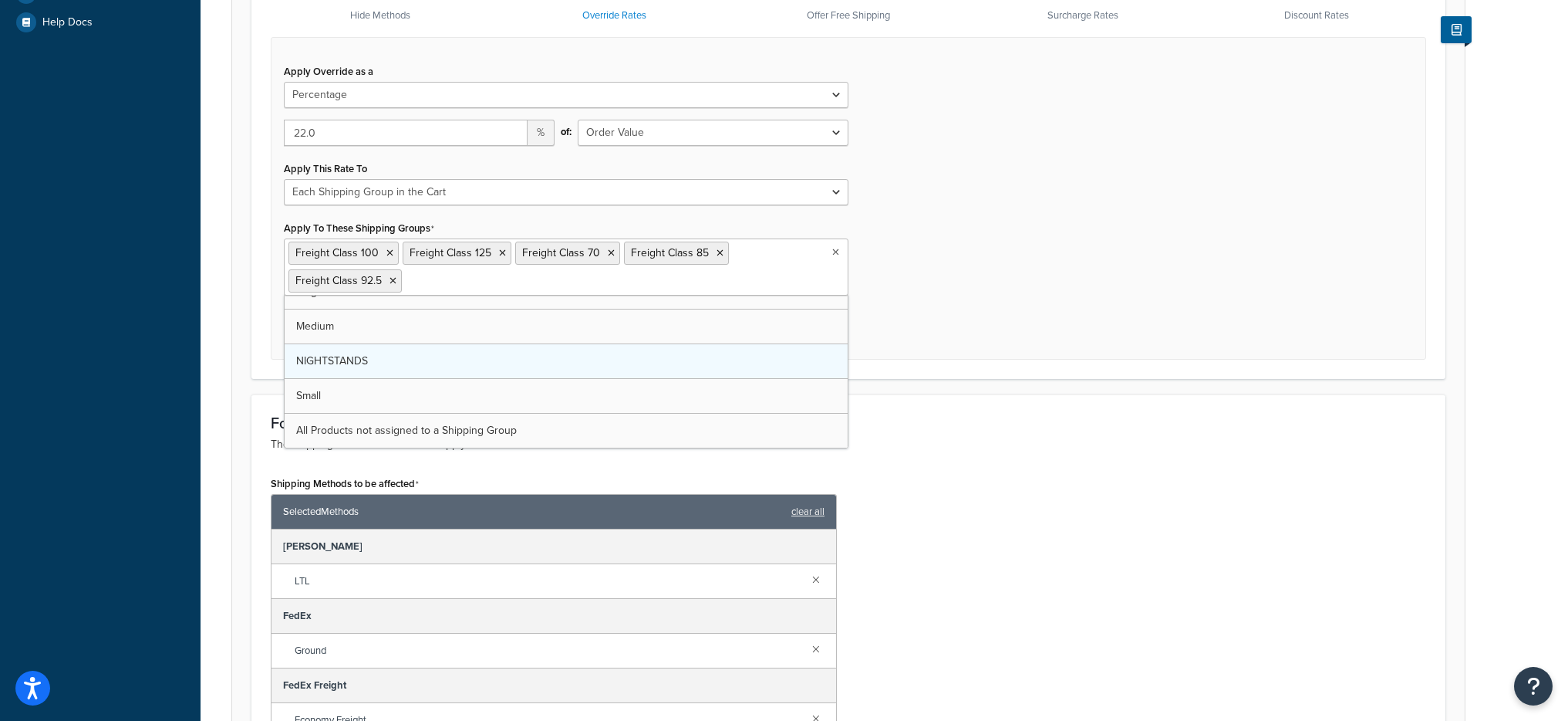
scroll to position [55, 0]
click at [931, 347] on div "Apply Override as a Flat Rate Percentage Flat Rate & Percentage 22.0 % of: Orde…" at bounding box center [848, 198] width 1155 height 323
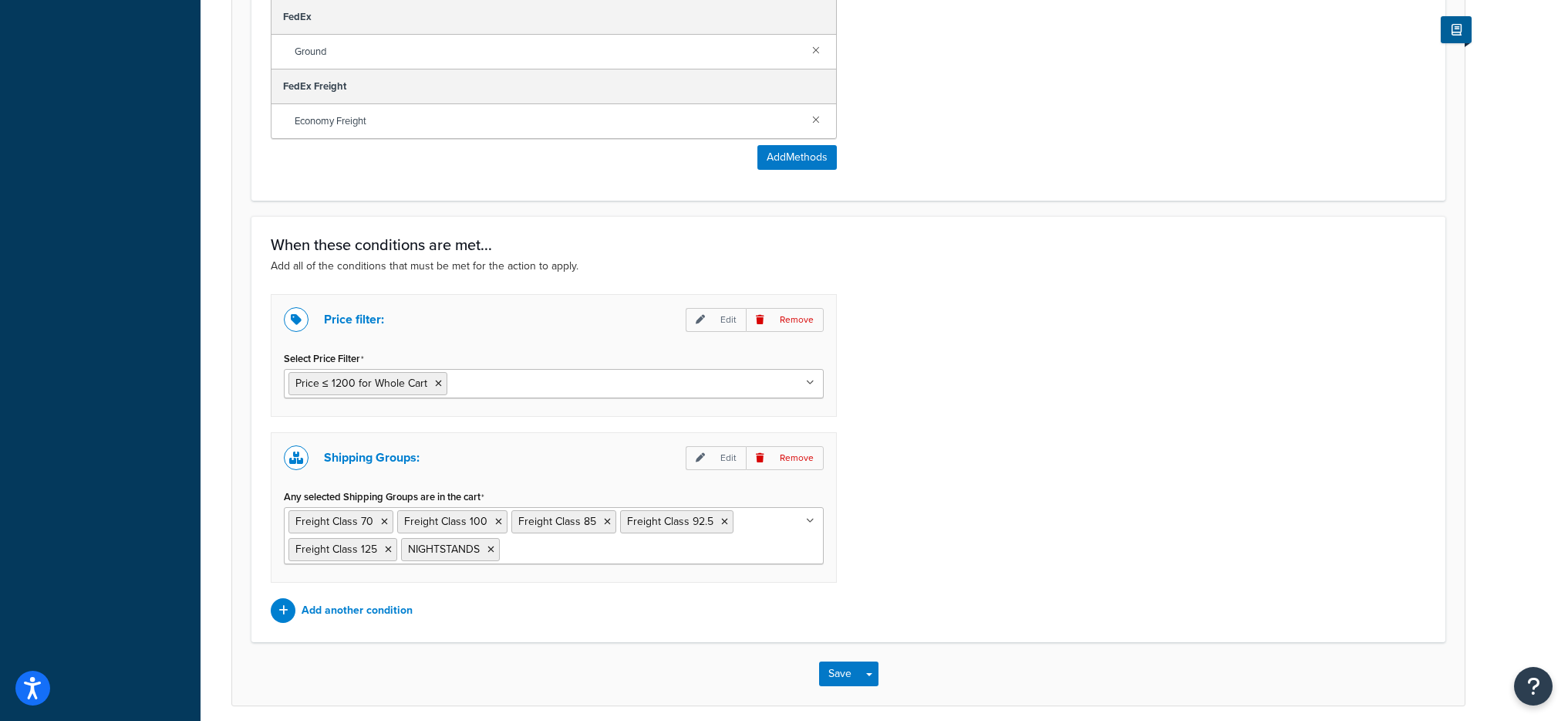
scroll to position [1222, 0]
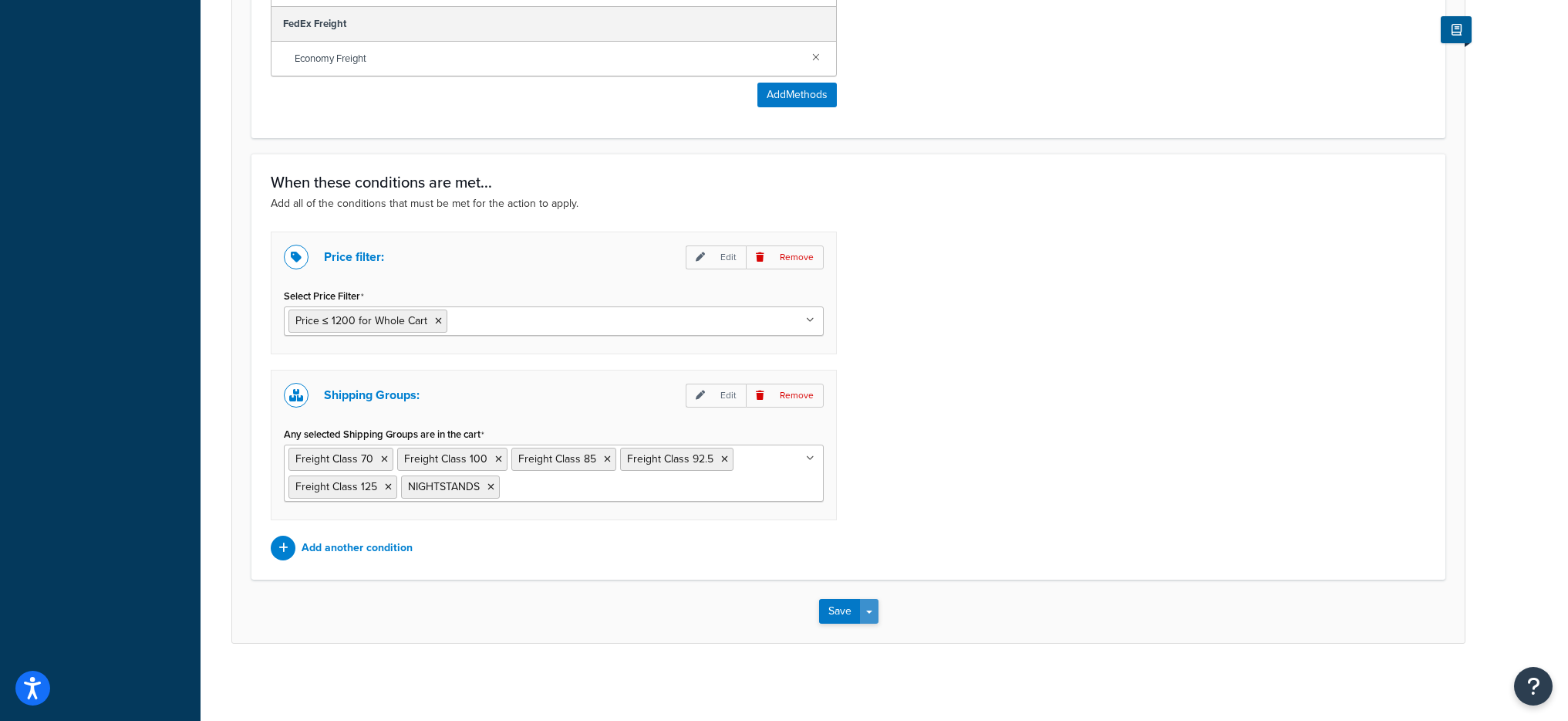
click at [868, 605] on button "Save Dropdown" at bounding box center [869, 611] width 18 height 24
click at [889, 640] on button "Save and Edit" at bounding box center [894, 639] width 149 height 32
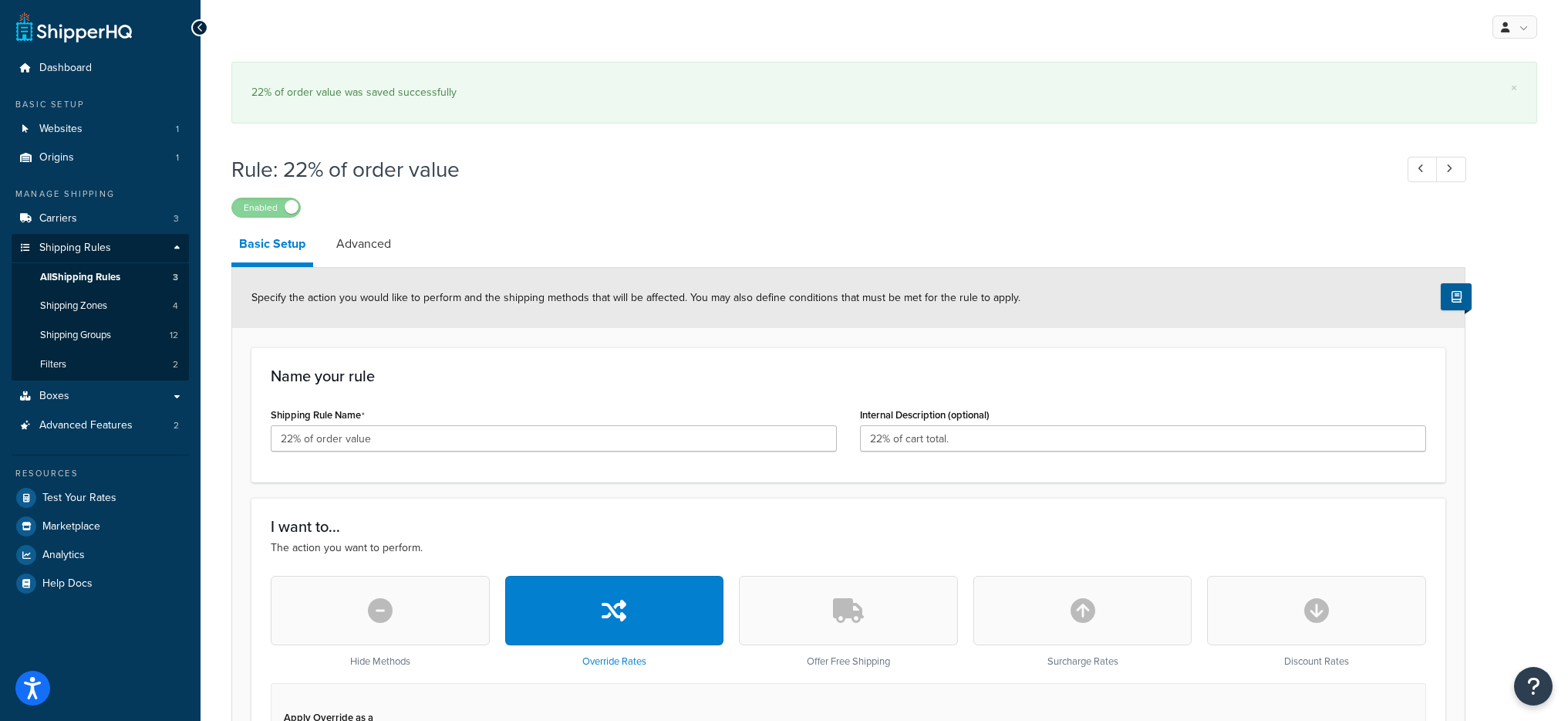
select select "PERCENTAGE"
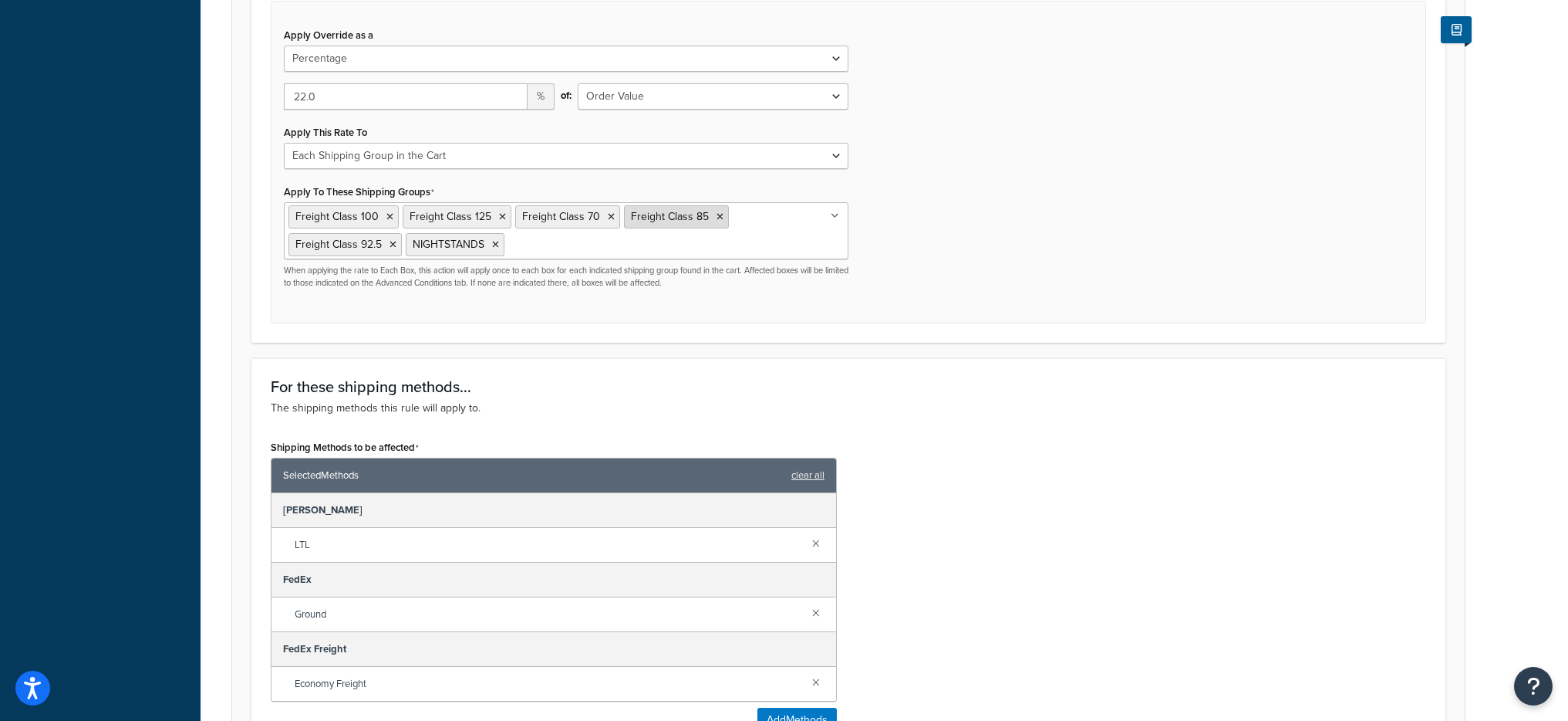
scroll to position [588, 0]
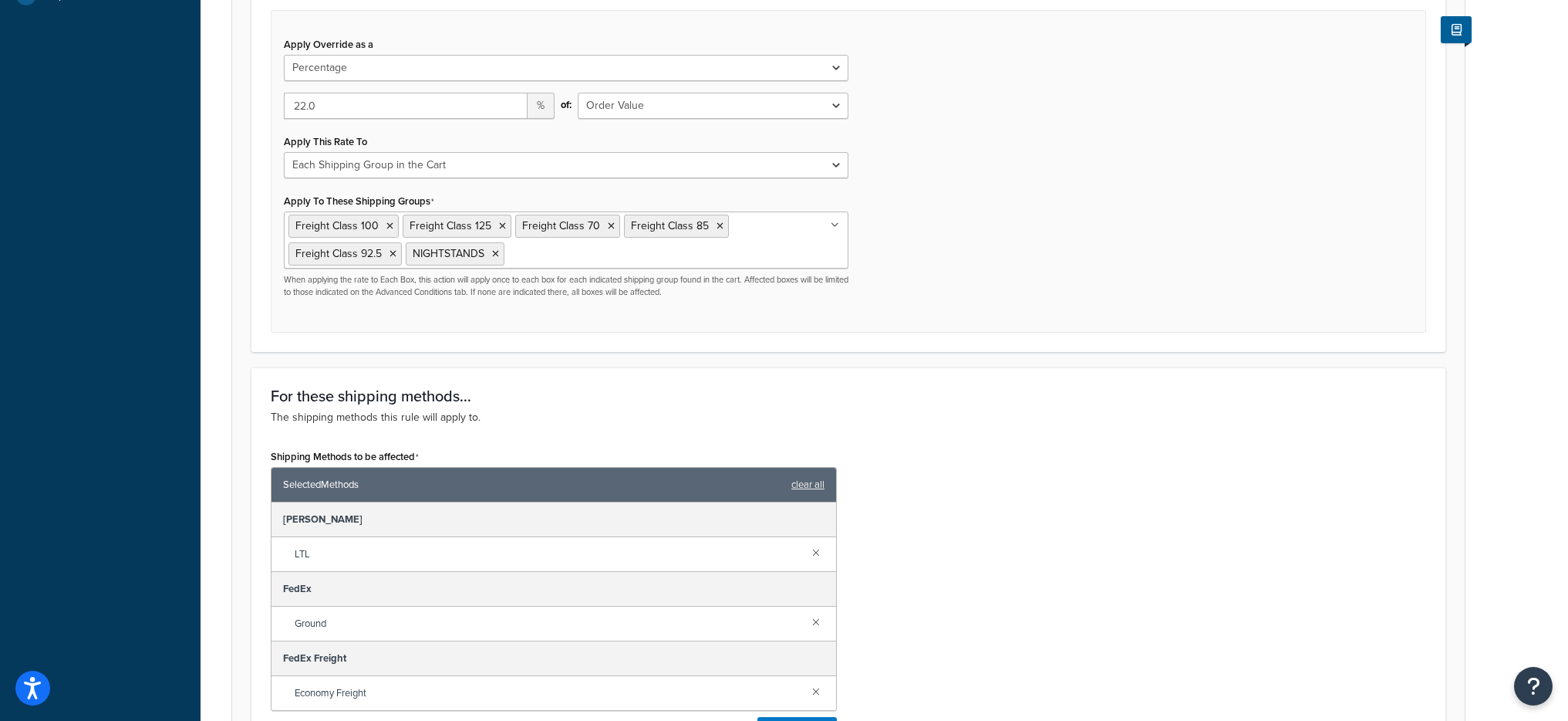
click at [624, 183] on div "Apply Override as a Flat Rate Percentage Flat Rate & Percentage 22.0 % of: Orde…" at bounding box center [566, 165] width 588 height 264
click at [622, 176] on select "Each Shipment in the Cart Each Shipping Group in the Cart Each Item within a Sh…" at bounding box center [565, 165] width 565 height 26
select select "CART"
click at [284, 152] on select "Each Shipment in the Cart Each Shipping Group in the Cart Each Item within a Sh…" at bounding box center [565, 165] width 565 height 26
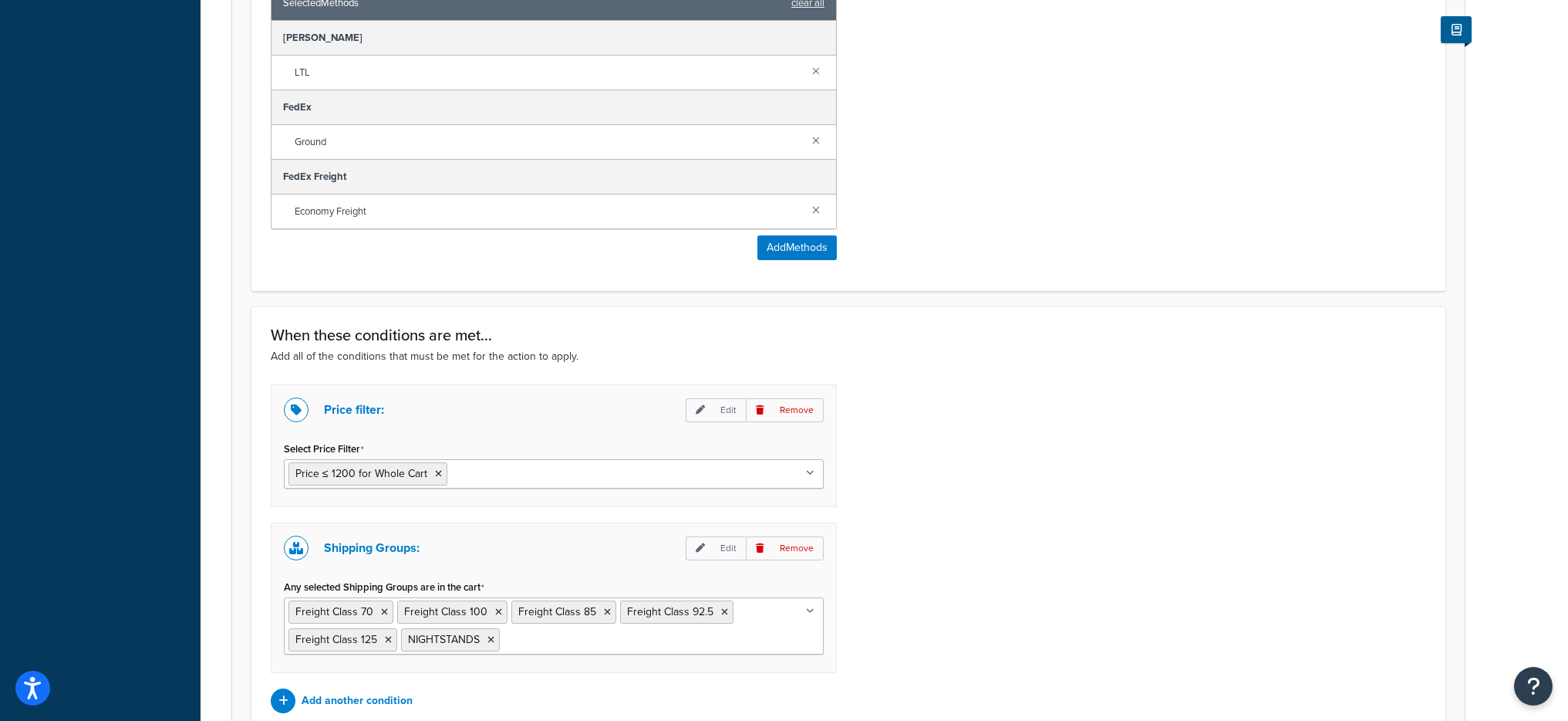
scroll to position [1102, 0]
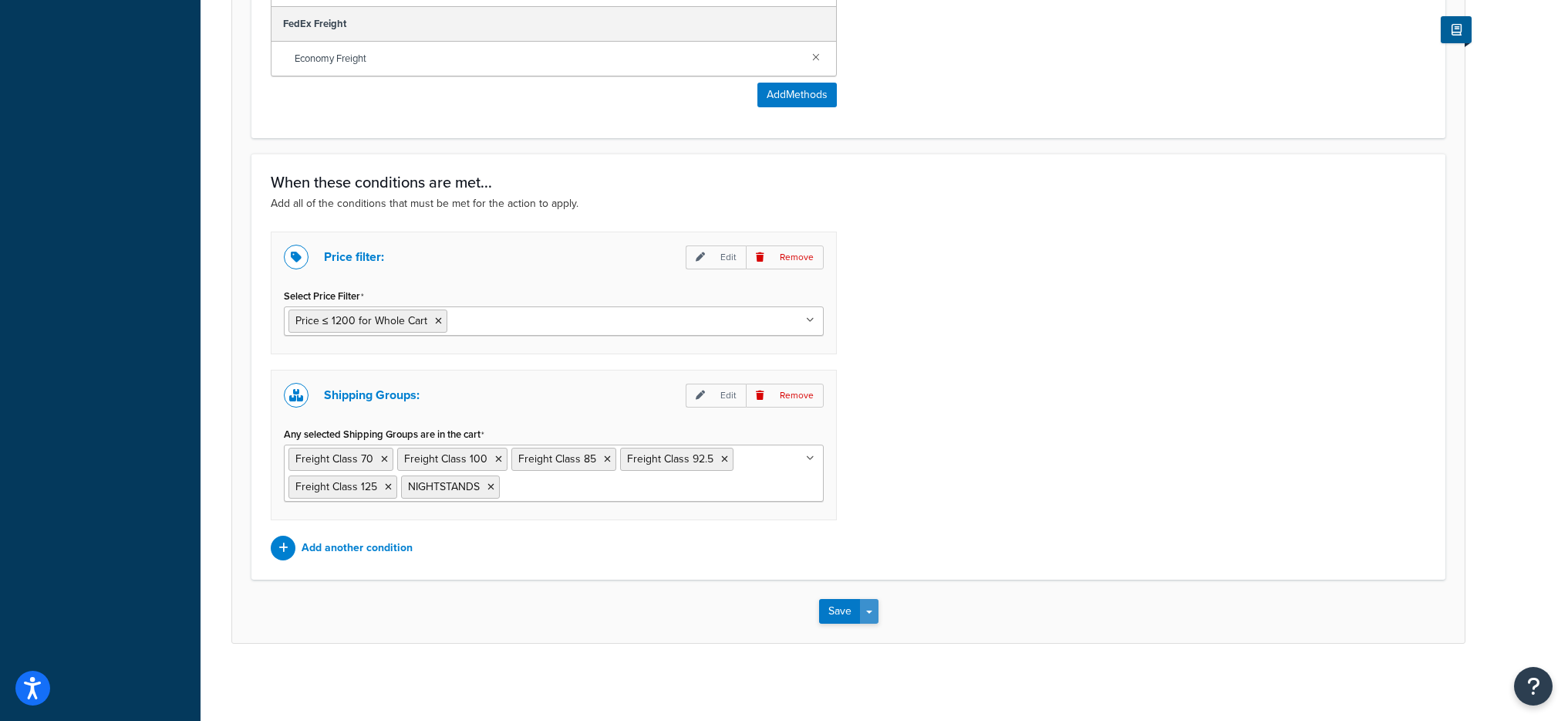
click at [873, 615] on button "Save Dropdown" at bounding box center [869, 611] width 18 height 24
click at [874, 640] on button "Save and Edit" at bounding box center [894, 639] width 149 height 32
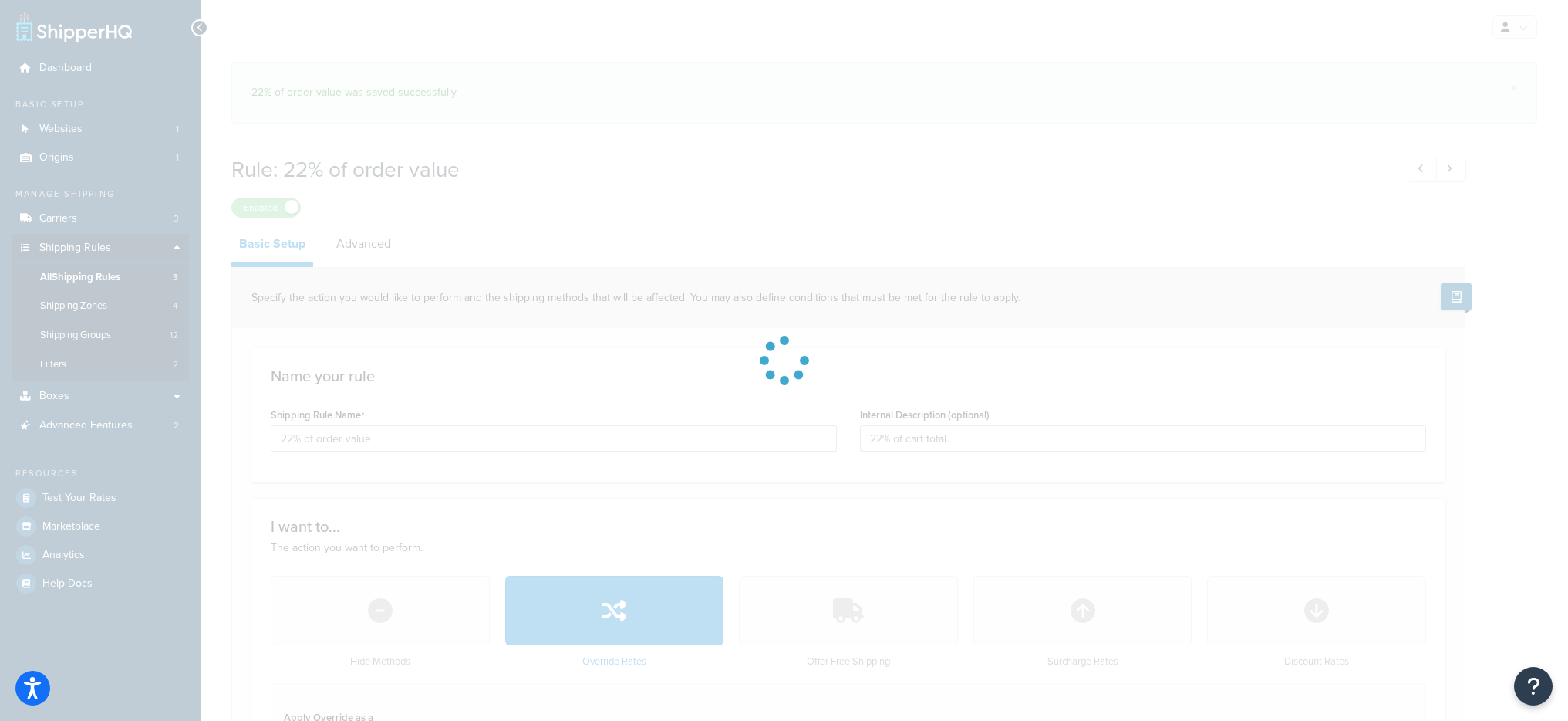
select select "PERCENTAGE"
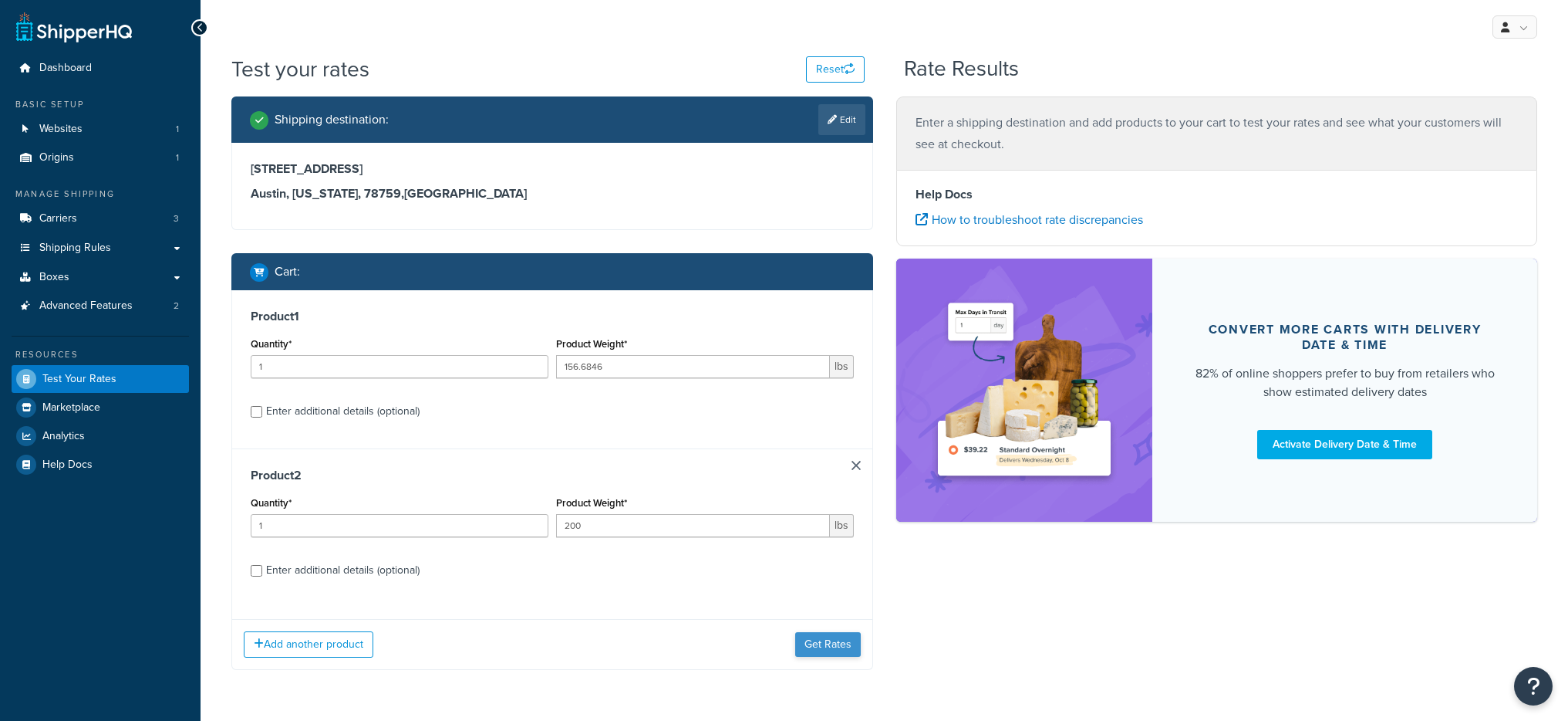
scroll to position [50, 0]
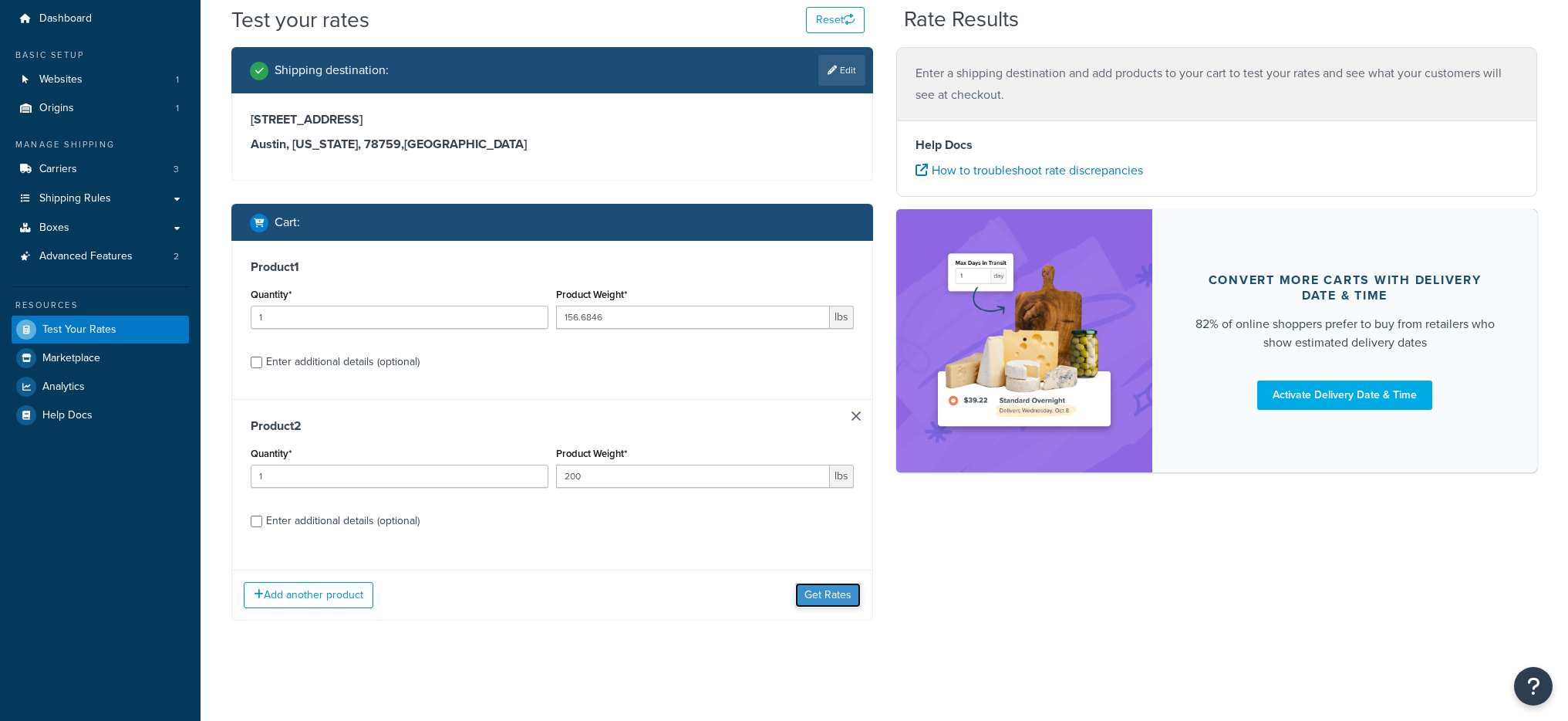
click at [804, 589] on button "Get Rates" at bounding box center [827, 594] width 65 height 24
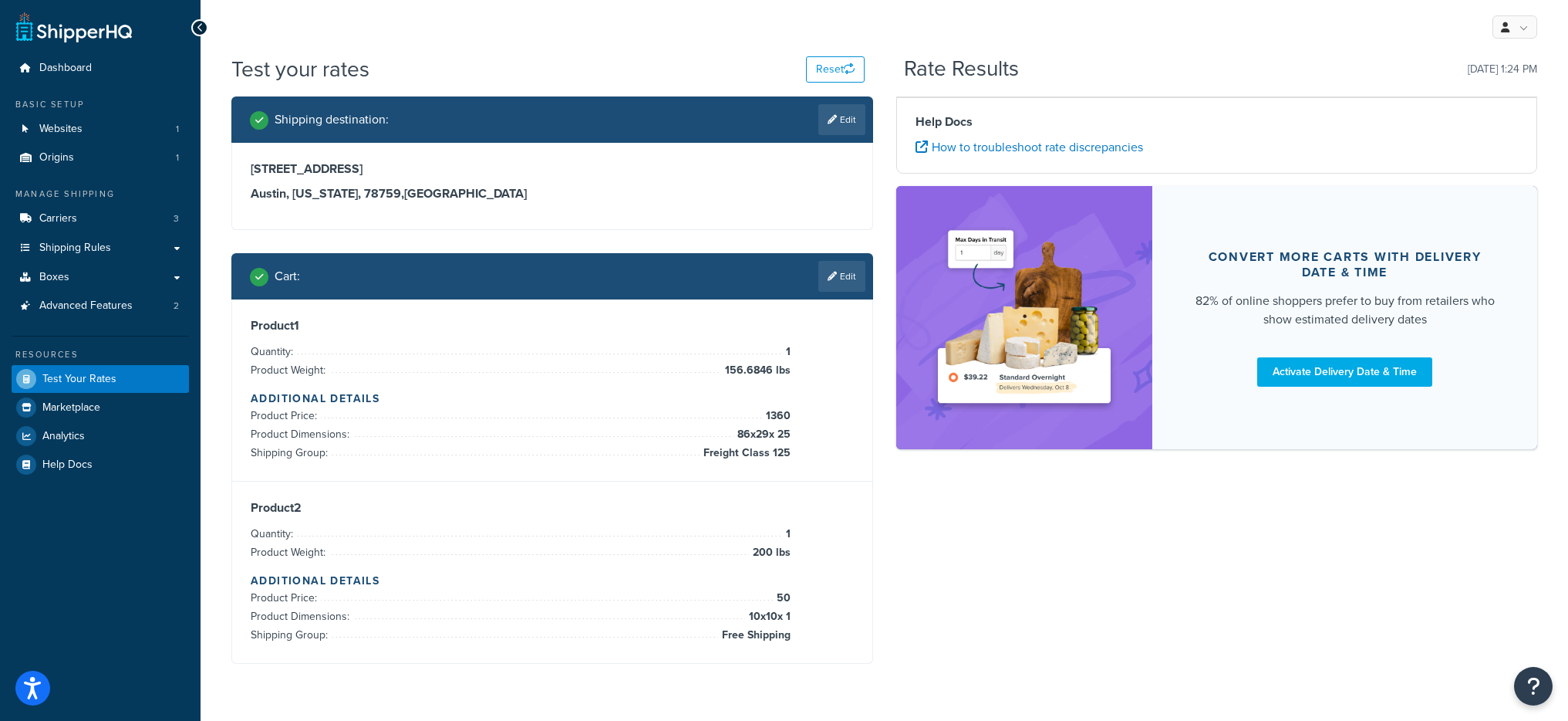
scroll to position [0, 0]
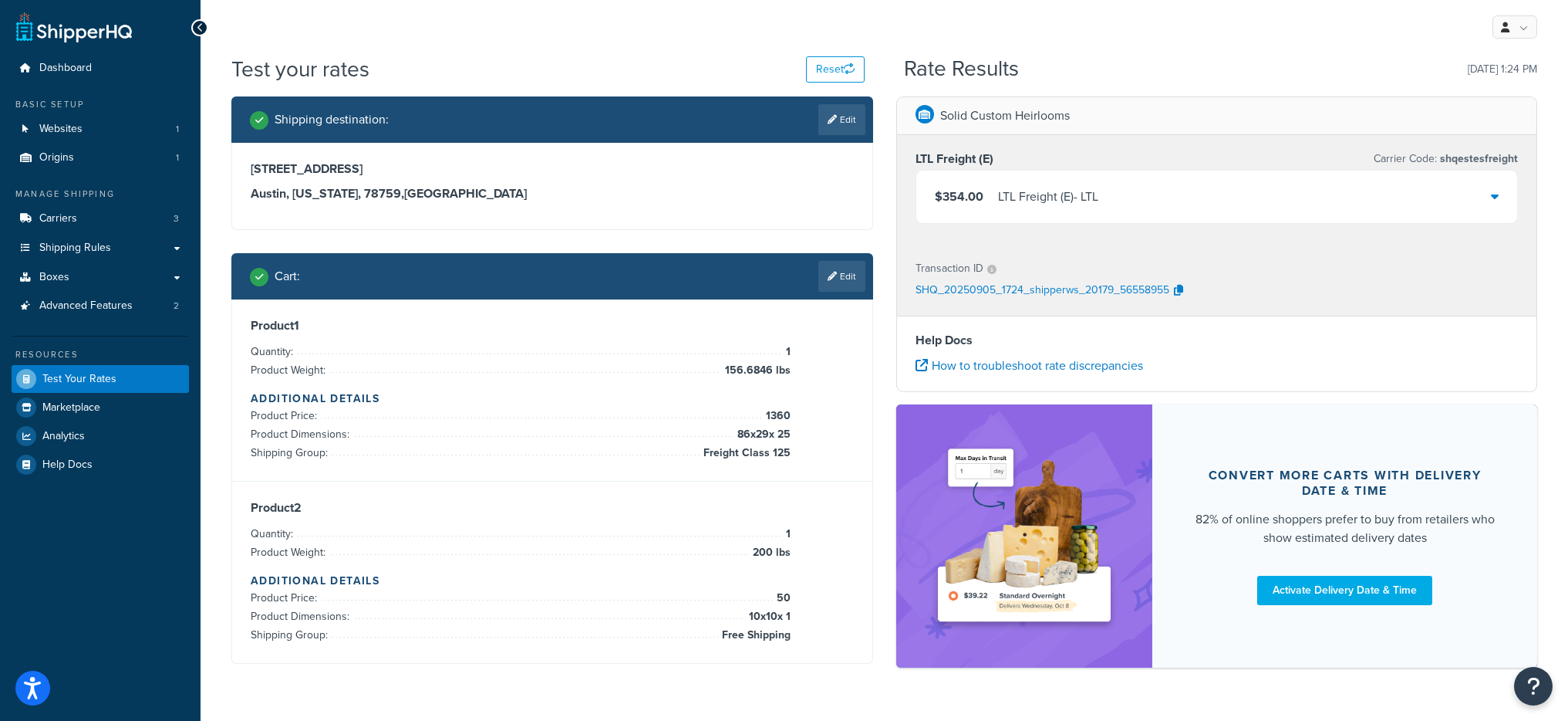
click at [992, 206] on div "$354.00 LTL Freight (E) - LTL" at bounding box center [1016, 196] width 163 height 22
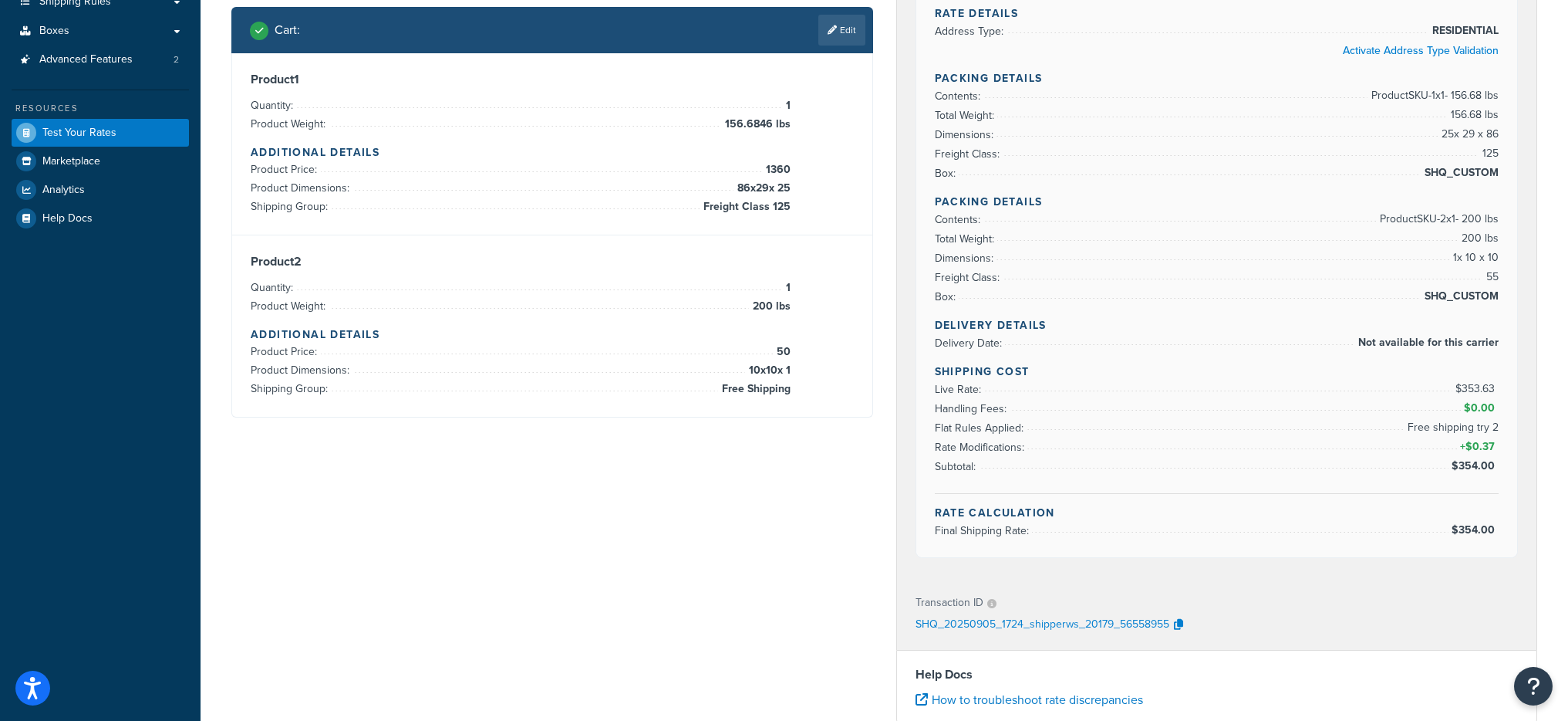
scroll to position [247, 0]
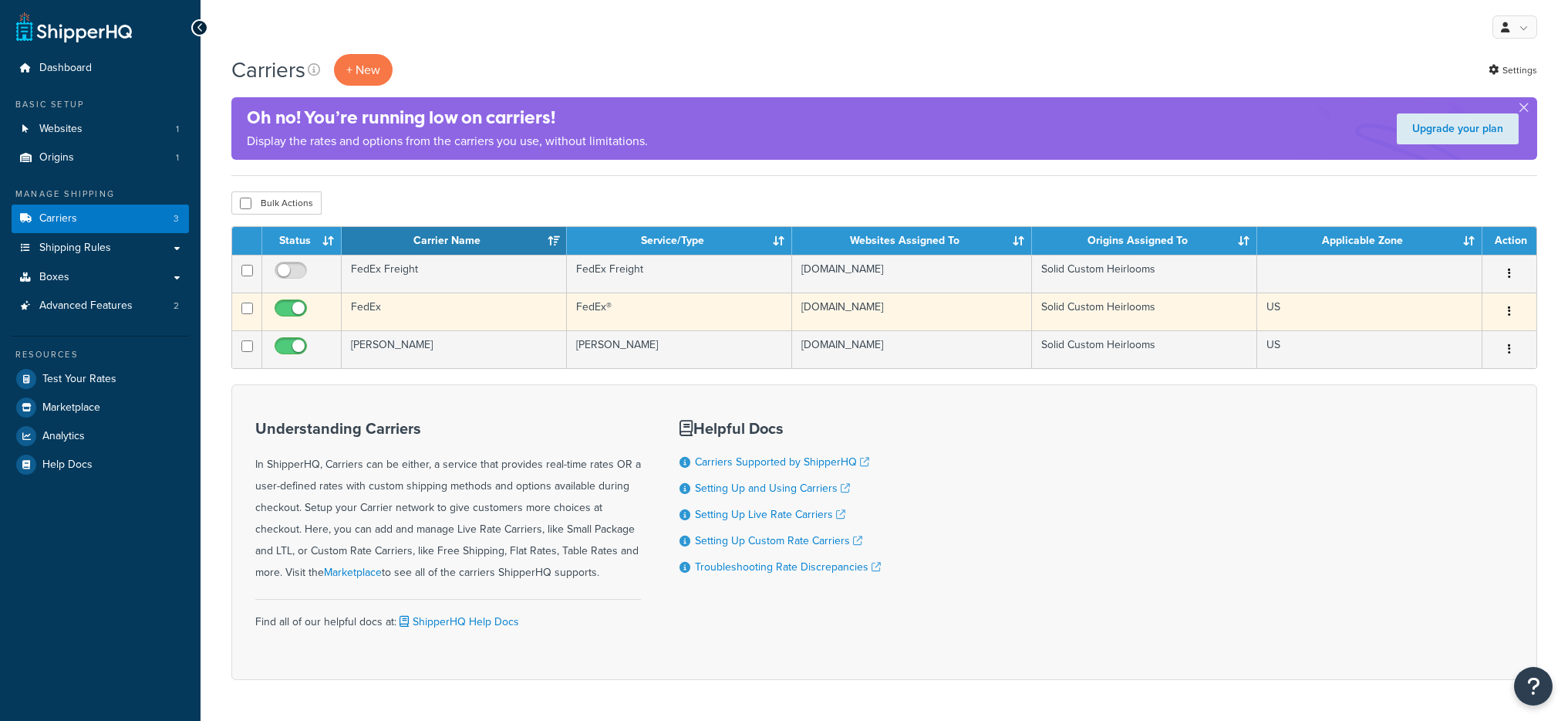
click at [448, 313] on td "FedEx" at bounding box center [455, 311] width 225 height 38
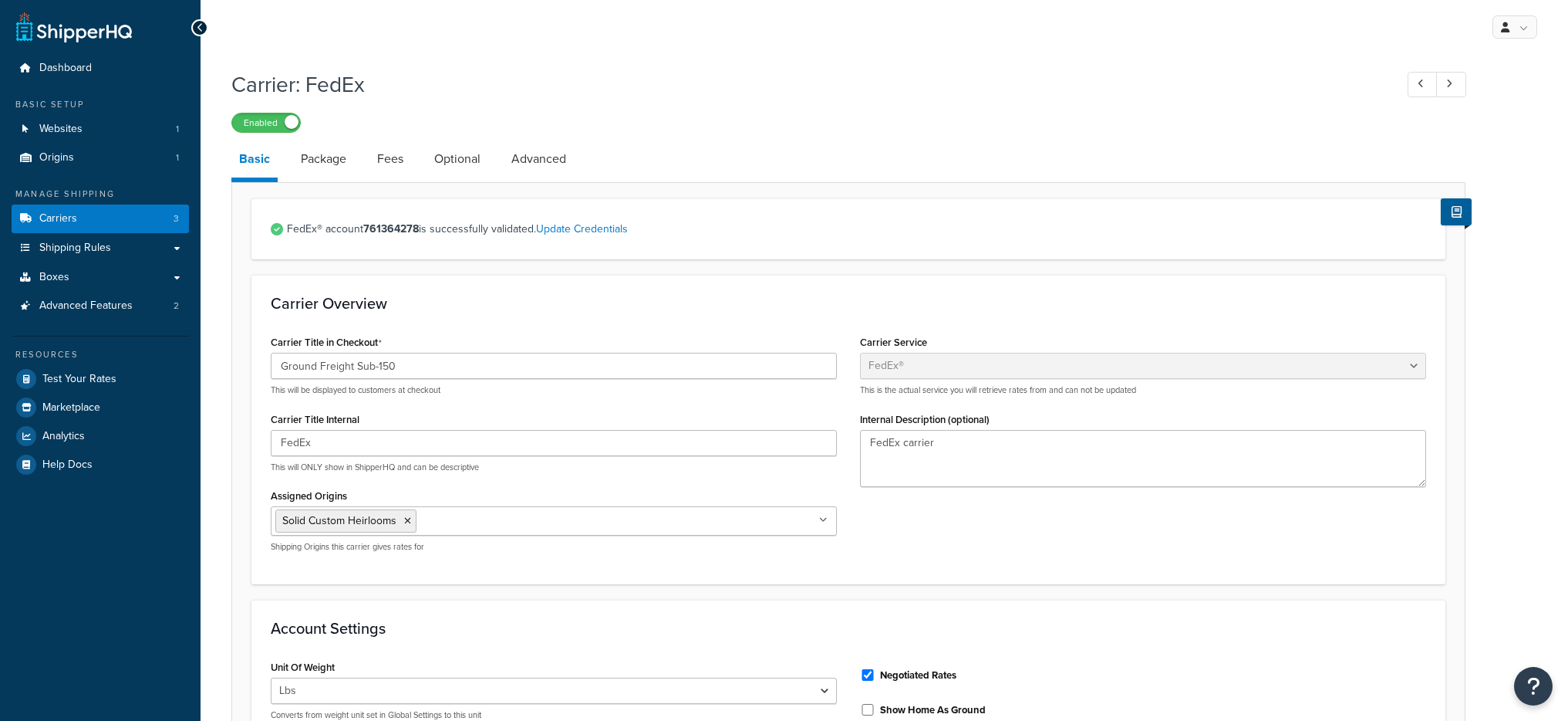
select select "fedEx"
select select "REGULAR_PICKUP"
select select "YOUR_PACKAGING"
click at [543, 156] on link "Advanced" at bounding box center [538, 159] width 70 height 37
select select "false"
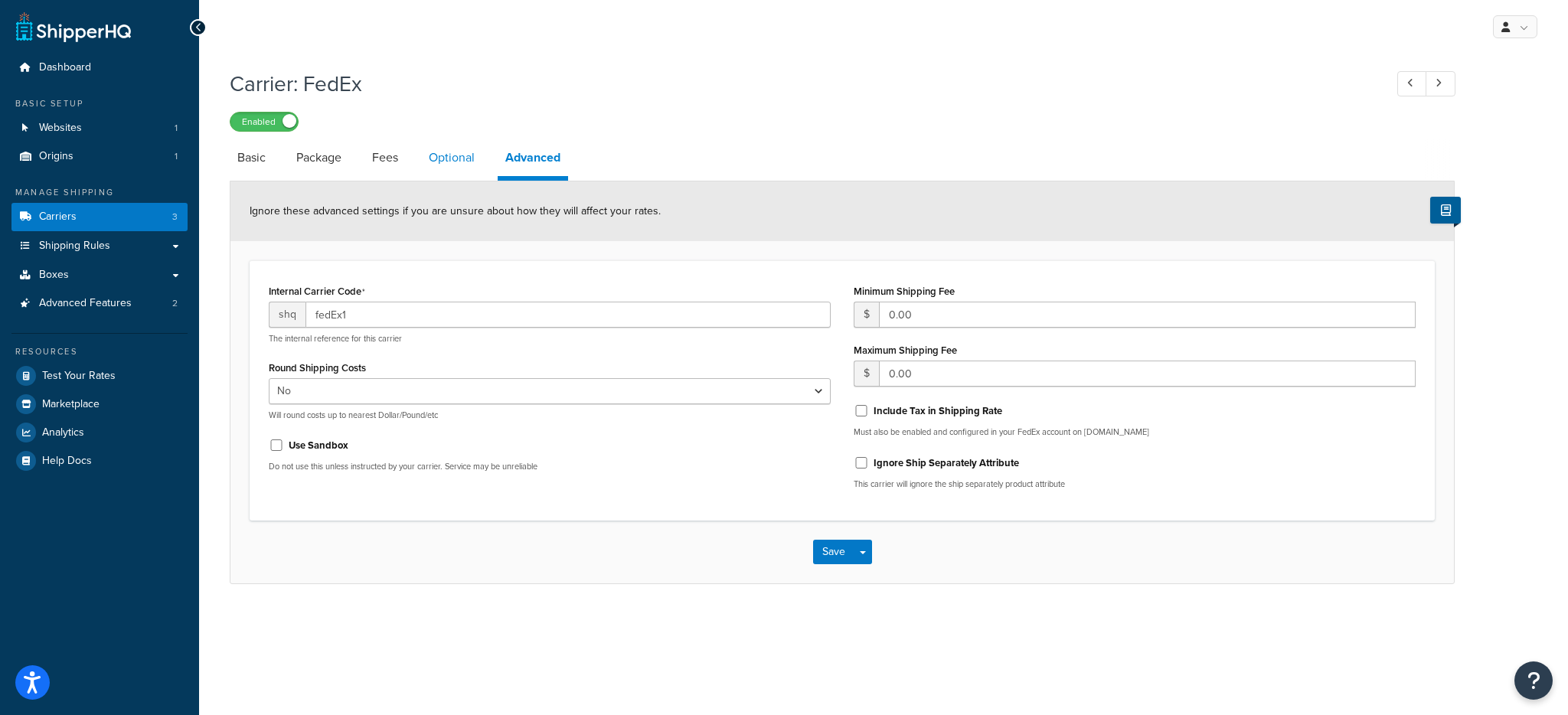
click at [459, 149] on link "Optional" at bounding box center [451, 158] width 61 height 36
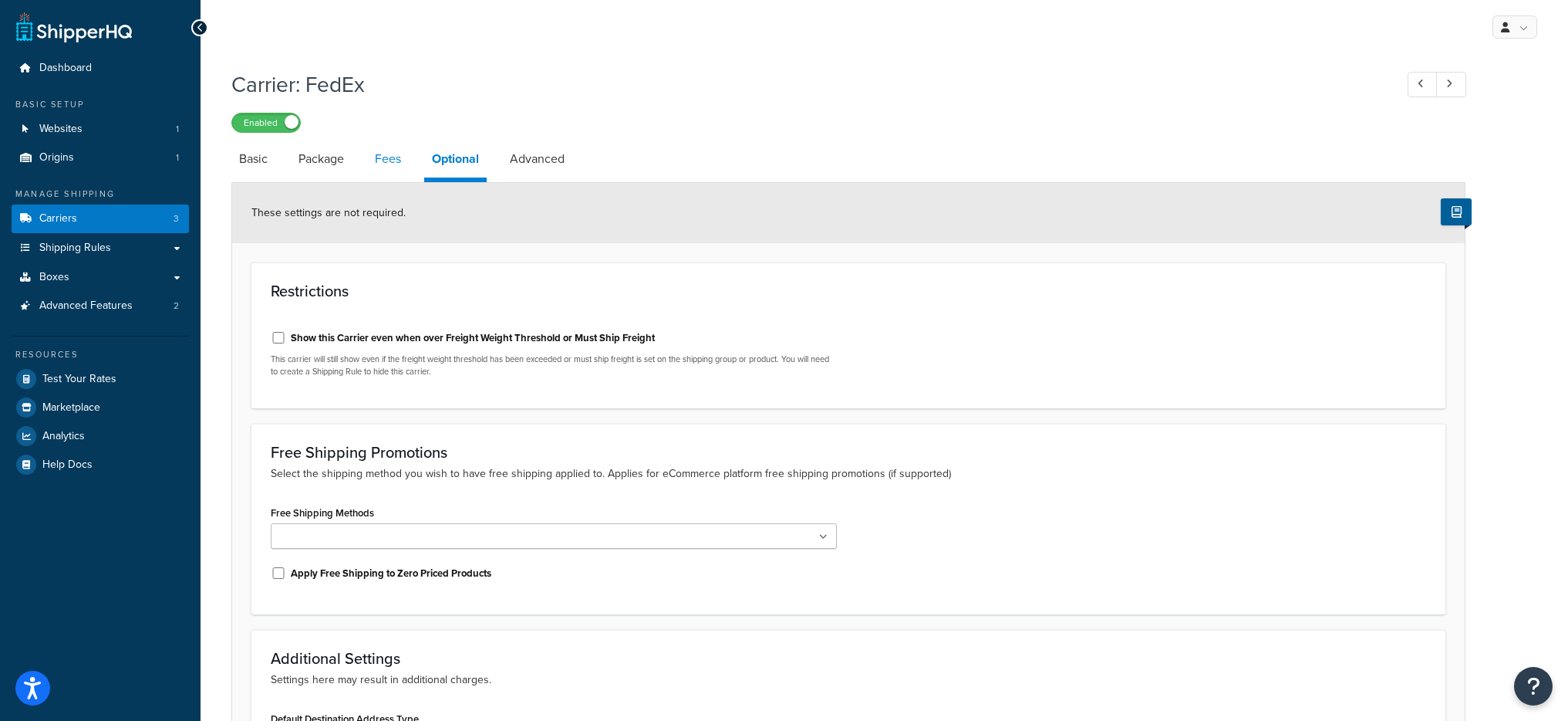
click at [394, 149] on link "Fees" at bounding box center [388, 159] width 42 height 37
select select "AFTER"
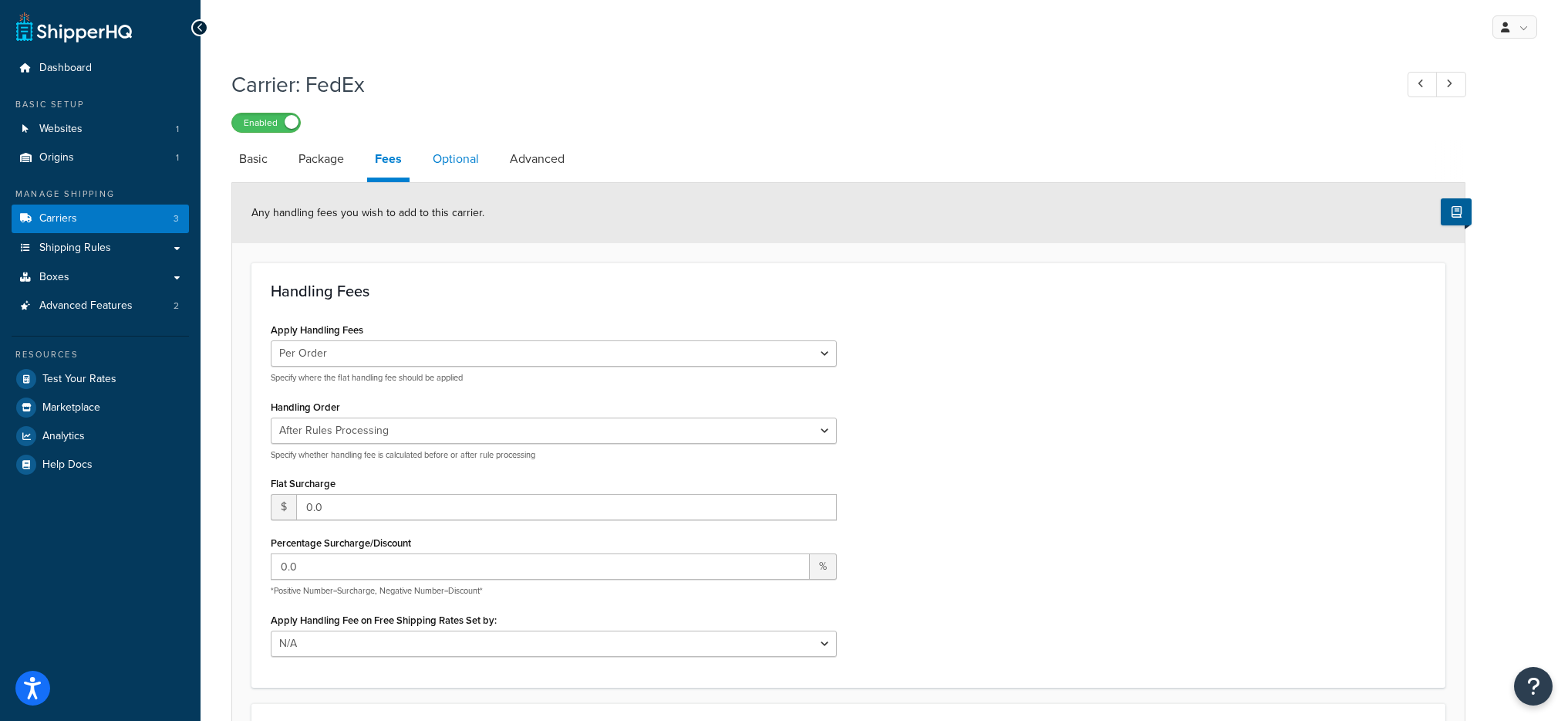
click at [438, 146] on link "Optional" at bounding box center [455, 159] width 62 height 37
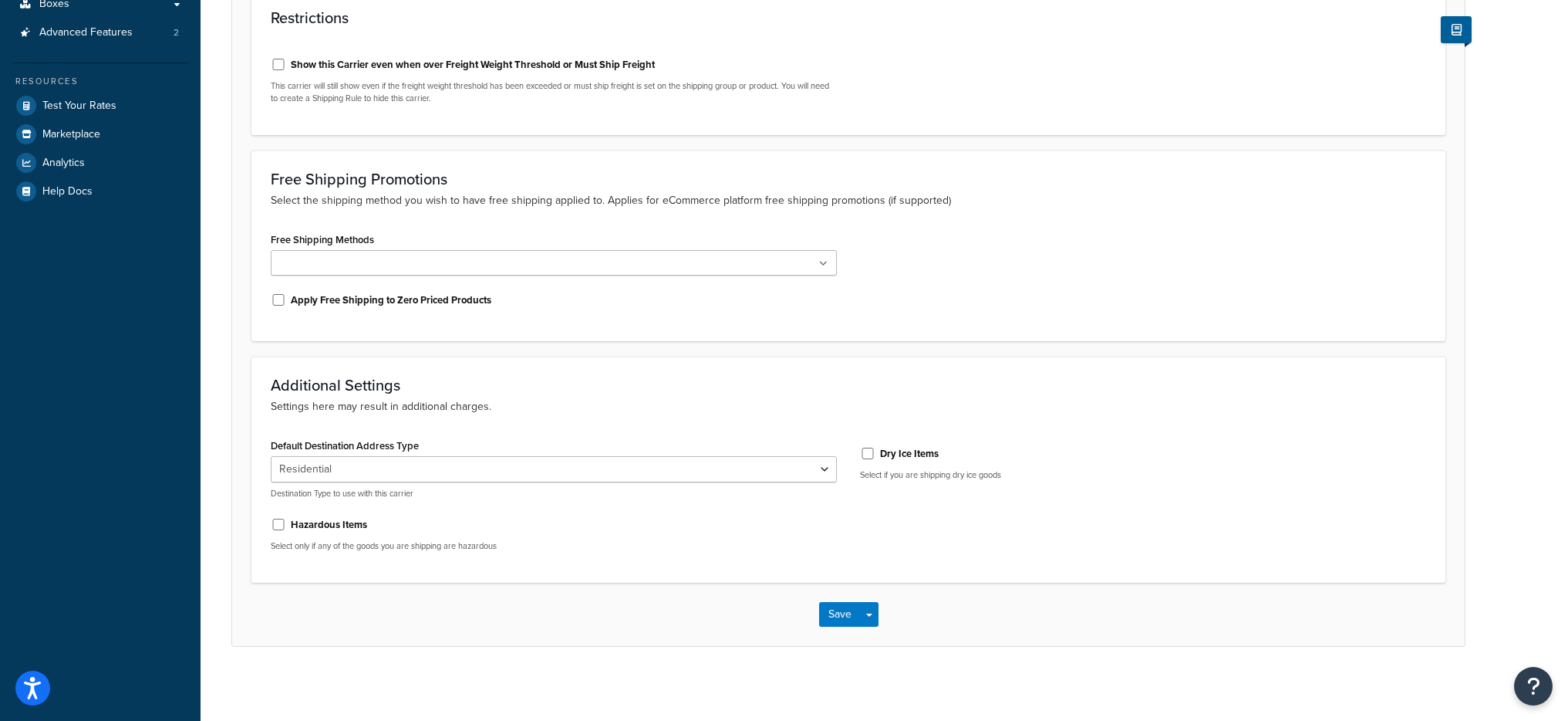
scroll to position [276, 0]
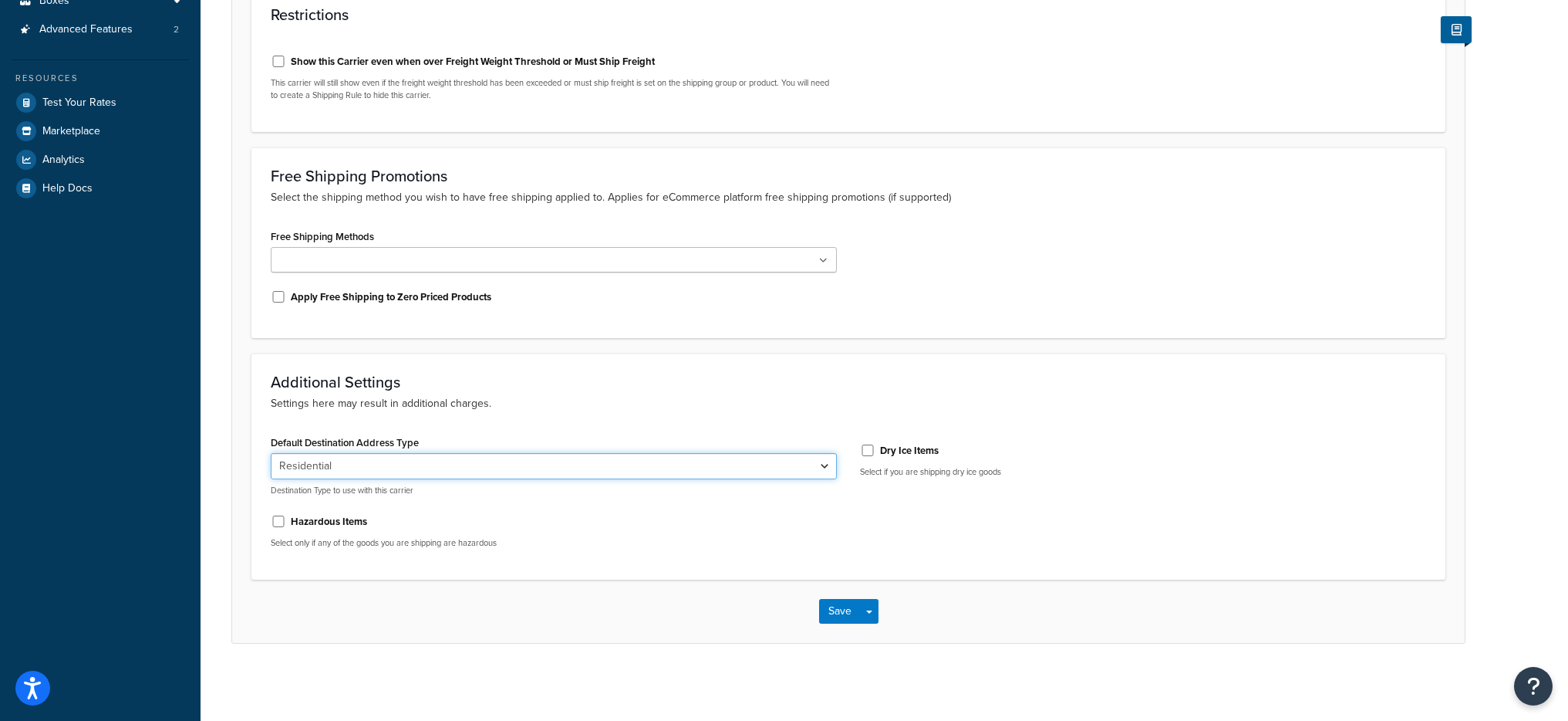
click at [524, 468] on select "Residential Business" at bounding box center [553, 466] width 566 height 26
select select "business"
click at [270, 453] on select "Residential Business" at bounding box center [553, 466] width 566 height 26
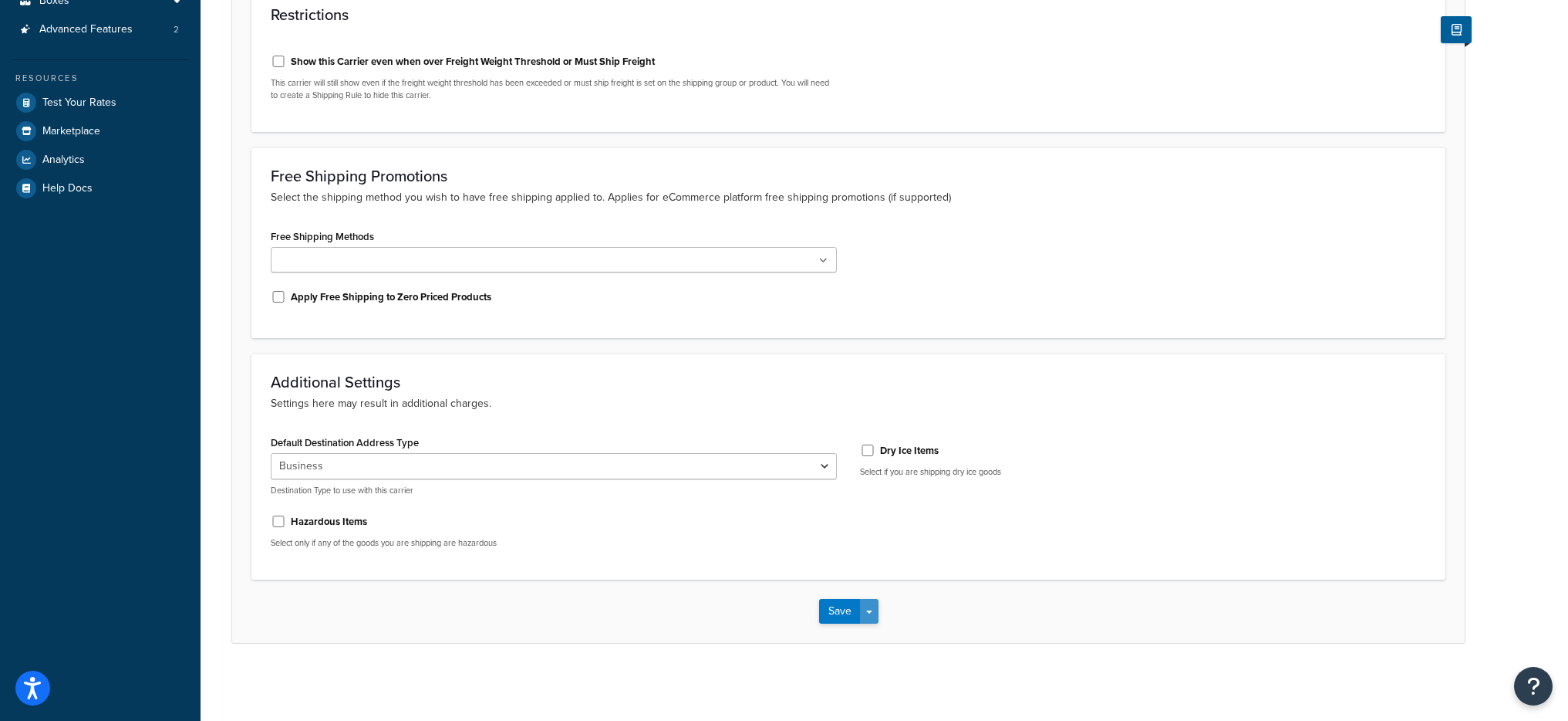
click at [873, 615] on button "Save Dropdown" at bounding box center [869, 611] width 18 height 24
click at [876, 630] on button "Save and Edit" at bounding box center [875, 639] width 113 height 32
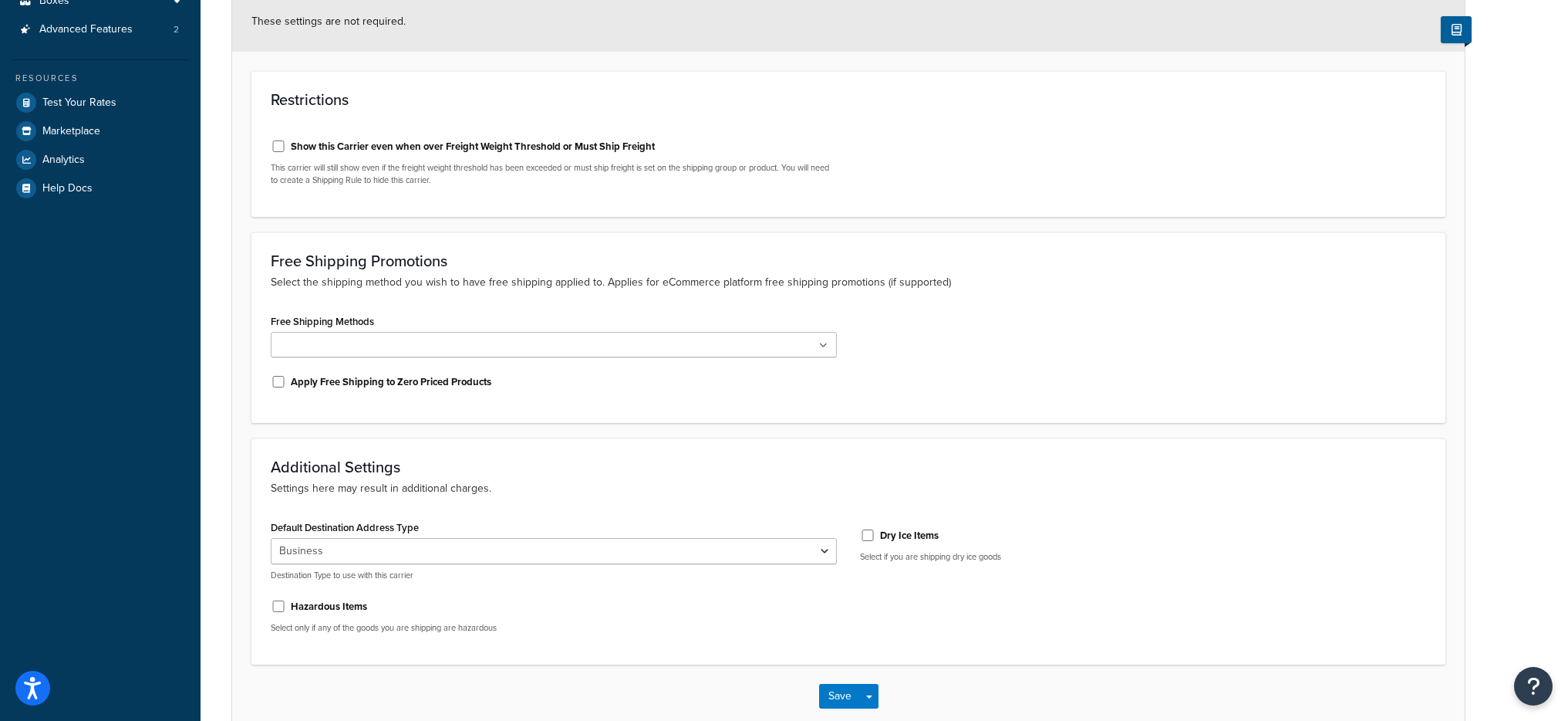
scroll to position [0, 0]
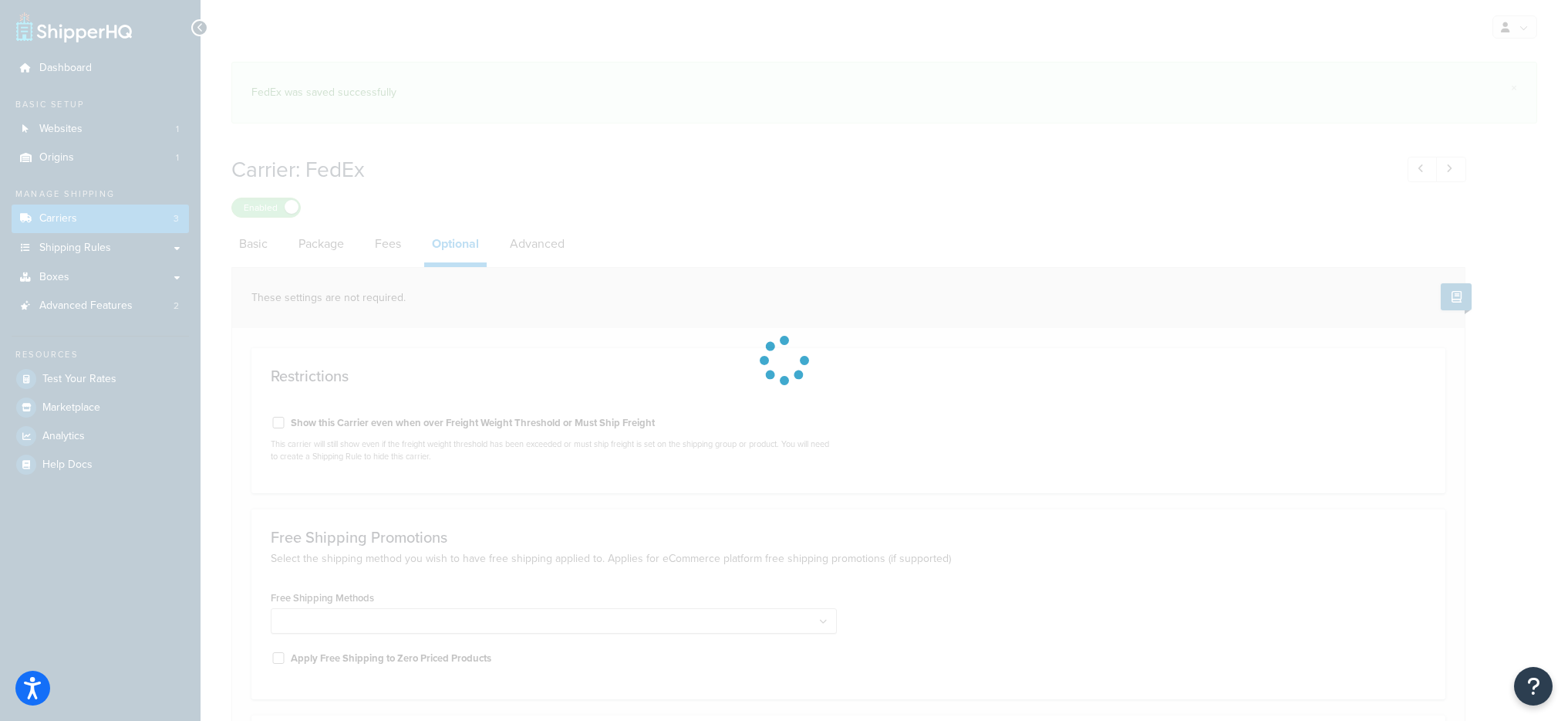
select select "business"
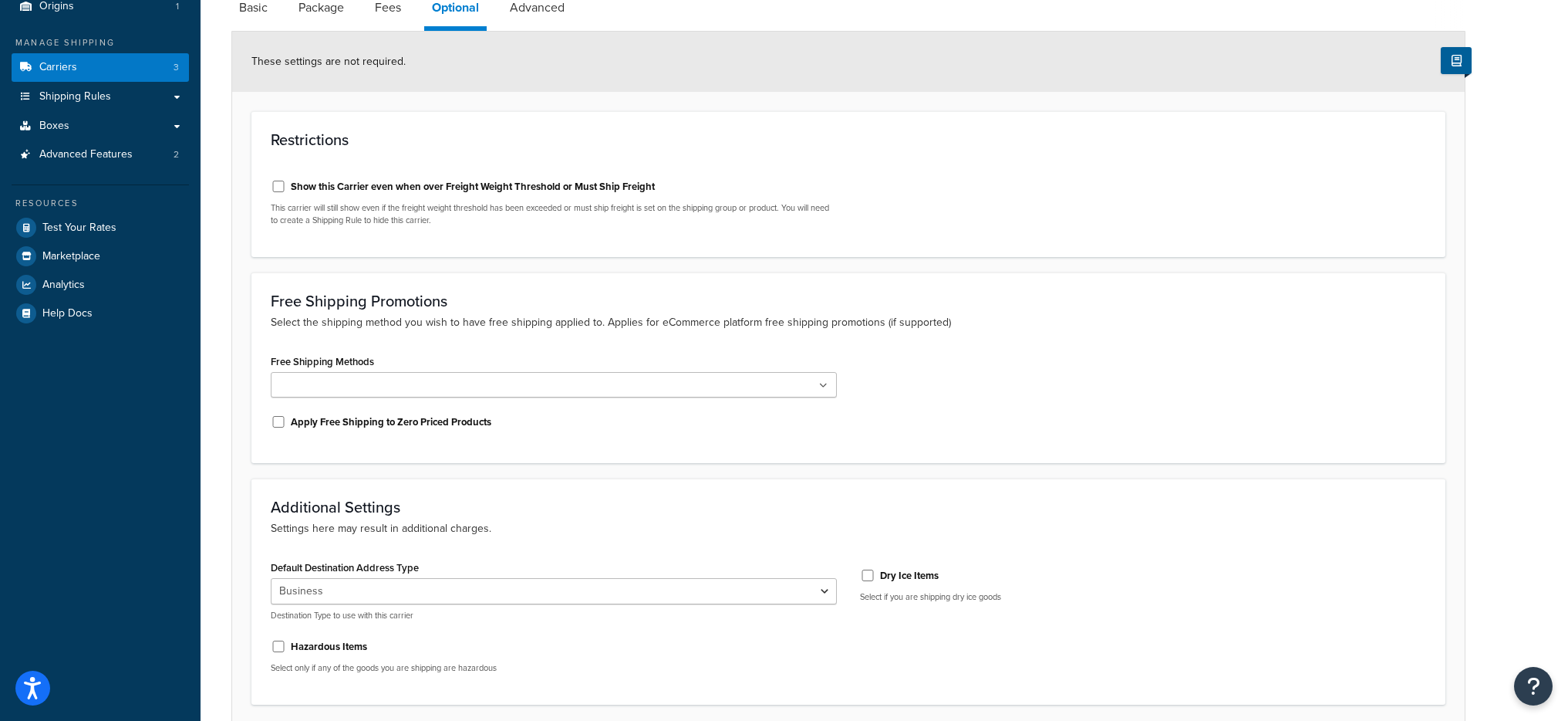
scroll to position [276, 0]
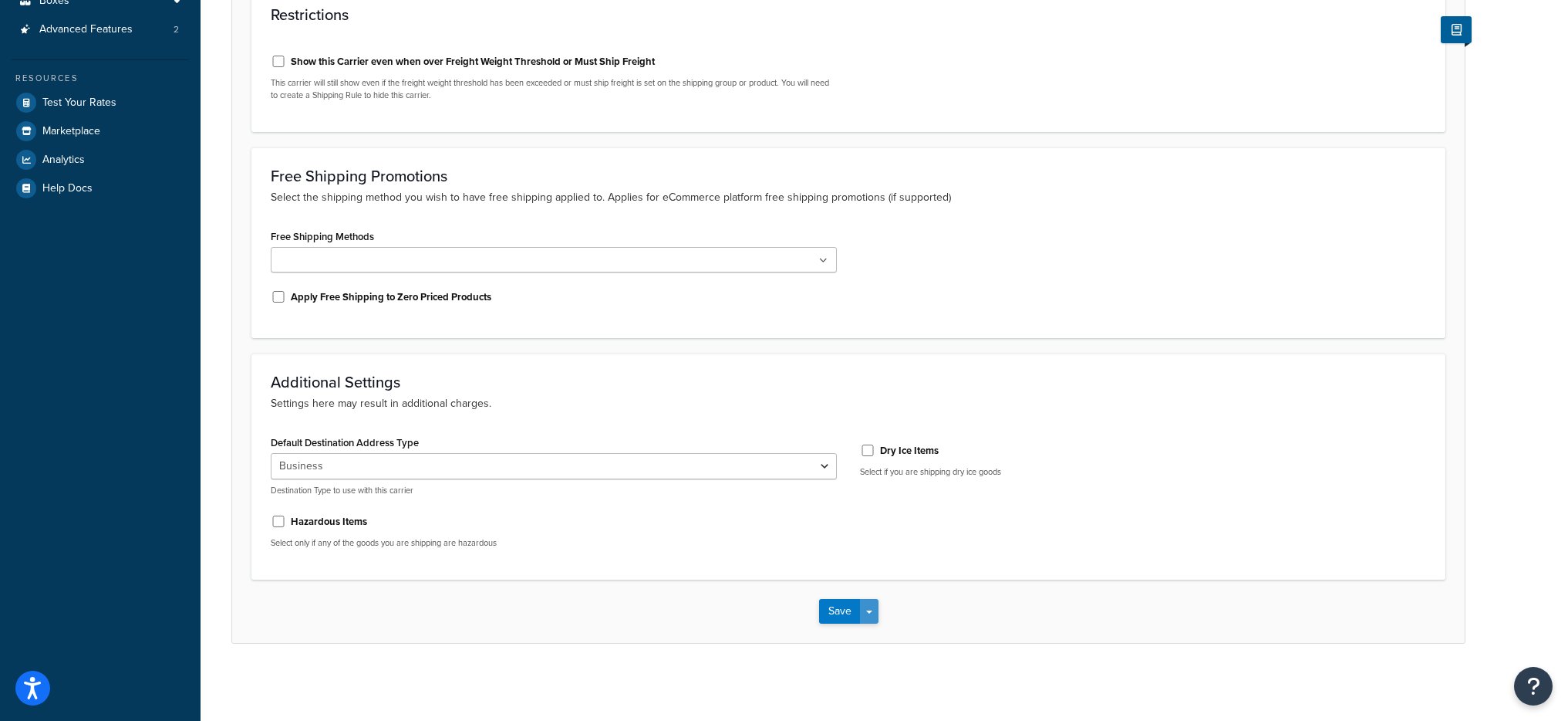
click at [866, 610] on span "button" at bounding box center [869, 612] width 6 height 3
click at [895, 635] on button "Save and Edit" at bounding box center [875, 639] width 113 height 32
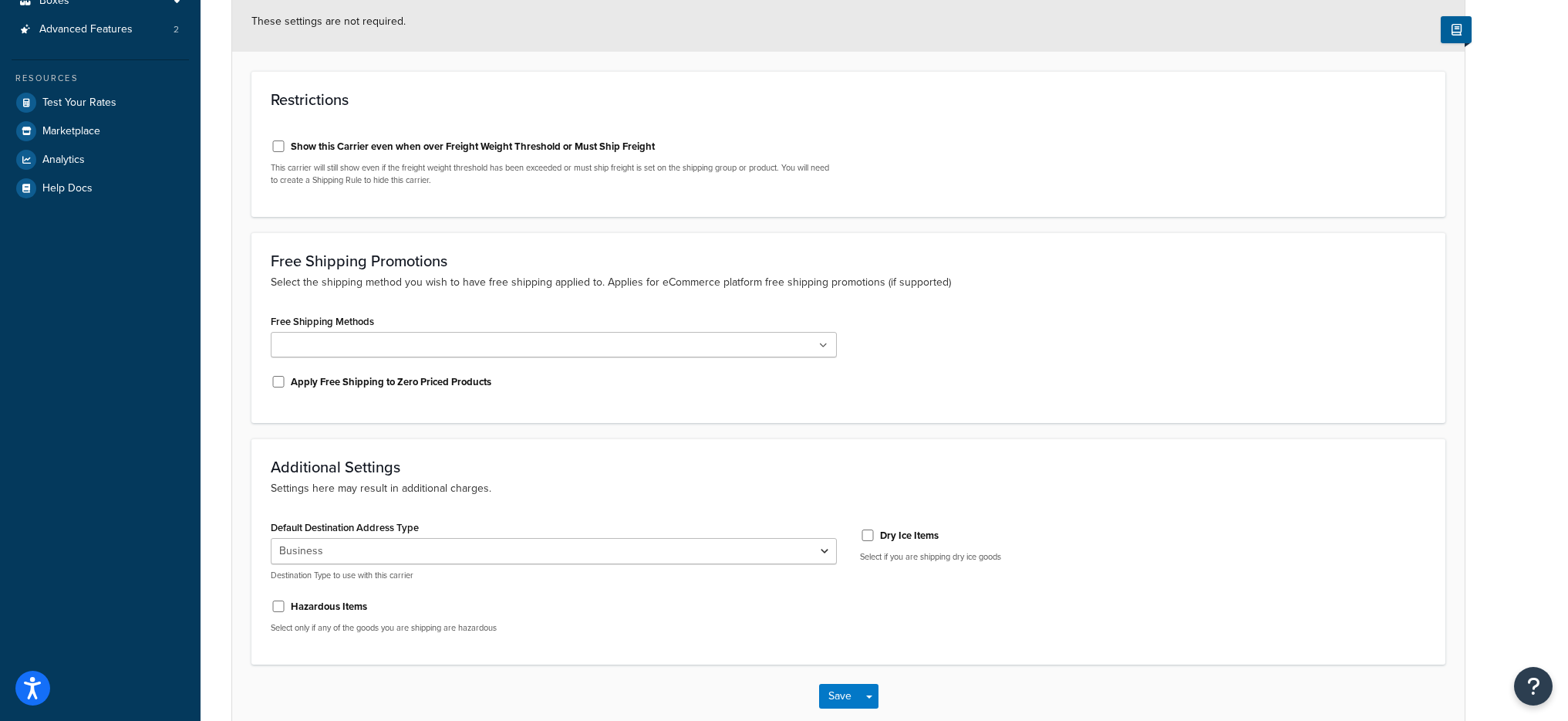
scroll to position [0, 0]
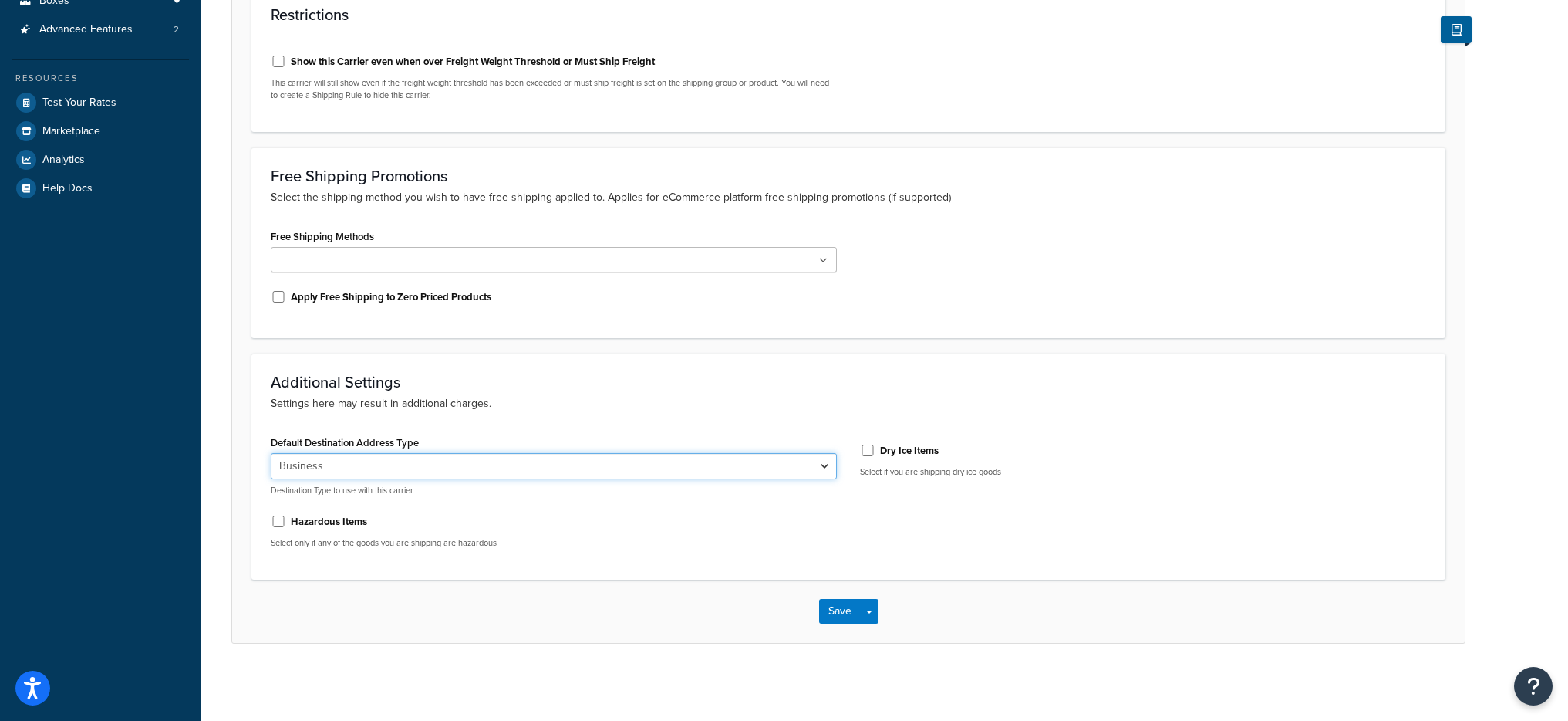
click at [392, 477] on select "Residential Business" at bounding box center [553, 466] width 566 height 26
select select "residential"
click at [270, 453] on select "Residential Business" at bounding box center [553, 466] width 566 height 26
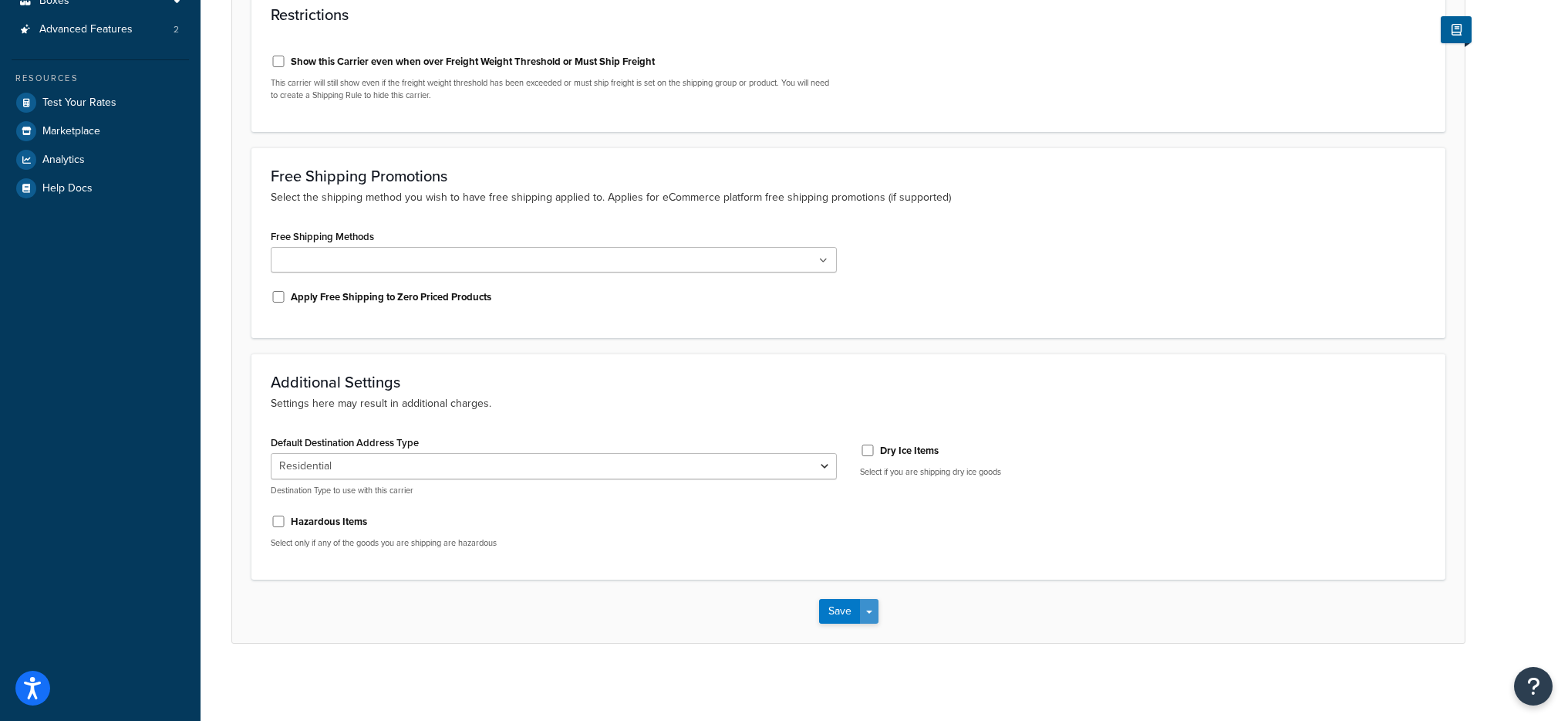
click at [867, 608] on button "Save Dropdown" at bounding box center [869, 611] width 18 height 24
click at [870, 624] on button "Save and Edit" at bounding box center [875, 639] width 113 height 32
drag, startPoint x: 491, startPoint y: 450, endPoint x: 269, endPoint y: 438, distance: 222.3
click at [269, 438] on div "Default Destination Address Type Residential Business Destination Type to use w…" at bounding box center [553, 496] width 589 height 129
copy label "Default Destination Address Type"
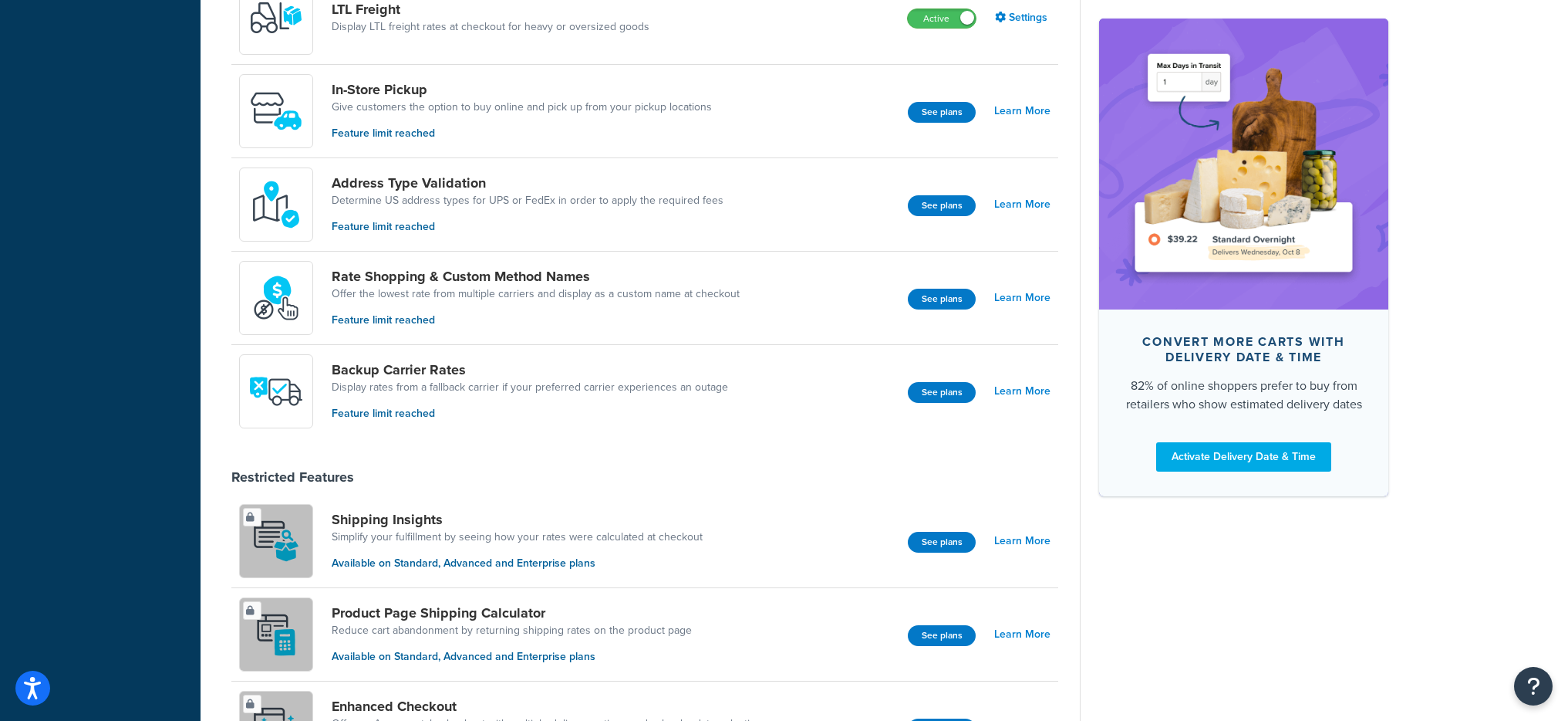
scroll to position [259, 0]
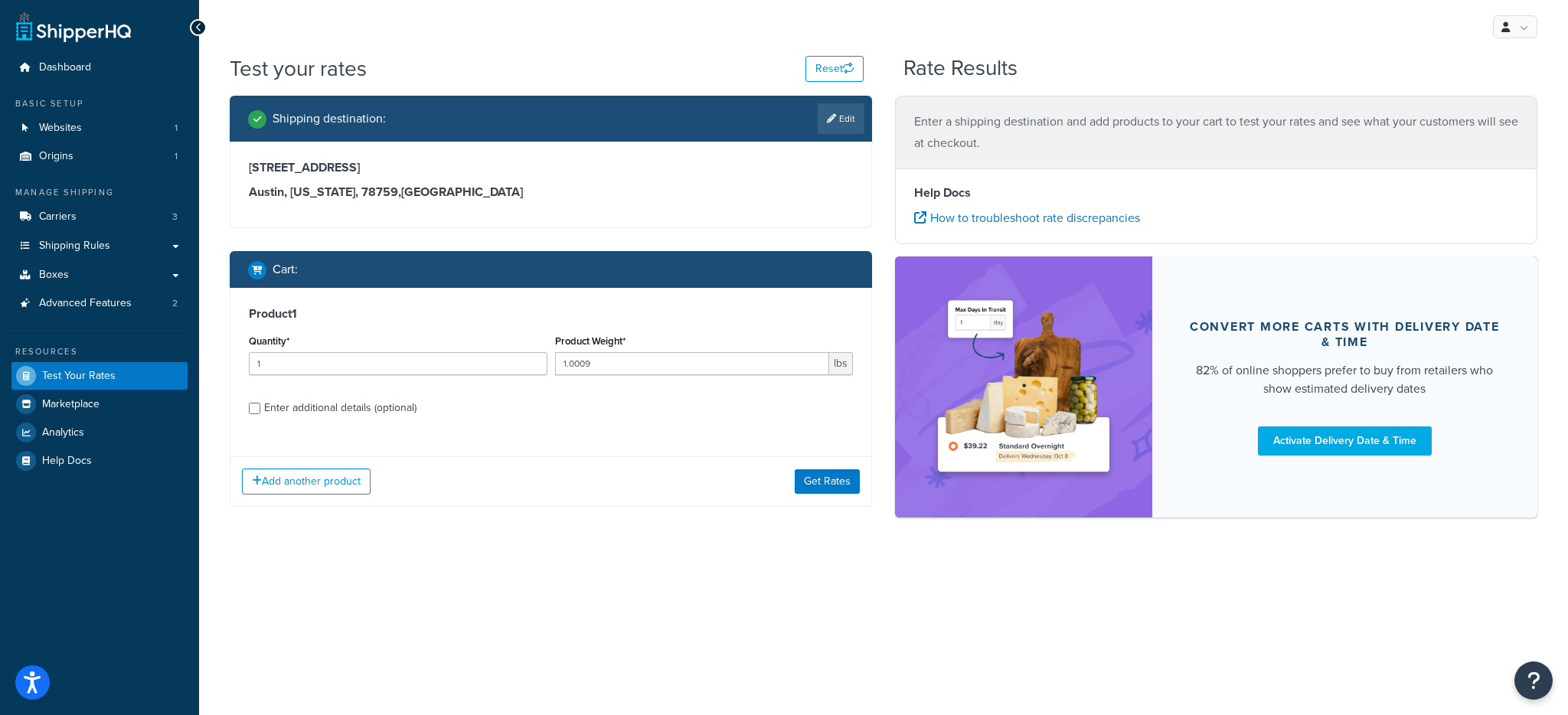
click at [812, 499] on div "Add another product Get Rates" at bounding box center [551, 480] width 641 height 49
click at [815, 488] on button "Get Rates" at bounding box center [827, 481] width 65 height 24
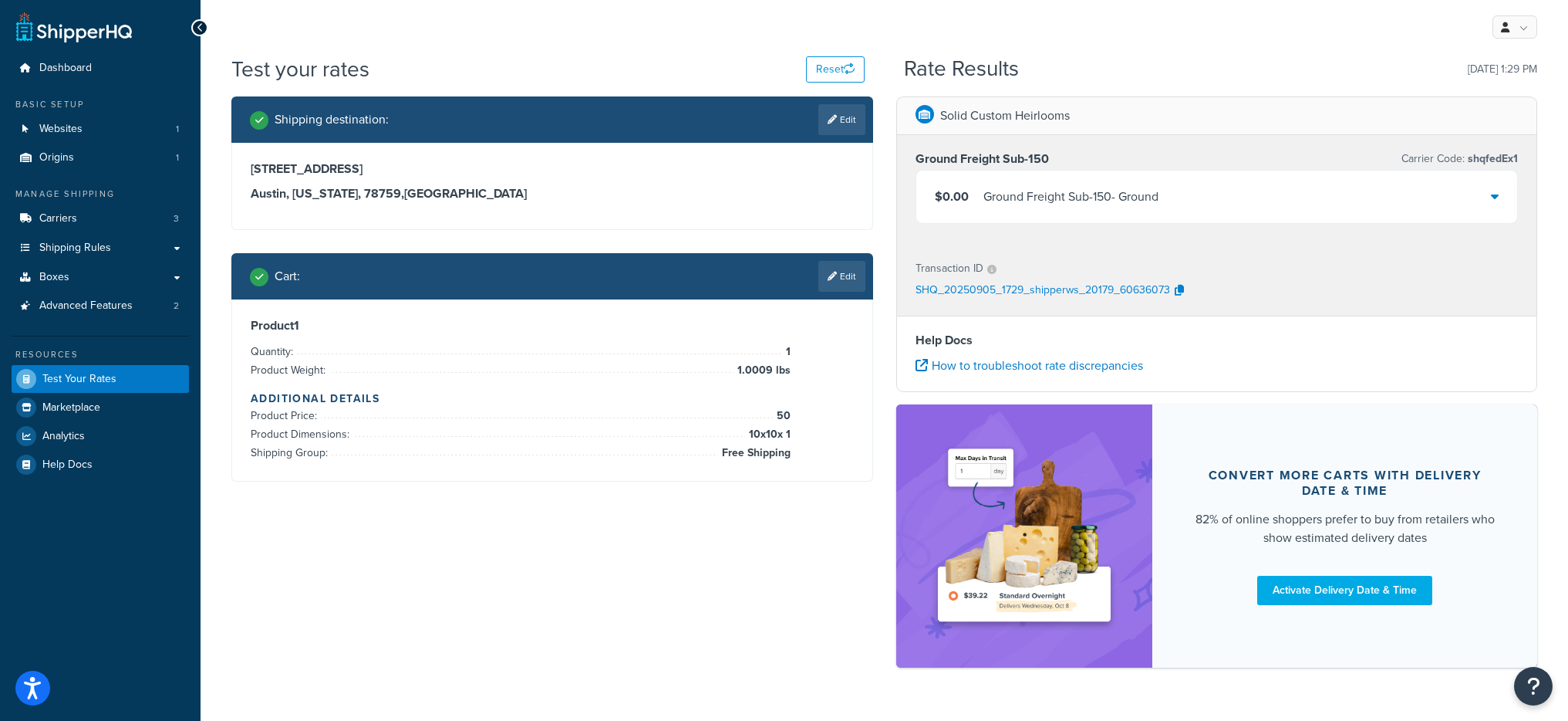
click at [1065, 206] on div "Ground Freight Sub-150 - Ground" at bounding box center [1071, 196] width 175 height 22
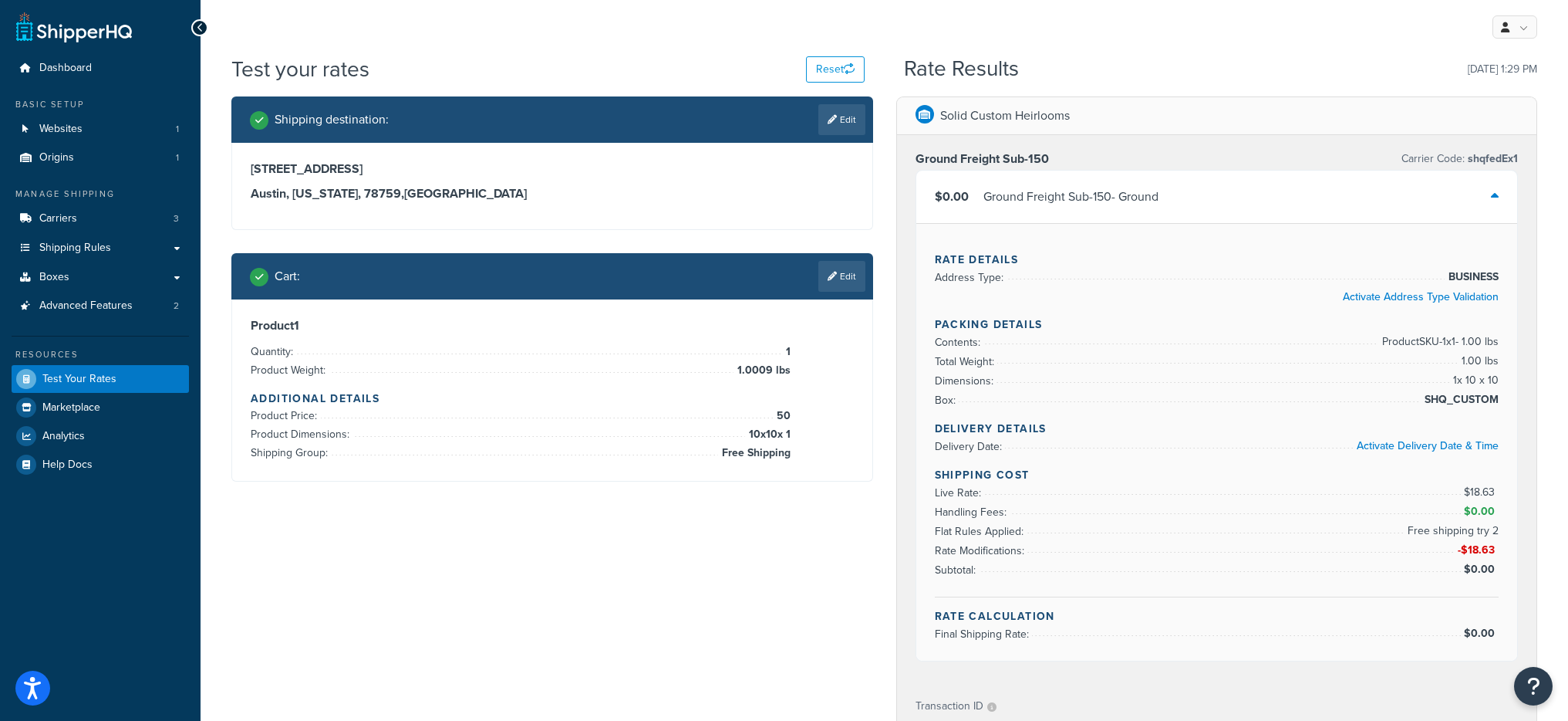
click at [1065, 206] on div "Ground Freight Sub-150 - Ground" at bounding box center [1071, 196] width 175 height 22
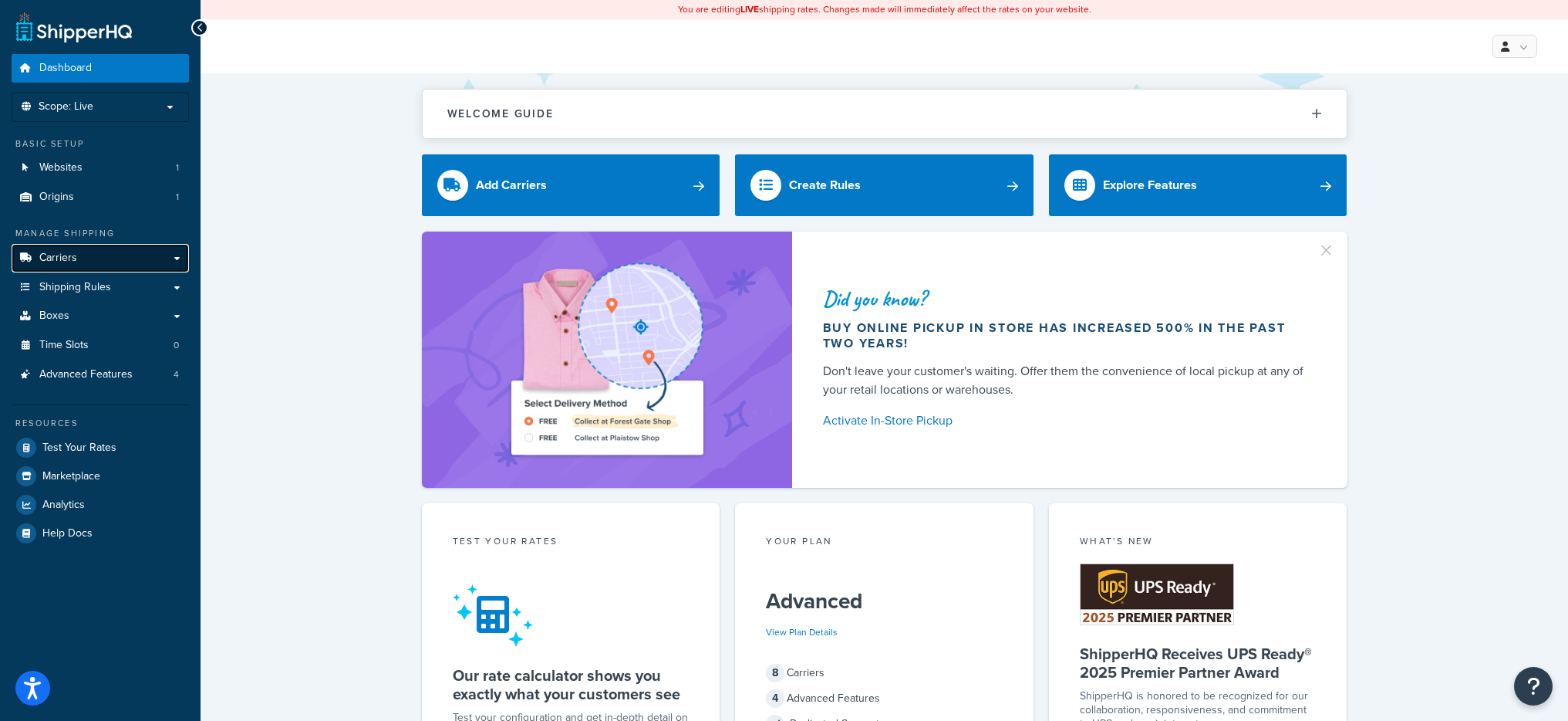
click at [121, 263] on link "Carriers" at bounding box center [99, 258] width 177 height 29
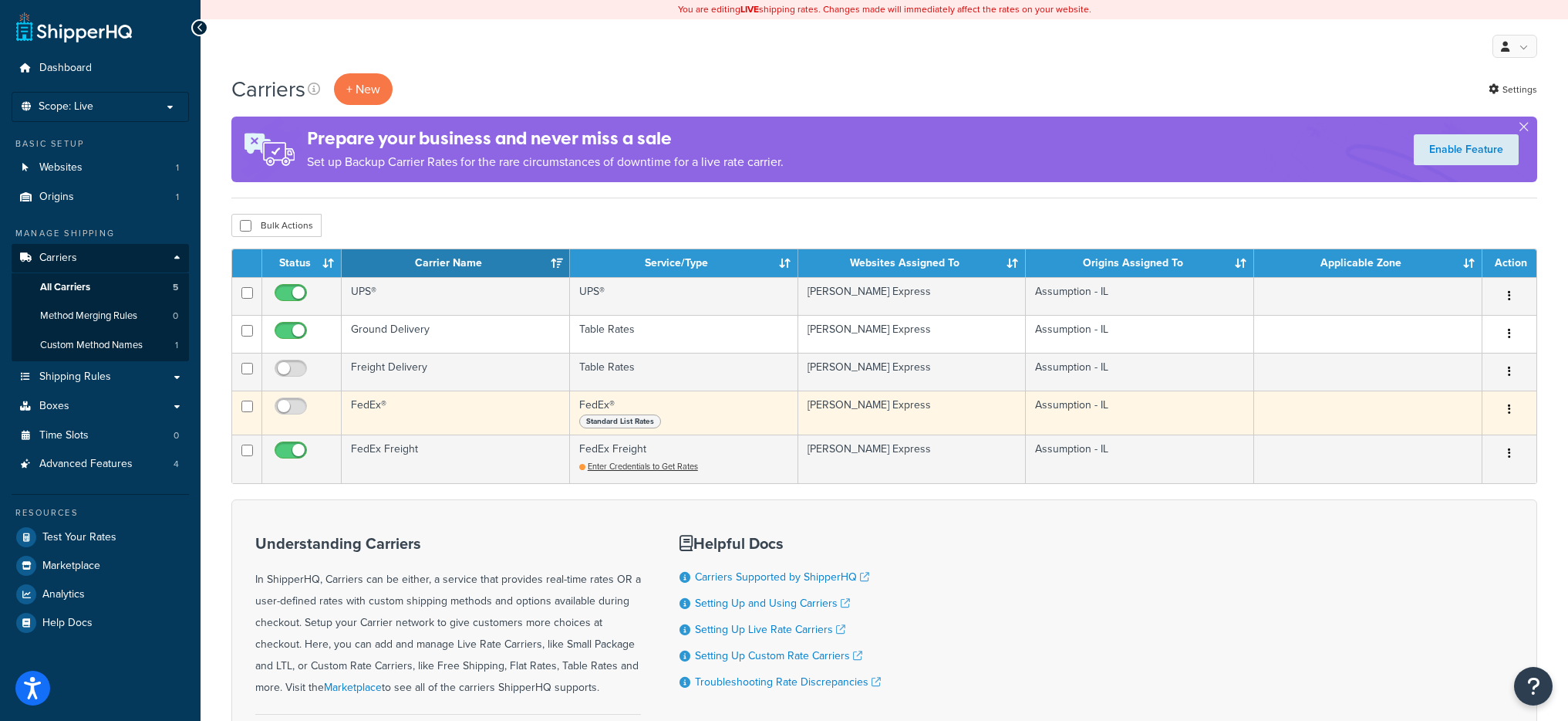
click at [449, 413] on td "FedEx®" at bounding box center [456, 412] width 229 height 44
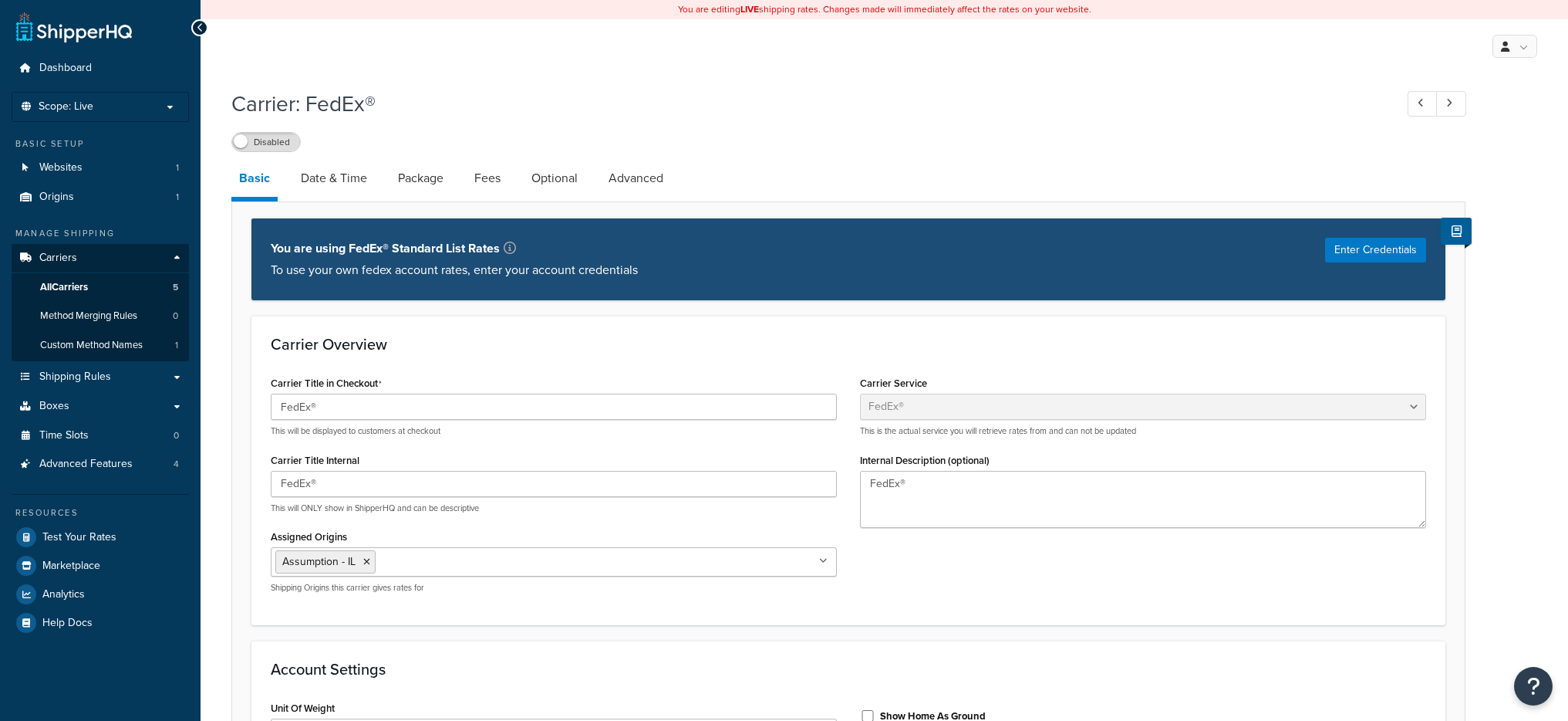
select select "fedEx"
select select "REGULAR_PICKUP"
select select "YOUR_PACKAGING"
click at [157, 286] on link "All Carriers 5" at bounding box center [99, 287] width 177 height 29
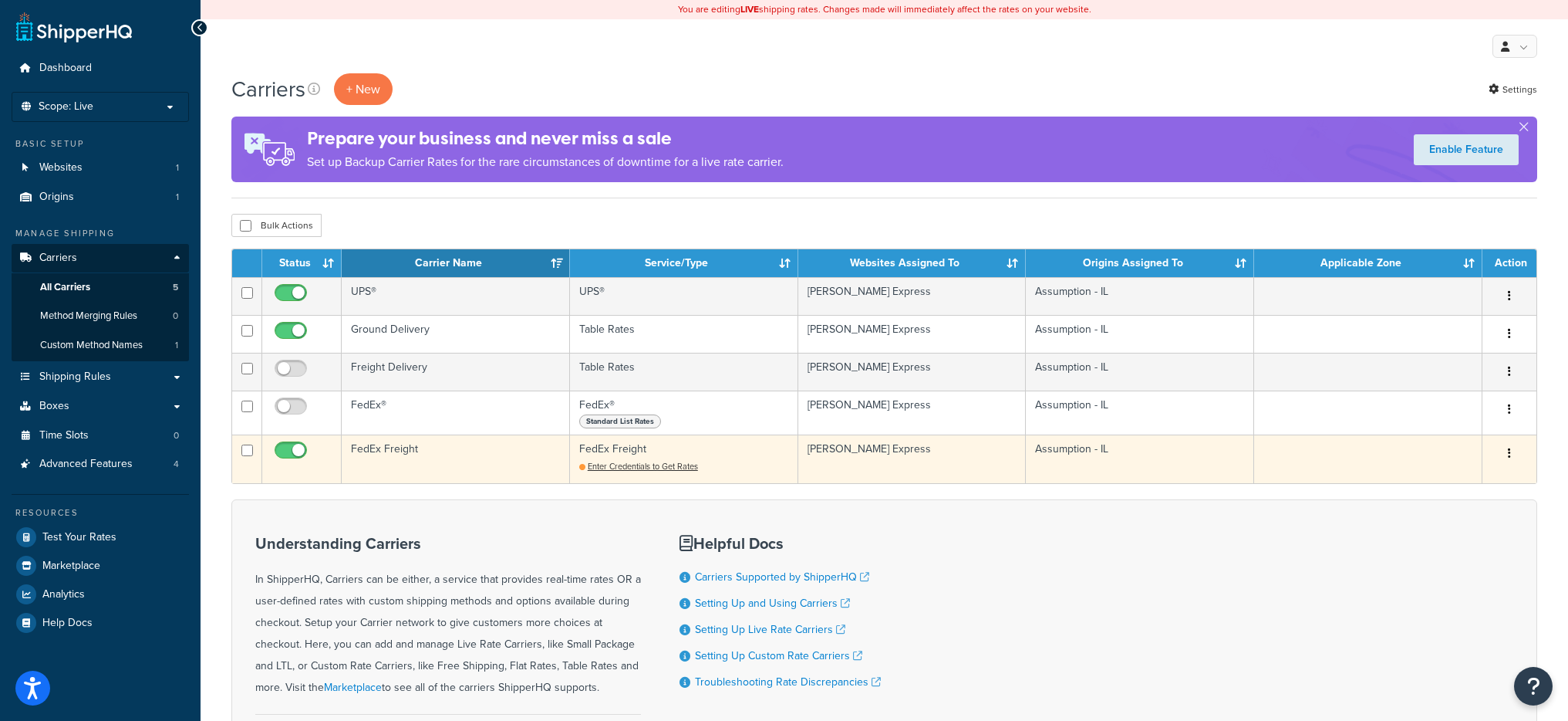
click at [459, 460] on td "FedEx Freight" at bounding box center [456, 459] width 229 height 49
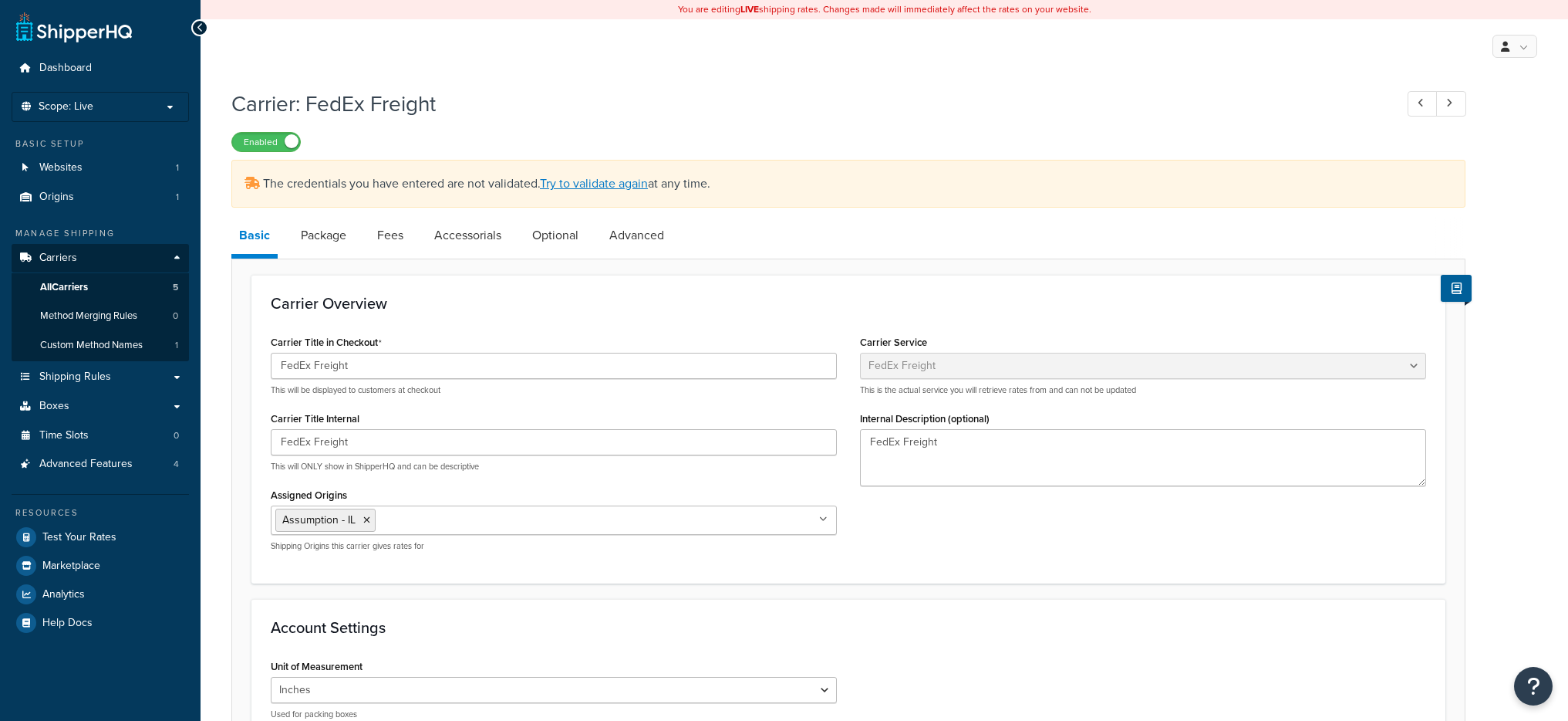
select select "fedExFreight"
click at [608, 208] on div "Carrier: FedEx Freight Enabled The credentials you have entered are not validat…" at bounding box center [848, 675] width 1234 height 1188
click at [614, 169] on div "The credentials you have entered are not validated. Try to validate again at an…" at bounding box center [848, 183] width 1234 height 48
click at [614, 177] on link "Try to validate again" at bounding box center [594, 183] width 108 height 17
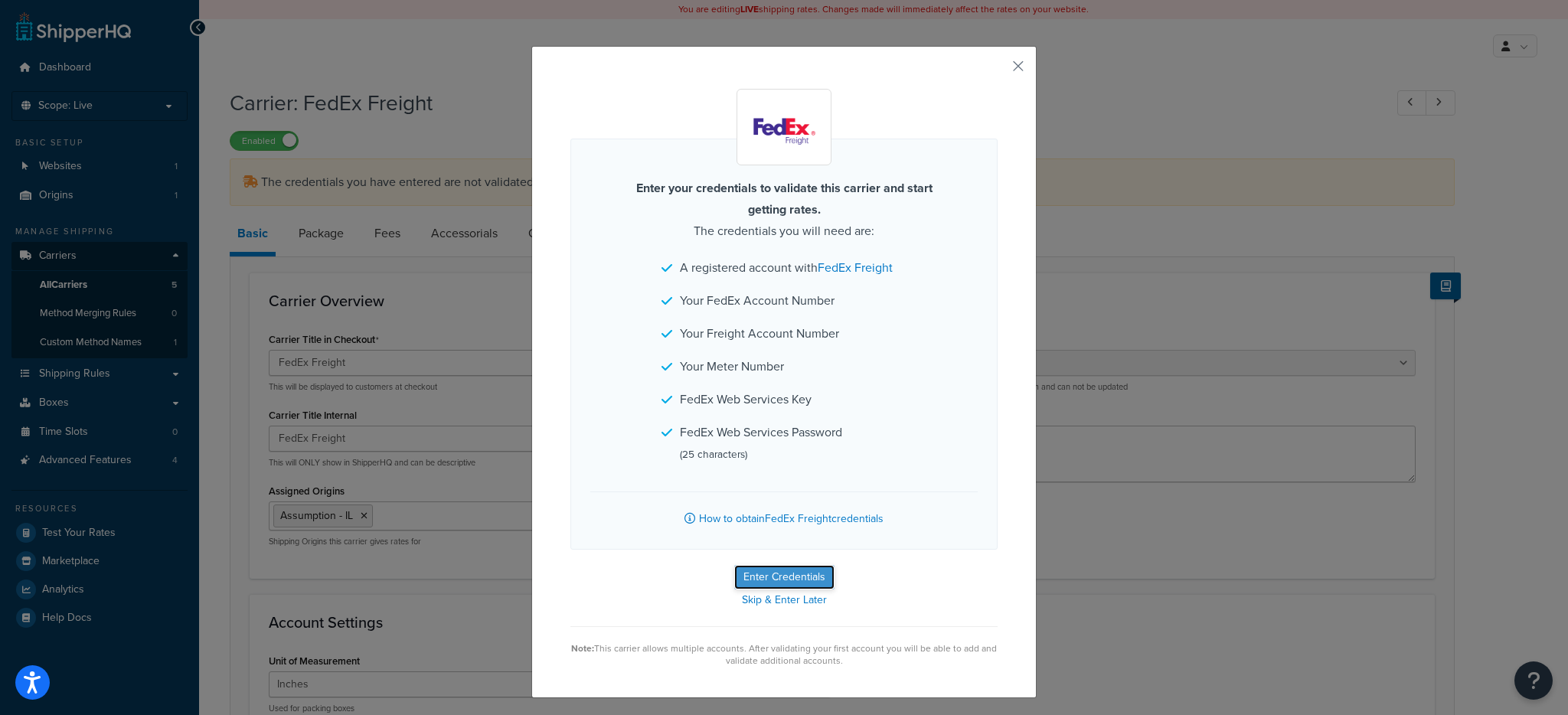
click at [805, 570] on button "Enter Credentials" at bounding box center [784, 577] width 100 height 24
select select "PALLET"
select select "US"
select select "IL"
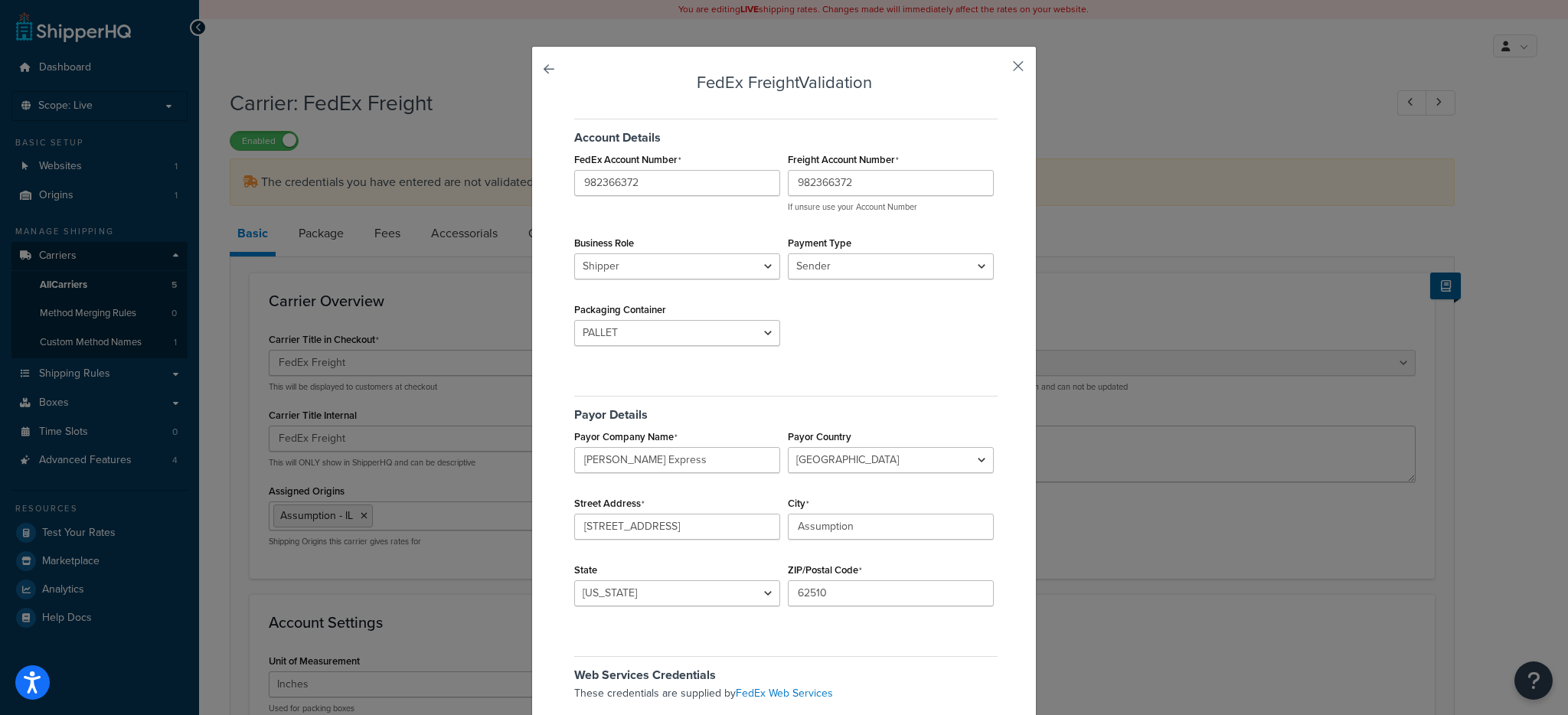
click at [997, 69] on button "button" at bounding box center [996, 71] width 3 height 3
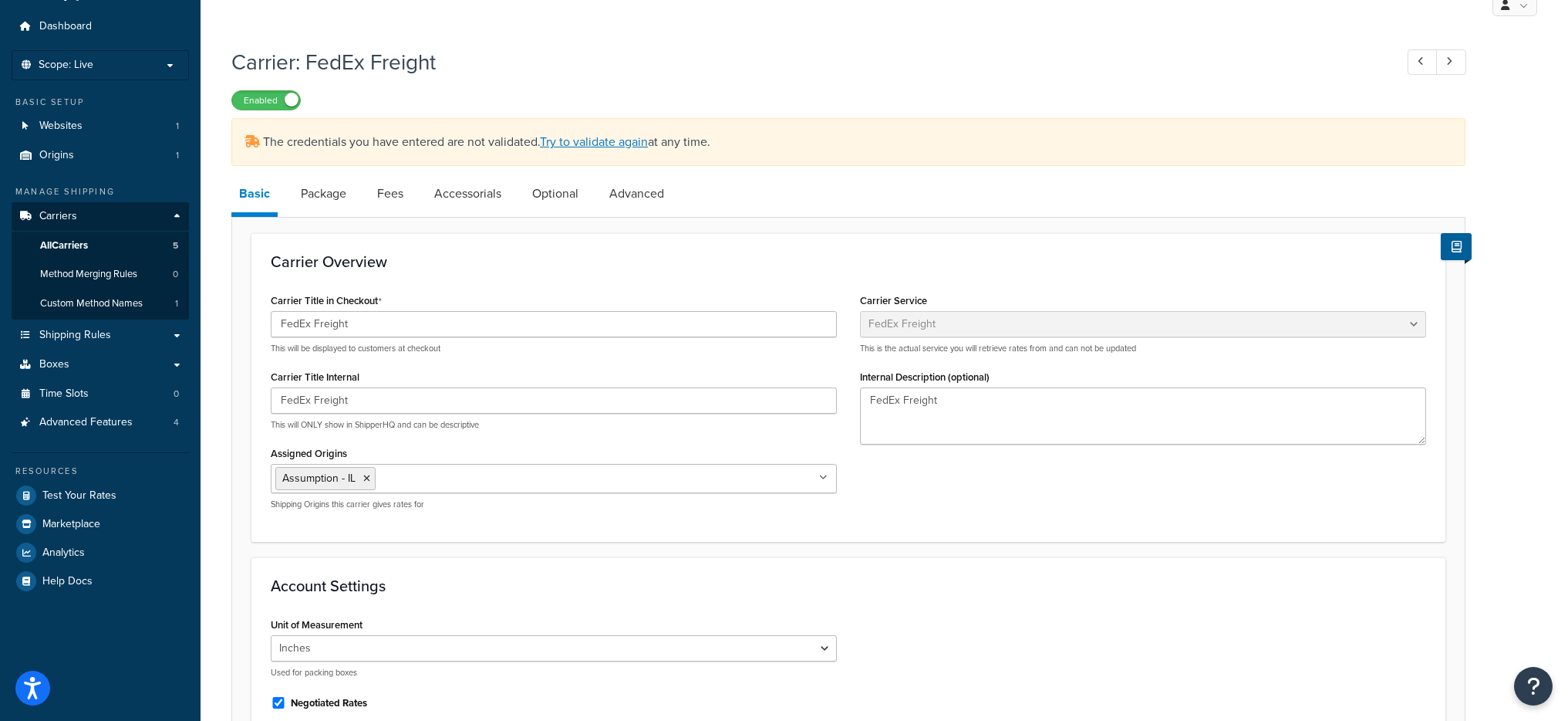
scroll to position [134, 0]
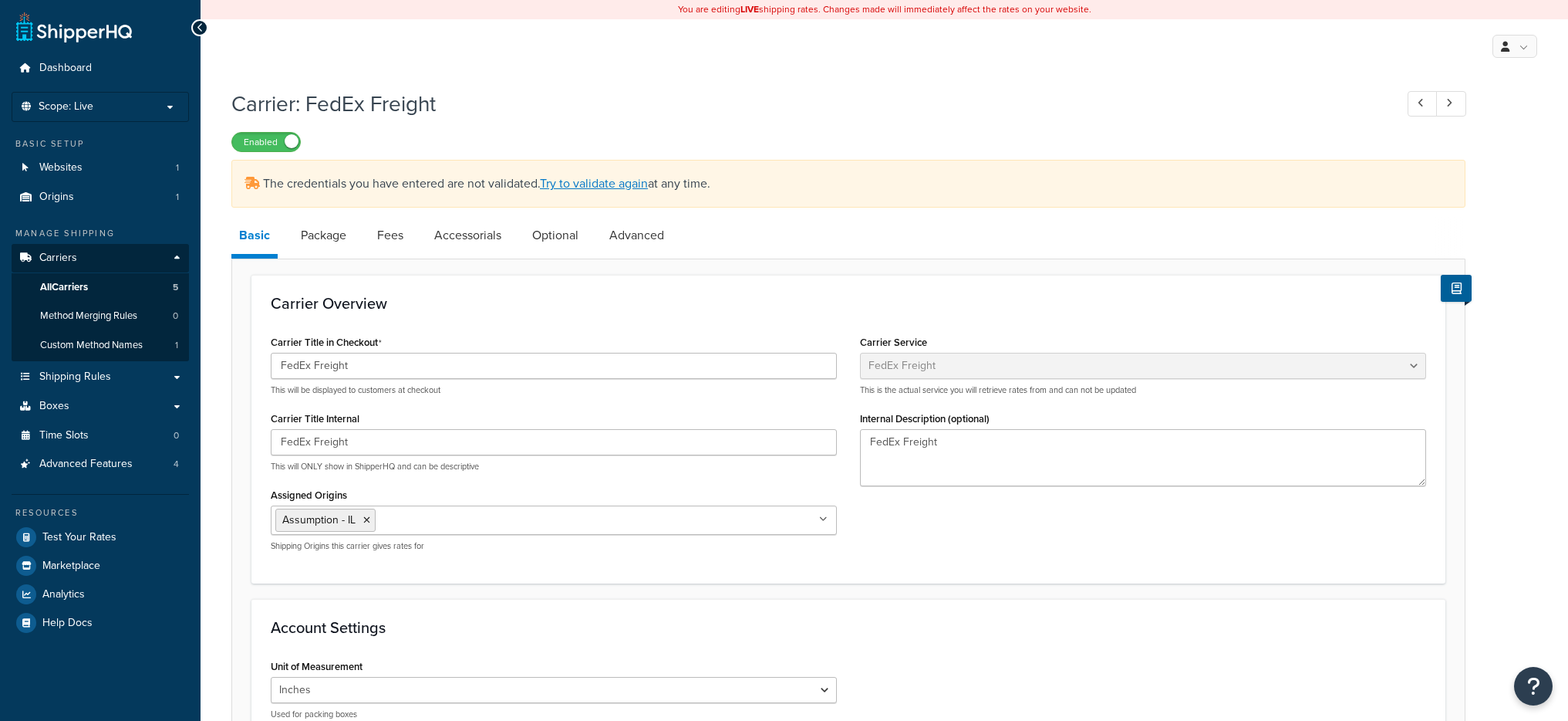
select select "fedExFreight"
click at [137, 286] on link "All Carriers 5" at bounding box center [99, 287] width 177 height 29
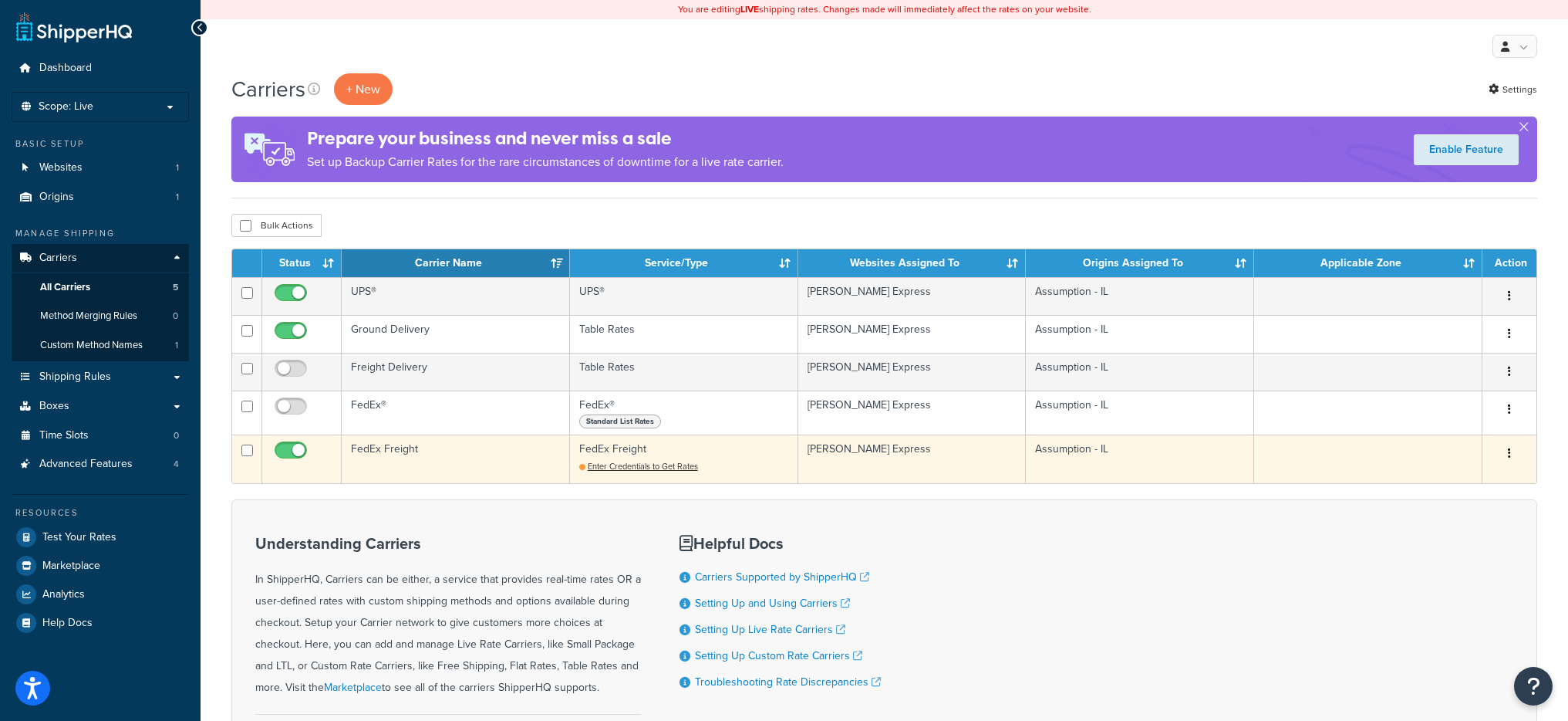
click at [497, 460] on td "FedEx Freight" at bounding box center [456, 459] width 229 height 49
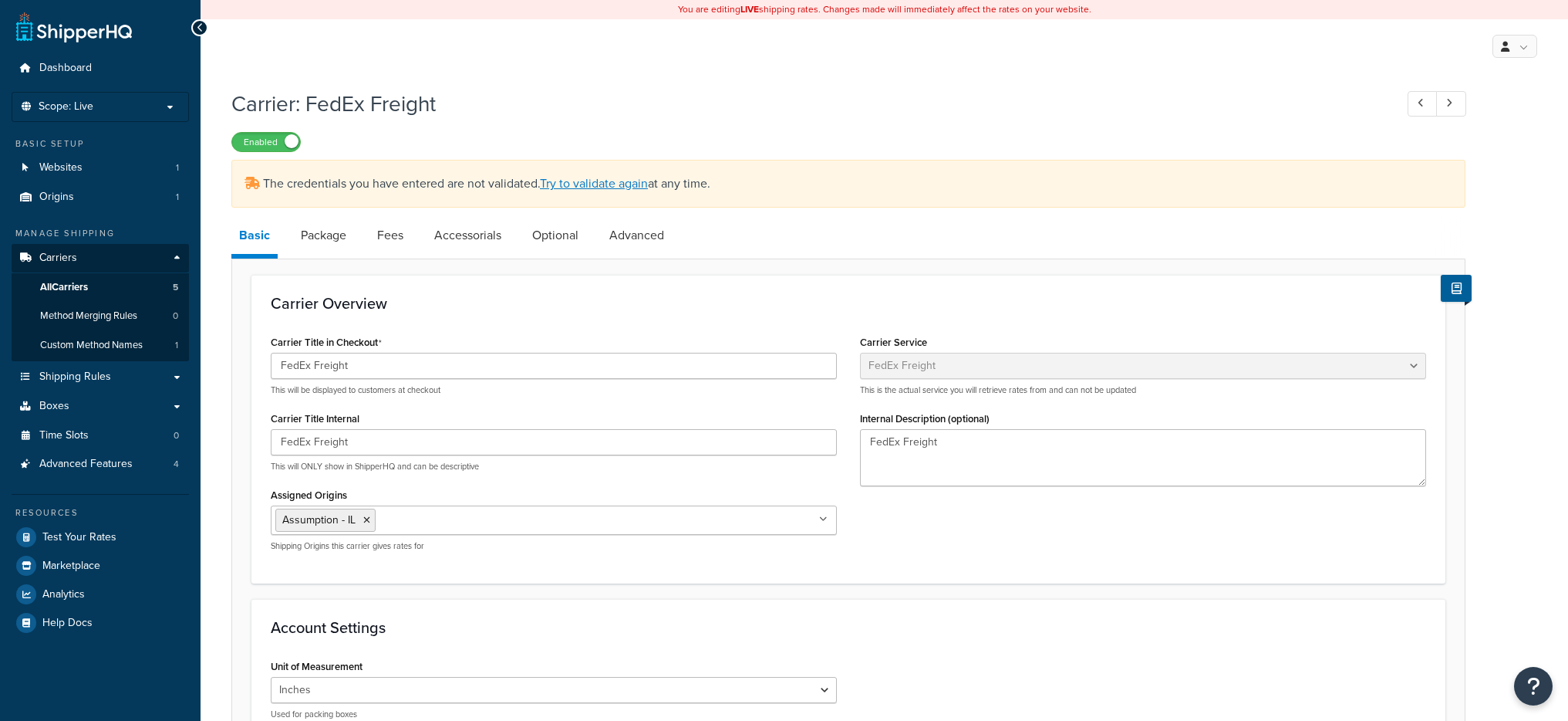
select select "fedExFreight"
click at [609, 185] on link "Try to validate again" at bounding box center [594, 183] width 108 height 17
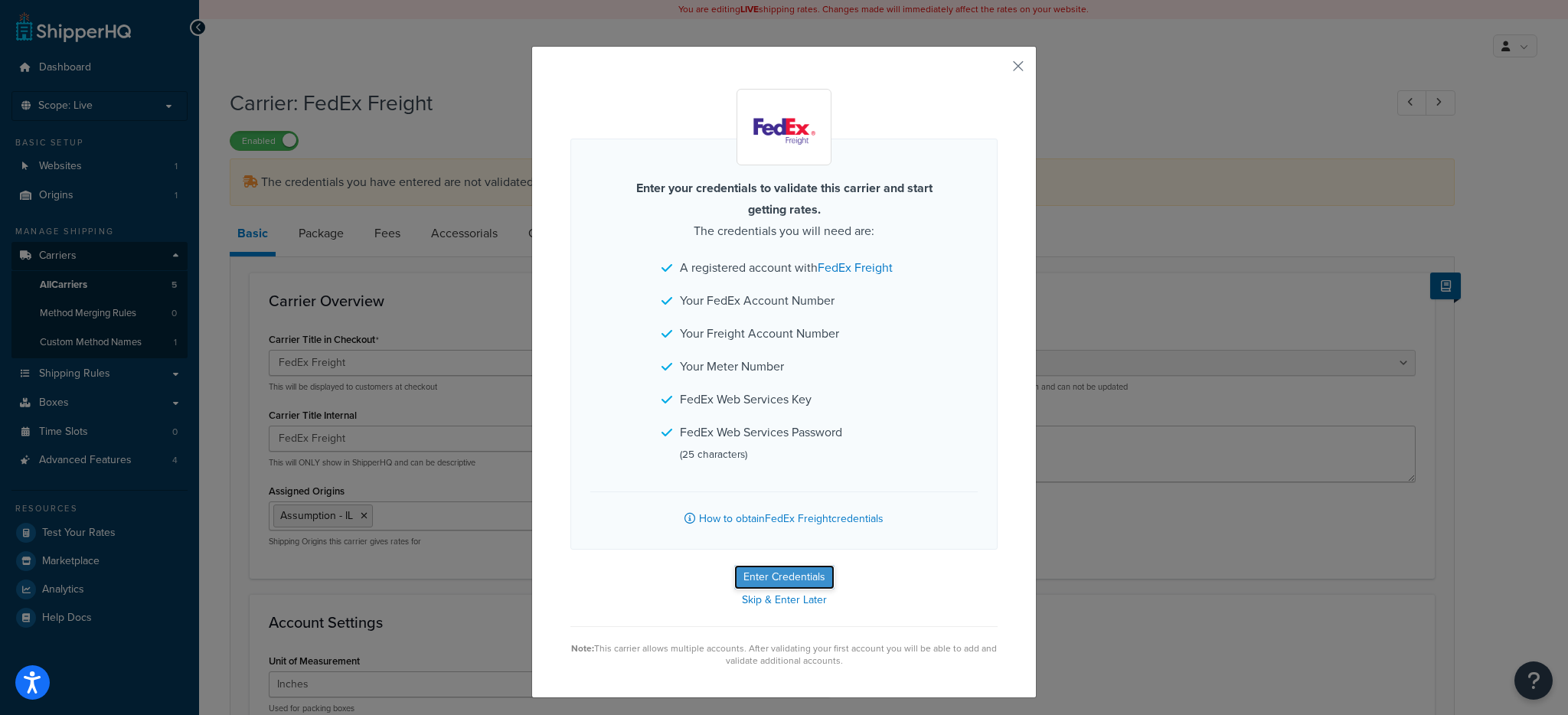
click at [766, 577] on button "Enter Credentials" at bounding box center [784, 577] width 100 height 24
select select "PALLET"
select select "US"
select select "IL"
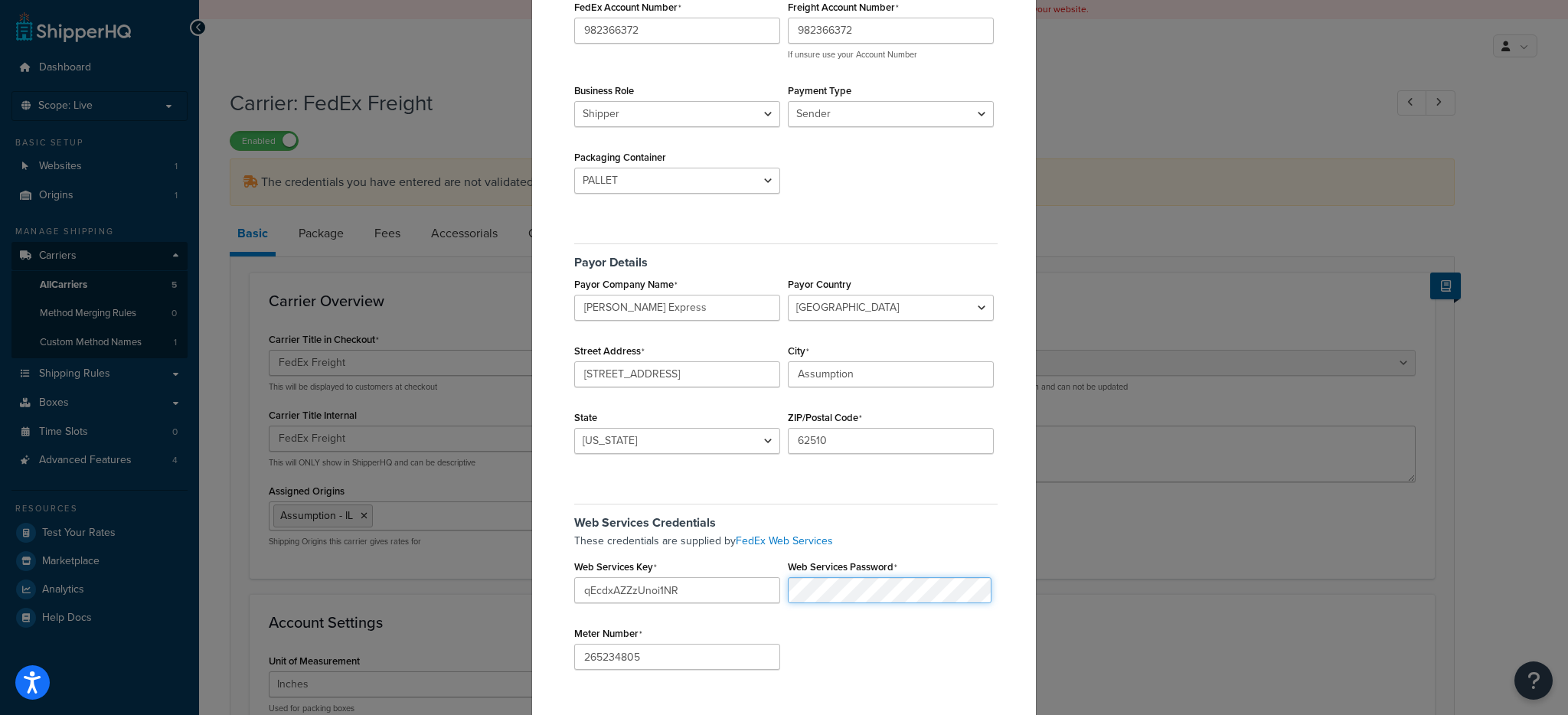
scroll to position [164, 0]
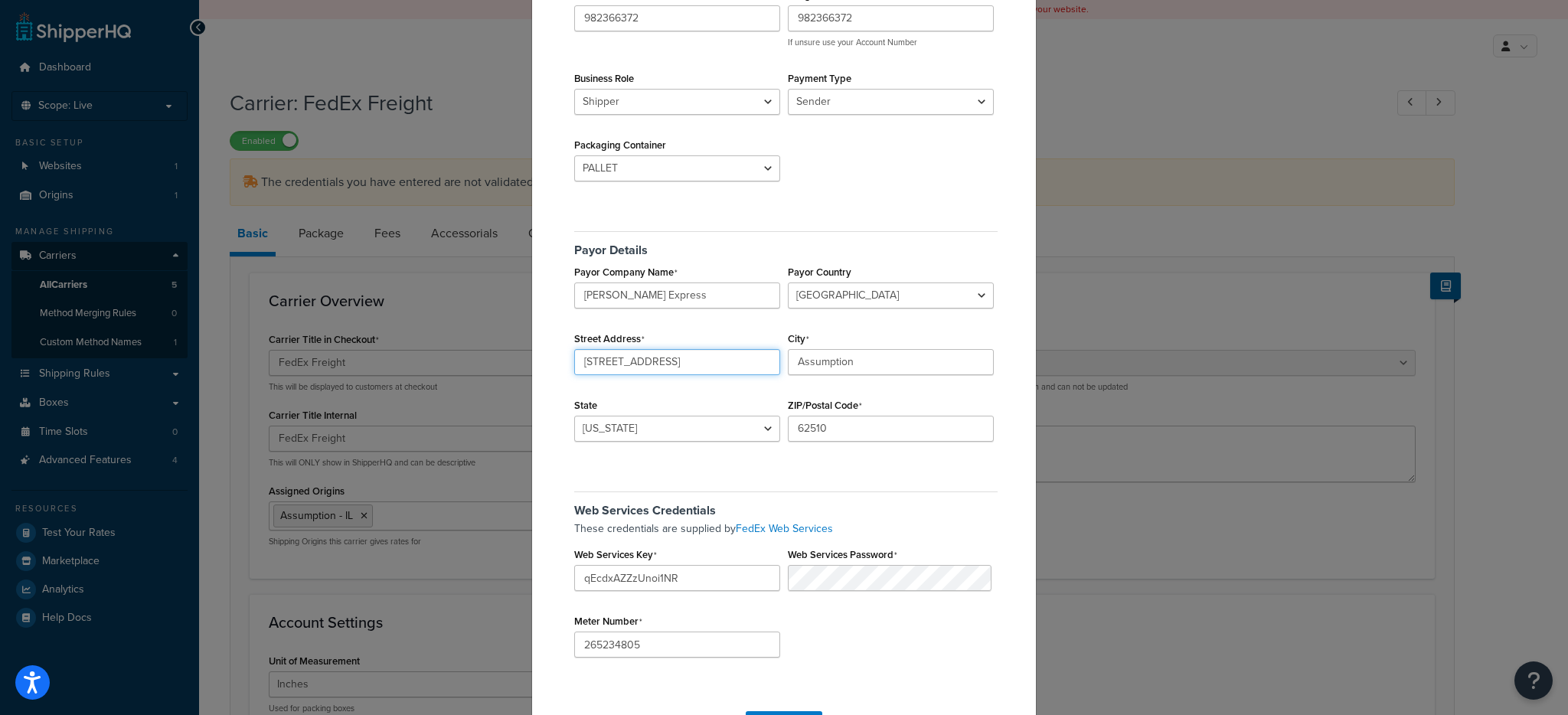
click at [705, 364] on input "120 N Business 51" at bounding box center [677, 362] width 206 height 26
click at [638, 416] on select "Alabama Alaska American Samoa Arizona Arkansas Armed Forces Americas Armed Forc…" at bounding box center [677, 428] width 206 height 26
select select "ID"
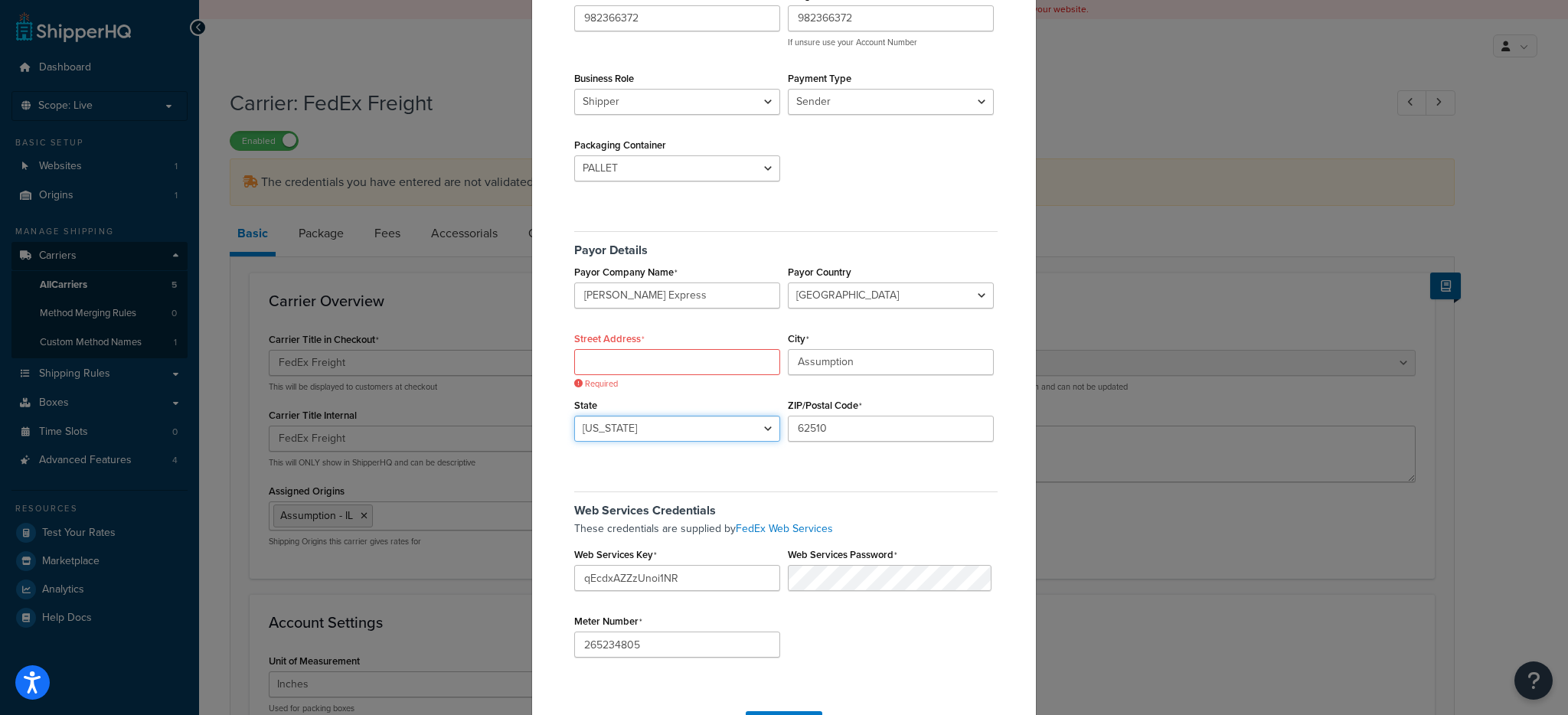
click at [574, 415] on select "Alabama Alaska American Samoa Arizona Arkansas Armed Forces Americas Armed Forc…" at bounding box center [677, 428] width 206 height 26
click at [875, 423] on input "62510" at bounding box center [891, 428] width 206 height 26
click at [875, 422] on input "62510" at bounding box center [891, 428] width 206 height 26
click at [869, 373] on input "Assumption" at bounding box center [891, 362] width 206 height 26
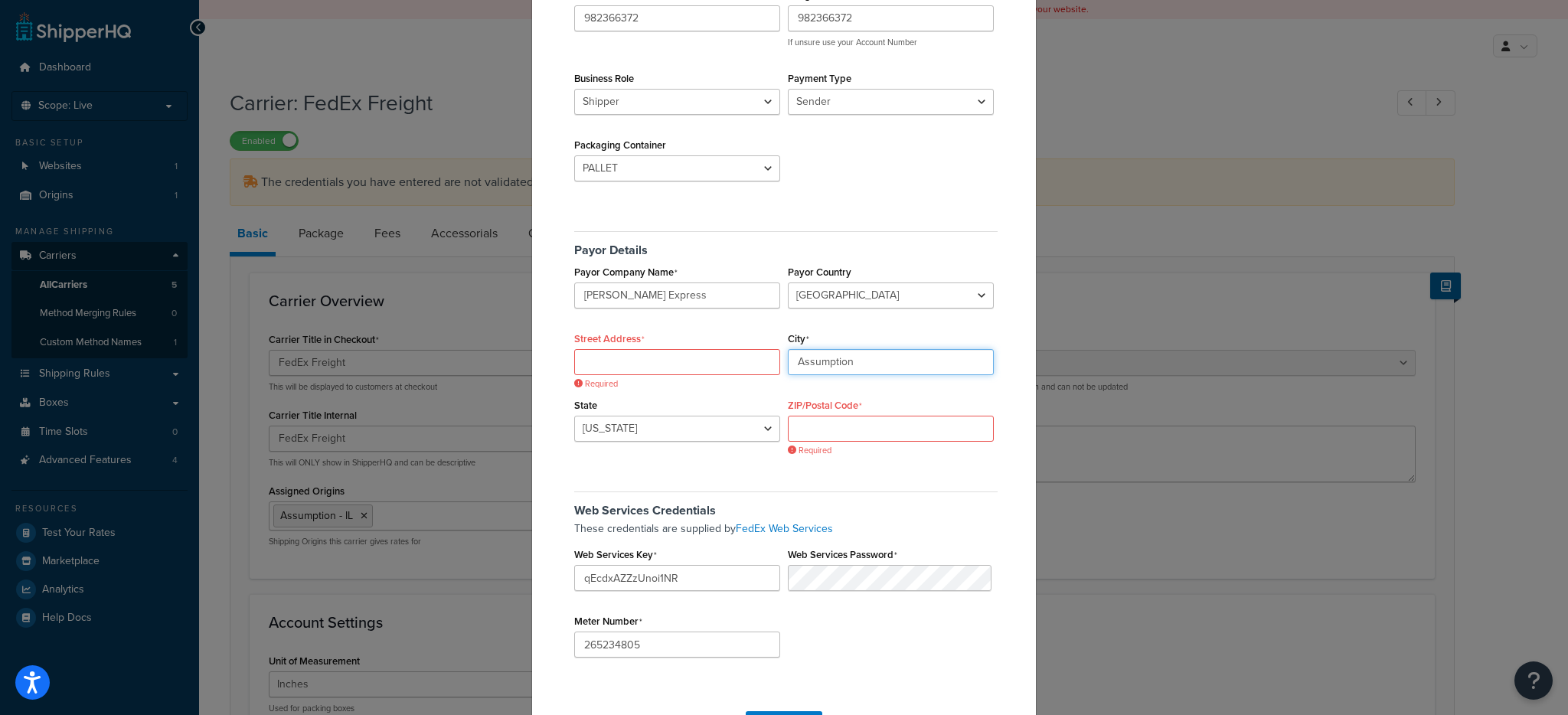
click at [869, 373] on input "Assumption" at bounding box center [891, 362] width 206 height 26
click at [856, 512] on h5 "Web Services Credentials" at bounding box center [785, 505] width 423 height 26
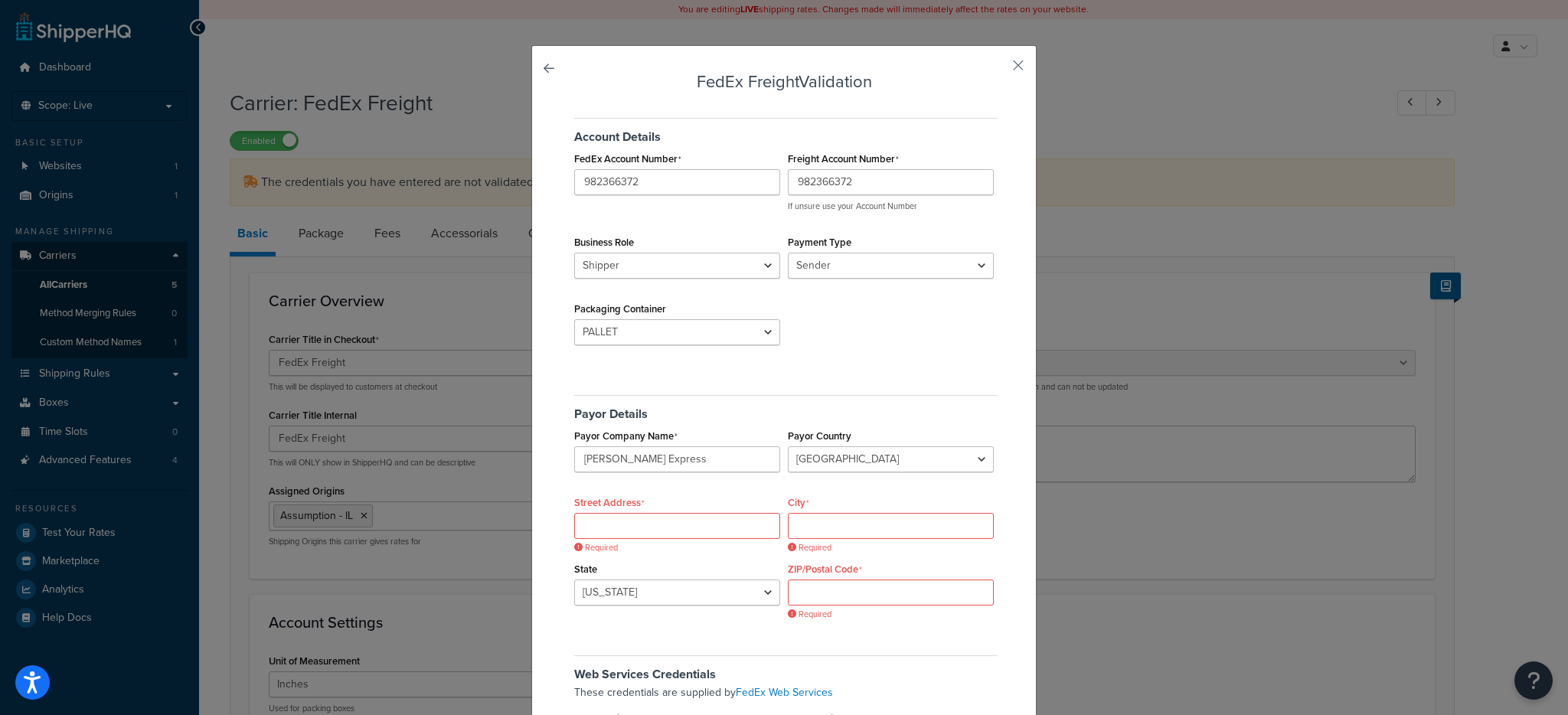
scroll to position [0, 0]
click at [690, 173] on input "982366372" at bounding box center [677, 183] width 206 height 26
click at [840, 176] on input "982366372" at bounding box center [891, 183] width 206 height 26
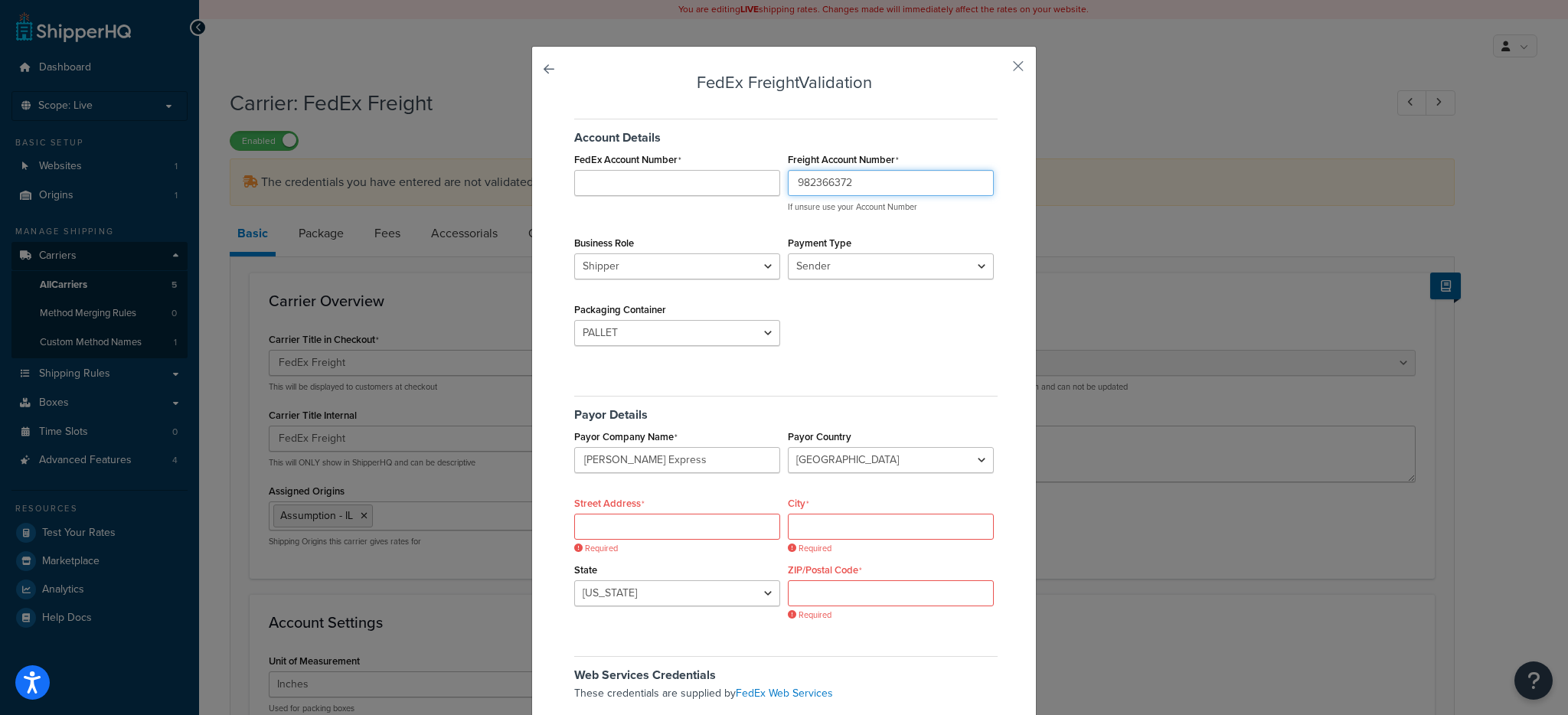
click at [840, 176] on input "982366372" at bounding box center [891, 183] width 206 height 26
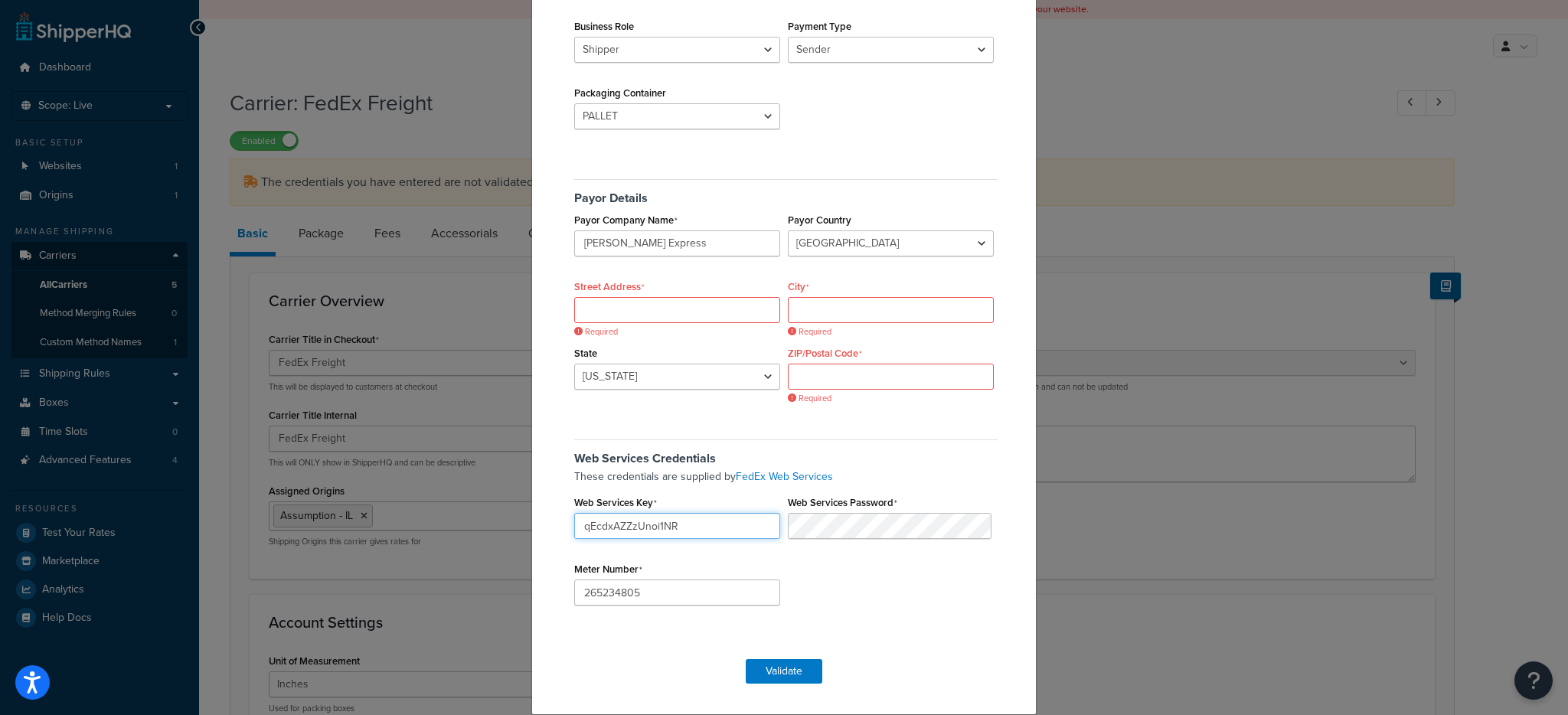
click at [725, 525] on input "qEcdxAZZzUnoi1NR" at bounding box center [677, 525] width 206 height 26
click at [724, 524] on input "qEcdxAZZzUnoi1NR" at bounding box center [677, 525] width 206 height 26
click at [724, 523] on input "qEcdxAZZzUnoi1NR" at bounding box center [677, 525] width 206 height 26
type input "qEcdxAZZzUnoi1N"
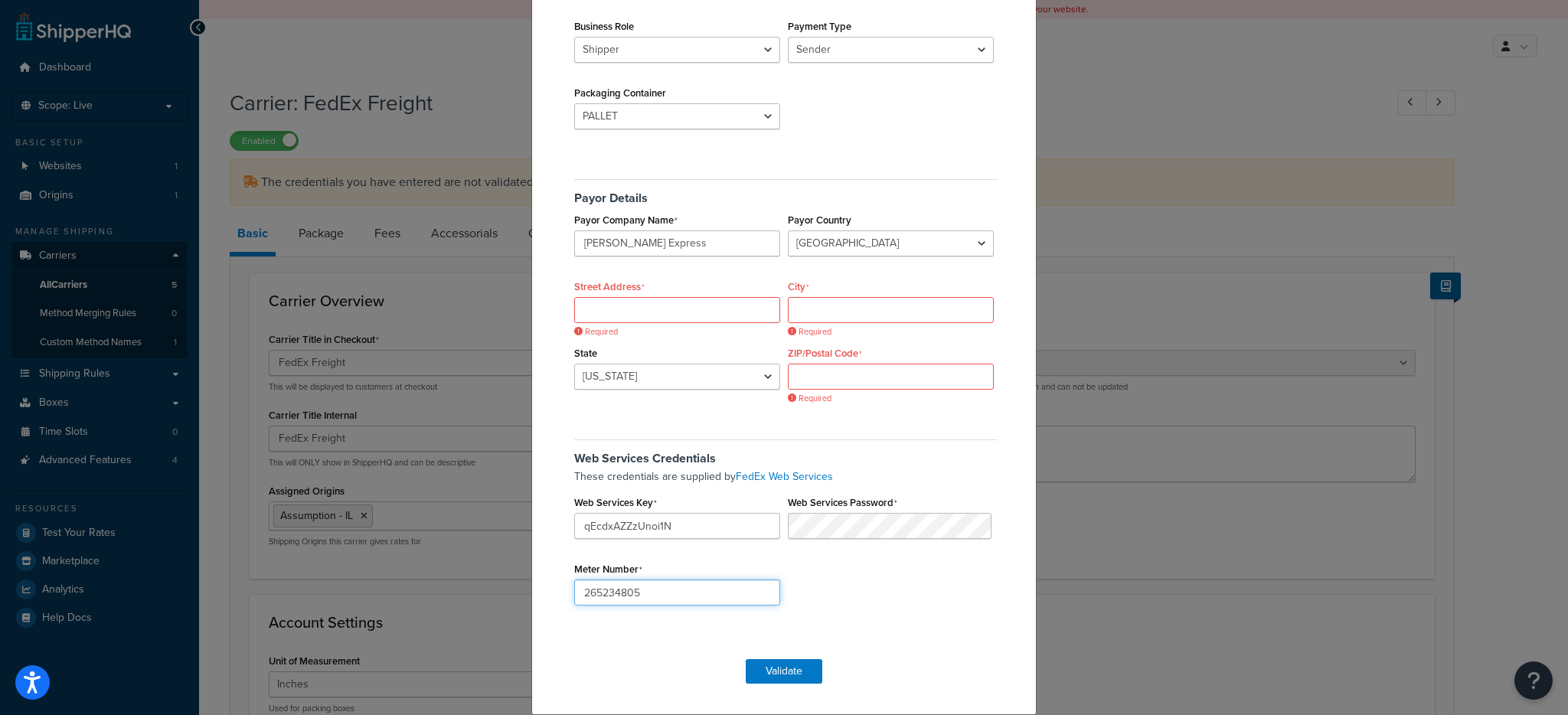
click at [648, 590] on input "265234805" at bounding box center [677, 592] width 206 height 26
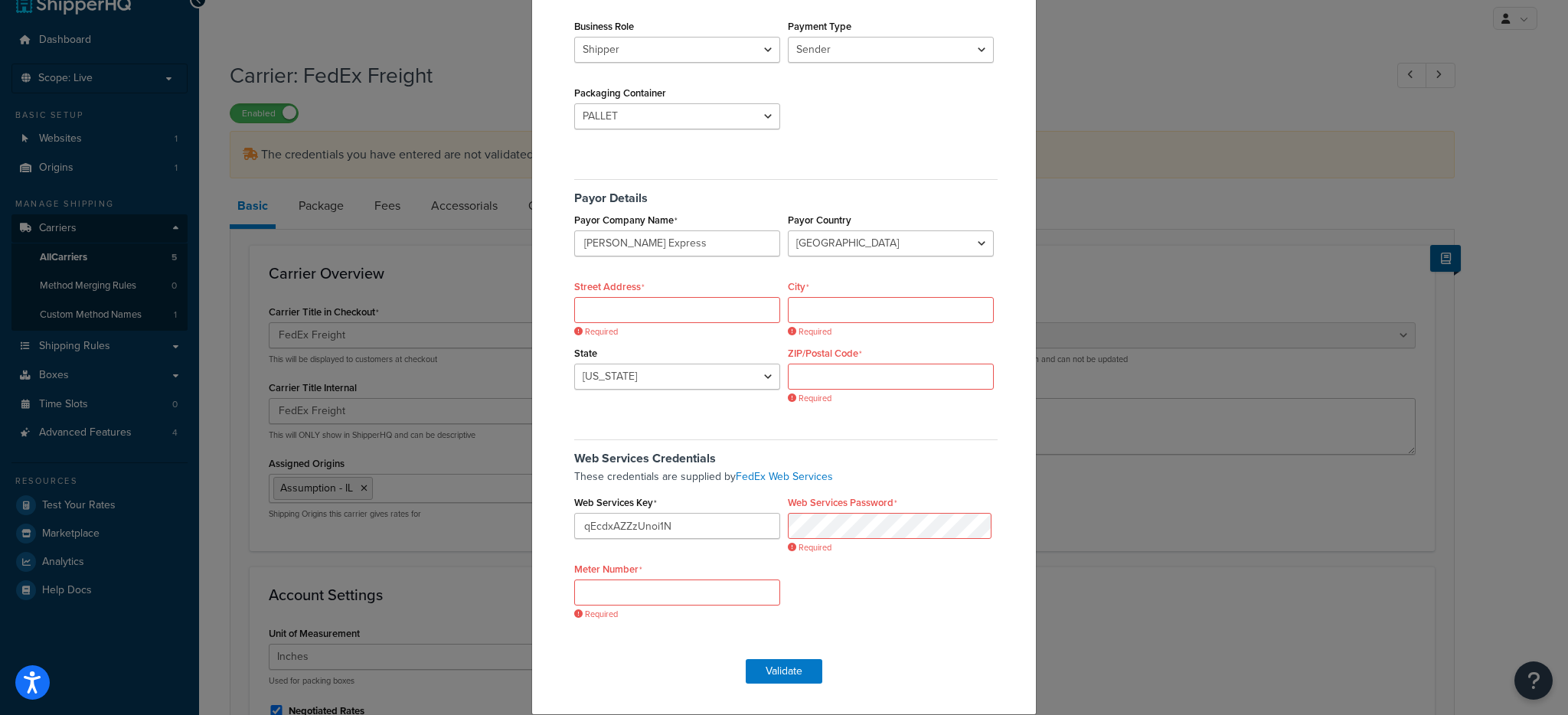
click at [863, 442] on h5 "Web Services Credentials" at bounding box center [785, 452] width 423 height 26
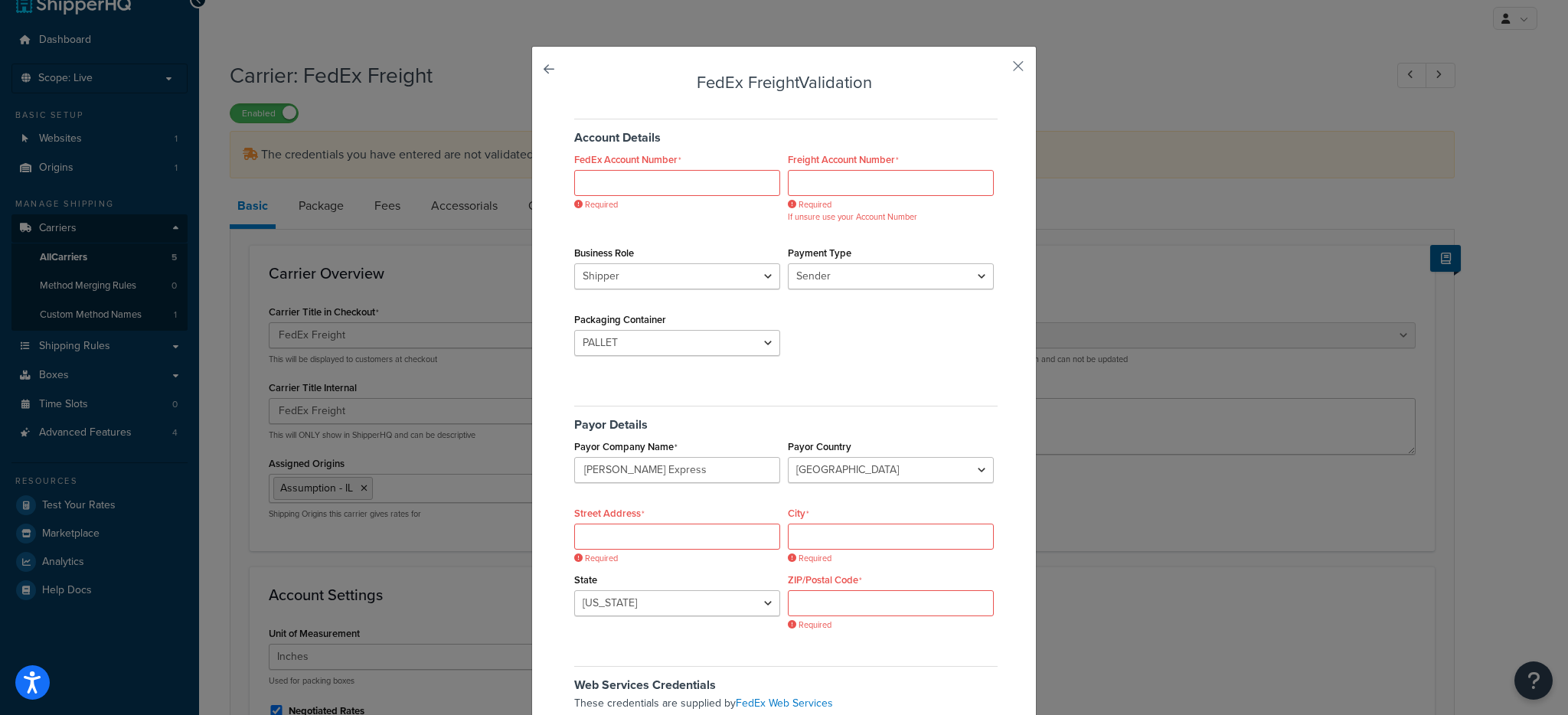
click at [920, 297] on div "Account Details FedEx Account Number Required Freight Account Number Required I…" at bounding box center [784, 241] width 427 height 267
click at [630, 183] on input "FedEx Account Number" at bounding box center [677, 183] width 206 height 26
click at [849, 191] on input "Freight Account Number" at bounding box center [891, 183] width 206 height 26
click at [766, 295] on div "Account Details FedEx Account Number Required Freight Account Number Required I…" at bounding box center [784, 241] width 427 height 267
click at [912, 335] on div "Account Details FedEx Account Number Required Freight Account Number Required I…" at bounding box center [784, 241] width 427 height 267
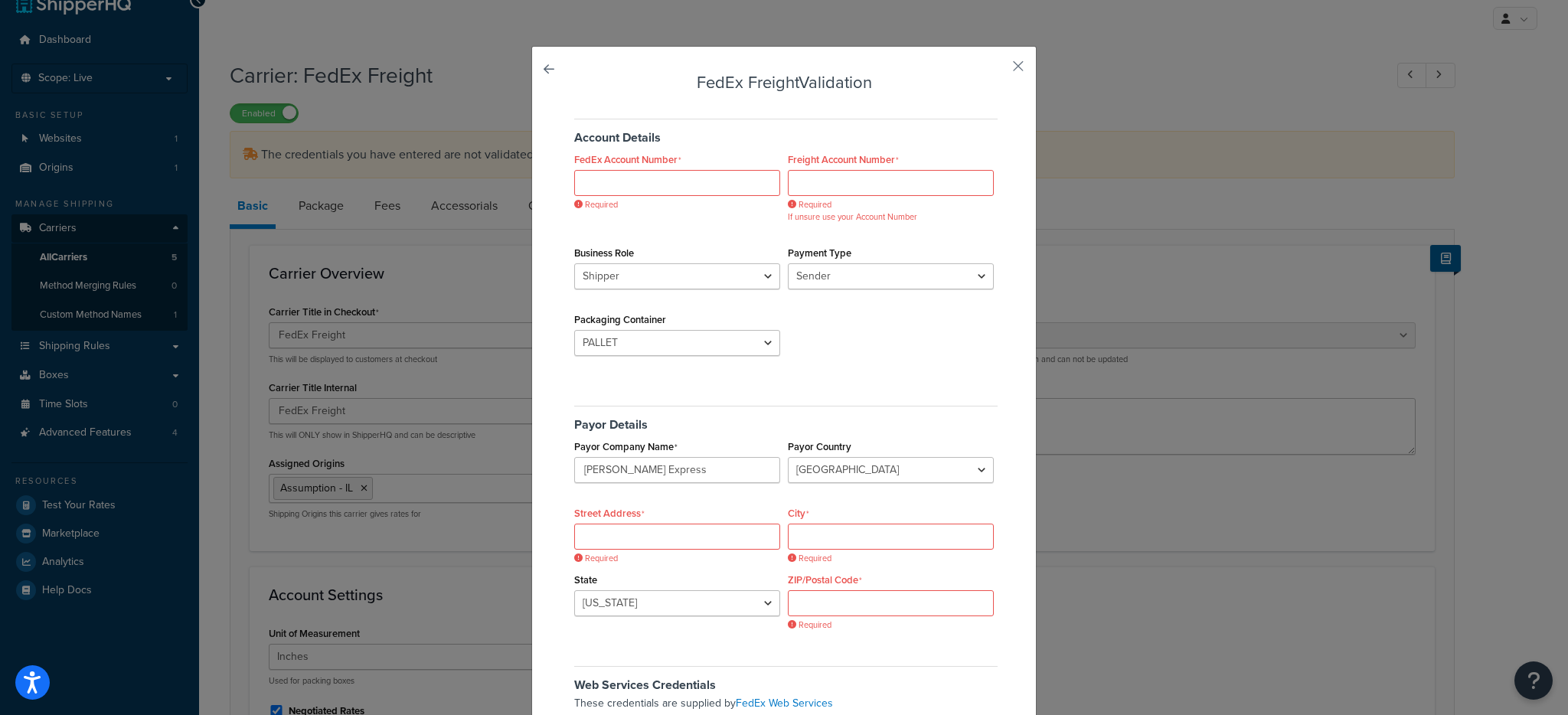
scroll to position [227, 0]
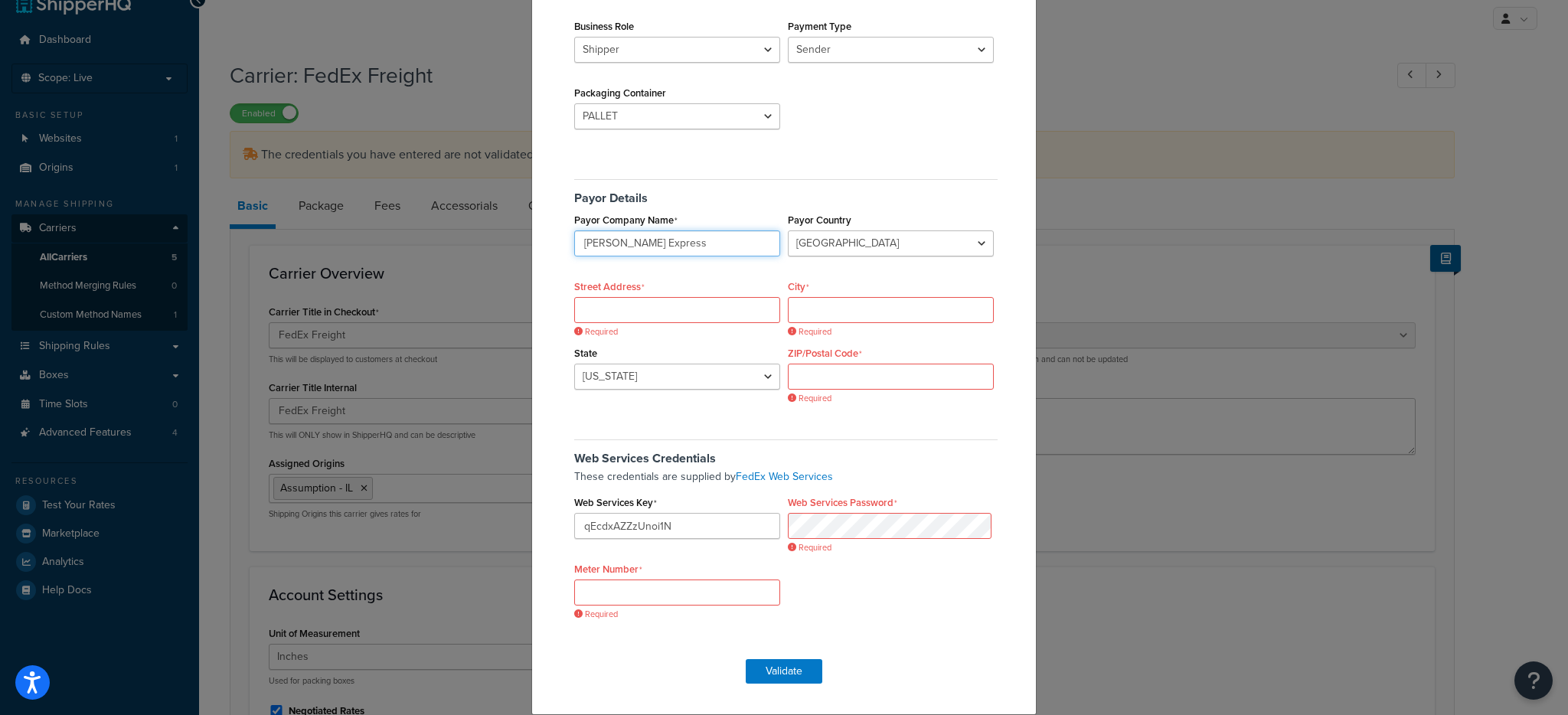
click at [718, 248] on input "Sloan Express" at bounding box center [677, 243] width 206 height 26
click at [880, 146] on div "Account Details FedEx Account Number Required Freight Account Number Required I…" at bounding box center [784, 14] width 427 height 267
click at [662, 529] on input "qEcdxAZZzUnoi1N" at bounding box center [677, 525] width 206 height 26
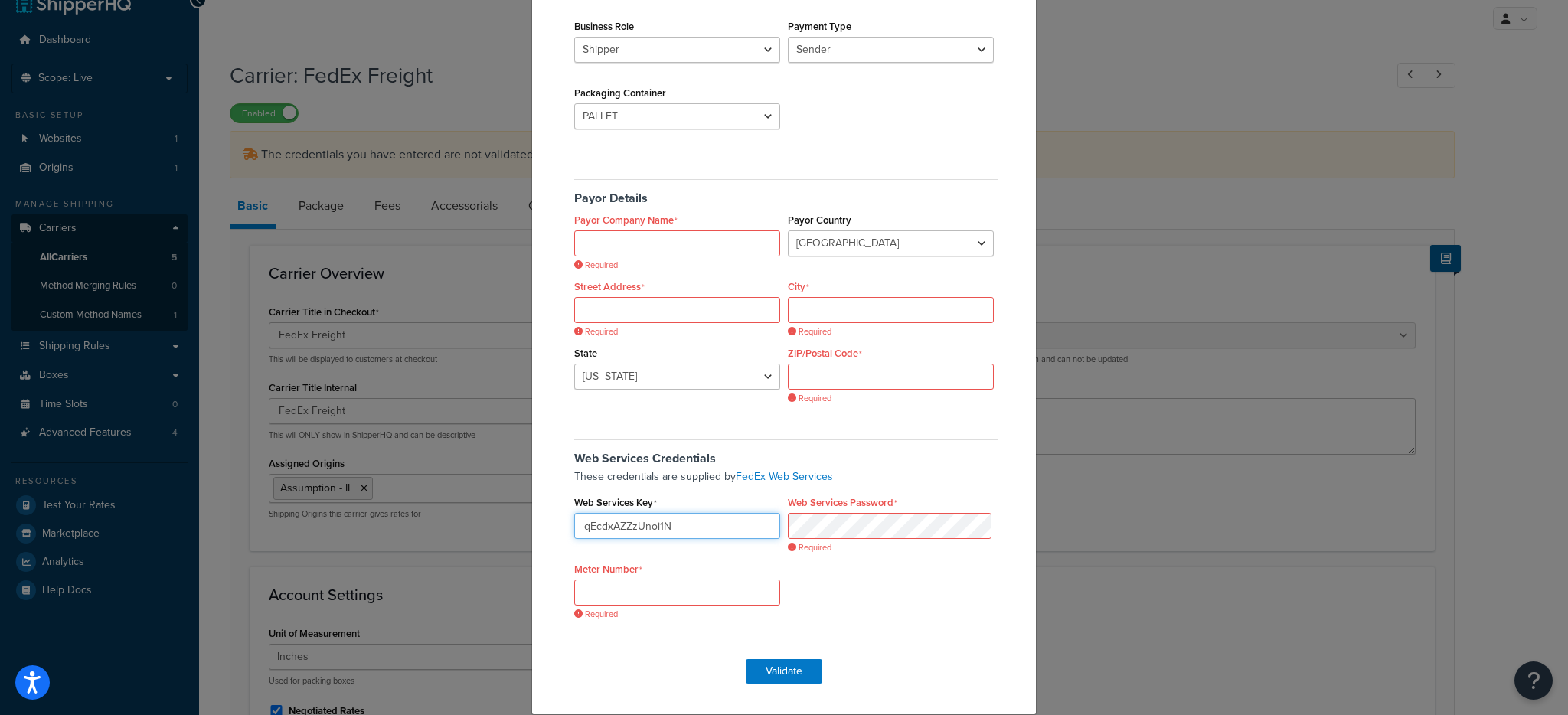
click at [662, 529] on input "qEcdxAZZzUnoi1N" at bounding box center [677, 525] width 206 height 26
click at [857, 439] on h5 "Web Services Credentials" at bounding box center [785, 452] width 423 height 26
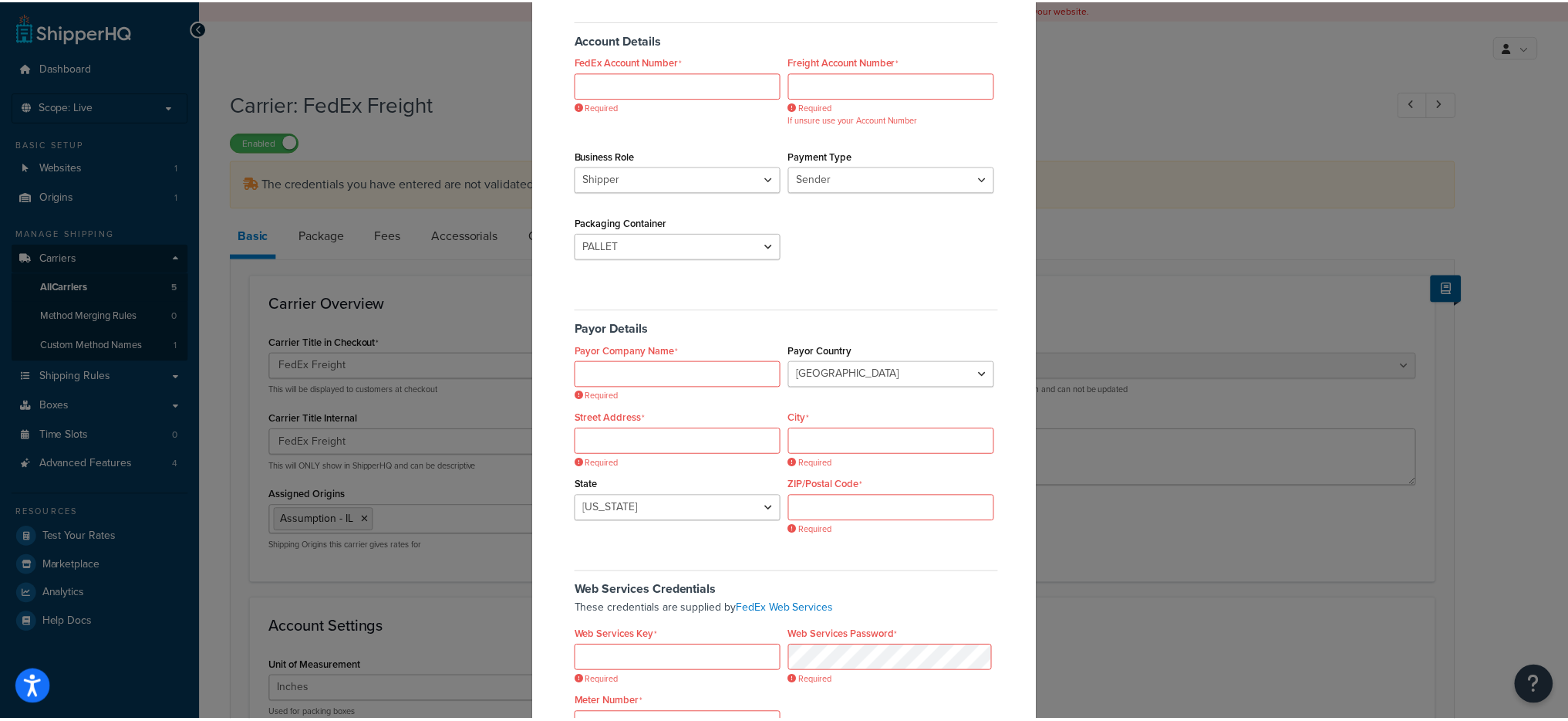
scroll to position [0, 0]
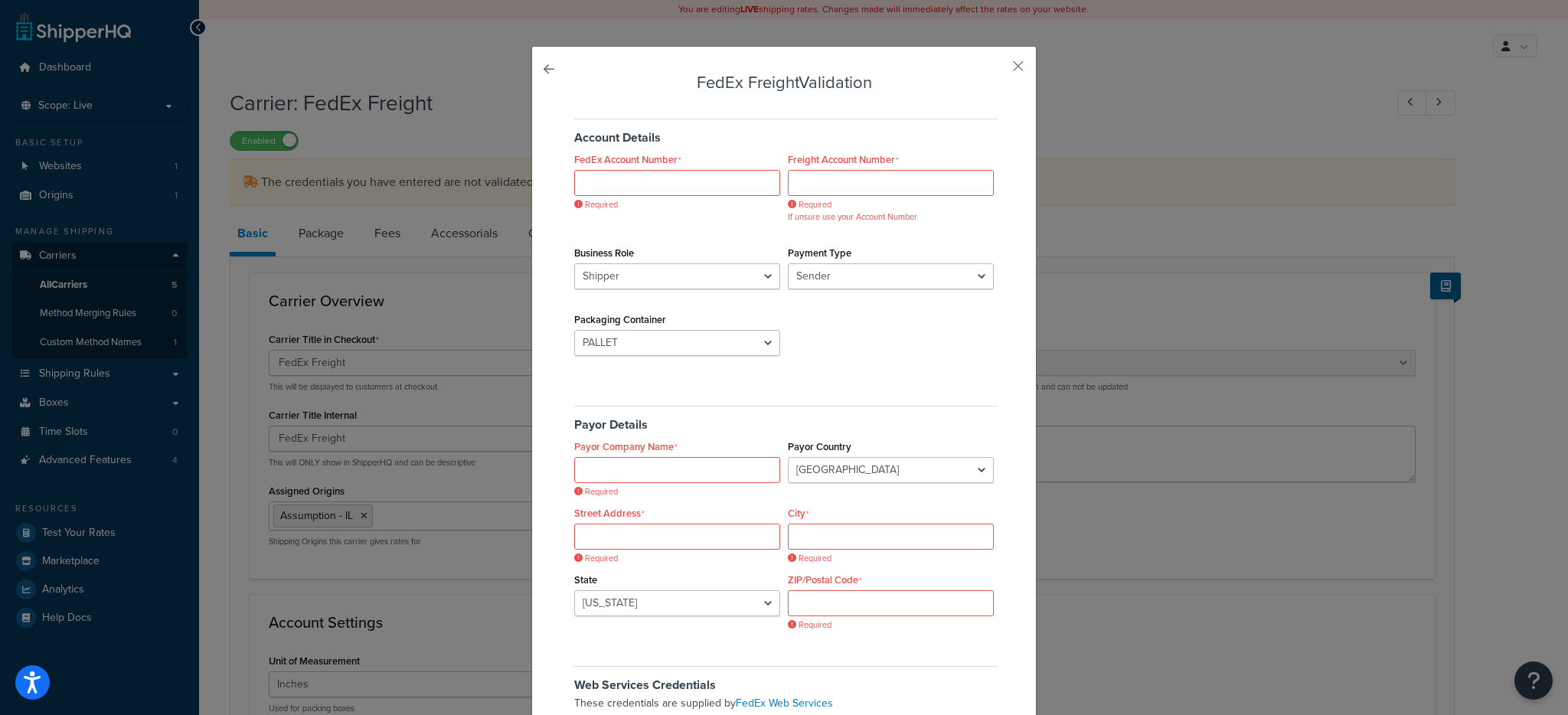
click at [1009, 79] on div "FedEx Freight Validation Account Details FedEx Account Number Required Freight …" at bounding box center [784, 493] width 505 height 895
click at [997, 73] on button "button" at bounding box center [996, 71] width 3 height 3
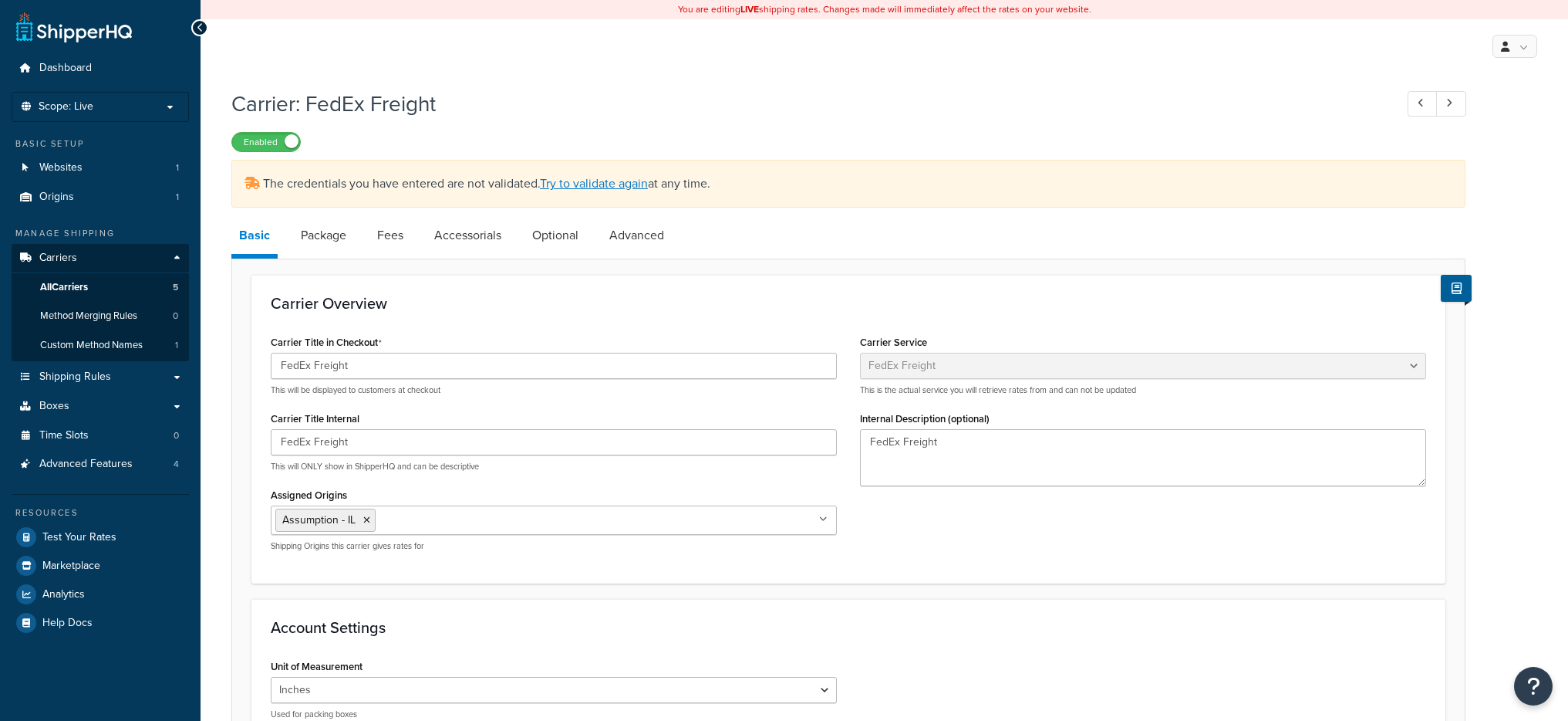
select select "fedExFreight"
click at [557, 237] on link "Optional" at bounding box center [555, 235] width 62 height 37
select select "60"
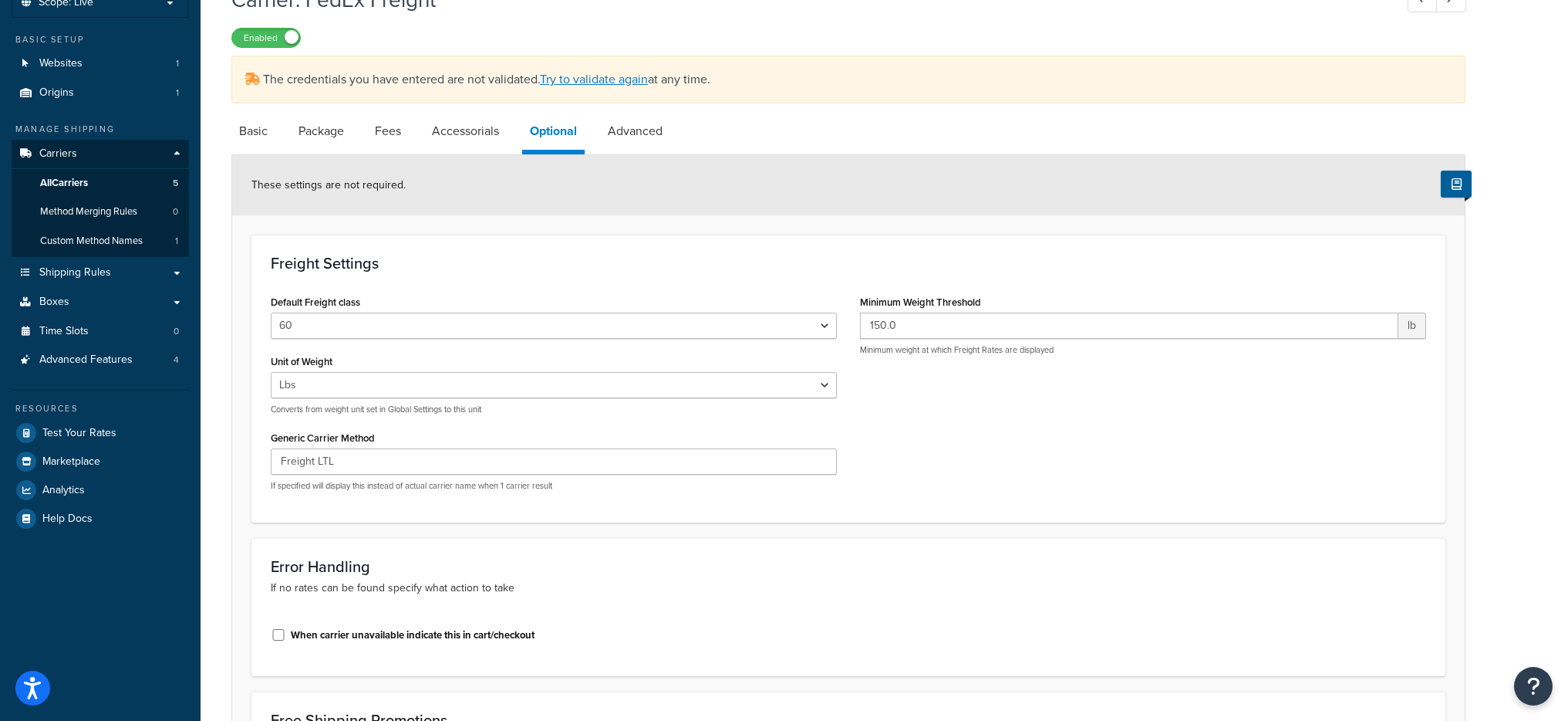
scroll to position [107, 0]
click at [310, 130] on link "Package" at bounding box center [321, 128] width 61 height 37
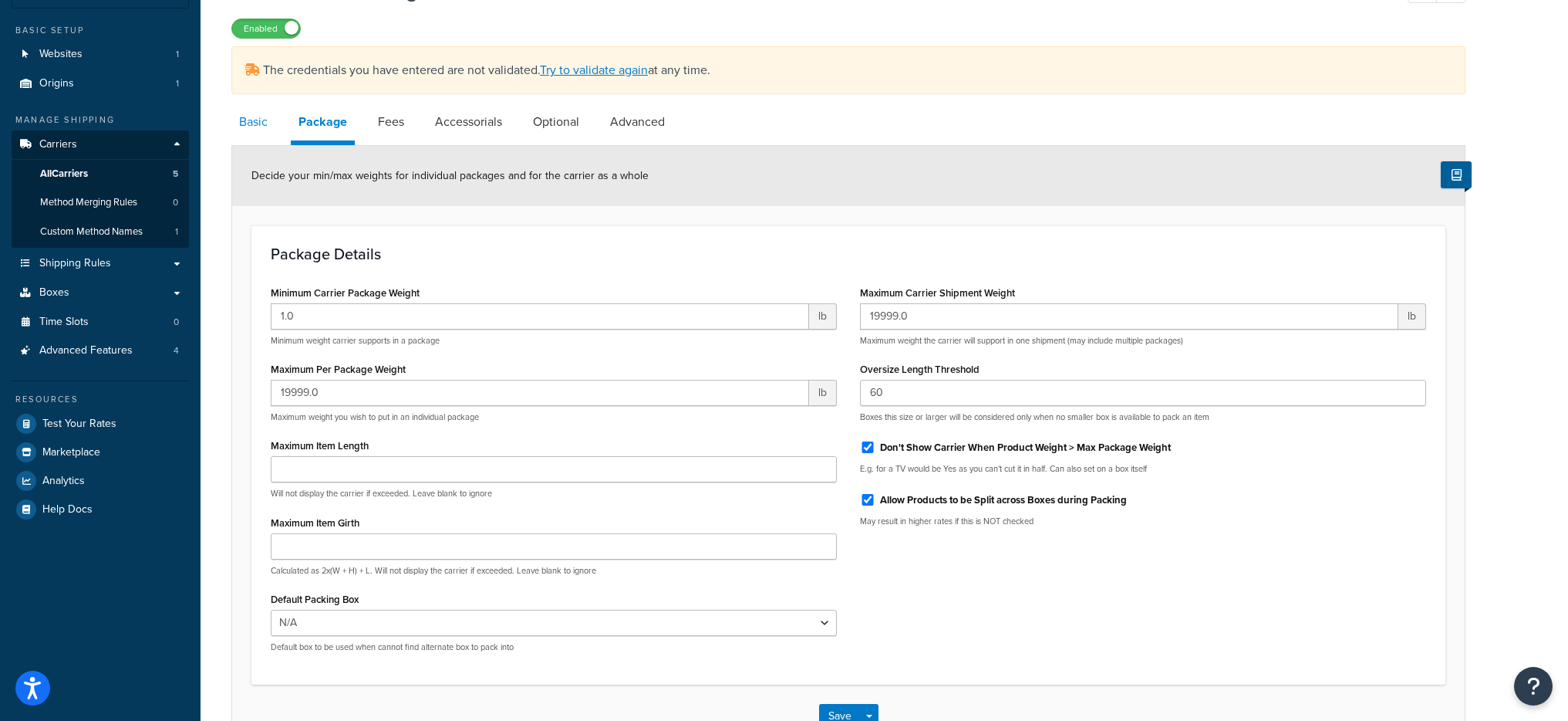
click at [250, 119] on link "Basic" at bounding box center [253, 121] width 44 height 37
select select "fedExFreight"
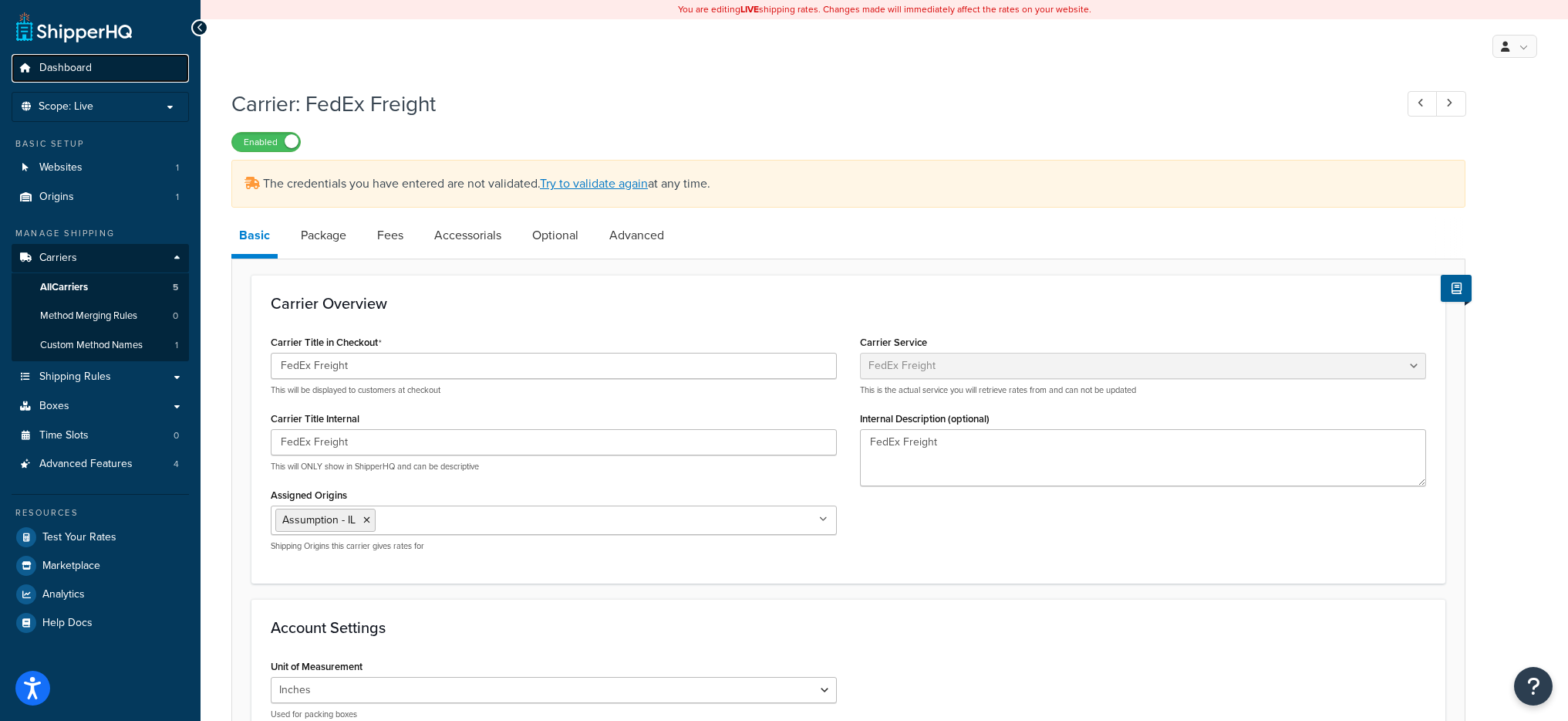
click at [102, 69] on link "Dashboard" at bounding box center [99, 68] width 177 height 29
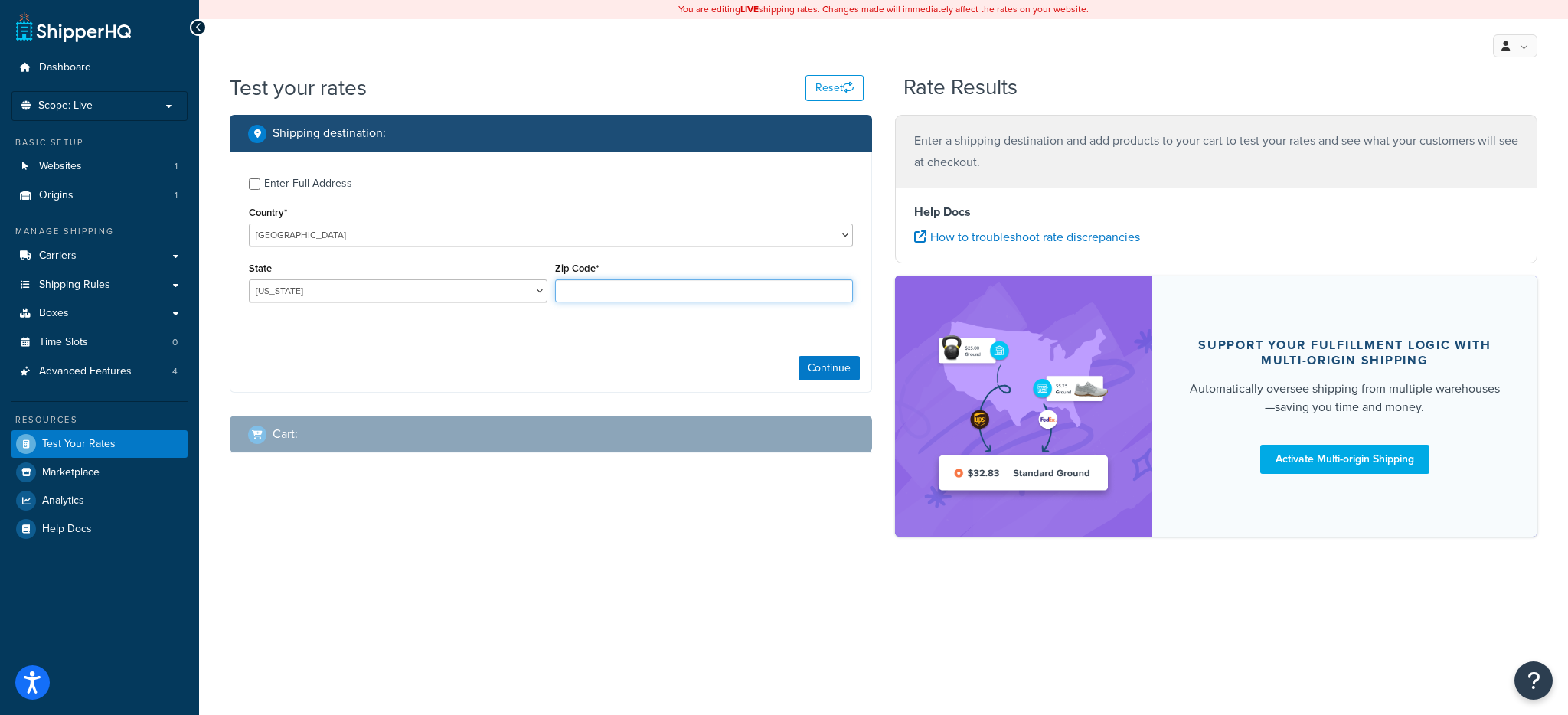
click at [655, 295] on input "Zip Code*" at bounding box center [704, 291] width 299 height 23
type input "78759"
select select "TX"
click at [824, 369] on button "Continue" at bounding box center [829, 368] width 61 height 24
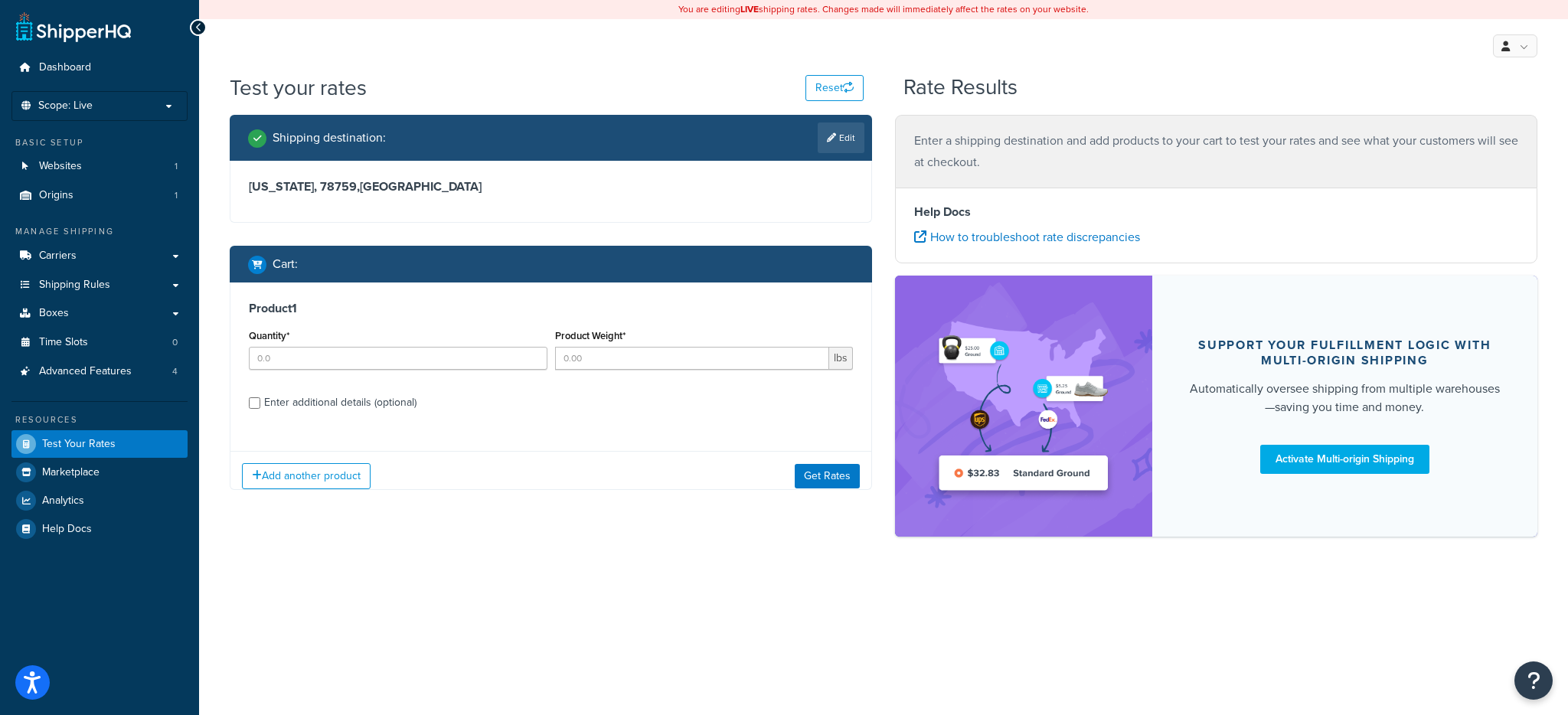
click at [384, 376] on div "Quantity*" at bounding box center [398, 353] width 307 height 56
click at [461, 346] on input "Quantity*" at bounding box center [397, 358] width 299 height 23
type input "1"
click at [635, 355] on input "Product Weight*" at bounding box center [692, 358] width 274 height 23
type input "200"
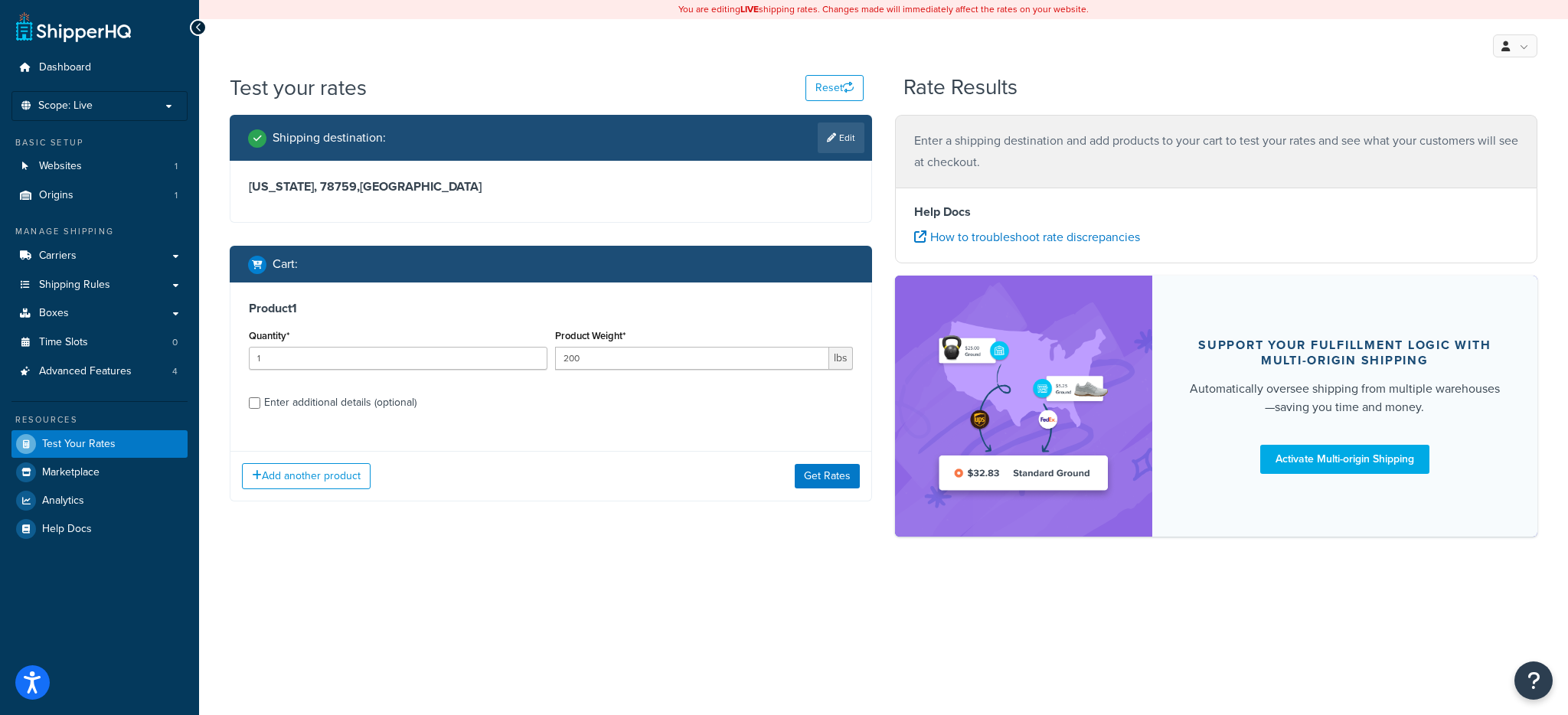
click at [805, 450] on div "Product 1 Quantity* 1 Product Weight* 200 lbs Enter additional details (optiona…" at bounding box center [551, 391] width 642 height 219
click at [808, 465] on div "Add another product Get Rates" at bounding box center [551, 475] width 641 height 49
click at [808, 472] on button "Get Rates" at bounding box center [827, 476] width 65 height 24
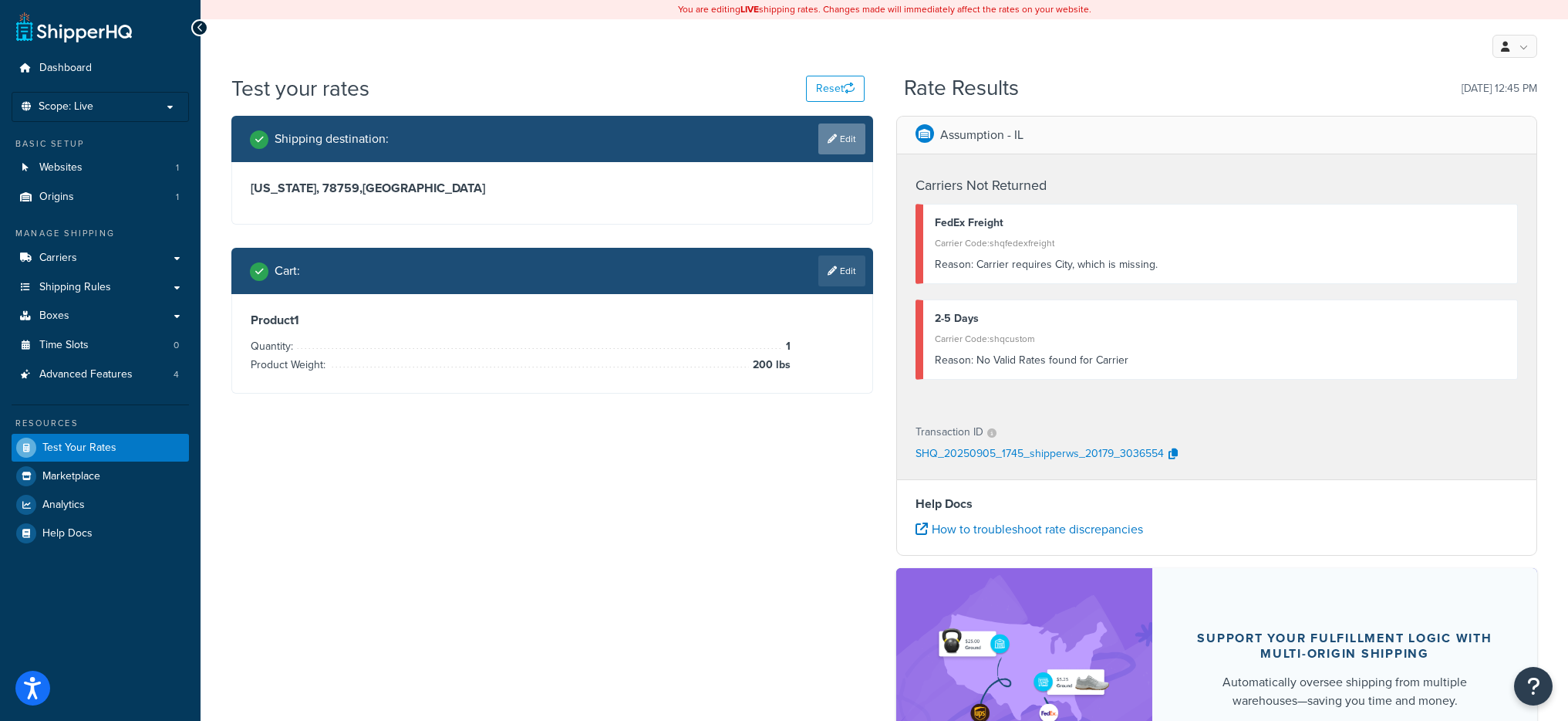
click at [823, 148] on link "Edit" at bounding box center [842, 138] width 47 height 31
select select "TX"
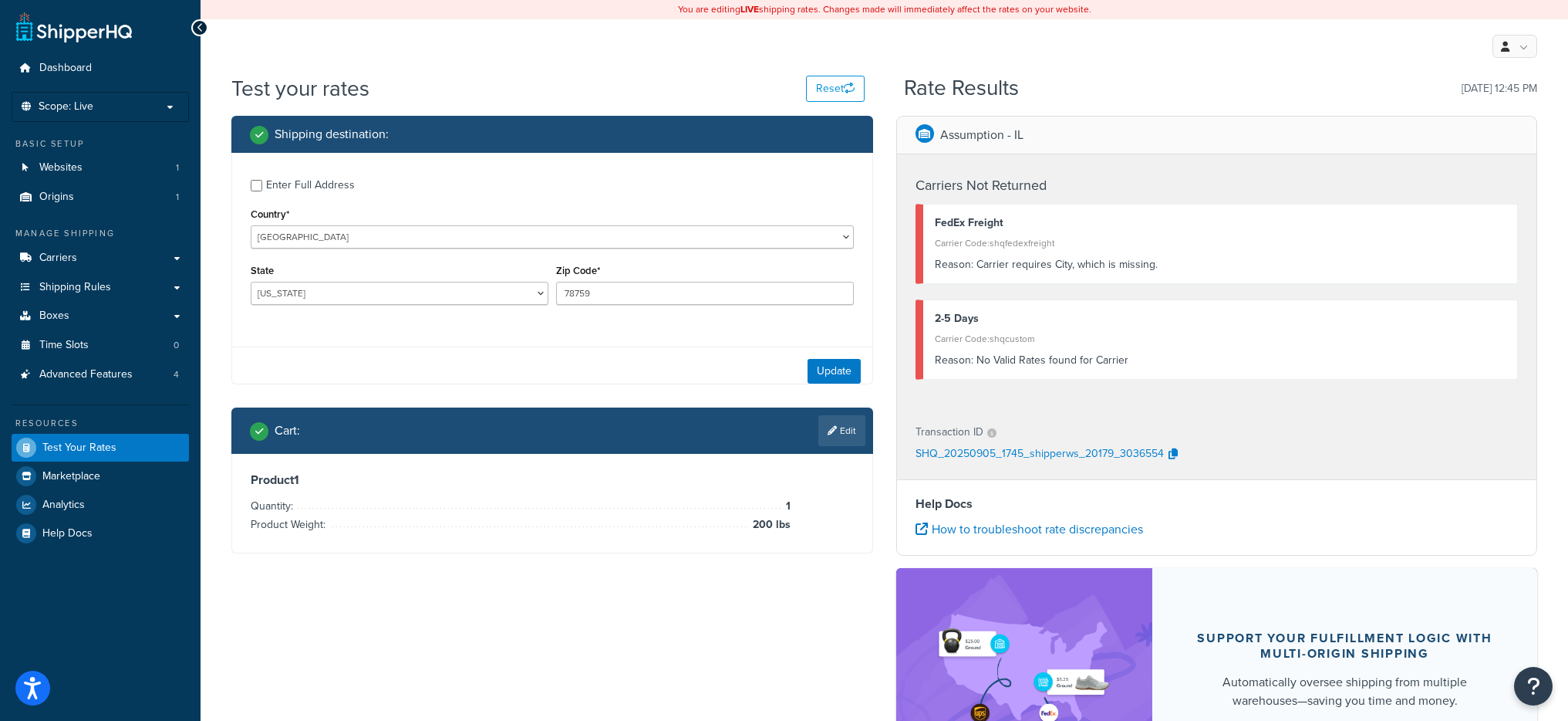
click at [368, 199] on div "Enter Full Address Country* United States United Kingdom Afghanistan Åland Isla…" at bounding box center [552, 244] width 640 height 182
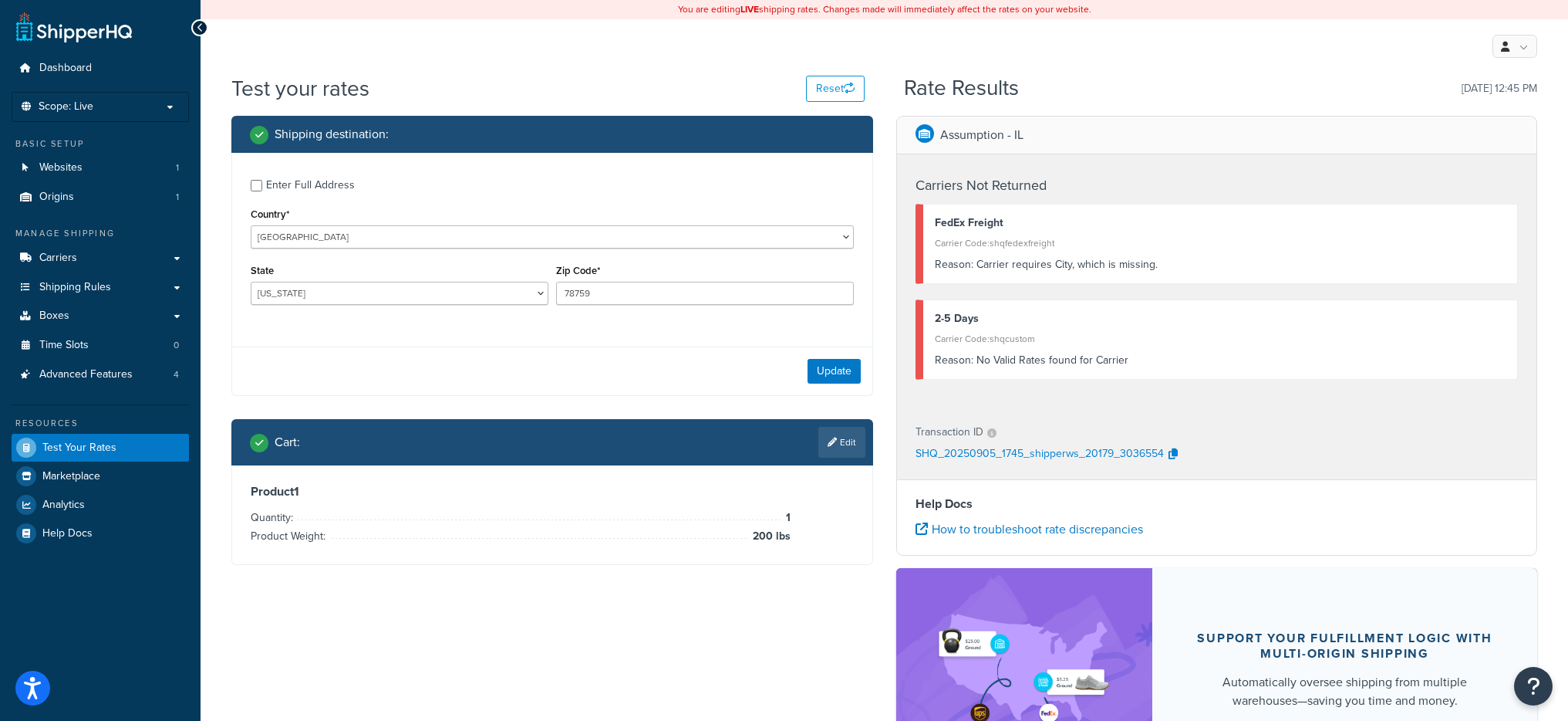
click at [353, 181] on label "Enter Full Address" at bounding box center [560, 183] width 588 height 24
click at [263, 181] on input "Enter Full Address" at bounding box center [256, 185] width 11 height 11
checkbox input "true"
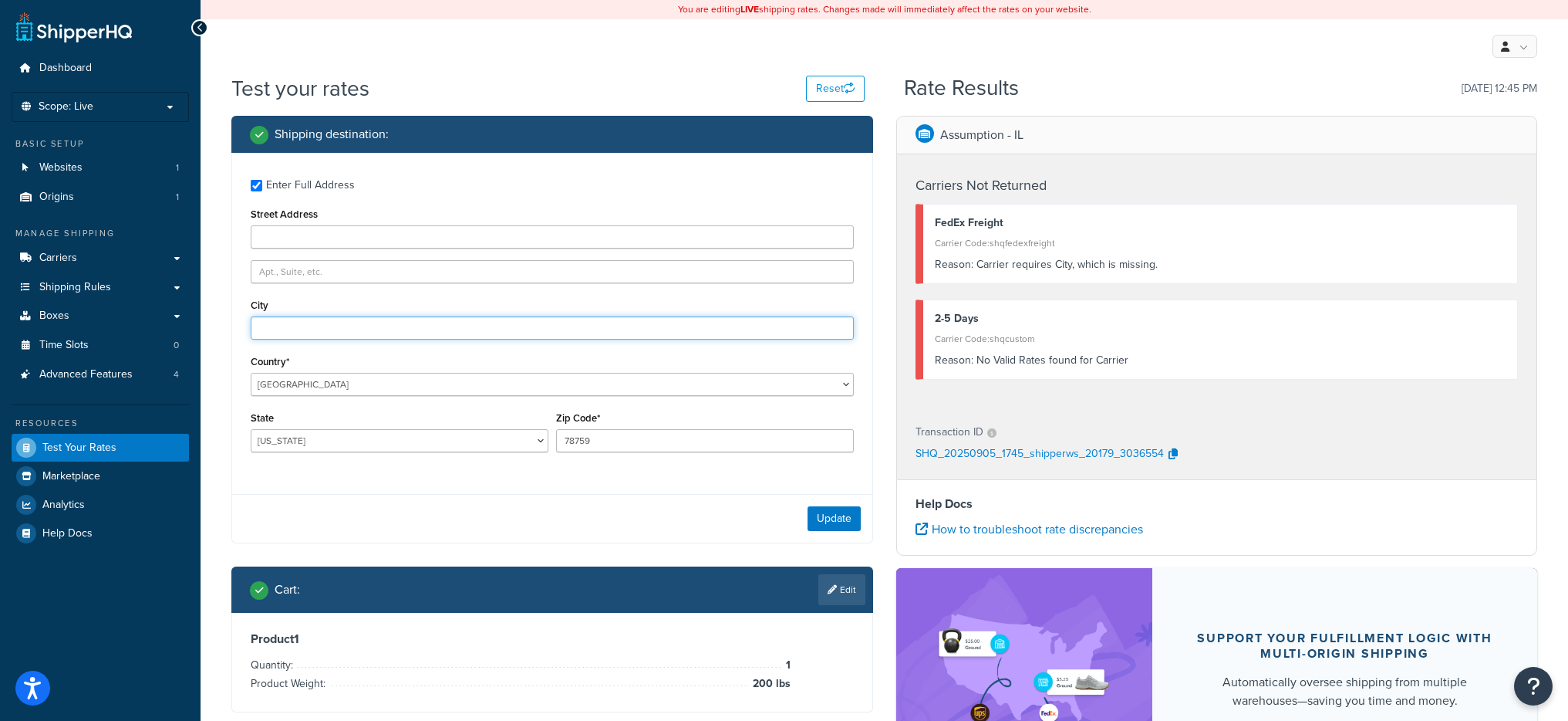
click at [344, 322] on input "City" at bounding box center [551, 327] width 603 height 24
type input "Austin"
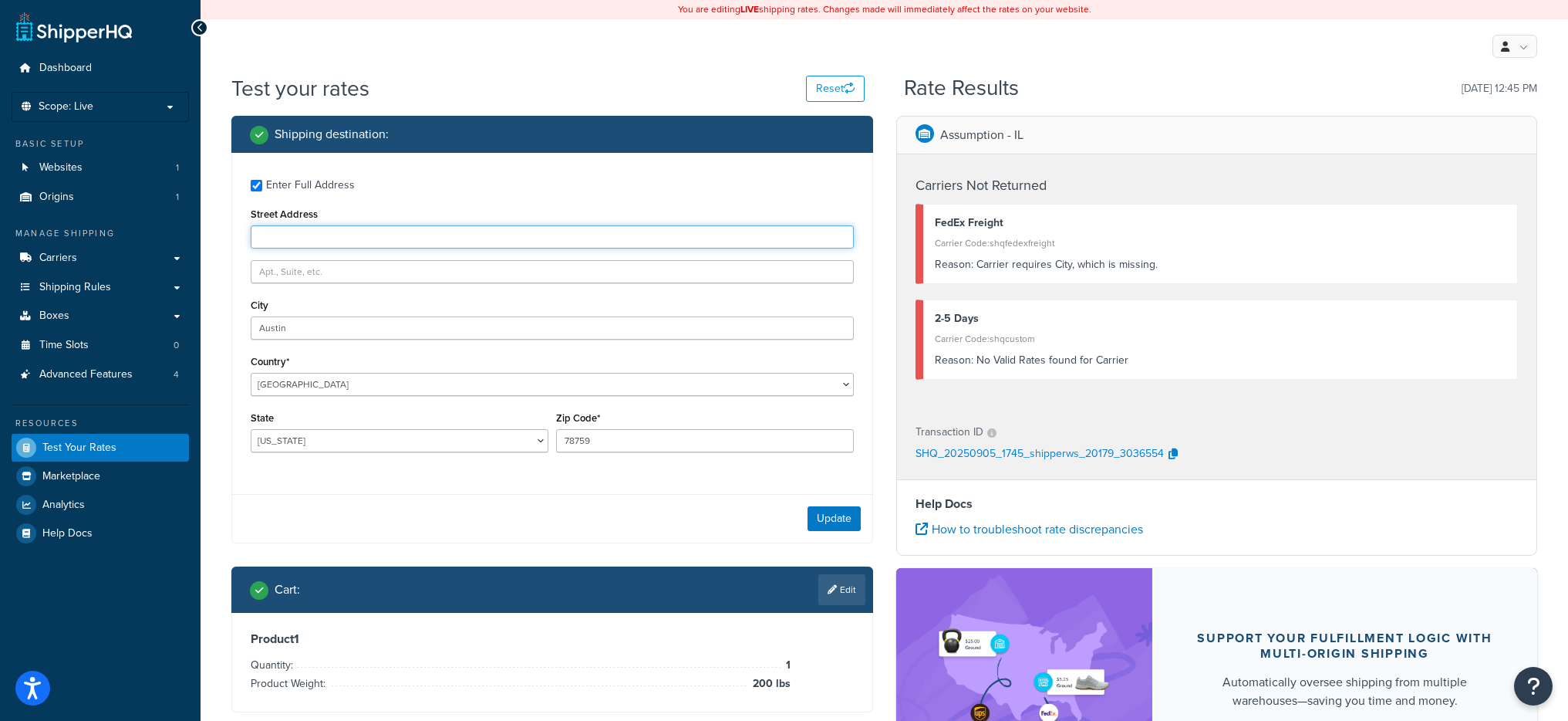
type input "9600 Great Hills Trail ste 350W"
click at [852, 523] on button "Update" at bounding box center [834, 518] width 53 height 24
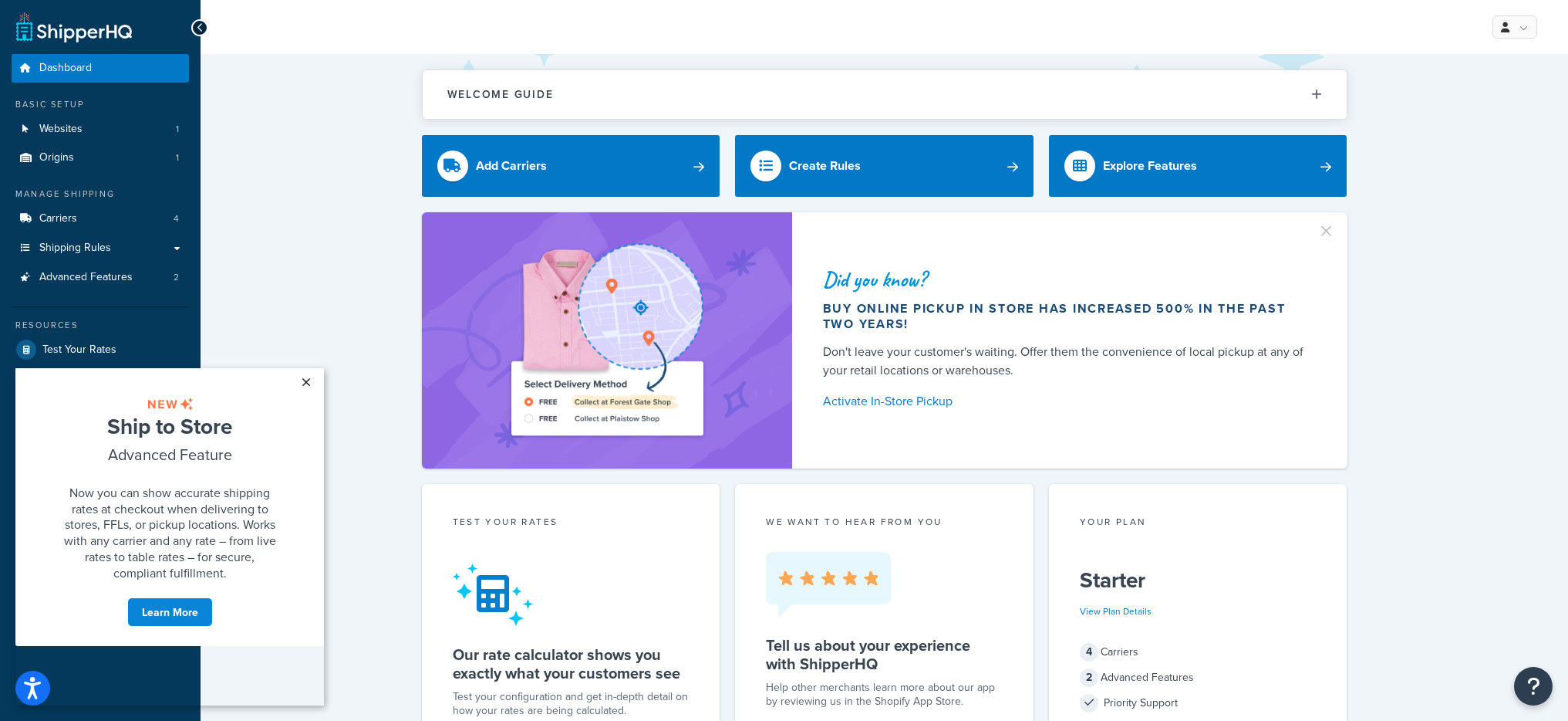
click at [306, 378] on link "×" at bounding box center [305, 382] width 27 height 28
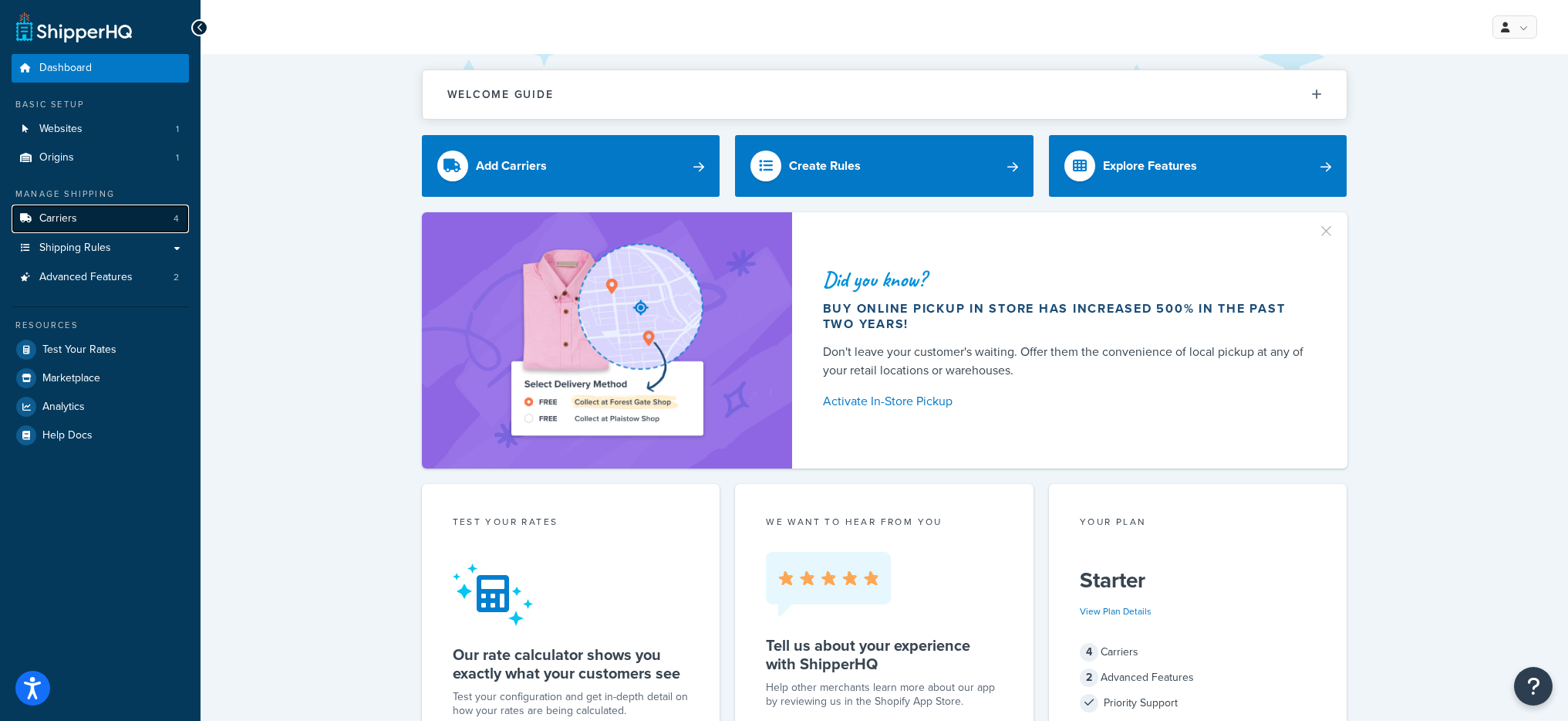
click at [117, 223] on link "Carriers 4" at bounding box center [99, 218] width 177 height 29
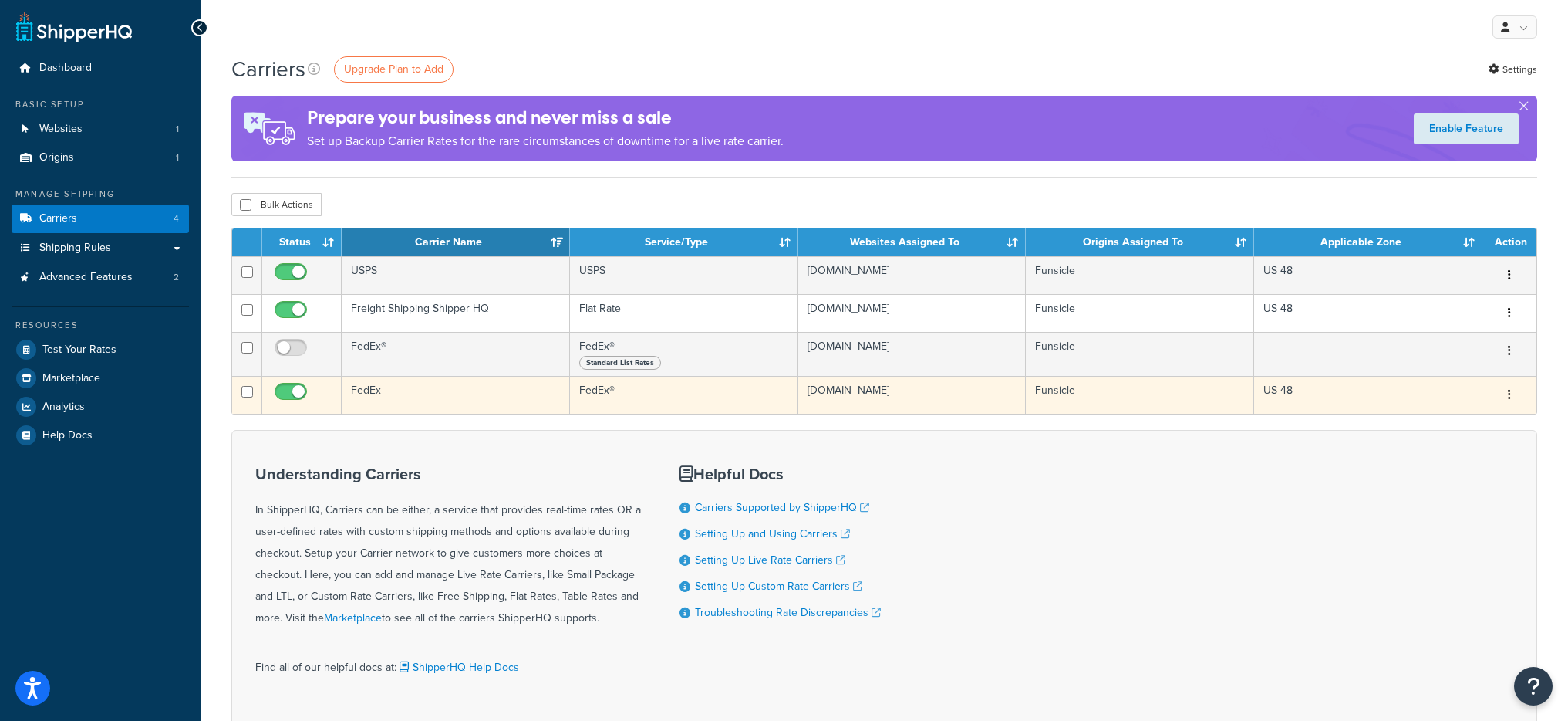
click at [503, 400] on td "FedEx" at bounding box center [456, 395] width 229 height 38
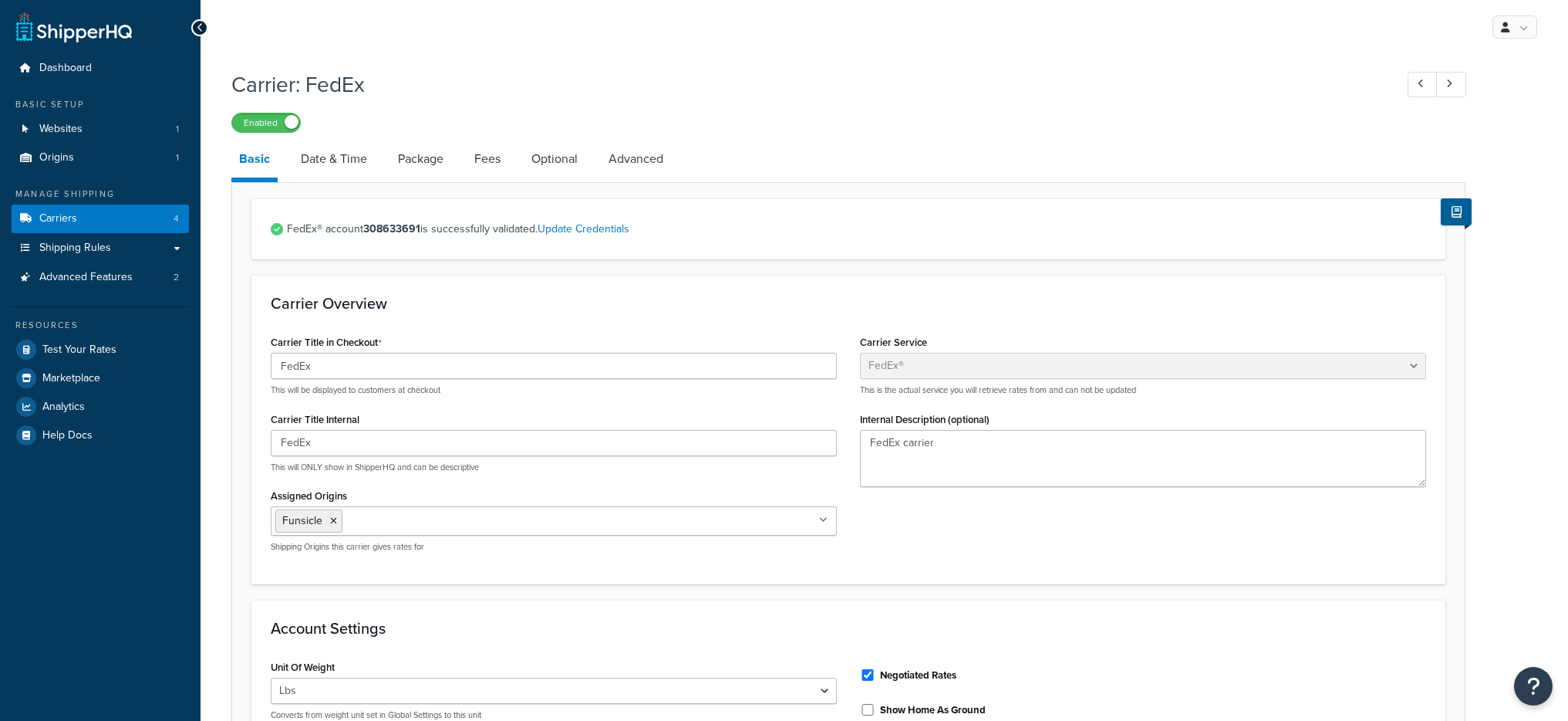
select select "fedEx"
select select "REGULAR_PICKUP"
select select "YOUR_PACKAGING"
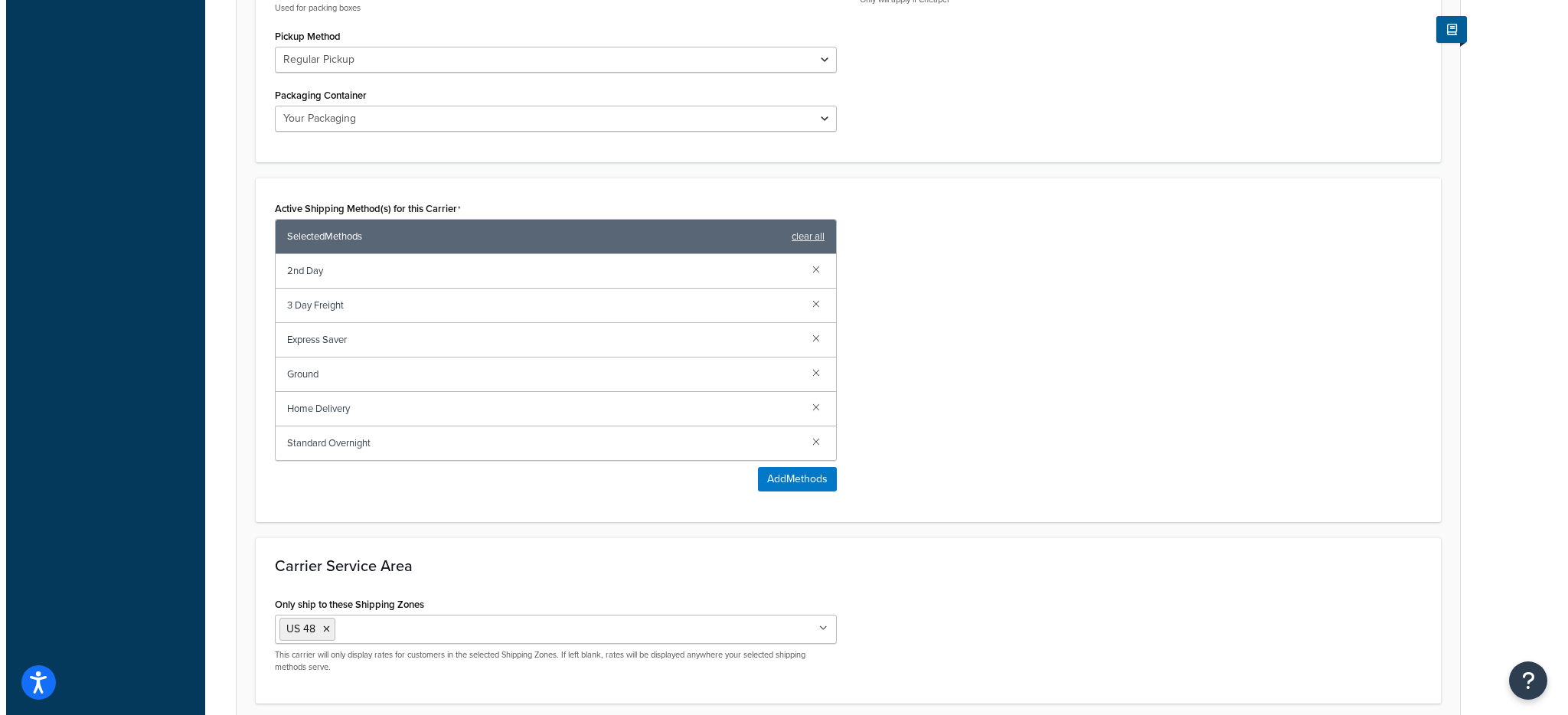
scroll to position [785, 0]
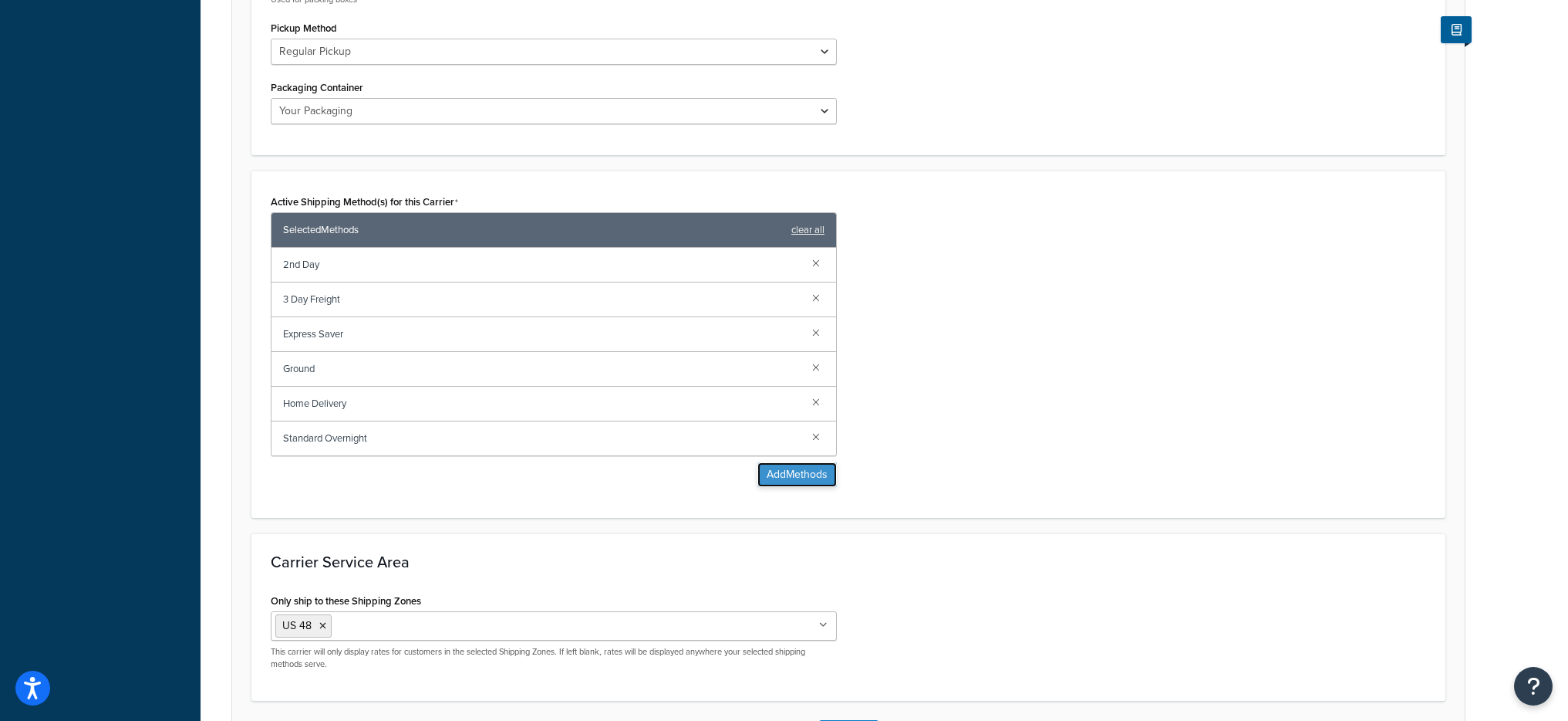
click at [766, 473] on button "Add Methods" at bounding box center [797, 475] width 79 height 24
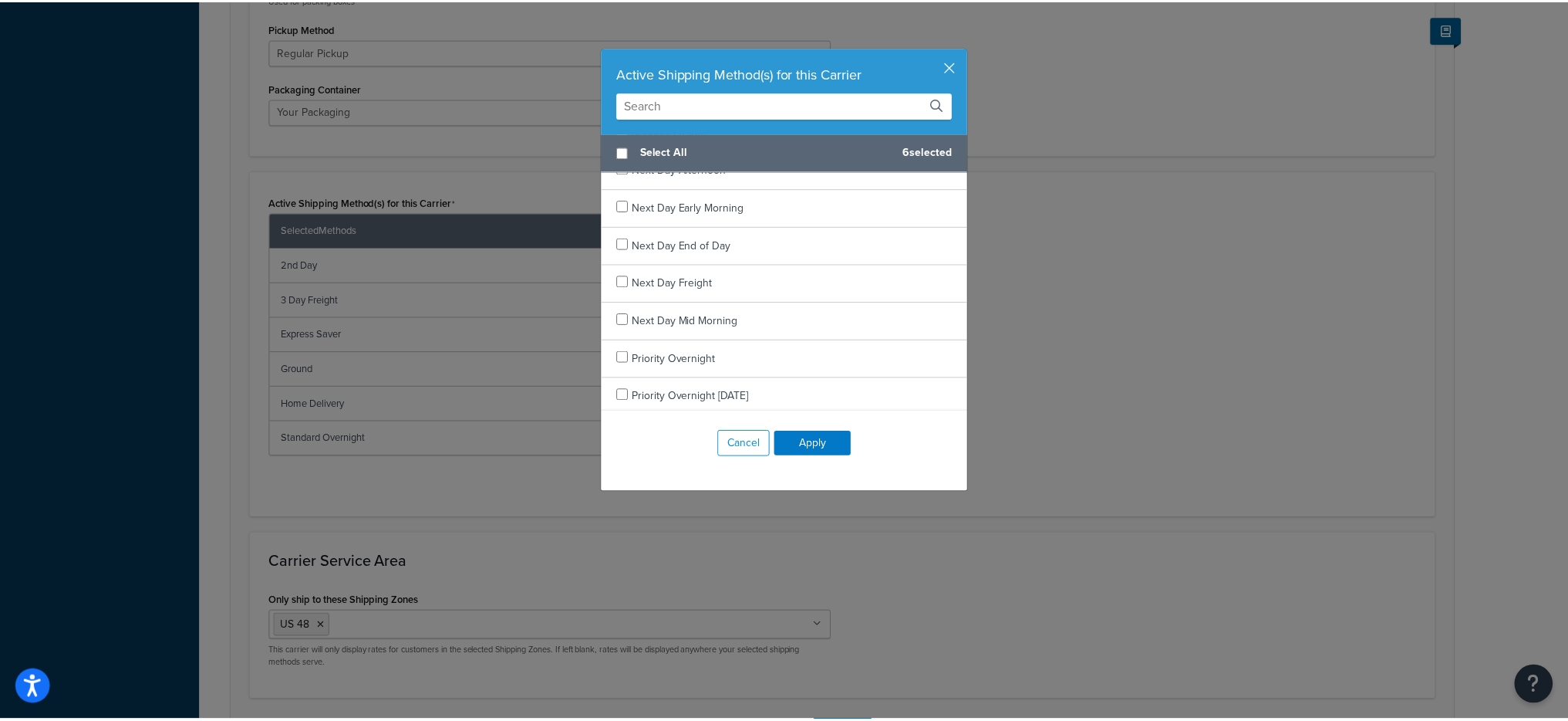
scroll to position [1348, 0]
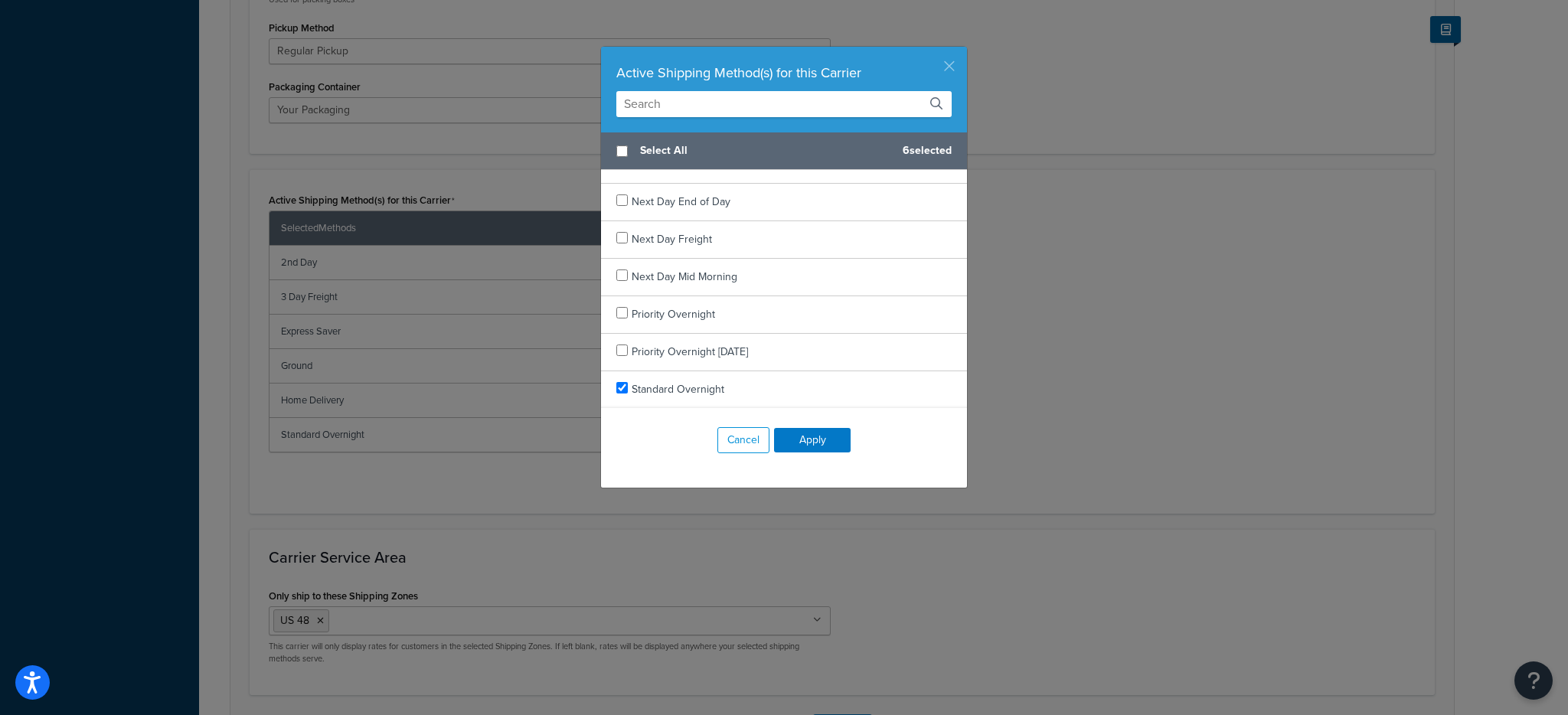
click at [963, 50] on button "button" at bounding box center [965, 48] width 3 height 3
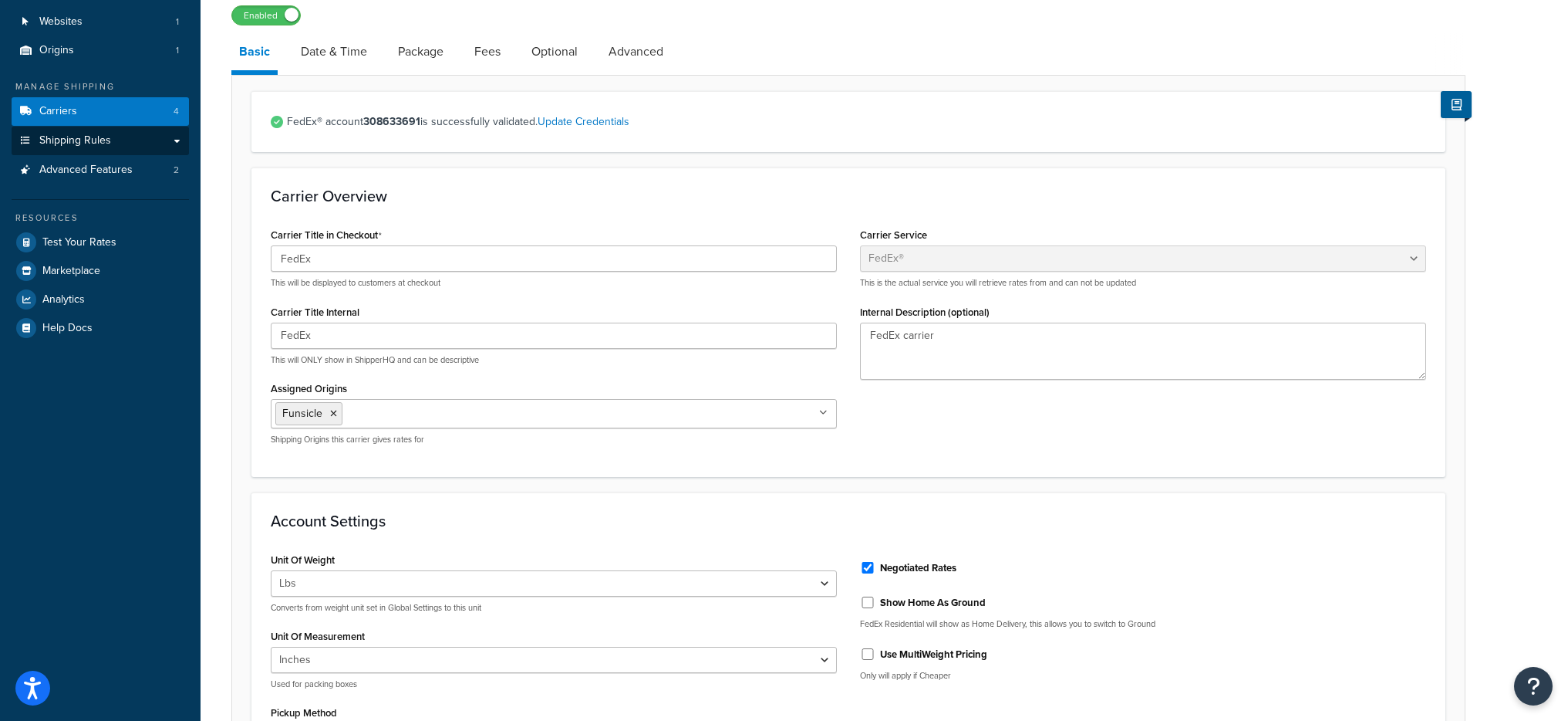
scroll to position [92, 0]
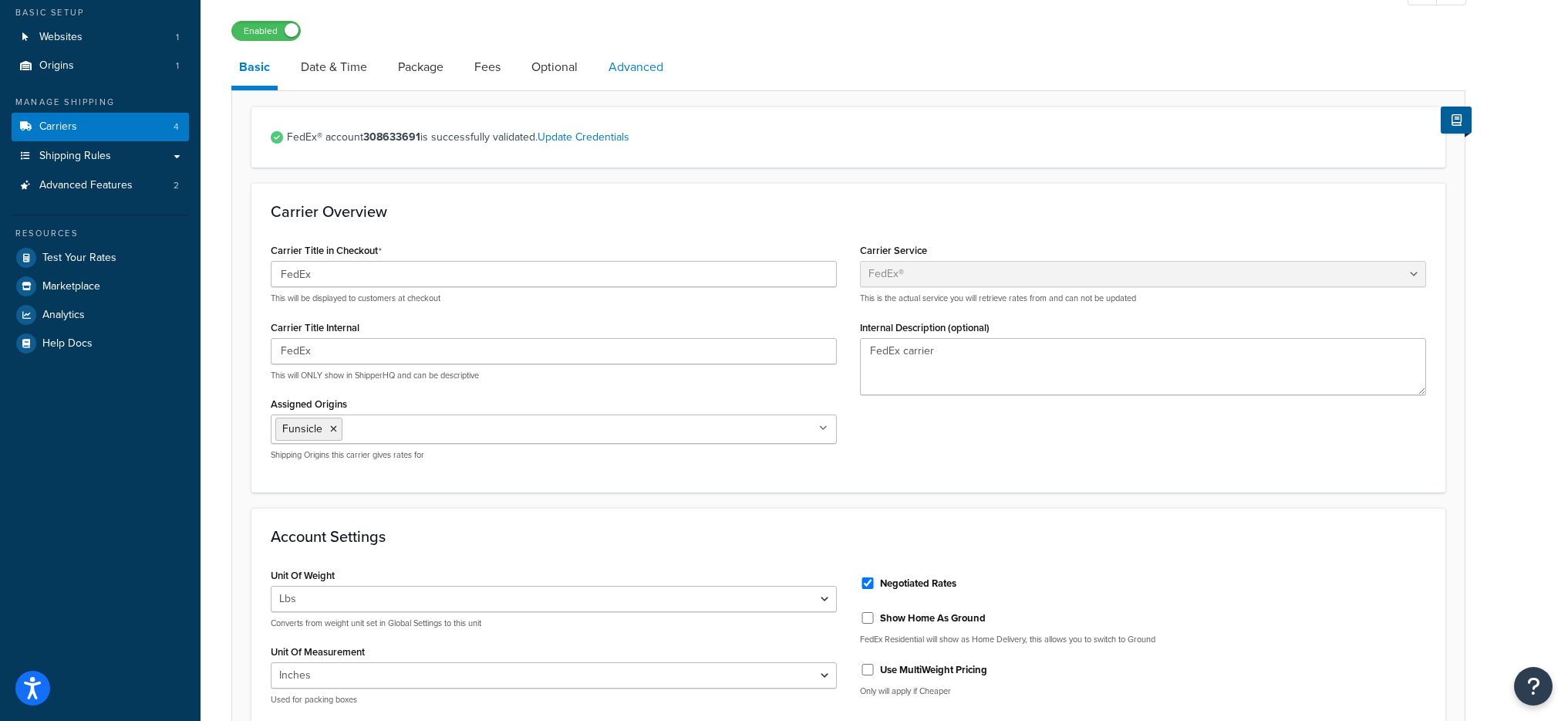
click at [650, 78] on link "Advanced" at bounding box center [636, 67] width 70 height 37
select select "false"
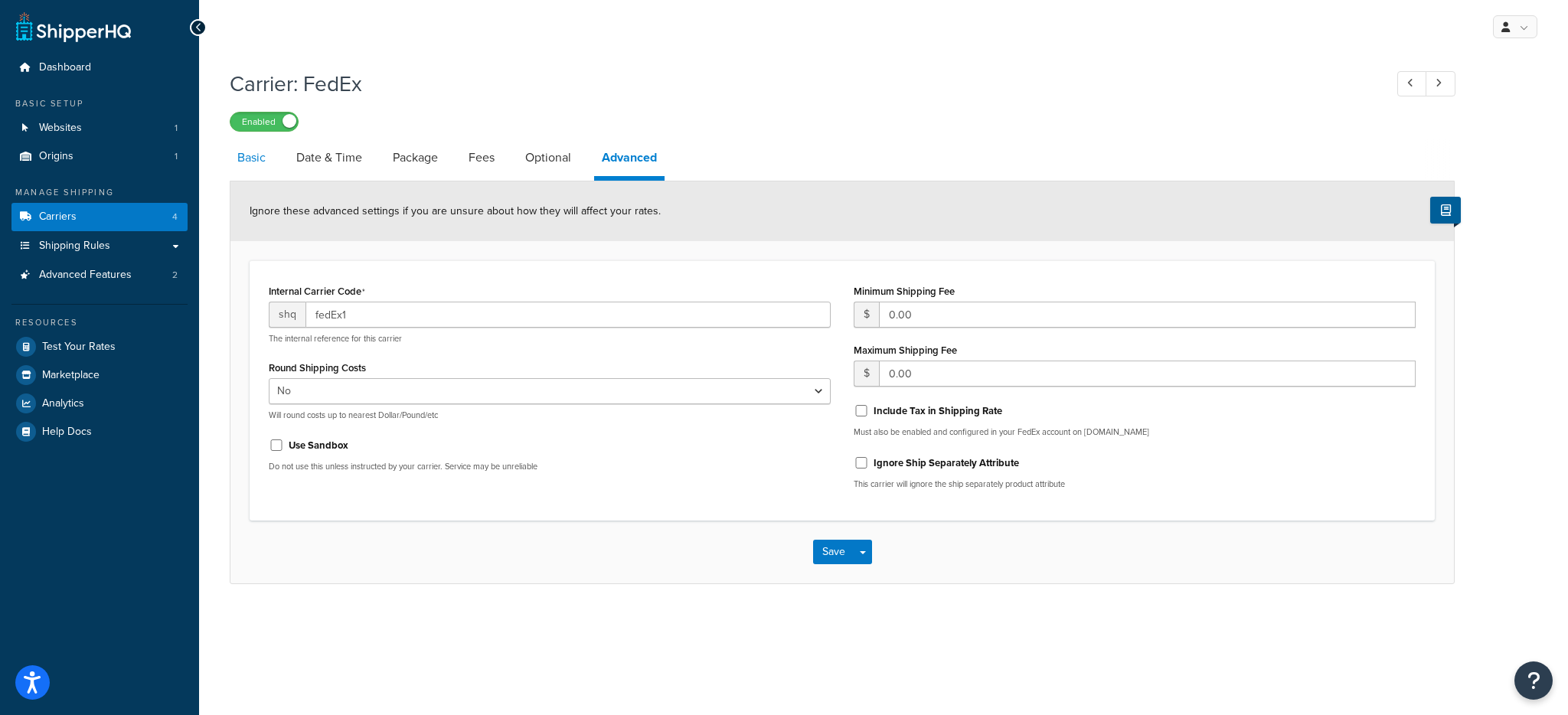
click at [241, 168] on link "Basic" at bounding box center [251, 158] width 43 height 36
select select "fedEx"
select select "REGULAR_PICKUP"
select select "YOUR_PACKAGING"
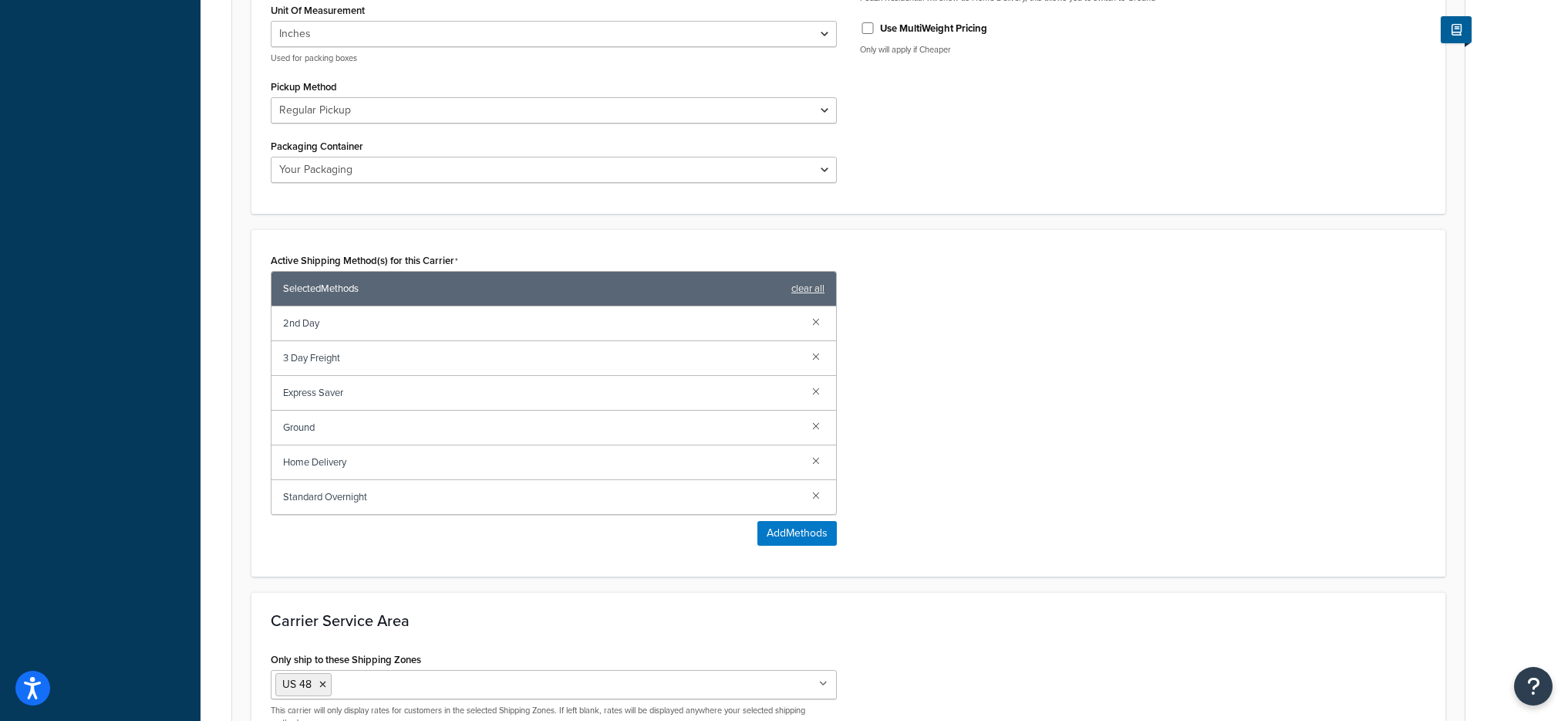
scroll to position [913, 0]
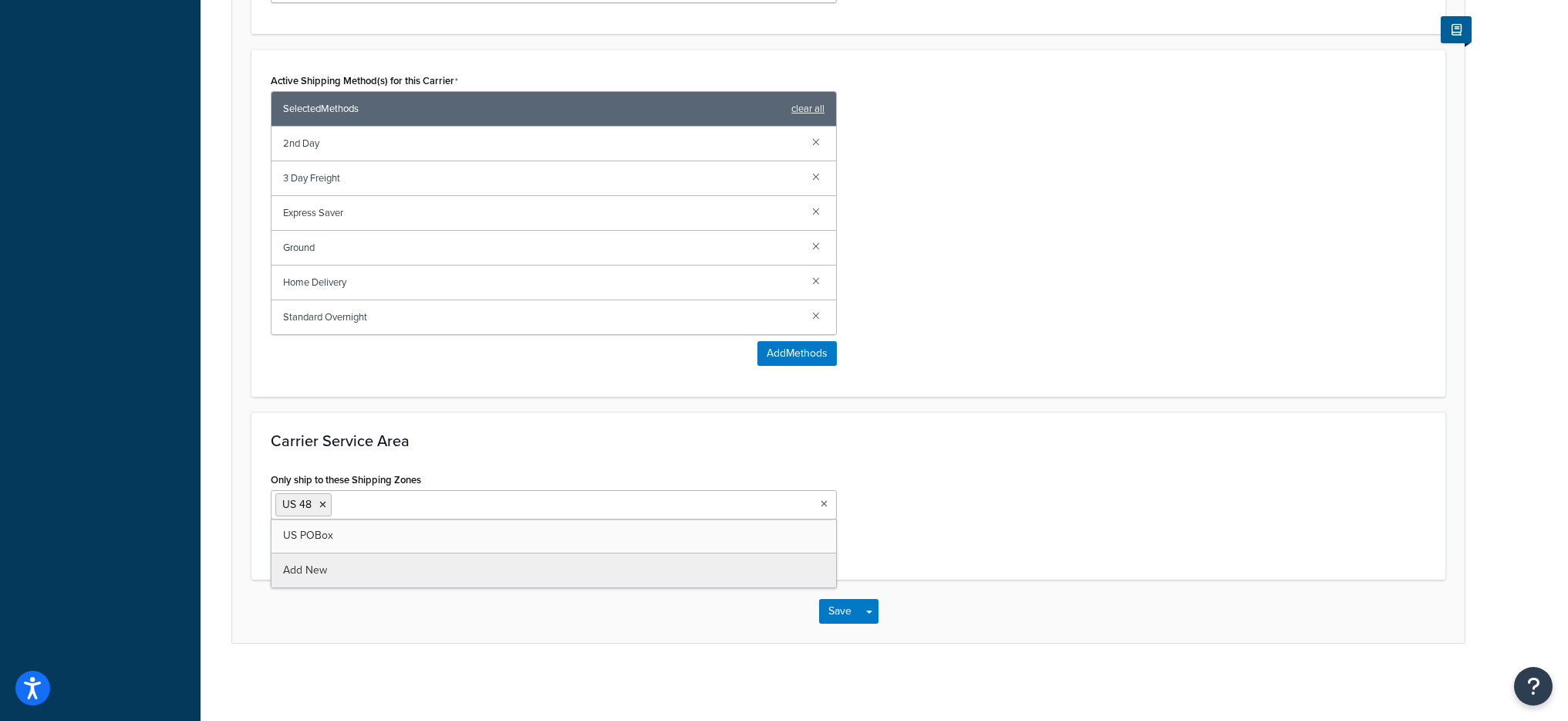
click at [389, 505] on input "Only ship to these Shipping Zones" at bounding box center [404, 504] width 136 height 17
click at [272, 443] on h3 "Carrier Service Area" at bounding box center [848, 440] width 1155 height 17
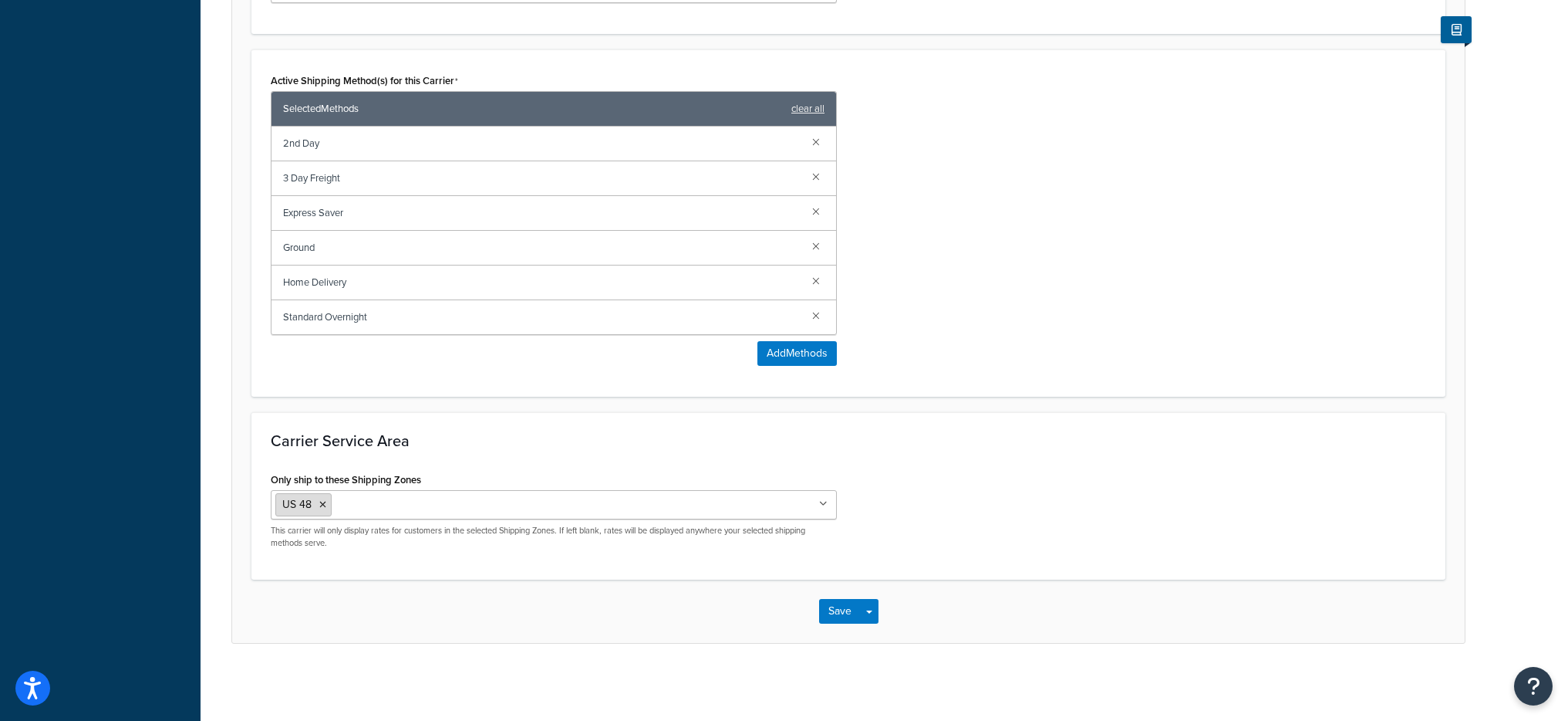
click at [321, 502] on icon at bounding box center [323, 505] width 7 height 10
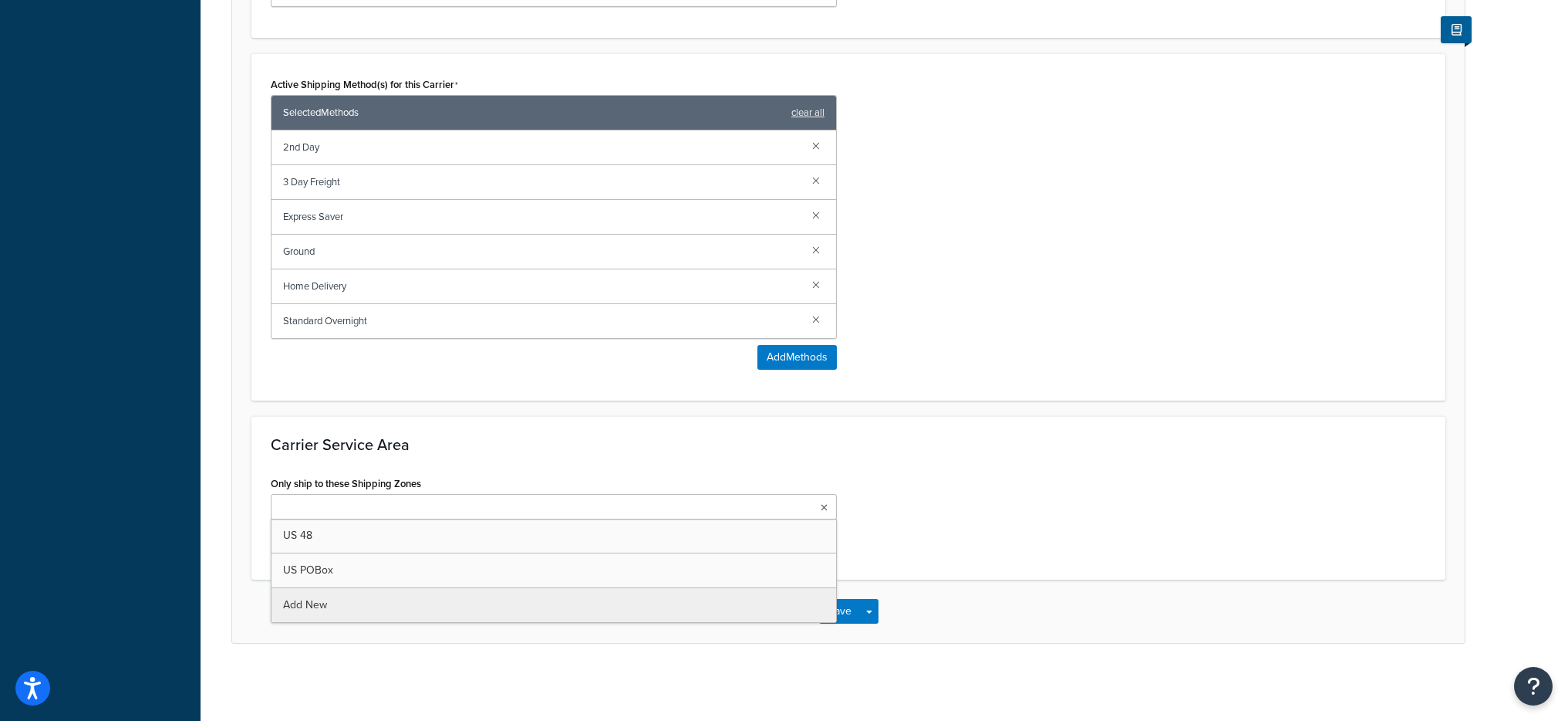
scroll to position [909, 0]
click at [798, 443] on h3 "Carrier Service Area" at bounding box center [848, 443] width 1155 height 17
click at [382, 506] on input "Only ship to these Shipping Zones" at bounding box center [344, 507] width 136 height 17
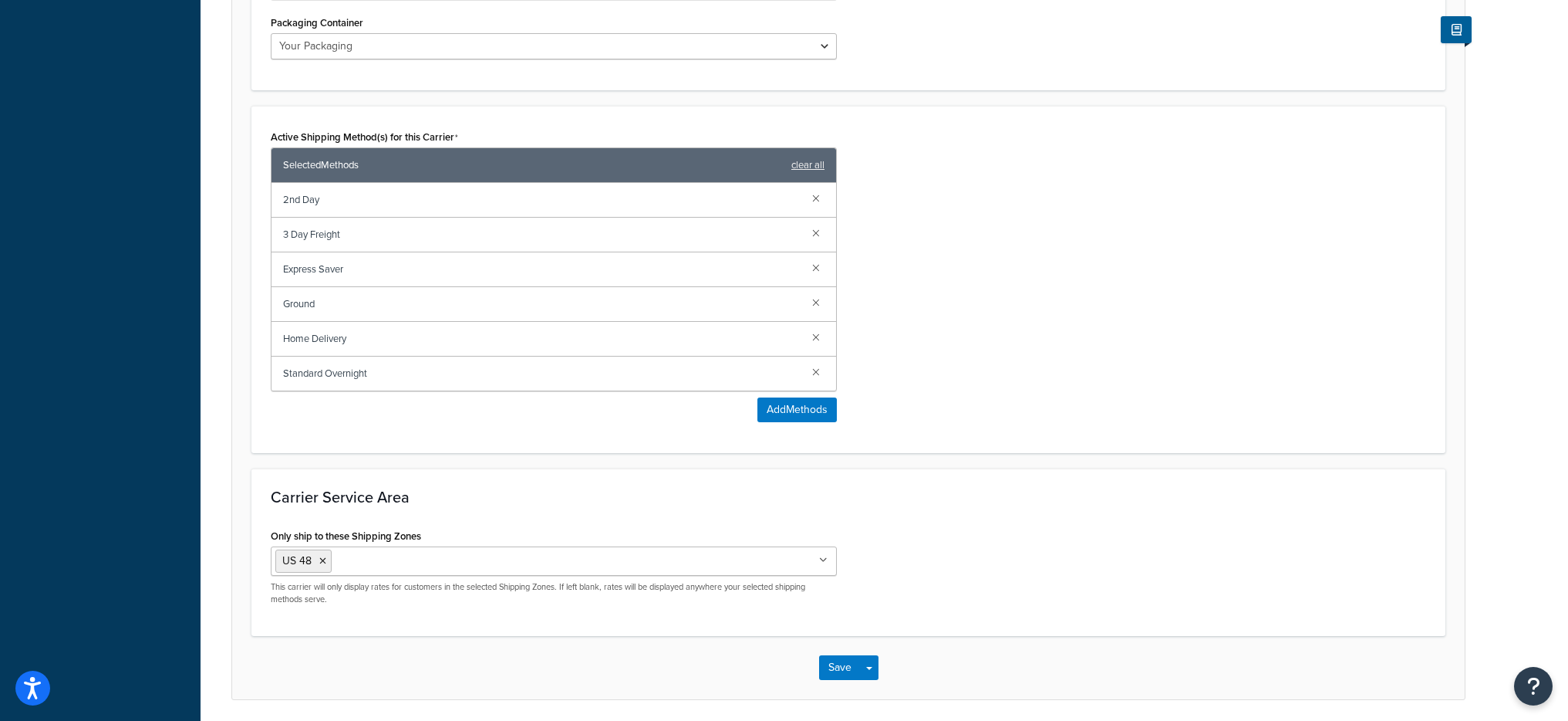
scroll to position [913, 0]
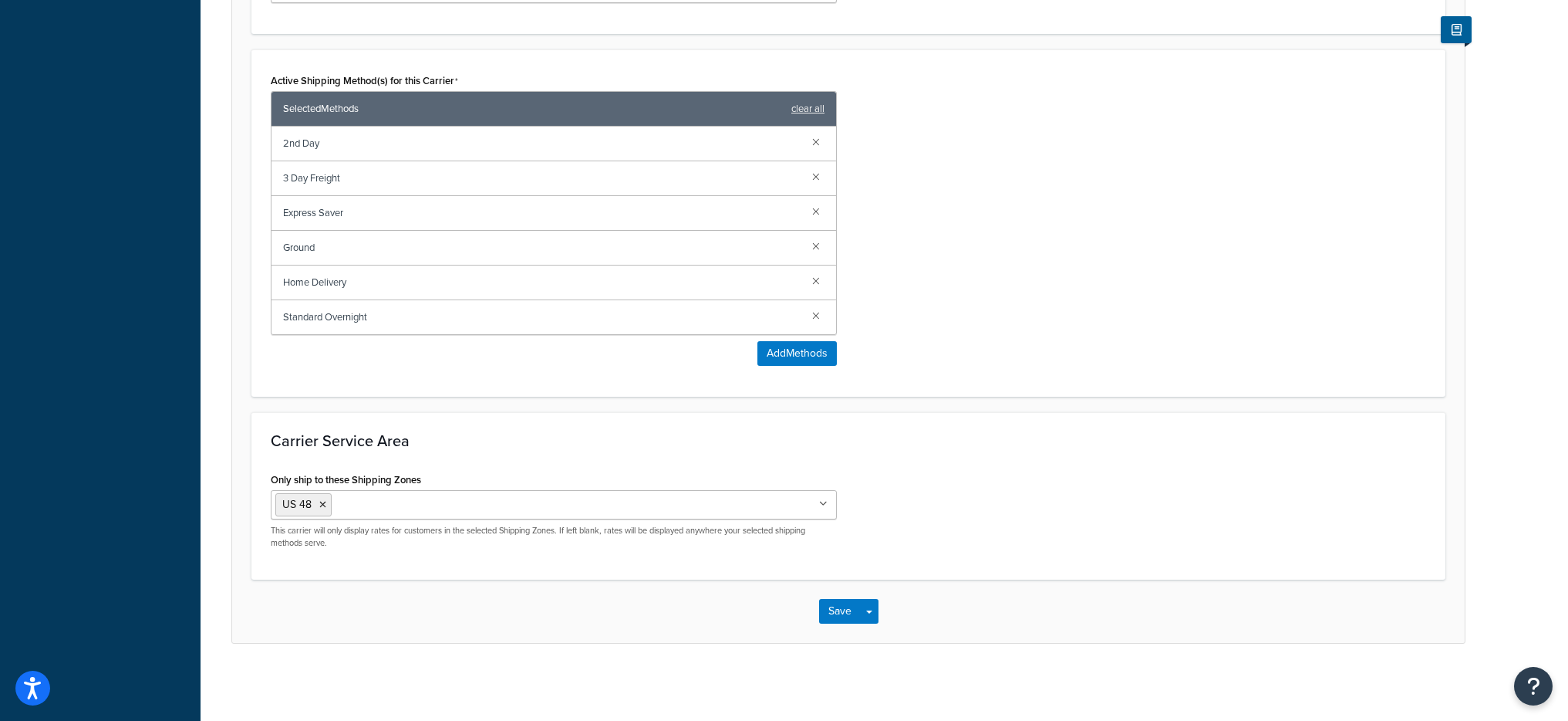
click at [418, 509] on input "Only ship to these Shipping Zones" at bounding box center [404, 504] width 136 height 17
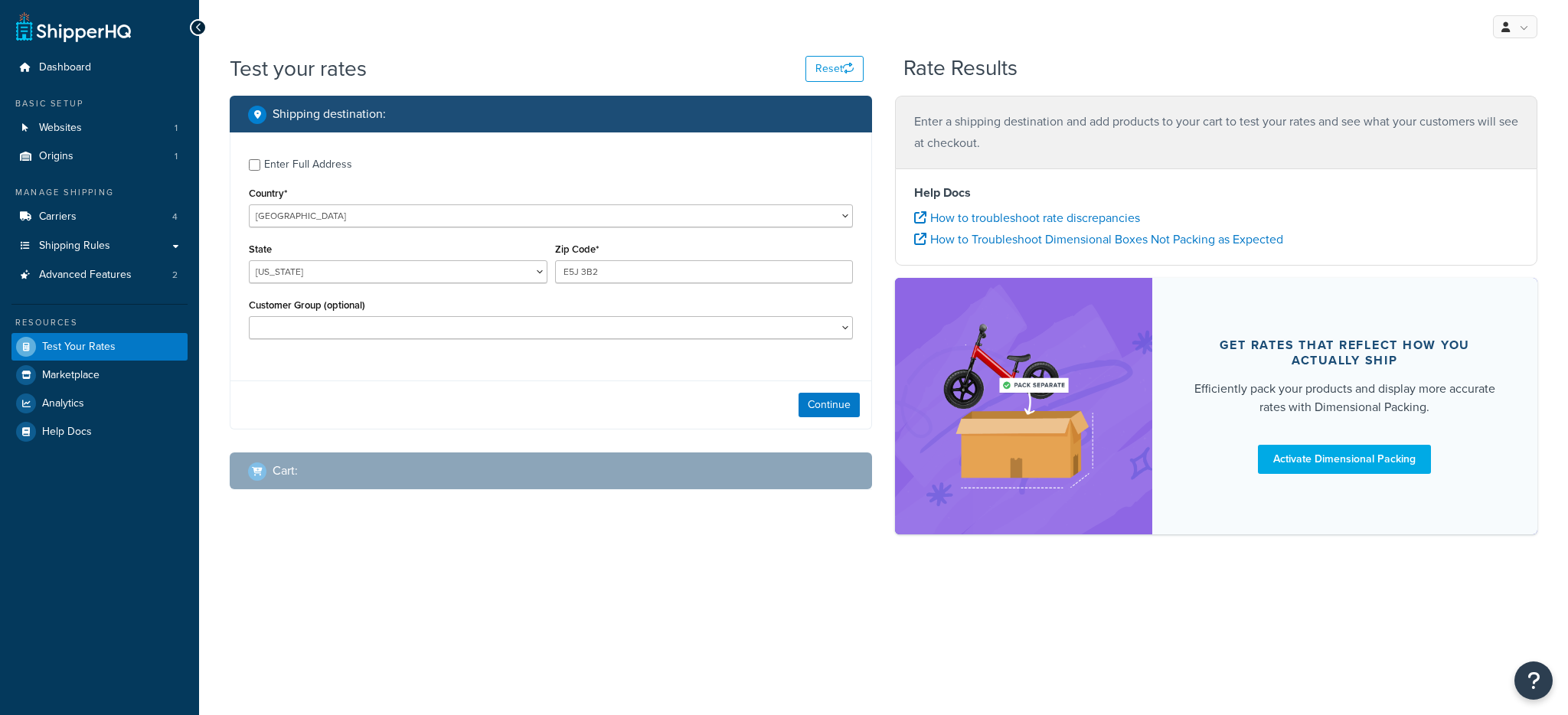
type input "E5J 3B2"
click at [360, 235] on div "Enter Full Address Country* [GEOGRAPHIC_DATA] [GEOGRAPHIC_DATA] [GEOGRAPHIC_DAT…" at bounding box center [551, 250] width 641 height 236
click at [360, 225] on select "[GEOGRAPHIC_DATA] [GEOGRAPHIC_DATA] [GEOGRAPHIC_DATA] [GEOGRAPHIC_DATA] [GEOGRA…" at bounding box center [551, 216] width 604 height 23
select select "CA"
click at [248, 204] on select "[GEOGRAPHIC_DATA] [GEOGRAPHIC_DATA] [GEOGRAPHIC_DATA] [GEOGRAPHIC_DATA] [GEOGRA…" at bounding box center [551, 216] width 604 height 23
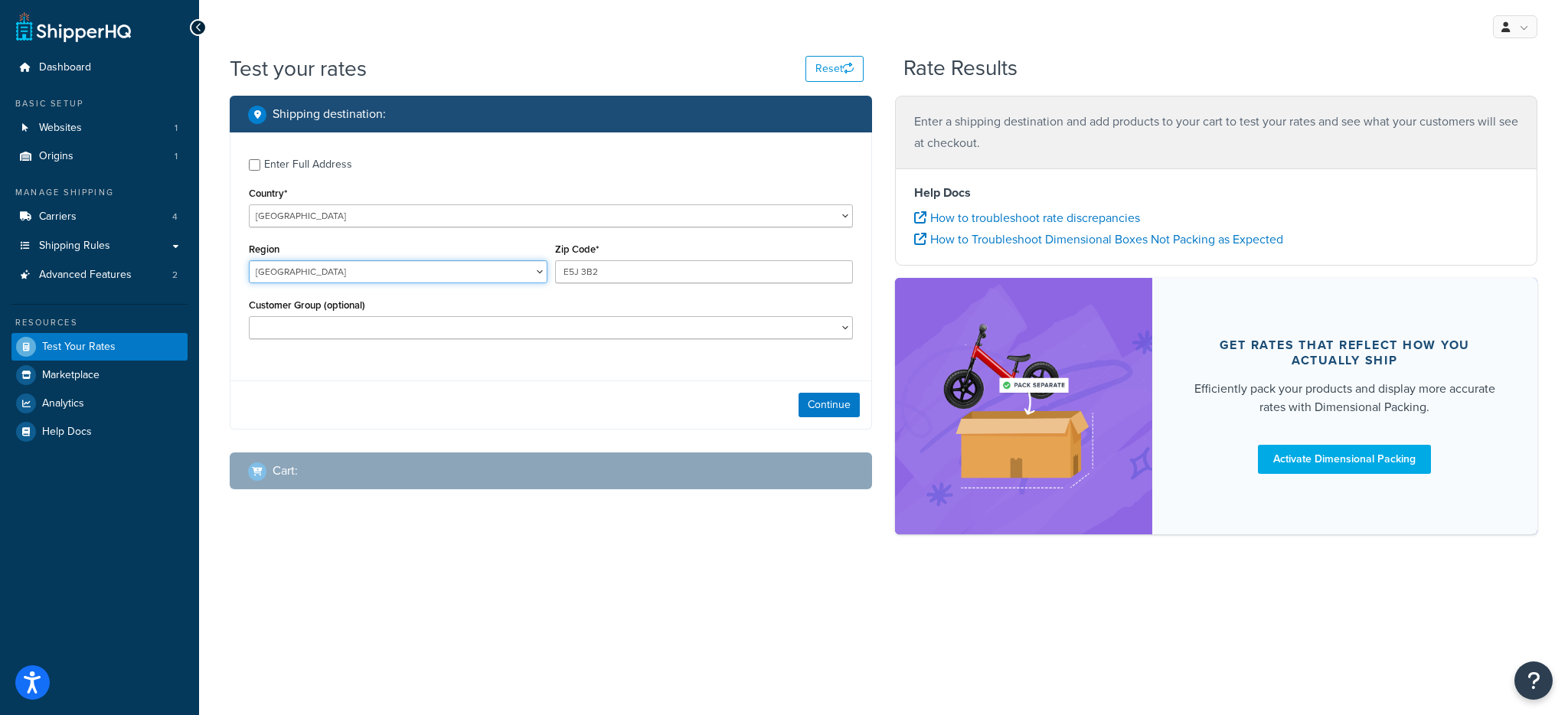
click at [419, 280] on select "[GEOGRAPHIC_DATA] [GEOGRAPHIC_DATA] [GEOGRAPHIC_DATA] [GEOGRAPHIC_DATA] [GEOGRA…" at bounding box center [397, 272] width 299 height 23
select select "NB"
click at [248, 261] on select "[GEOGRAPHIC_DATA] [GEOGRAPHIC_DATA] [GEOGRAPHIC_DATA] [GEOGRAPHIC_DATA] [GEOGRA…" at bounding box center [397, 272] width 299 height 23
click at [834, 413] on button "Continue" at bounding box center [829, 405] width 61 height 24
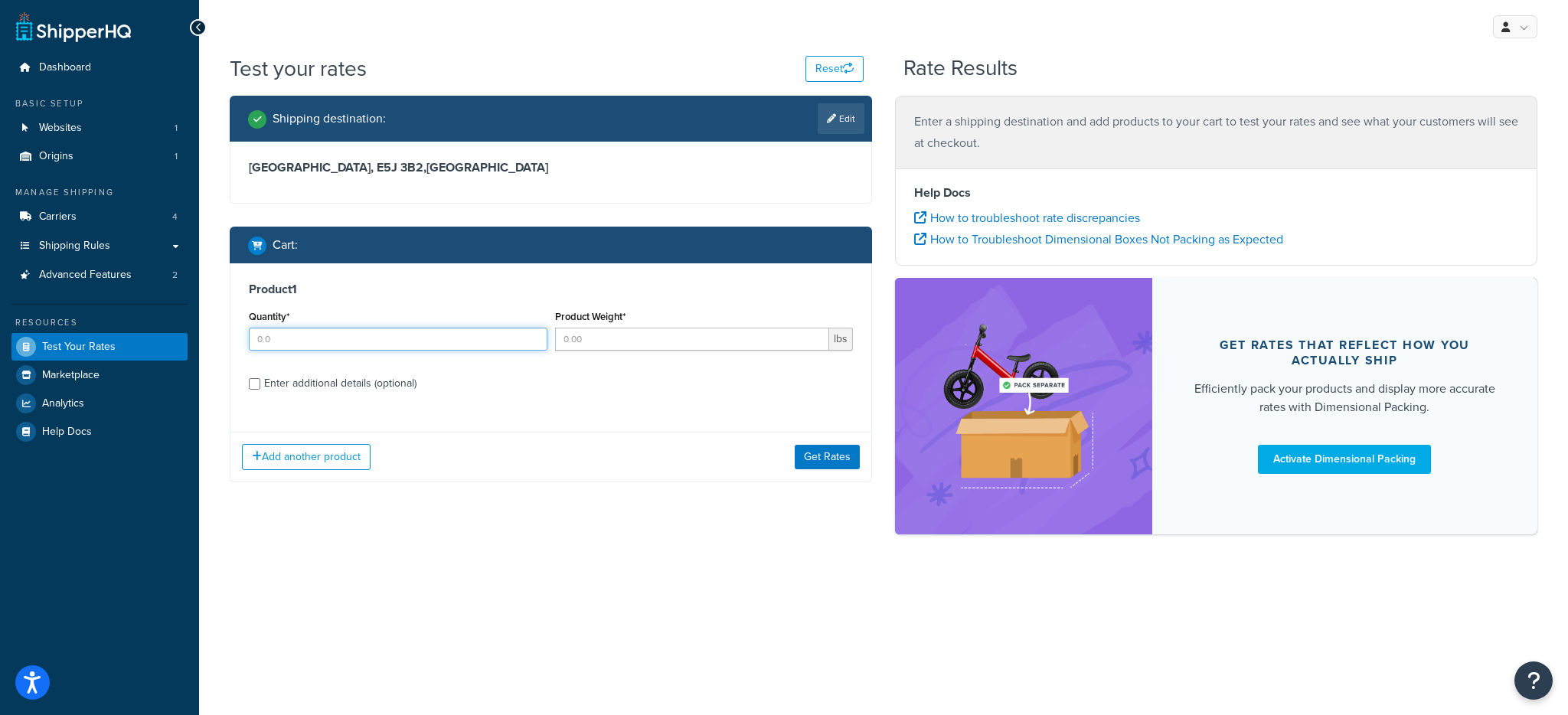
click at [353, 333] on input "Quantity*" at bounding box center [397, 338] width 299 height 23
type input "1"
click at [672, 332] on input "Product Weight*" at bounding box center [692, 338] width 274 height 23
type input "2"
click at [884, 459] on div "Enter a shipping destination and add products to your cart to test your rates a…" at bounding box center [1216, 322] width 665 height 453
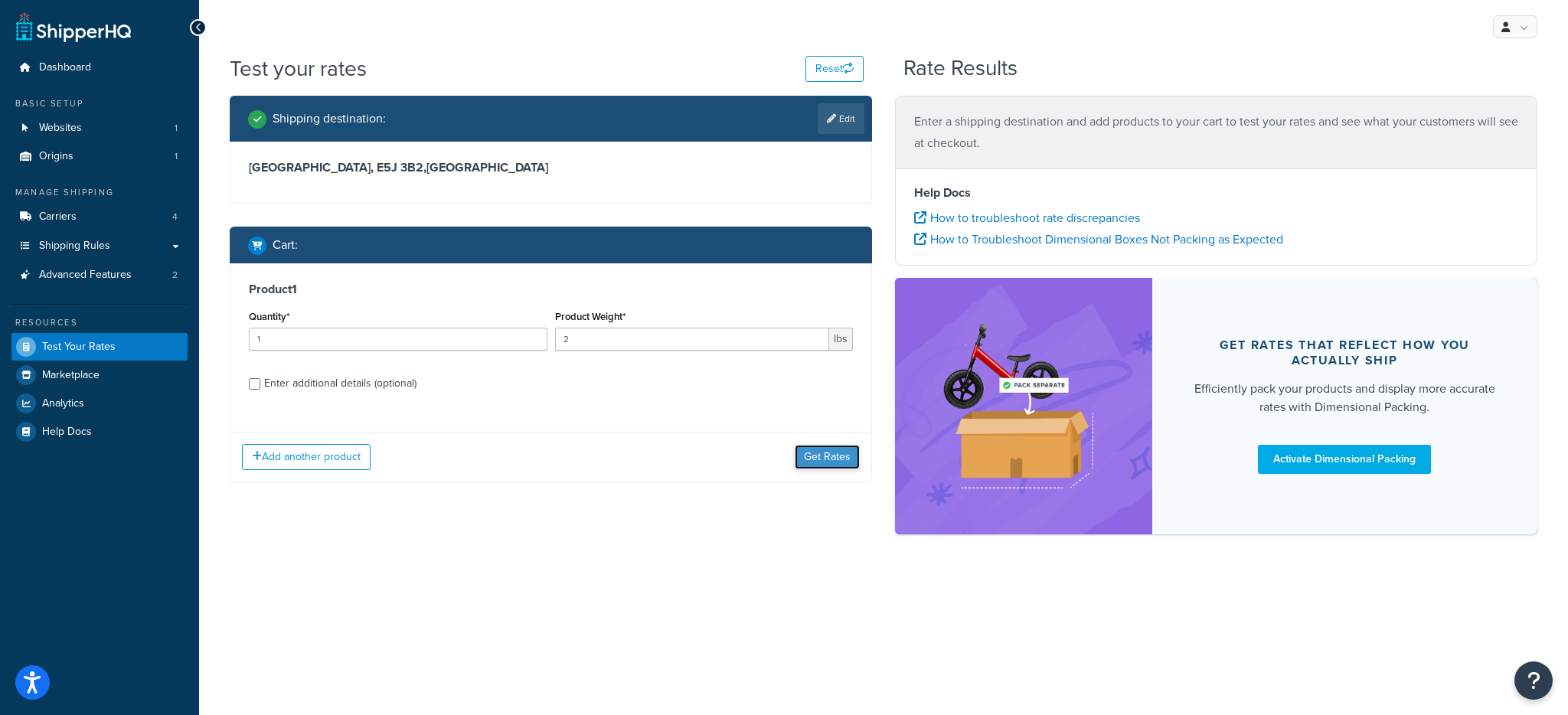
click at [803, 450] on button "Get Rates" at bounding box center [827, 457] width 65 height 24
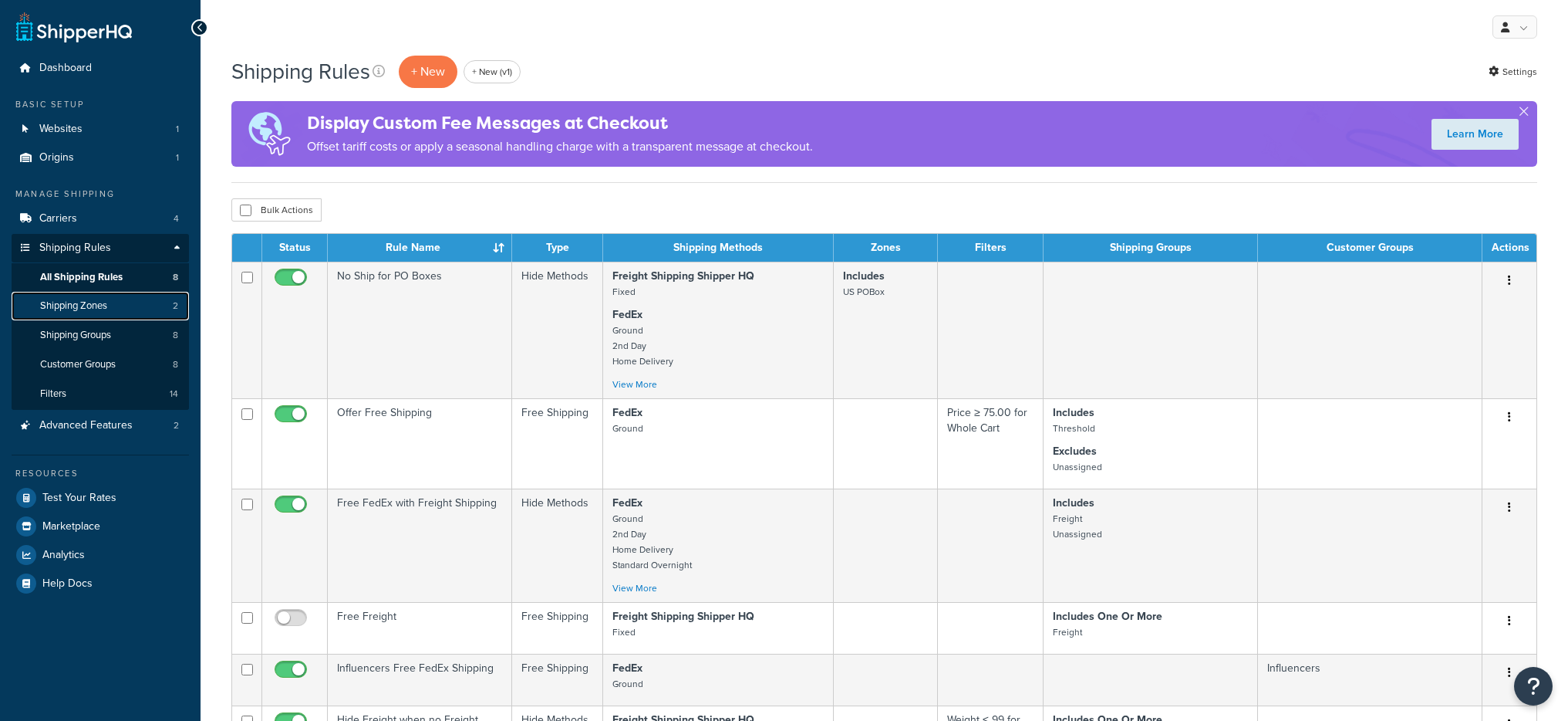
click at [110, 295] on link "Shipping Zones 2" at bounding box center [99, 306] width 177 height 29
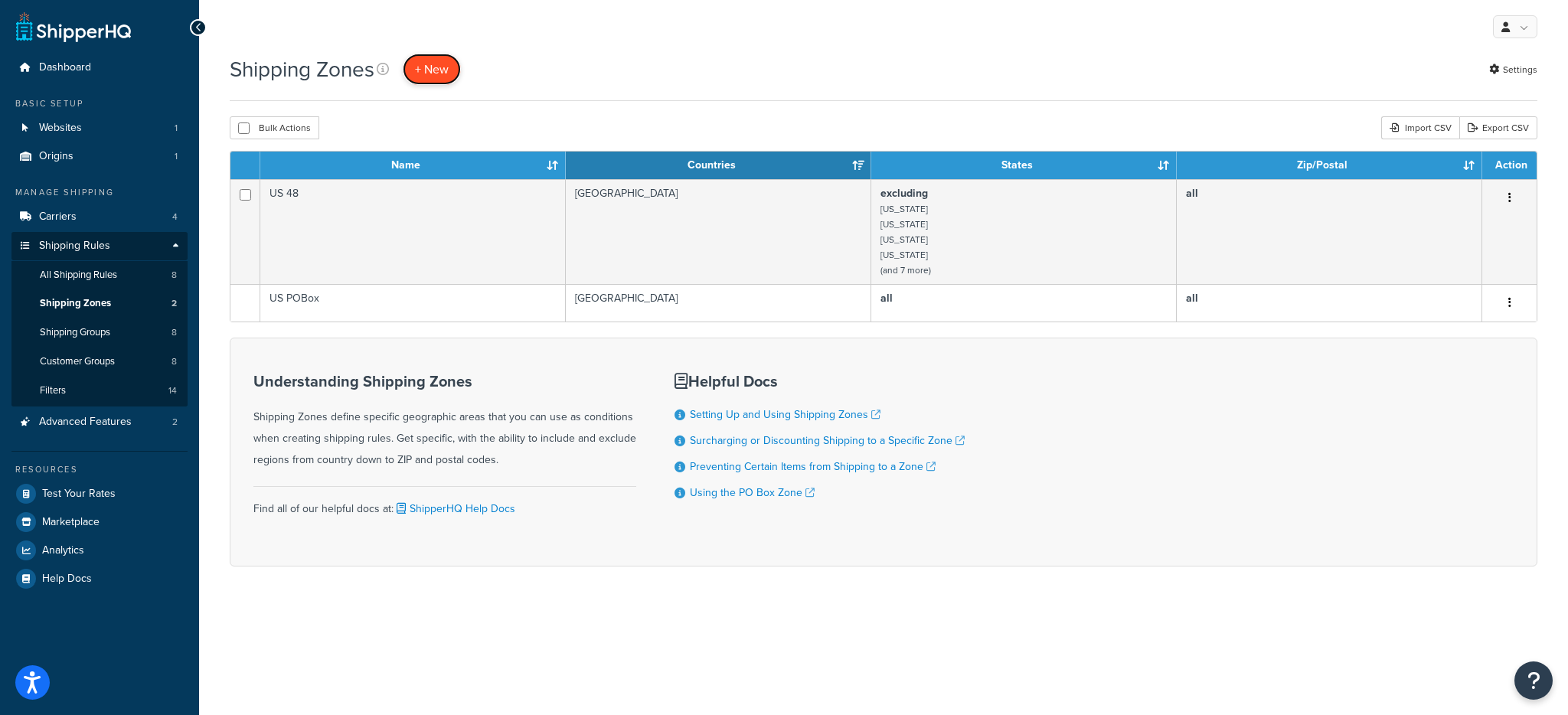
click at [417, 78] on link "+ New" at bounding box center [431, 69] width 58 height 31
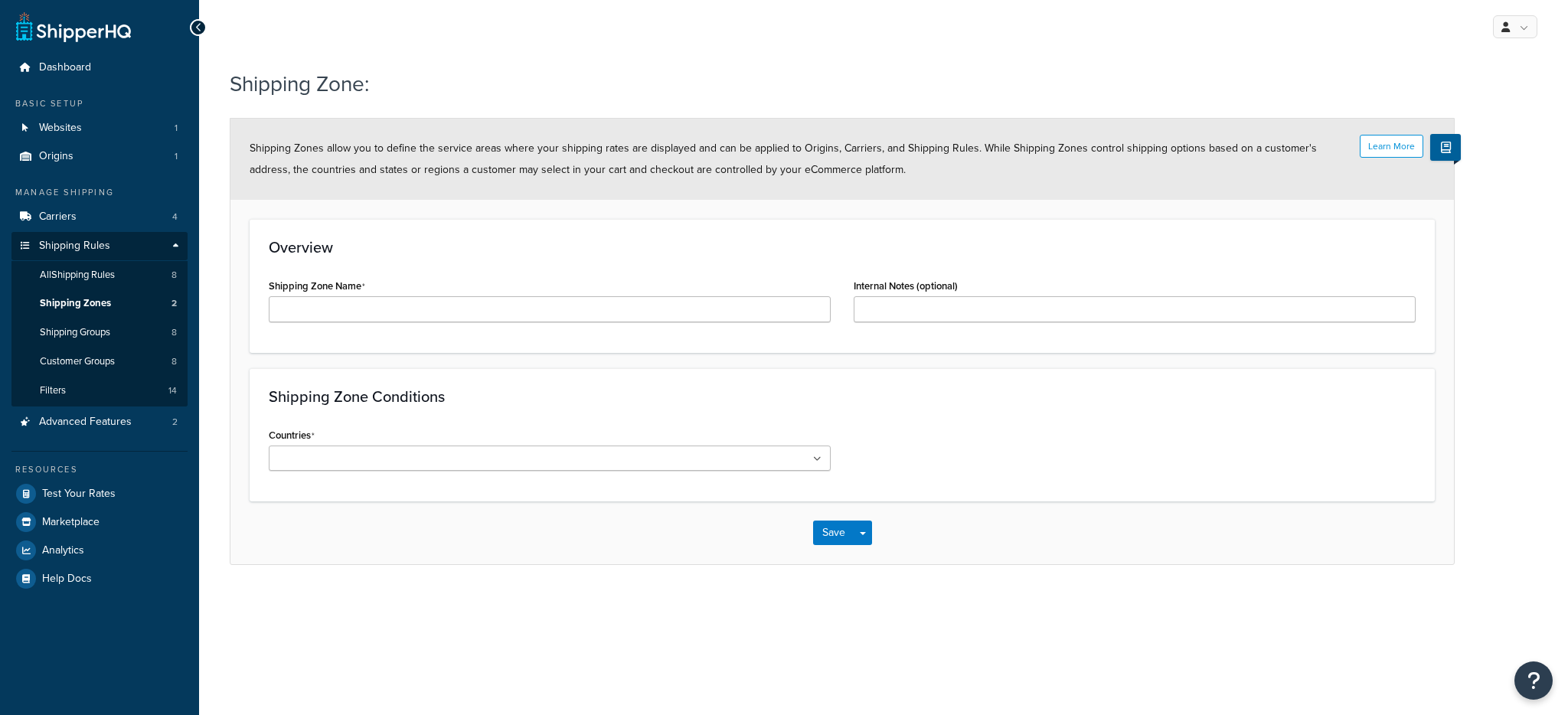
drag, startPoint x: 389, startPoint y: 280, endPoint x: 390, endPoint y: 297, distance: 17.0
click at [389, 280] on div "Shipping Zone Name" at bounding box center [549, 298] width 562 height 48
click at [390, 297] on input "Shipping Zone Name" at bounding box center [549, 309] width 562 height 26
type input "[GEOGRAPHIC_DATA]"
click at [317, 422] on div "Shipping Zone Conditions Countries All Countries ALL United States USA Afghanis…" at bounding box center [842, 435] width 1185 height 133
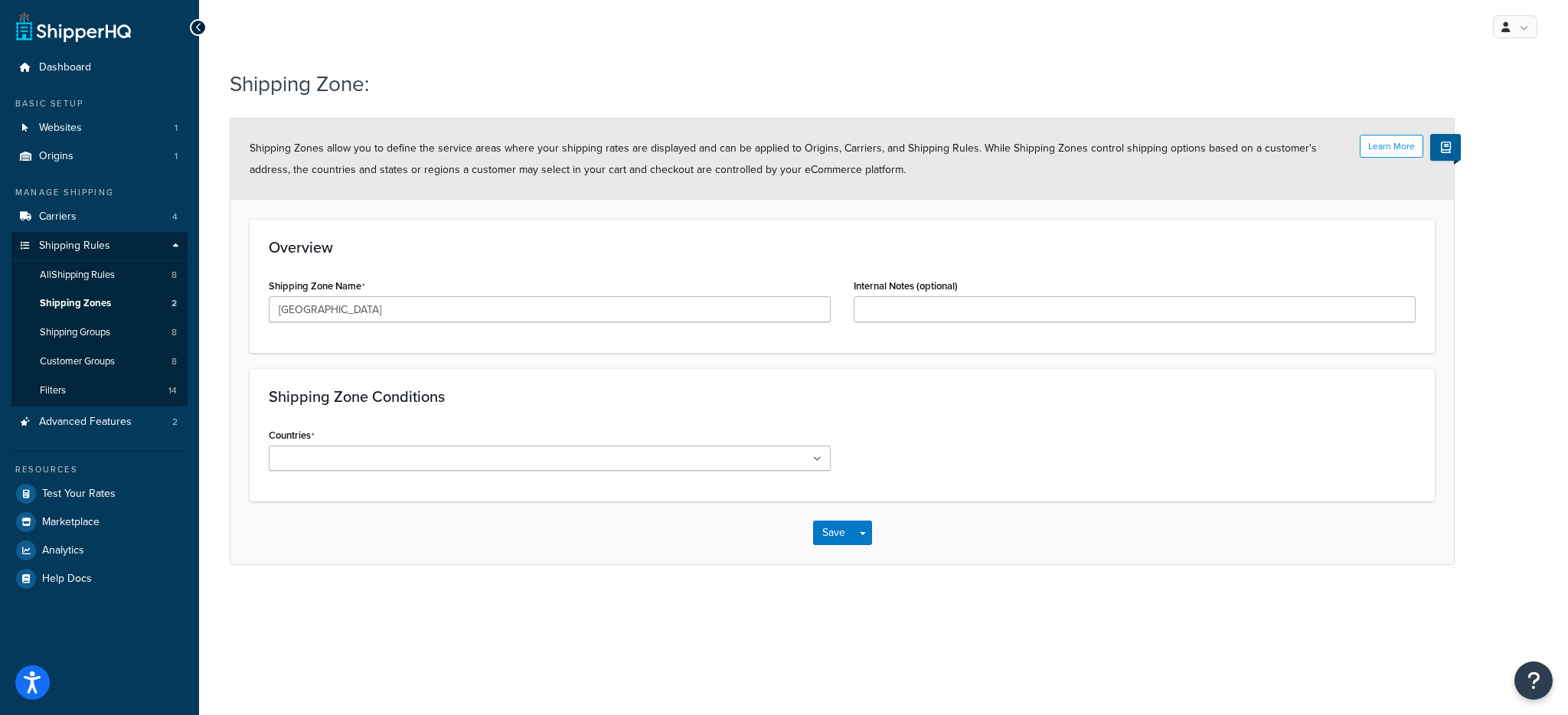
click at [321, 439] on div "Countries All Countries ALL United States USA Afghanistan AFG Albania ALB Alger…" at bounding box center [549, 448] width 562 height 47
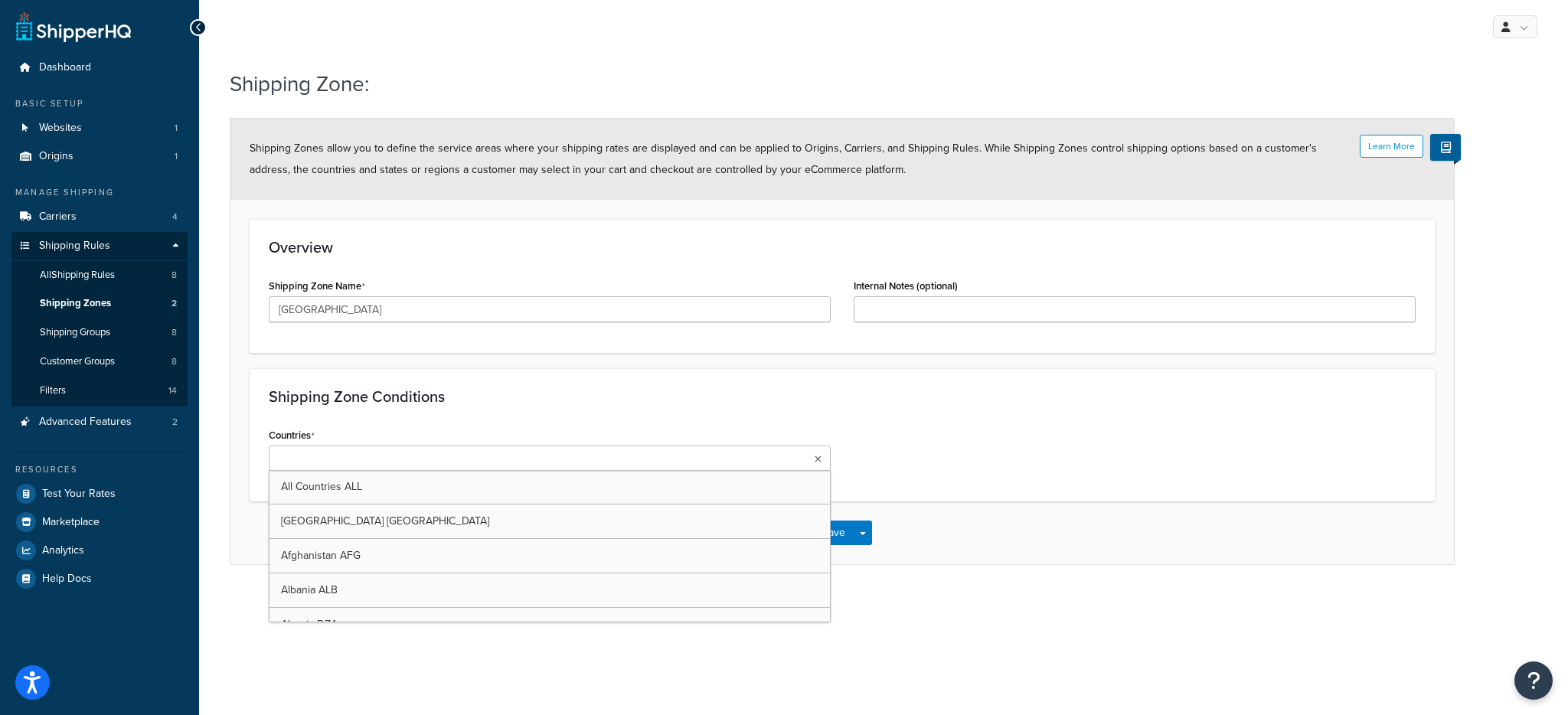
click at [323, 454] on input "Countries" at bounding box center [341, 459] width 135 height 16
type input "cana"
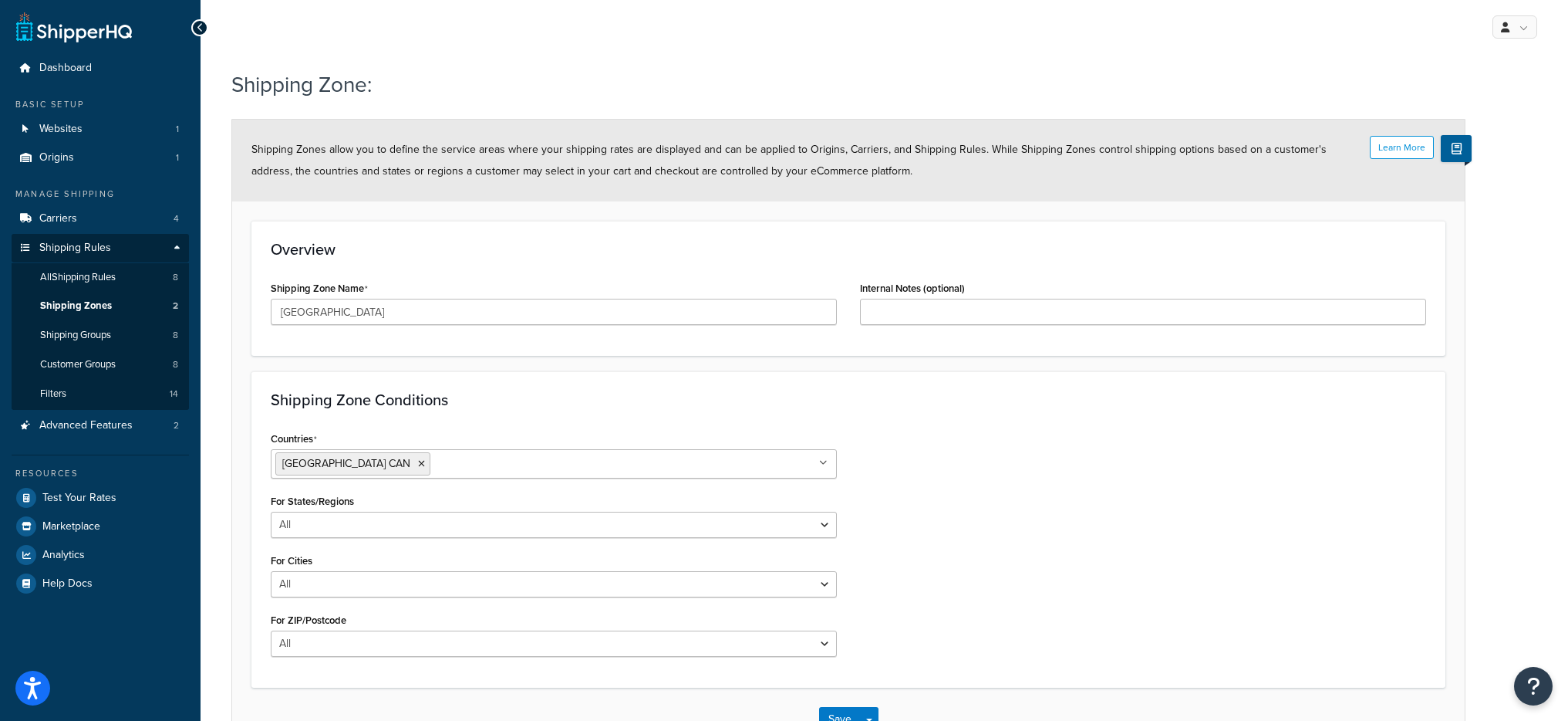
click at [969, 434] on div "Countries Canada CAN All Countries ALL United States USA Afghanistan AFG Albani…" at bounding box center [848, 548] width 1179 height 241
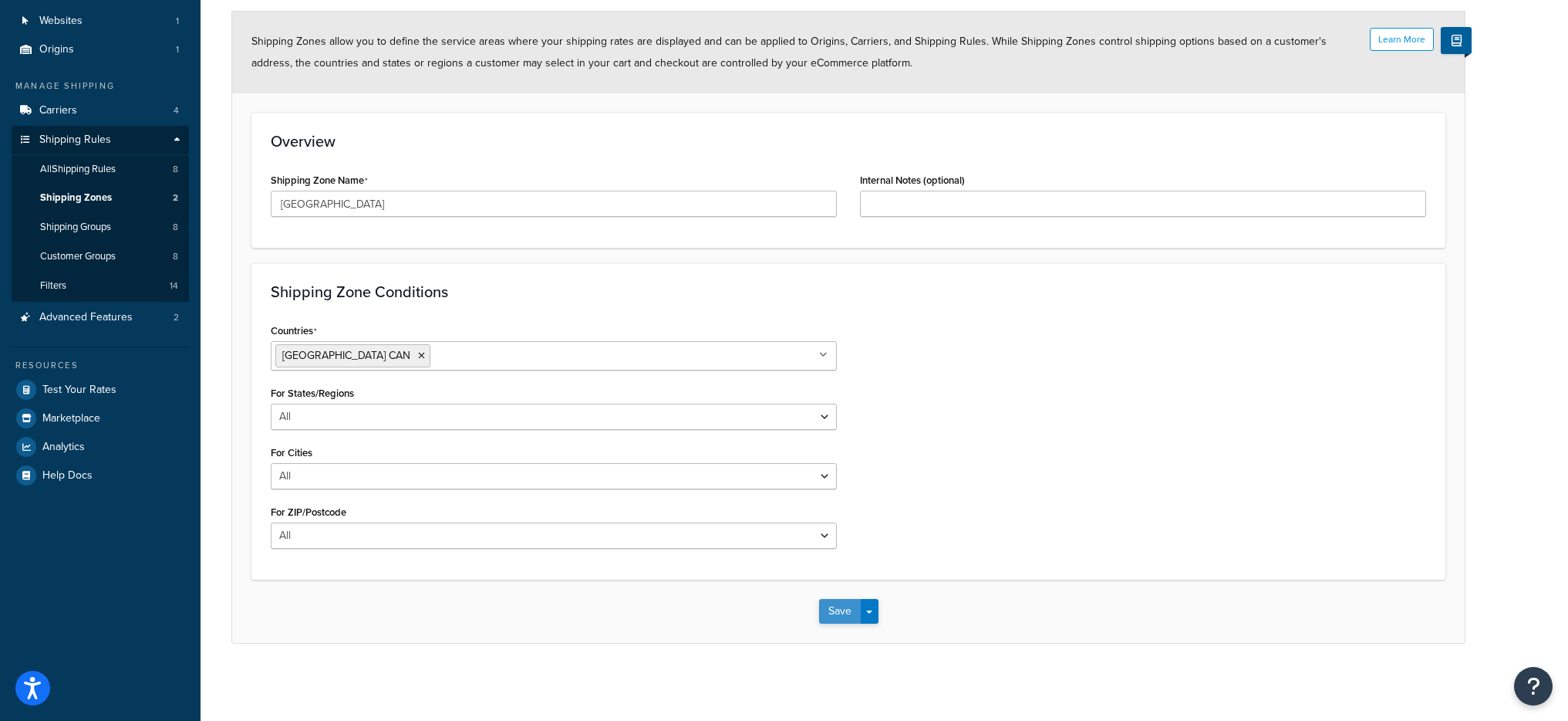
click at [859, 608] on button "Save" at bounding box center [840, 611] width 42 height 24
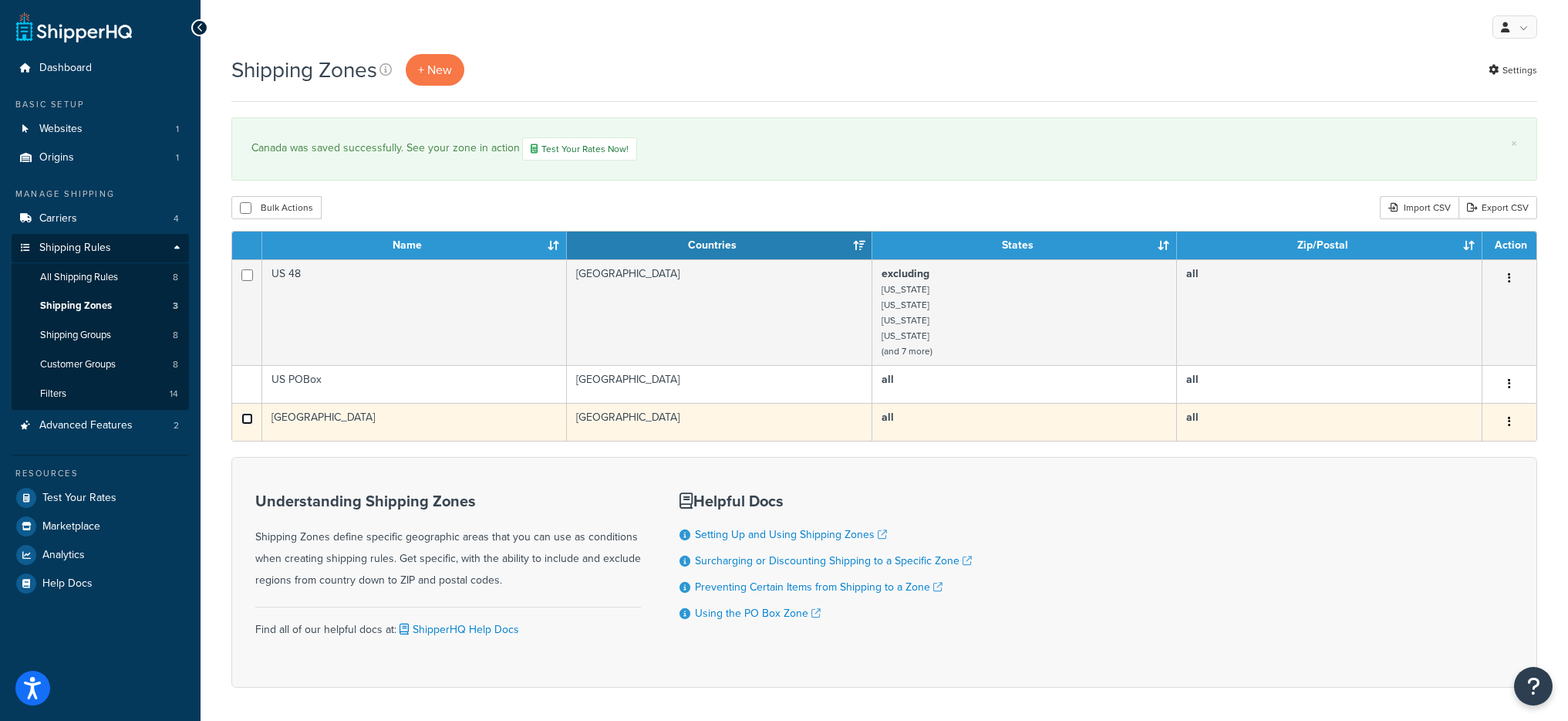
click at [248, 419] on input "checkbox" at bounding box center [247, 418] width 11 height 11
checkbox input "true"
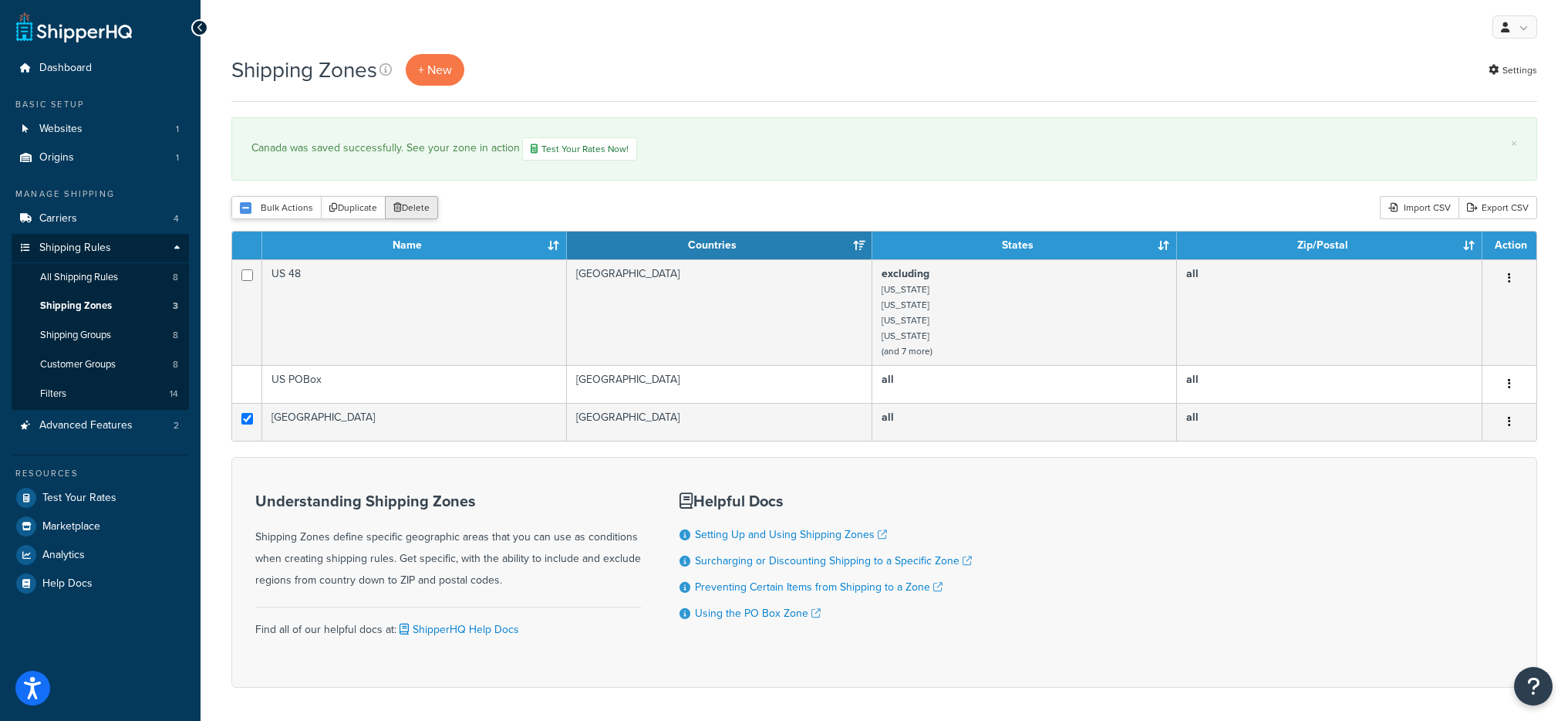
click at [417, 209] on button "Delete" at bounding box center [411, 208] width 53 height 24
click at [424, 204] on button "Delete" at bounding box center [411, 208] width 53 height 24
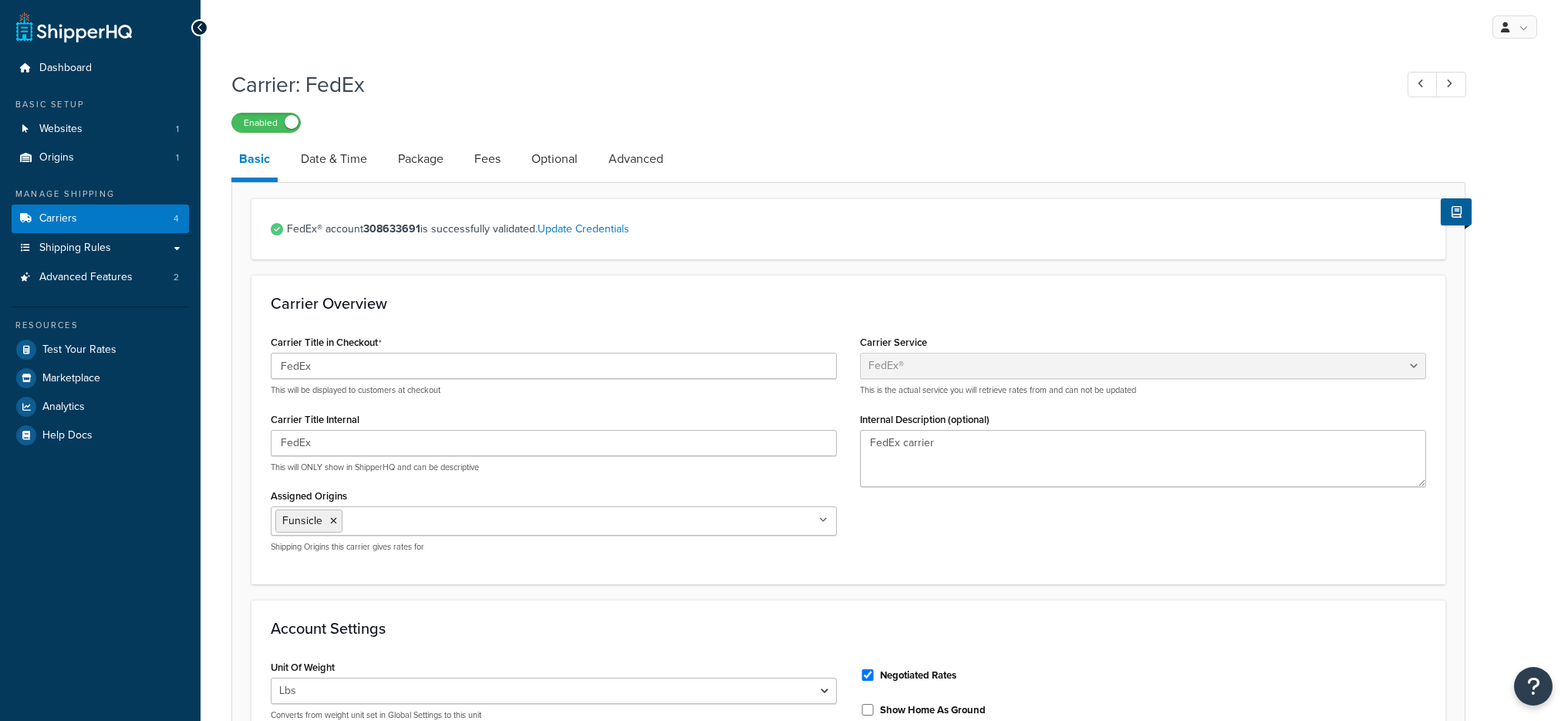
select select "fedEx"
select select "REGULAR_PICKUP"
select select "YOUR_PACKAGING"
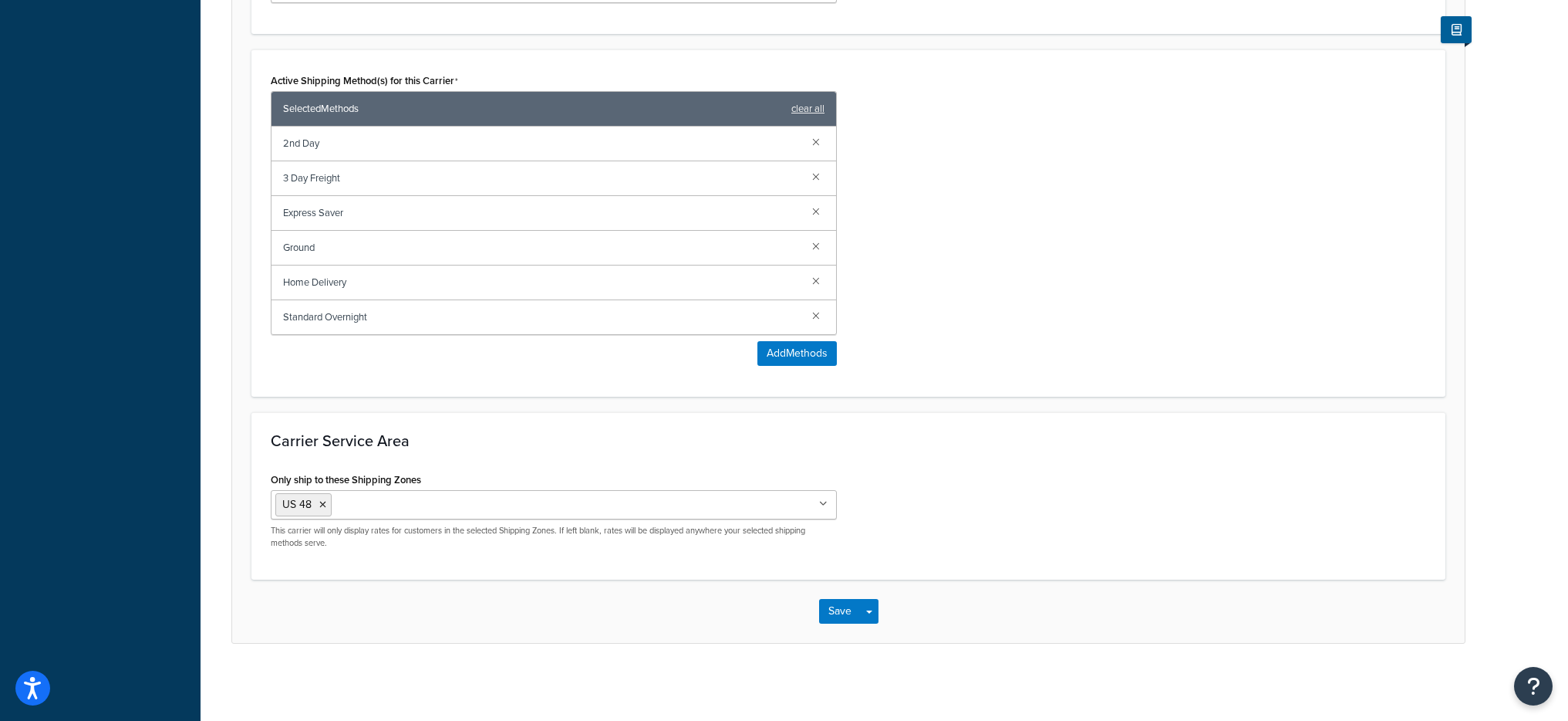
click at [360, 497] on input "Only ship to these Shipping Zones" at bounding box center [404, 504] width 136 height 17
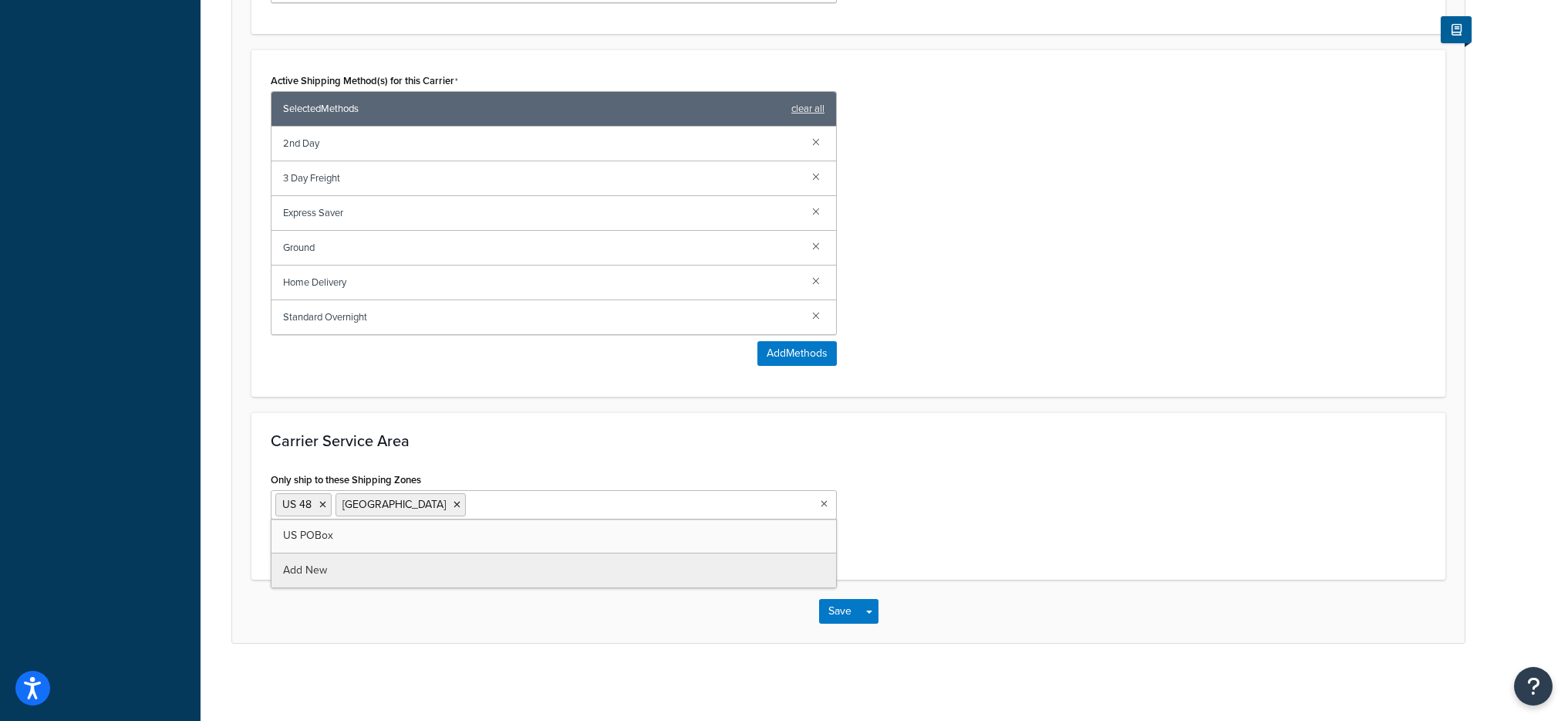
click at [805, 456] on div "Carrier Service Area Only ship to these Shipping Zones US 48 Canada US POBox Ad…" at bounding box center [848, 496] width 1195 height 168
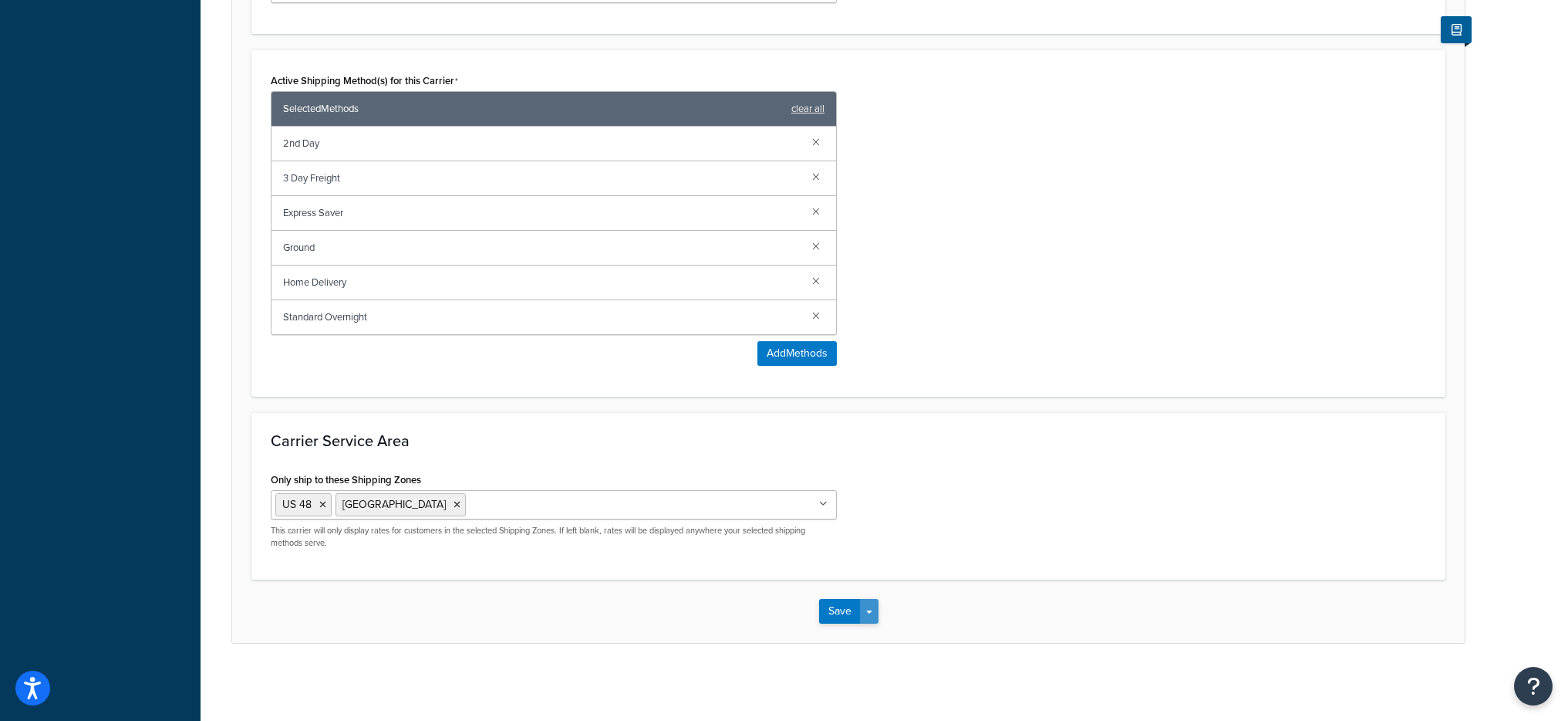
click at [875, 618] on button "Save Dropdown" at bounding box center [869, 611] width 18 height 24
click at [881, 635] on button "Save and Edit" at bounding box center [875, 639] width 113 height 32
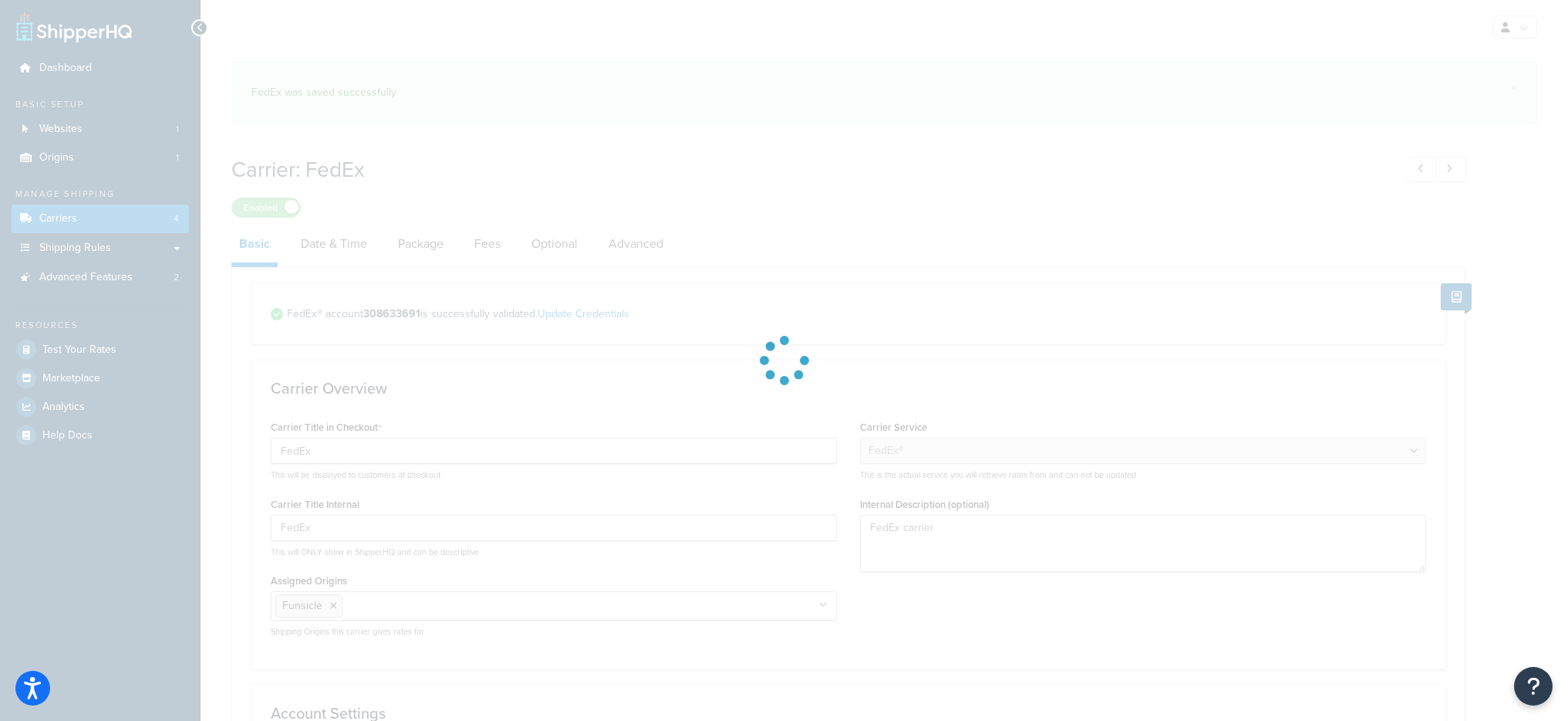
select select "fedEx"
select select "REGULAR_PICKUP"
select select "YOUR_PACKAGING"
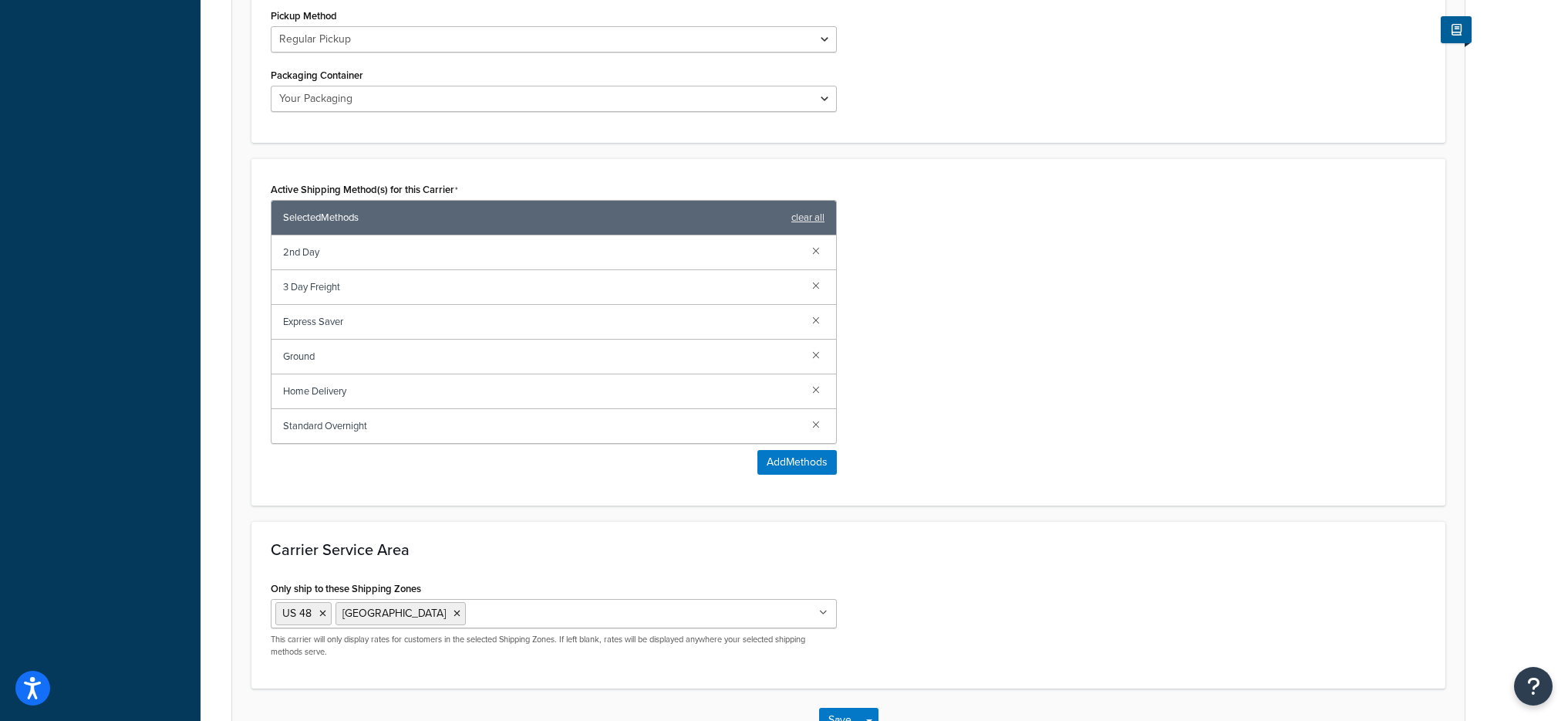
scroll to position [913, 0]
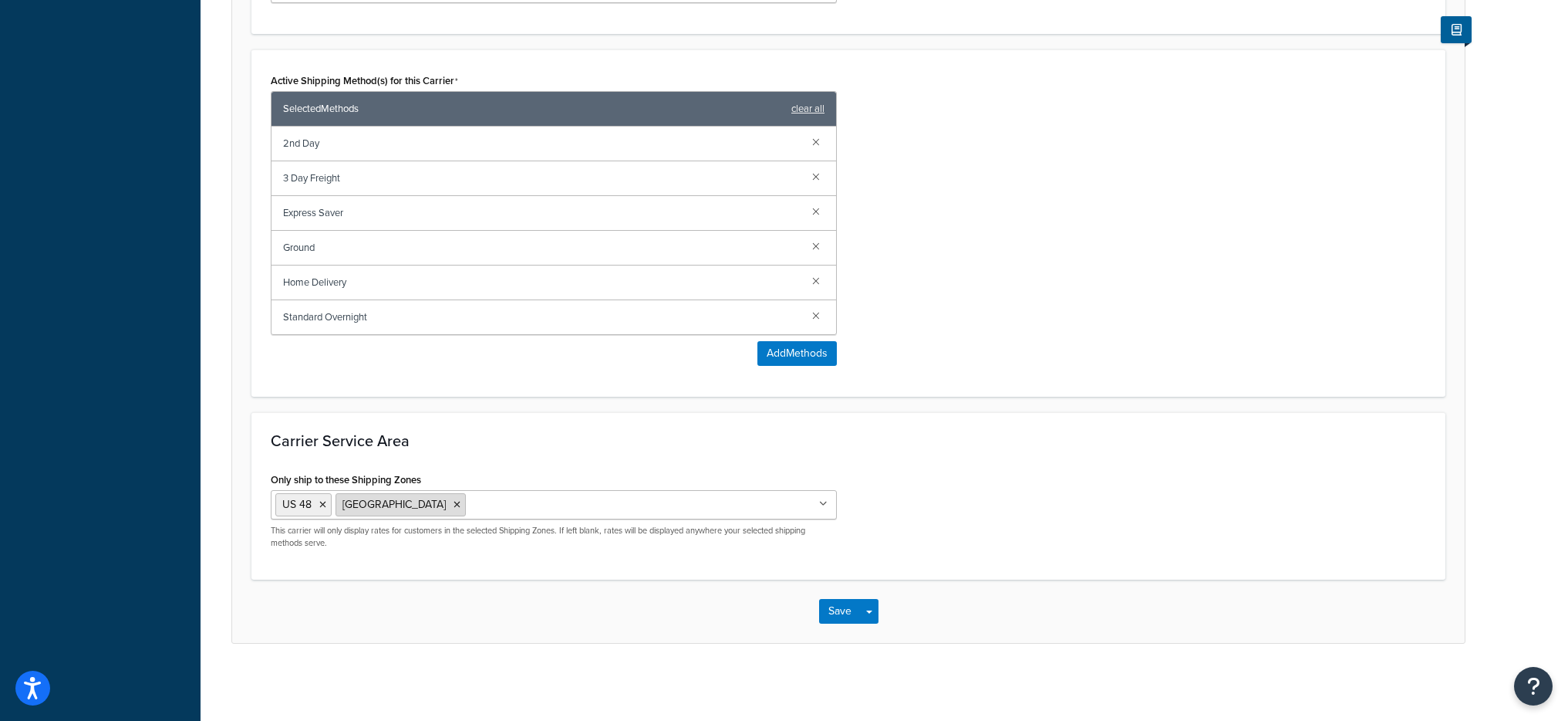
click at [454, 505] on icon at bounding box center [457, 505] width 7 height 10
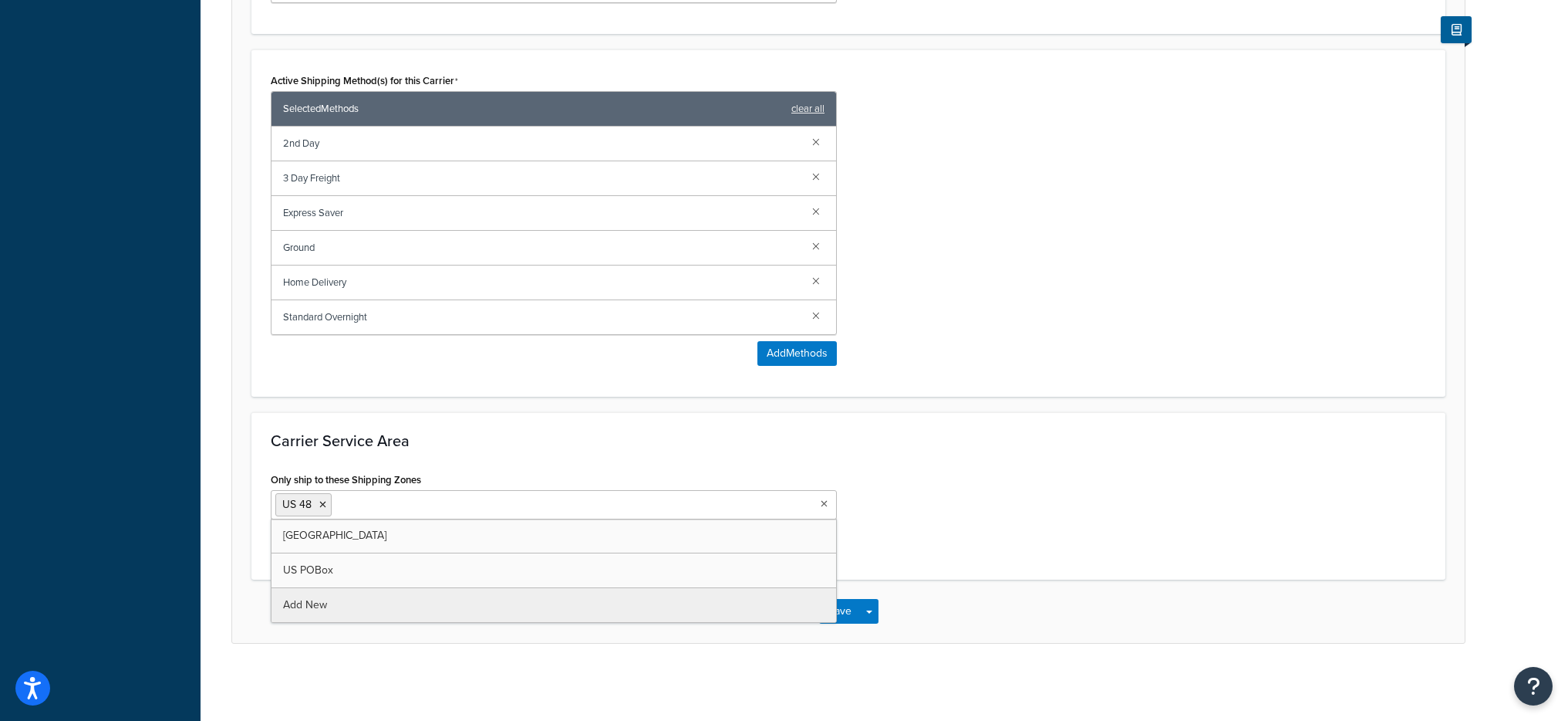
click at [958, 436] on h3 "Carrier Service Area" at bounding box center [848, 440] width 1155 height 17
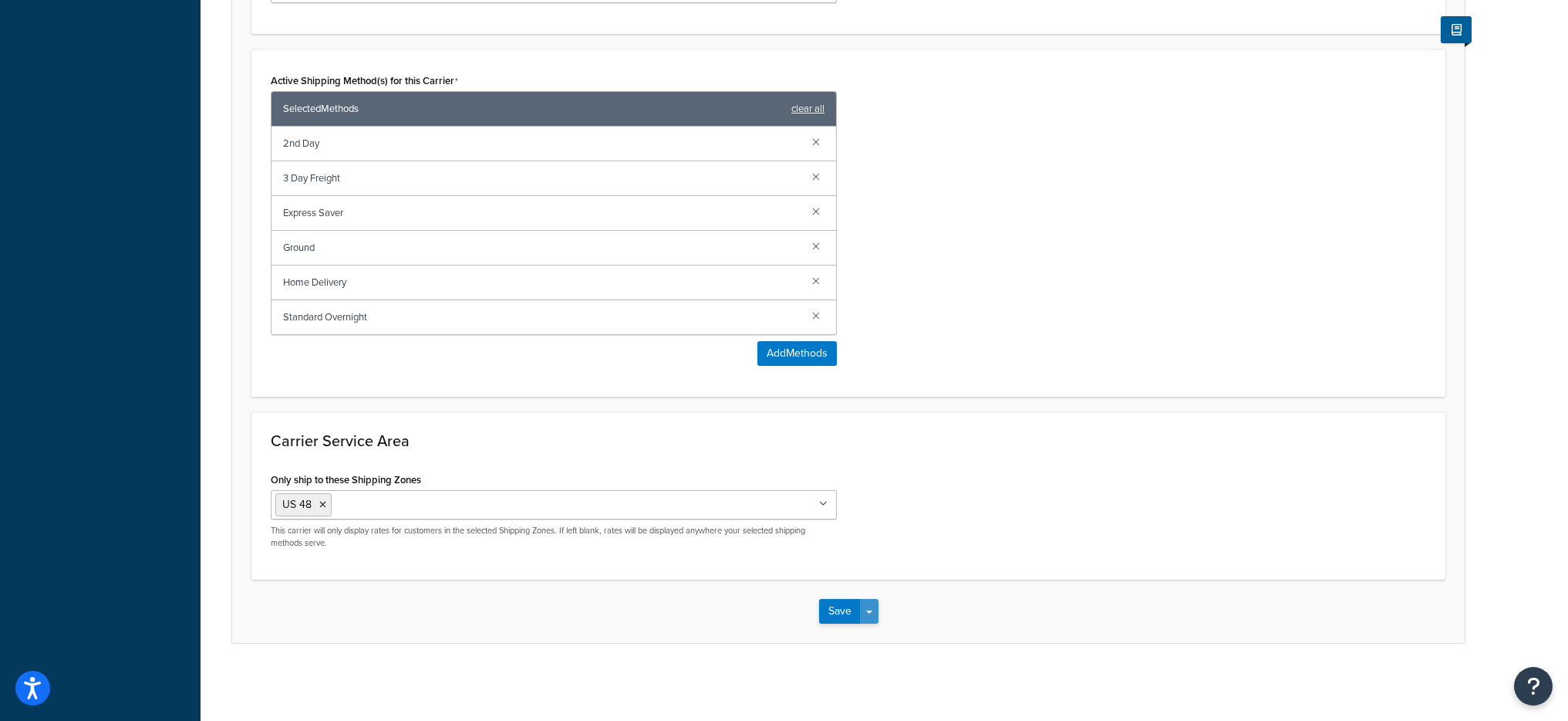
click at [873, 609] on button "Save Dropdown" at bounding box center [869, 611] width 18 height 24
click at [878, 626] on button "Save and Edit" at bounding box center [875, 639] width 113 height 32
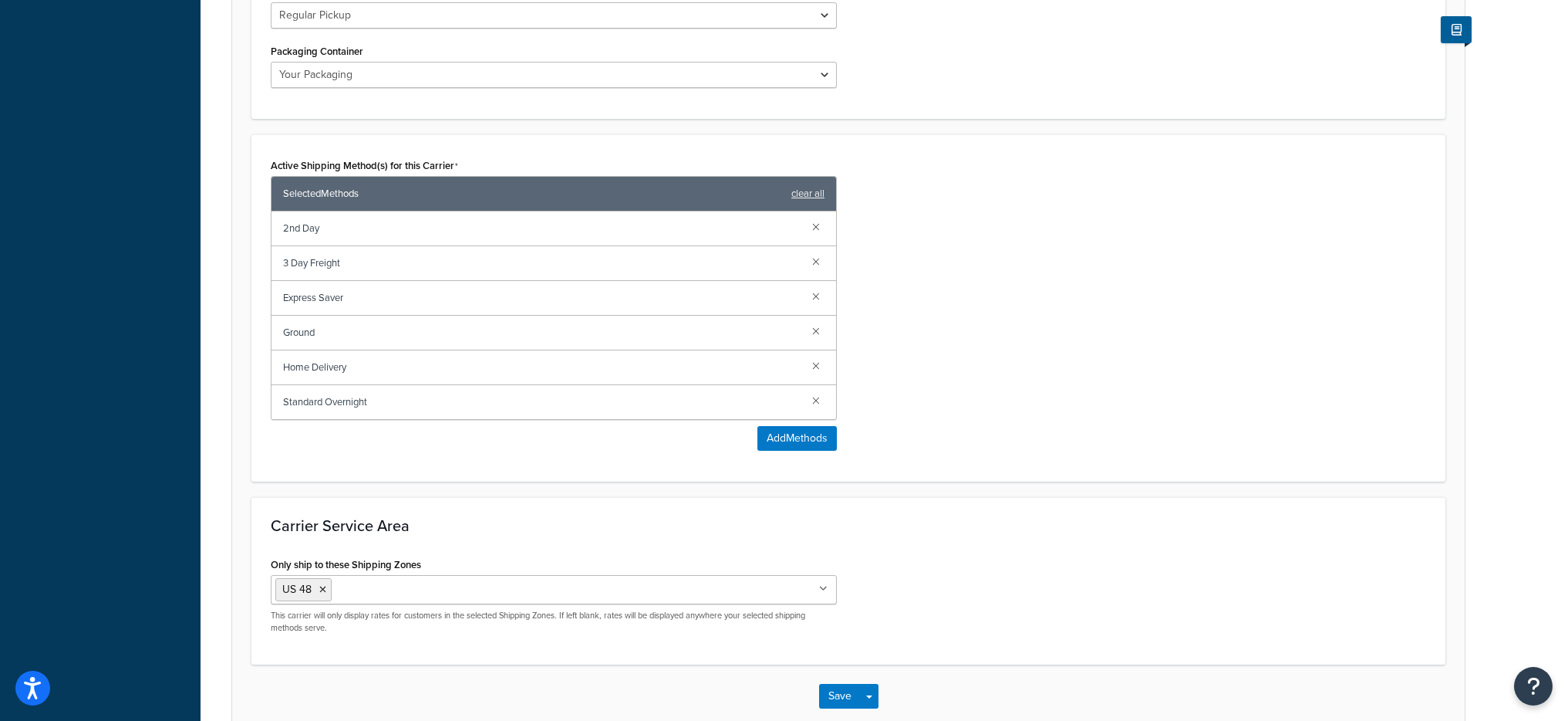
scroll to position [0, 0]
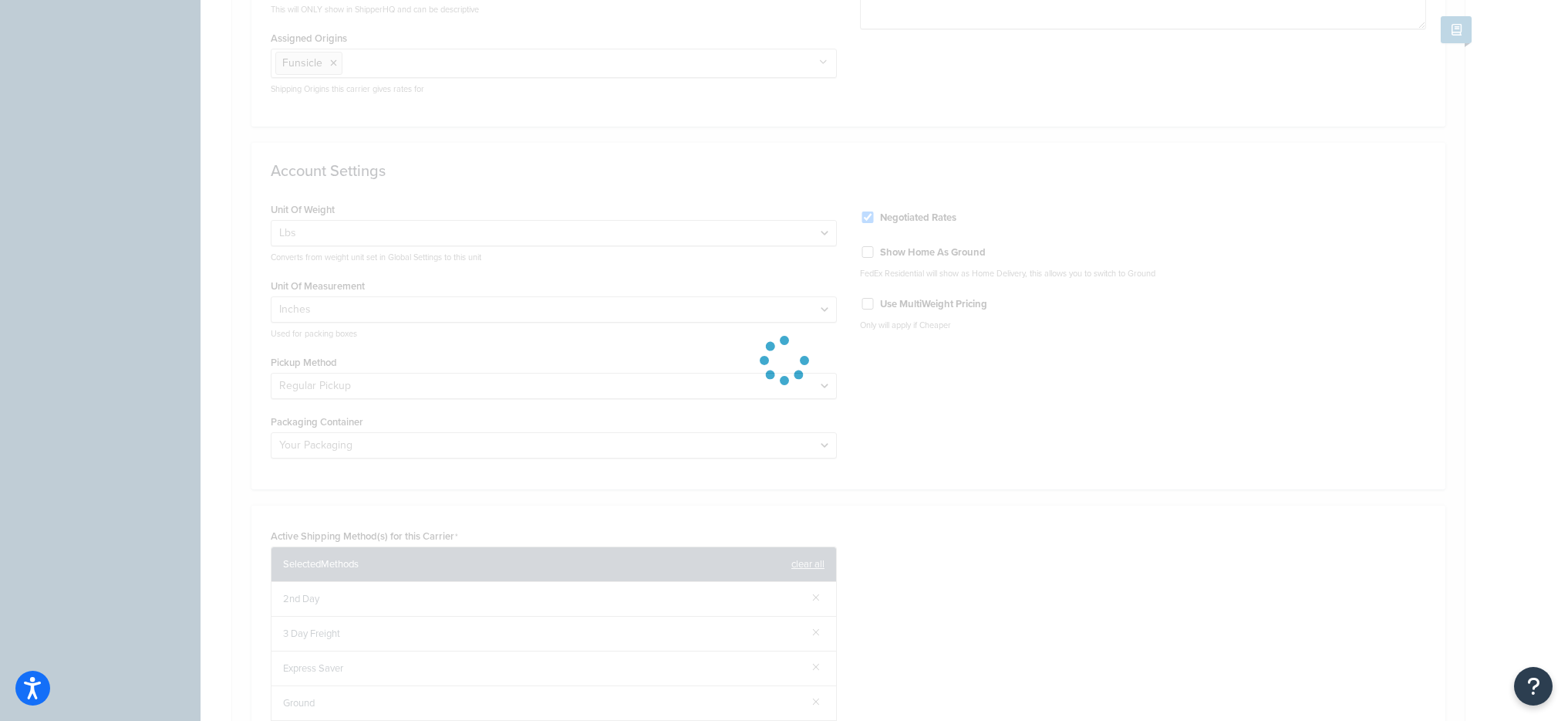
select select "fedEx"
select select "REGULAR_PICKUP"
select select "YOUR_PACKAGING"
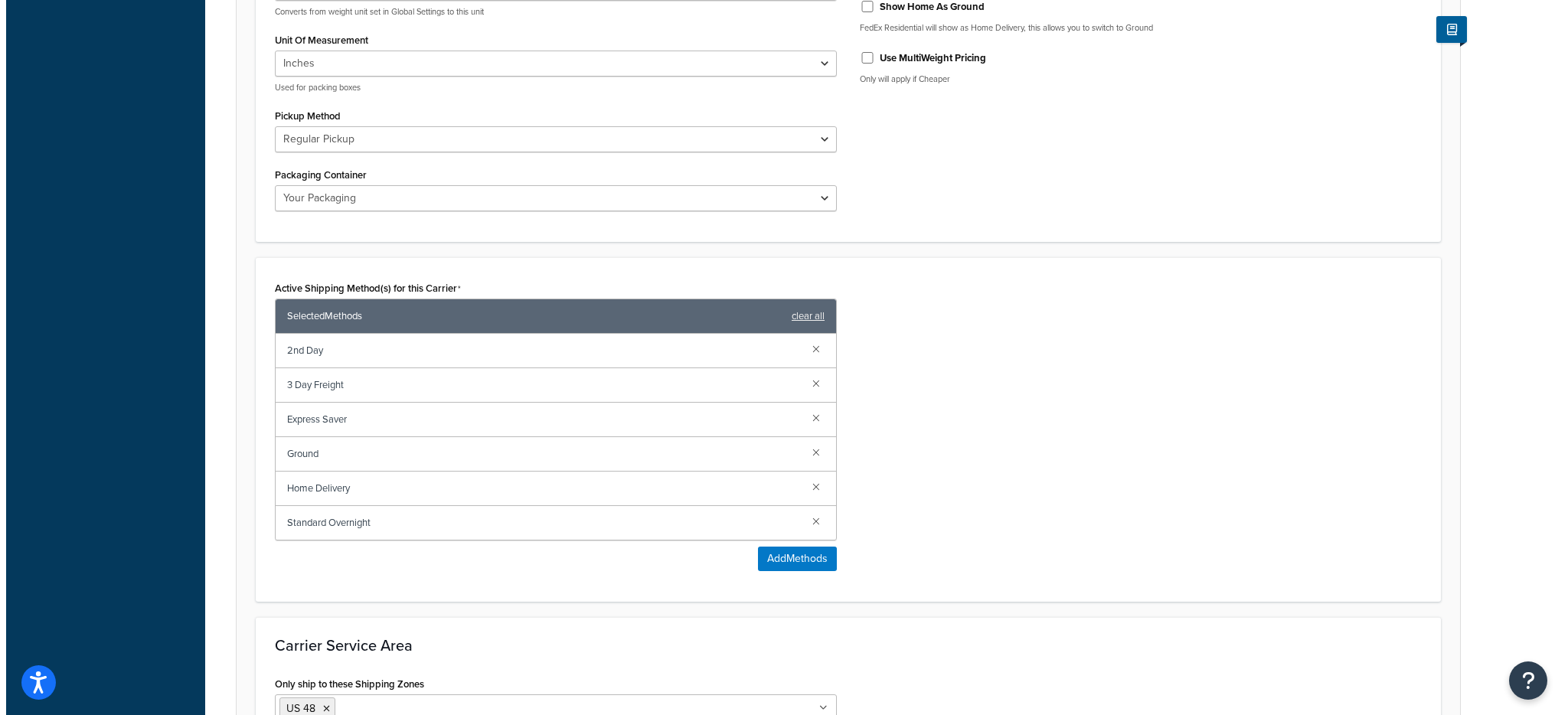
scroll to position [869, 0]
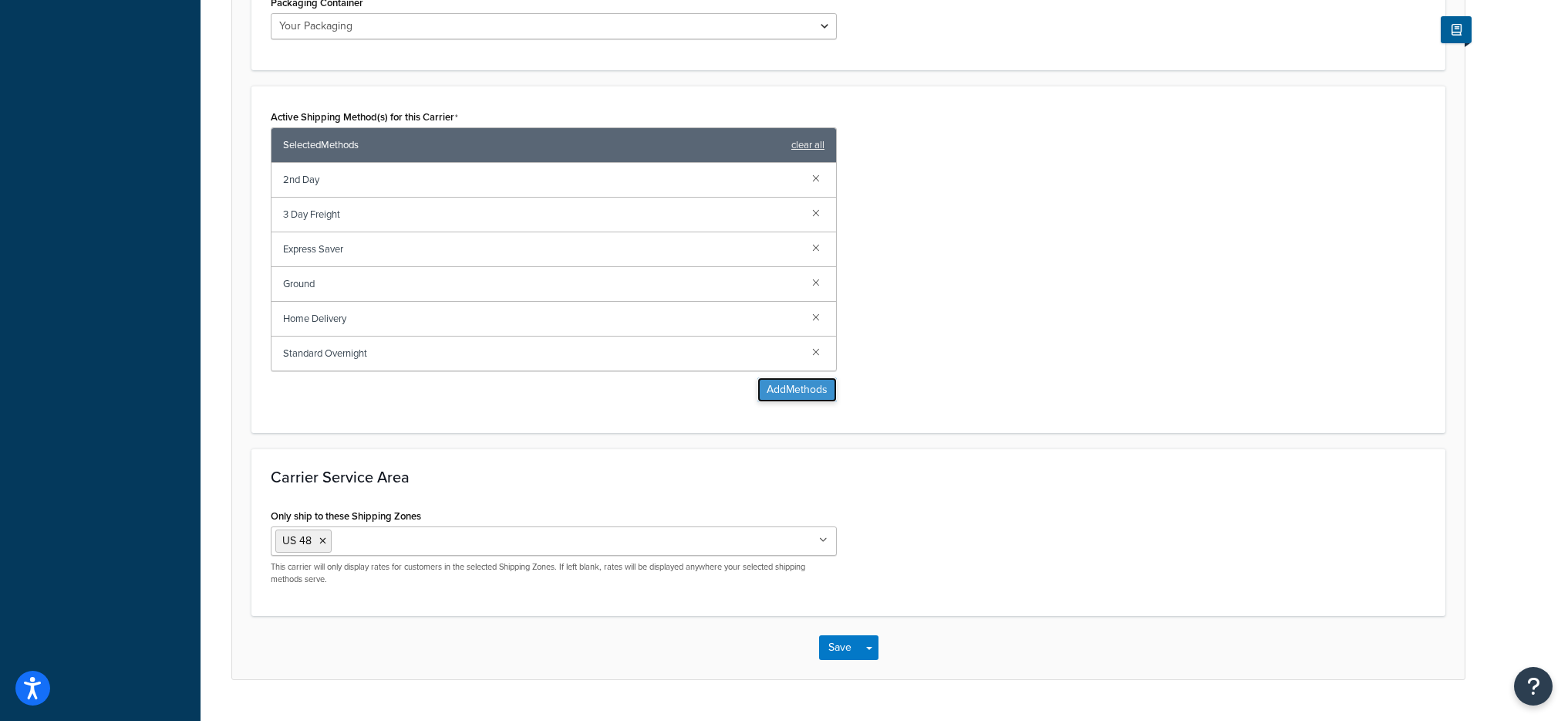
click at [790, 388] on button "Add Methods" at bounding box center [797, 389] width 79 height 24
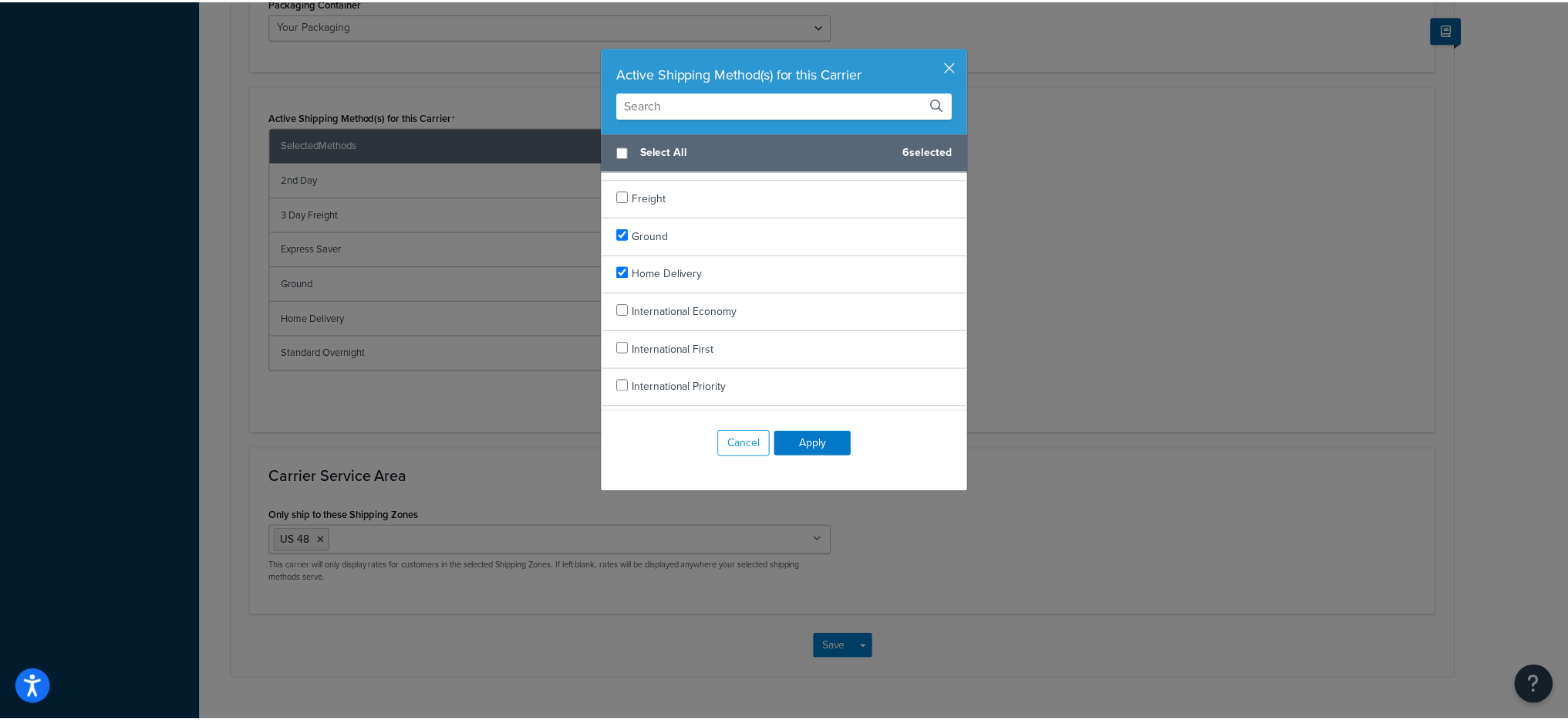
scroll to position [900, 0]
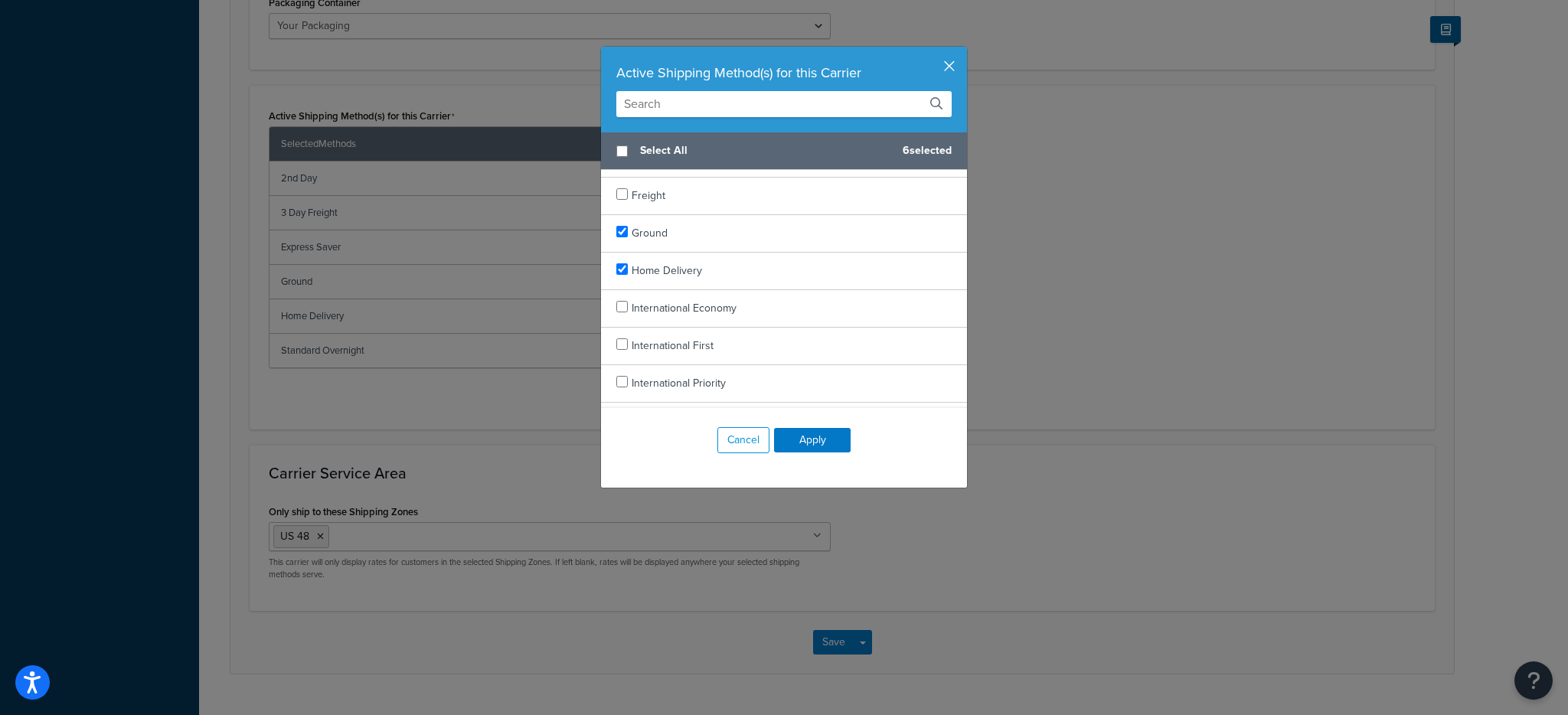
click at [963, 50] on button "button" at bounding box center [965, 48] width 3 height 3
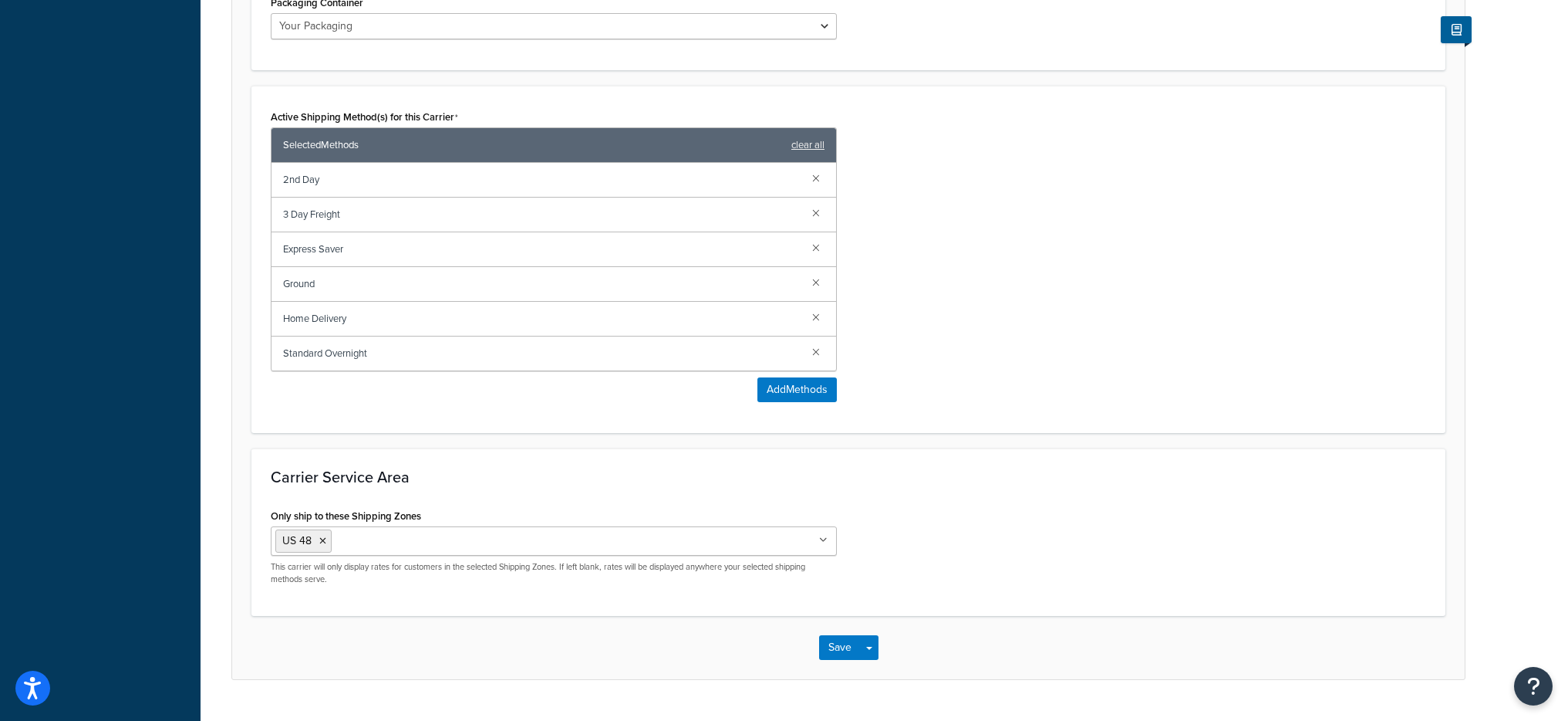
drag, startPoint x: 503, startPoint y: 518, endPoint x: 501, endPoint y: 529, distance: 11.2
click at [503, 518] on div "Only ship to these Shipping Zones US 48 Canada US POBox Add New This carrier wi…" at bounding box center [553, 545] width 566 height 80
click at [501, 529] on ul "US 48" at bounding box center [553, 541] width 566 height 30
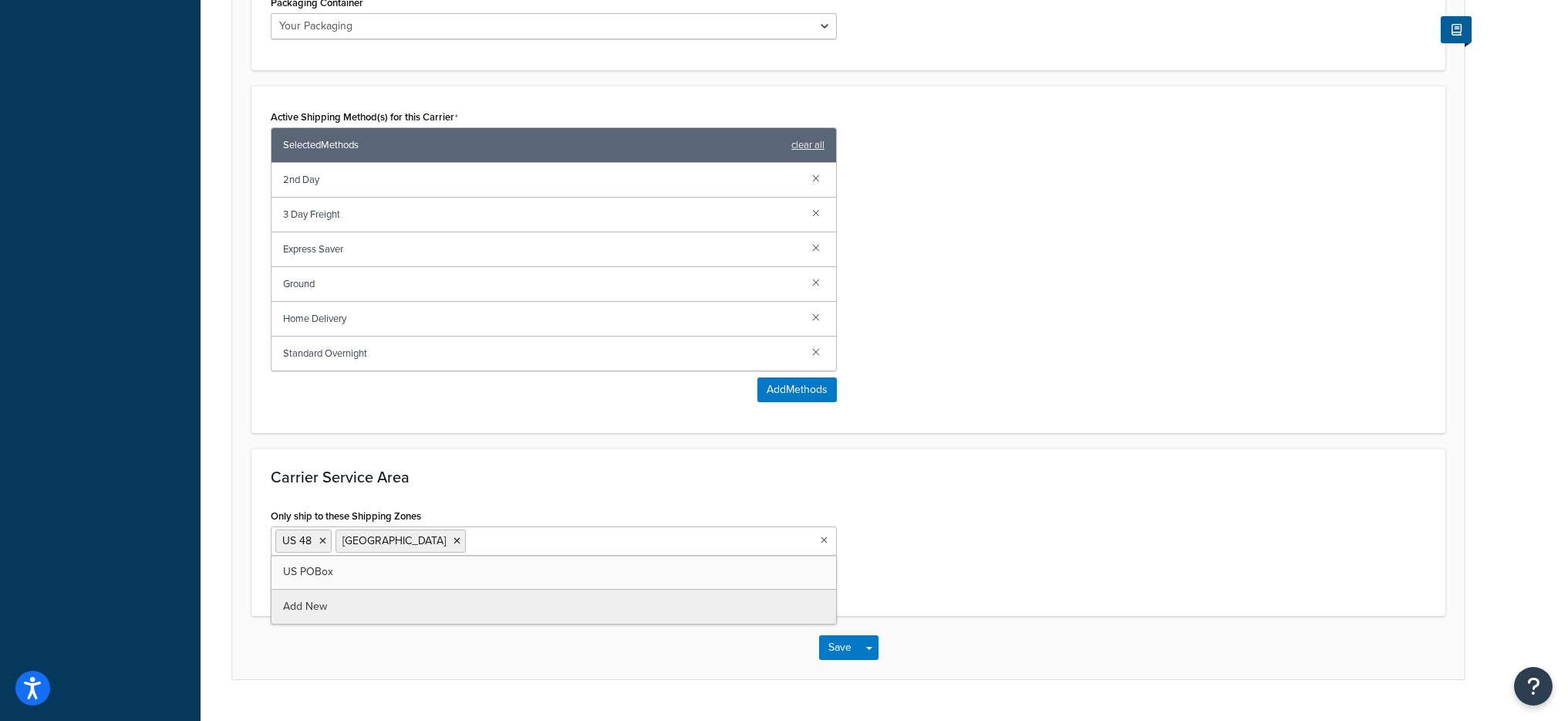
click at [942, 534] on div "Only ship to these Shipping Zones US 48 Canada US POBox Add New This carrier wi…" at bounding box center [848, 550] width 1179 height 92
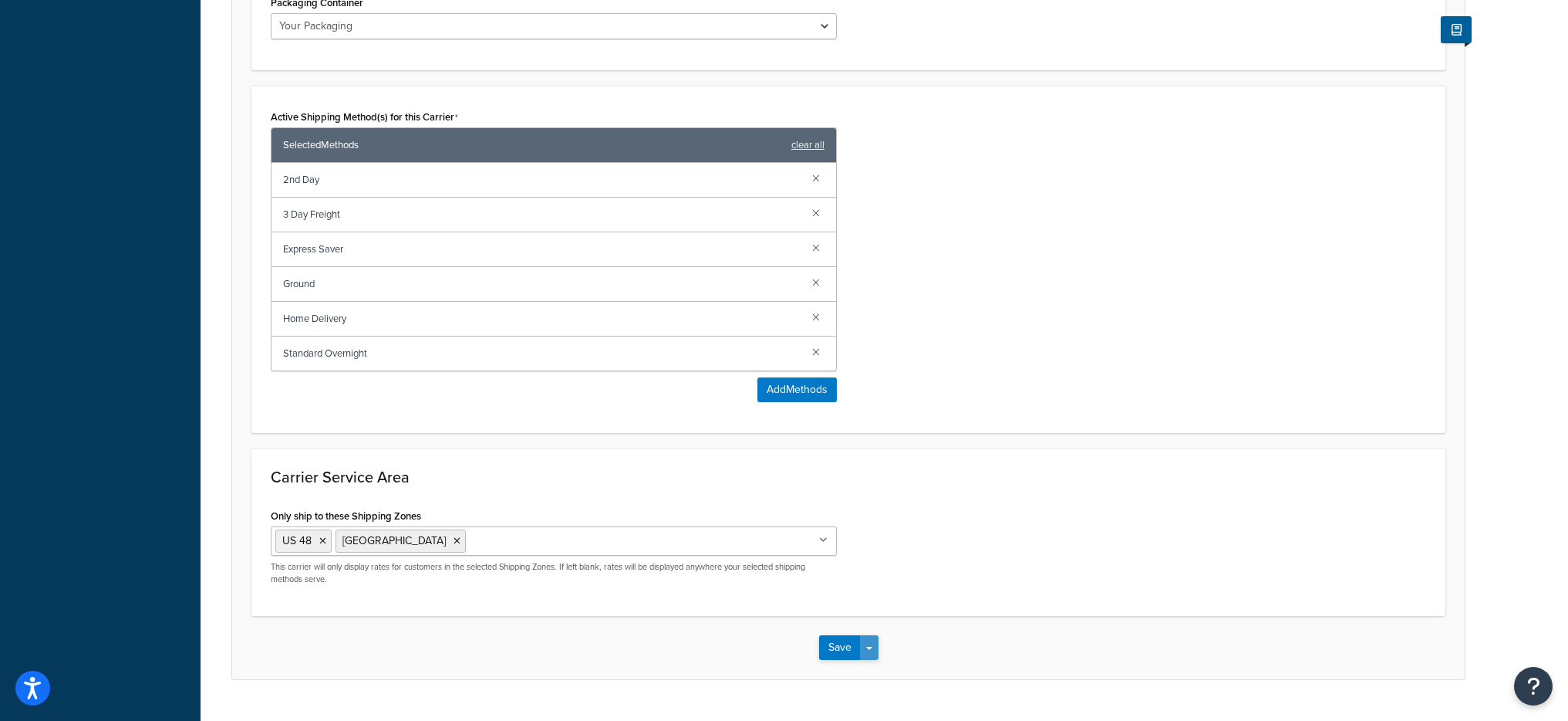
click at [868, 649] on span "button" at bounding box center [869, 649] width 6 height 3
click at [891, 676] on button "Save and Edit" at bounding box center [875, 676] width 113 height 32
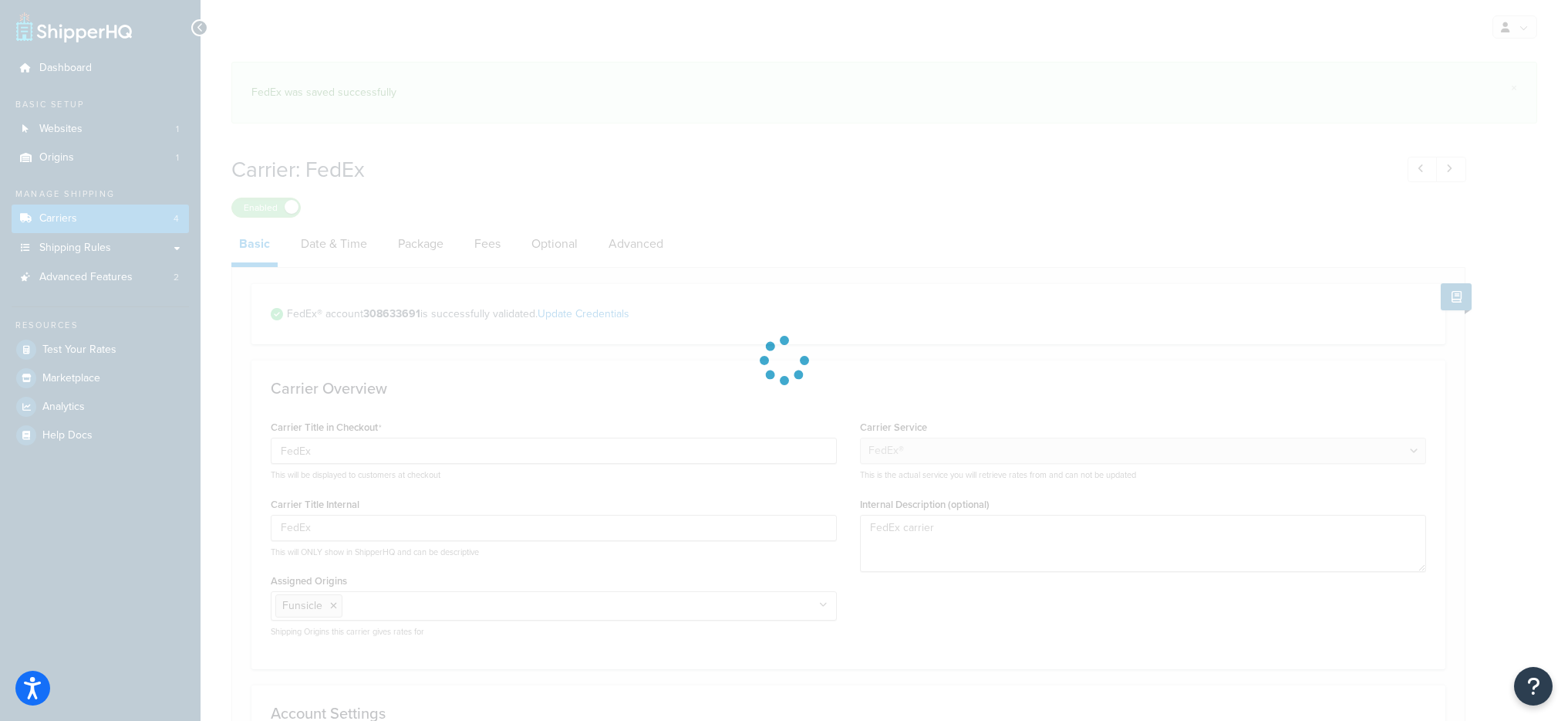
select select "fedEx"
select select "REGULAR_PICKUP"
select select "YOUR_PACKAGING"
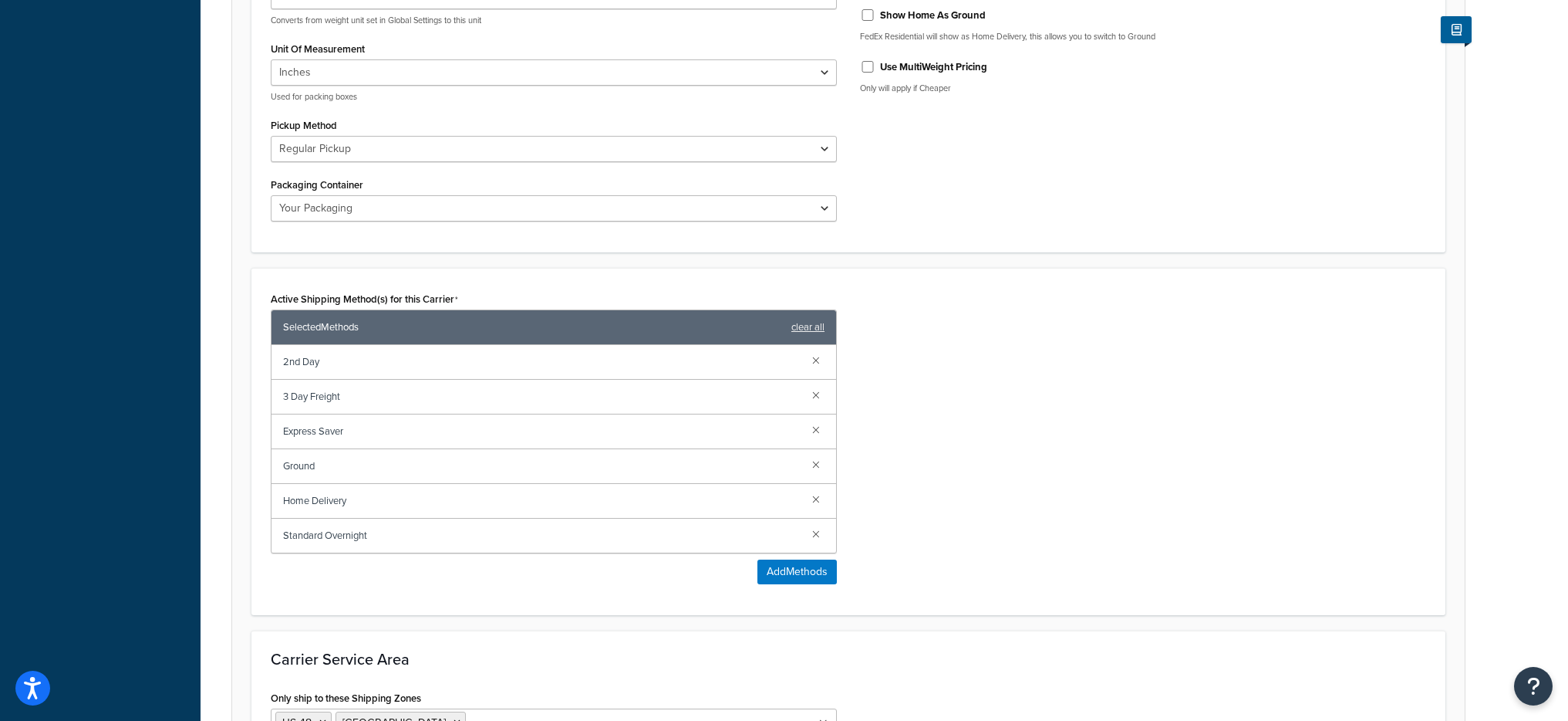
scroll to position [913, 0]
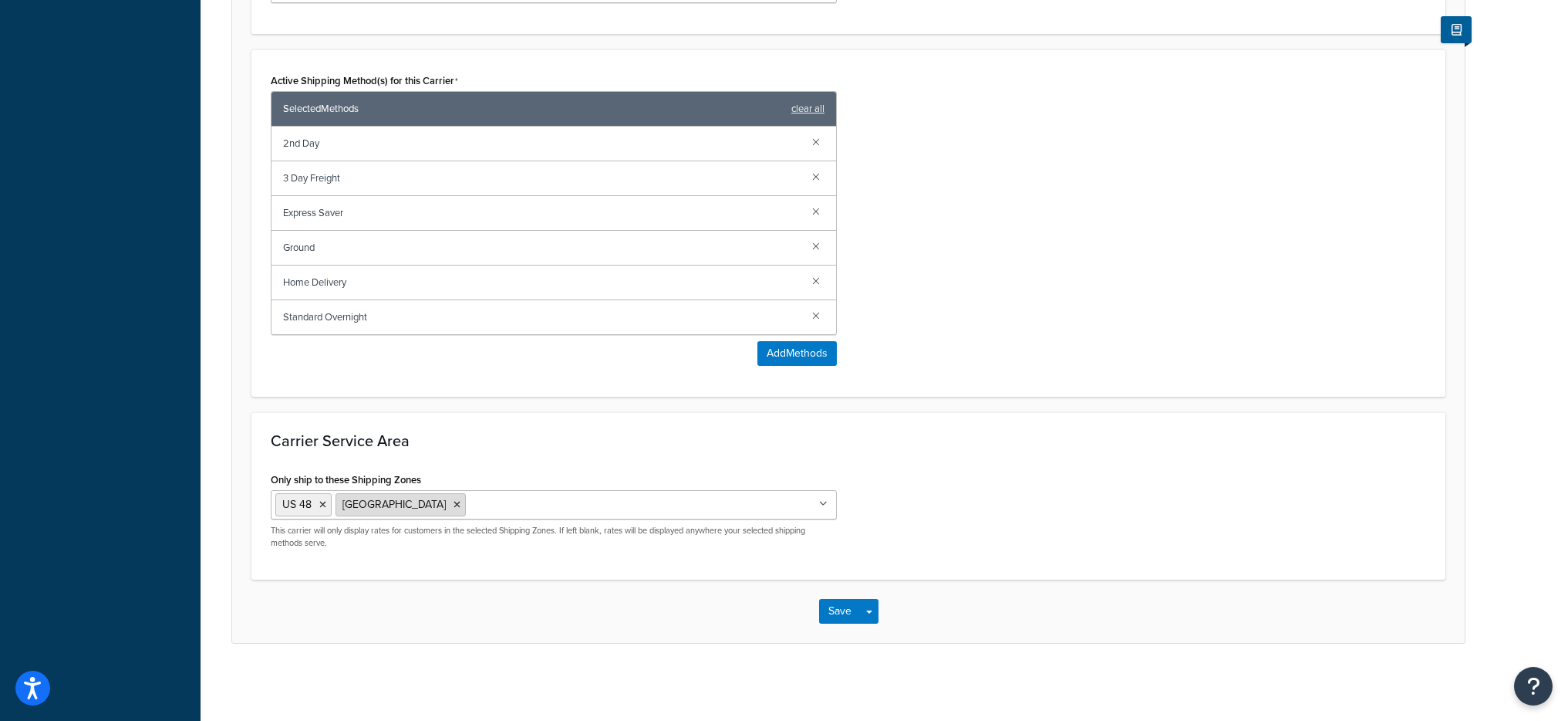
click at [454, 505] on icon at bounding box center [457, 505] width 7 height 10
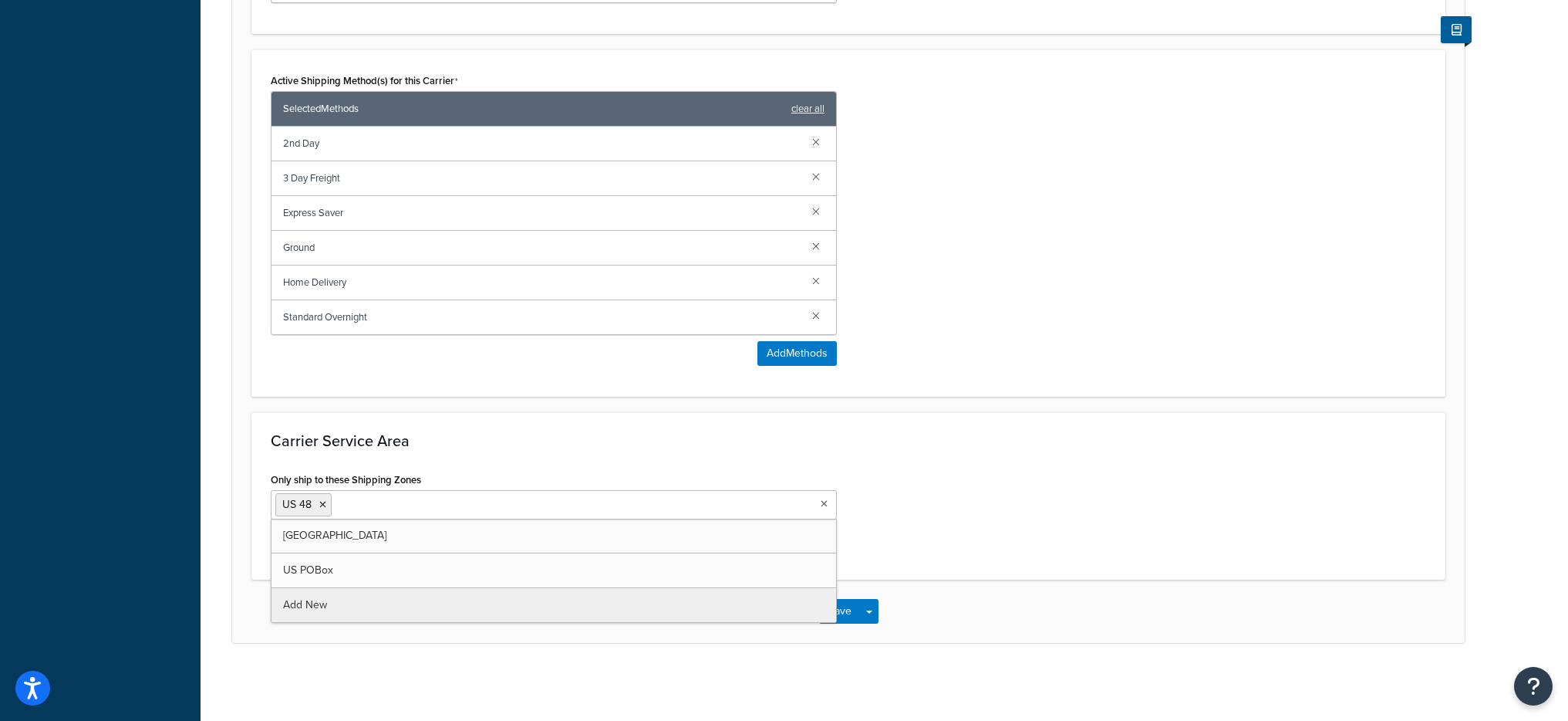
click at [964, 472] on div "Only ship to these Shipping Zones US 48 Canada US POBox Add New This carrier wi…" at bounding box center [848, 514] width 1179 height 92
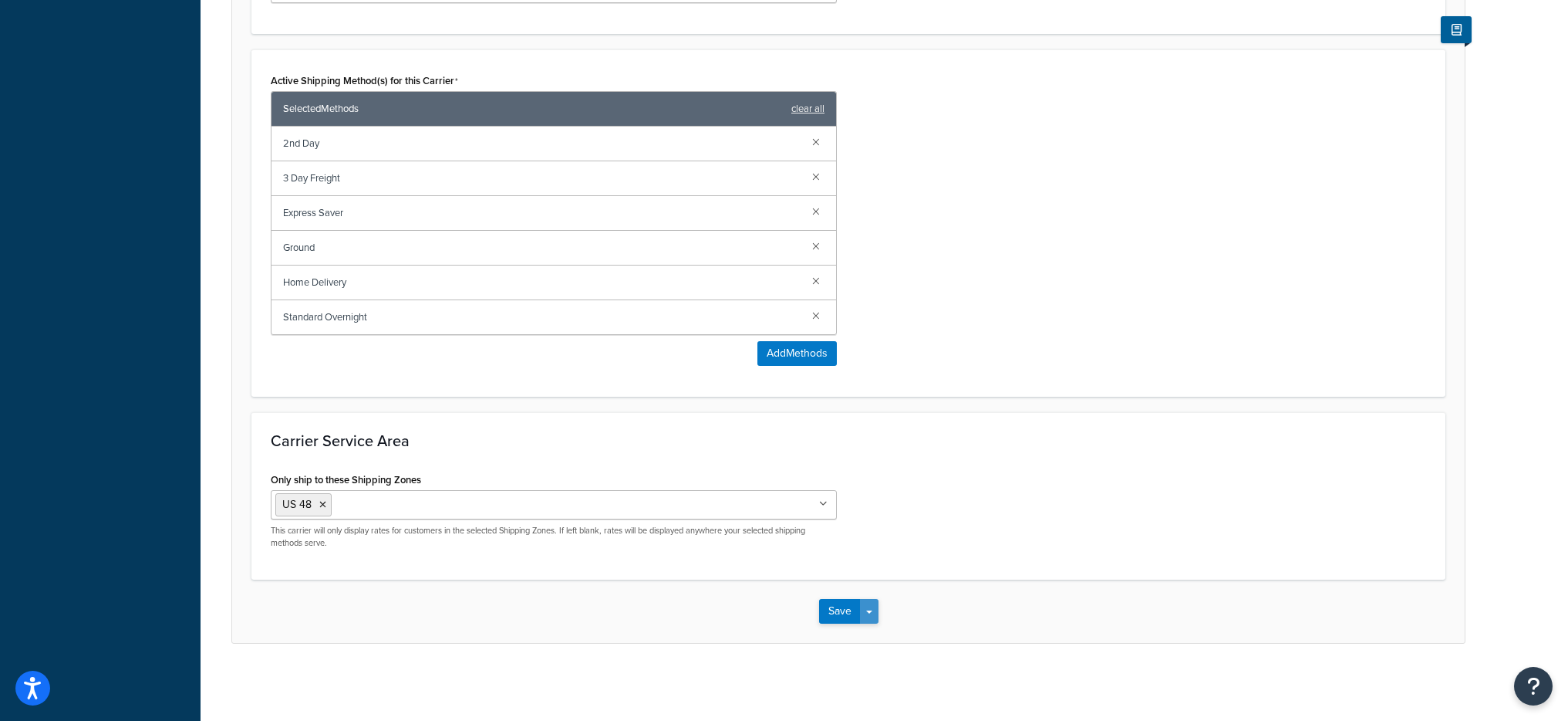
click at [873, 614] on button "Save Dropdown" at bounding box center [869, 611] width 18 height 24
click at [880, 642] on button "Save and Edit" at bounding box center [875, 639] width 113 height 32
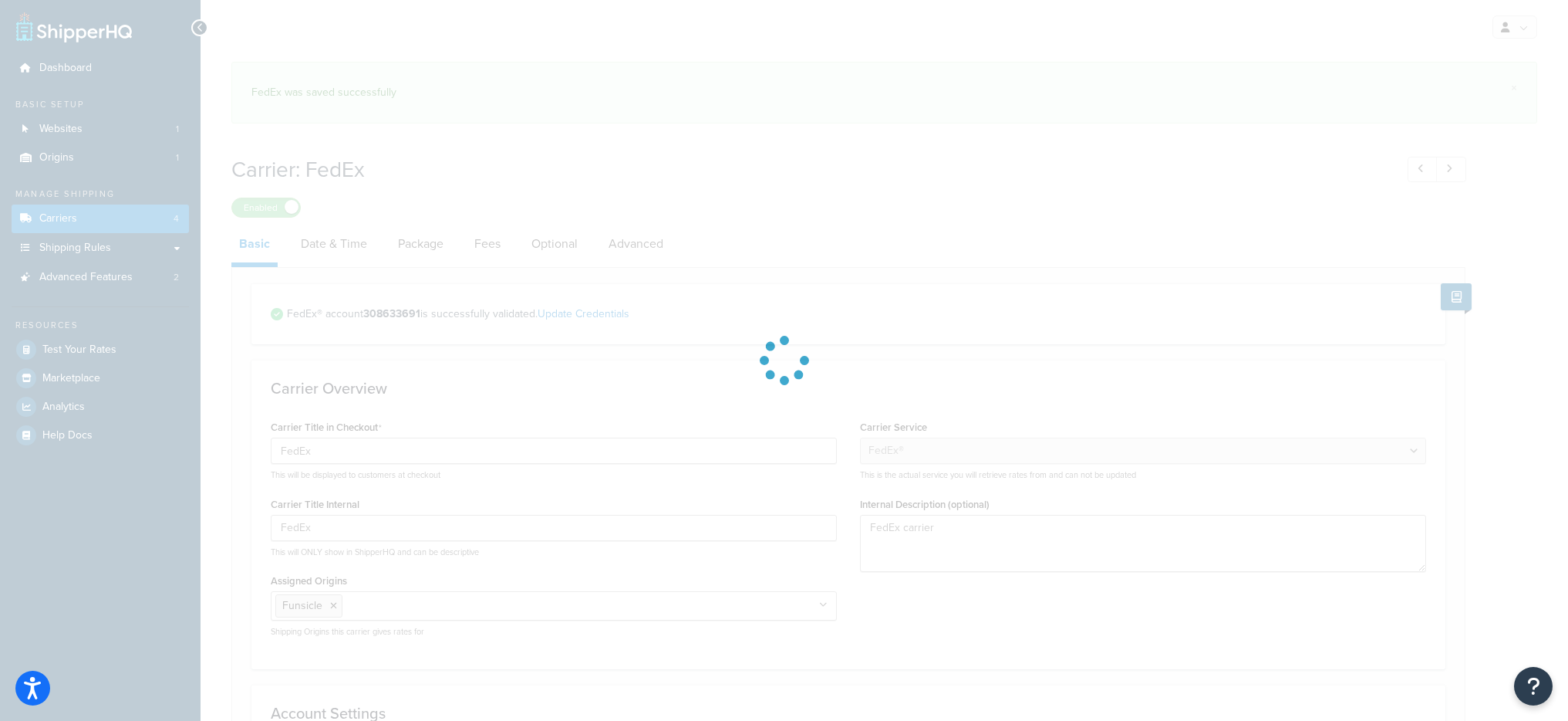
select select "fedEx"
select select "REGULAR_PICKUP"
select select "YOUR_PACKAGING"
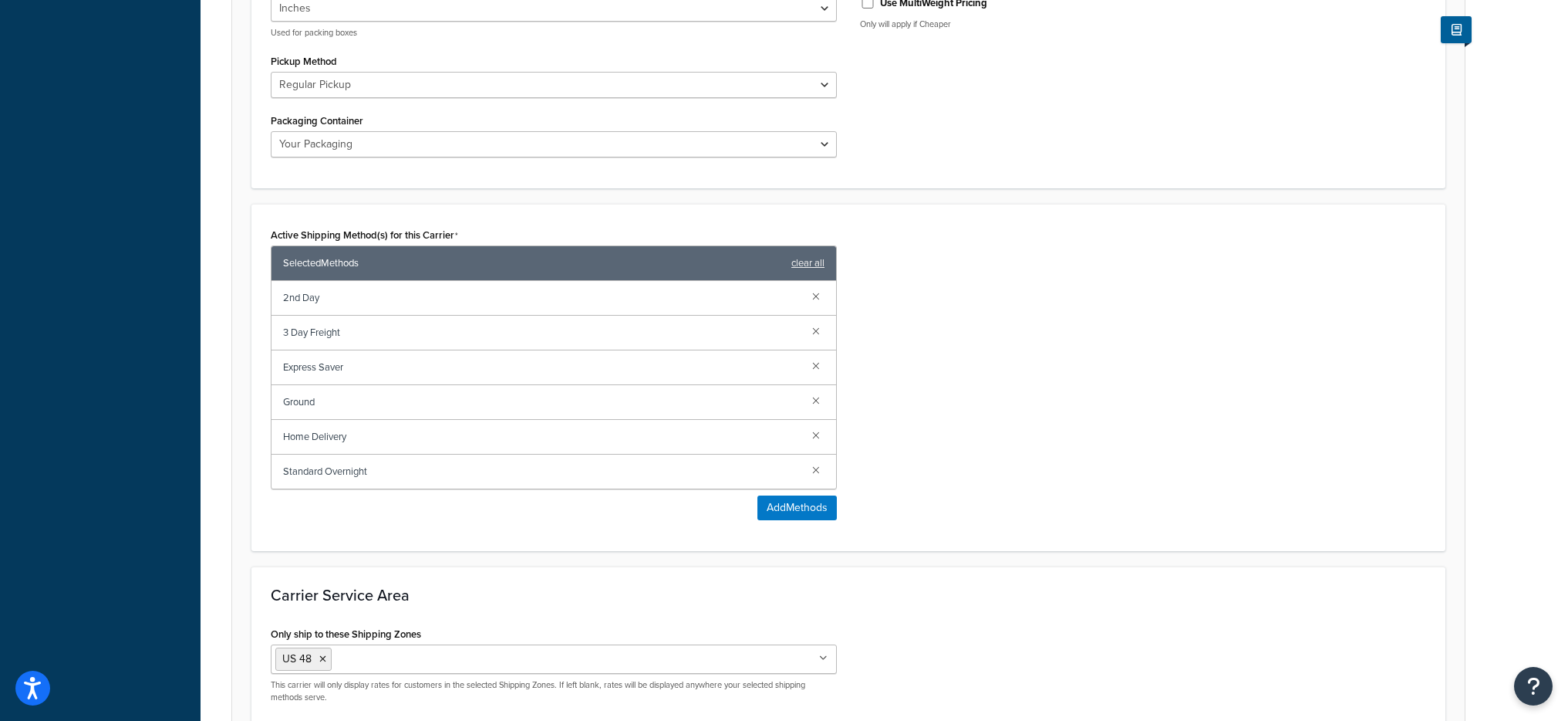
scroll to position [913, 0]
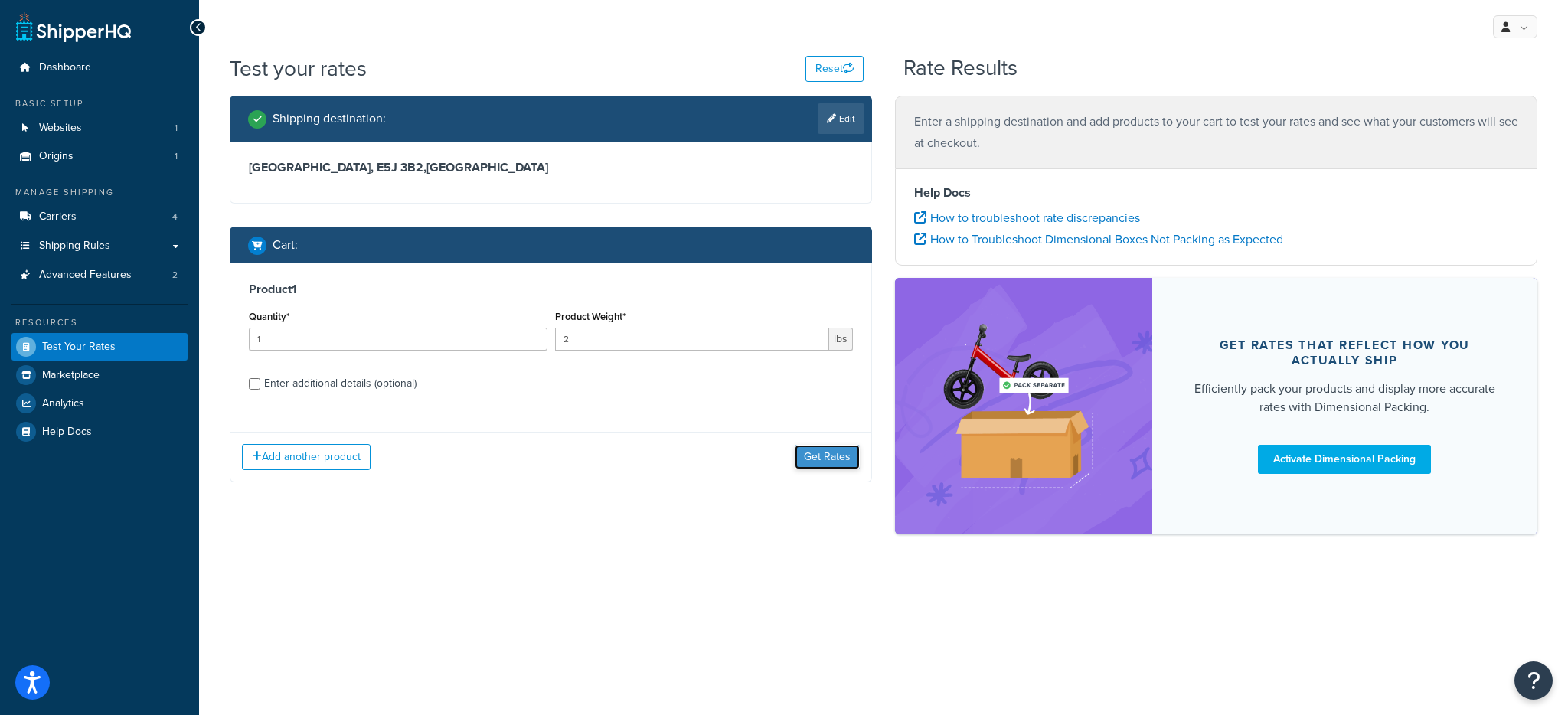
click at [843, 445] on button "Get Rates" at bounding box center [827, 457] width 65 height 24
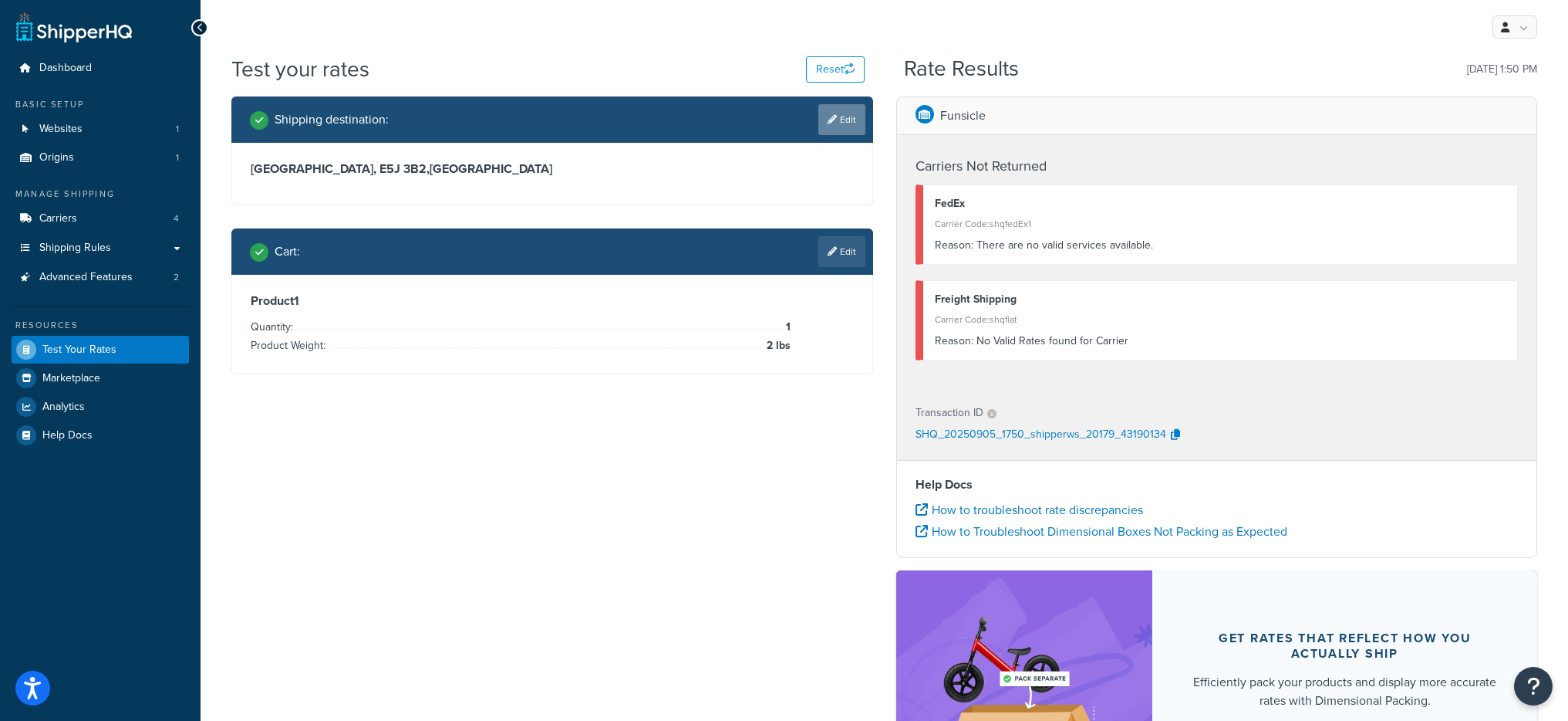
click at [841, 119] on link "Edit" at bounding box center [842, 119] width 47 height 31
select select "CA"
select select "NB"
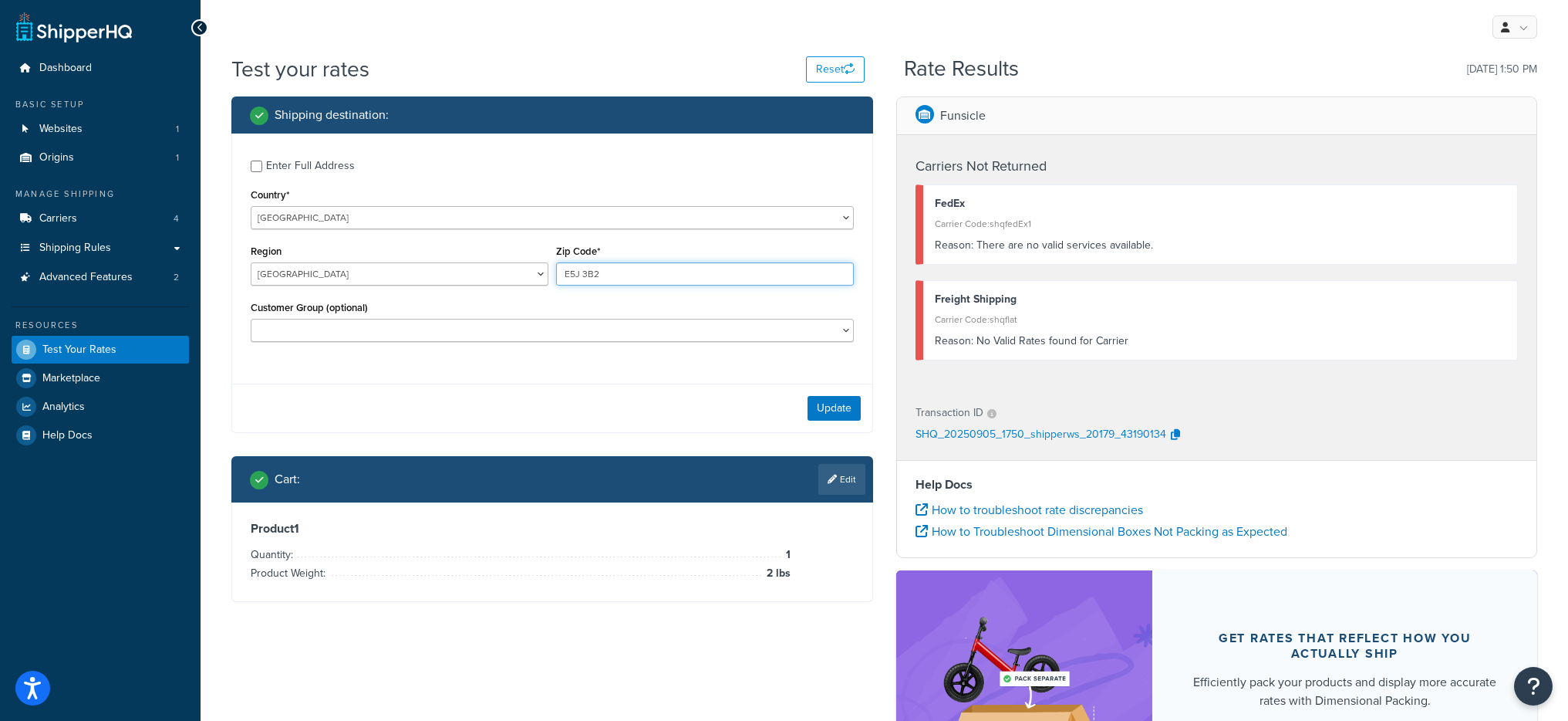
click at [664, 278] on input "E5J 3B2" at bounding box center [704, 274] width 298 height 24
click at [663, 277] on input "E5J 3B2" at bounding box center [704, 274] width 298 height 24
paste input "M5H 2N"
type input "M5H 2N2"
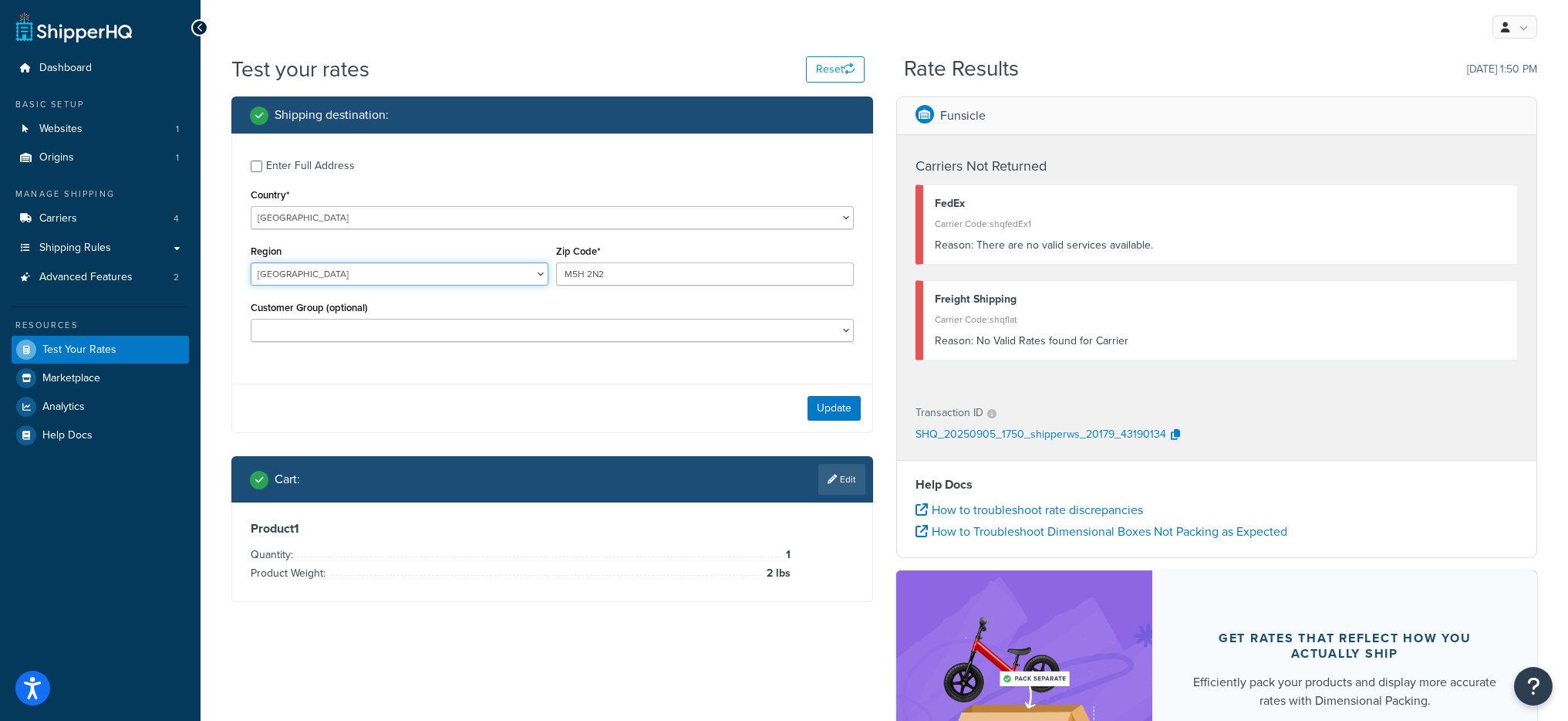
click at [389, 271] on select "Alberta British Columbia Manitoba New Brunswick Newfoundland and Labrador North…" at bounding box center [399, 274] width 298 height 24
select select "ON"
click at [250, 263] on select "Alberta British Columbia Manitoba New Brunswick Newfoundland and Labrador North…" at bounding box center [399, 274] width 298 height 24
click at [833, 402] on button "Update" at bounding box center [834, 409] width 53 height 24
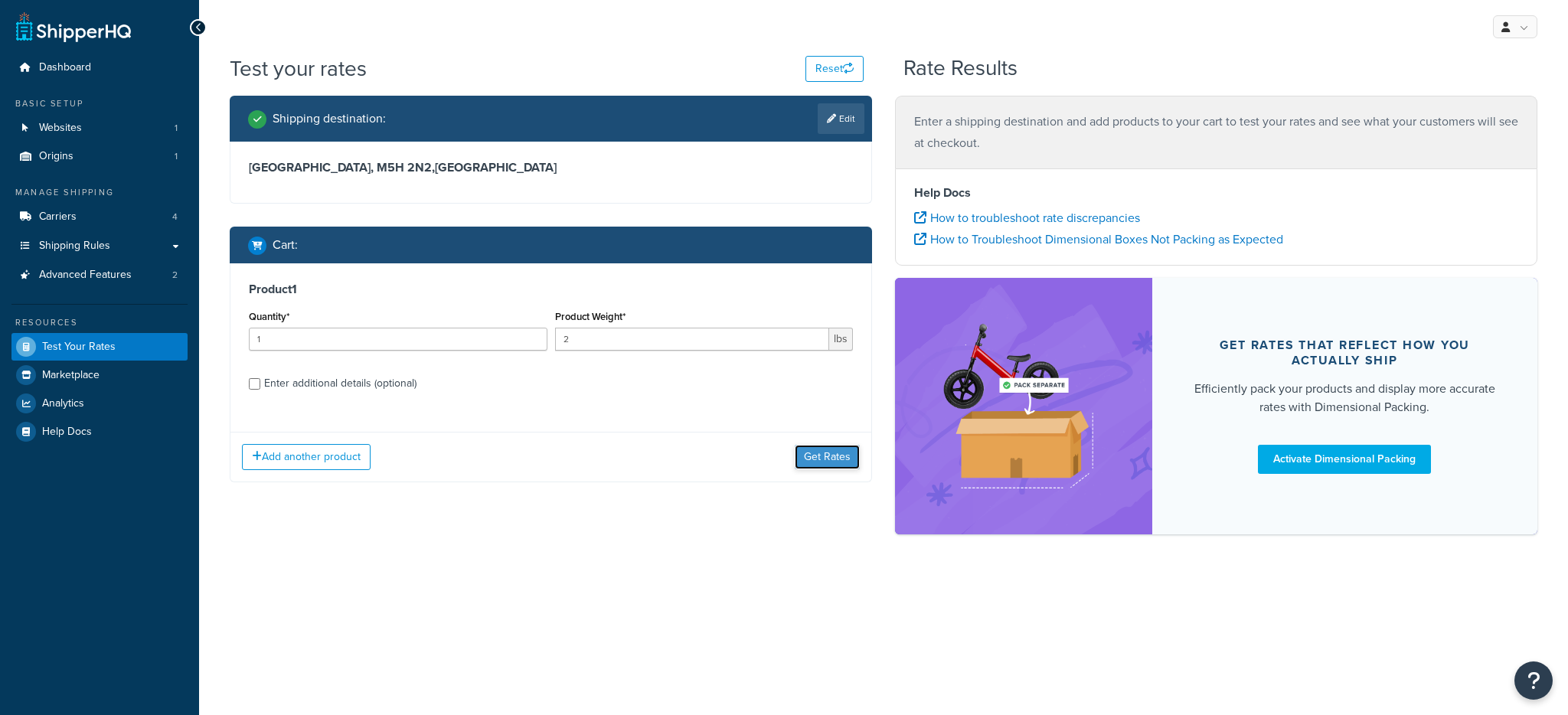
drag, startPoint x: 0, startPoint y: 0, endPoint x: 805, endPoint y: 399, distance: 898.5
click at [805, 445] on button "Get Rates" at bounding box center [827, 457] width 65 height 24
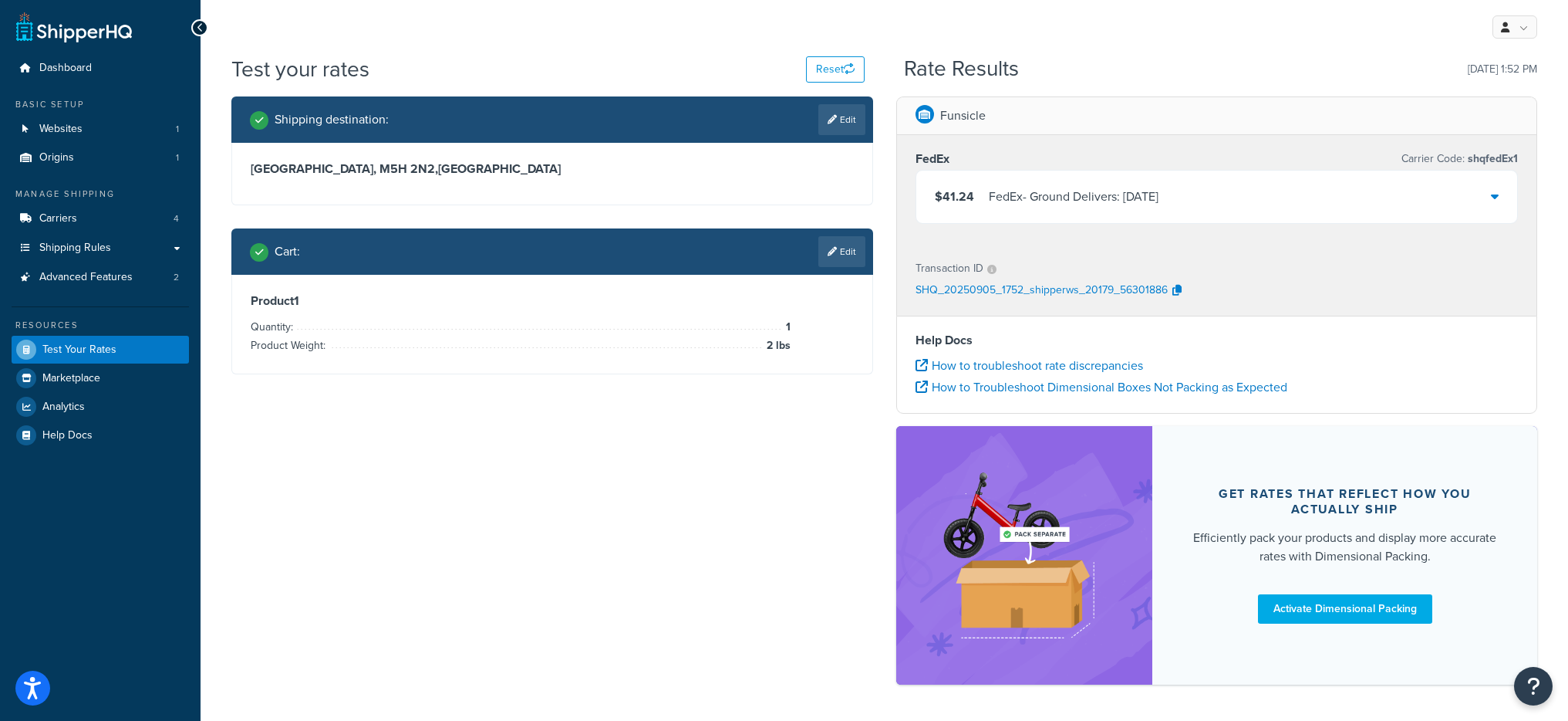
click at [996, 190] on div "FedEx - Ground Delivers: Fri, Sep 12" at bounding box center [1073, 196] width 169 height 22
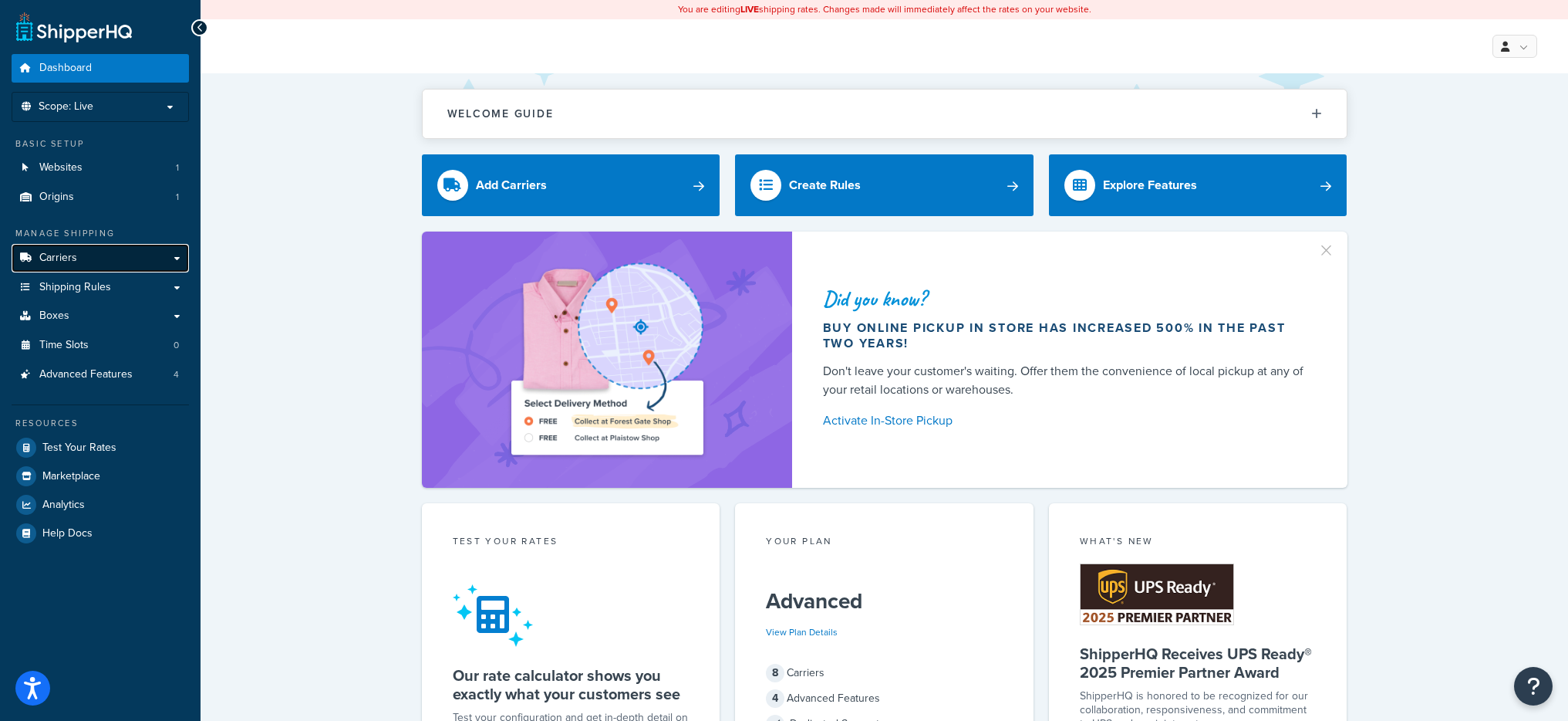
click at [127, 263] on link "Carriers" at bounding box center [99, 258] width 177 height 29
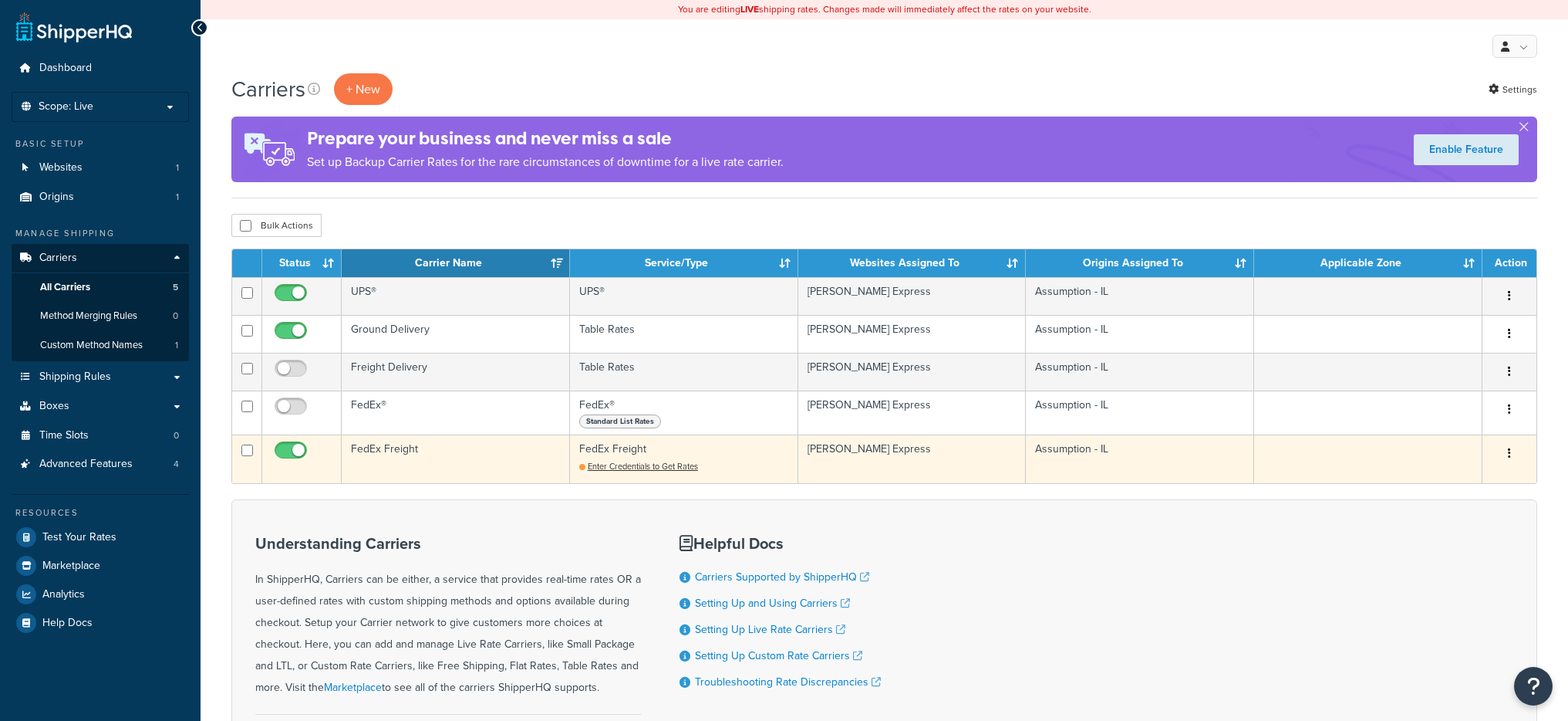
click at [435, 448] on td "FedEx Freight" at bounding box center [456, 459] width 229 height 49
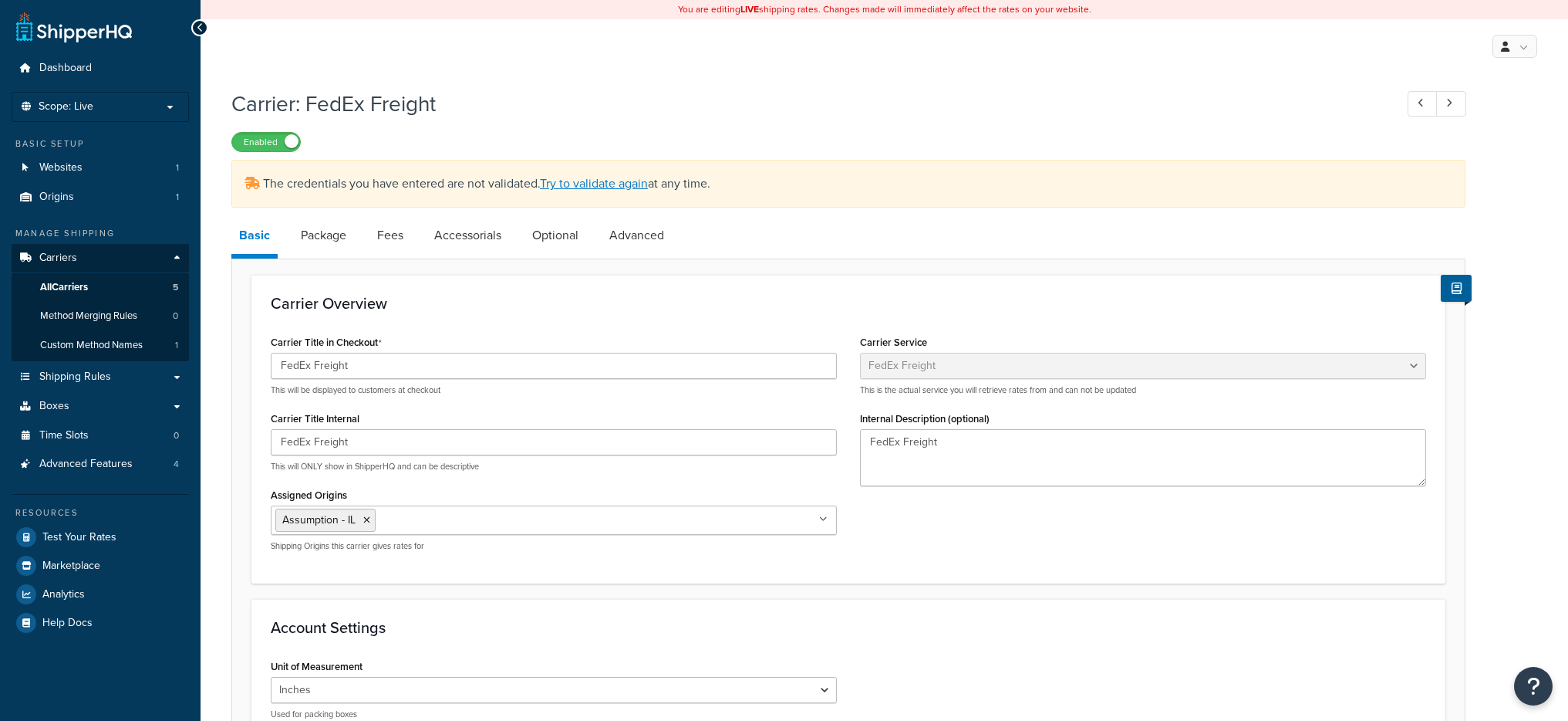
select select "fedExFreight"
click at [577, 193] on div "The credentials you have entered are not validated. Try to validate again at an…" at bounding box center [848, 183] width 1234 height 48
click at [579, 188] on link "Try to validate again" at bounding box center [594, 183] width 108 height 17
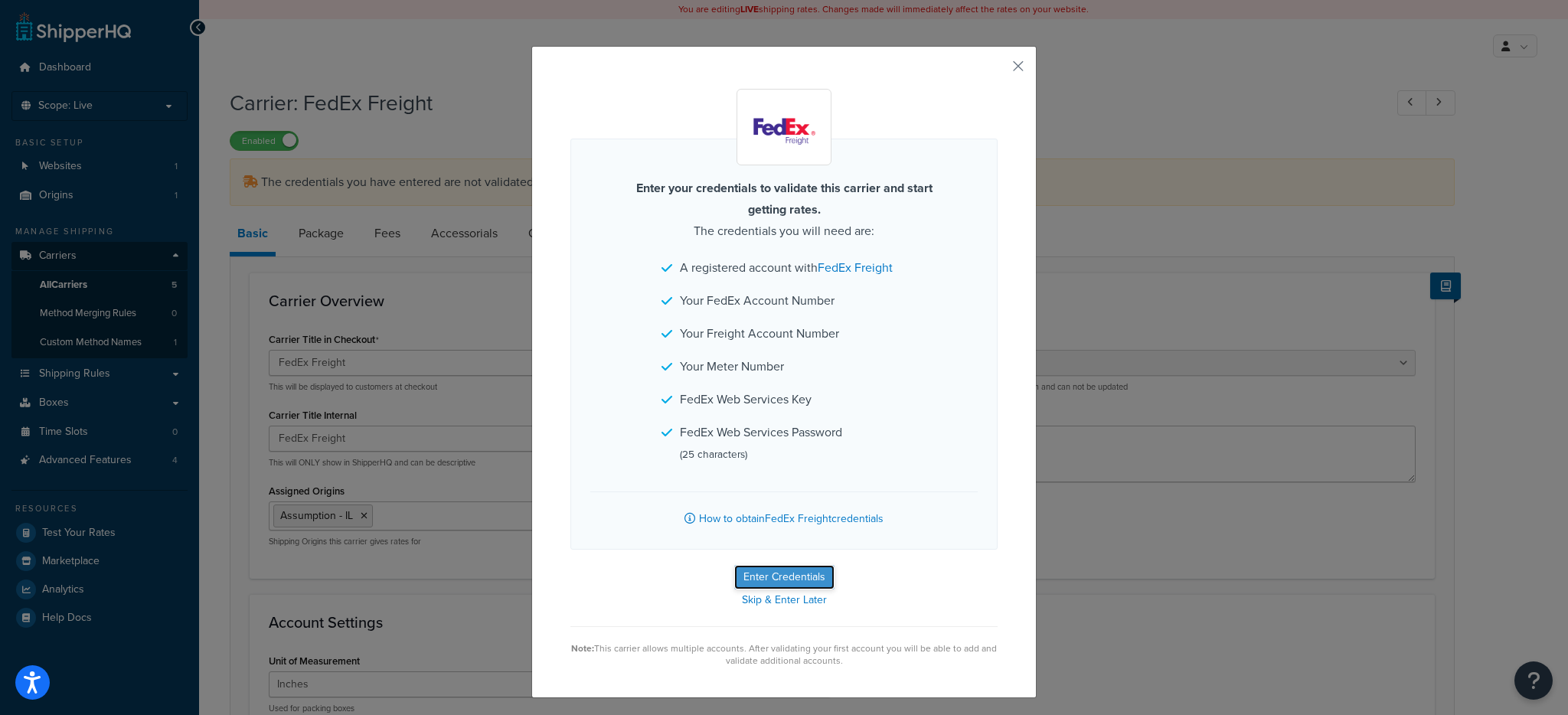
click at [770, 577] on button "Enter Credentials" at bounding box center [784, 577] width 100 height 24
select select "PALLET"
select select "US"
select select "IL"
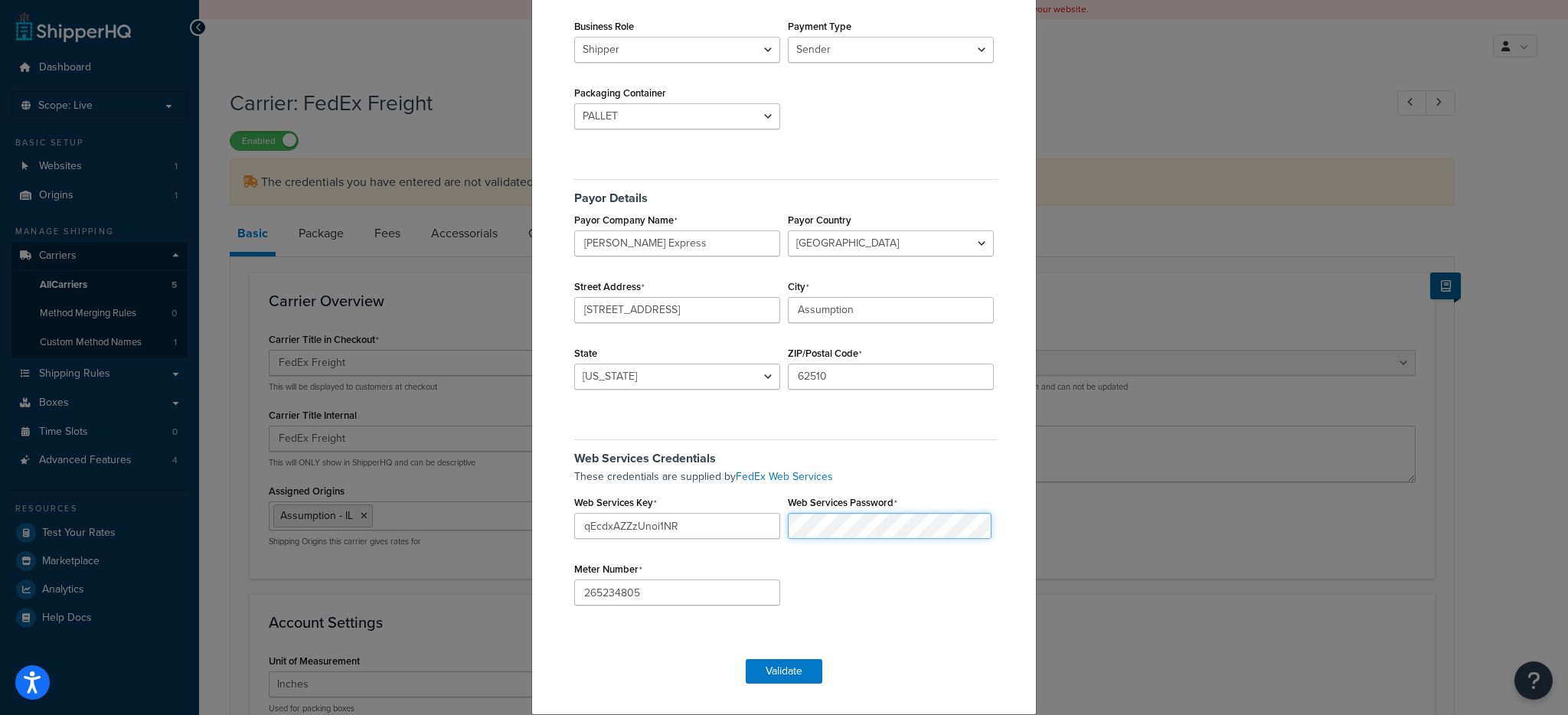
scroll to position [28, 0]
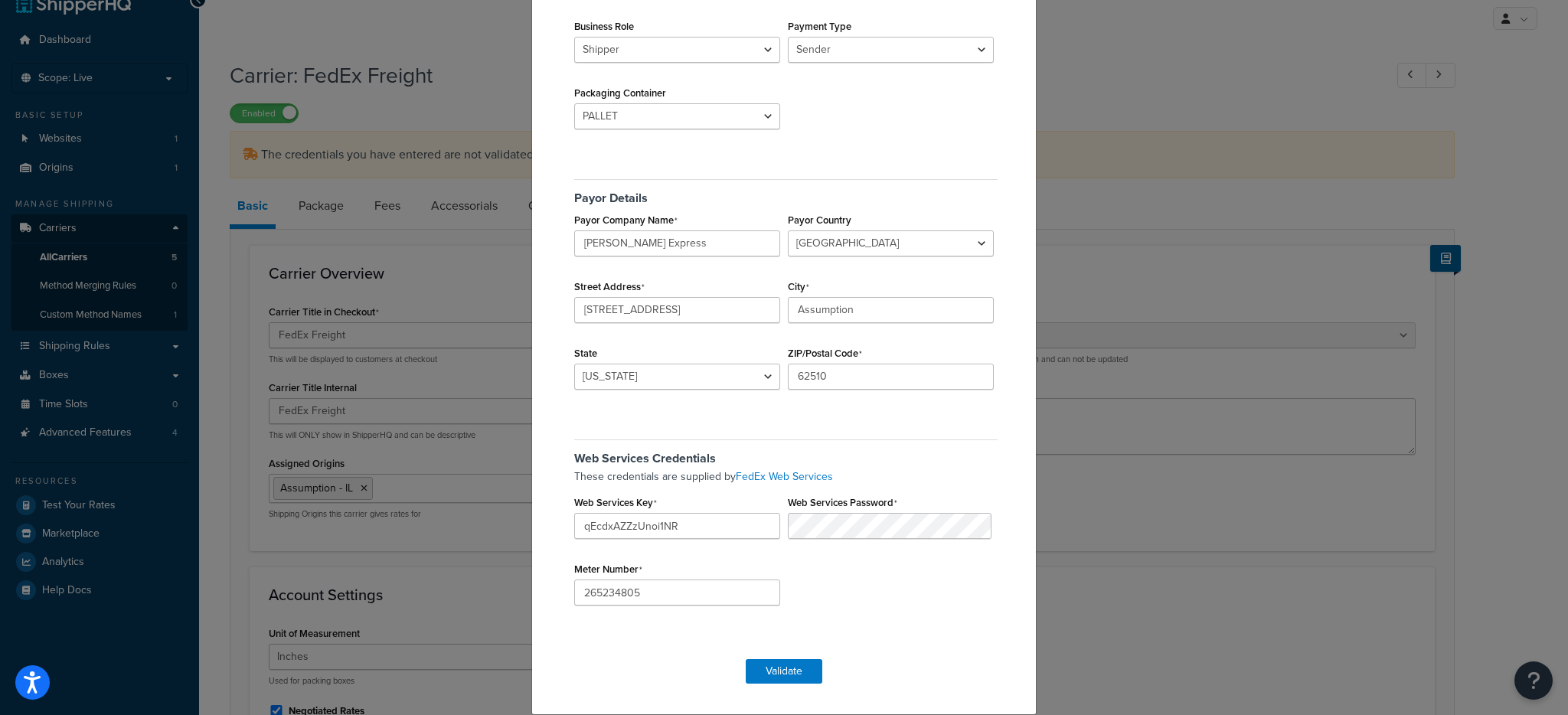
click at [903, 462] on h5 "Web Services Credentials" at bounding box center [785, 452] width 423 height 26
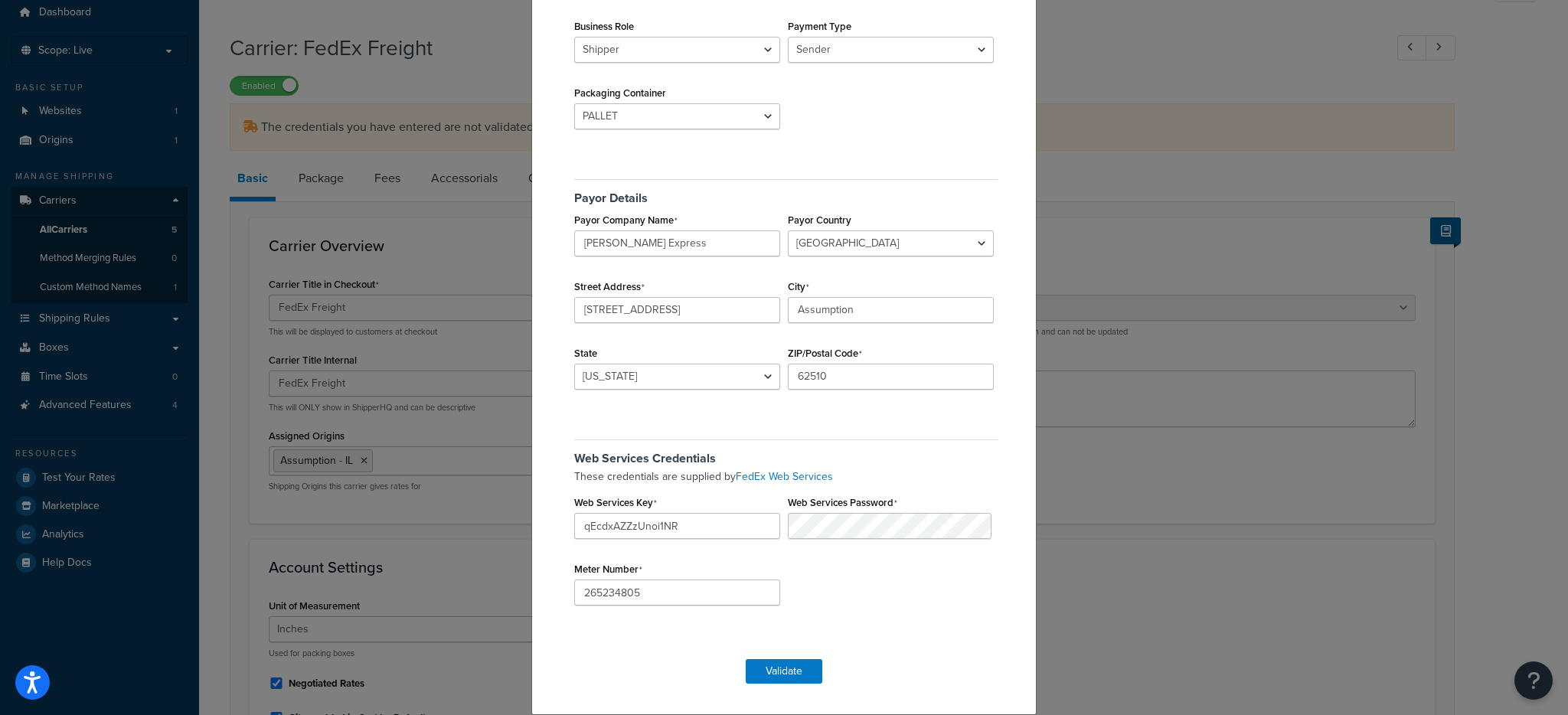
click at [943, 472] on p "These credentials are supplied by FedEx Web Services" at bounding box center [785, 476] width 423 height 16
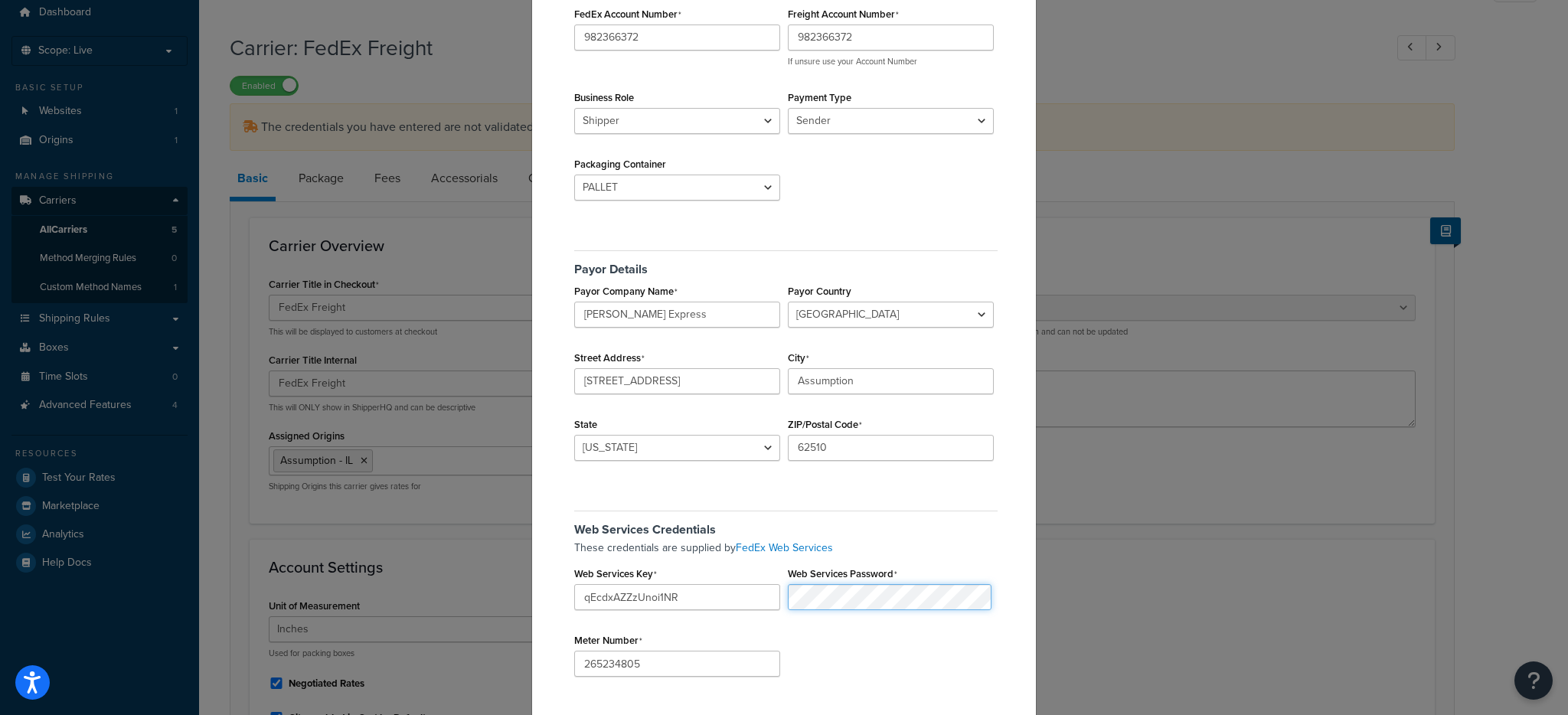
scroll to position [216, 0]
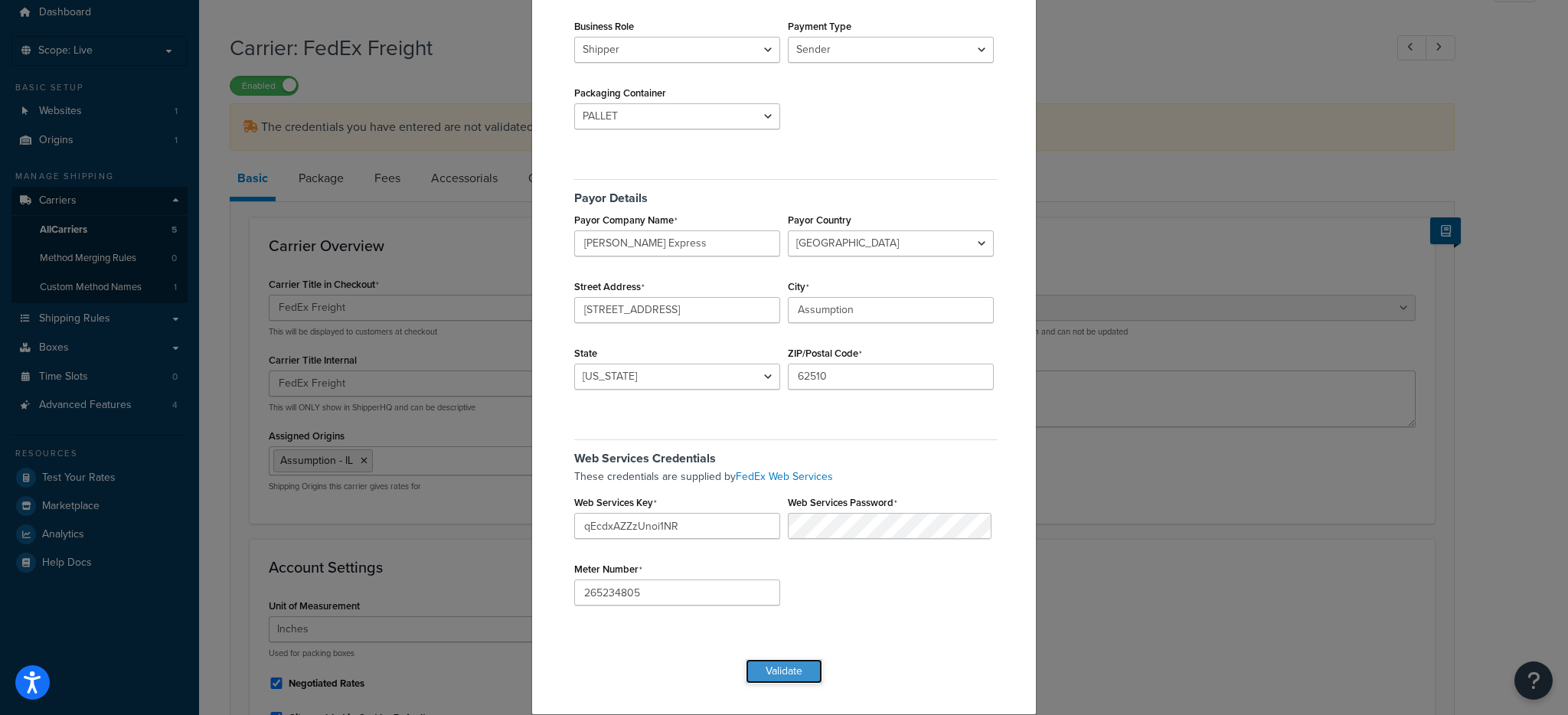
click at [774, 667] on button "Validate" at bounding box center [784, 671] width 76 height 24
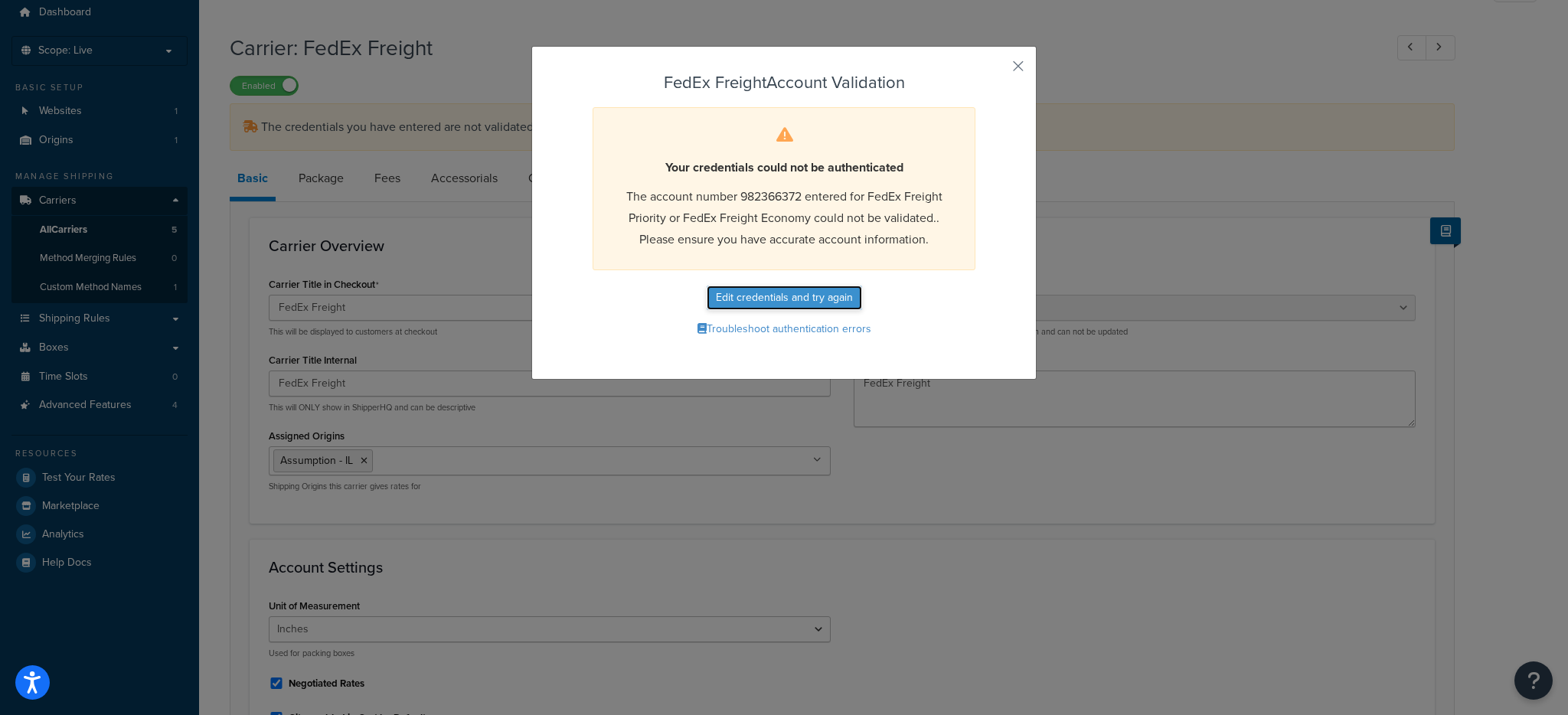
click at [752, 293] on button "Edit credentials and try again" at bounding box center [784, 298] width 155 height 24
select select "PALLET"
select select "US"
select select "IL"
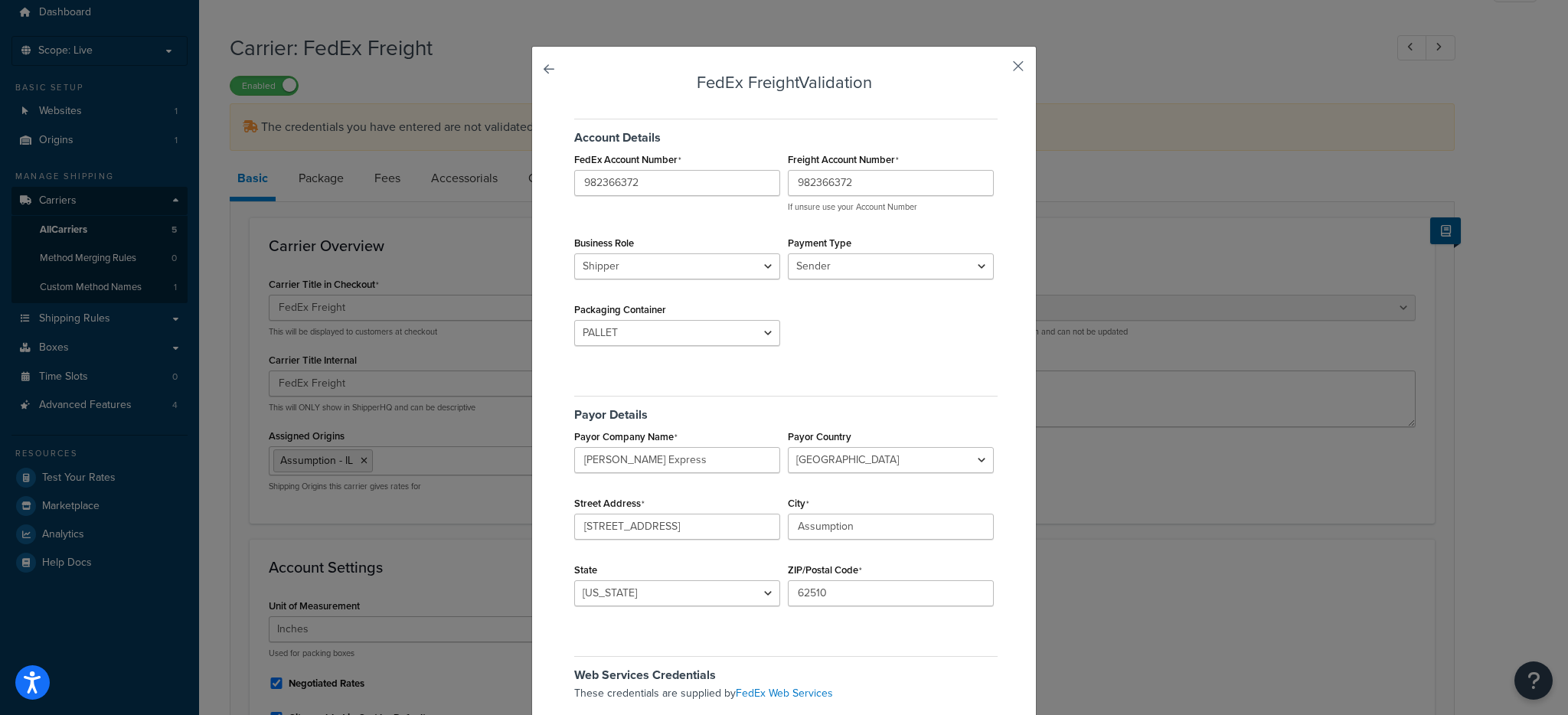
click at [997, 69] on button "button" at bounding box center [996, 71] width 3 height 3
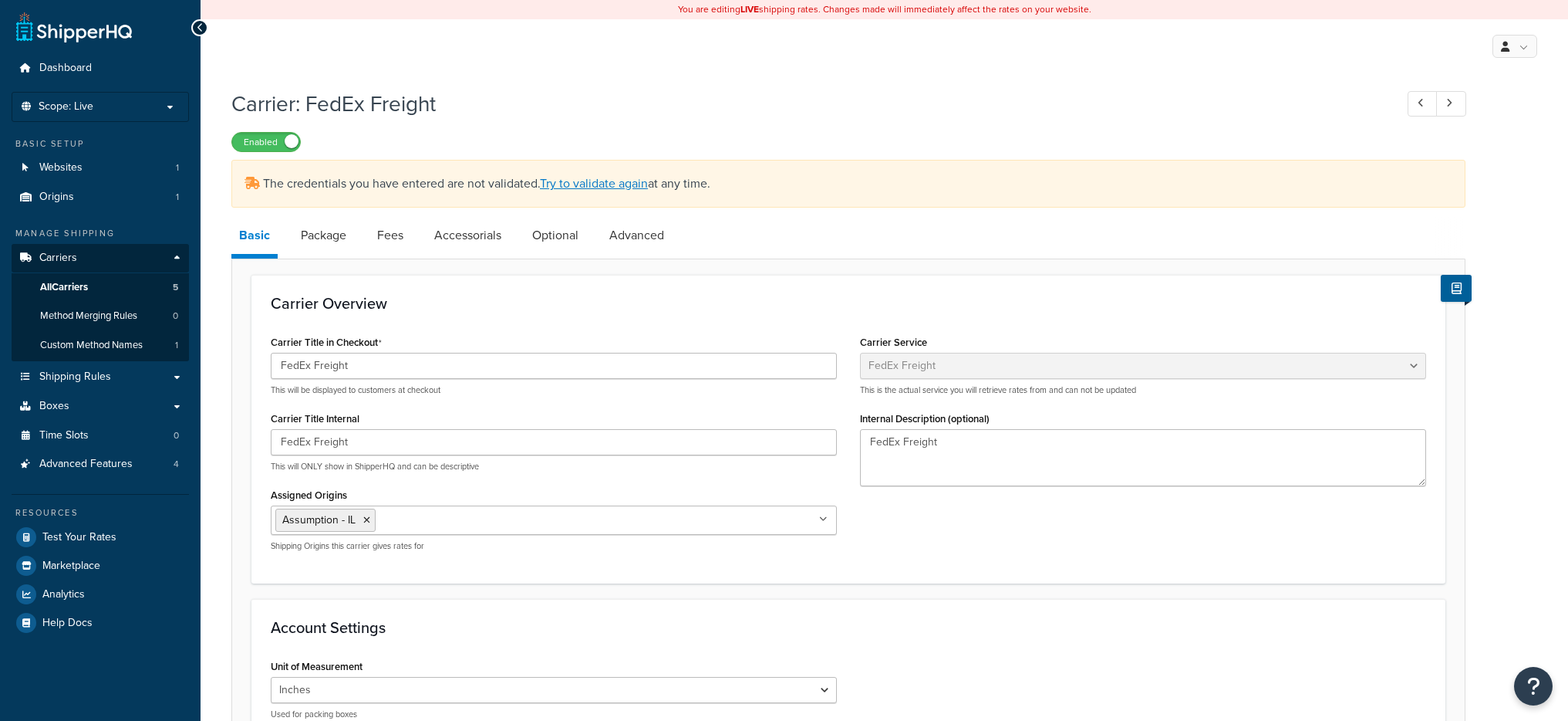
select select "fedExFreight"
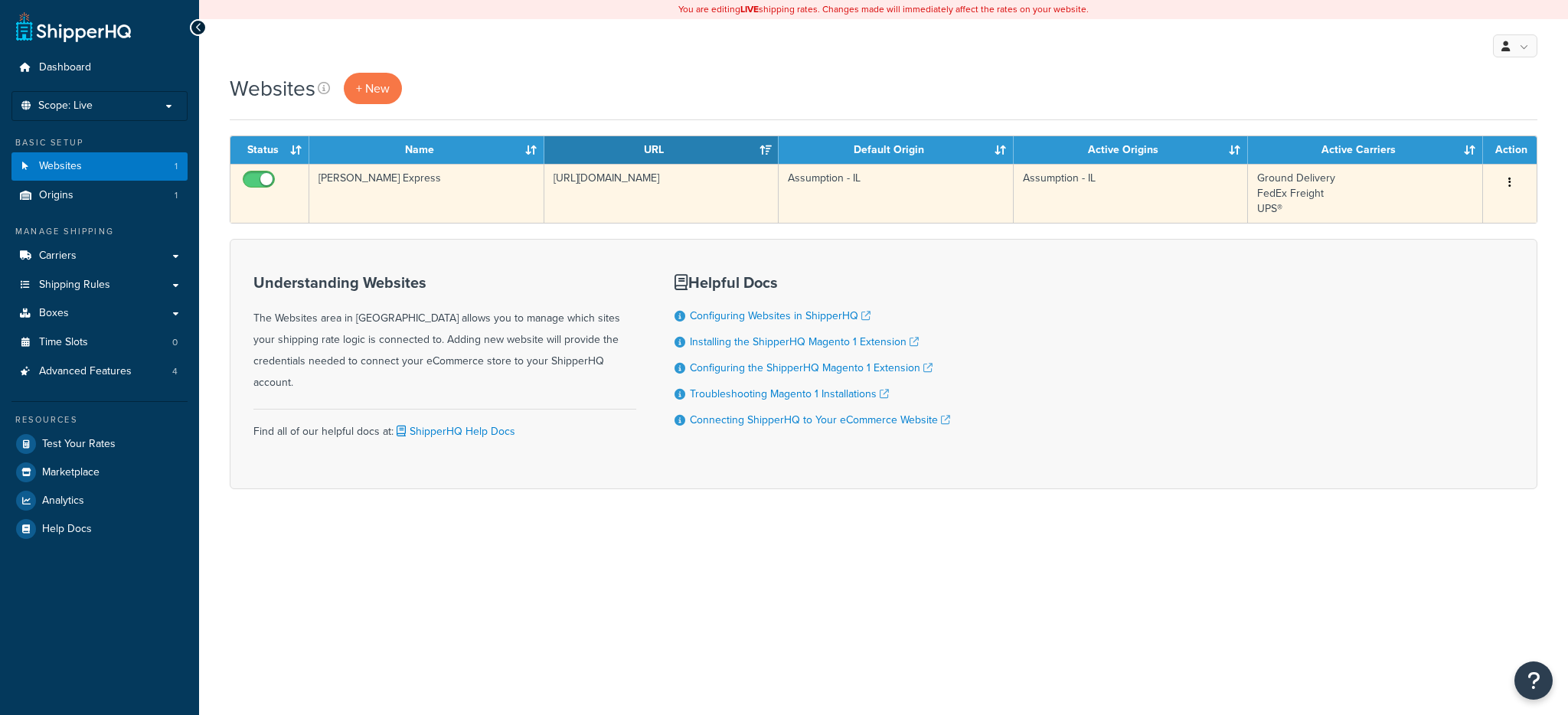
click at [674, 174] on td "[URL][DOMAIN_NAME]" at bounding box center [661, 193] width 235 height 59
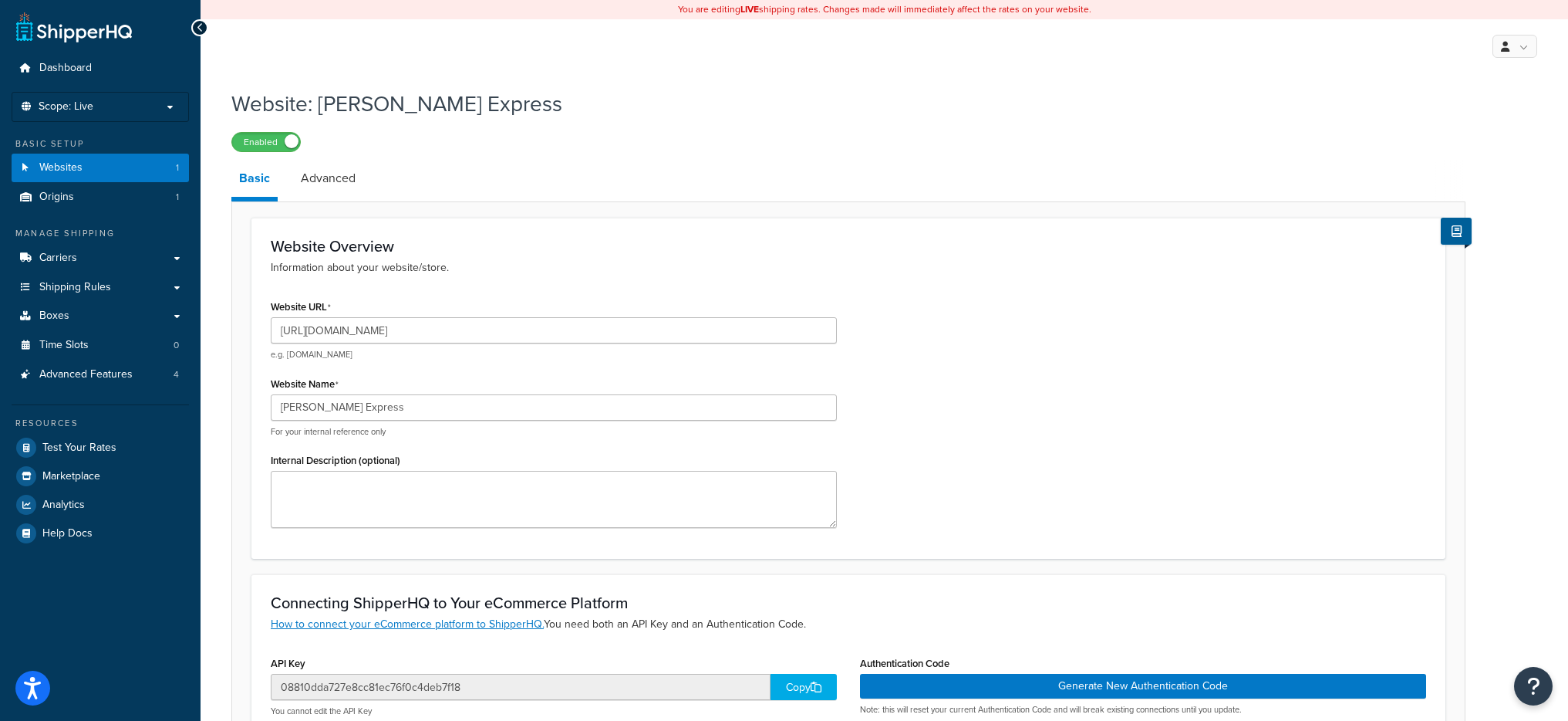
click at [416, 314] on div "Website URL http://www.sloanex.com e.g. mywebsite.com" at bounding box center [553, 328] width 566 height 65
click at [427, 329] on input "http://www.sloanex.com" at bounding box center [553, 330] width 566 height 26
click at [86, 199] on link "Origins 1" at bounding box center [99, 197] width 177 height 29
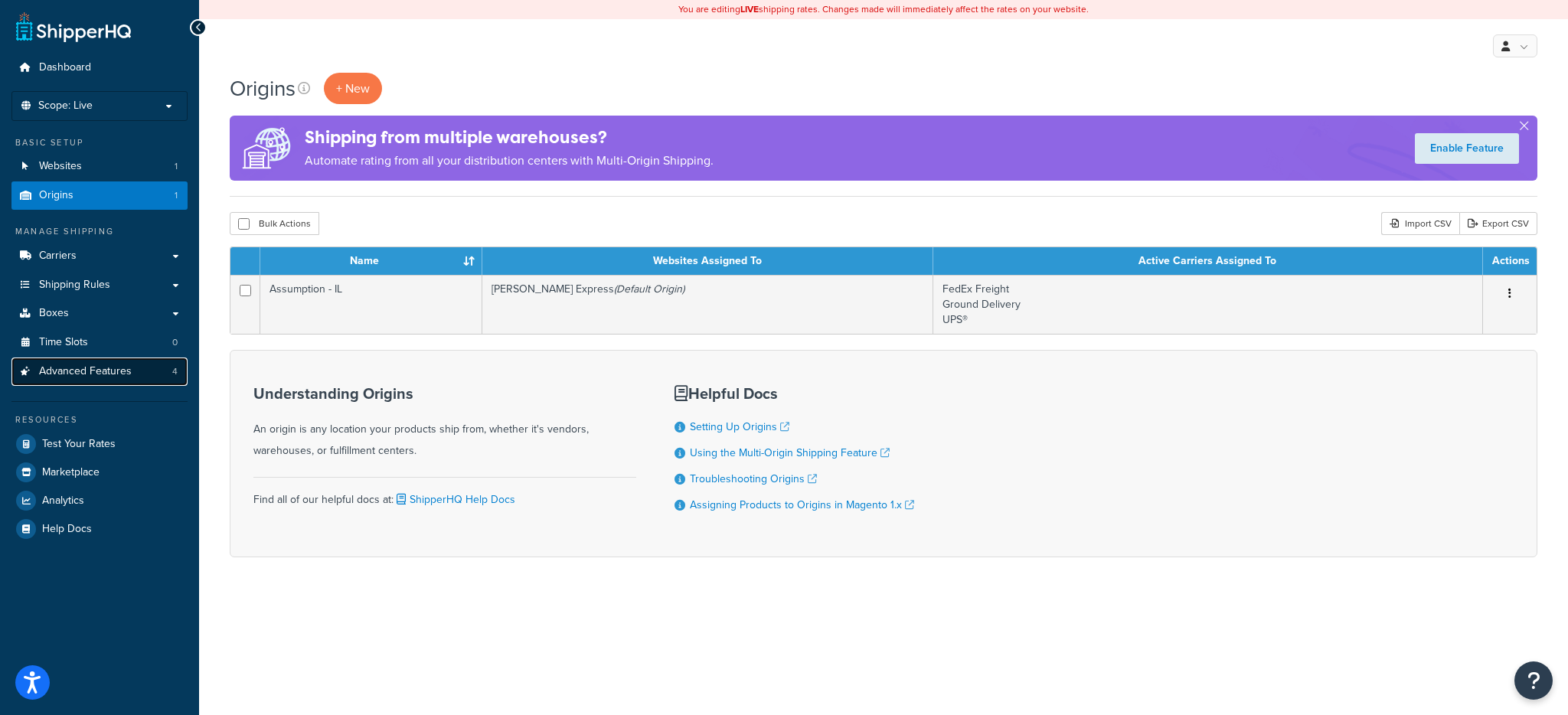
click at [146, 372] on link "Advanced Features 4" at bounding box center [99, 371] width 176 height 29
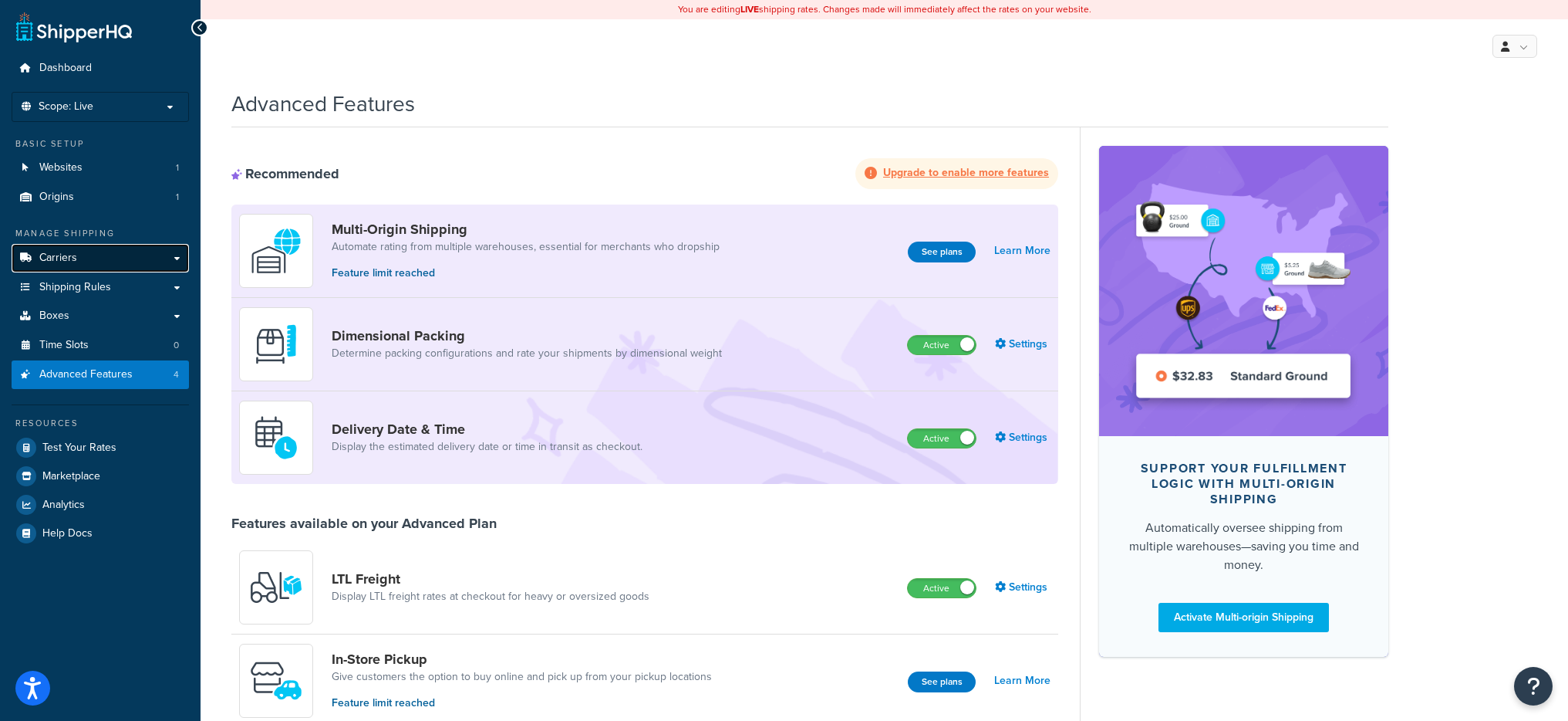
click at [99, 261] on link "Carriers" at bounding box center [99, 258] width 177 height 29
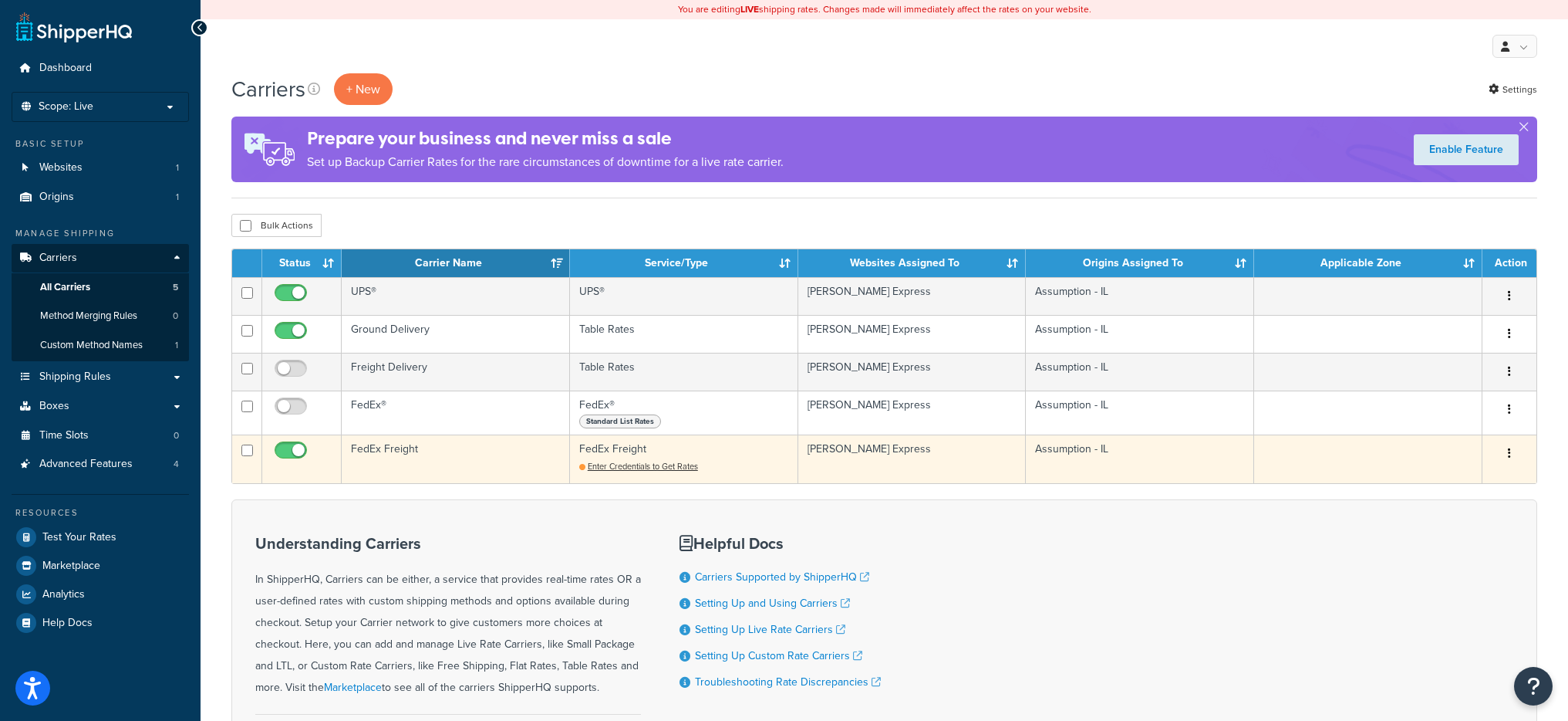
click at [503, 470] on td "FedEx Freight" at bounding box center [456, 459] width 229 height 49
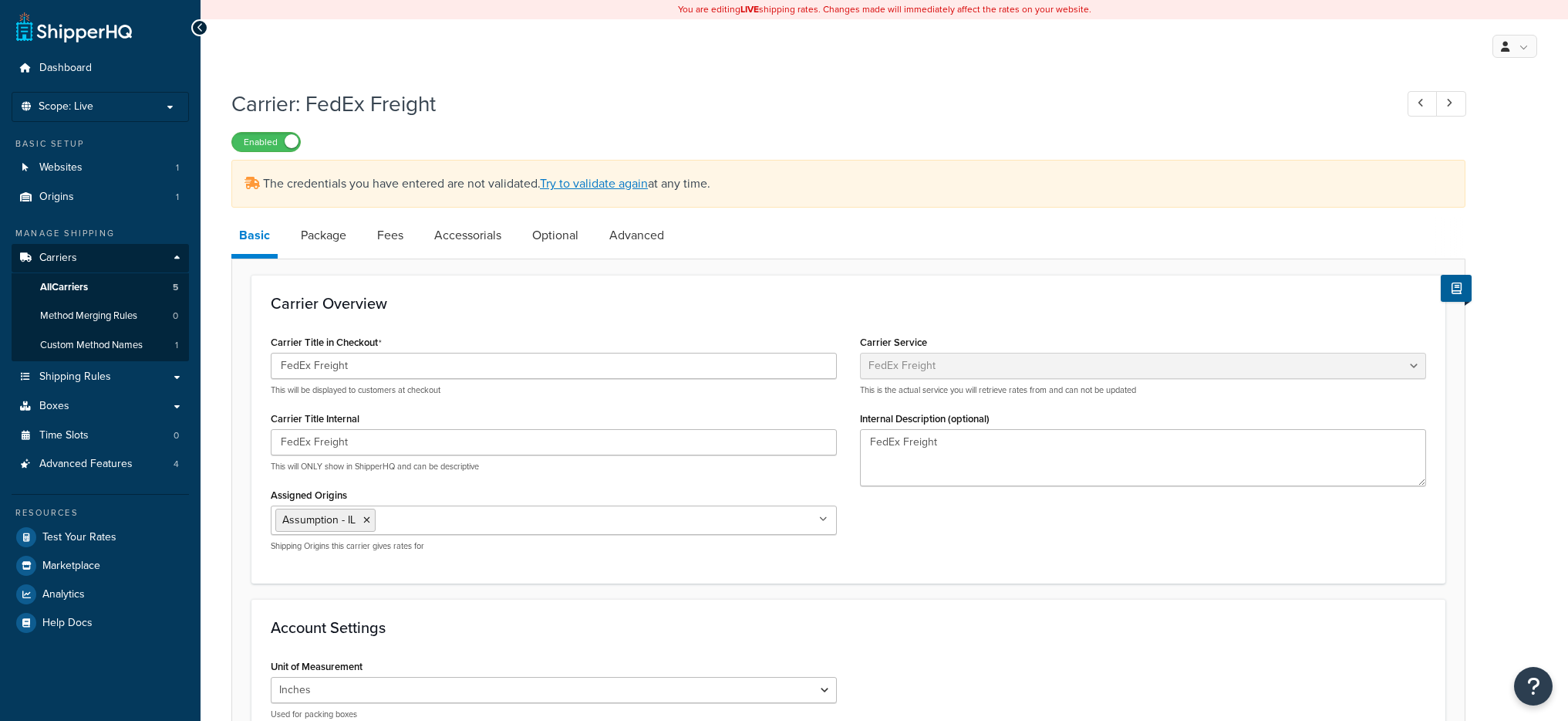
select select "fedExFreight"
click at [599, 176] on link "Try to validate again" at bounding box center [594, 183] width 108 height 17
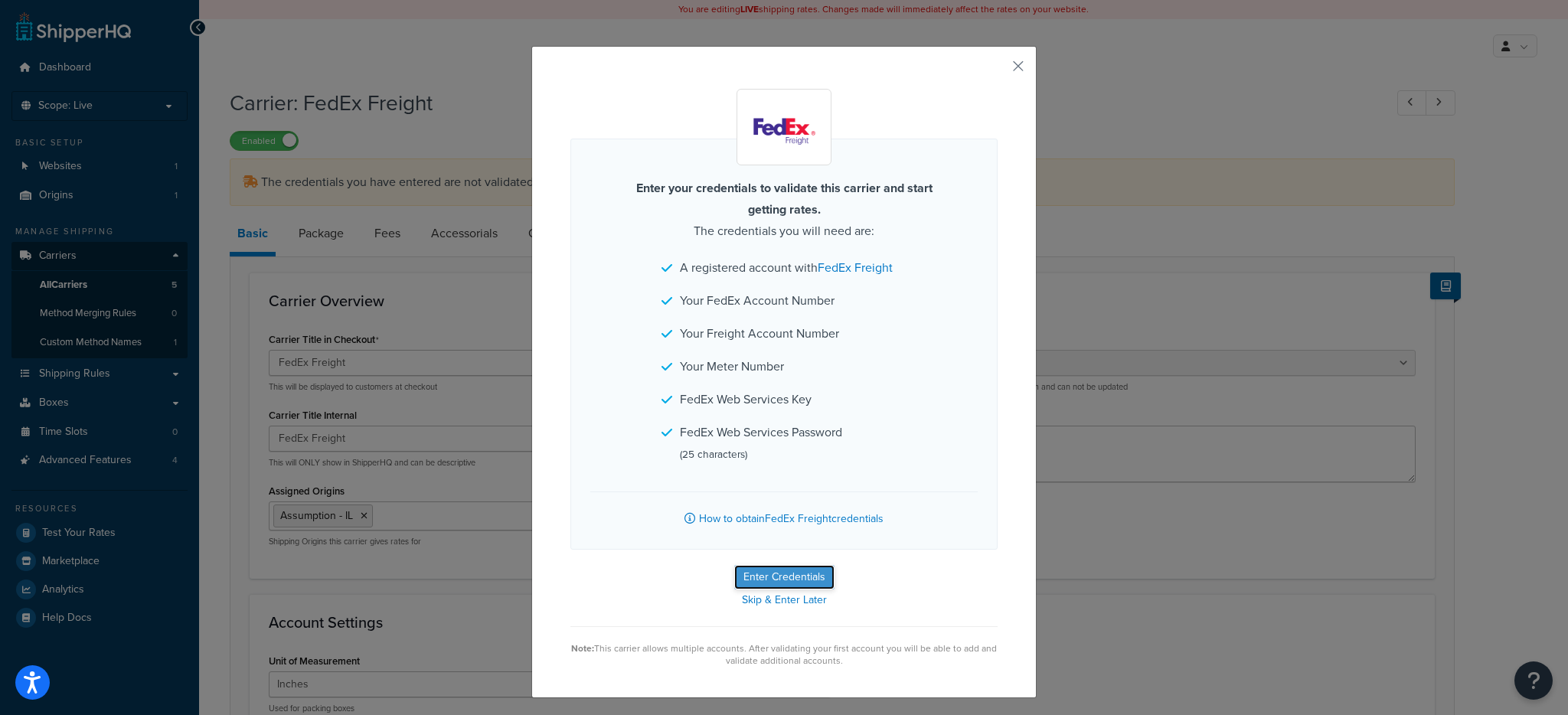
click at [751, 577] on button "Enter Credentials" at bounding box center [784, 577] width 100 height 24
select select "PALLET"
select select "US"
select select "IL"
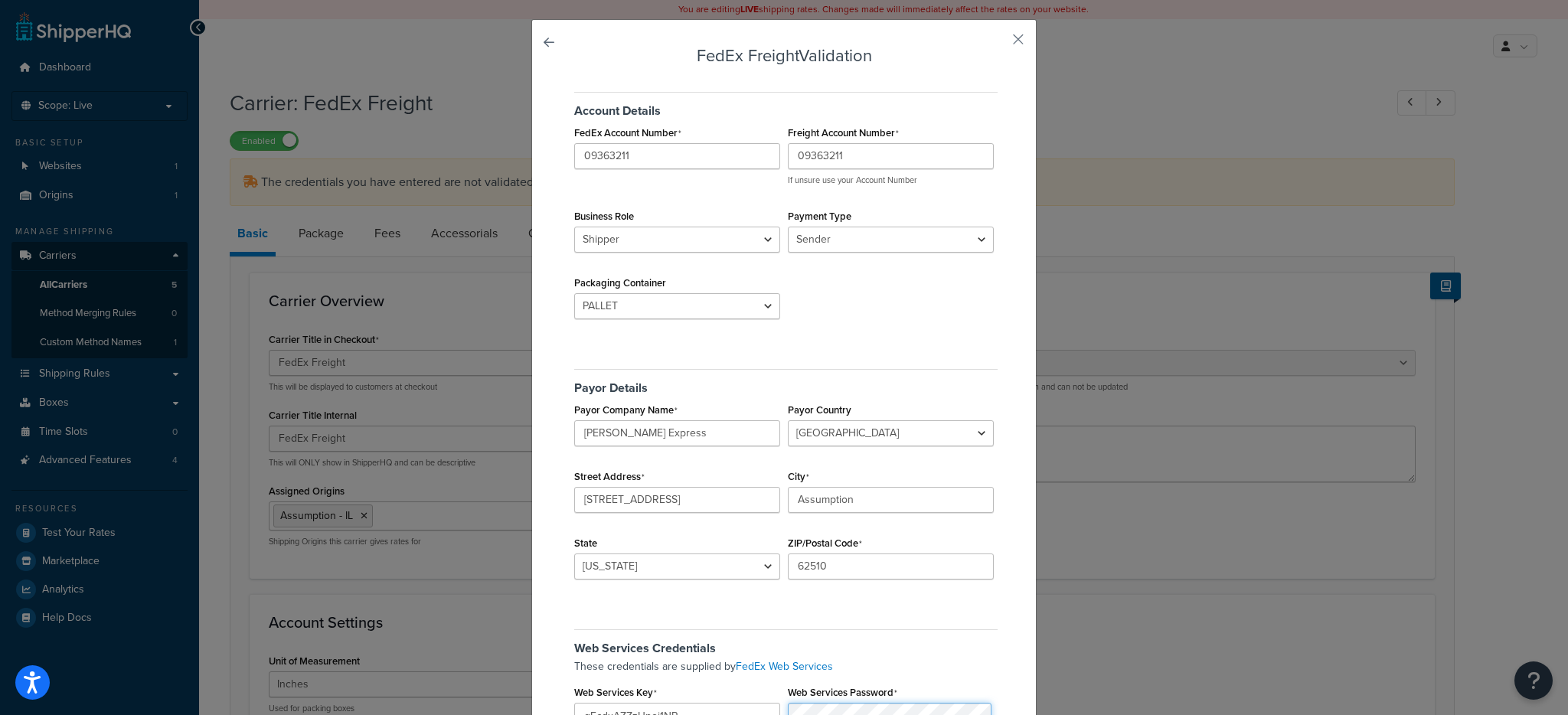
scroll to position [39, 0]
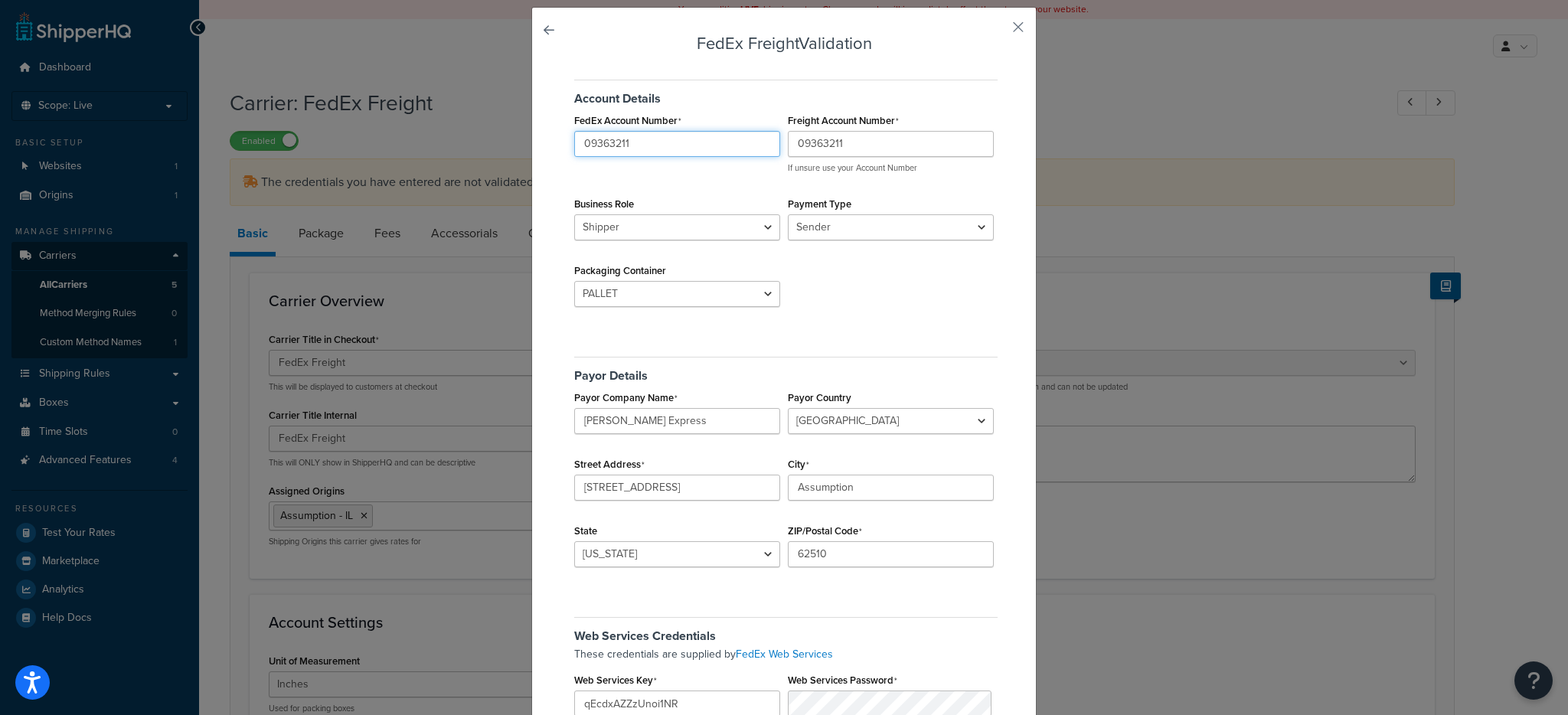
click at [606, 142] on input "09363211" at bounding box center [677, 144] width 206 height 26
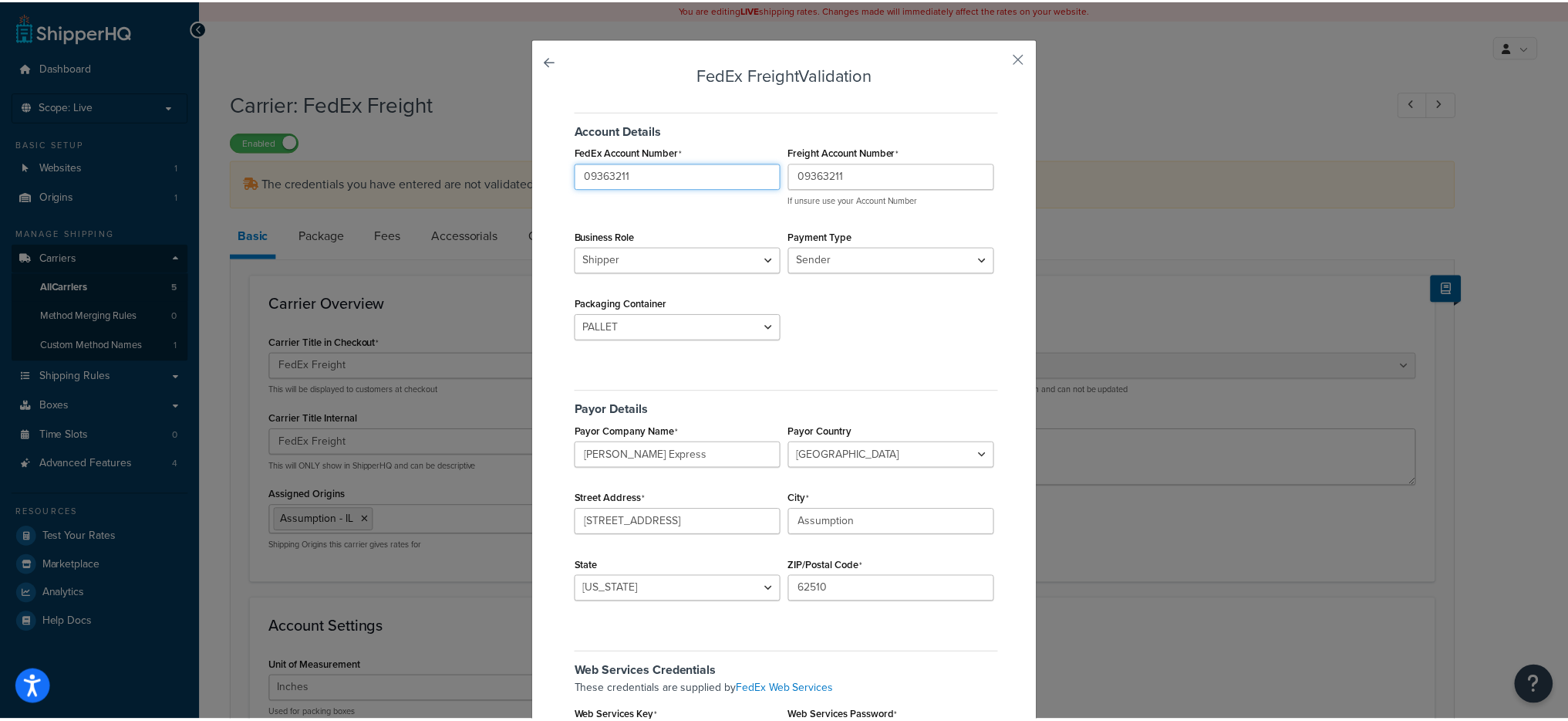
scroll to position [0, 0]
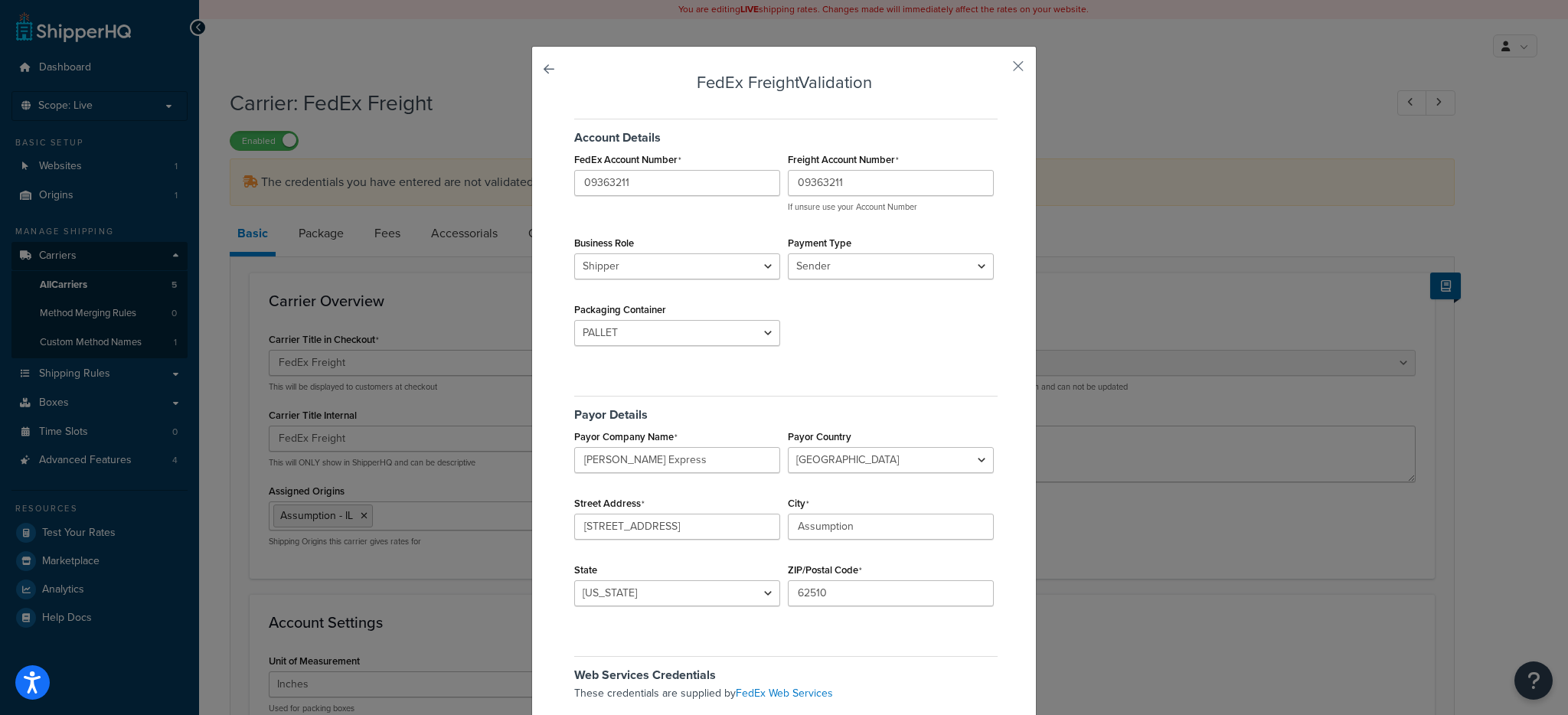
click at [769, 136] on h5 "Account Details" at bounding box center [785, 132] width 423 height 26
click at [997, 69] on button "button" at bounding box center [996, 71] width 3 height 3
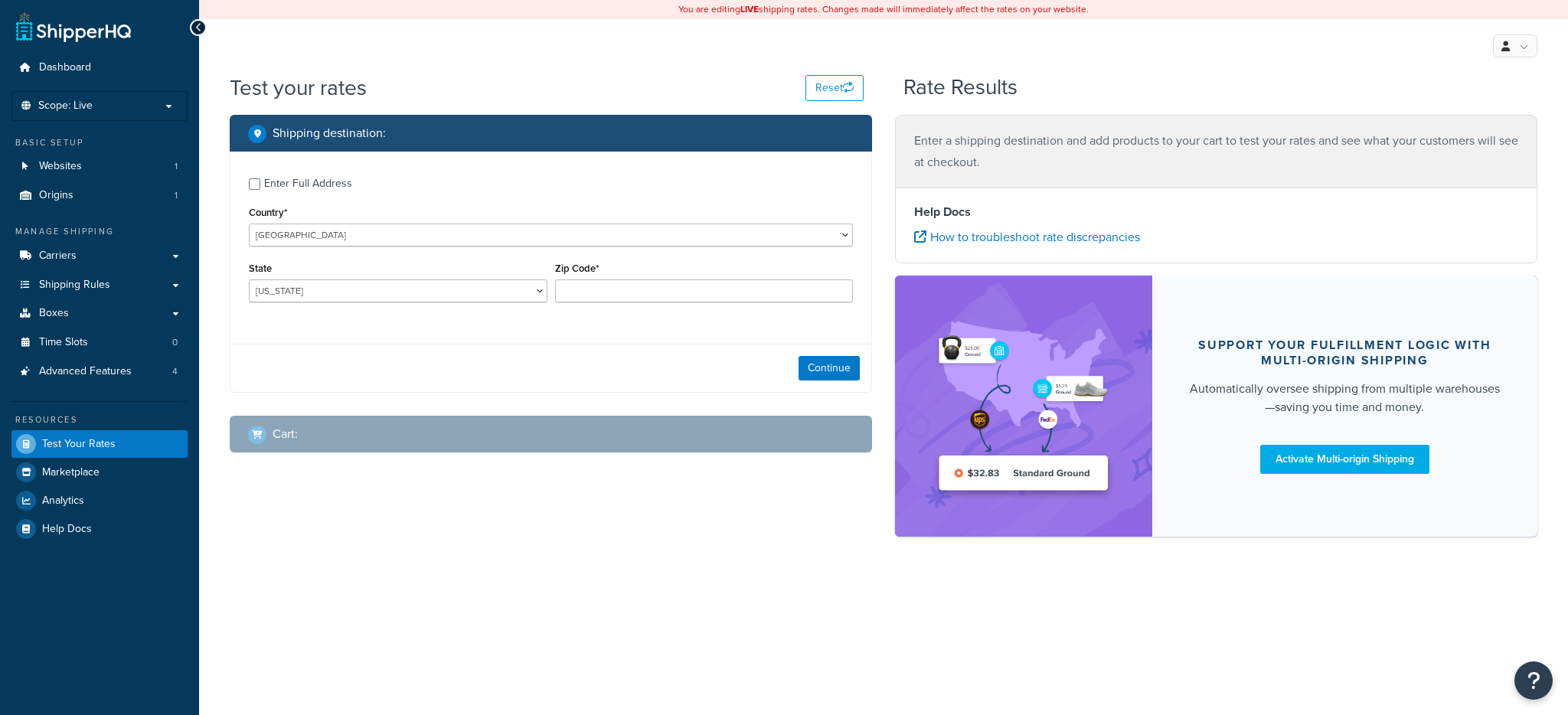
type input "78759"
select select "[GEOGRAPHIC_DATA]"
click at [812, 365] on button "Continue" at bounding box center [829, 368] width 61 height 24
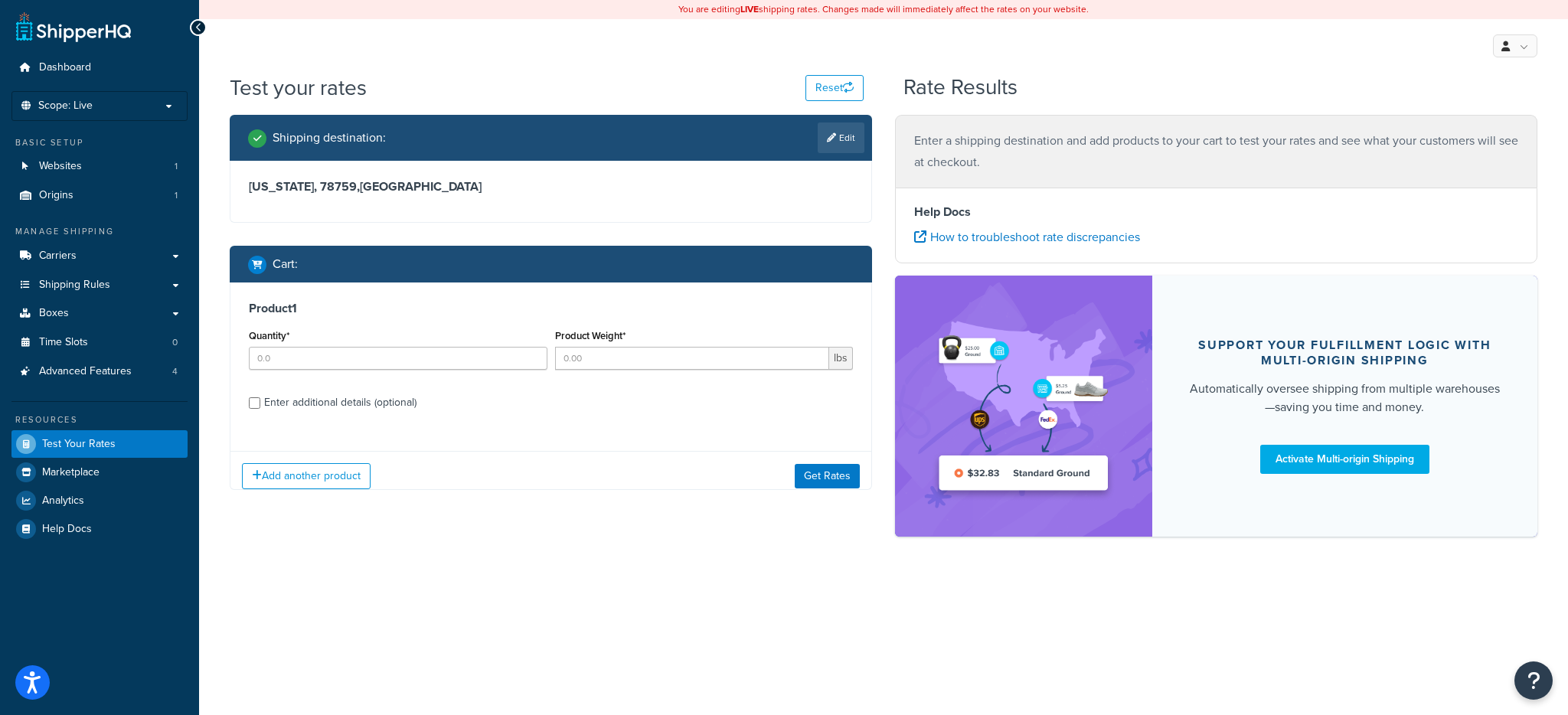
click at [328, 378] on div "Quantity*" at bounding box center [398, 353] width 307 height 56
click at [334, 365] on input "Quantity*" at bounding box center [397, 358] width 299 height 23
type input "1"
click at [612, 358] on input "Product Weight*" at bounding box center [692, 358] width 274 height 23
type input "200"
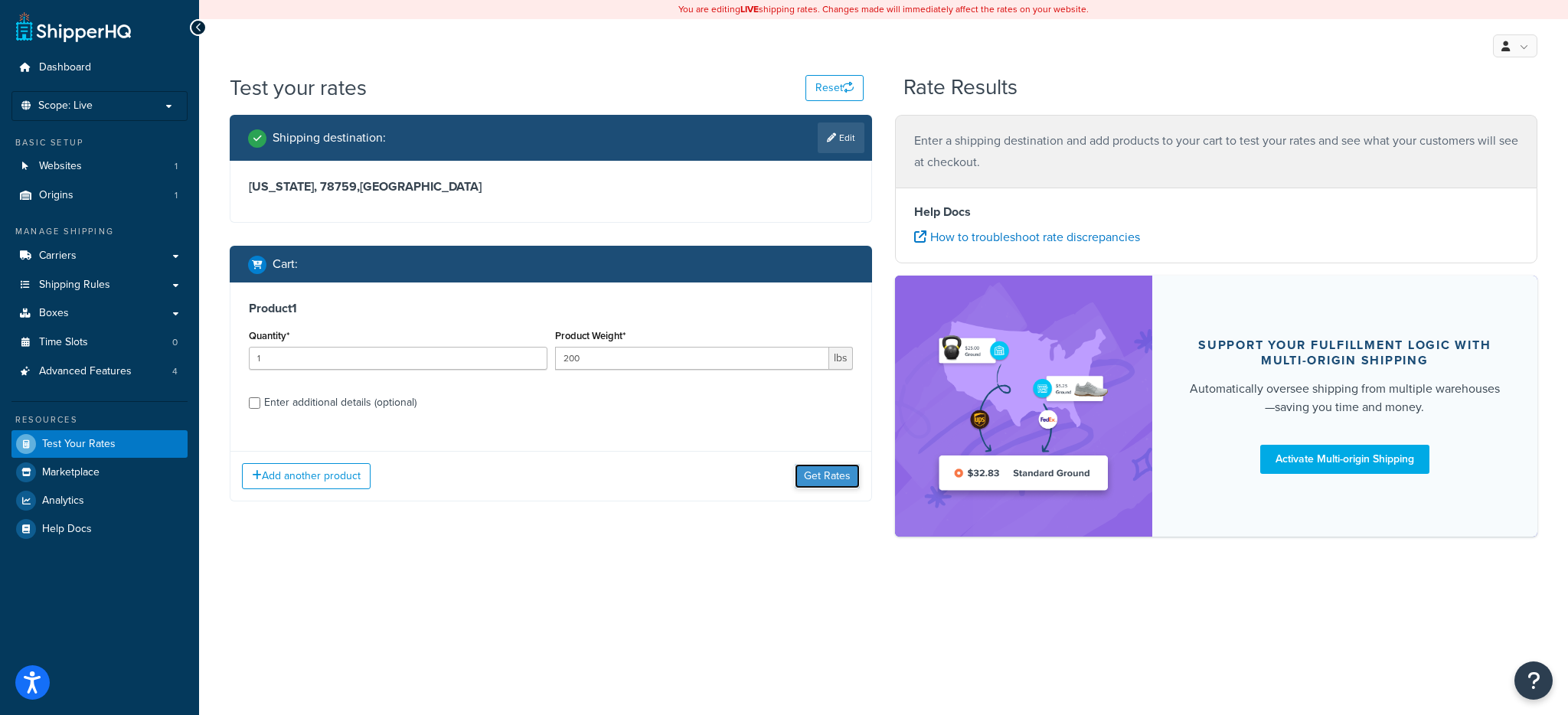
click at [816, 481] on button "Get Rates" at bounding box center [827, 476] width 65 height 24
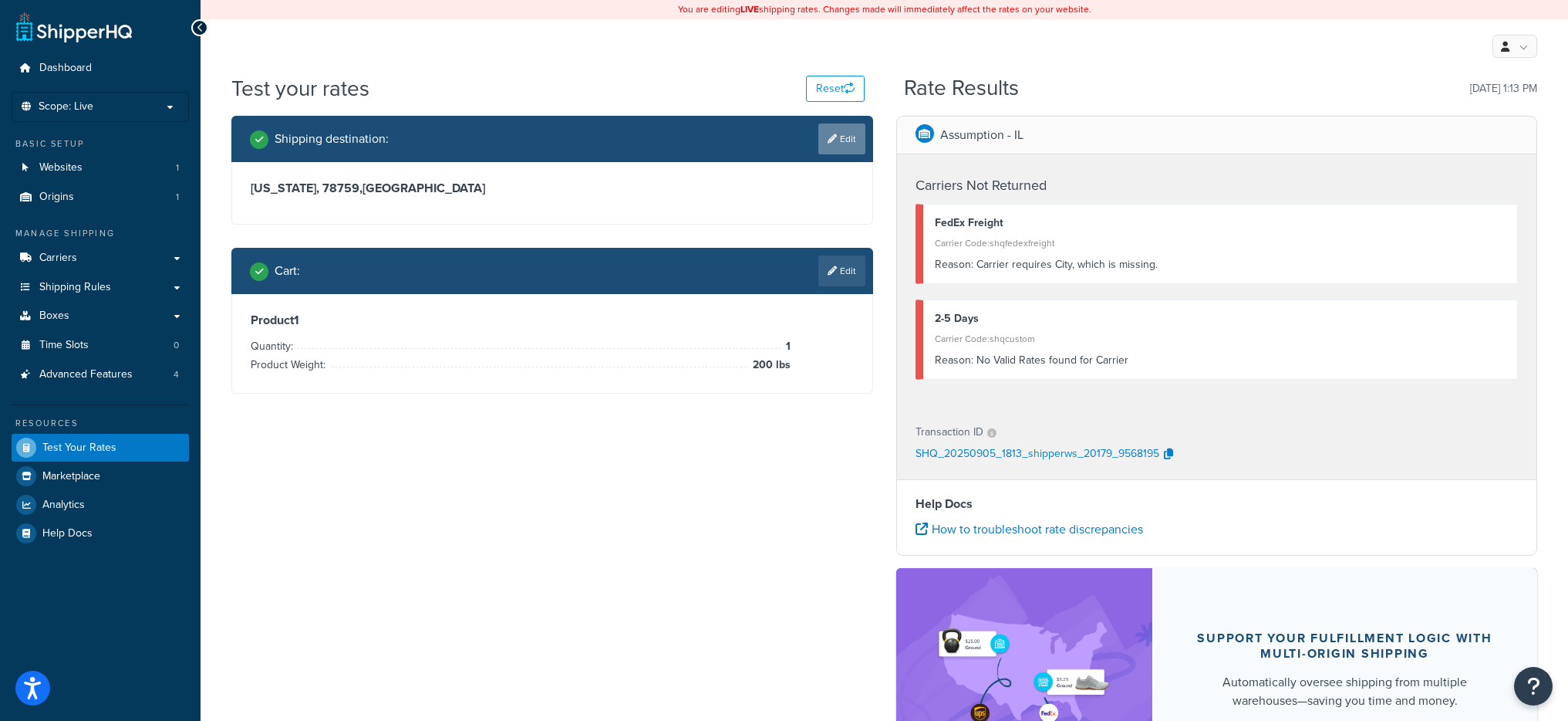
click at [830, 152] on link "Edit" at bounding box center [842, 138] width 47 height 31
select select "[GEOGRAPHIC_DATA]"
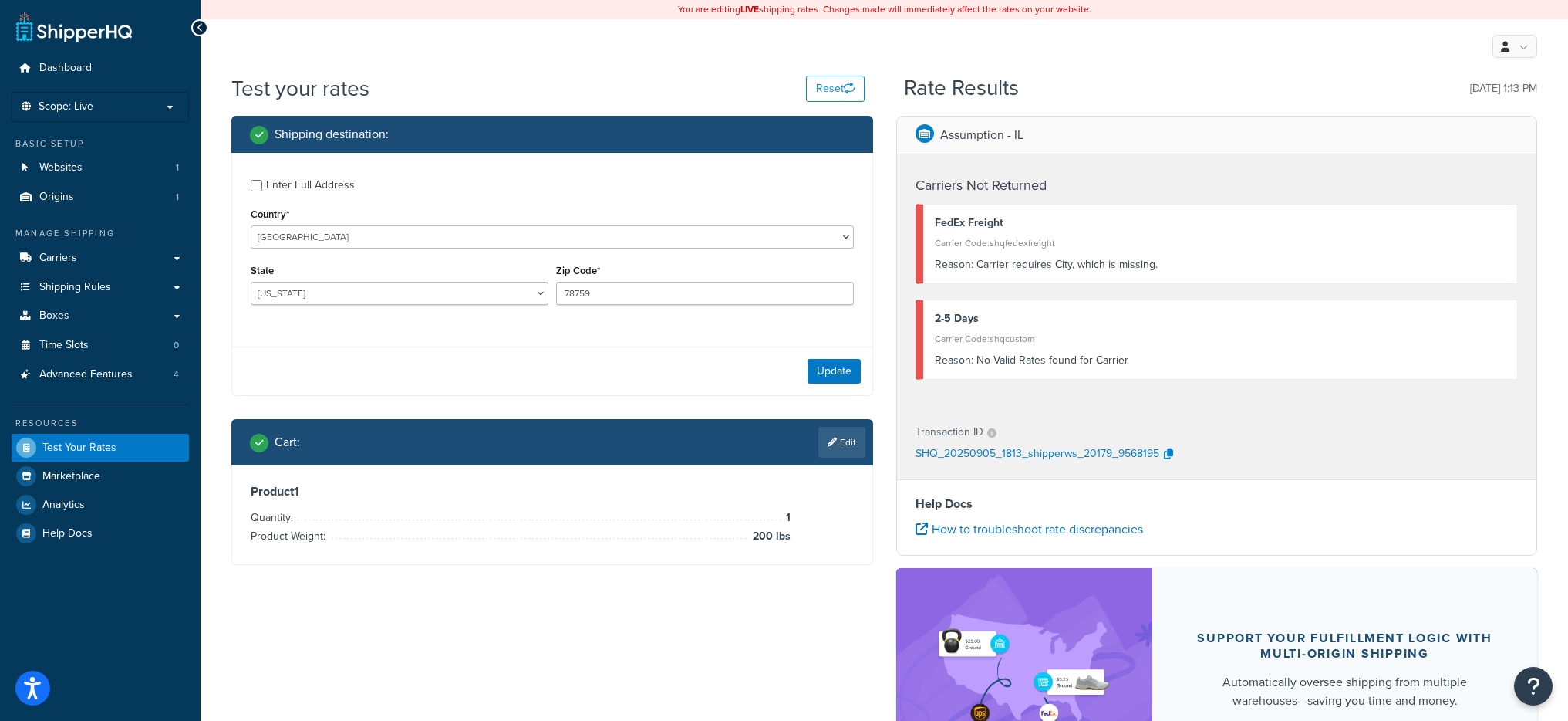
click at [305, 200] on div "Enter Full Address Country* [GEOGRAPHIC_DATA] [GEOGRAPHIC_DATA] [GEOGRAPHIC_DAT…" at bounding box center [552, 244] width 640 height 182
click at [304, 195] on div "Enter Full Address" at bounding box center [311, 185] width 89 height 22
click at [263, 191] on input "Enter Full Address" at bounding box center [256, 185] width 11 height 11
checkbox input "true"
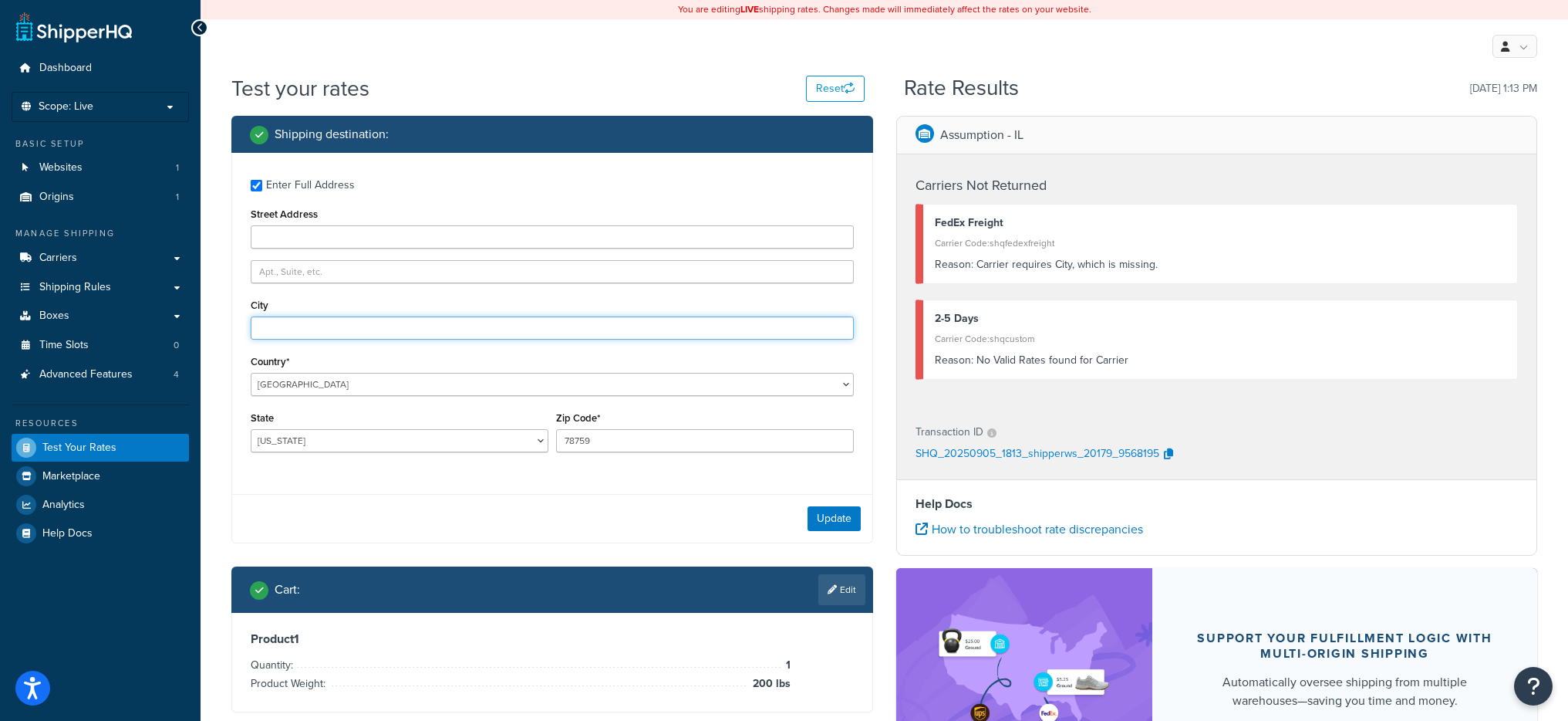
click at [312, 319] on input "City" at bounding box center [551, 327] width 603 height 24
type input "Austin"
click at [650, 483] on div "Enter Full Address Street Address City [GEOGRAPHIC_DATA] Country* [GEOGRAPHIC_D…" at bounding box center [552, 347] width 642 height 390
click at [805, 510] on div "Update" at bounding box center [552, 518] width 640 height 49
click at [817, 516] on button "Update" at bounding box center [834, 518] width 53 height 24
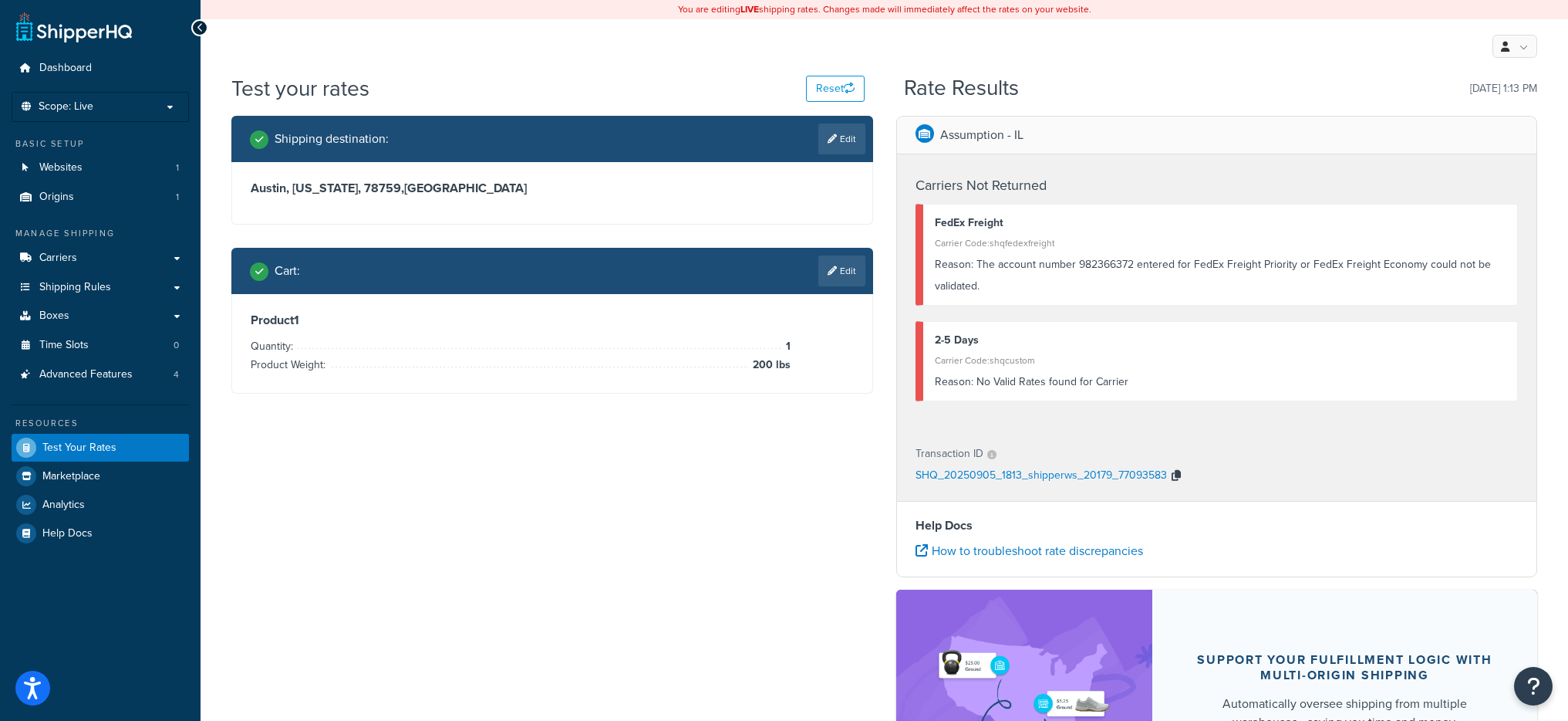
click at [1177, 478] on icon "button" at bounding box center [1176, 475] width 10 height 10
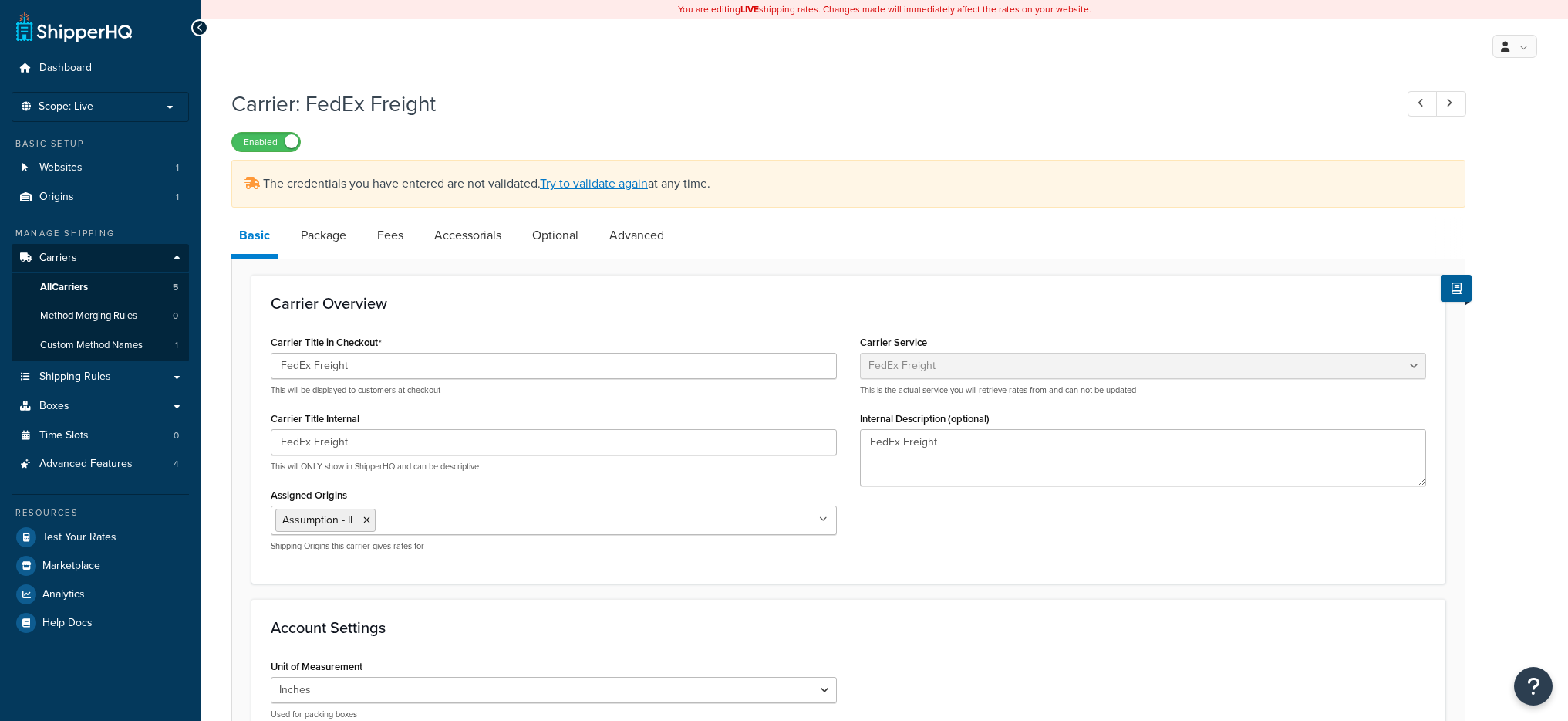
select select "fedExFreight"
click at [592, 182] on link "Try to validate again" at bounding box center [594, 183] width 108 height 17
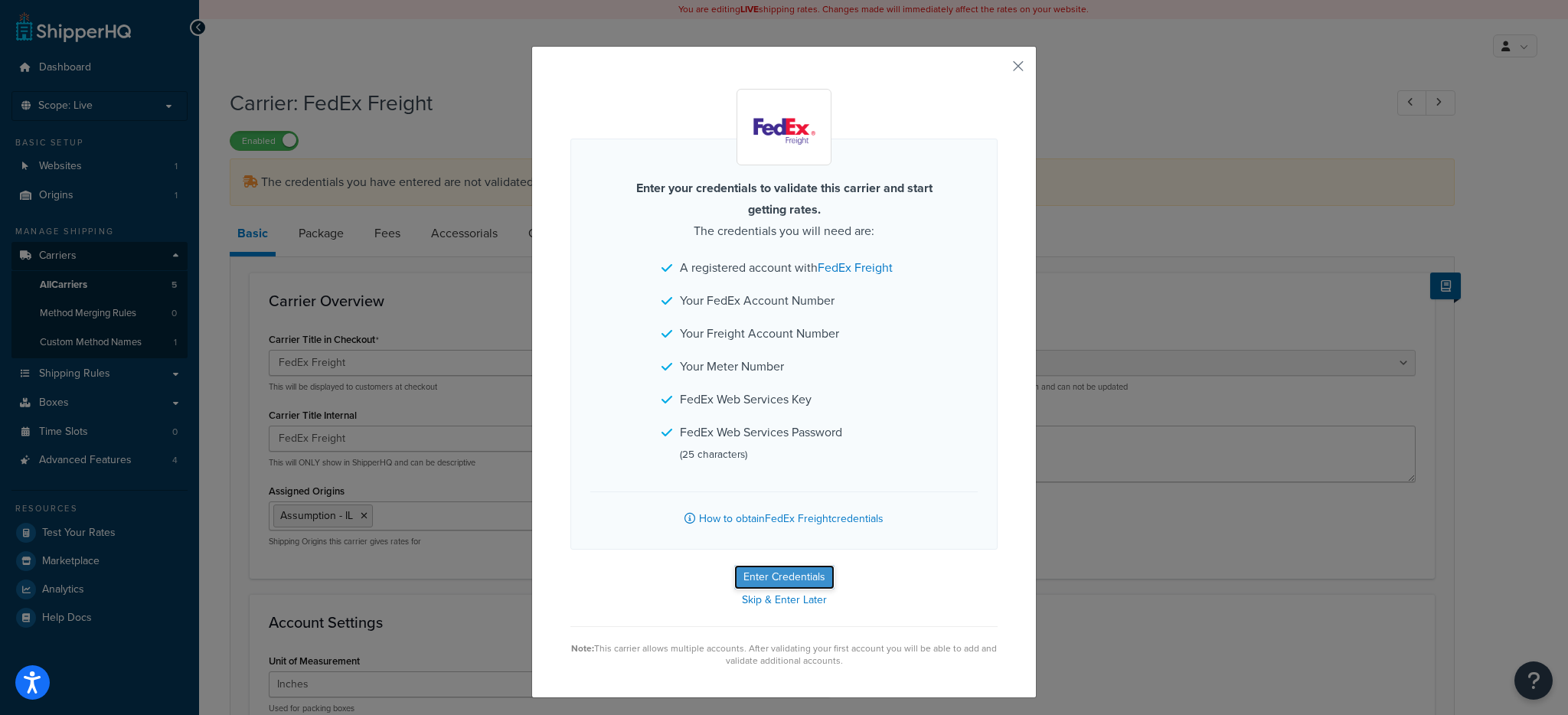
click at [810, 577] on button "Enter Credentials" at bounding box center [784, 577] width 100 height 24
select select "PALLET"
select select "US"
select select "IL"
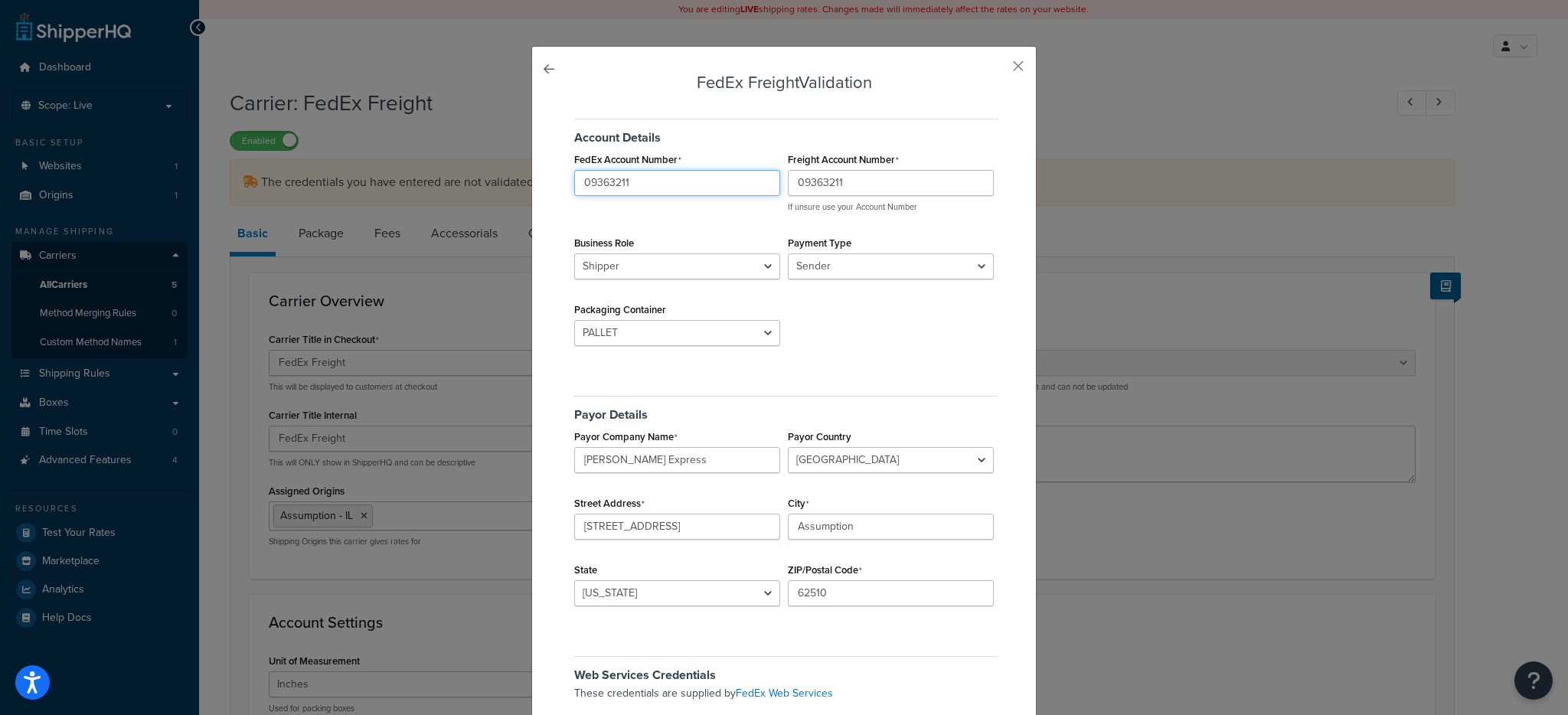
click at [609, 182] on input "09363211" at bounding box center [677, 183] width 206 height 26
paste input "982366372"
type input "982366372"
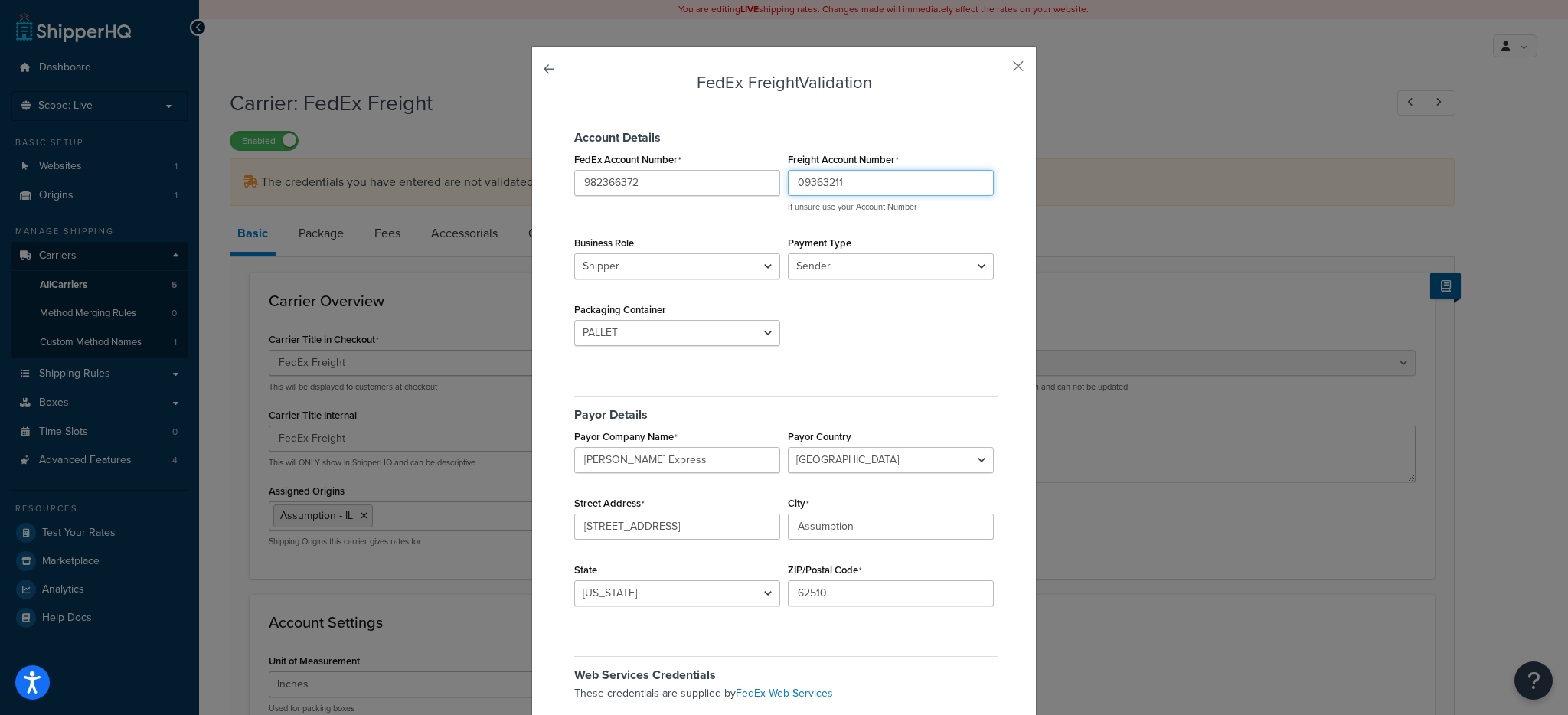
click at [858, 177] on input "09363211" at bounding box center [891, 183] width 206 height 26
paste input "982366372"
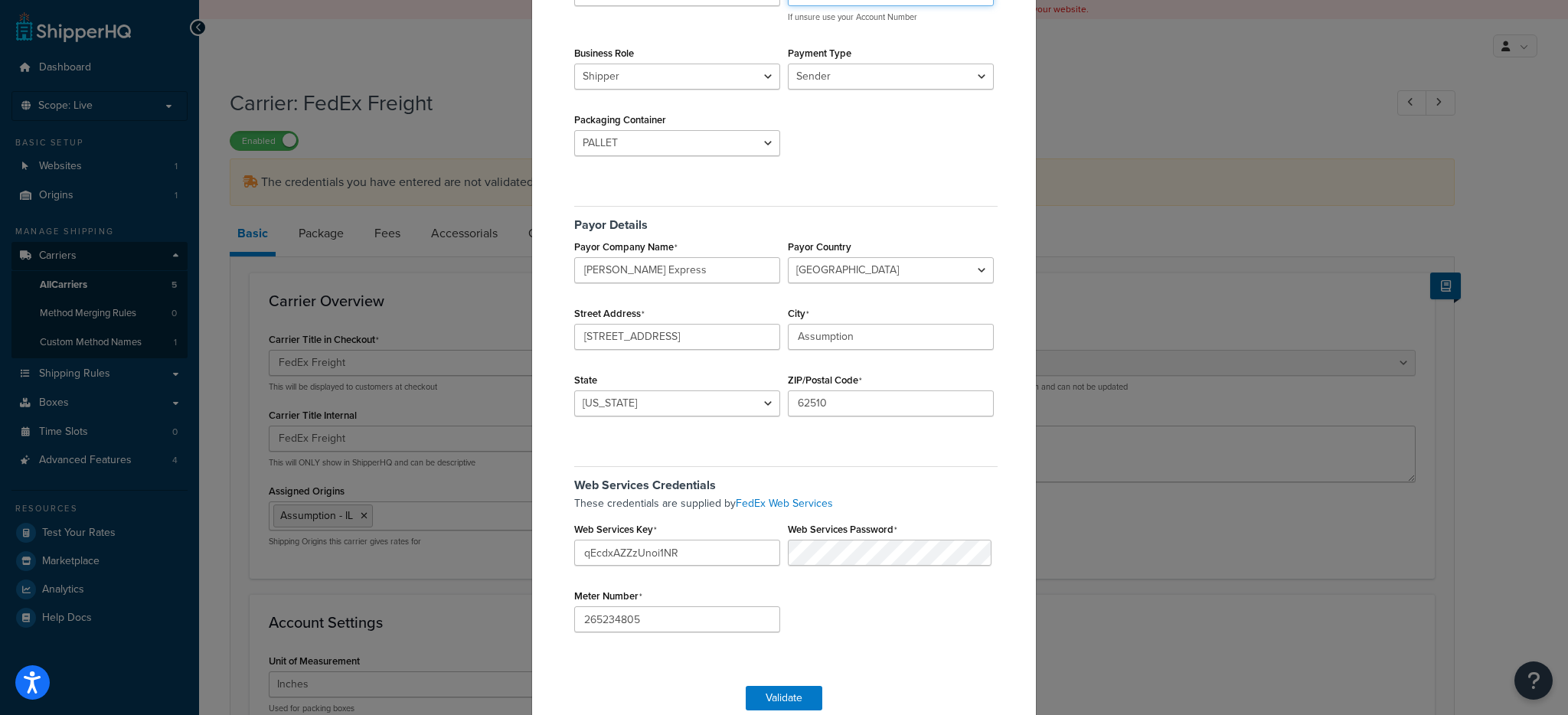
scroll to position [216, 0]
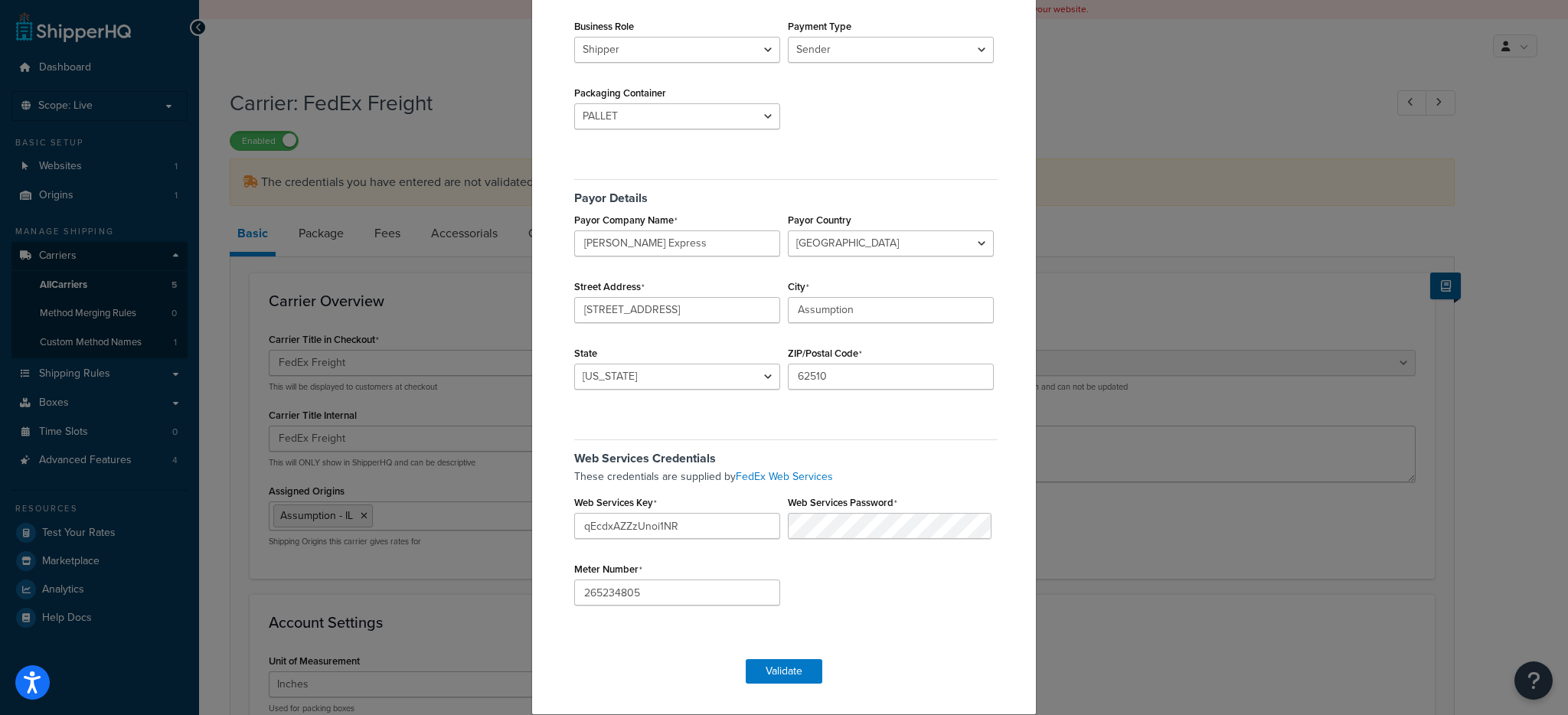
type input "982366372"
click at [677, 531] on input "qEcdxAZZzUnoi1NR" at bounding box center [677, 525] width 206 height 26
paste input "S7KiIfwgLmC5Takk"
type input "S7KiIfwgLmC5Takk"
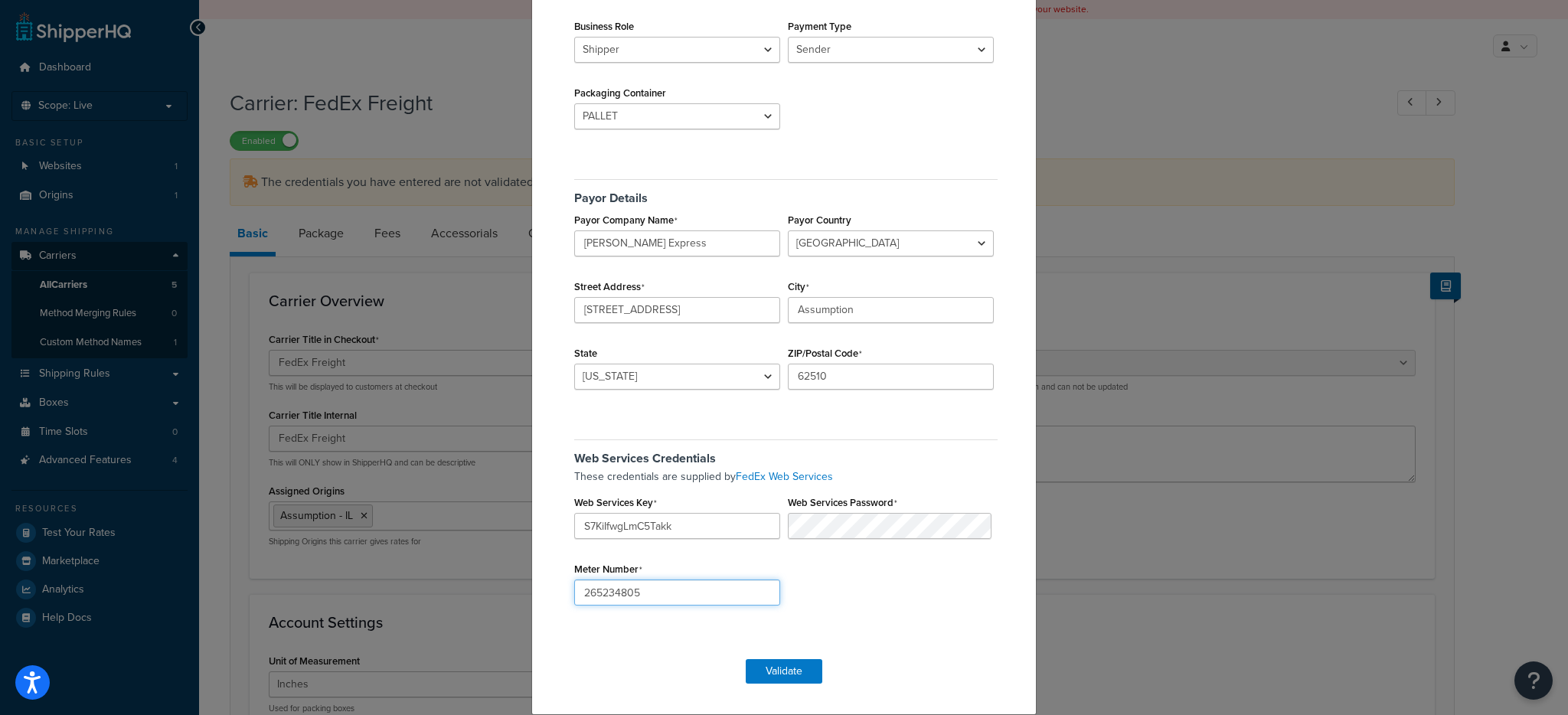
click at [657, 597] on input "265234805" at bounding box center [677, 592] width 206 height 26
paste input "113539061"
type input "113539061"
click at [790, 669] on button "Validate" at bounding box center [784, 671] width 76 height 24
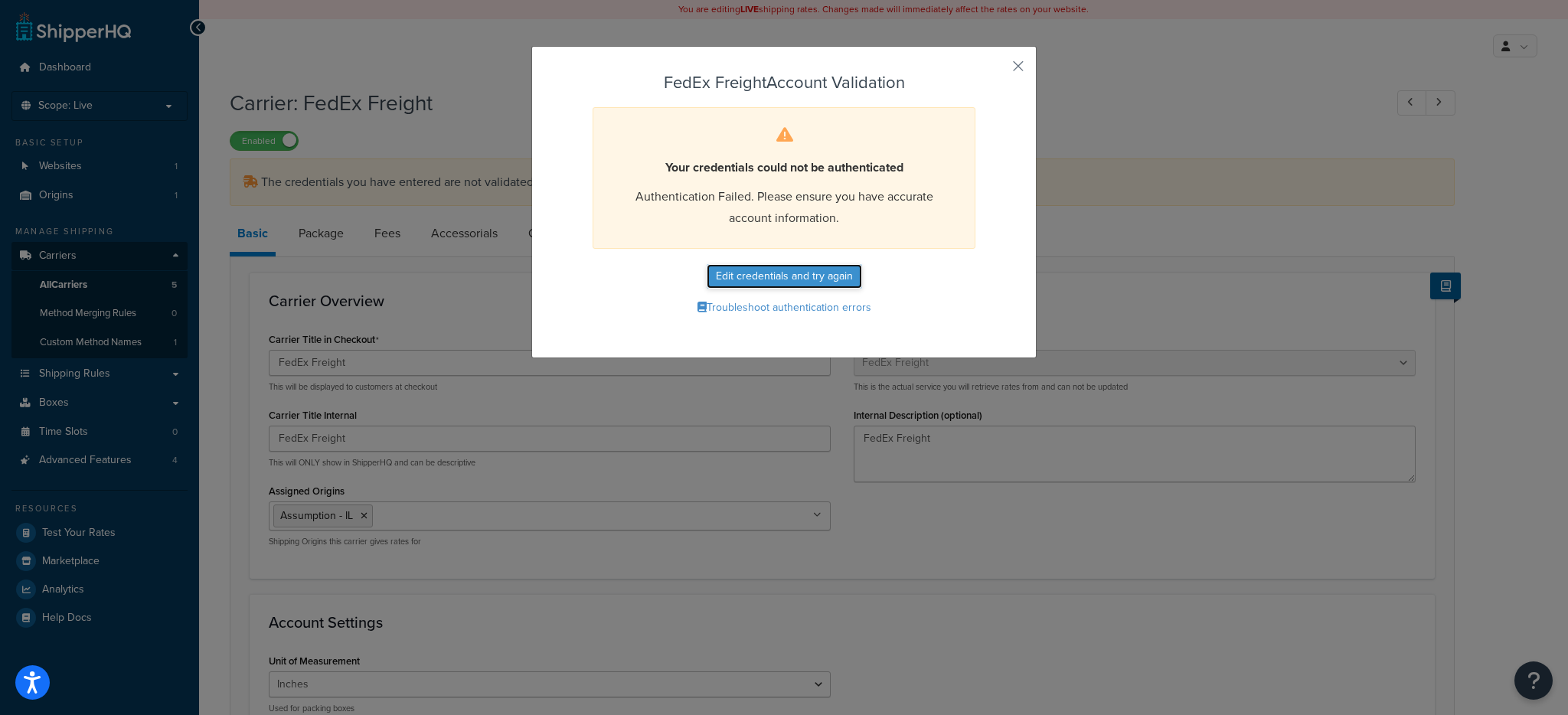
click at [783, 276] on button "Edit credentials and try again" at bounding box center [784, 276] width 155 height 24
select select "PALLET"
select select "US"
select select "IL"
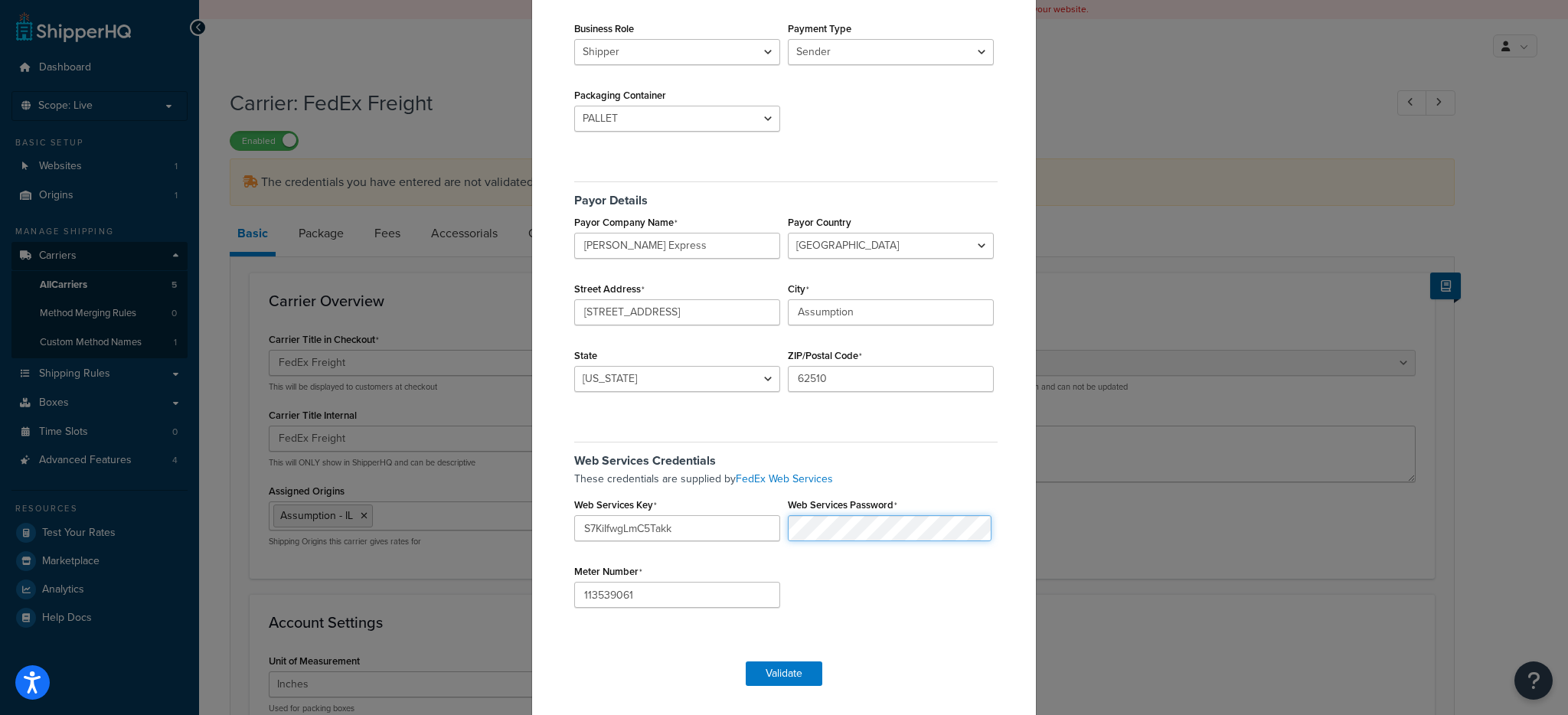
scroll to position [216, 0]
click at [642, 531] on input "S7KiIfwgLmC5Takk" at bounding box center [677, 525] width 206 height 26
click at [642, 531] on input "S7KiIfwgLmC5Takk" at bounding box center [677, 525] width 206 height 26
click at [774, 670] on button "Validate" at bounding box center [784, 671] width 76 height 24
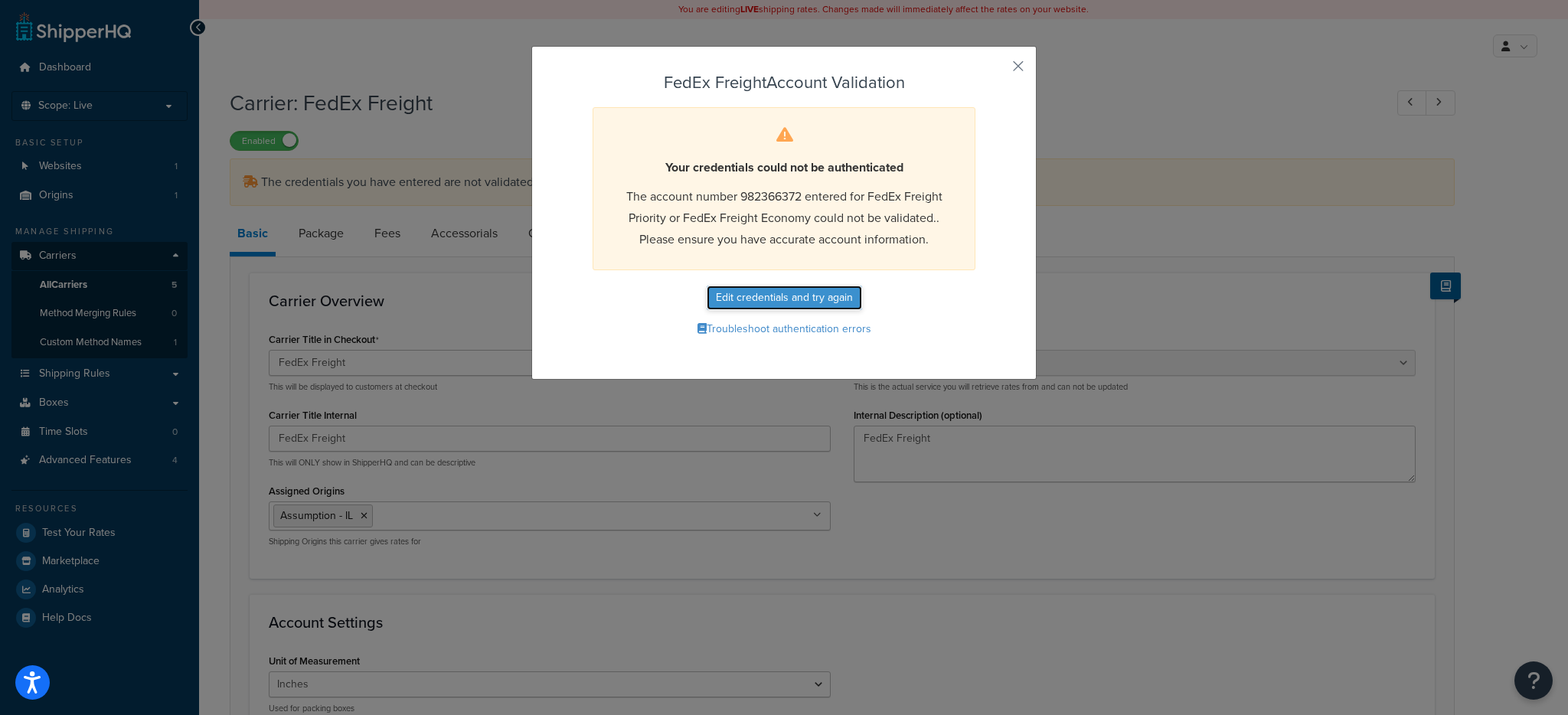
click at [773, 295] on button "Edit credentials and try again" at bounding box center [784, 298] width 155 height 24
select select "PALLET"
select select "US"
select select "IL"
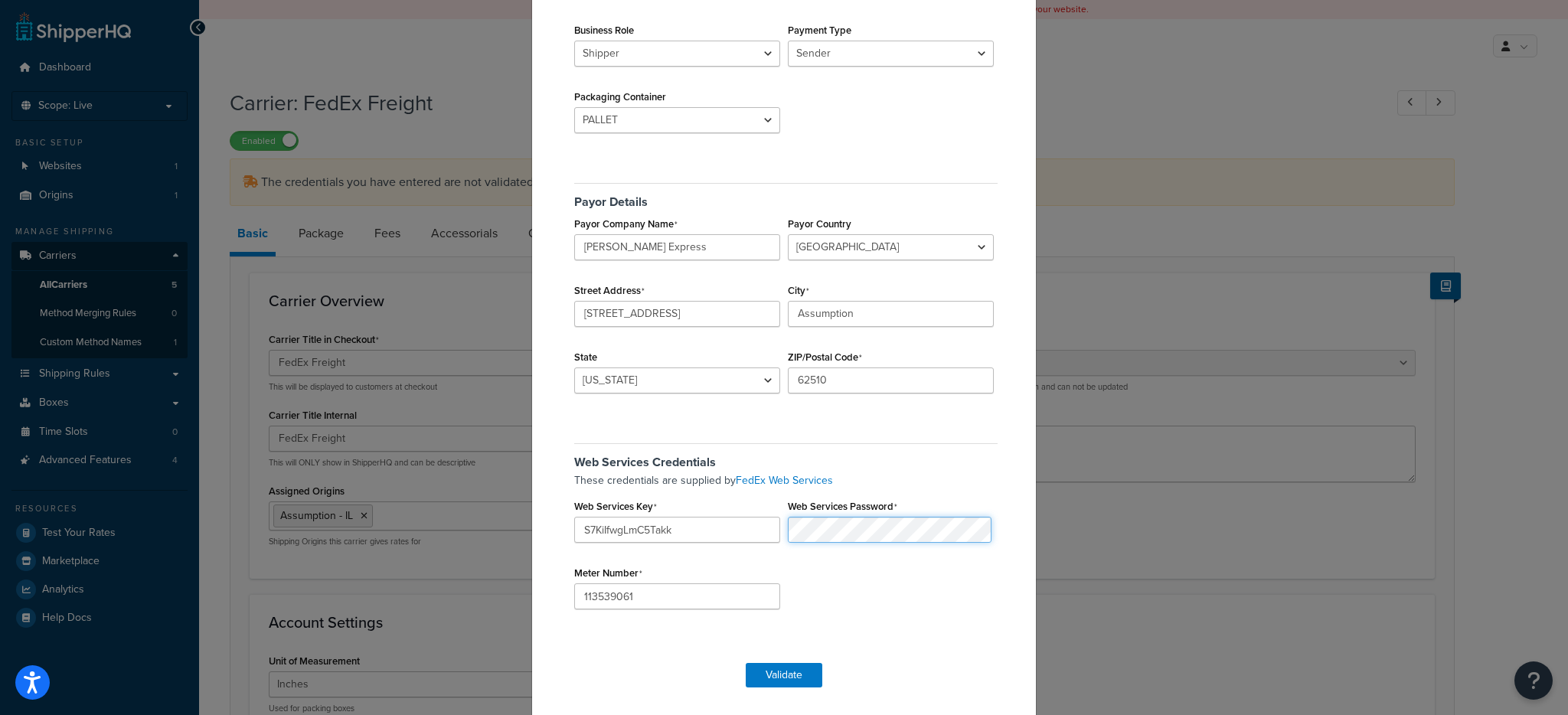
scroll to position [216, 0]
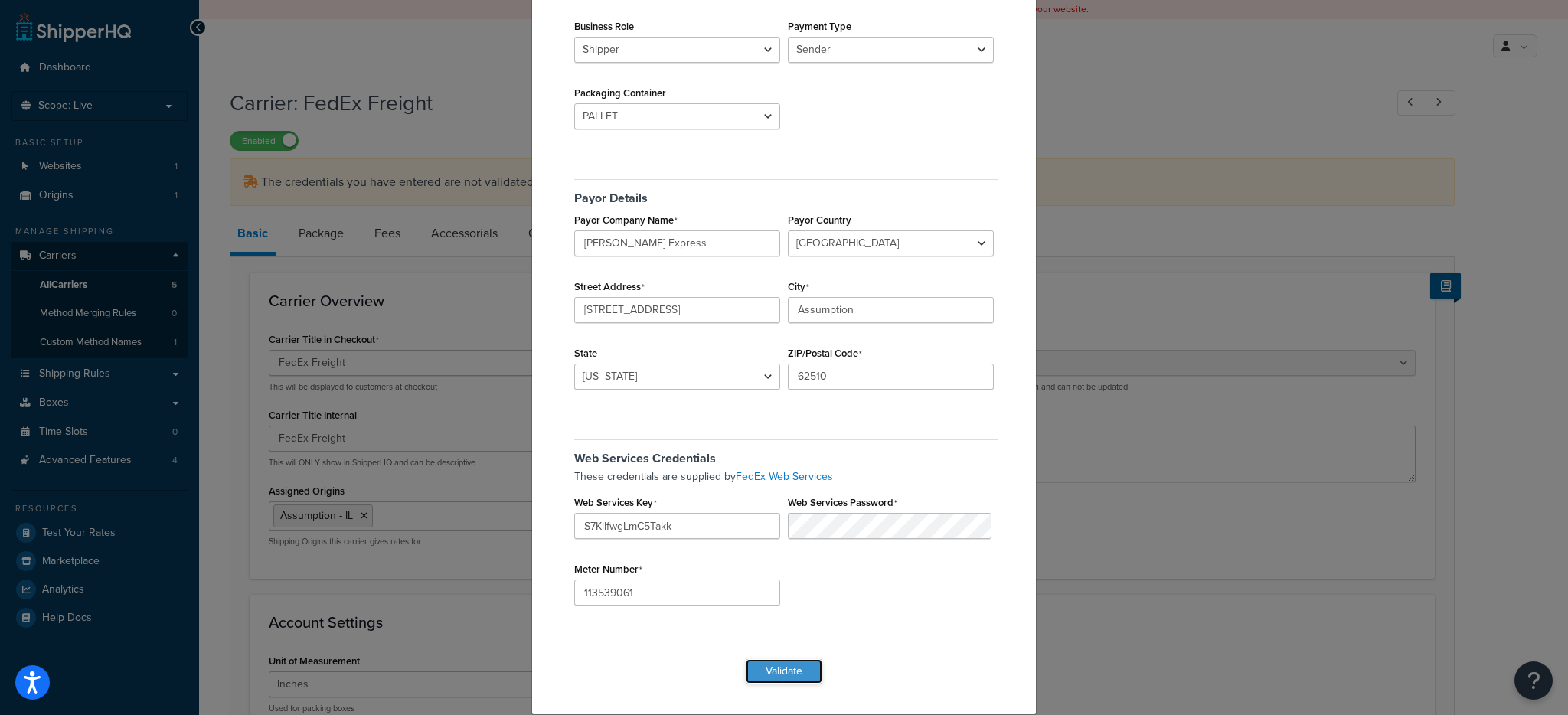
click at [768, 674] on button "Validate" at bounding box center [784, 671] width 76 height 24
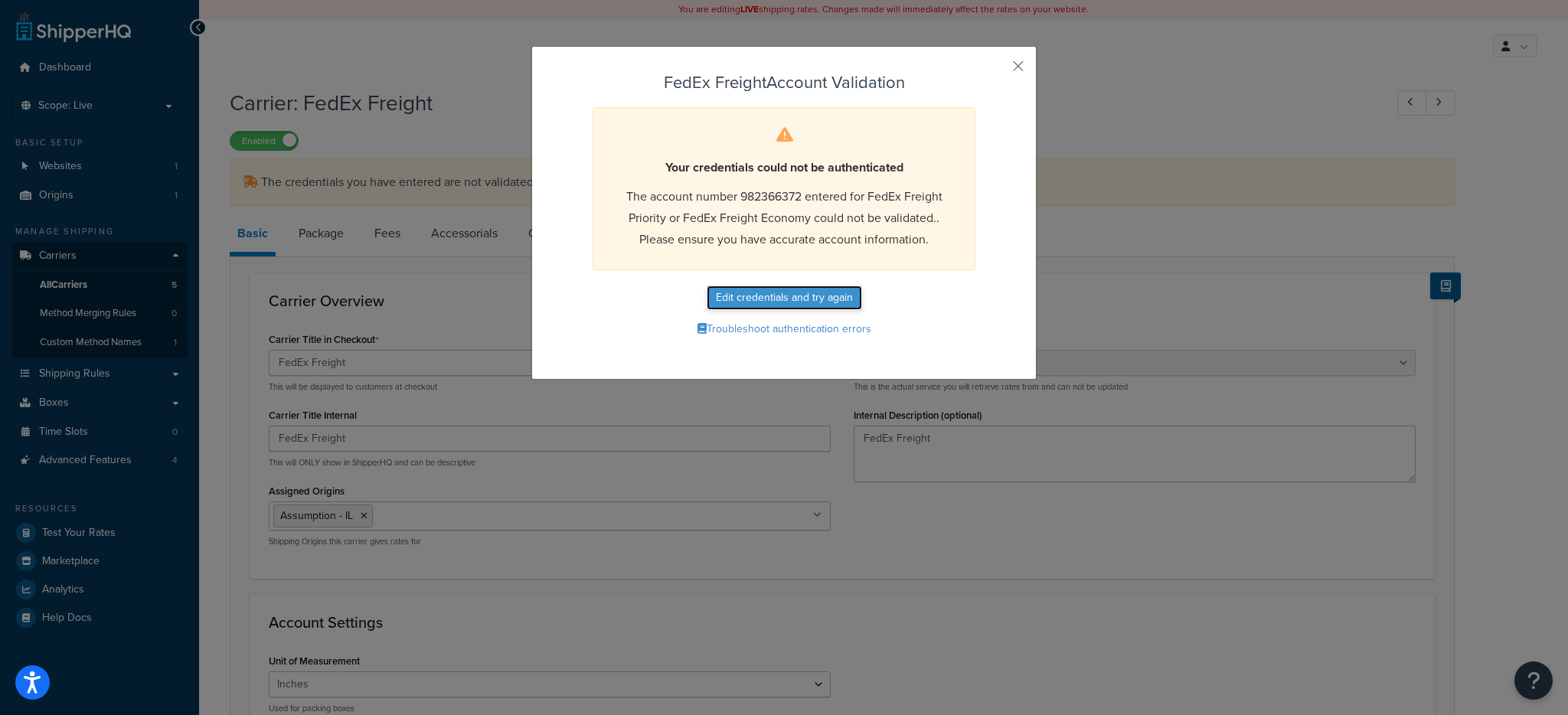
click at [783, 292] on button "Edit credentials and try again" at bounding box center [784, 298] width 155 height 24
select select "PALLET"
select select "US"
select select "IL"
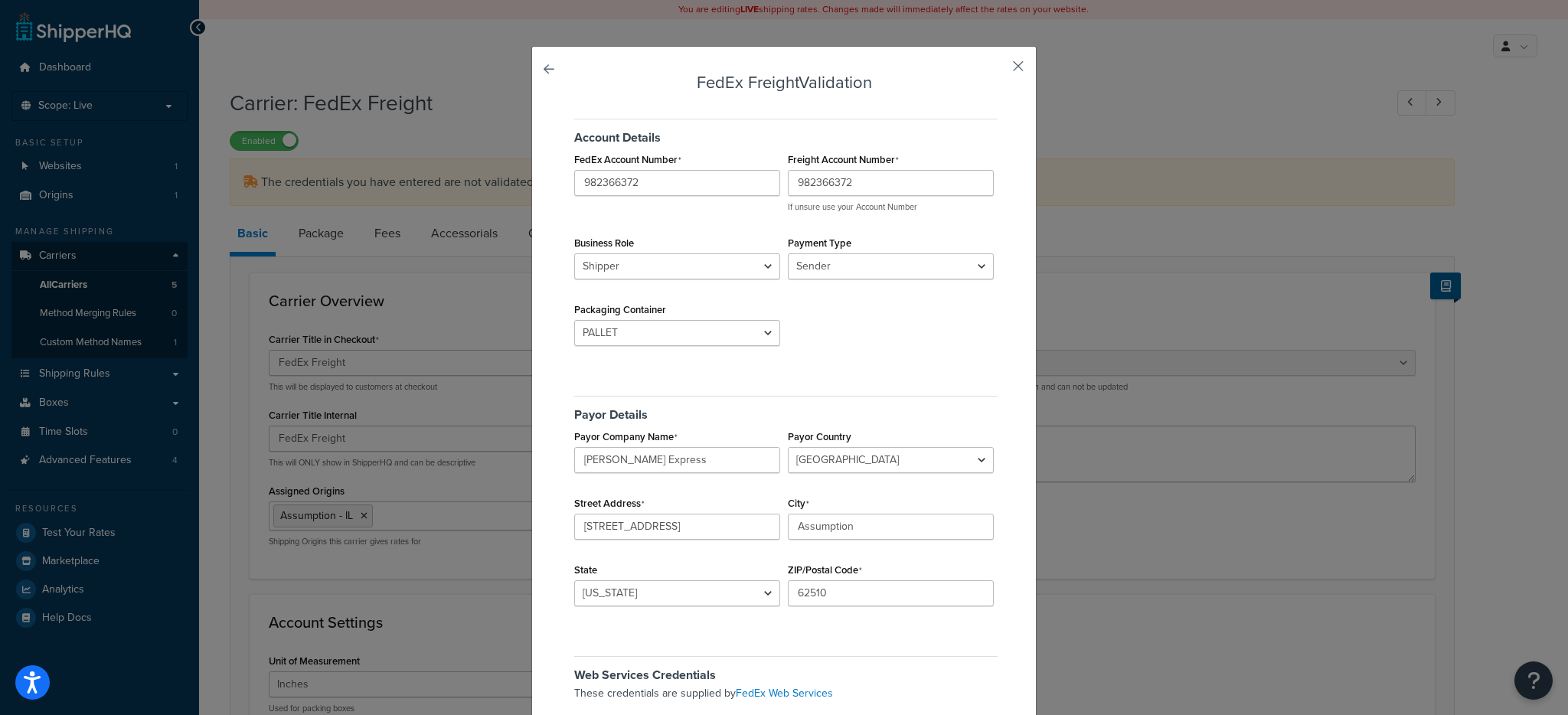
click at [997, 69] on button "button" at bounding box center [996, 71] width 3 height 3
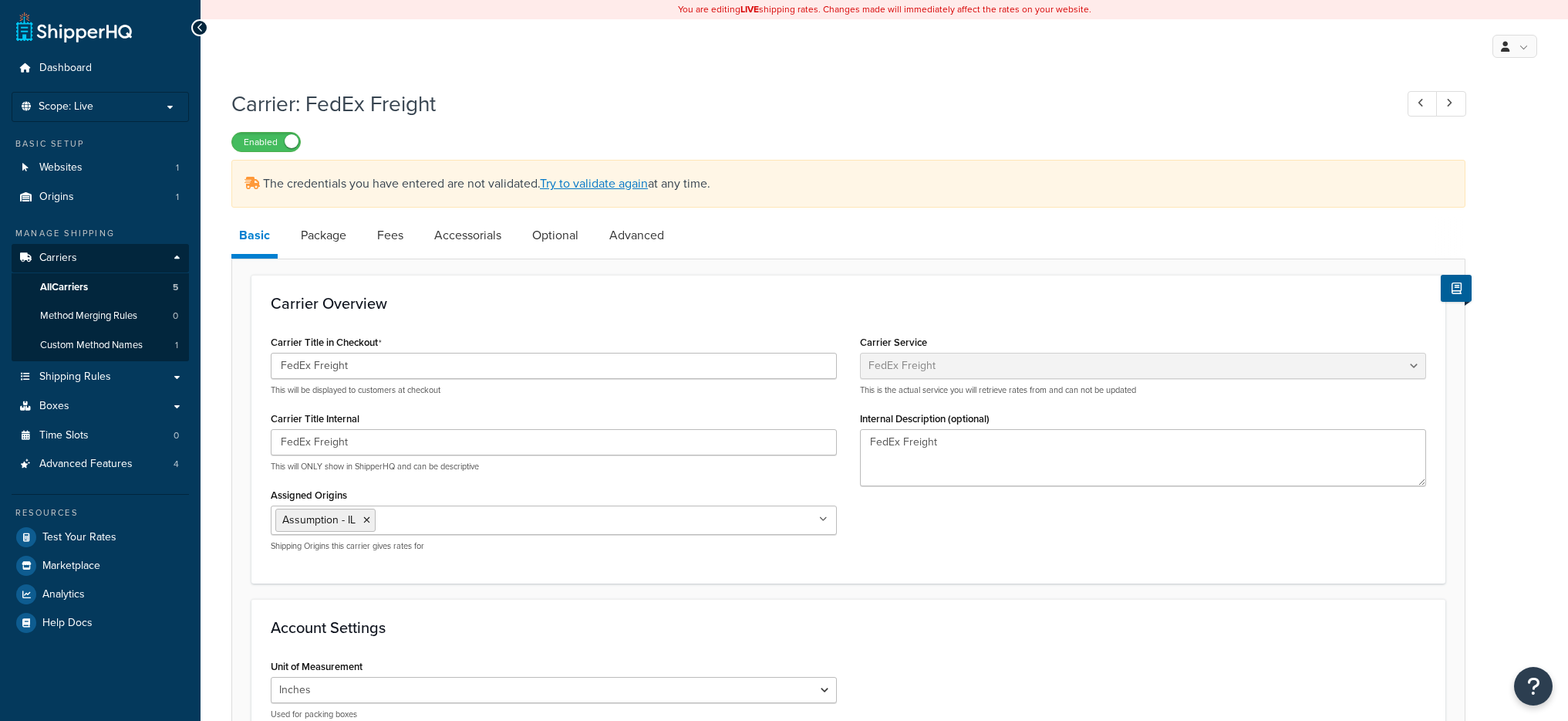
select select "fedExFreight"
click at [587, 183] on link "Try to validate again" at bounding box center [594, 183] width 108 height 17
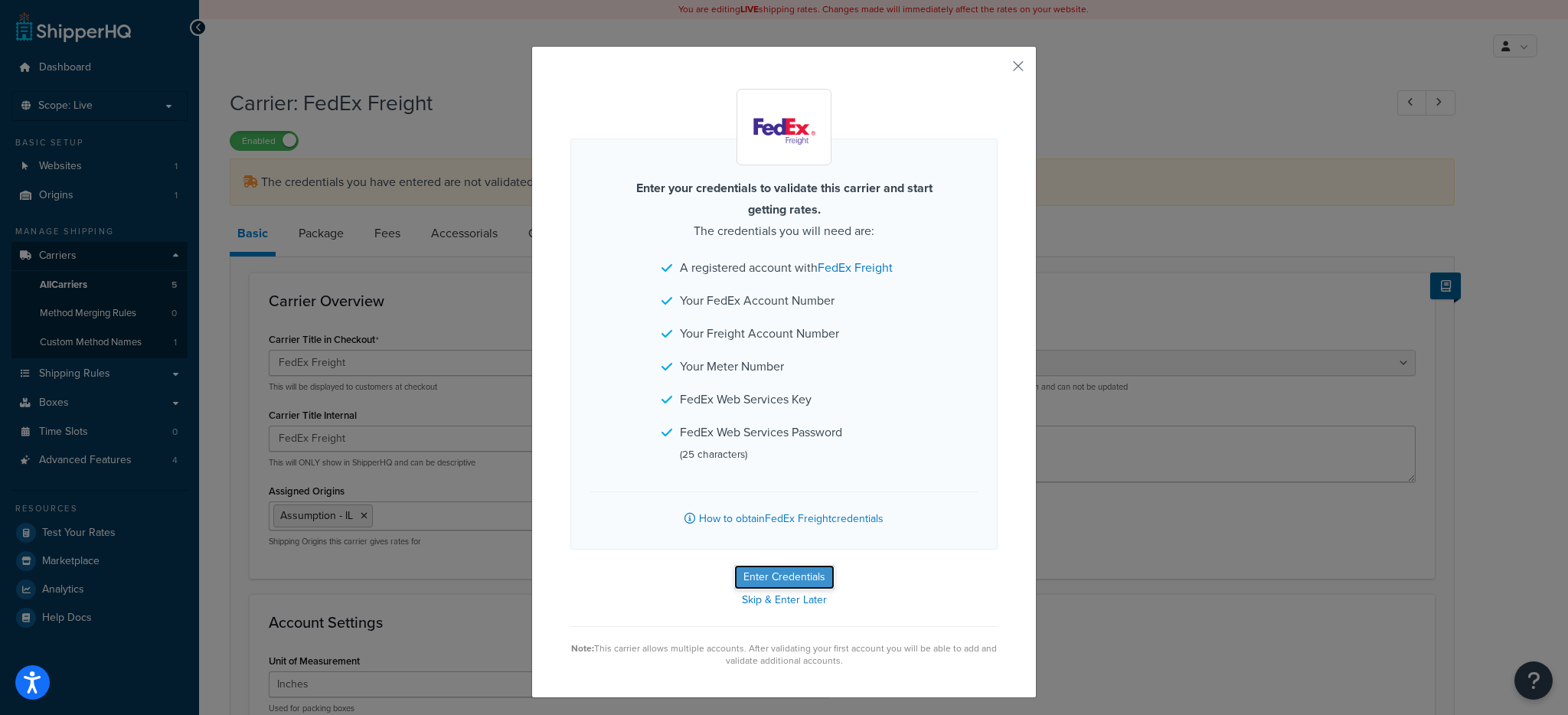
click at [744, 573] on button "Enter Credentials" at bounding box center [784, 577] width 100 height 24
select select "PALLET"
select select "US"
select select "IL"
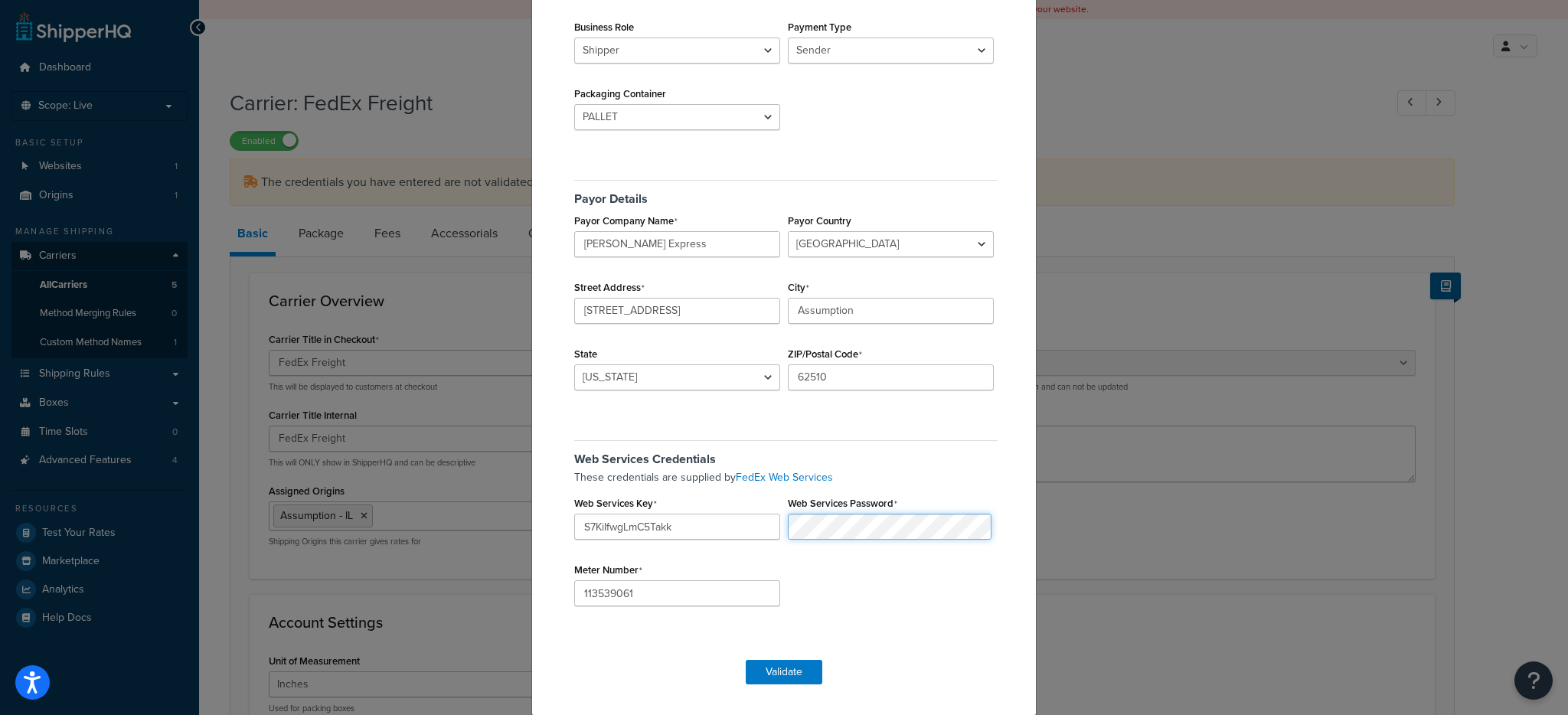
scroll to position [216, 0]
click at [684, 527] on input "S7KiIfwgLmC5Takk" at bounding box center [677, 525] width 206 height 26
click at [683, 527] on input "S7KiIfwgLmC5Takk" at bounding box center [677, 525] width 206 height 26
paste input "qEcdxAZZzUnoi1NR"
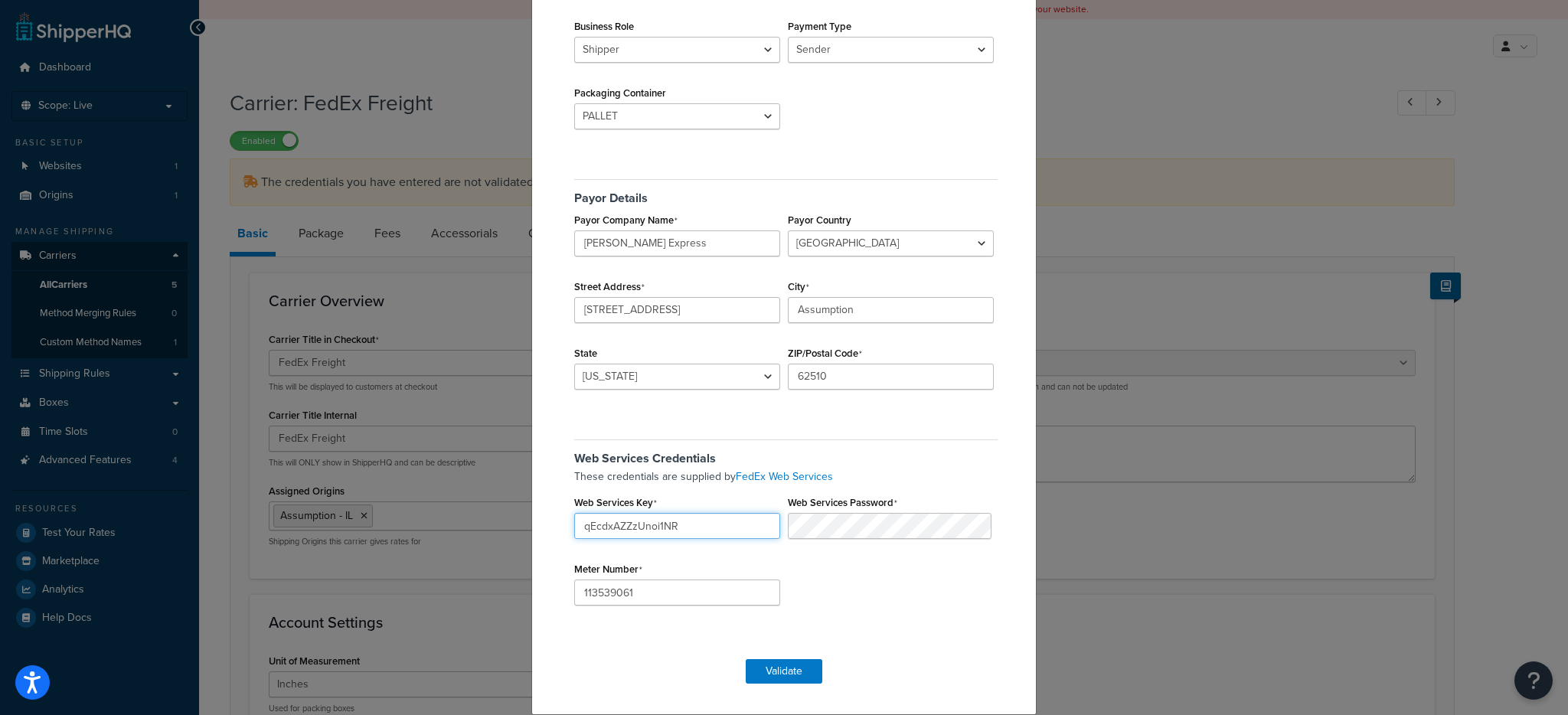
type input "qEcdxAZZzUnoi1NR"
click at [649, 585] on input "113539061" at bounding box center [677, 592] width 206 height 26
click at [650, 585] on input "113539061" at bounding box center [677, 592] width 206 height 26
paste input "265234805"
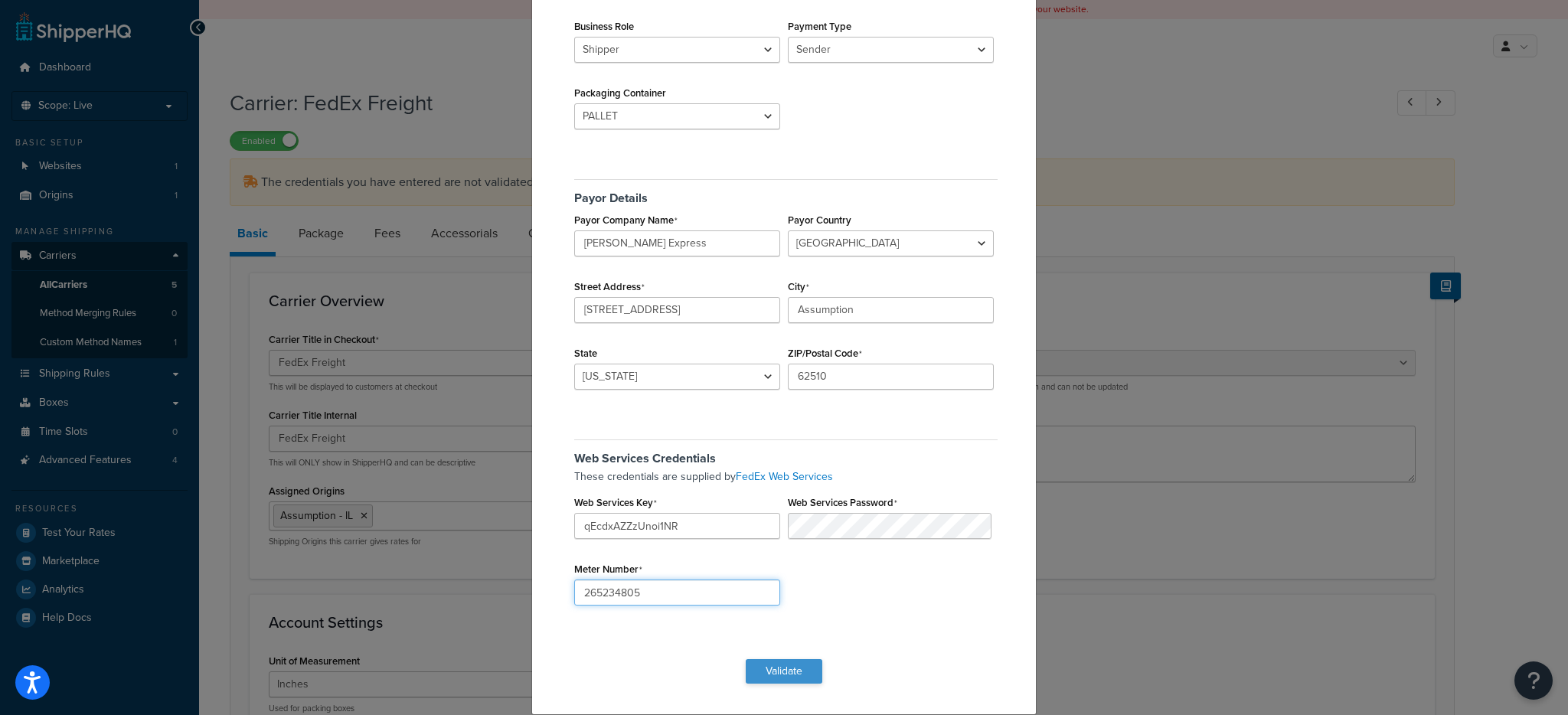
type input "265234805"
click at [795, 663] on button "Validate" at bounding box center [784, 671] width 76 height 24
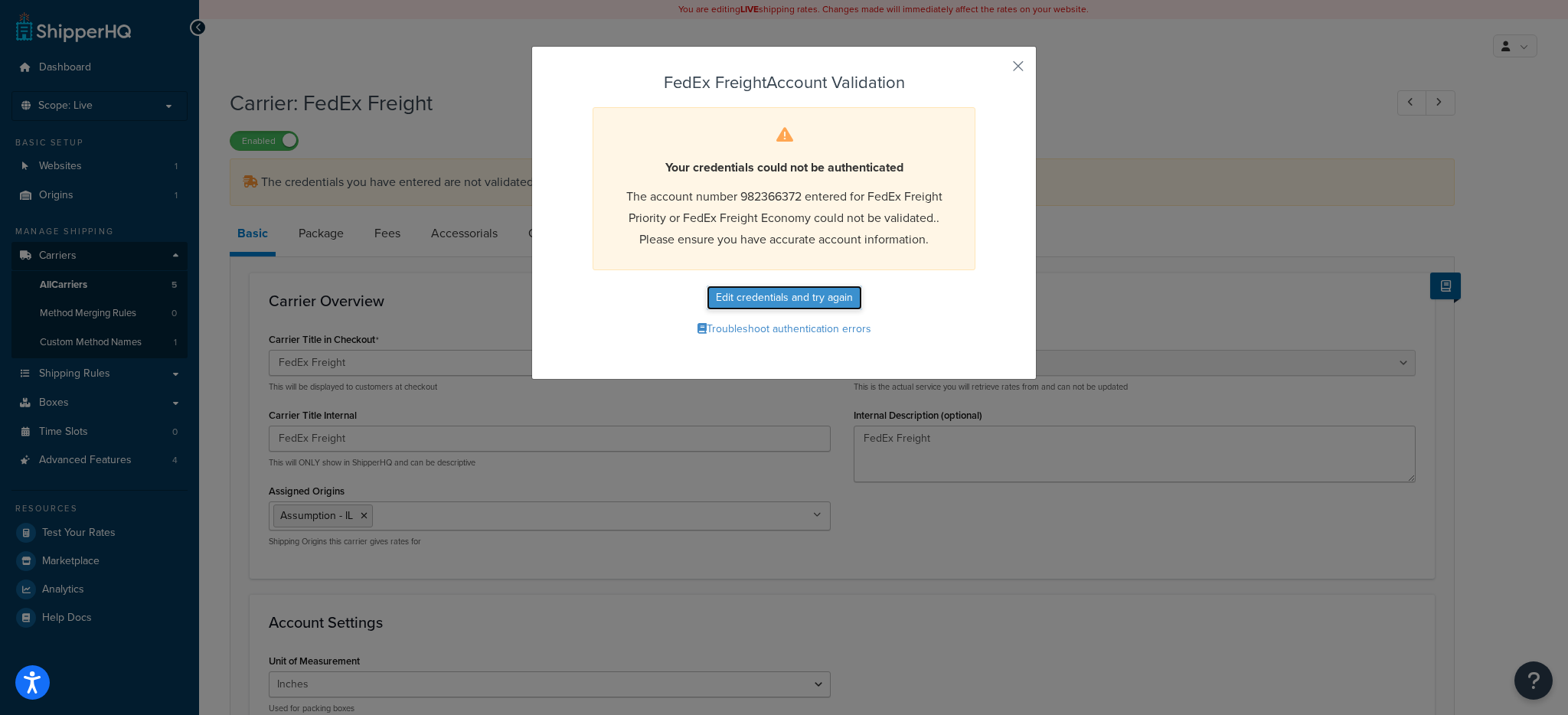
click at [822, 300] on button "Edit credentials and try again" at bounding box center [784, 298] width 155 height 24
select select "PALLET"
select select "US"
select select "IL"
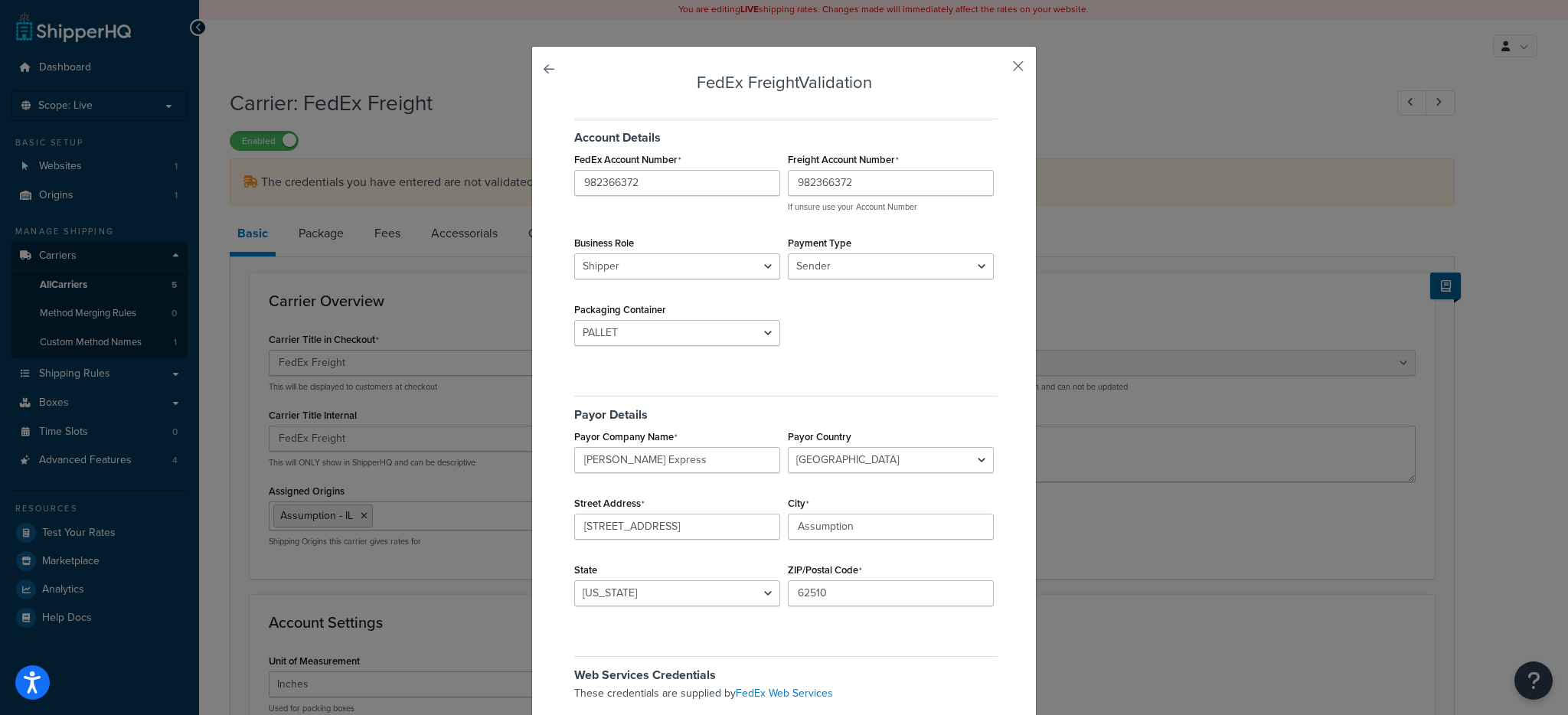
click at [997, 69] on button "button" at bounding box center [996, 71] width 3 height 3
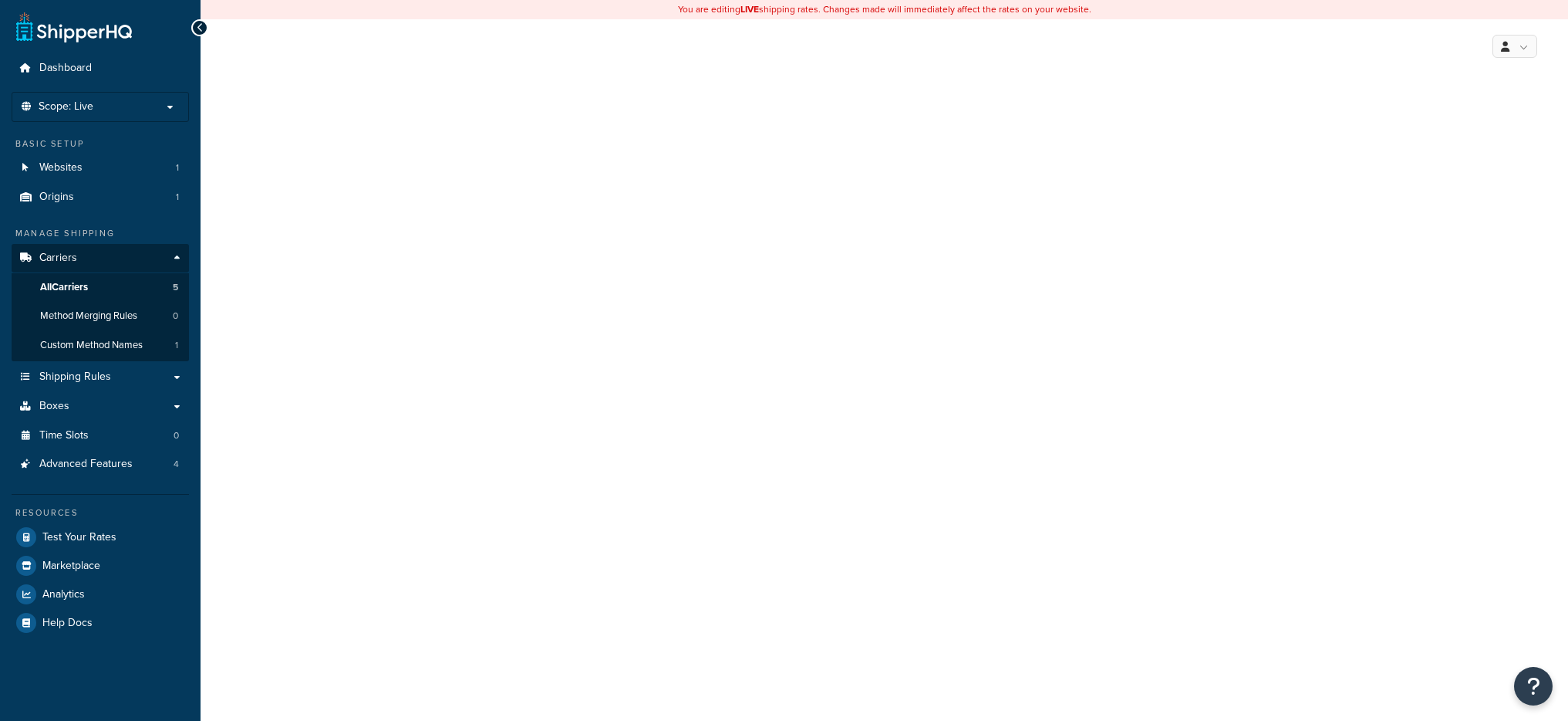
select select "fedExFreight"
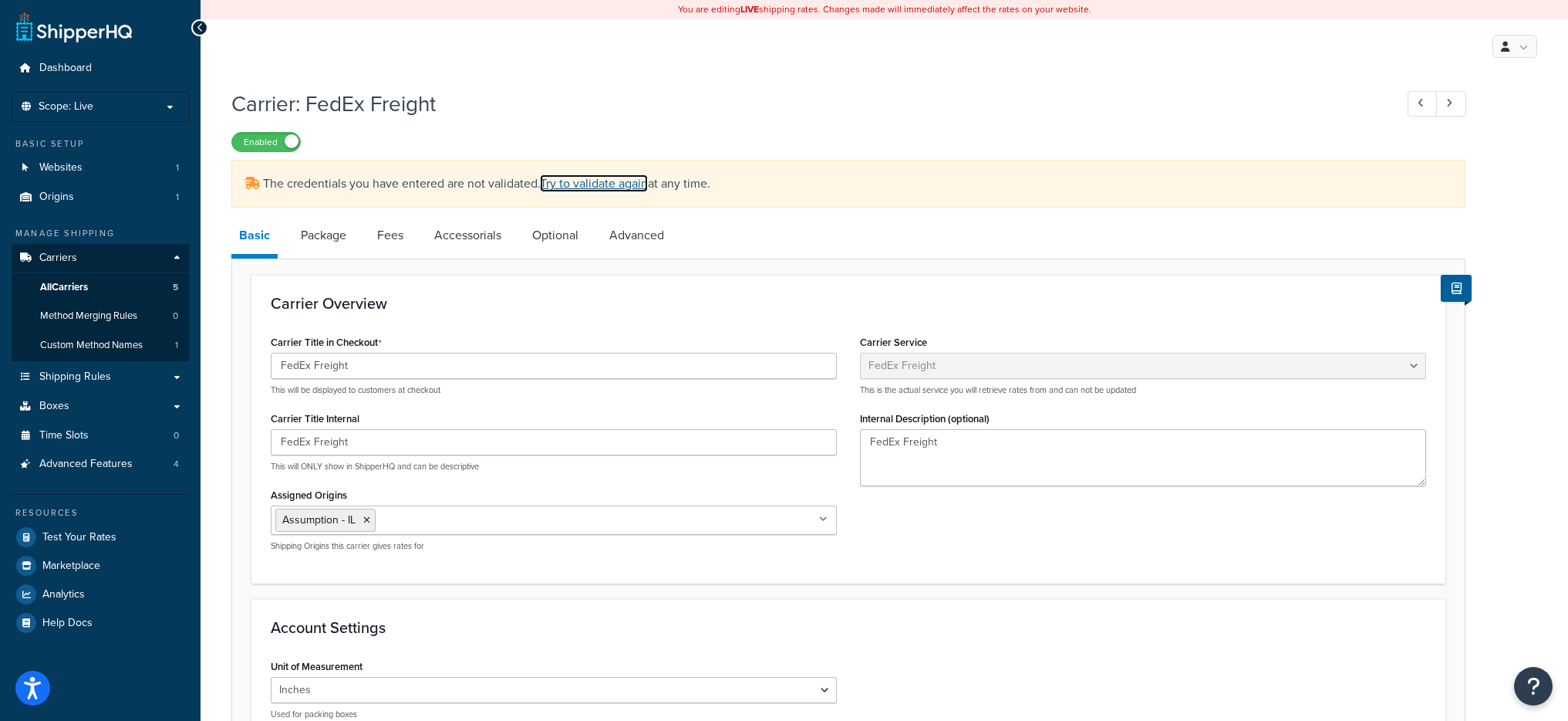
click at [601, 184] on link "Try to validate again" at bounding box center [594, 183] width 108 height 17
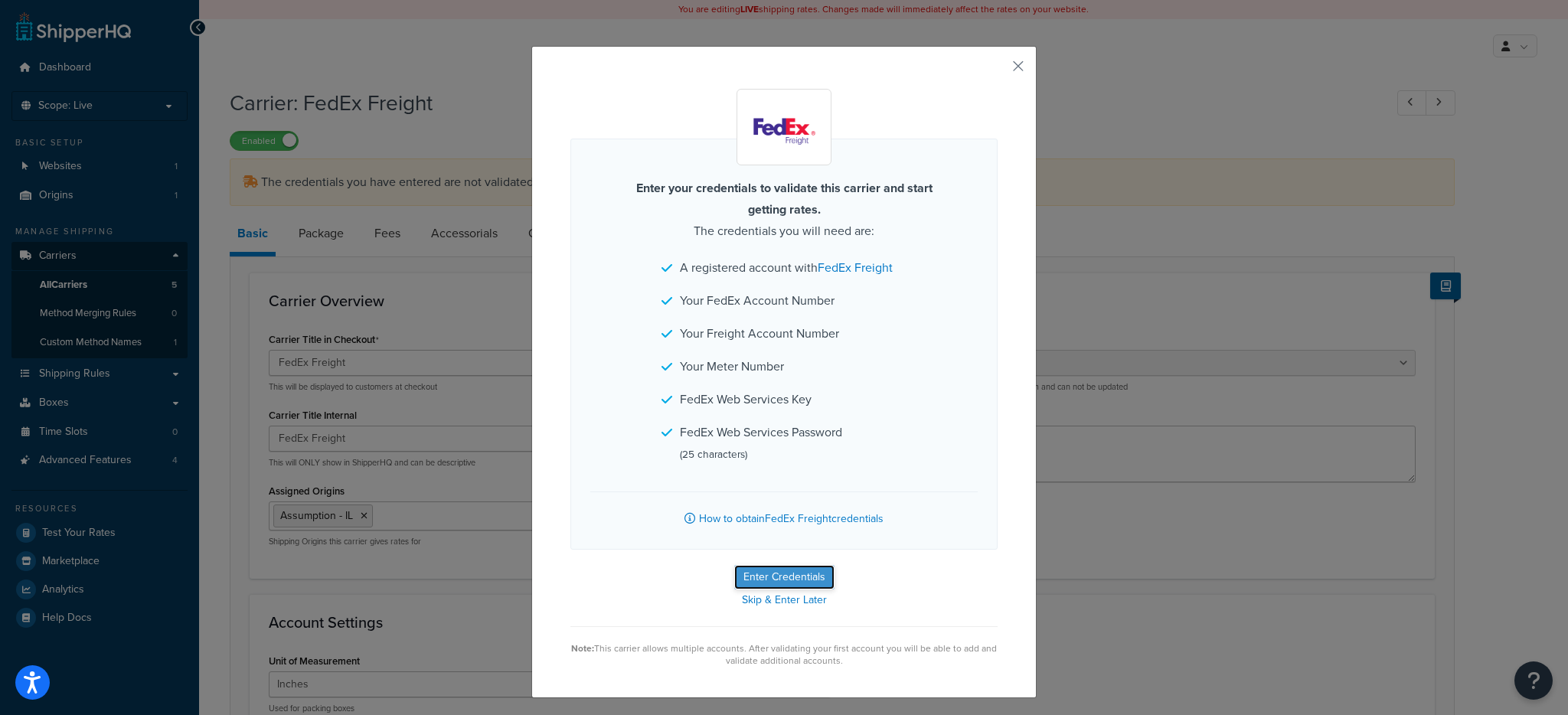
click at [757, 577] on button "Enter Credentials" at bounding box center [784, 577] width 100 height 24
select select "PALLET"
select select "US"
select select "IL"
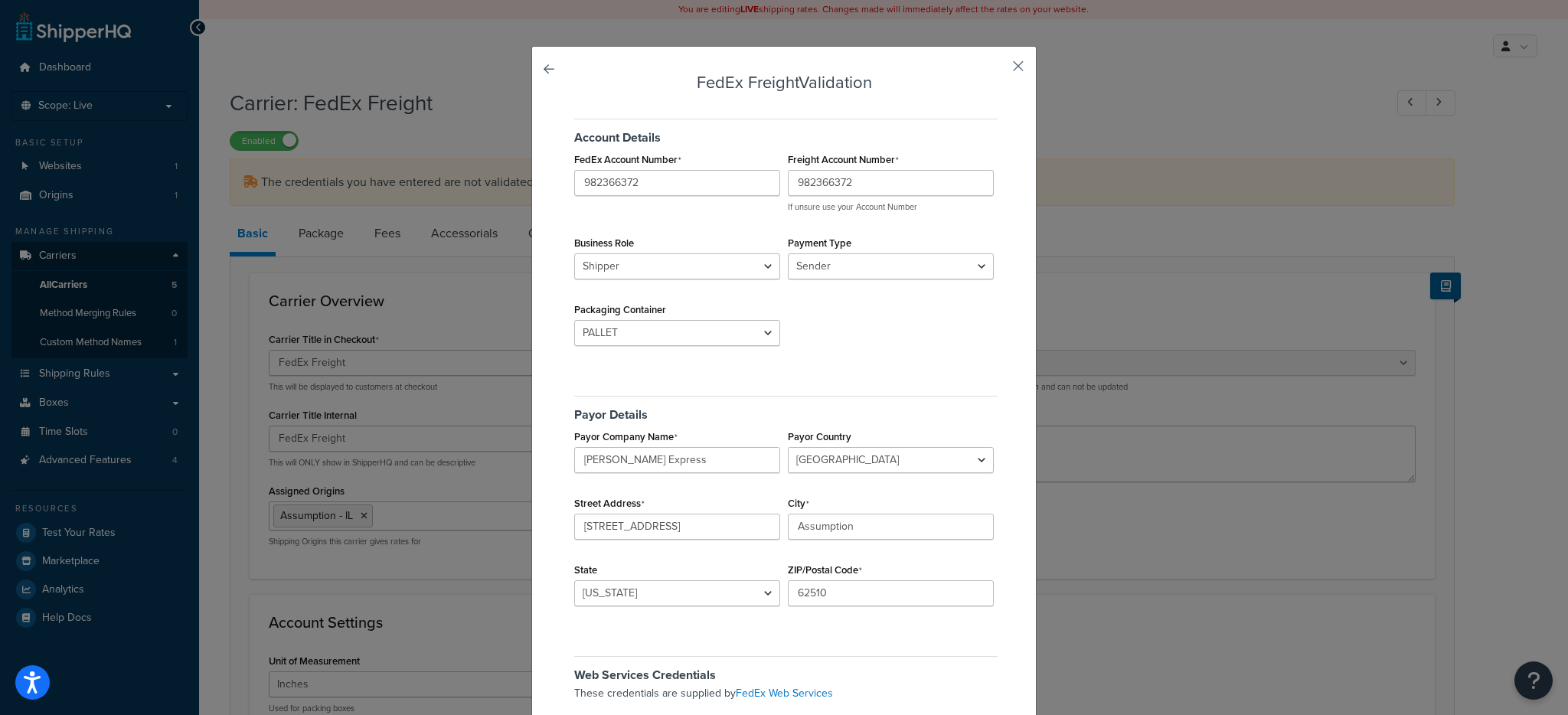
click at [997, 69] on button "button" at bounding box center [996, 71] width 3 height 3
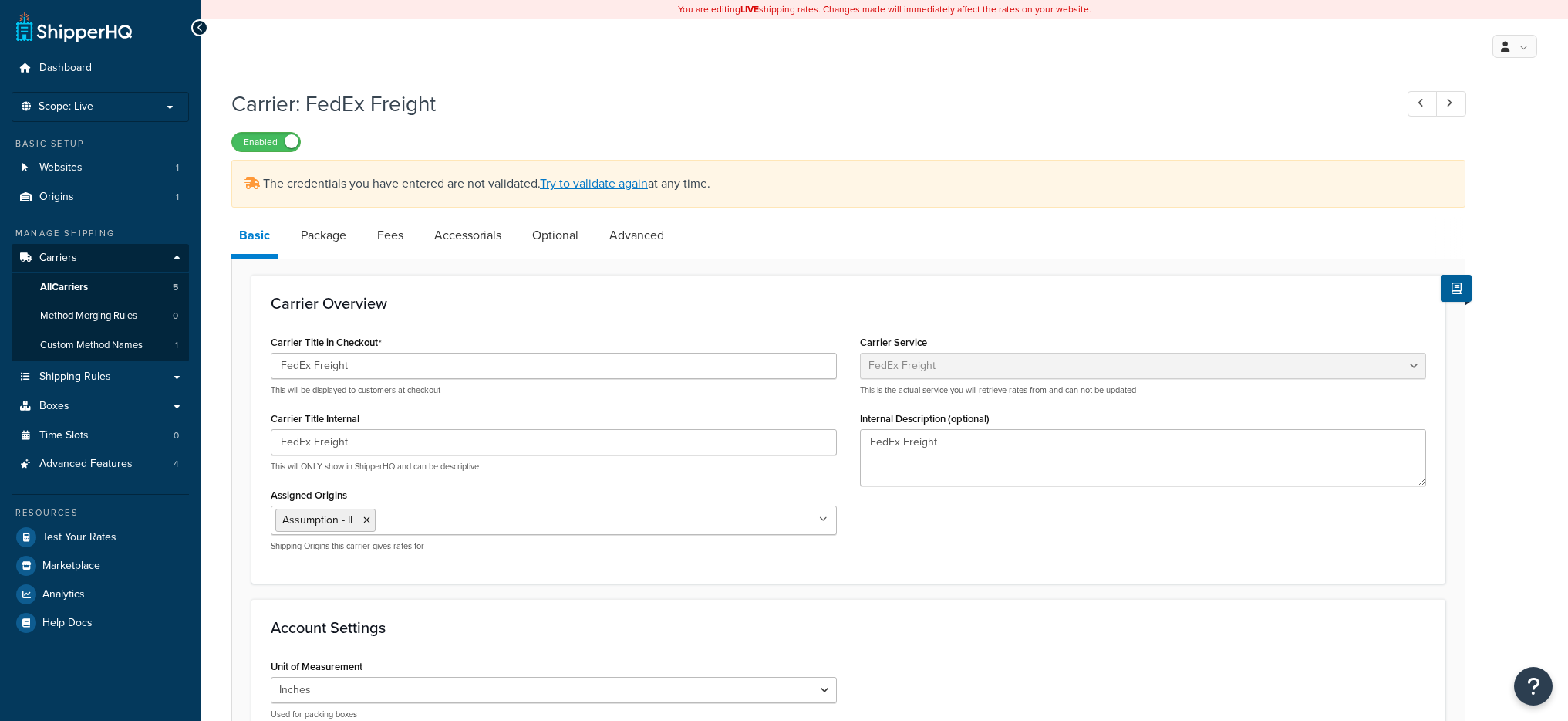
select select "fedExFreight"
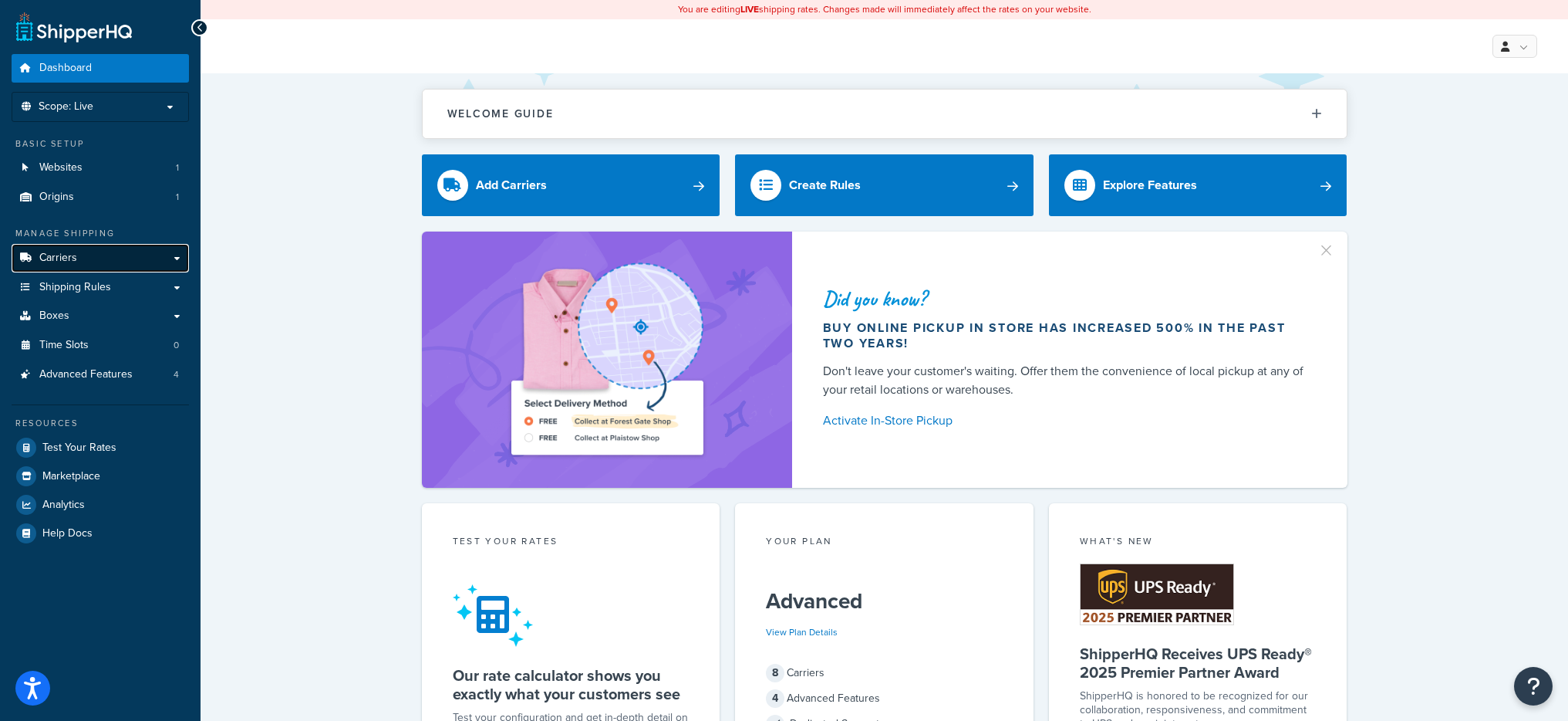
click at [127, 261] on link "Carriers" at bounding box center [99, 258] width 177 height 29
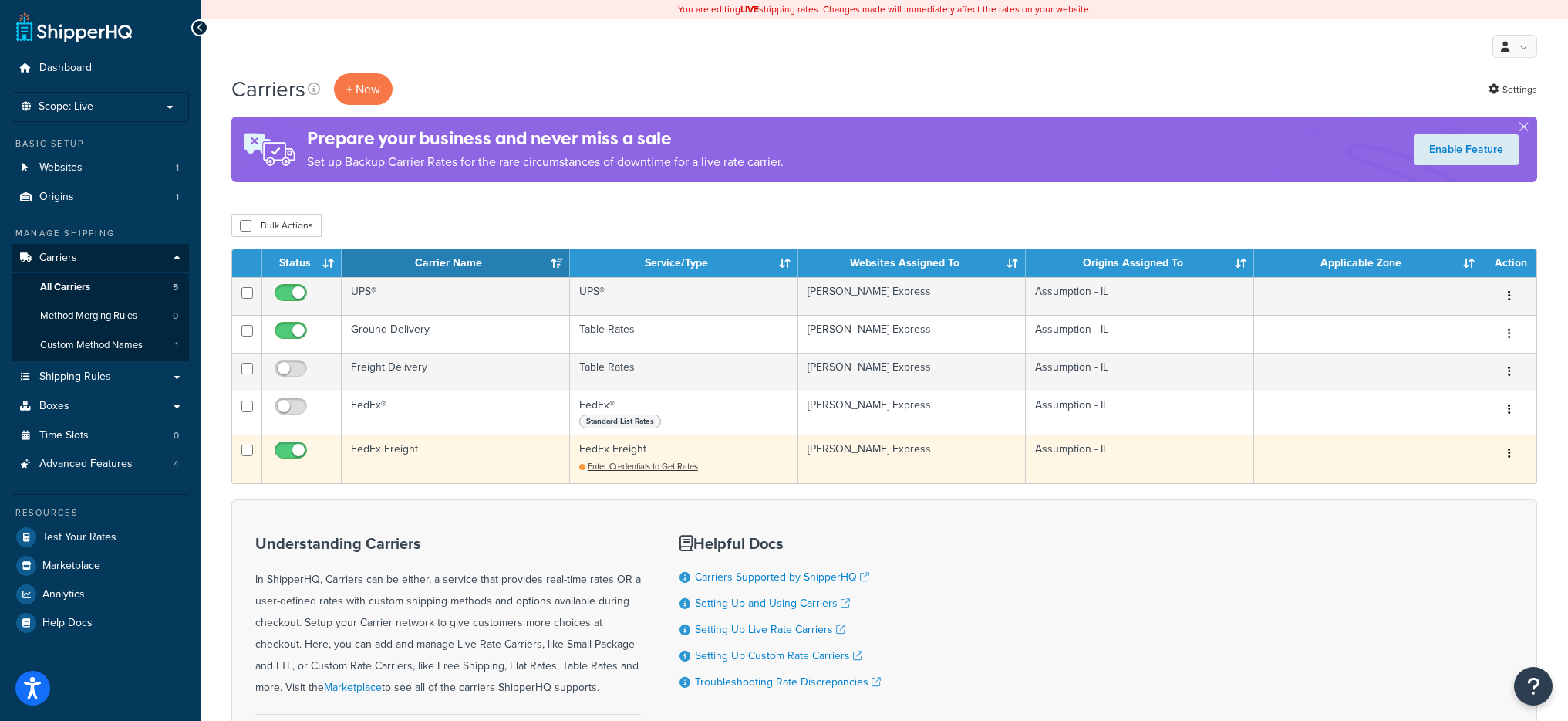
click at [501, 464] on td "FedEx Freight" at bounding box center [456, 459] width 229 height 49
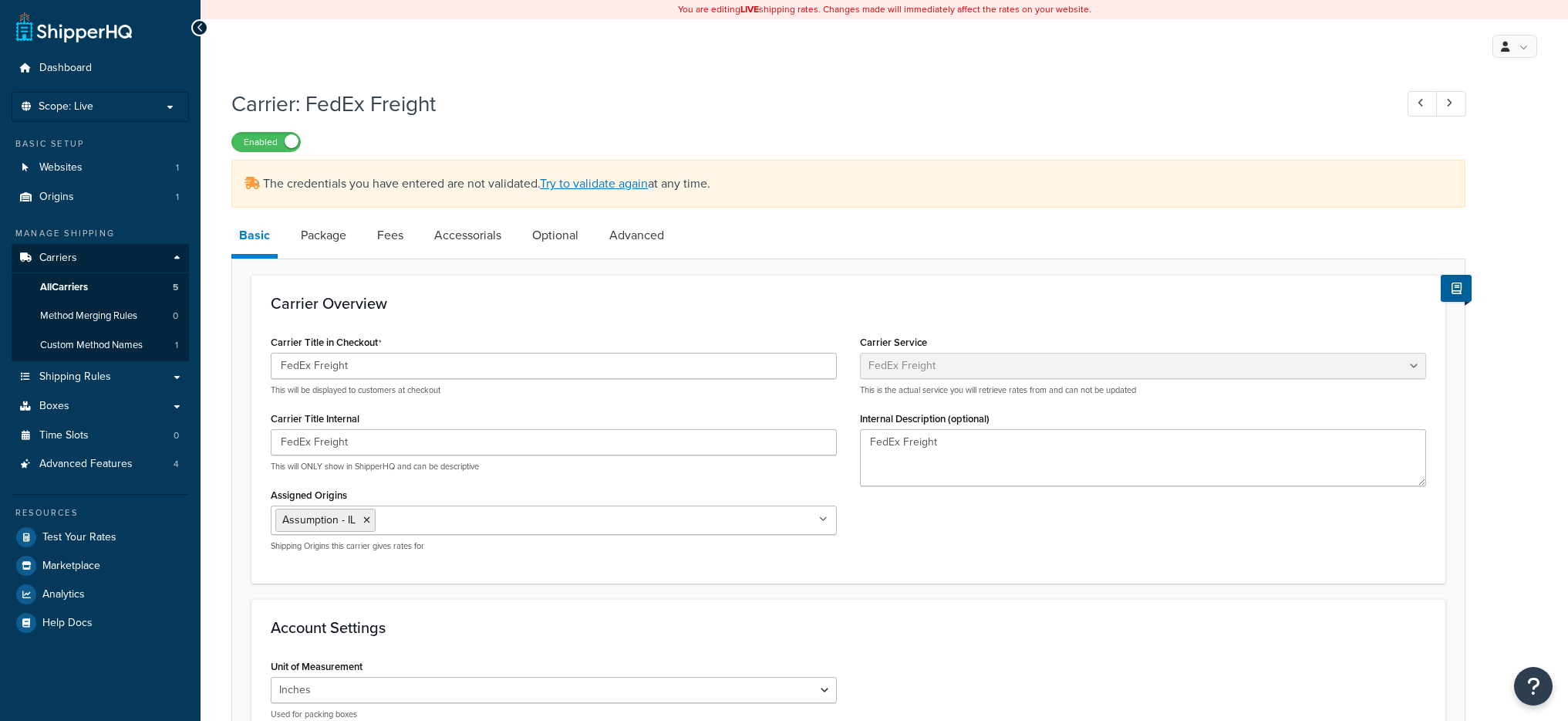
select select "fedExFreight"
click at [316, 246] on link "Package" at bounding box center [324, 235] width 61 height 37
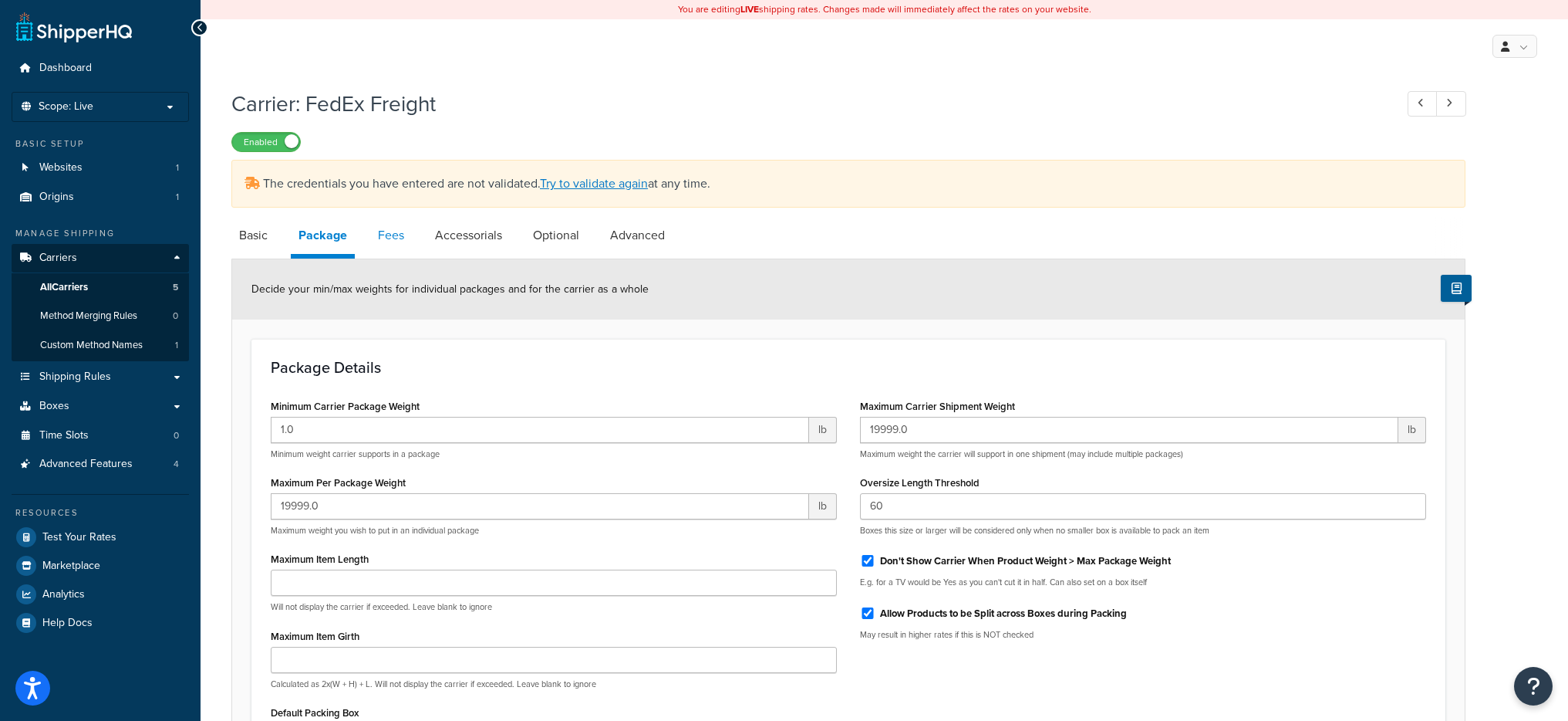
click at [383, 250] on link "Fees" at bounding box center [391, 235] width 42 height 37
select select "AFTER"
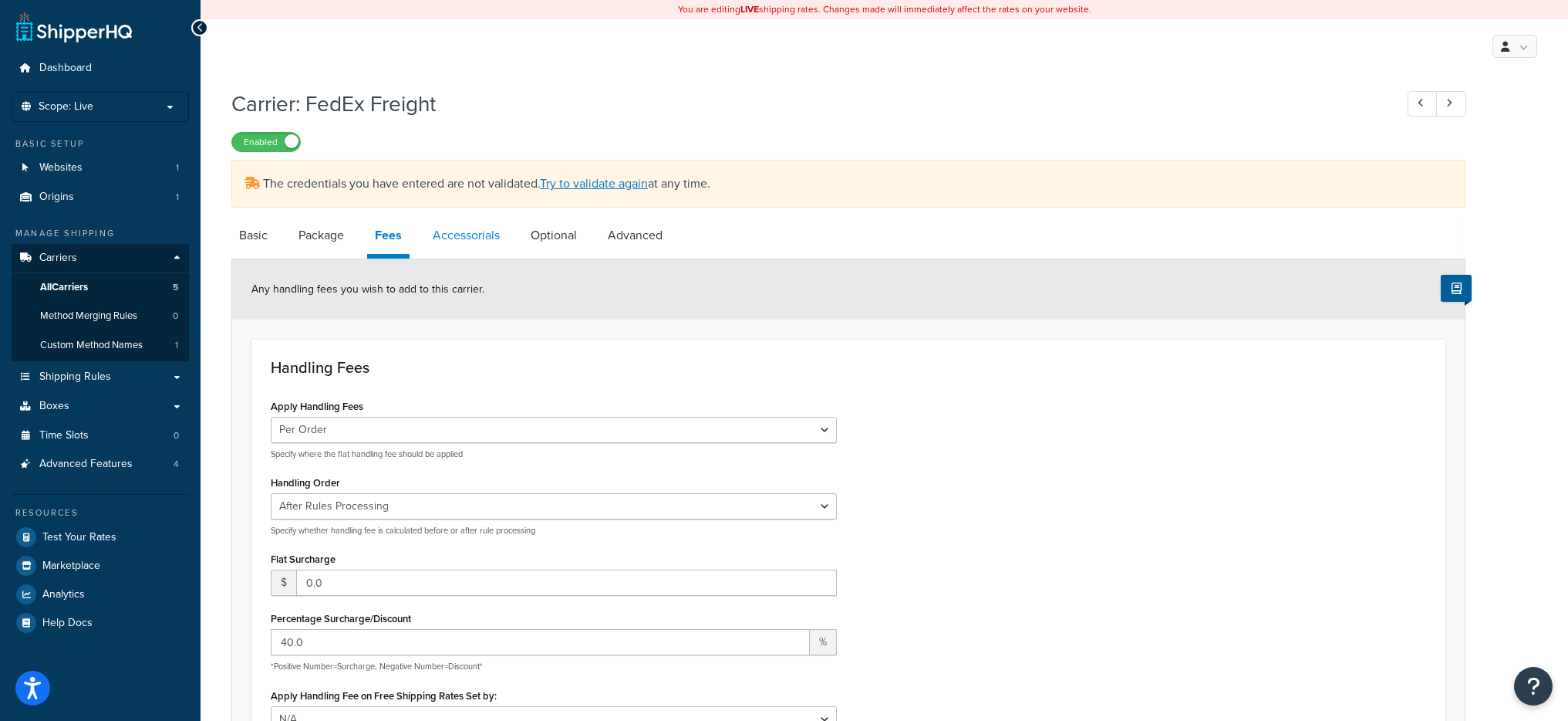
click at [475, 246] on link "Accessorials" at bounding box center [466, 235] width 83 height 37
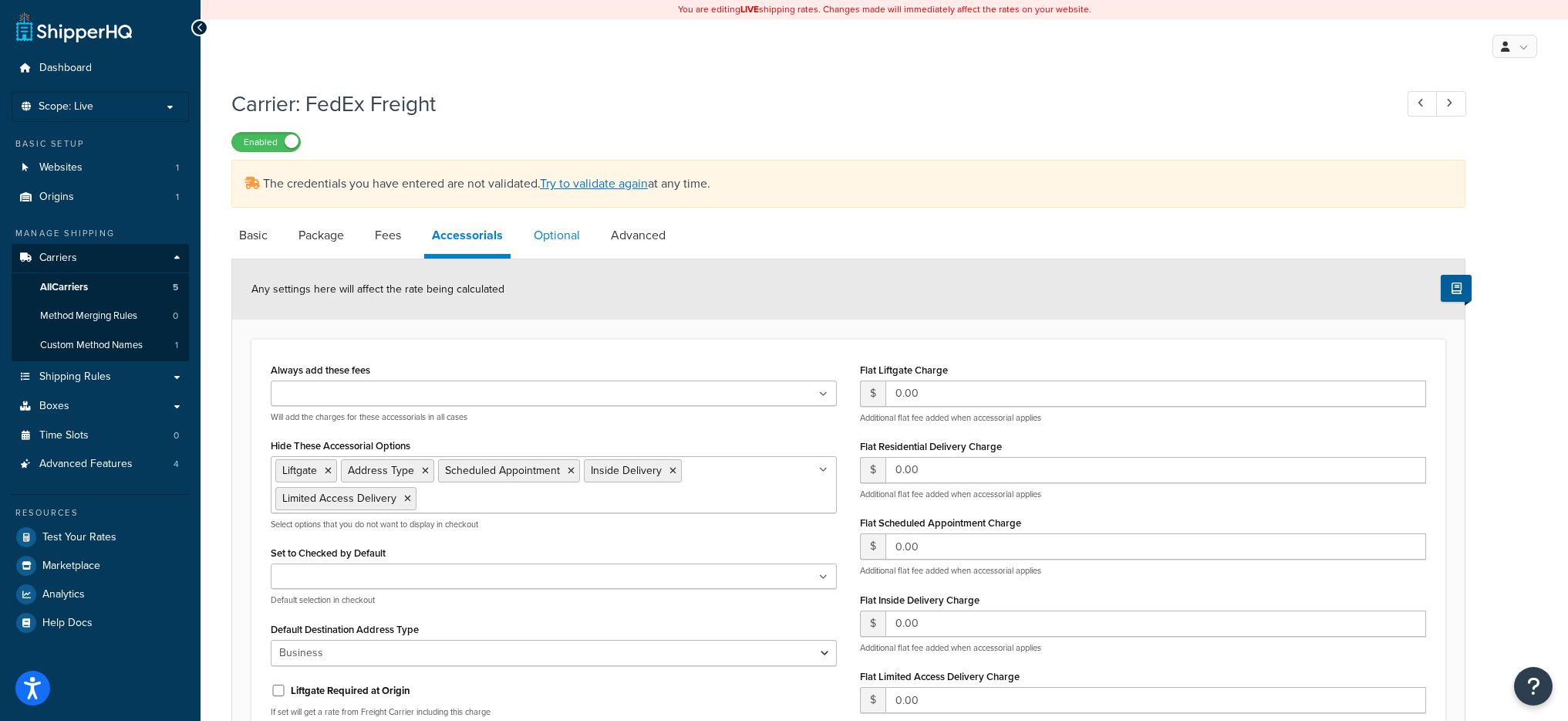
click at [554, 243] on link "Optional" at bounding box center [557, 235] width 62 height 37
select select "60"
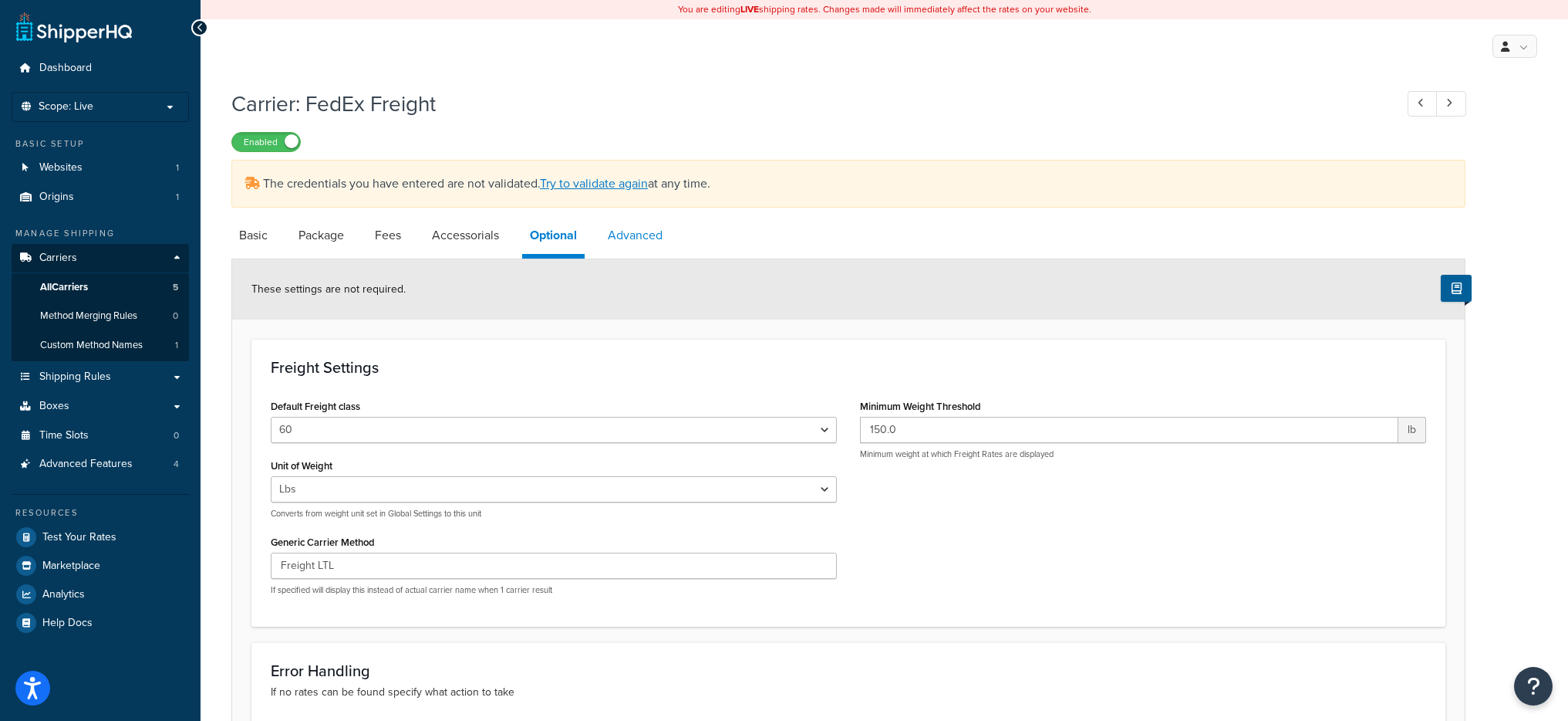
click at [630, 242] on link "Advanced" at bounding box center [635, 235] width 70 height 37
select select "false"
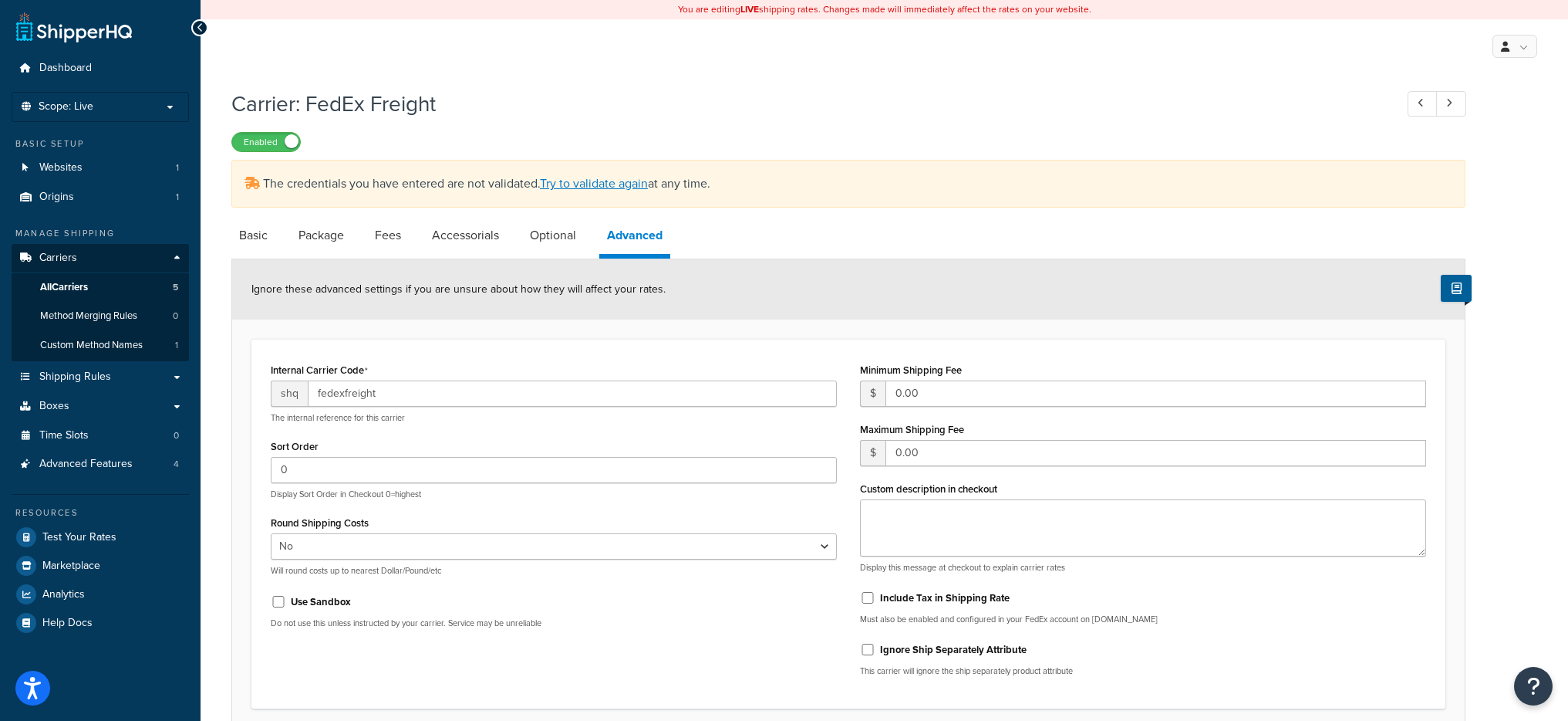
click at [277, 243] on li "Basic" at bounding box center [261, 235] width 59 height 37
click at [262, 243] on link "Basic" at bounding box center [253, 235] width 44 height 37
select select "fedExFreight"
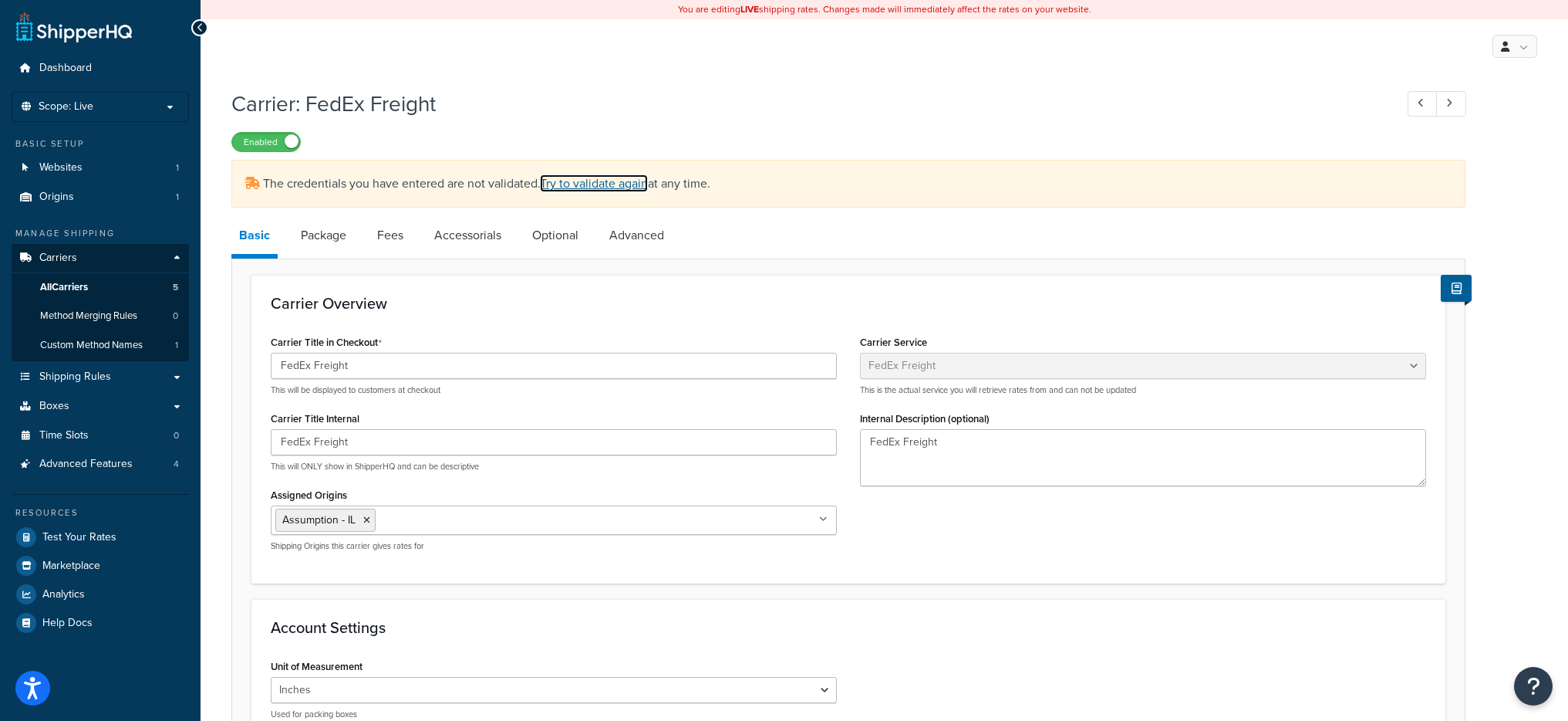
click at [551, 192] on link "Try to validate again" at bounding box center [594, 183] width 108 height 17
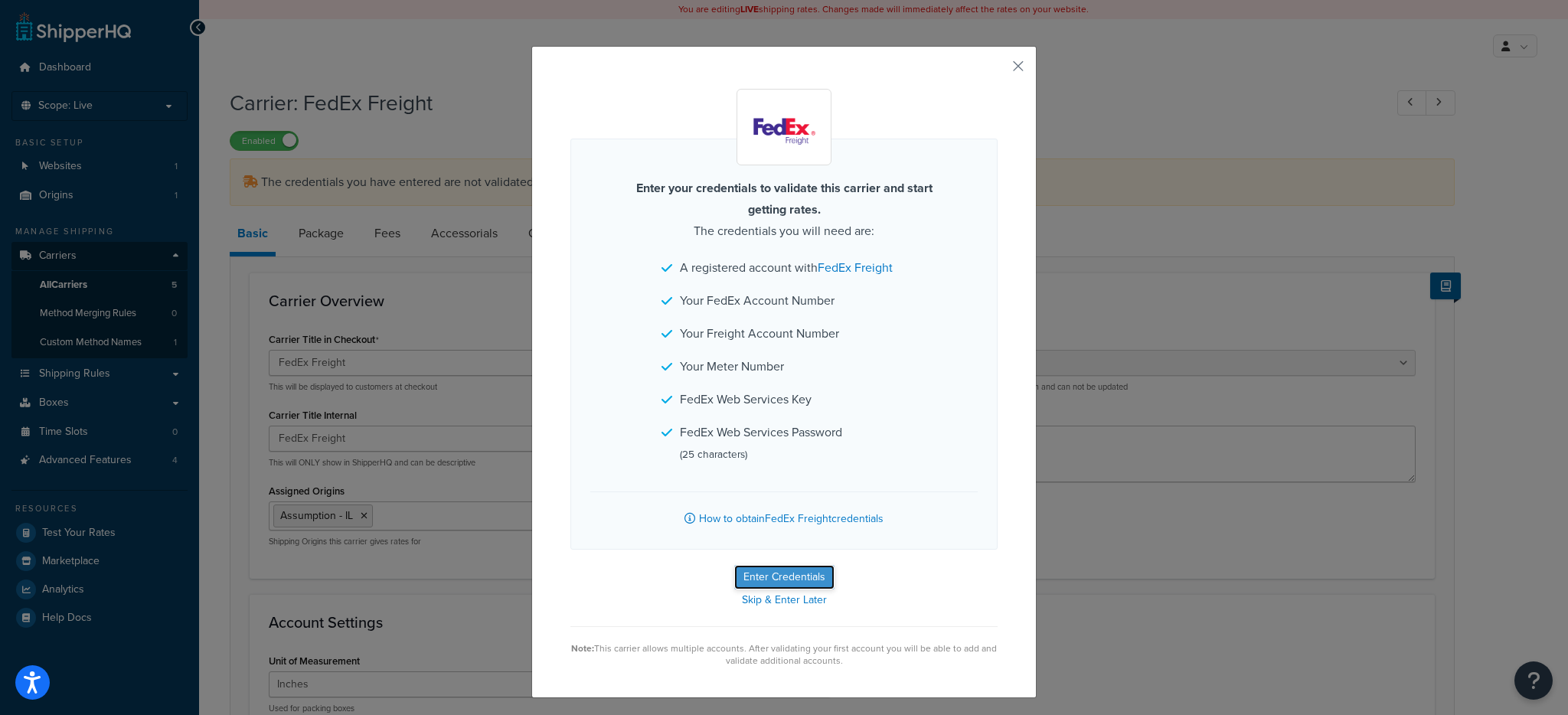
click at [757, 567] on button "Enter Credentials" at bounding box center [784, 577] width 100 height 24
select select "PALLET"
select select "US"
select select "IL"
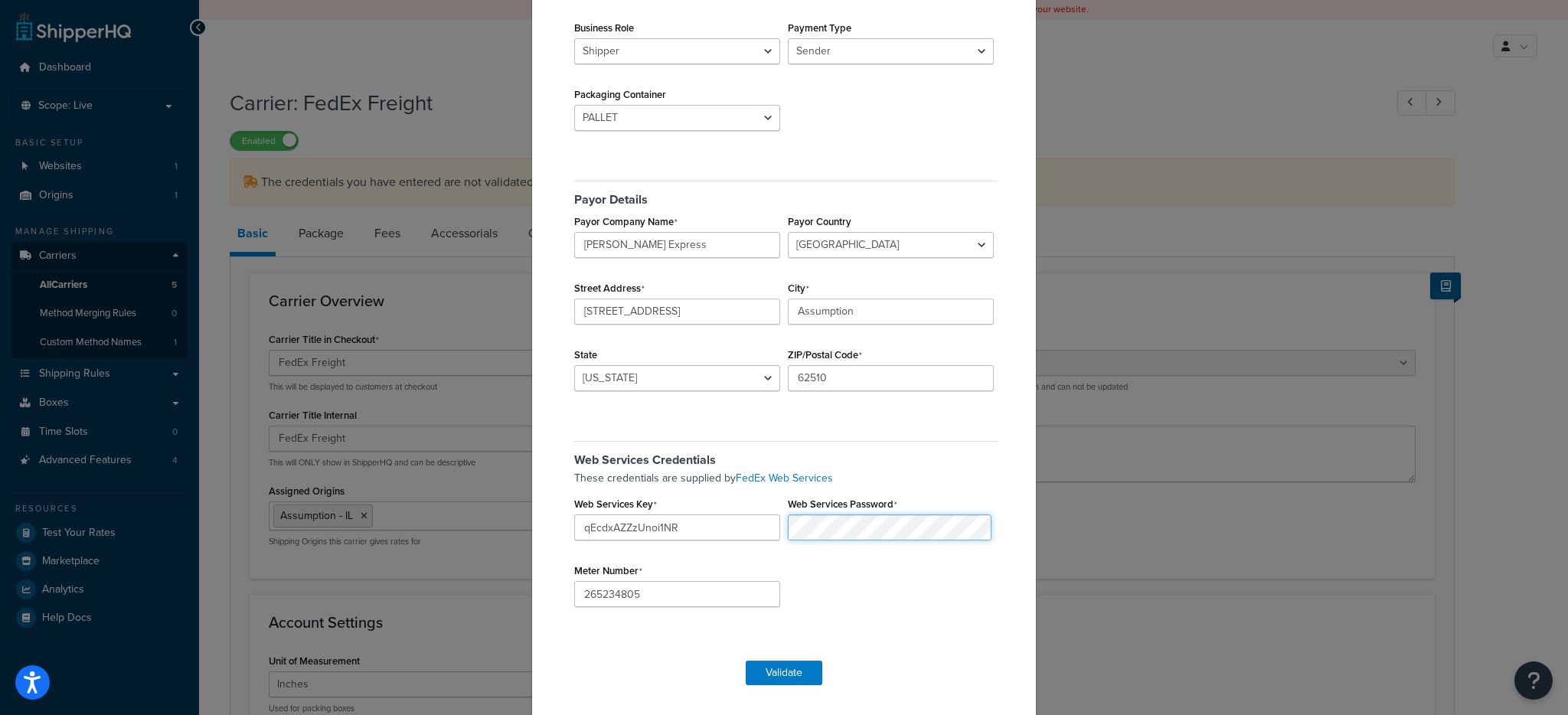
scroll to position [216, 0]
click at [578, 535] on input "qEcdxAZZzUnoi1NR" at bounding box center [677, 525] width 206 height 26
click at [578, 531] on input "qEcdxAZZzUnoi1NR" at bounding box center [677, 525] width 206 height 26
click at [886, 303] on input "Assumption" at bounding box center [891, 310] width 206 height 26
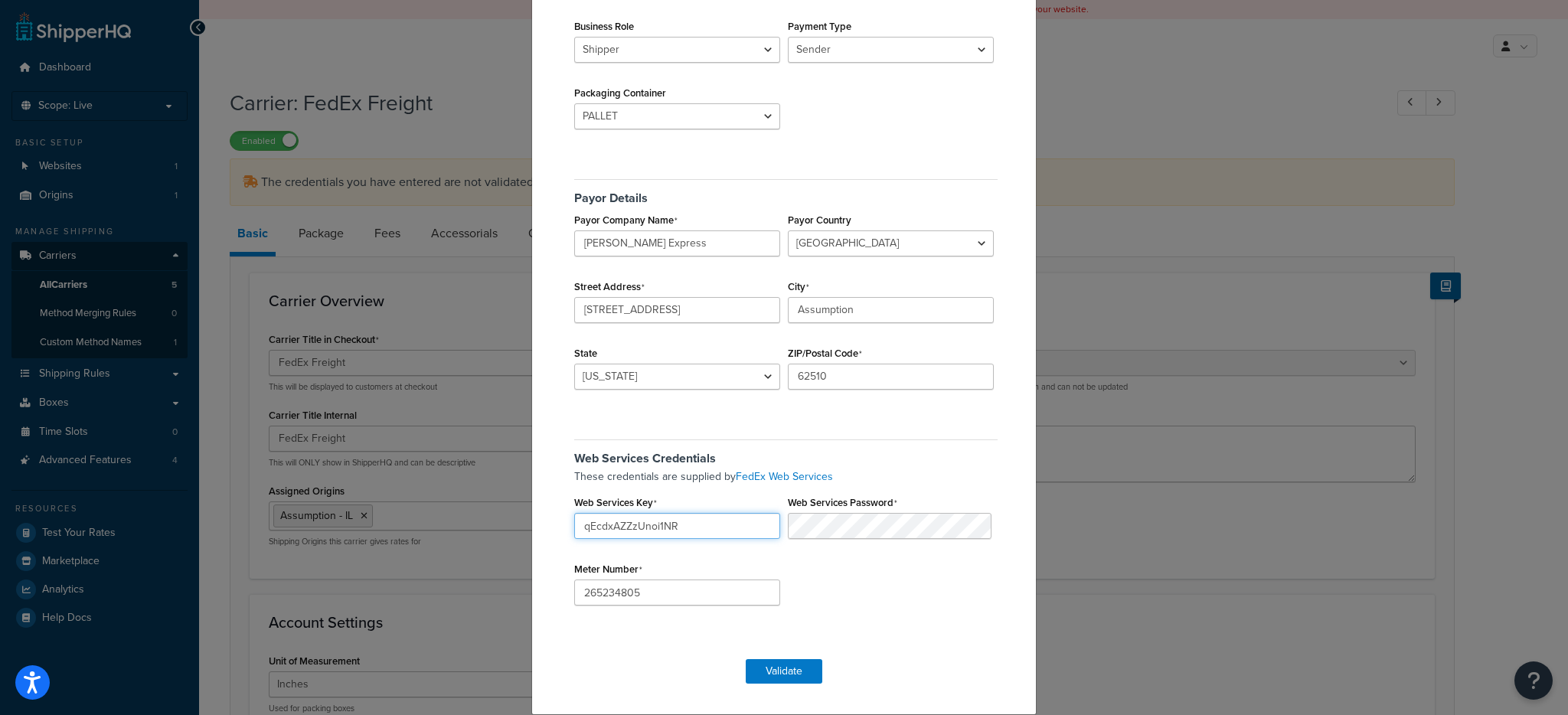
click at [670, 523] on input "qEcdxAZZzUnoi1NR" at bounding box center [677, 525] width 206 height 26
paste input "WYnqB68QKU64TTSm7wJ0xIOEL"
click at [723, 520] on input "WYnqB68QKU64TTSm7wJ0xIOEL" at bounding box center [677, 525] width 206 height 26
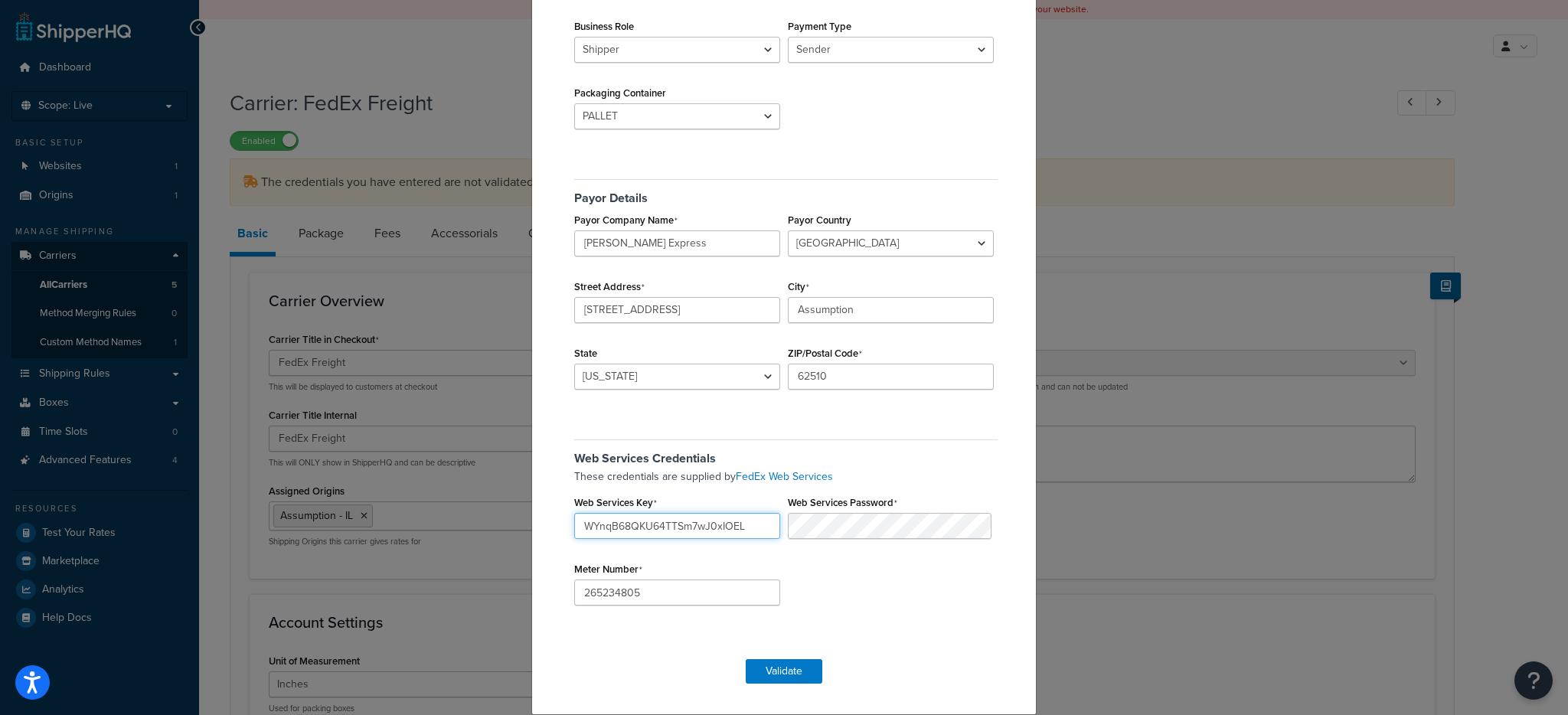
click at [723, 520] on input "WYnqB68QKU64TTSm7wJ0xIOEL" at bounding box center [677, 525] width 206 height 26
click at [658, 526] on input "WYnqB68QKU64TTSm7wJ0xIOEL" at bounding box center [677, 525] width 206 height 26
paste input "qEcdxAZZzUnoi1NR"
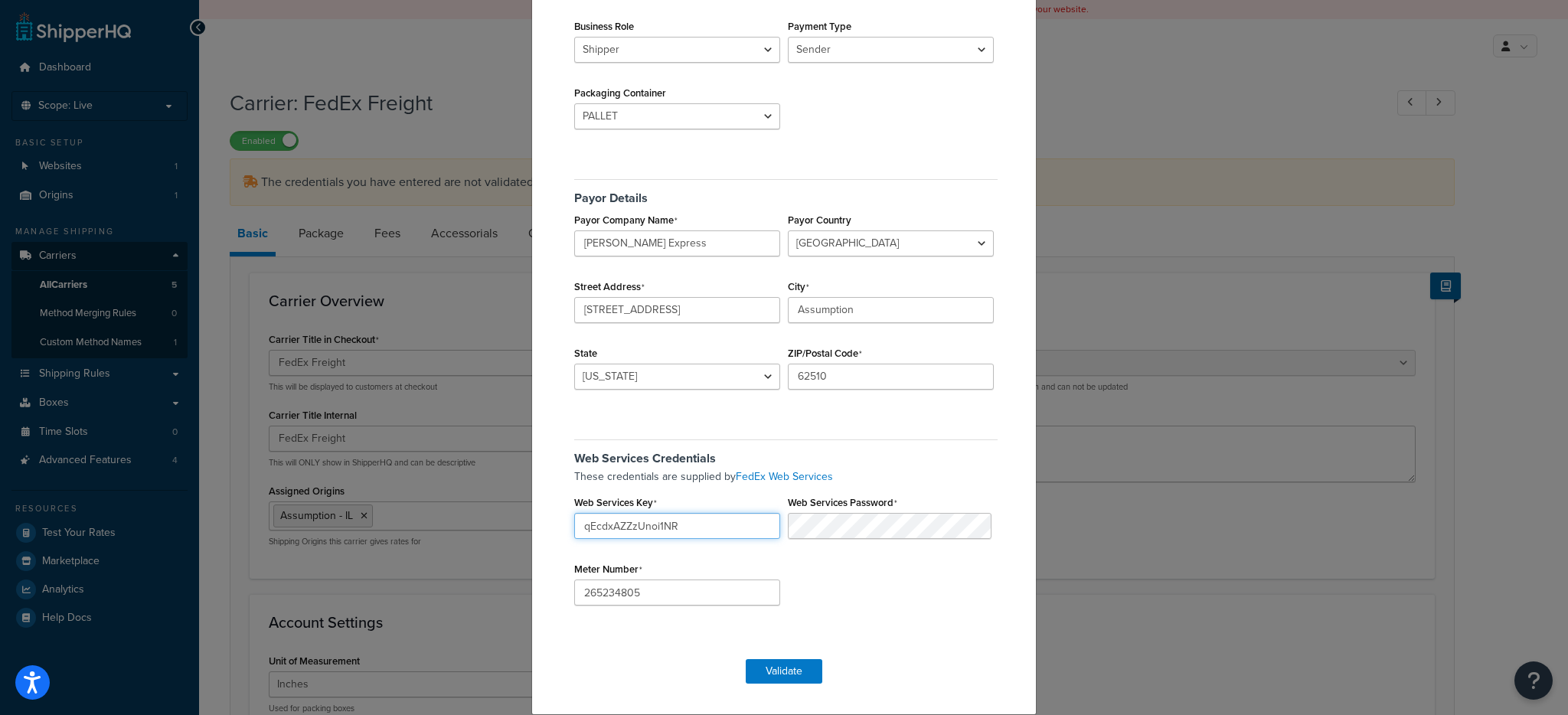
type input "qEcdxAZZzUnoi1NR"
click at [796, 674] on button "Validate" at bounding box center [784, 671] width 76 height 24
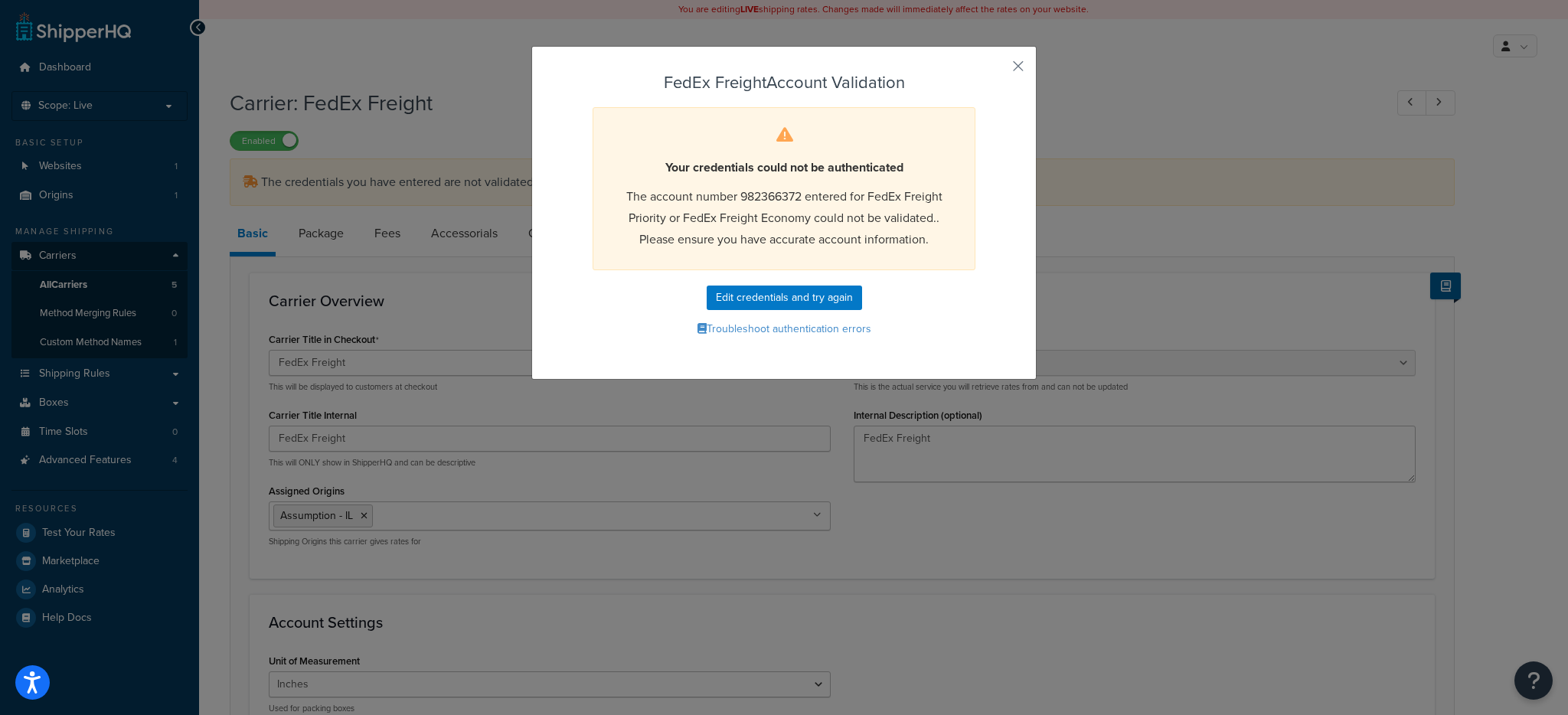
click at [661, 195] on span "The account number 982366372 entered for FedEx Freight Priority or FedEx Freigh…" at bounding box center [784, 218] width 316 height 61
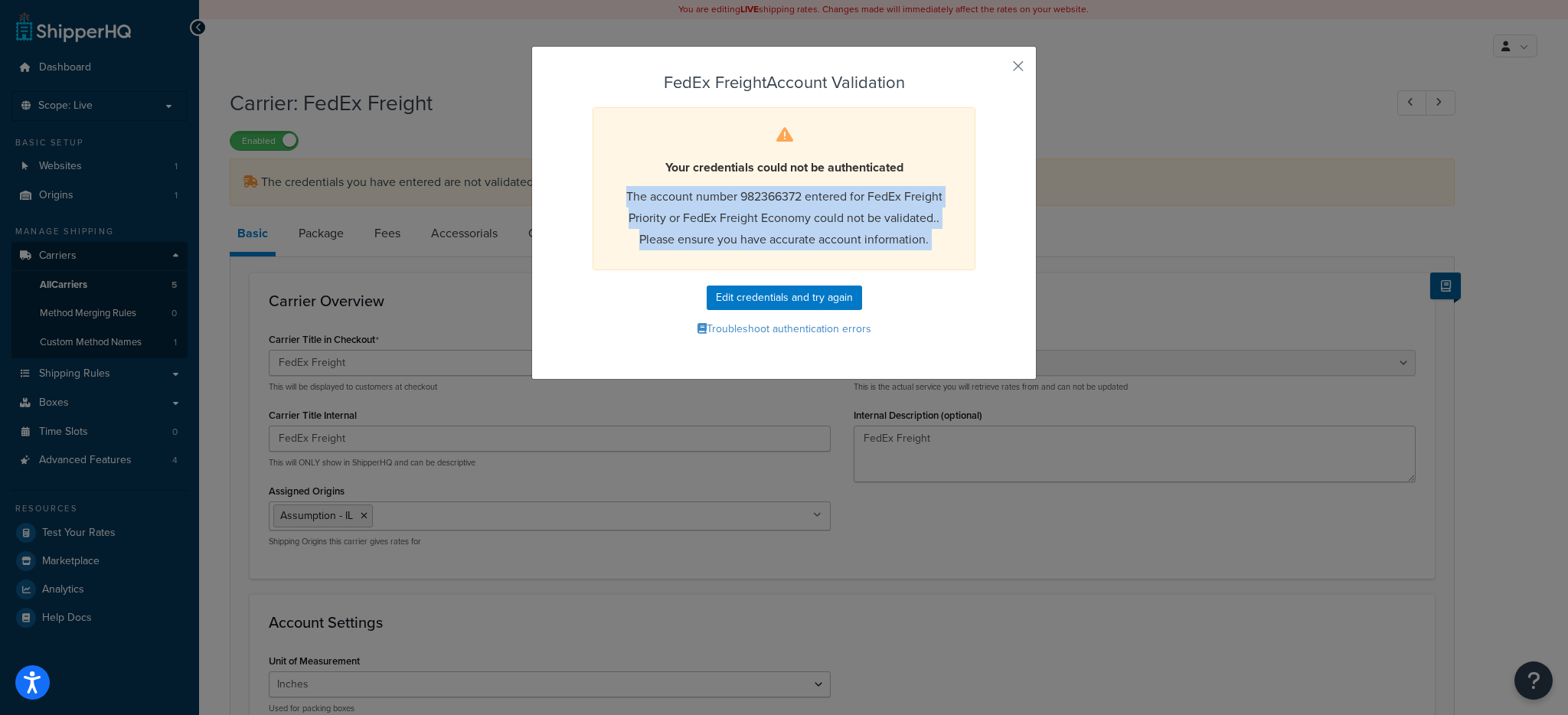
click at [661, 195] on span "The account number 982366372 entered for FedEx Freight Priority or FedEx Freigh…" at bounding box center [784, 218] width 316 height 61
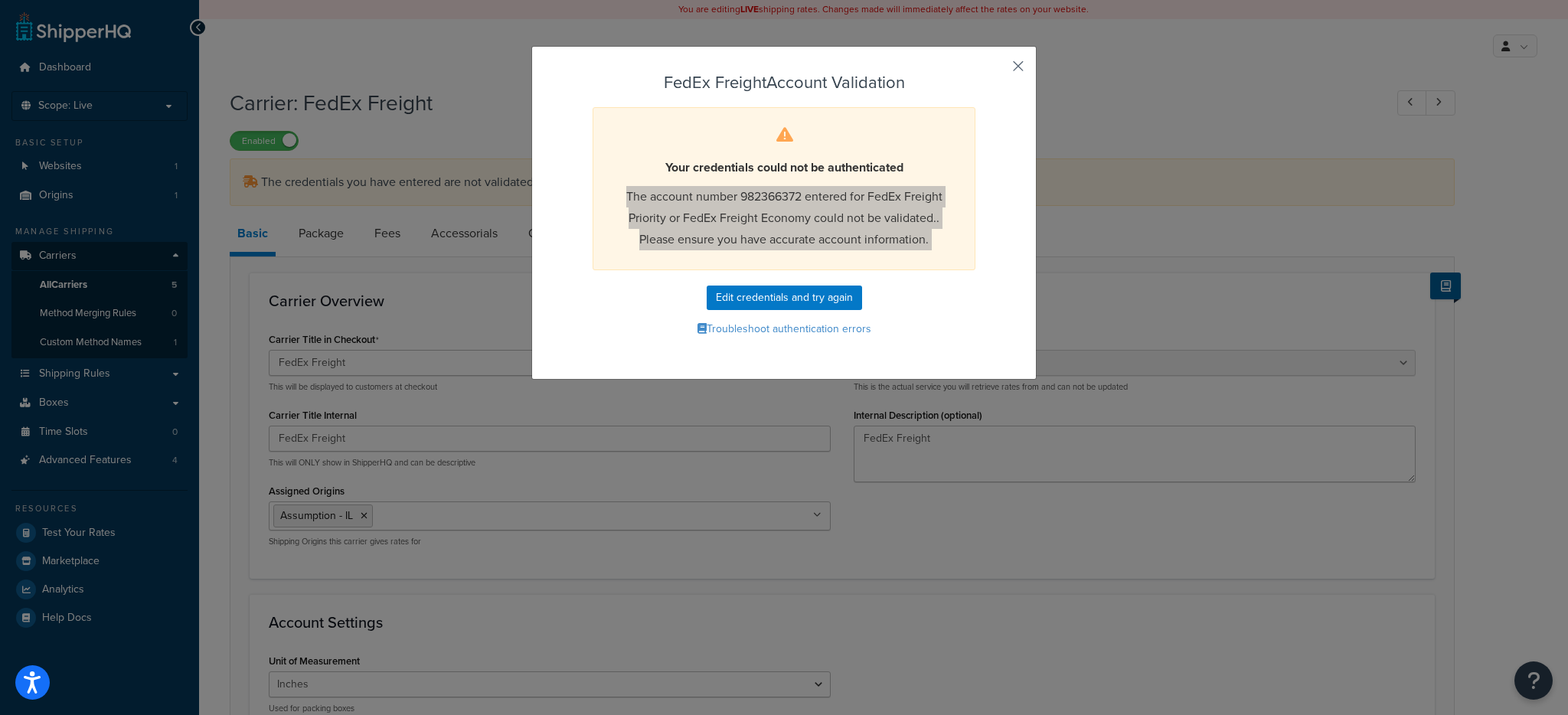
click at [997, 69] on button "button" at bounding box center [996, 71] width 3 height 3
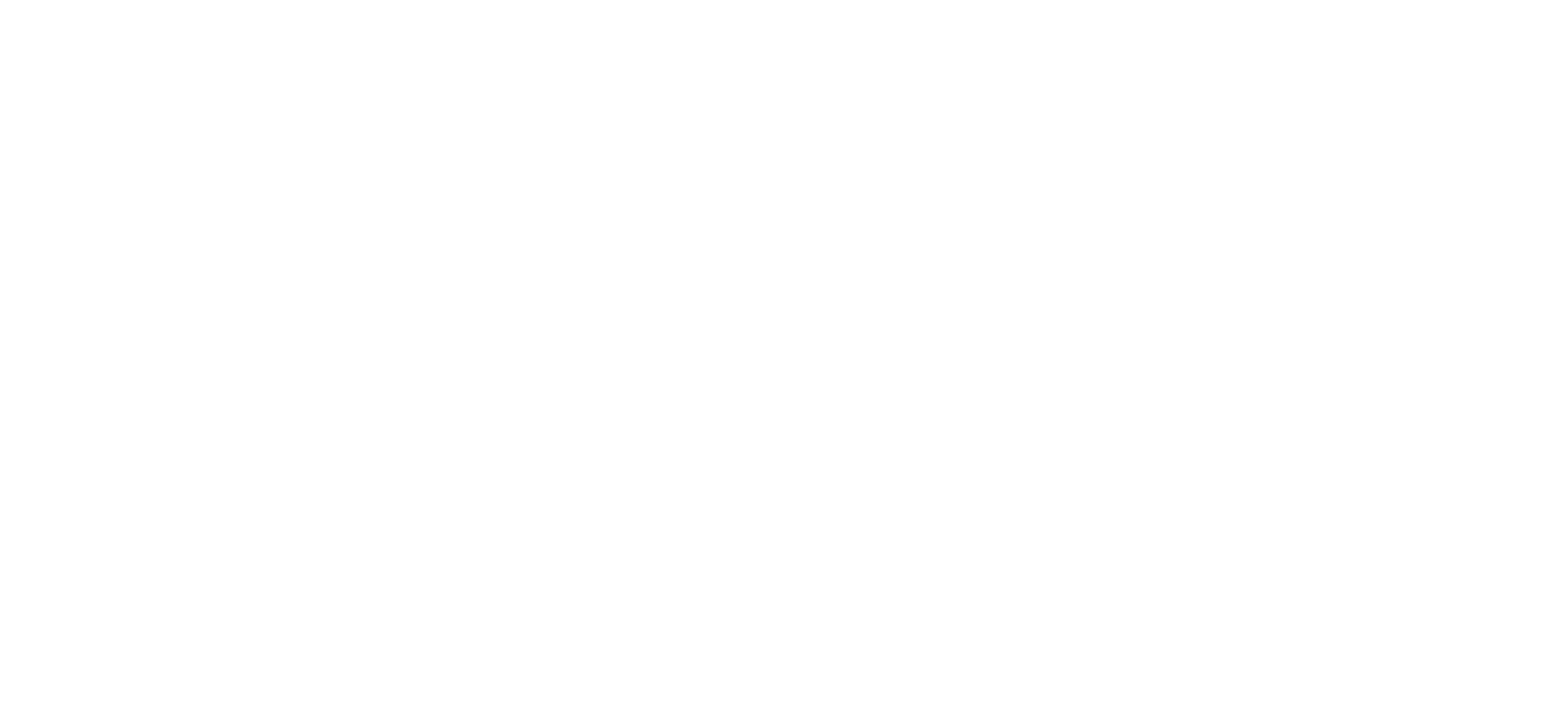
select select "fedExFreight"
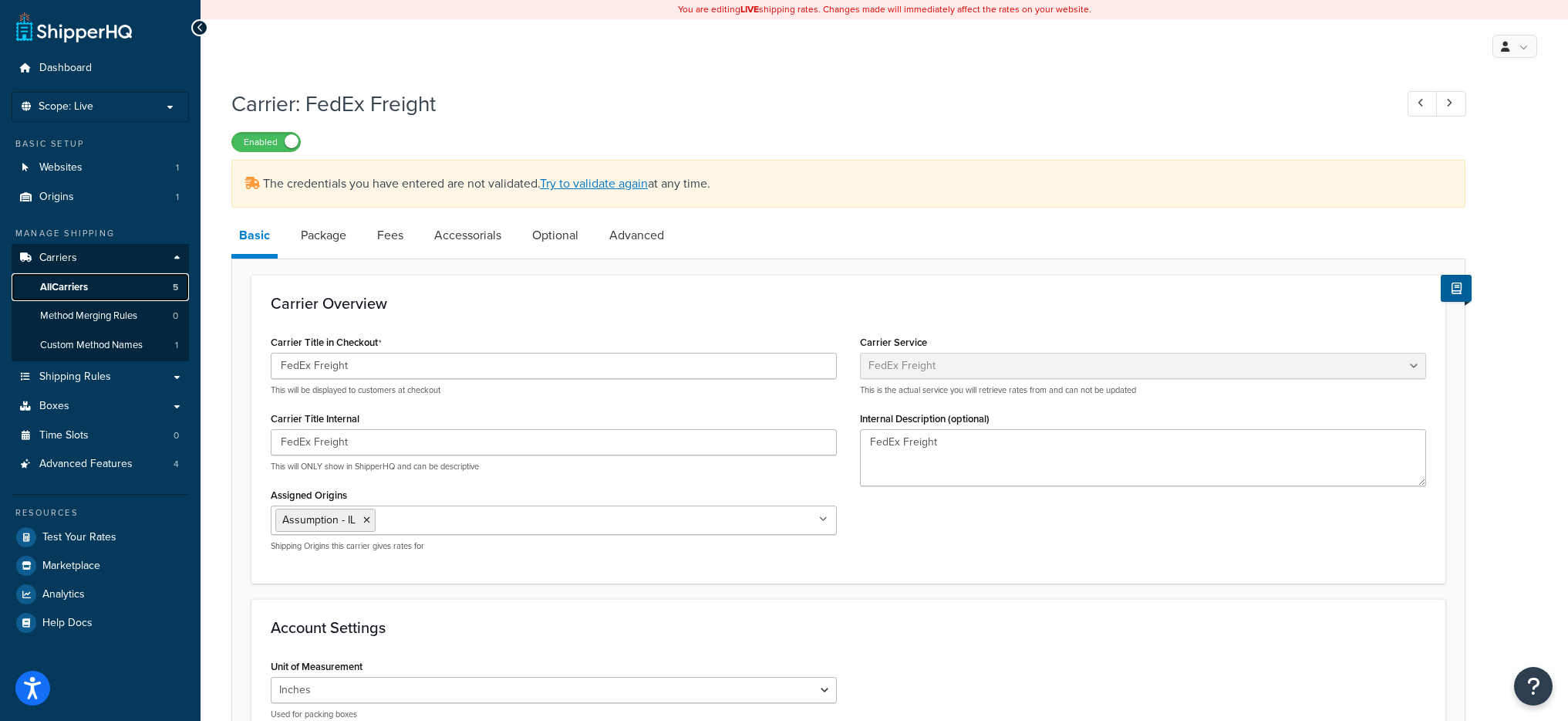
click at [144, 292] on link "All Carriers 5" at bounding box center [99, 287] width 177 height 29
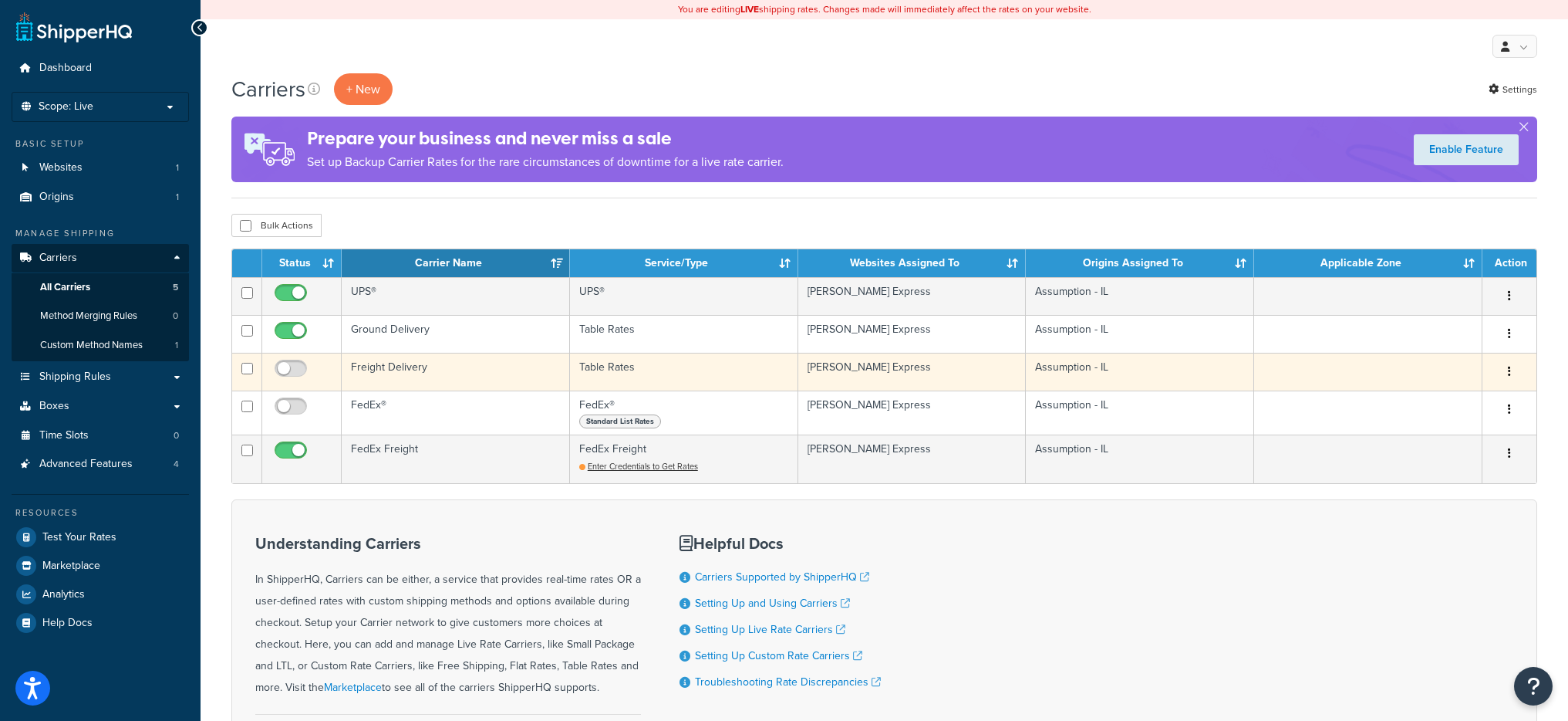
click at [486, 371] on td "Freight Delivery" at bounding box center [456, 371] width 229 height 38
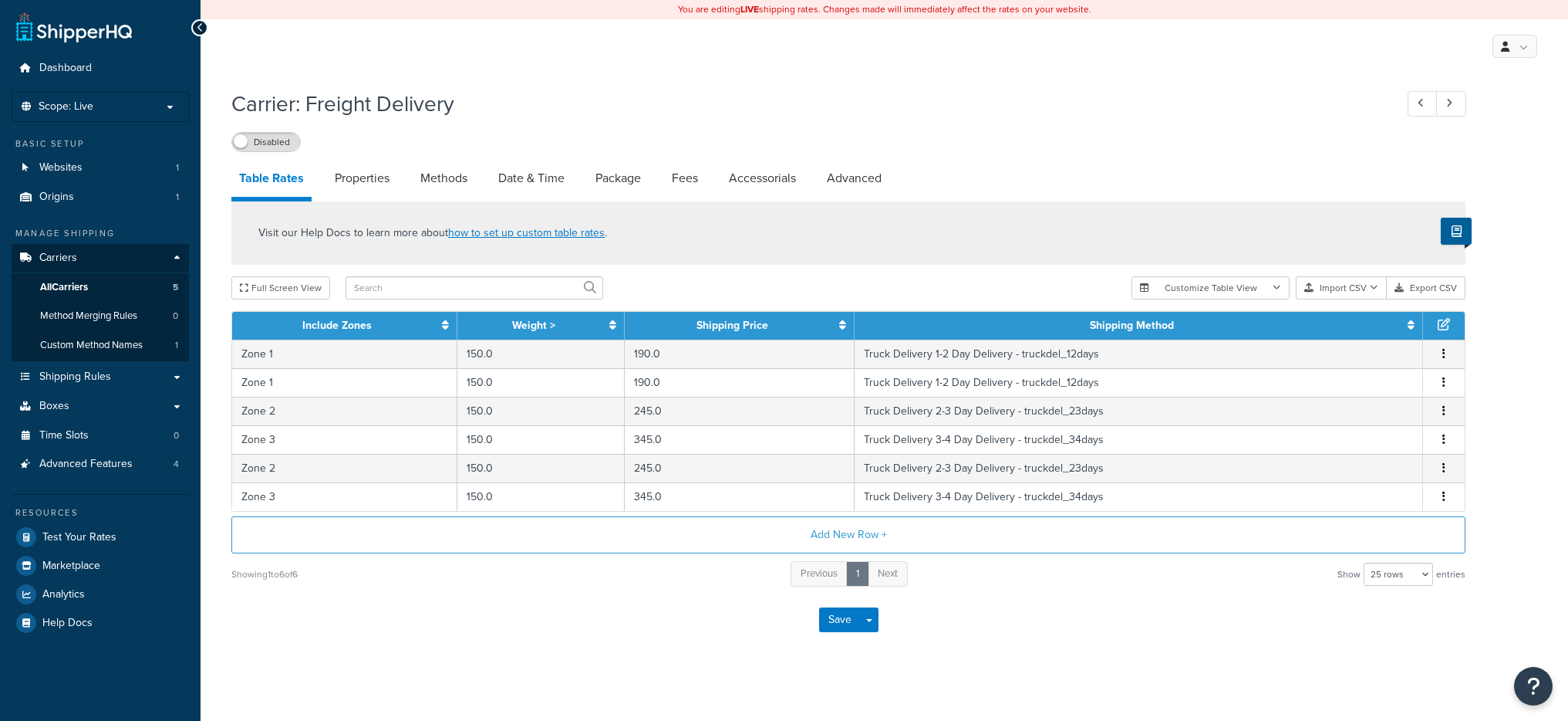
select select "25"
click at [139, 288] on link "All Carriers 5" at bounding box center [99, 287] width 177 height 29
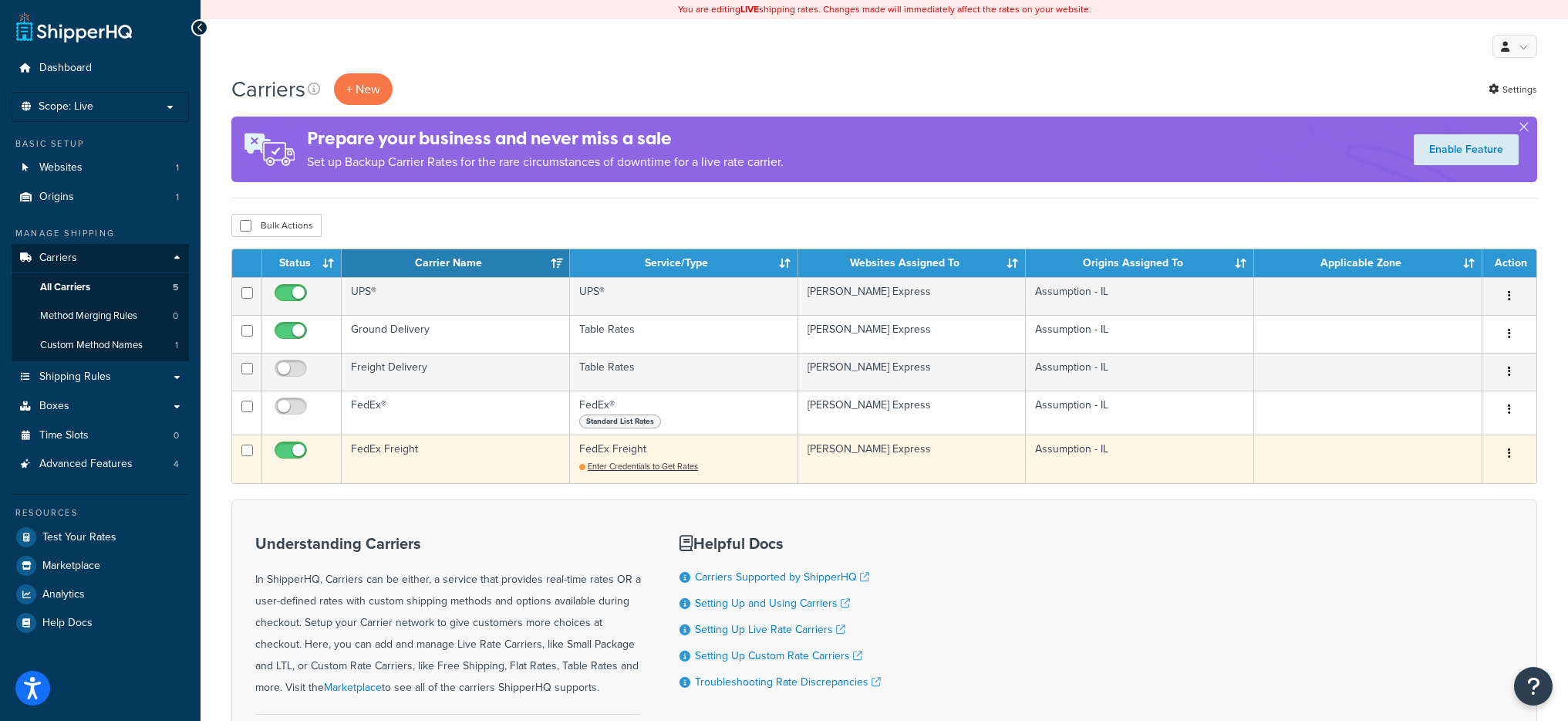
click at [538, 450] on td "FedEx Freight" at bounding box center [456, 459] width 229 height 49
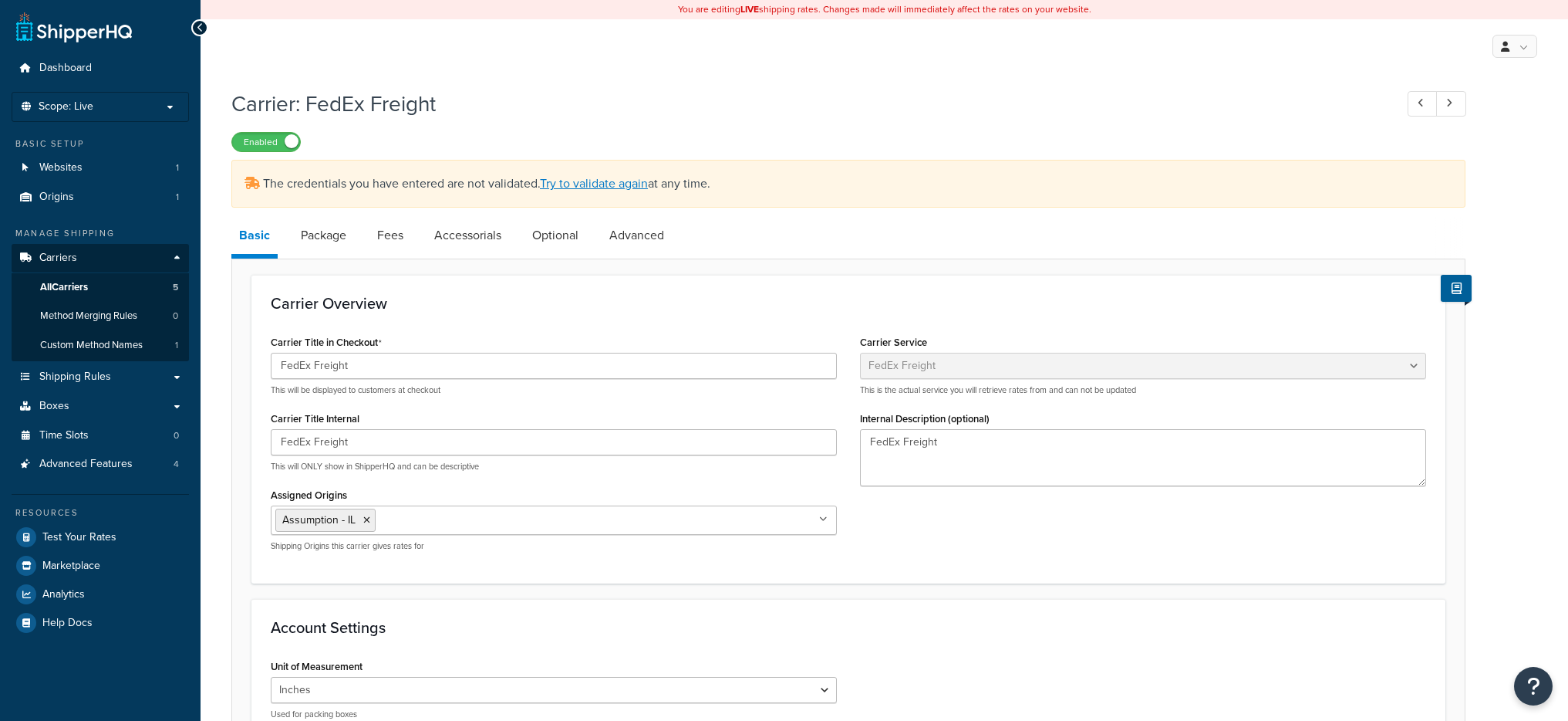
select select "fedExFreight"
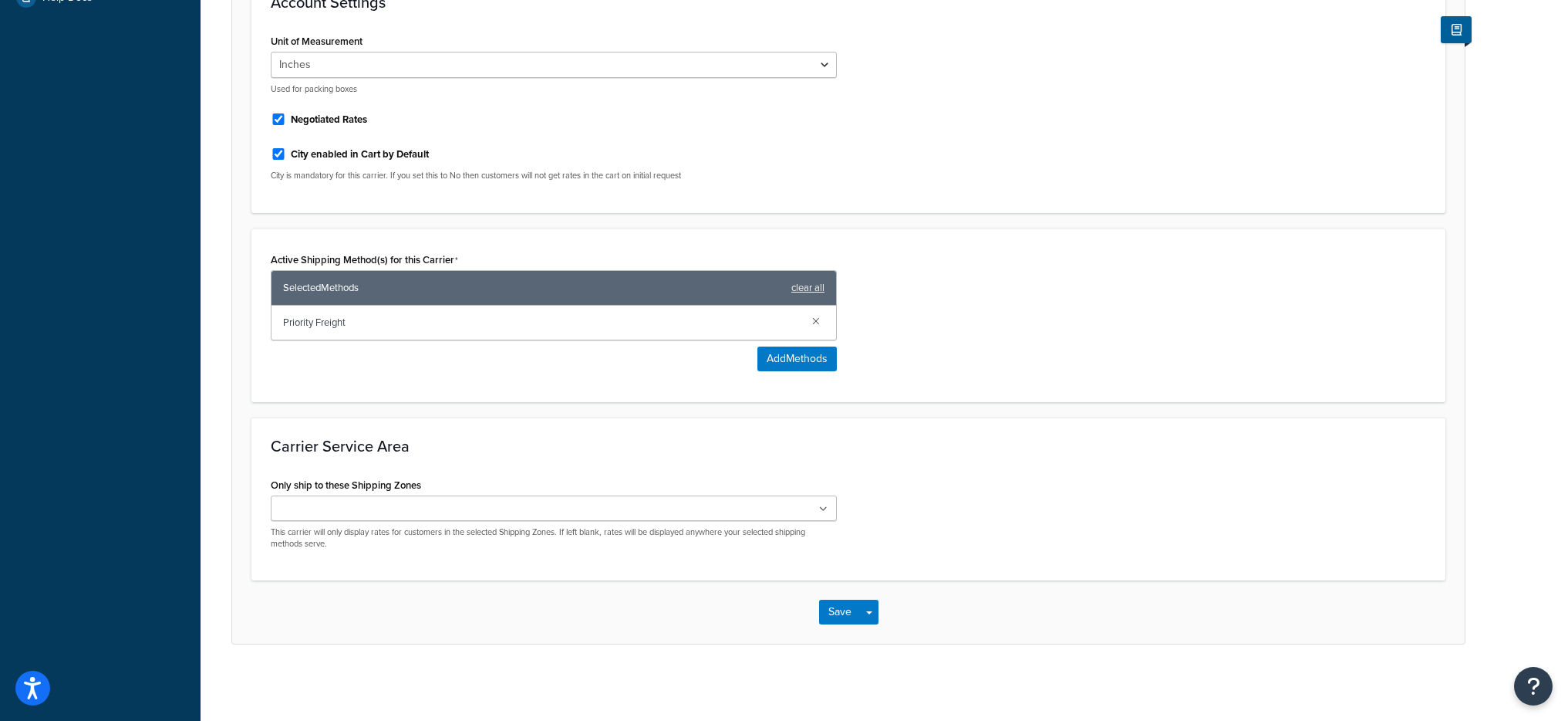
scroll to position [626, 0]
click at [820, 353] on button "Add Methods" at bounding box center [797, 358] width 79 height 24
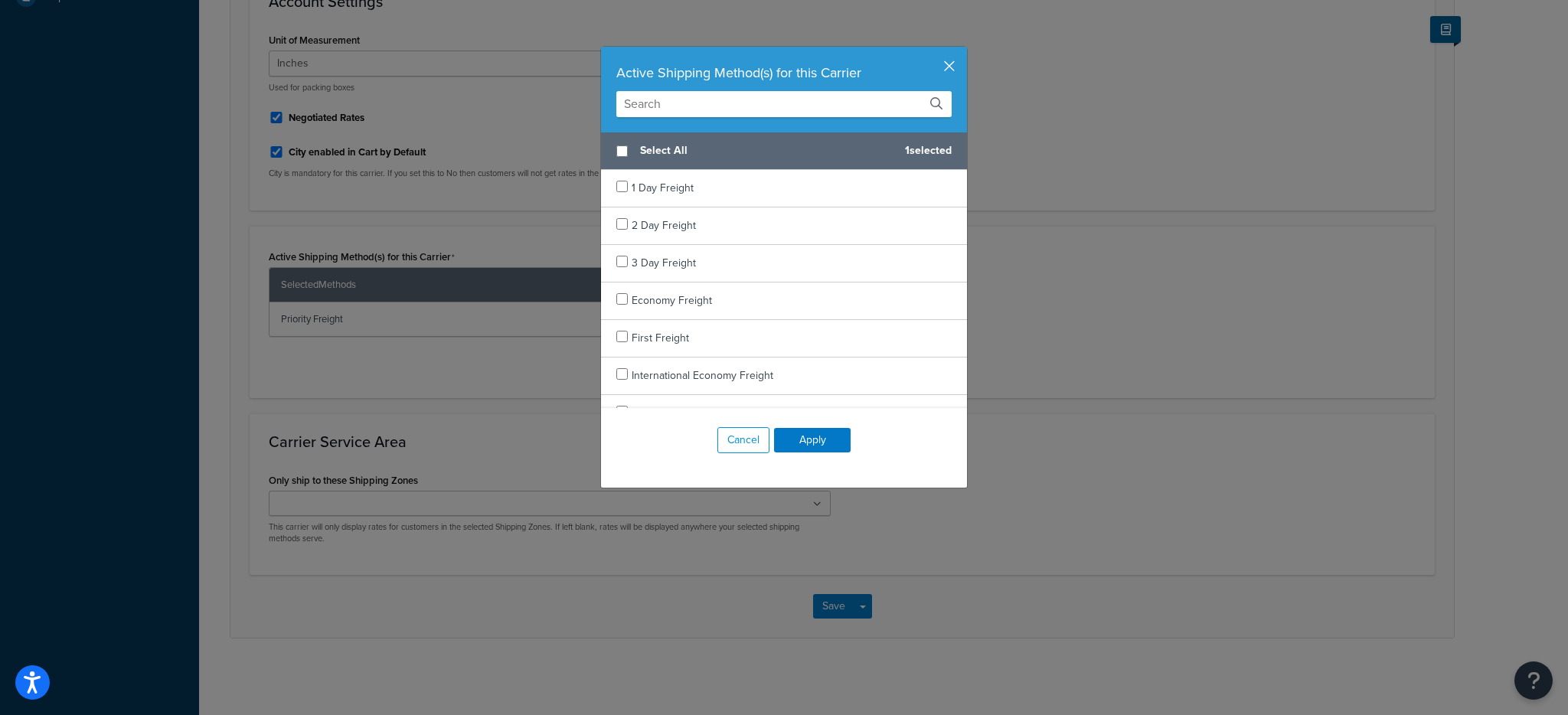
click at [963, 50] on button "button" at bounding box center [965, 48] width 3 height 3
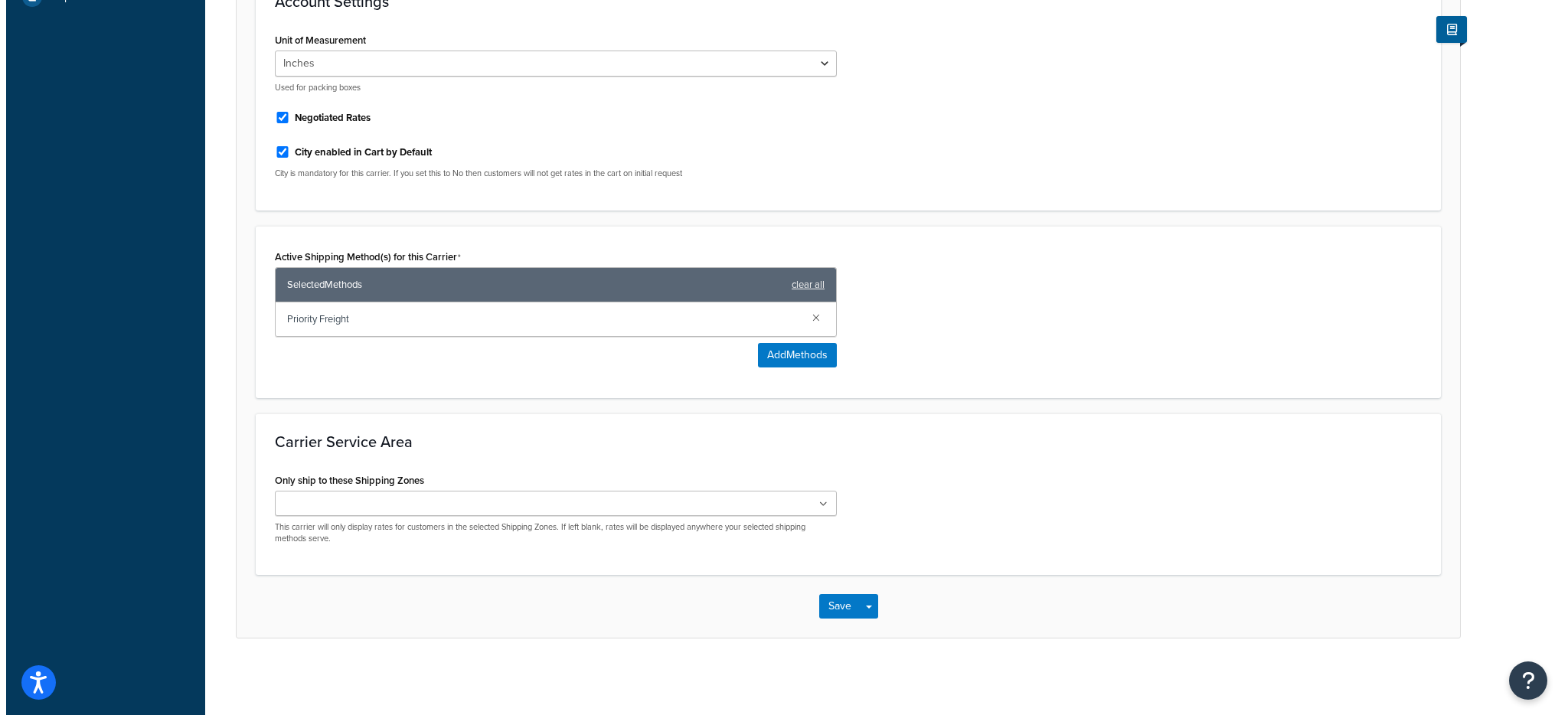
scroll to position [0, 0]
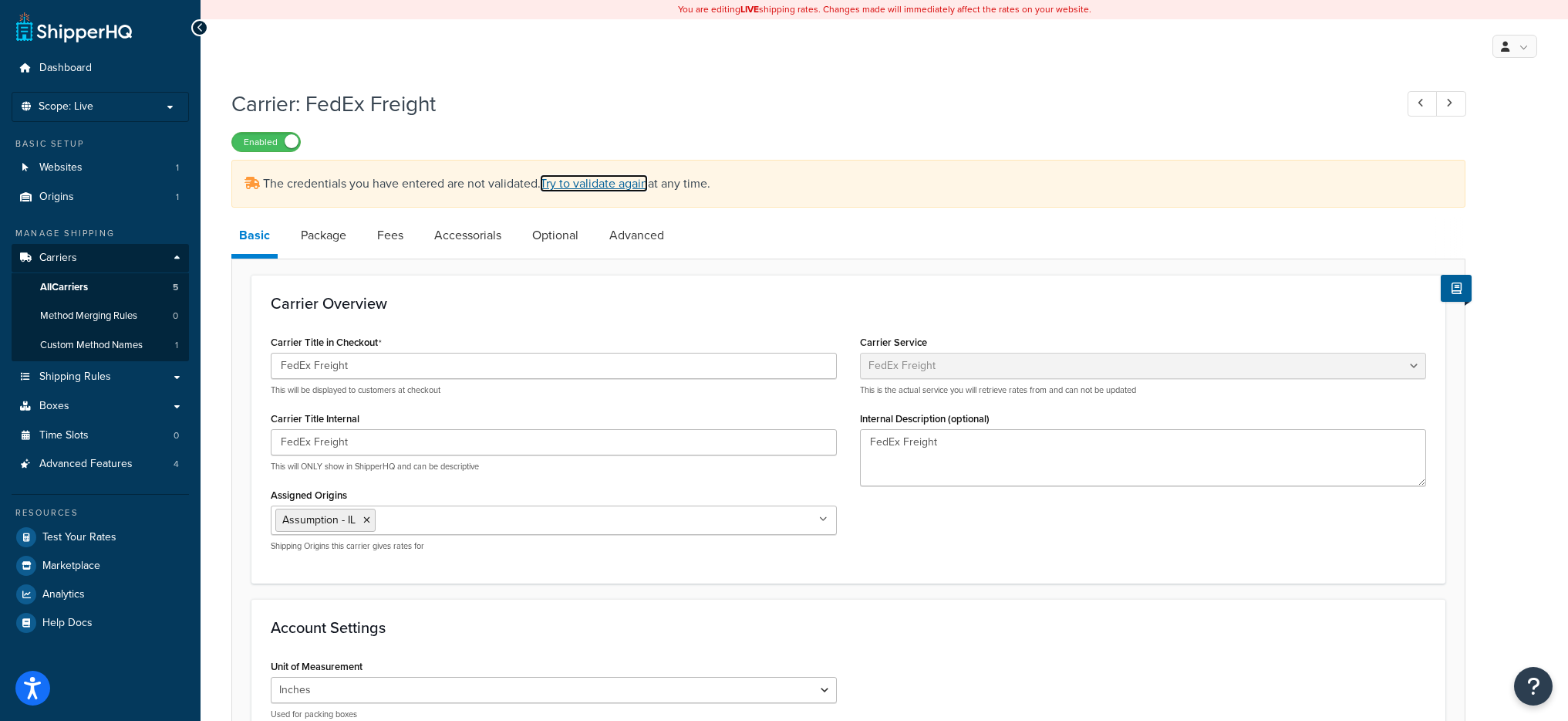
click at [576, 182] on link "Try to validate again" at bounding box center [594, 183] width 108 height 17
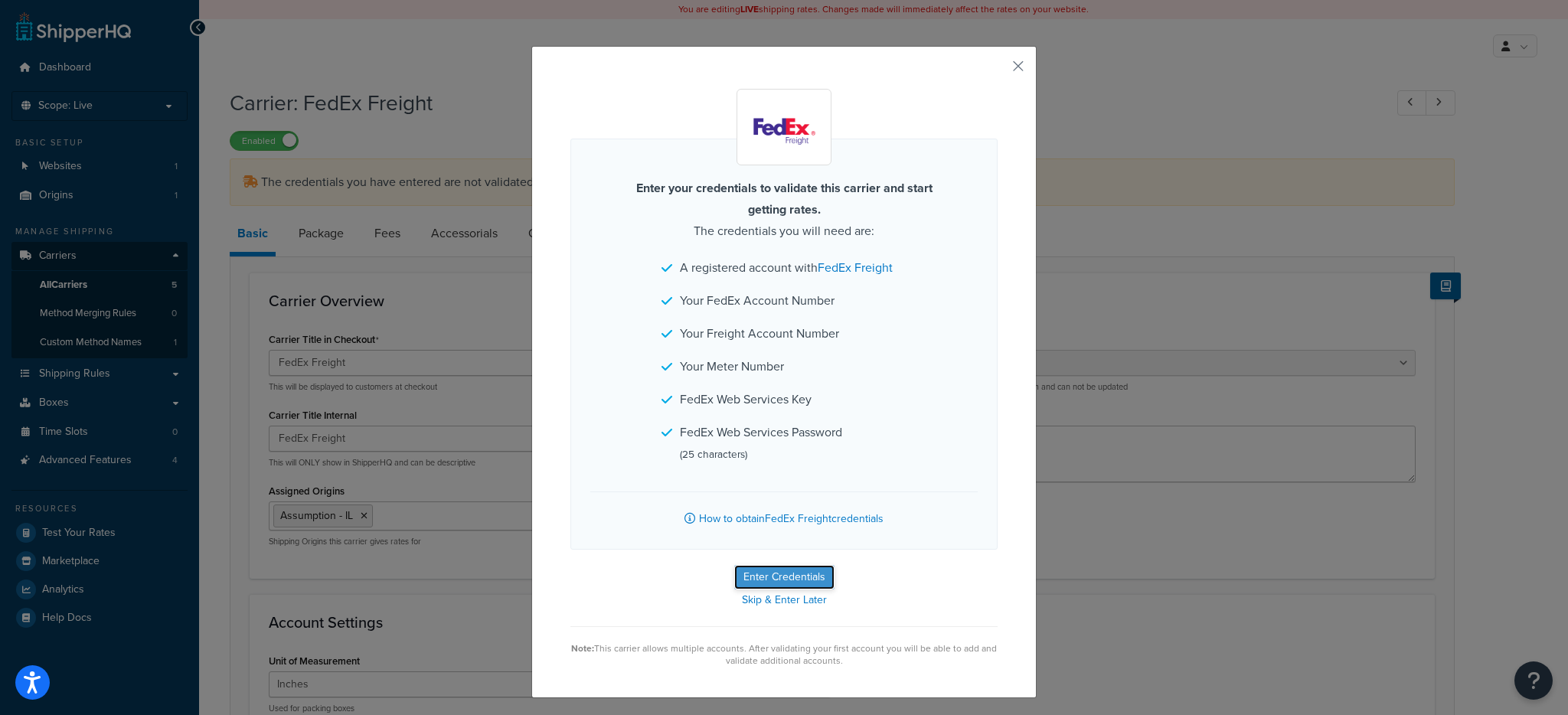
click at [762, 575] on button "Enter Credentials" at bounding box center [784, 577] width 100 height 24
select select "PALLET"
select select "US"
select select "IL"
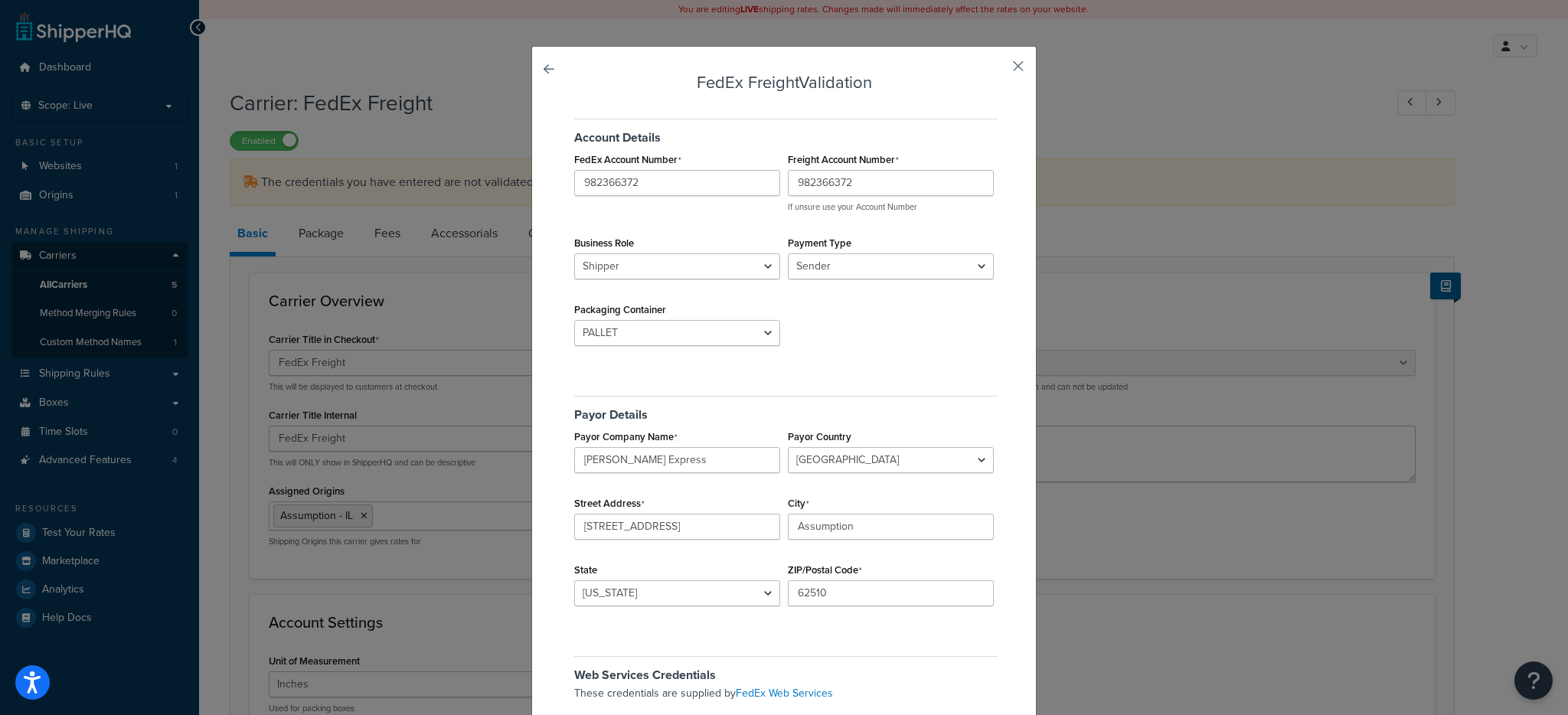
click at [997, 69] on button "button" at bounding box center [996, 71] width 3 height 3
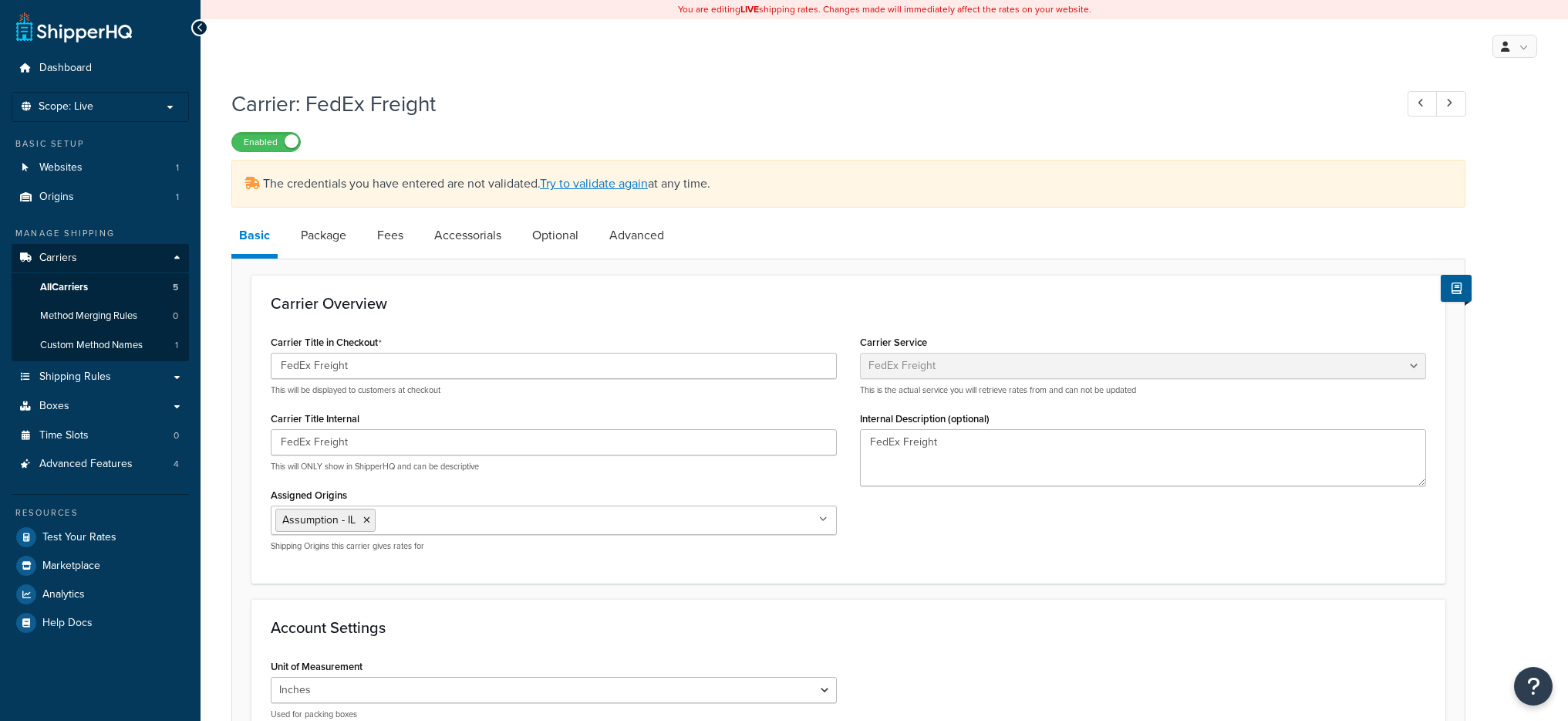
select select "fedExFreight"
